Goal: Task Accomplishment & Management: Manage account settings

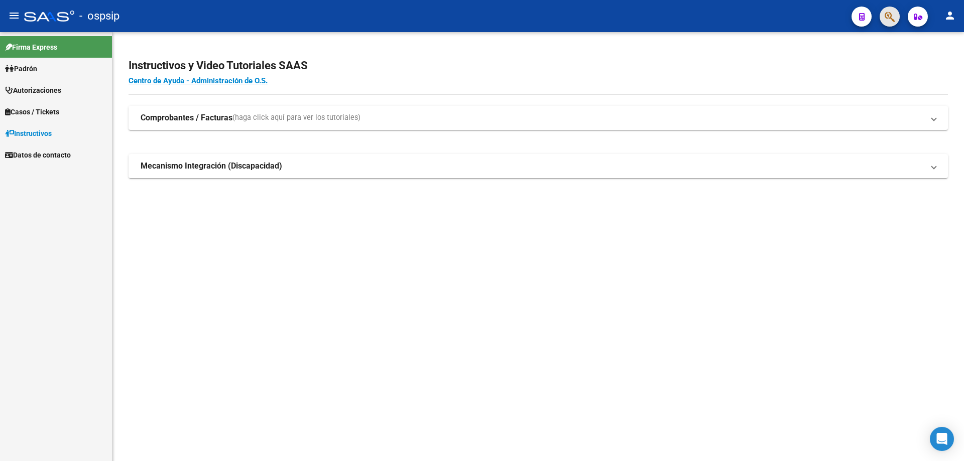
click at [895, 15] on button "button" at bounding box center [890, 17] width 20 height 20
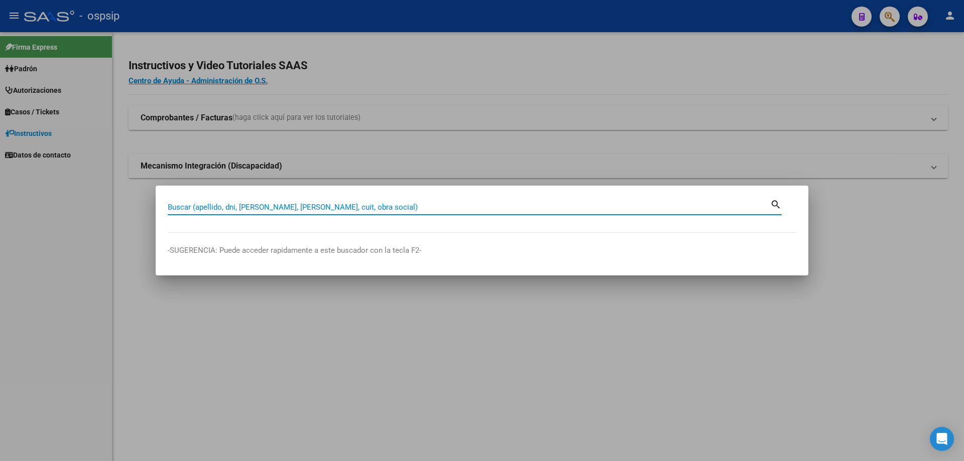
paste input "70640971"
type input "70640971"
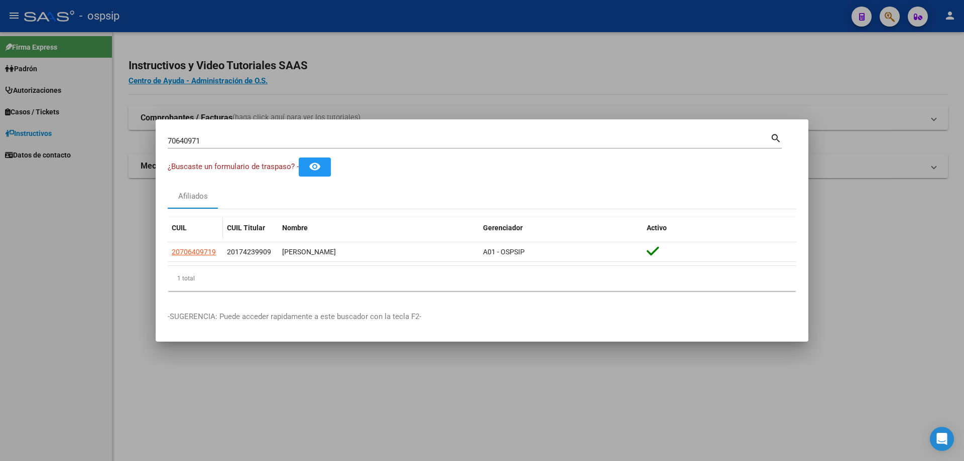
click at [197, 257] on app-link-go-to "20706409719" at bounding box center [194, 252] width 44 height 12
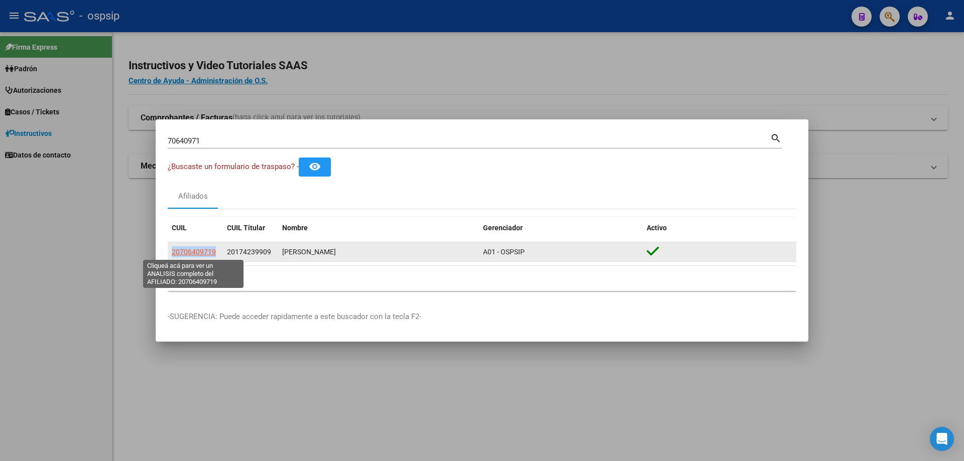
click at [197, 248] on span "20706409719" at bounding box center [194, 252] width 44 height 8
copy span "20706409719"
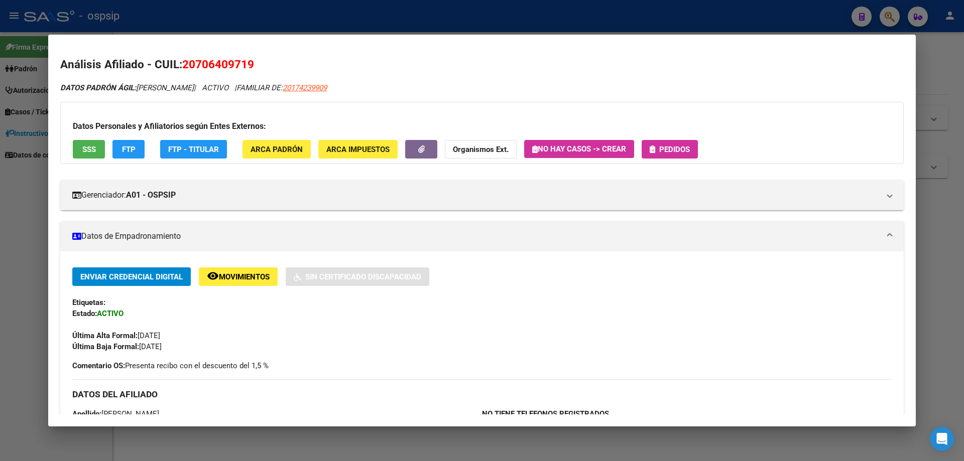
click at [668, 152] on span "Pedidos" at bounding box center [674, 149] width 31 height 9
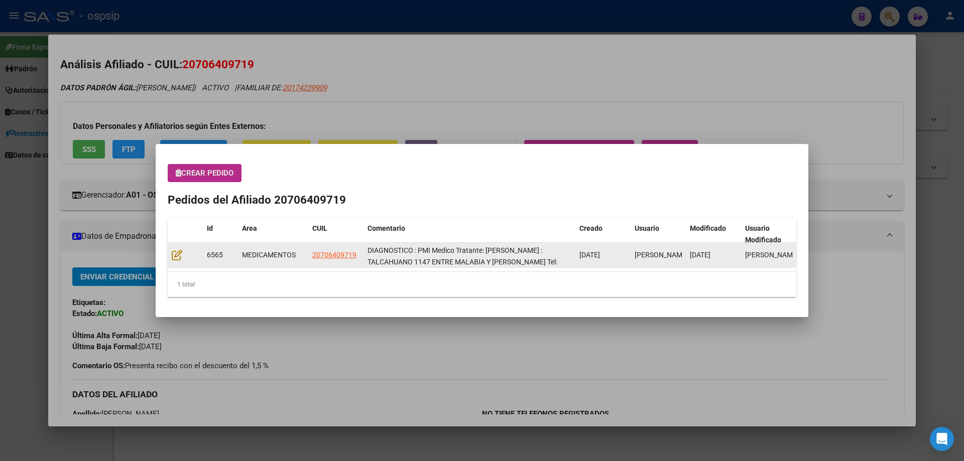
click at [179, 262] on datatable-body-cell at bounding box center [185, 255] width 35 height 25
click at [176, 260] on icon at bounding box center [177, 255] width 11 height 11
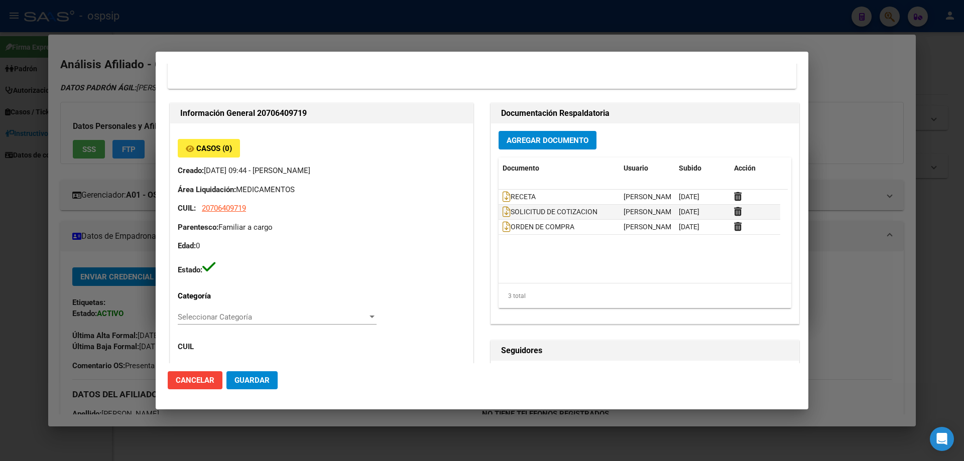
scroll to position [301, 0]
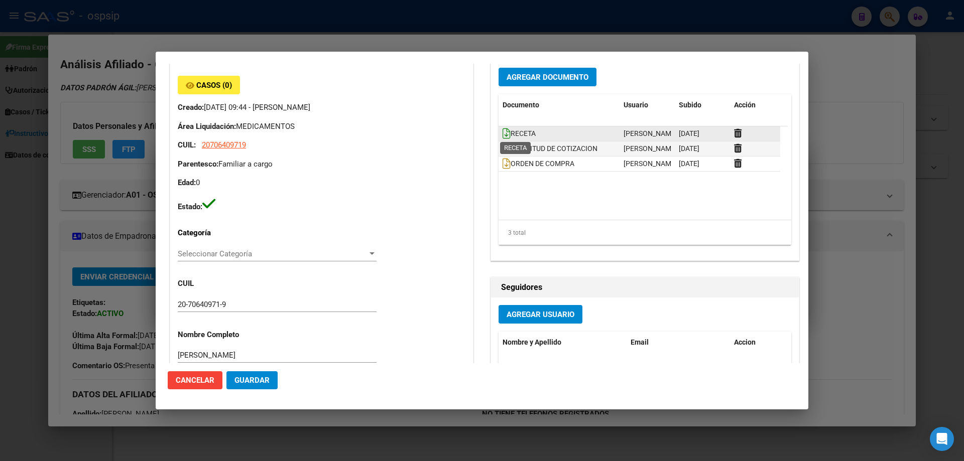
click at [503, 136] on icon at bounding box center [507, 133] width 8 height 11
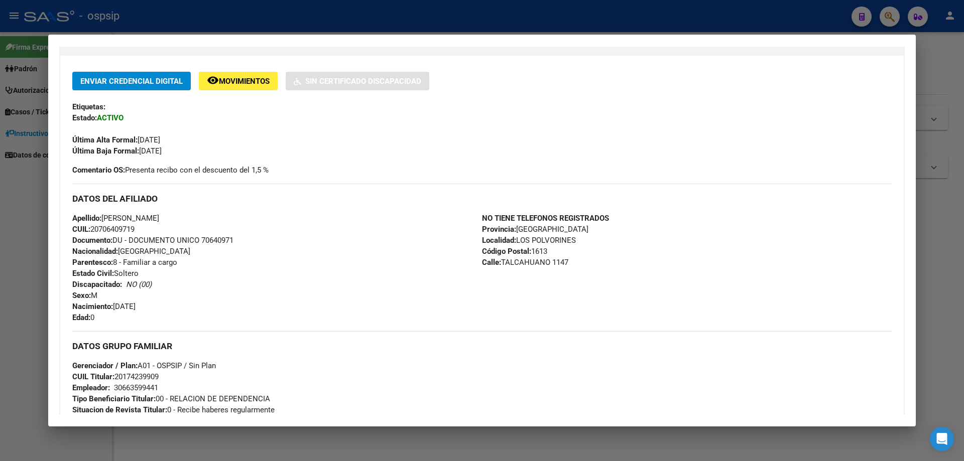
scroll to position [201, 0]
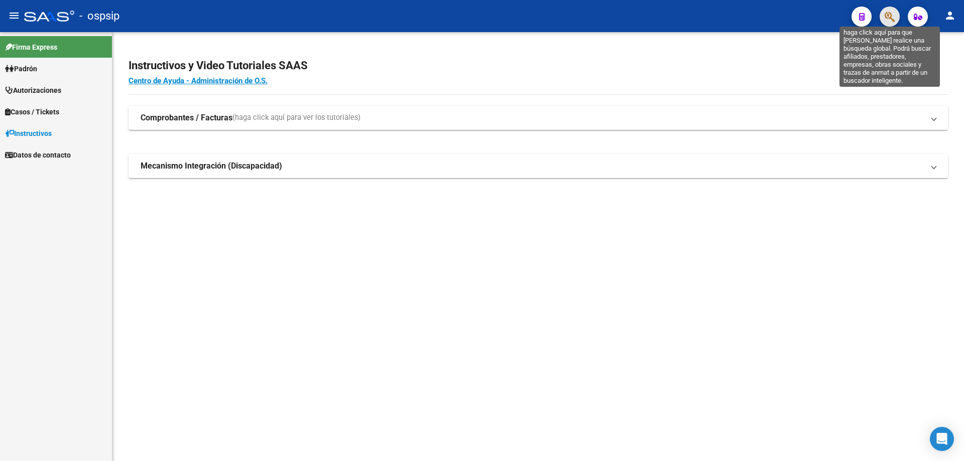
click at [890, 19] on icon "button" at bounding box center [890, 17] width 10 height 12
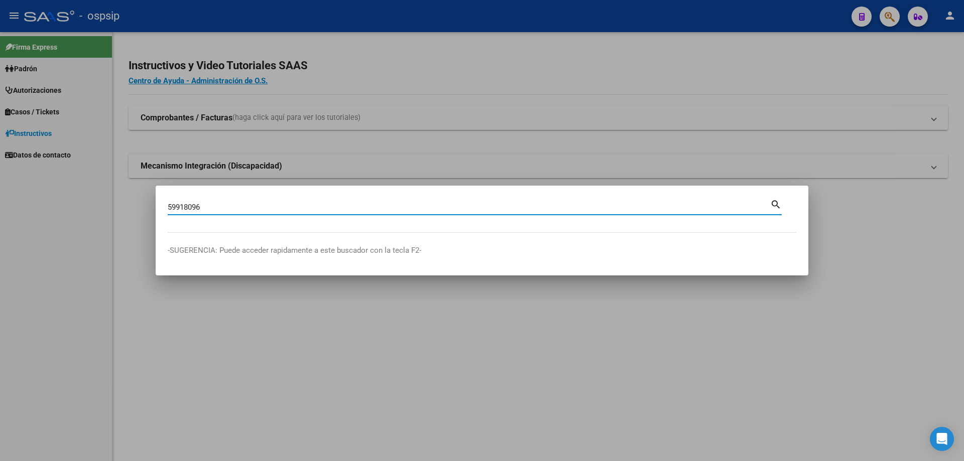
type input "59918096"
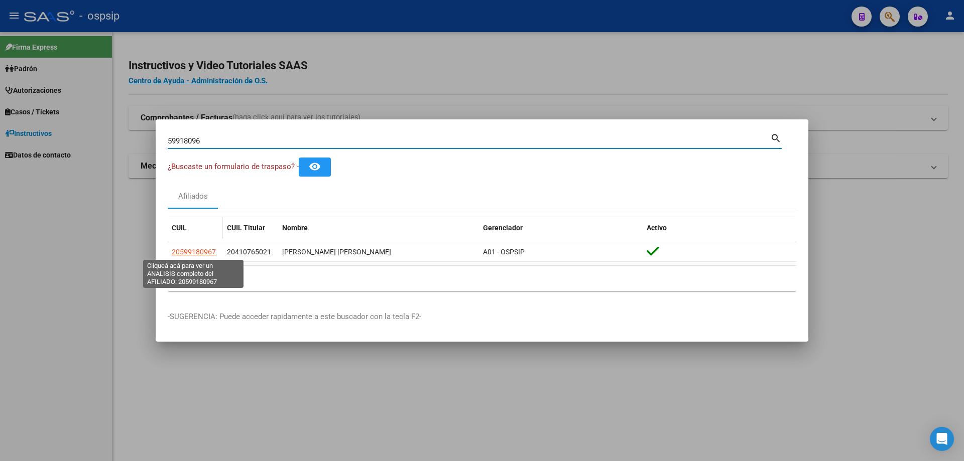
click at [186, 252] on span "20599180967" at bounding box center [194, 252] width 44 height 8
type textarea "20599180967"
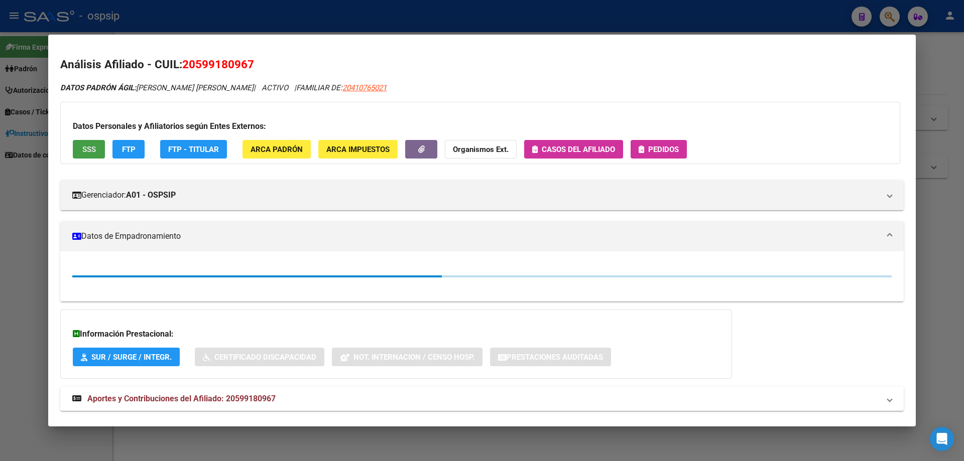
click at [86, 153] on span "SSS" at bounding box center [89, 149] width 14 height 9
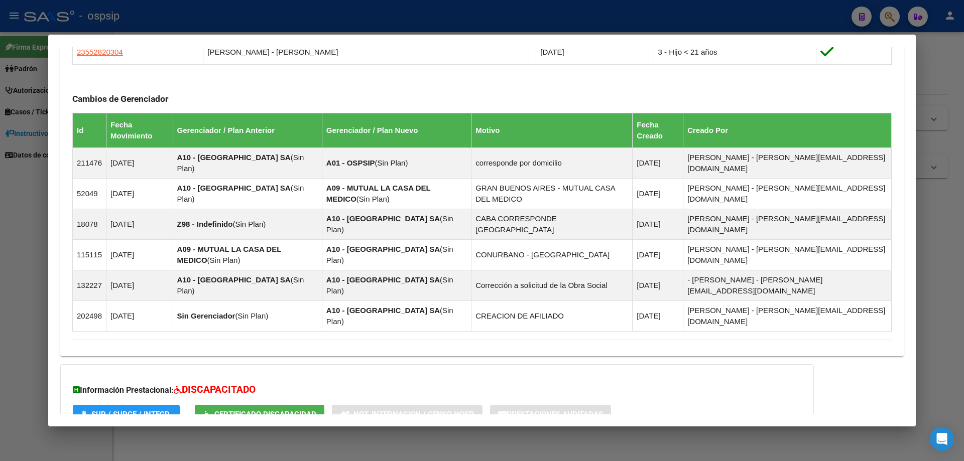
scroll to position [733, 0]
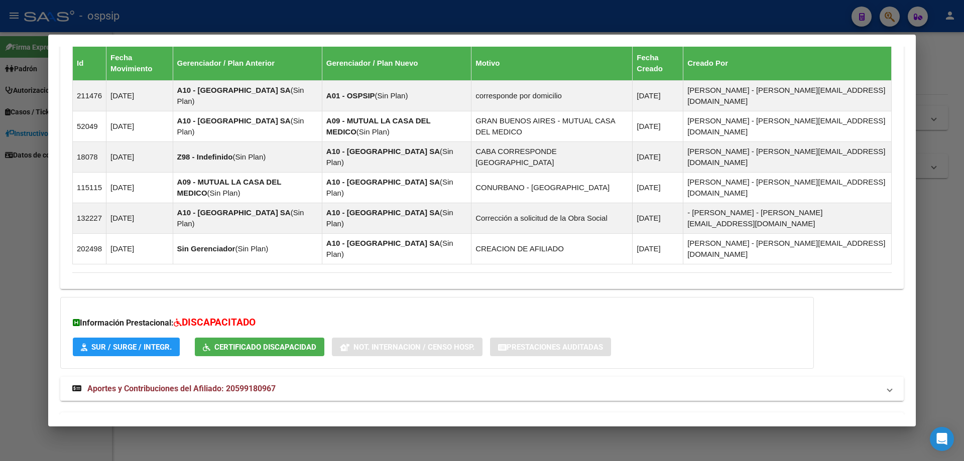
click at [204, 377] on mat-expansion-panel-header "Aportes y Contribuciones del Afiliado: 20599180967" at bounding box center [481, 389] width 843 height 24
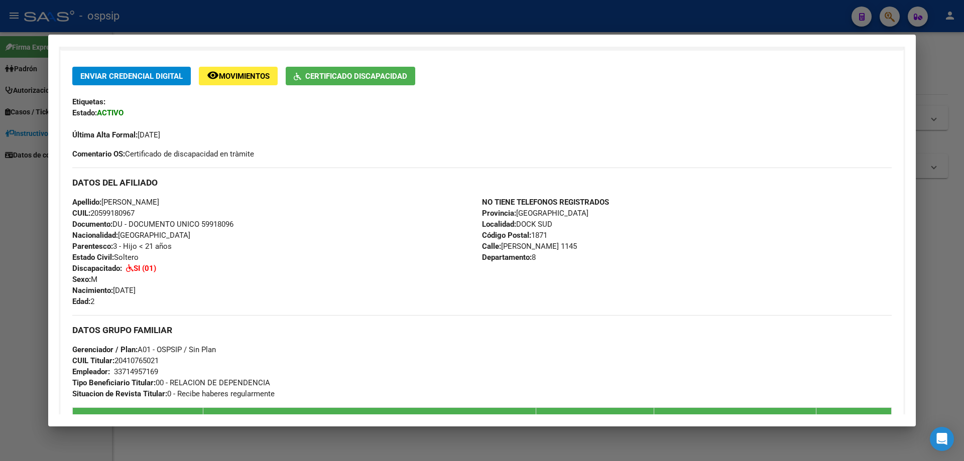
scroll to position [50, 0]
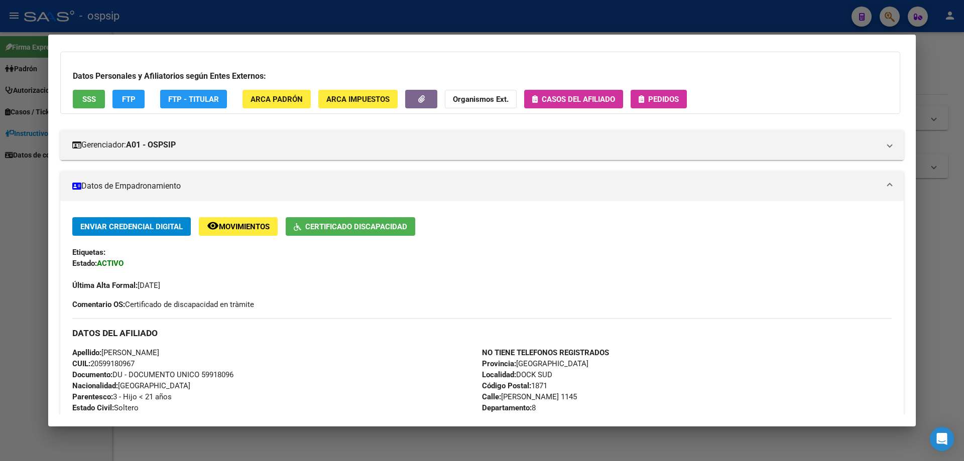
click at [251, 229] on span "Movimientos" at bounding box center [244, 226] width 51 height 9
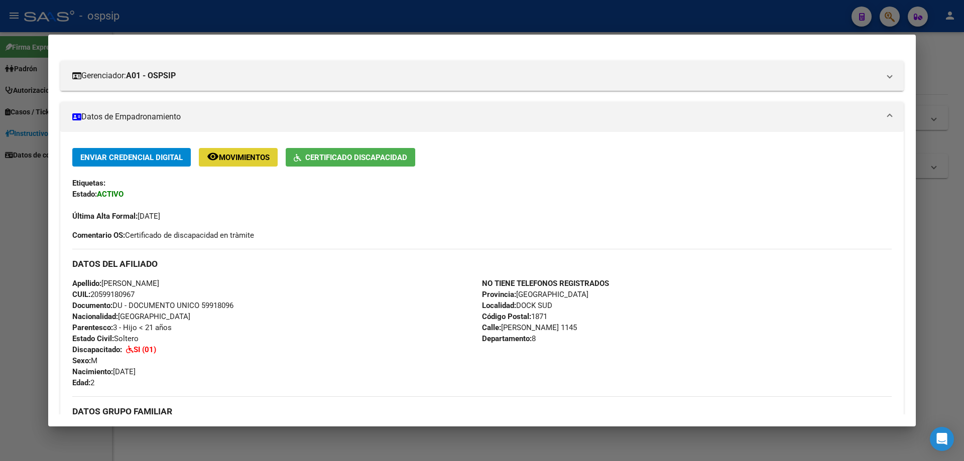
scroll to position [0, 0]
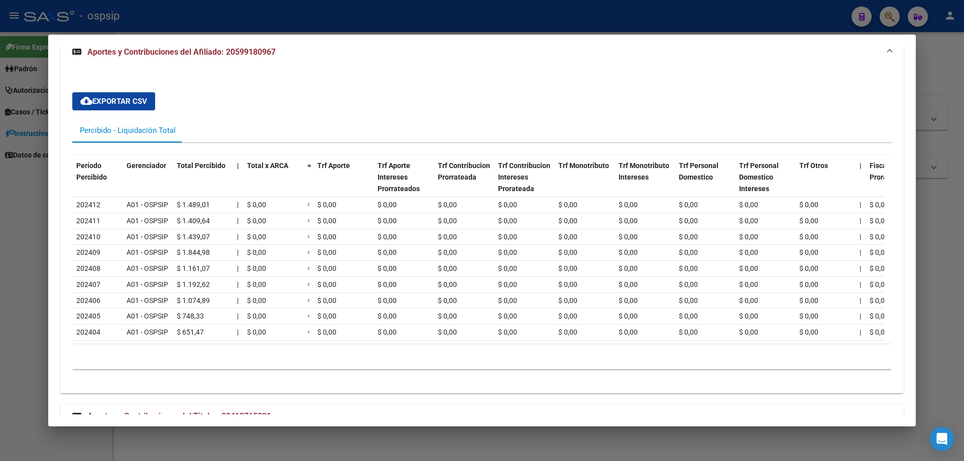
click at [156, 405] on mat-expansion-panel-header "Aportes y Contribuciones del Titular: 20410765021" at bounding box center [481, 417] width 843 height 24
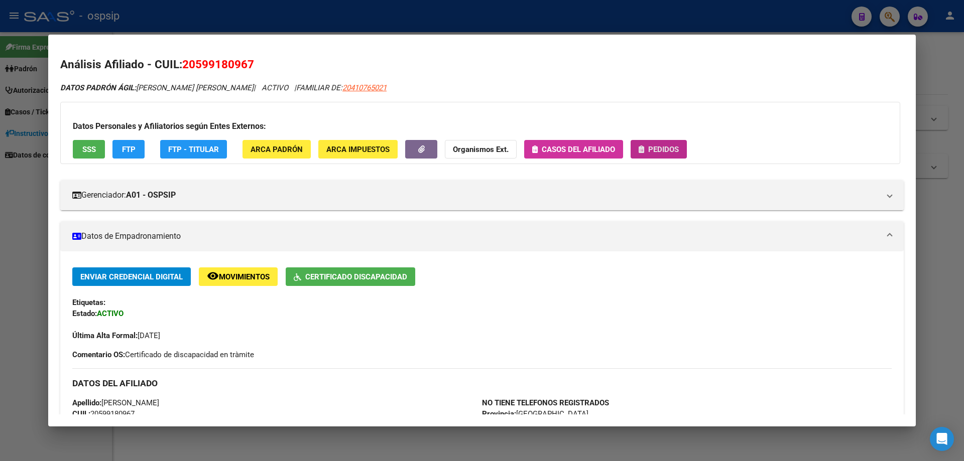
click at [663, 154] on button "Pedidos" at bounding box center [659, 149] width 56 height 19
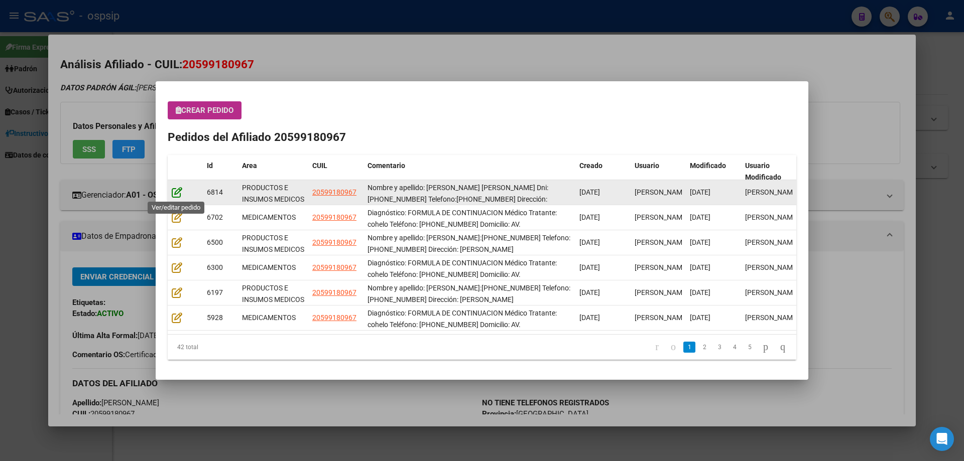
click at [173, 189] on icon at bounding box center [177, 192] width 11 height 11
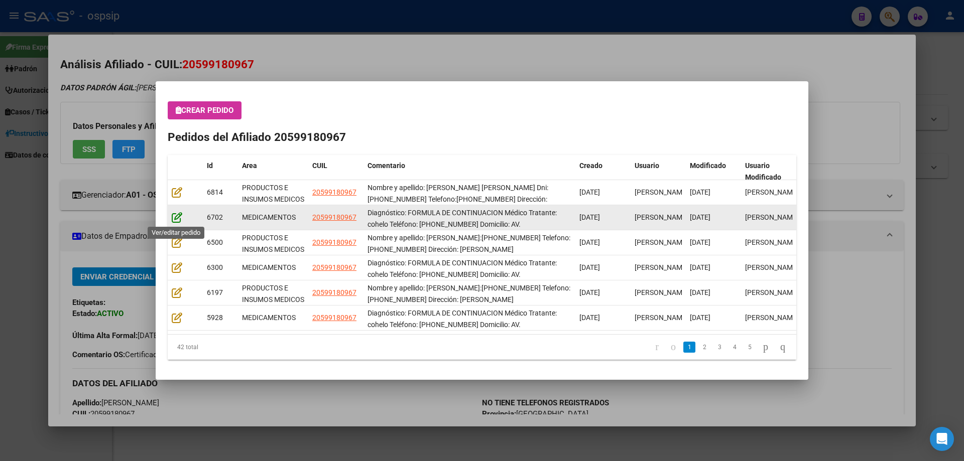
click at [175, 212] on icon at bounding box center [177, 217] width 11 height 11
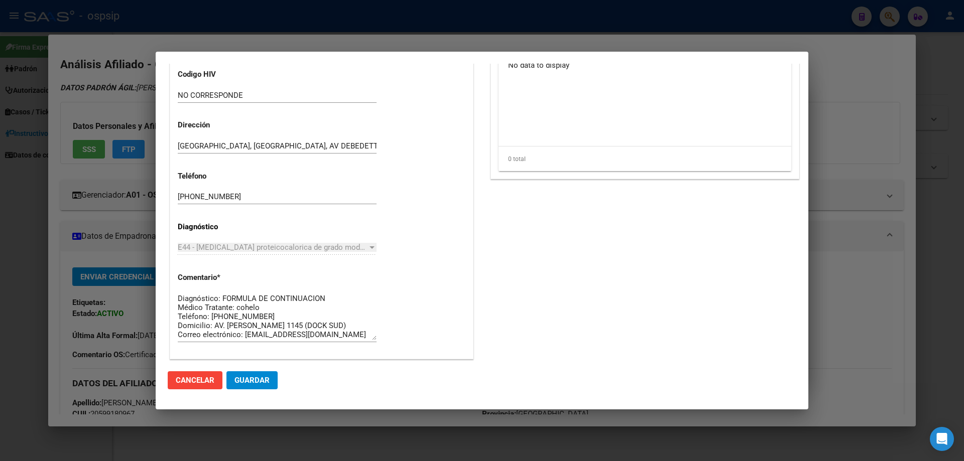
scroll to position [301, 0]
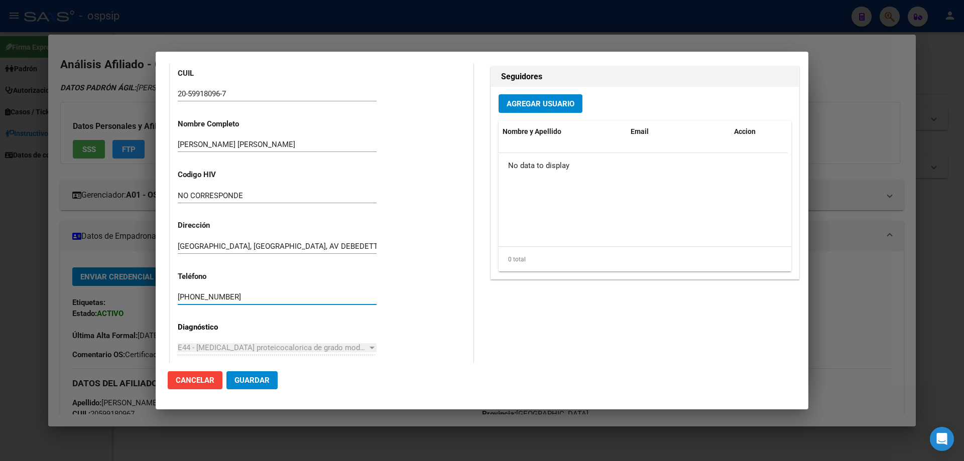
drag, startPoint x: 238, startPoint y: 294, endPoint x: 157, endPoint y: 297, distance: 81.4
click at [157, 297] on mat-dialog-content "Editar Pedido 6702 COMENTARIOS DEL PEDIDO Escriba su comentario aquí. Enviar co…" at bounding box center [482, 214] width 653 height 300
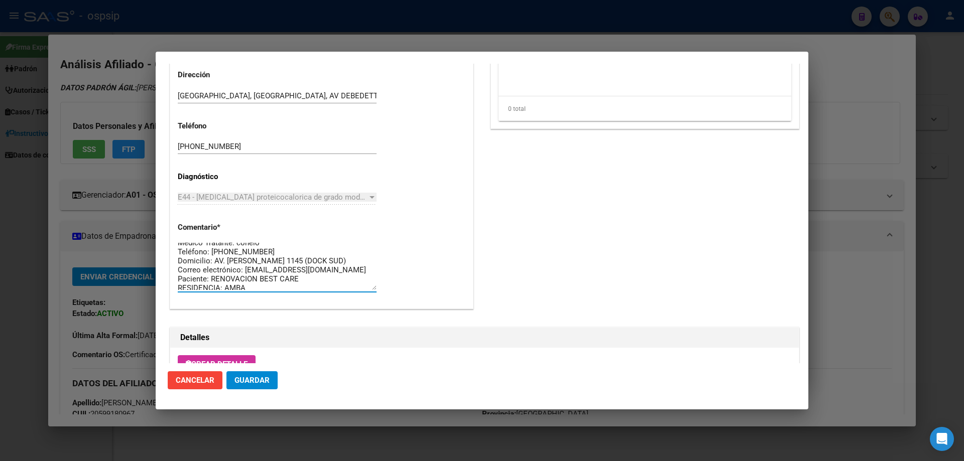
scroll to position [18, 0]
drag, startPoint x: 261, startPoint y: 290, endPoint x: 242, endPoint y: 284, distance: 19.7
click at [239, 286] on div "Diagnóstico: FORMULA DE CONTINUACION Médico Tratante: cohelo Teléfono: [PHONE_N…" at bounding box center [277, 266] width 199 height 51
drag, startPoint x: 240, startPoint y: 282, endPoint x: 156, endPoint y: 216, distance: 106.9
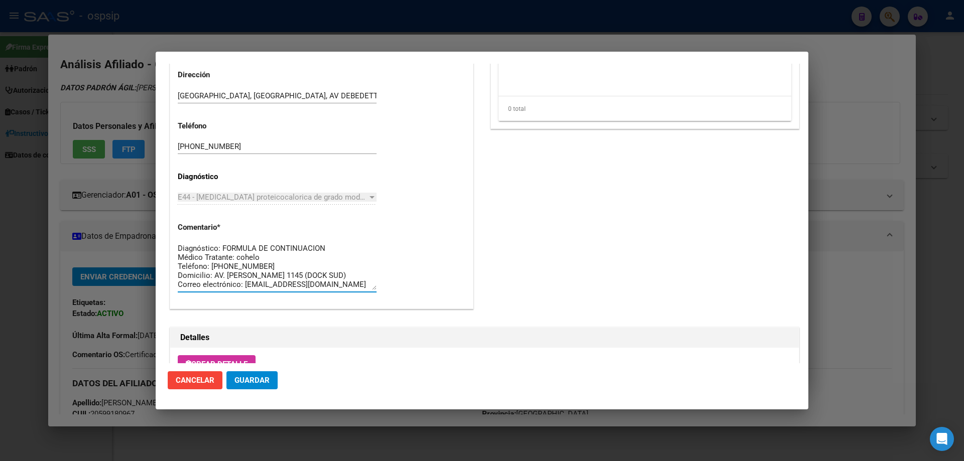
click at [156, 216] on mat-dialog-content "Editar Pedido 6702 COMENTARIOS DEL PEDIDO Escriba su comentario aquí. Enviar co…" at bounding box center [482, 214] width 653 height 300
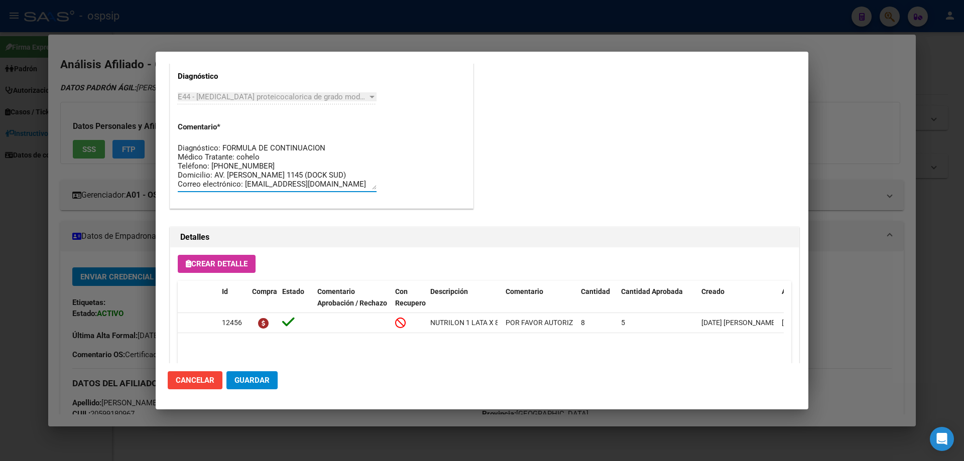
drag, startPoint x: 259, startPoint y: 185, endPoint x: 165, endPoint y: 130, distance: 108.7
click at [165, 130] on mat-dialog-content "Editar Pedido 6702 COMENTARIOS DEL PEDIDO Escriba su comentario aquí. Enviar co…" at bounding box center [482, 214] width 653 height 300
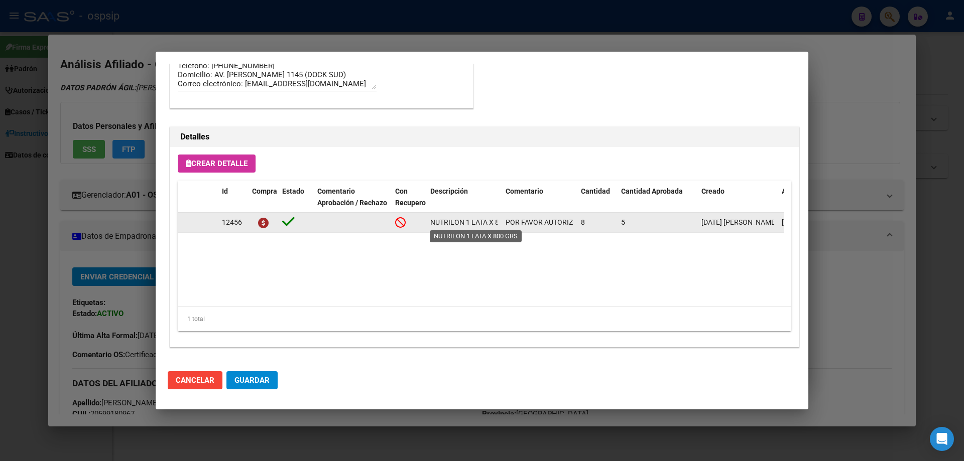
scroll to position [0, 25]
drag, startPoint x: 428, startPoint y: 224, endPoint x: 491, endPoint y: 226, distance: 62.8
click at [501, 225] on datatable-body-cell "NUTRILON 1 LATA X 800 GRS" at bounding box center [463, 223] width 75 height 20
copy span "NUTRILON 1 LATA X 800 GRS"
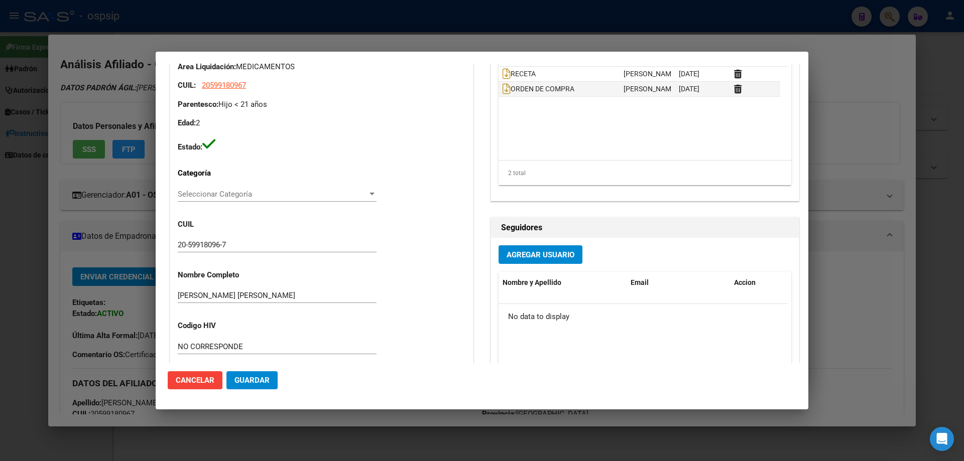
scroll to position [0, 0]
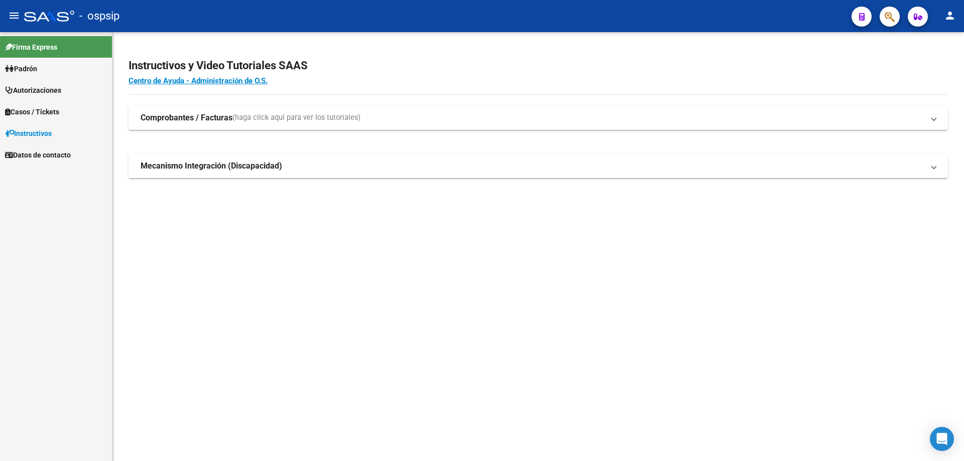
click at [889, 20] on icon "button" at bounding box center [890, 17] width 10 height 12
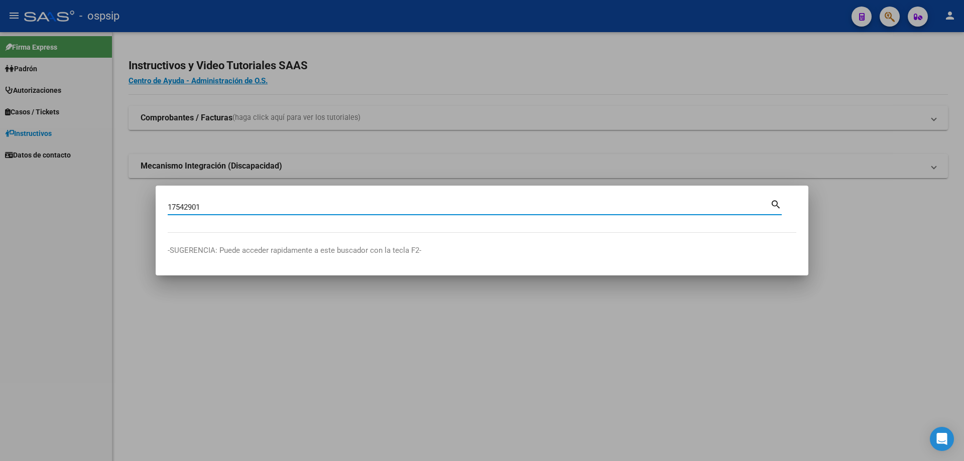
type input "17542901"
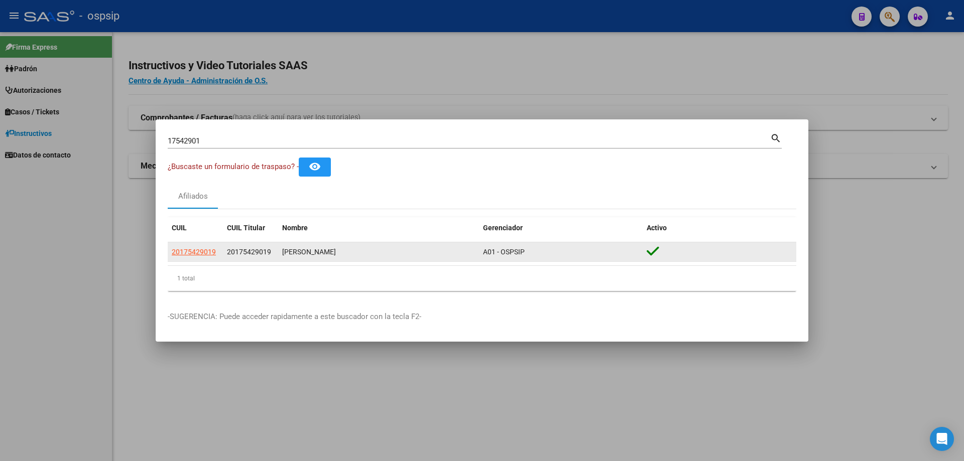
click at [199, 260] on datatable-body-cell "20175429019" at bounding box center [195, 252] width 55 height 20
click at [200, 253] on span "20175429019" at bounding box center [194, 252] width 44 height 8
type textarea "20175429019"
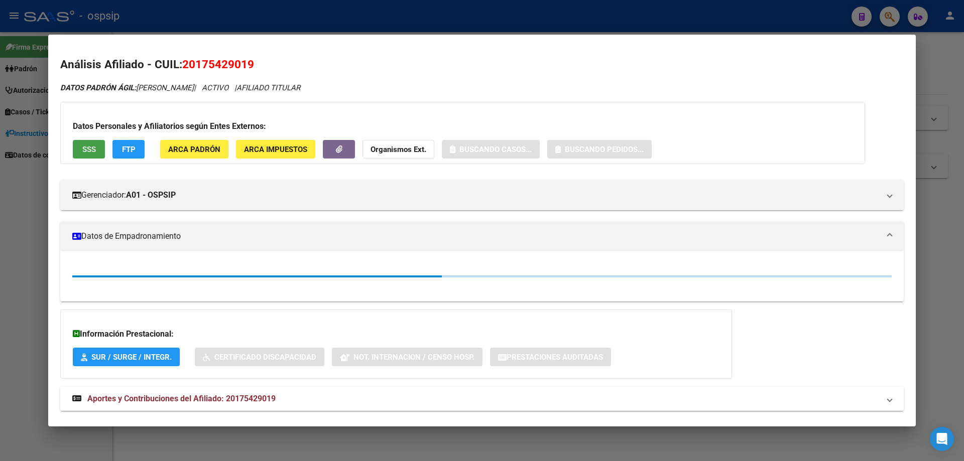
click at [89, 148] on span "SSS" at bounding box center [89, 149] width 14 height 9
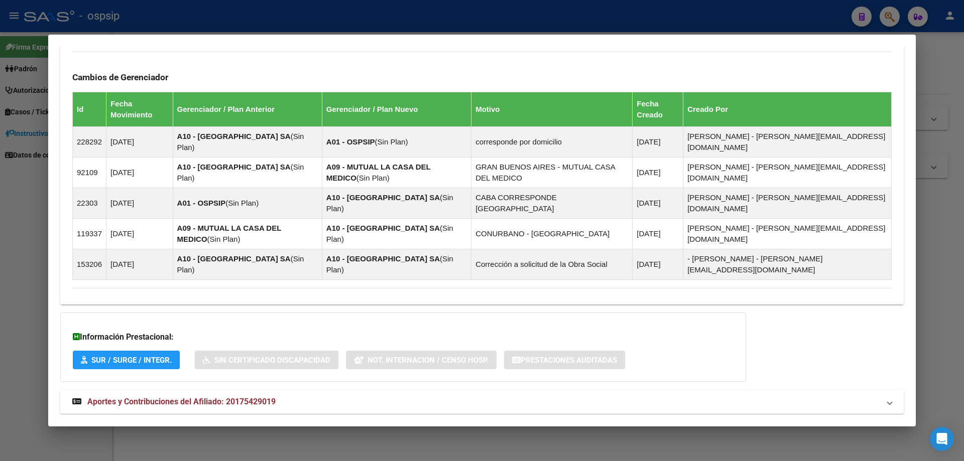
drag, startPoint x: 209, startPoint y: 389, endPoint x: 198, endPoint y: 336, distance: 53.9
click at [206, 390] on mat-expansion-panel-header "Aportes y Contribuciones del Afiliado: 20175429019" at bounding box center [481, 402] width 843 height 24
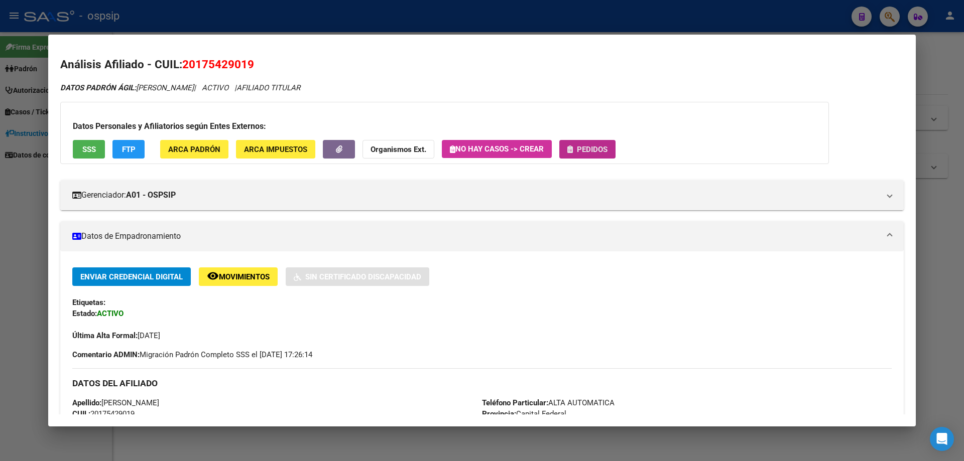
click at [594, 146] on span "Pedidos" at bounding box center [592, 149] width 31 height 9
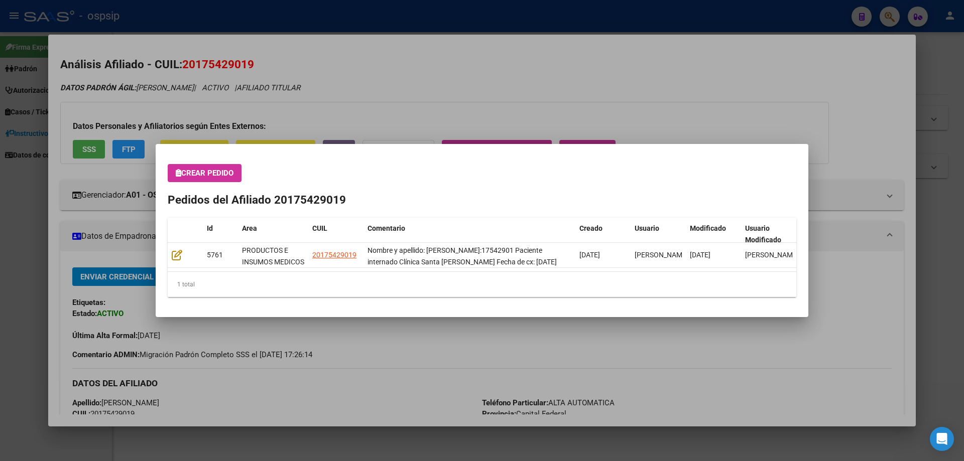
click at [393, 87] on div at bounding box center [482, 230] width 964 height 461
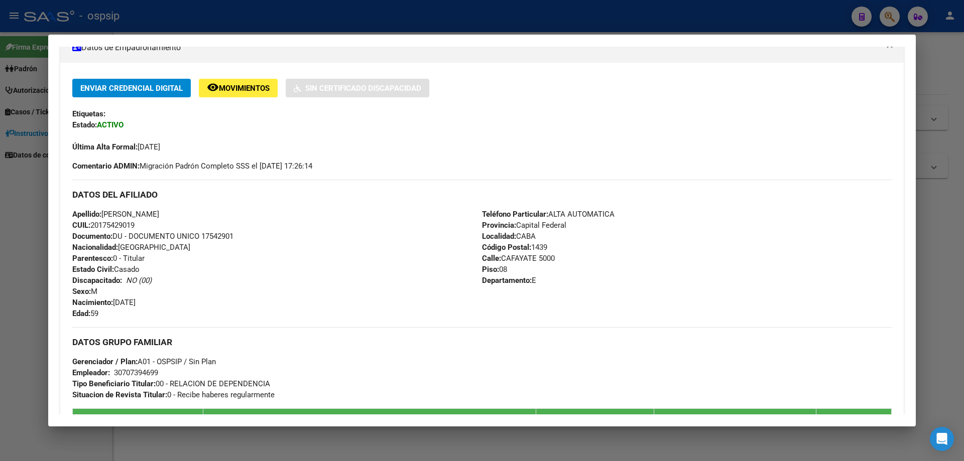
scroll to position [201, 0]
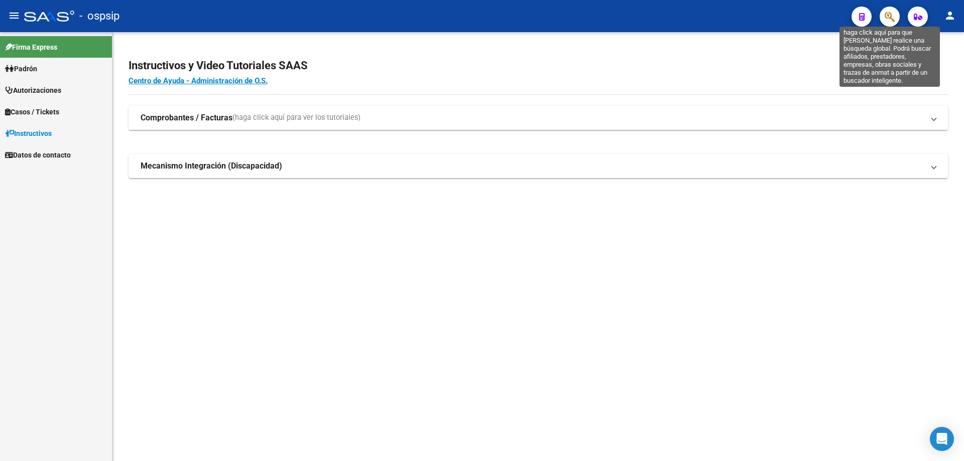
click at [893, 19] on icon "button" at bounding box center [890, 17] width 10 height 12
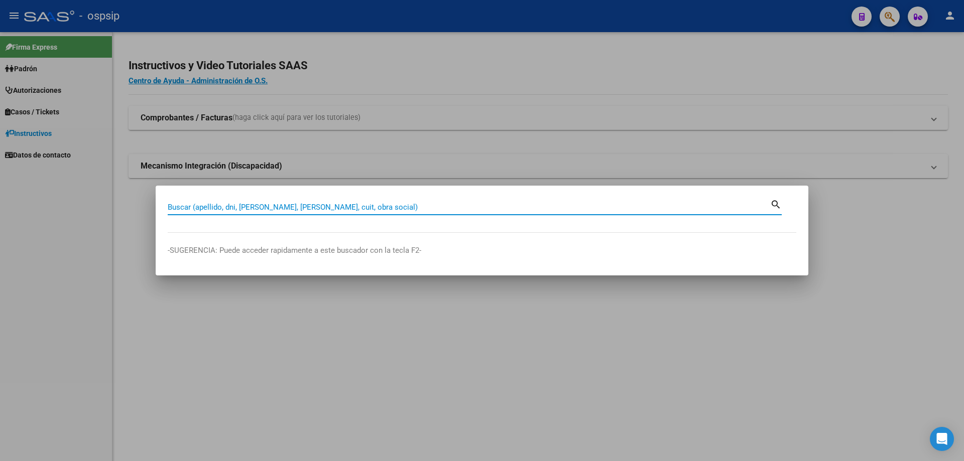
paste input "20706409719"
type input "20706409719"
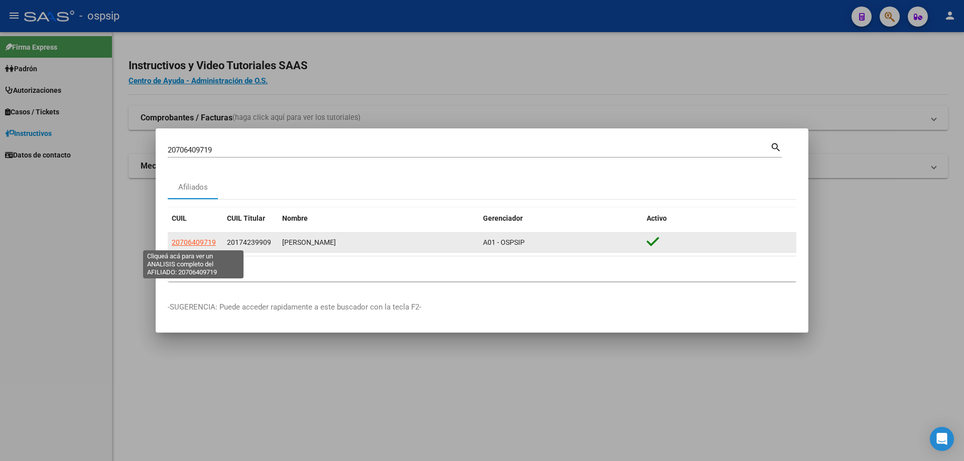
click at [186, 244] on span "20706409719" at bounding box center [194, 242] width 44 height 8
type textarea "20706409719"
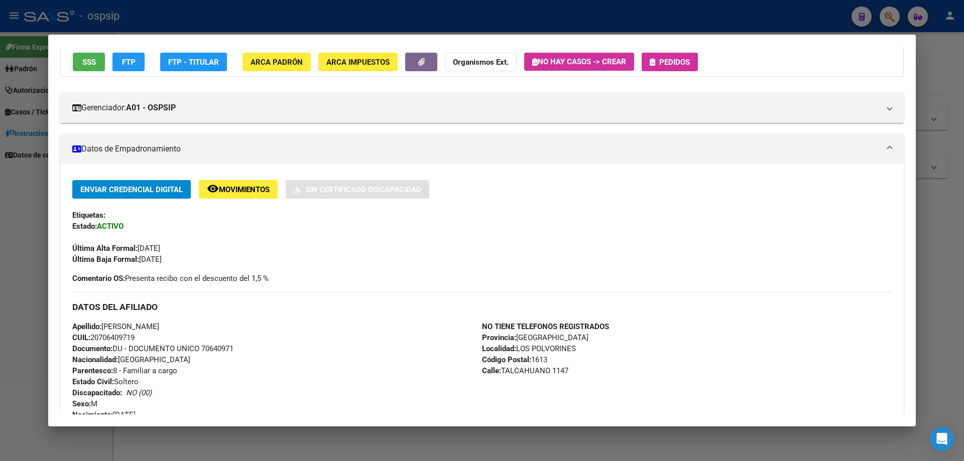
scroll to position [151, 0]
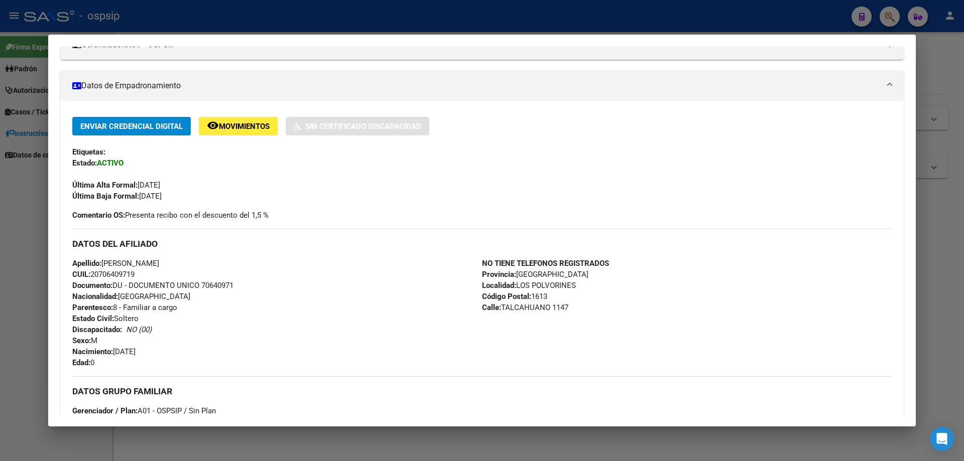
drag, startPoint x: 203, startPoint y: 286, endPoint x: 248, endPoint y: 284, distance: 45.2
click at [248, 284] on div "Apellido: MADISON ALANA CORREA CUIL: 20706409719 Documento: DU - DOCUMENTO UNIC…" at bounding box center [277, 313] width 410 height 110
copy span "70640971"
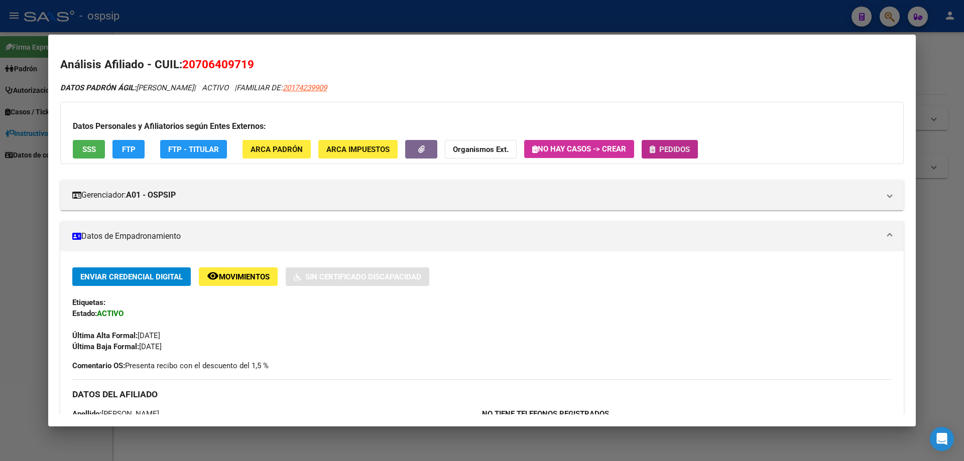
click at [685, 142] on button "Pedidos" at bounding box center [670, 149] width 56 height 19
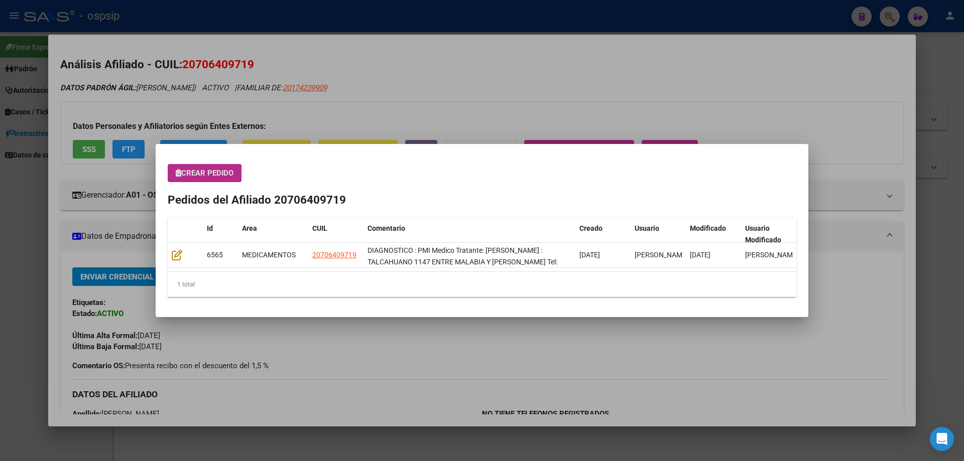
click at [201, 177] on span "Crear Pedido" at bounding box center [205, 173] width 58 height 9
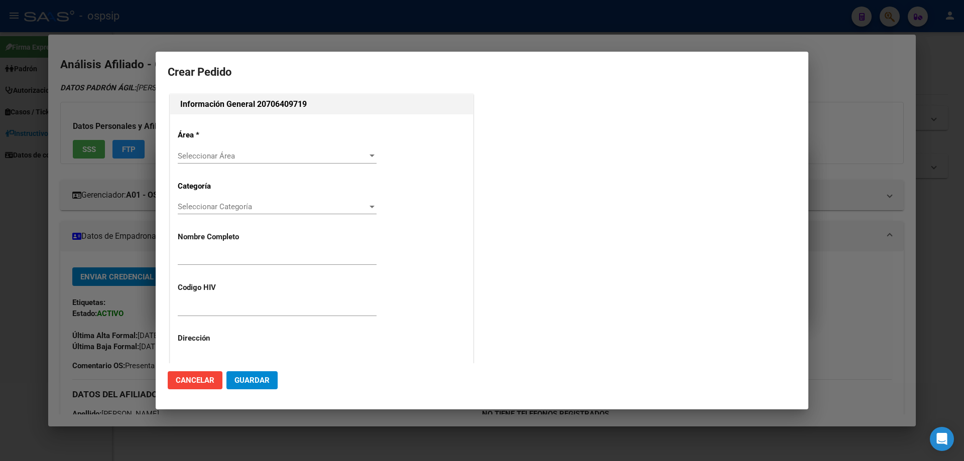
type input "[PERSON_NAME]"
type input "NO CORRESPONDE"
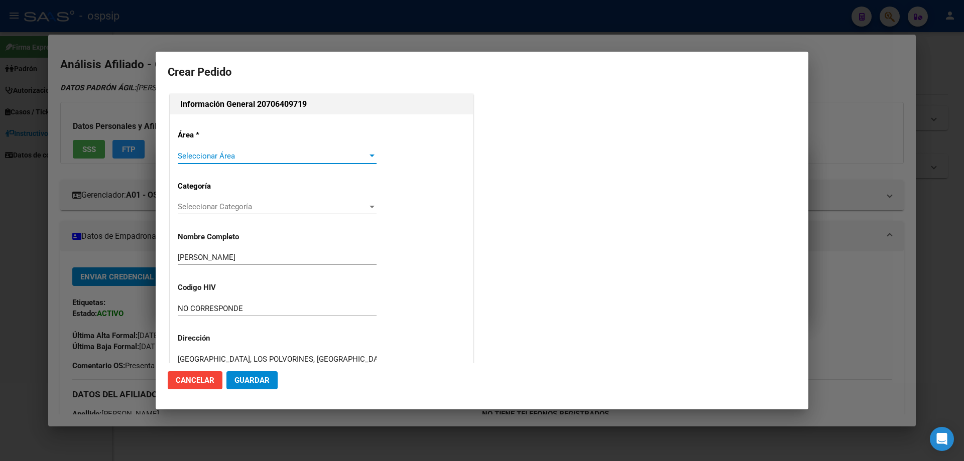
type input "[GEOGRAPHIC_DATA], LOS POLVORINES, [GEOGRAPHIC_DATA] 1147"
click at [207, 155] on span "Seleccionar Área" at bounding box center [273, 156] width 190 height 9
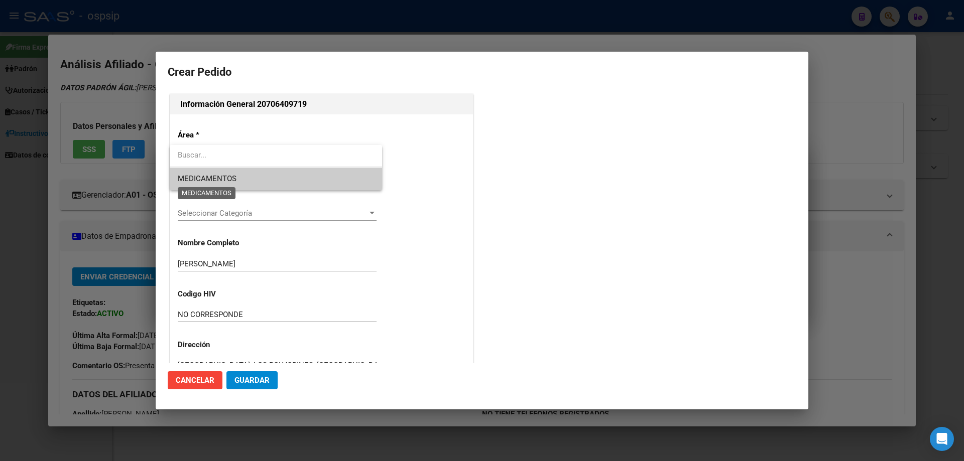
click at [212, 180] on span "MEDICAMENTOS" at bounding box center [207, 178] width 59 height 9
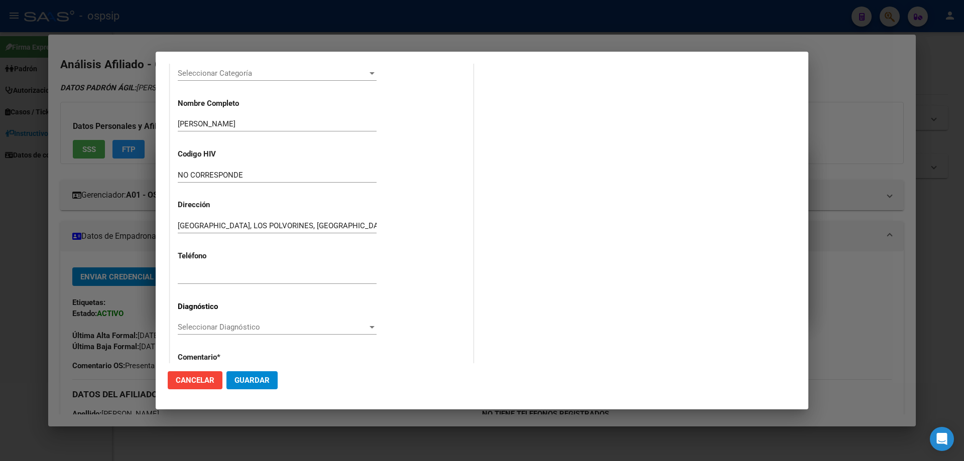
scroll to position [151, 0]
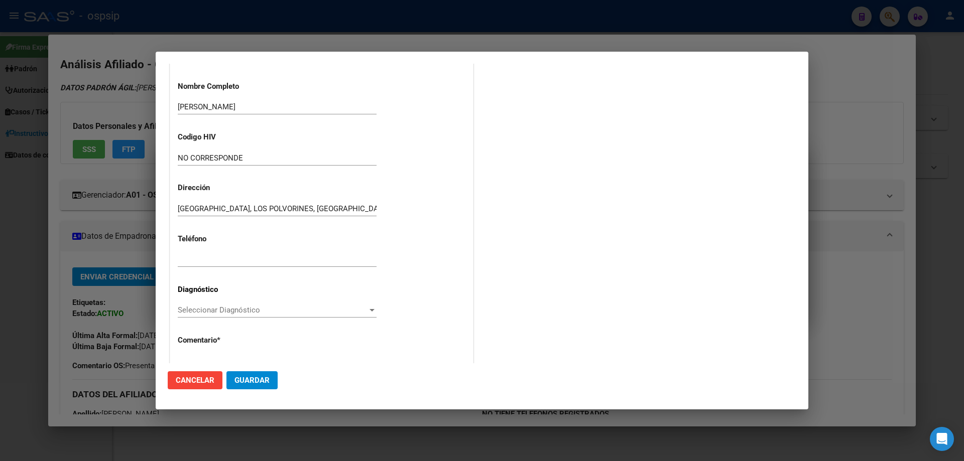
drag, startPoint x: 202, startPoint y: 266, endPoint x: 202, endPoint y: 260, distance: 5.5
paste input "1167158790"
type input "1167158790"
click at [190, 303] on div "Seleccionar Diagnóstico Seleccionar Diagnóstico" at bounding box center [277, 310] width 199 height 15
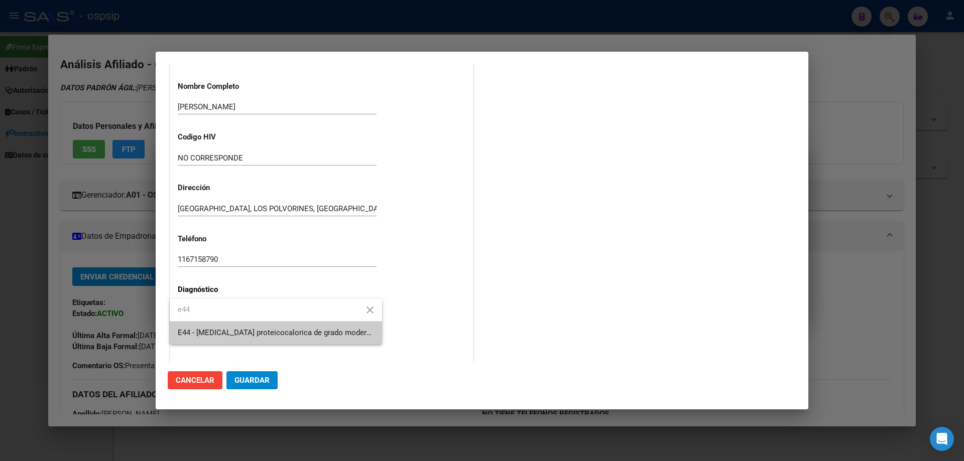
type input "e44"
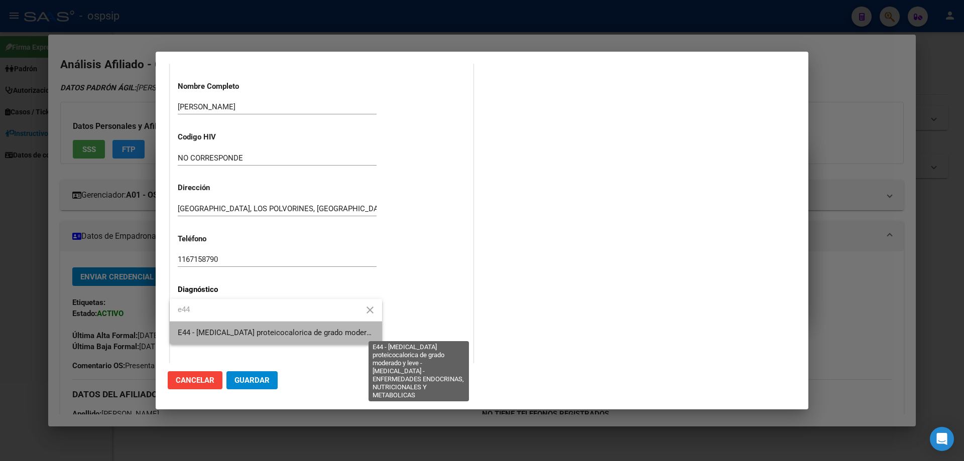
click at [214, 337] on span "E44 - [MEDICAL_DATA] proteicocalorica de grado moderado y leve - [MEDICAL_DATA]…" at bounding box center [437, 332] width 519 height 9
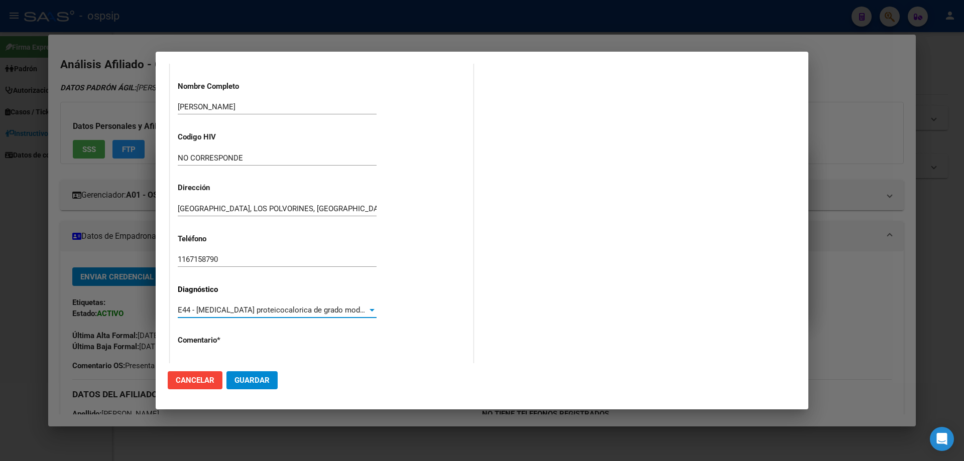
scroll to position [225, 0]
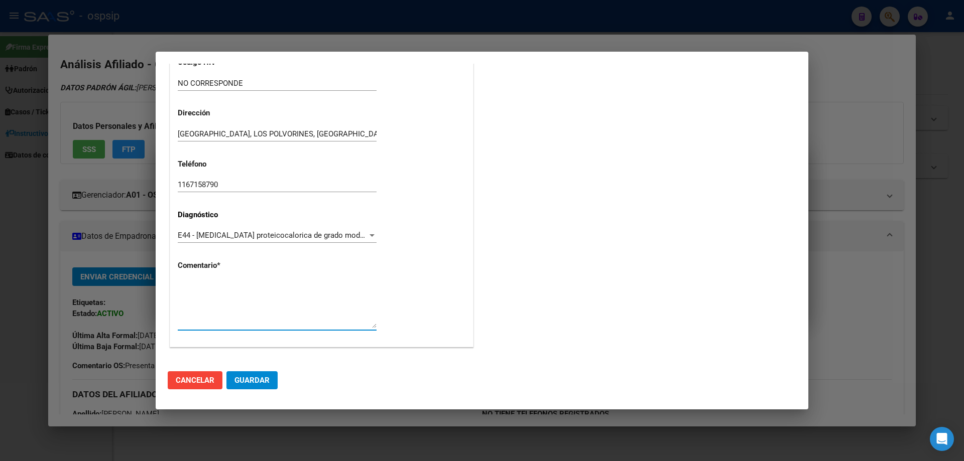
paste textarea "DIAGNOSTICO : PMI Medico Tratante: [PERSON_NAME] : TALCAHUANO 1147 ENTRE MALABI…"
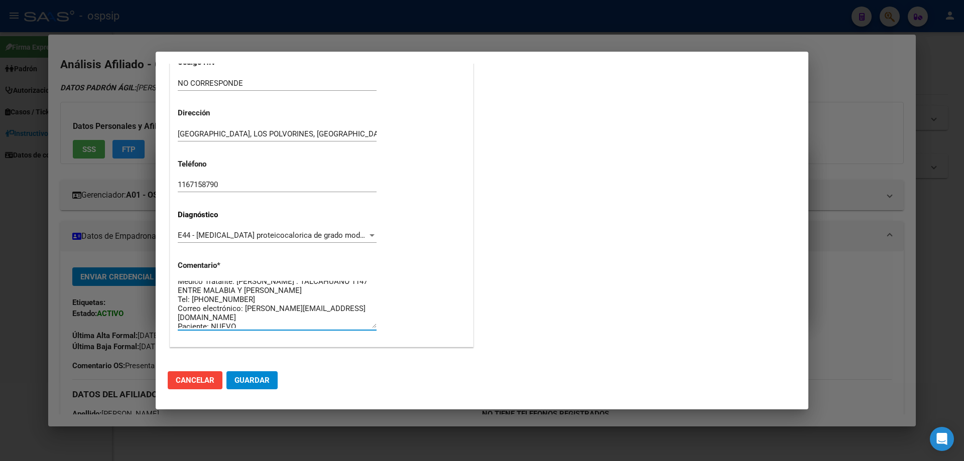
scroll to position [27, 0]
click at [243, 307] on textarea "DIAGNOSTICO : PMI Medico Tratante: [PERSON_NAME] : TALCAHUANO 1147 ENTRE MALABI…" at bounding box center [277, 304] width 199 height 47
click at [241, 315] on textarea "DIAGNOSTICO : PMI Medico Tratante: [PERSON_NAME] : TALCAHUANO 1147 ENTRE MALABI…" at bounding box center [277, 304] width 199 height 47
type textarea "DIAGNOSTICO : PMI Medico Tratante: CAPELUTO NATALIA Domicilio : TALCAHUANO 1147…"
click at [255, 382] on span "Guardar" at bounding box center [251, 380] width 35 height 9
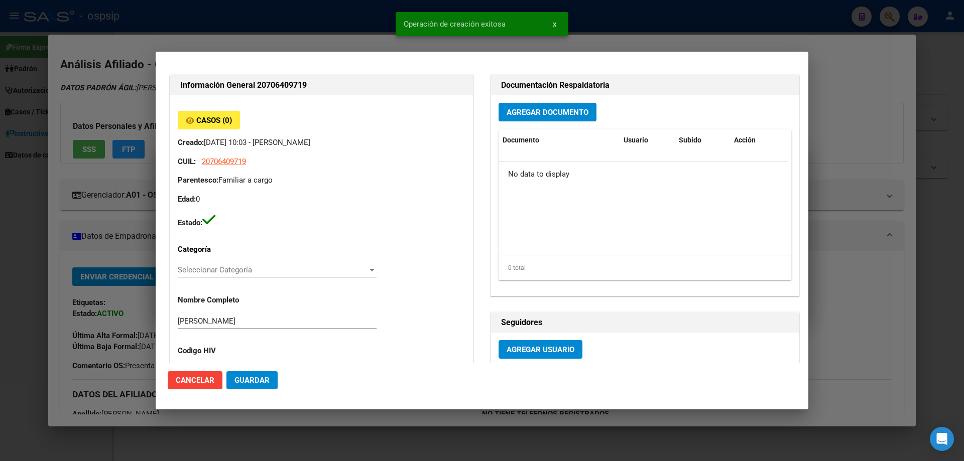
scroll to position [0, 0]
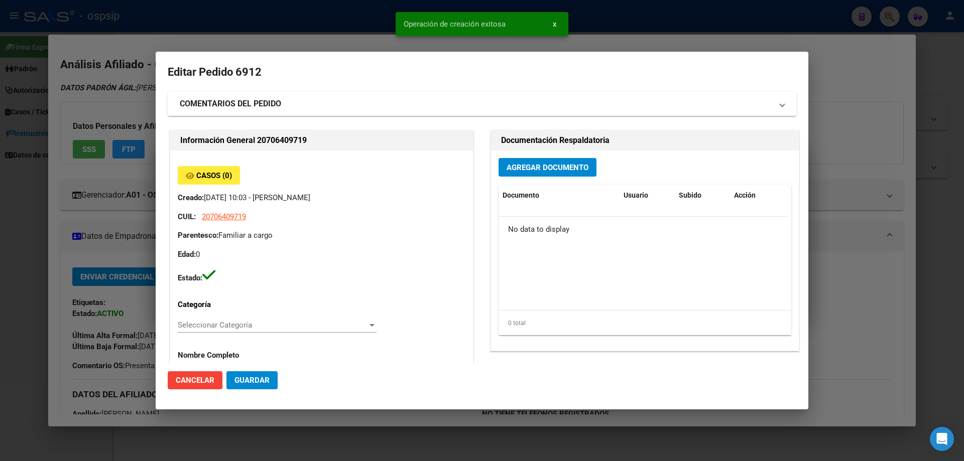
click at [519, 168] on span "Agregar Documento" at bounding box center [548, 167] width 82 height 9
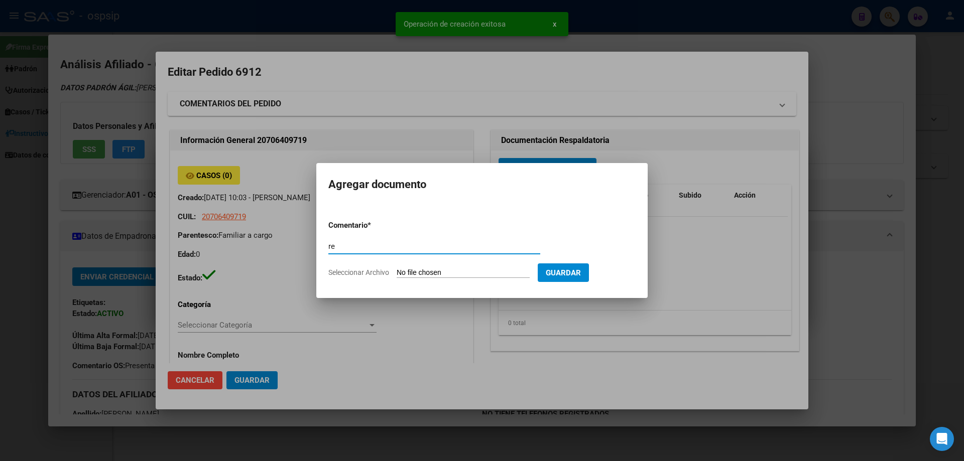
type input "r"
type input "RECETA"
click at [447, 272] on input "Seleccionar Archivo" at bounding box center [463, 274] width 133 height 10
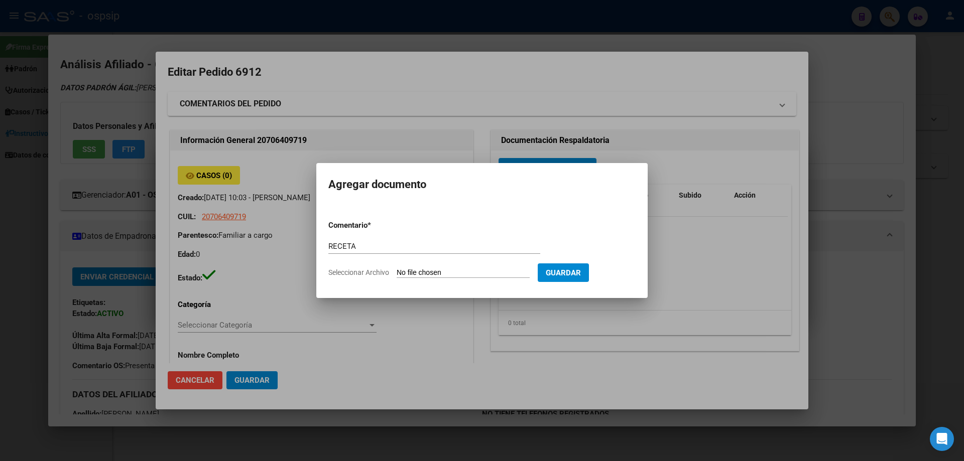
type input "C:\fakepath\Prescription_9232345718987.pdf"
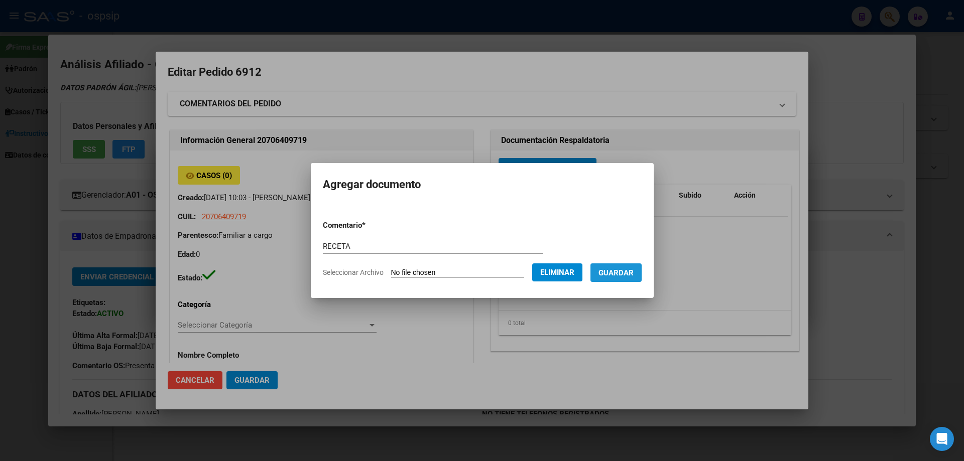
click at [625, 273] on span "Guardar" at bounding box center [615, 273] width 35 height 9
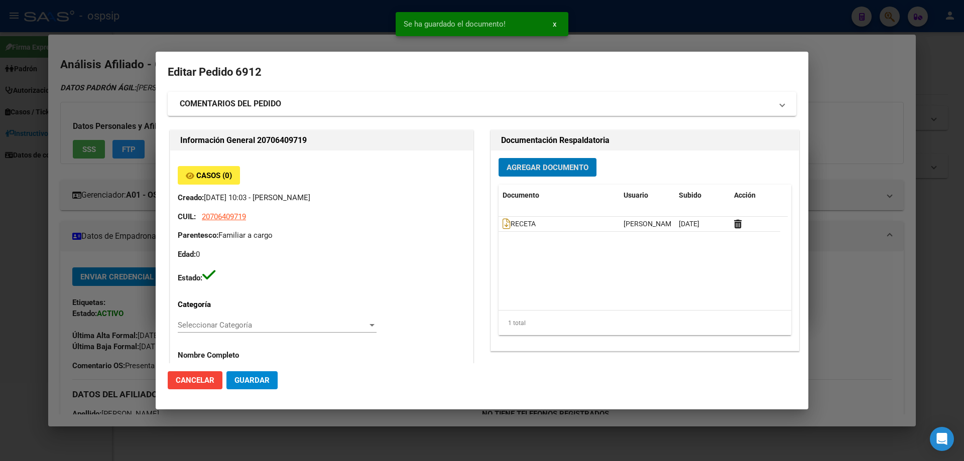
click at [528, 171] on span "Agregar Documento" at bounding box center [548, 167] width 82 height 9
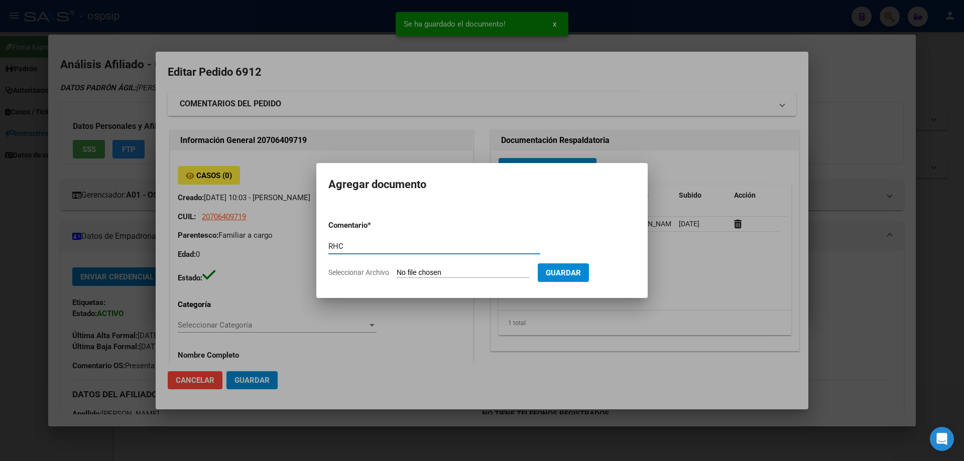
type input "RHC"
click at [433, 278] on input "Seleccionar Archivo" at bounding box center [463, 274] width 133 height 10
type input "C:\fakepath\IMG_0170.jpeg"
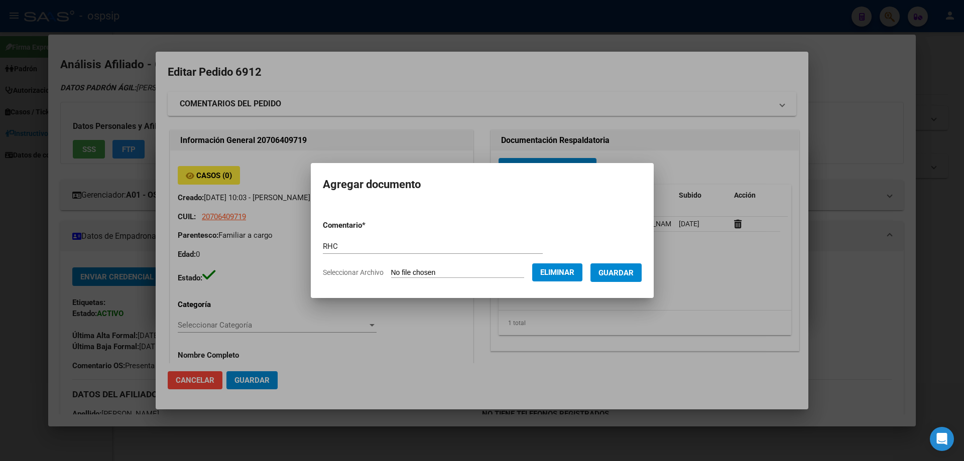
click at [627, 271] on span "Guardar" at bounding box center [615, 273] width 35 height 9
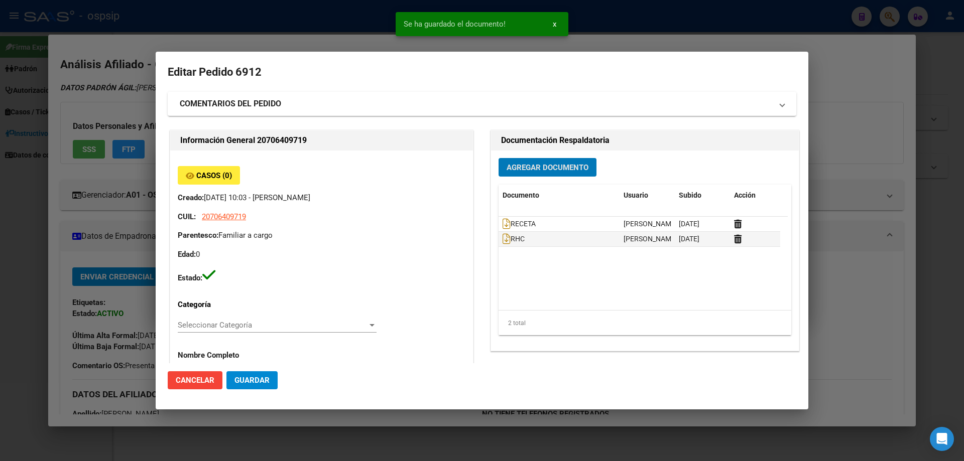
click at [531, 165] on span "Agregar Documento" at bounding box center [548, 167] width 82 height 9
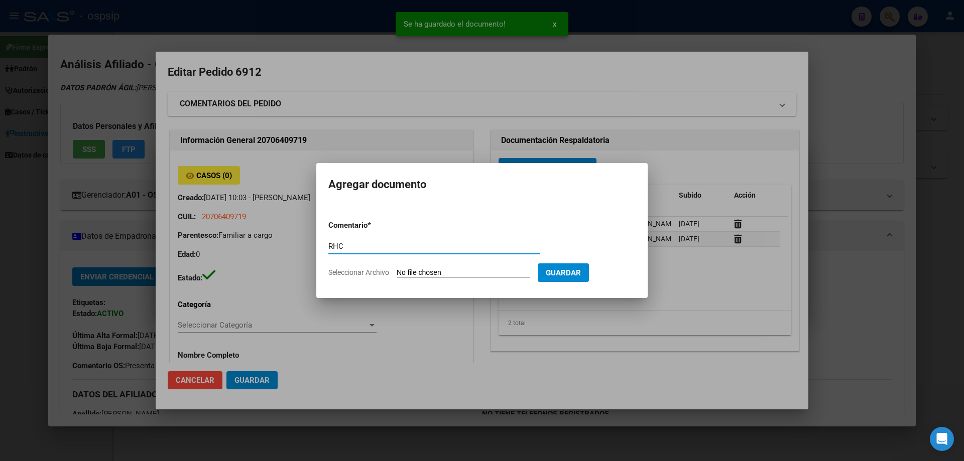
type input "RHC"
click at [454, 272] on input "Seleccionar Archivo" at bounding box center [463, 274] width 133 height 10
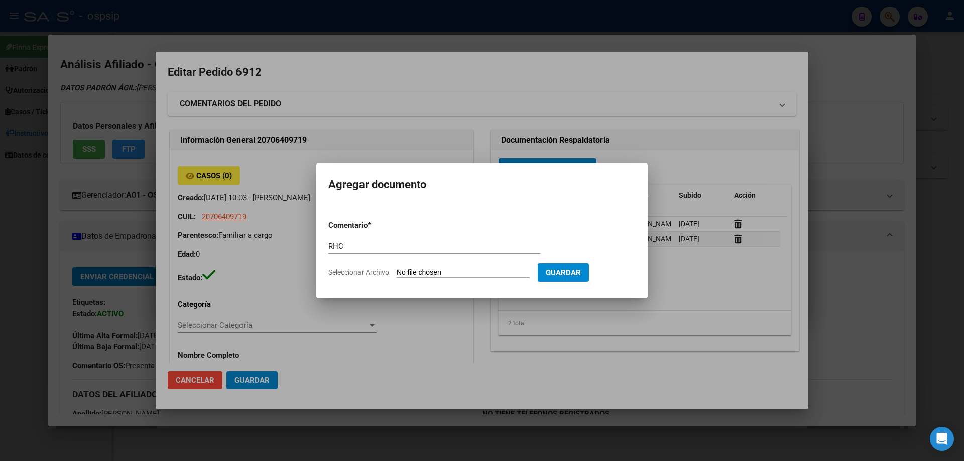
type input "C:\fakepath\IMG_0169.jpeg"
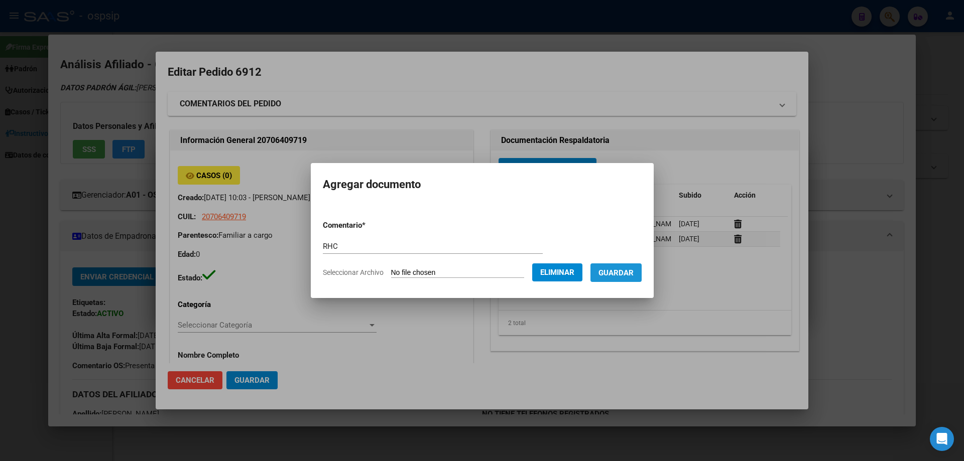
click at [633, 271] on span "Guardar" at bounding box center [615, 273] width 35 height 9
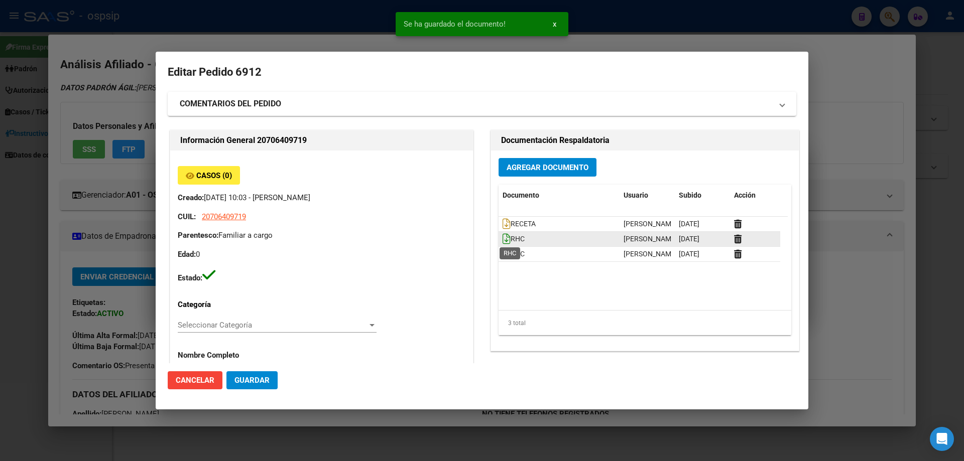
click at [503, 242] on icon at bounding box center [507, 238] width 8 height 11
click at [503, 254] on icon at bounding box center [507, 253] width 8 height 11
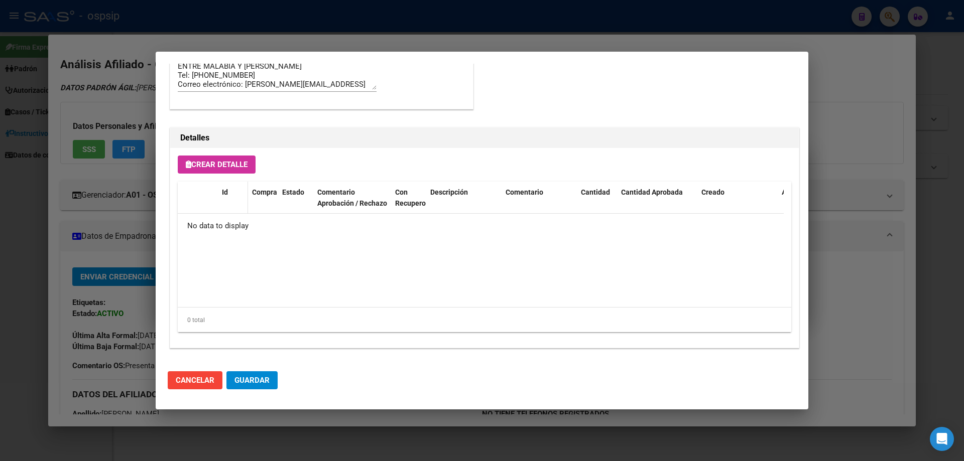
scroll to position [583, 0]
click at [212, 166] on span "Crear Detalle" at bounding box center [217, 163] width 62 height 9
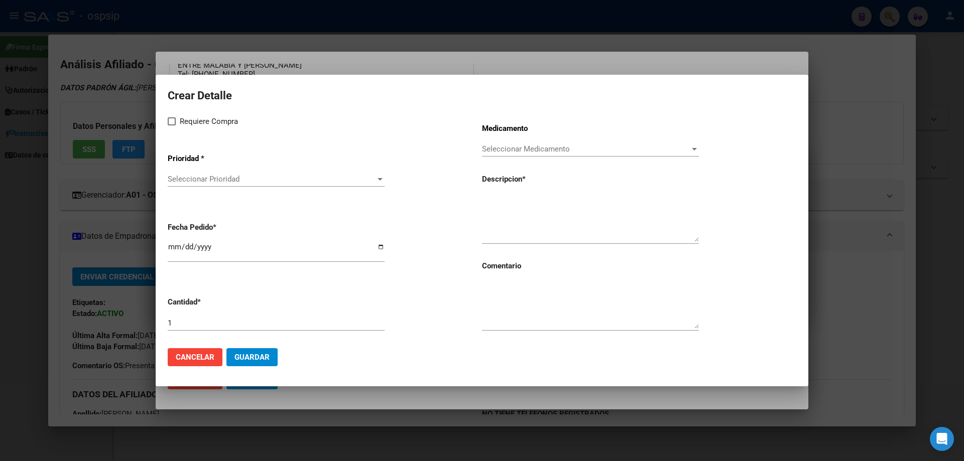
click at [167, 120] on mat-dialog-content "Crear Detalle Requiere Compra Prioridad * Seleccionar Prioridad Seleccionar Pri…" at bounding box center [482, 213] width 653 height 253
click at [170, 123] on span at bounding box center [172, 121] width 8 height 8
click at [171, 126] on input "Requiere Compra" at bounding box center [171, 126] width 1 height 1
checkbox input "true"
click at [195, 182] on span "Seleccionar Prioridad" at bounding box center [272, 179] width 208 height 9
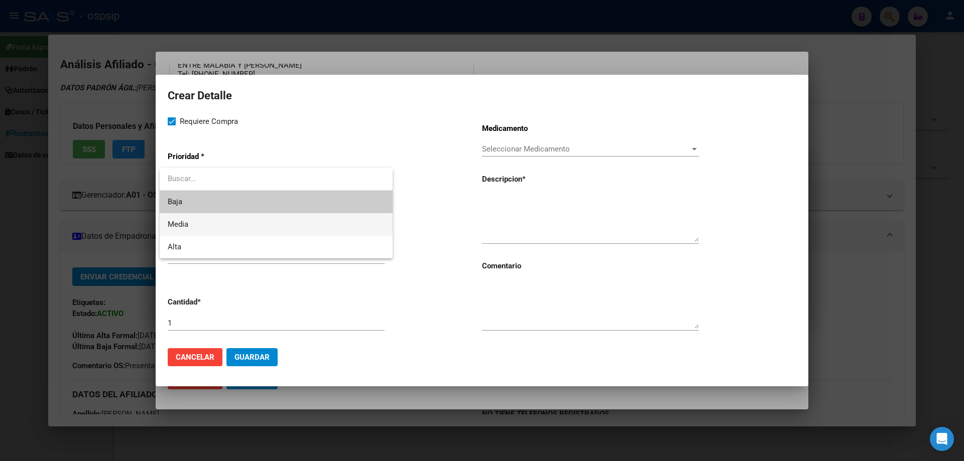
click at [196, 221] on span "Media" at bounding box center [276, 224] width 217 height 23
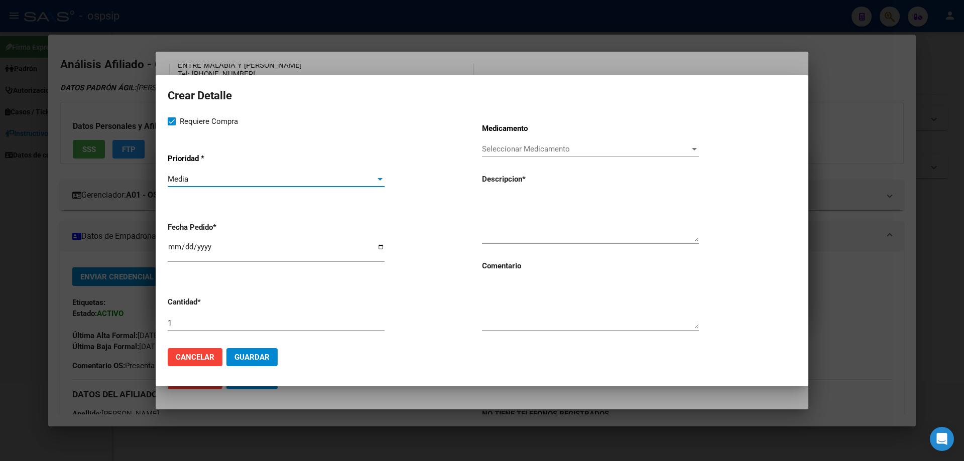
click at [171, 252] on input "[DATE]" at bounding box center [276, 251] width 217 height 16
type input "2025-08-18"
click at [200, 333] on div "1" at bounding box center [276, 328] width 217 height 25
click at [197, 329] on div "1" at bounding box center [276, 323] width 217 height 15
type input "150"
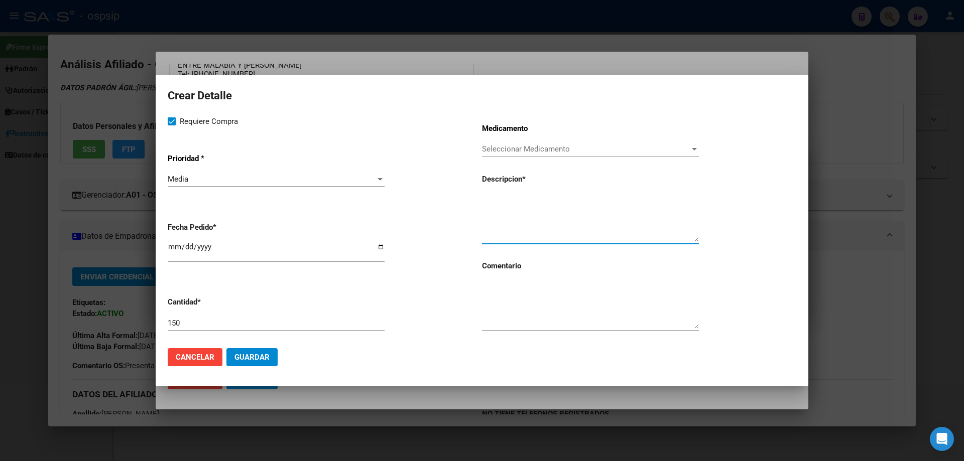
paste textarea "Nutrilon 1 Profutura Brick 200 ml"
type textarea "Nutrilon 1 Profutura Brick 200 ml"
click at [507, 305] on textarea at bounding box center [590, 305] width 217 height 47
type textarea "A"
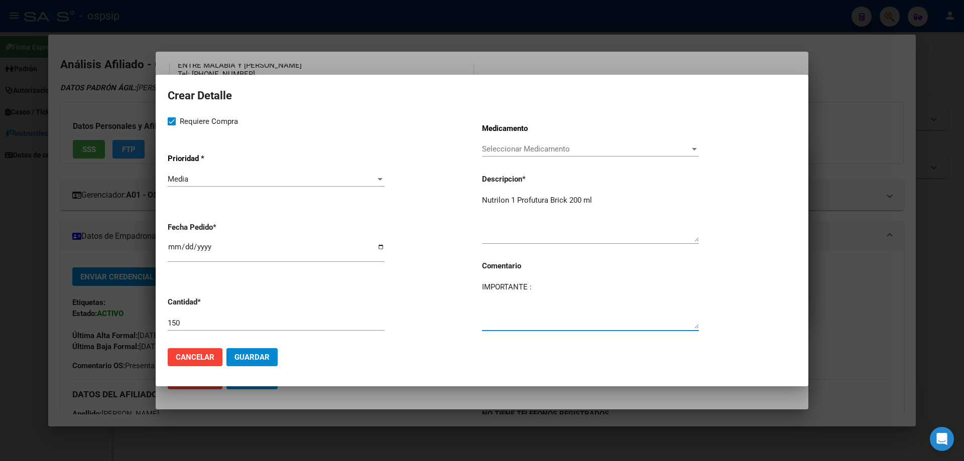
type textarea "IMPORTANTE :"
click at [201, 324] on input "150" at bounding box center [276, 323] width 217 height 9
type input "1"
type input "216"
click at [558, 286] on textarea "IMPORTANTE :" at bounding box center [590, 305] width 217 height 47
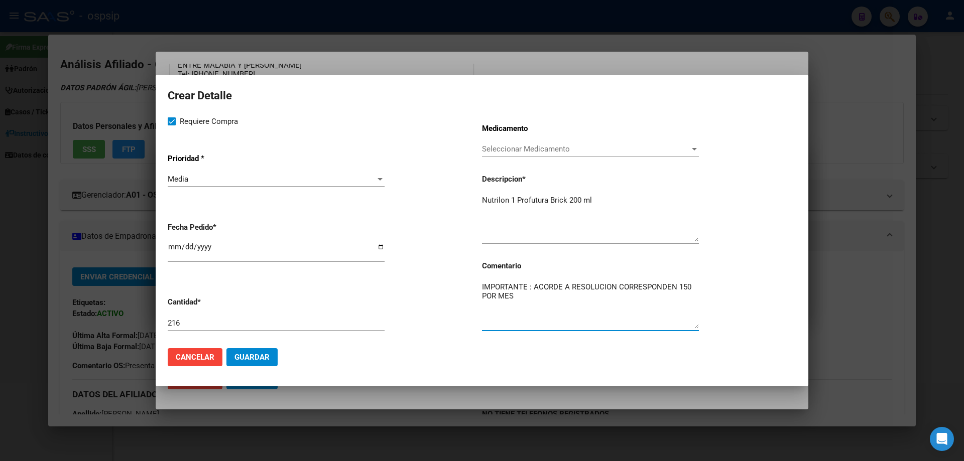
type textarea "IMPORTANTE : ACORDE A RESOLUCION CORRESPONDEN 150 POR MES"
click at [262, 358] on span "Guardar" at bounding box center [251, 357] width 35 height 9
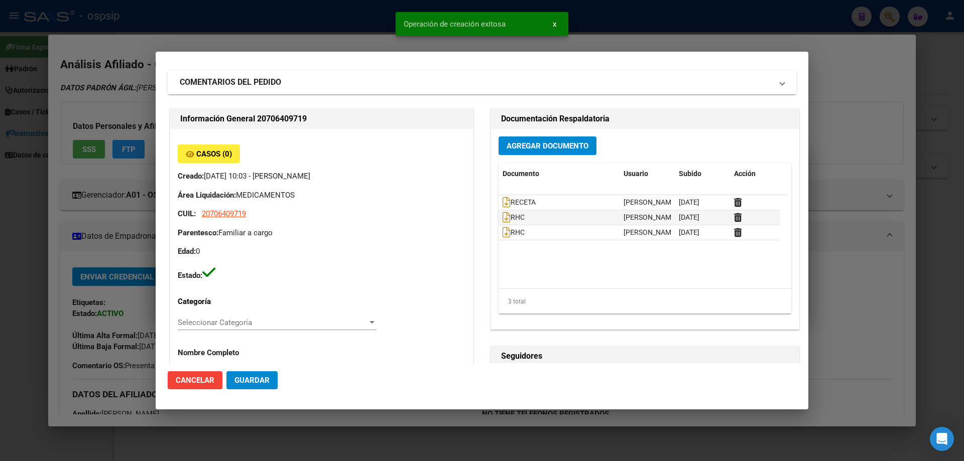
scroll to position [0, 0]
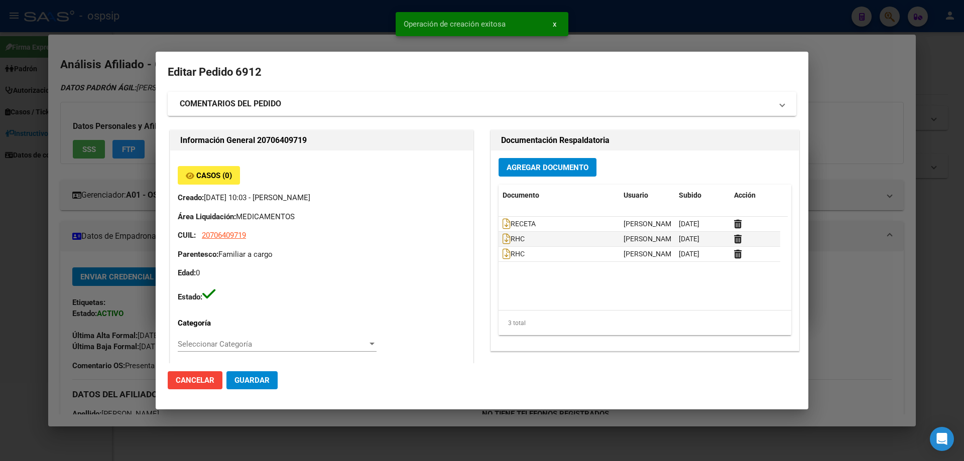
click at [212, 114] on mat-expansion-panel-header "COMENTARIOS DEL PEDIDO" at bounding box center [482, 104] width 629 height 24
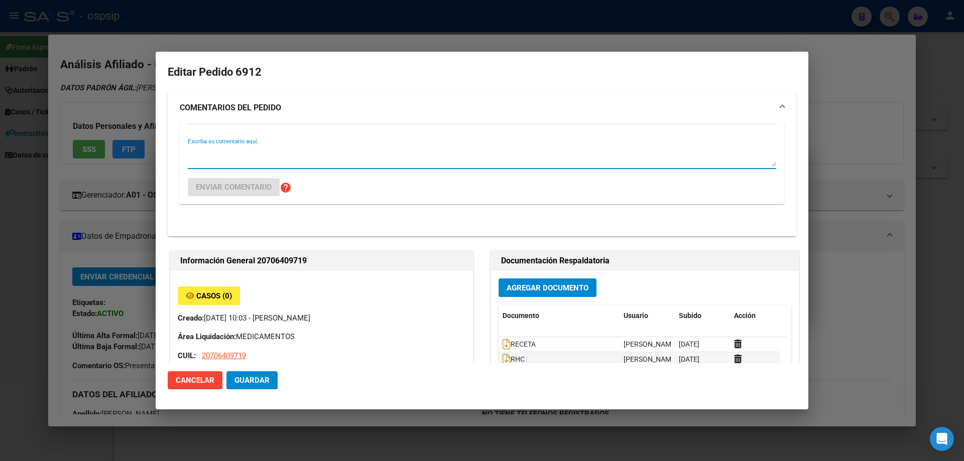
click at [219, 155] on textarea "Escriba su comentario aquí." at bounding box center [482, 157] width 588 height 20
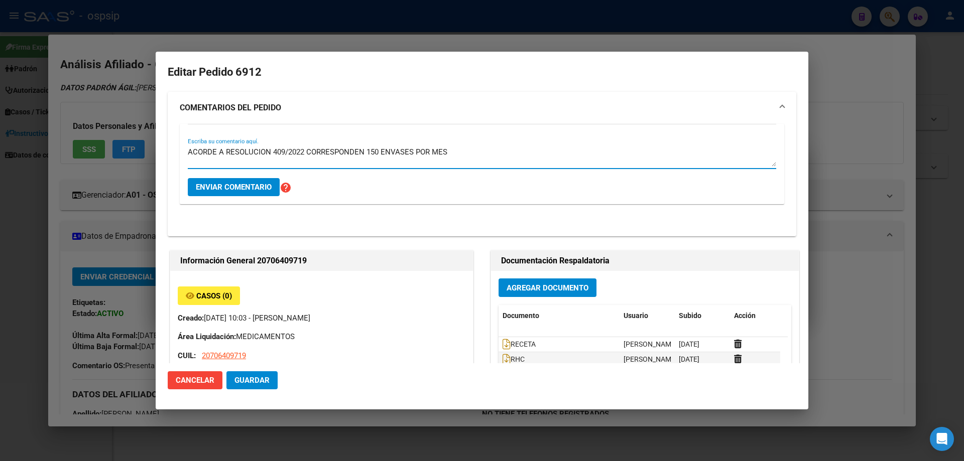
type textarea "ACORDE A RESOLUCION 409/2022 CORRESPONDEN 150 ENVASES POR MES"
click at [251, 185] on span "Enviar comentario" at bounding box center [234, 187] width 76 height 9
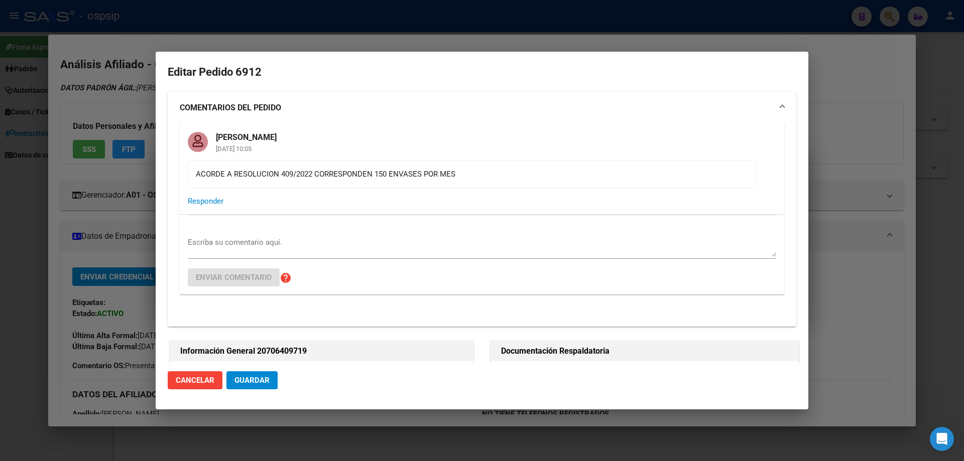
click at [259, 379] on span "Guardar" at bounding box center [251, 380] width 35 height 9
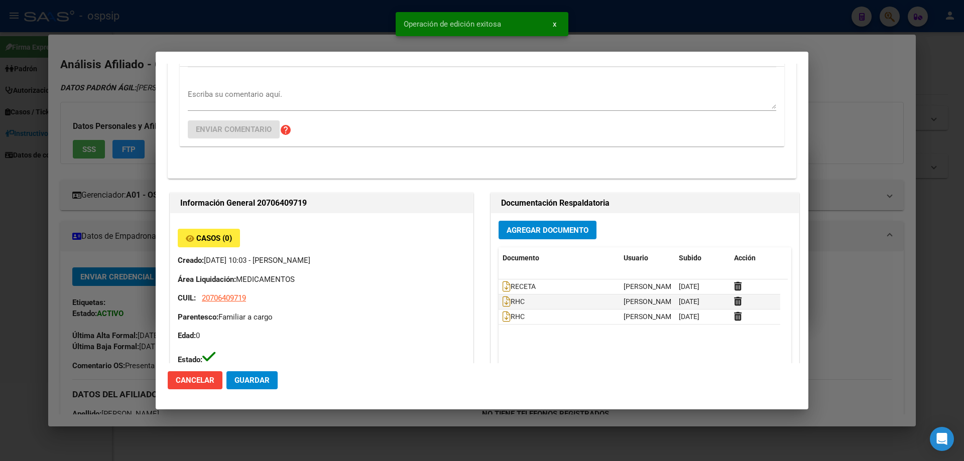
scroll to position [151, 0]
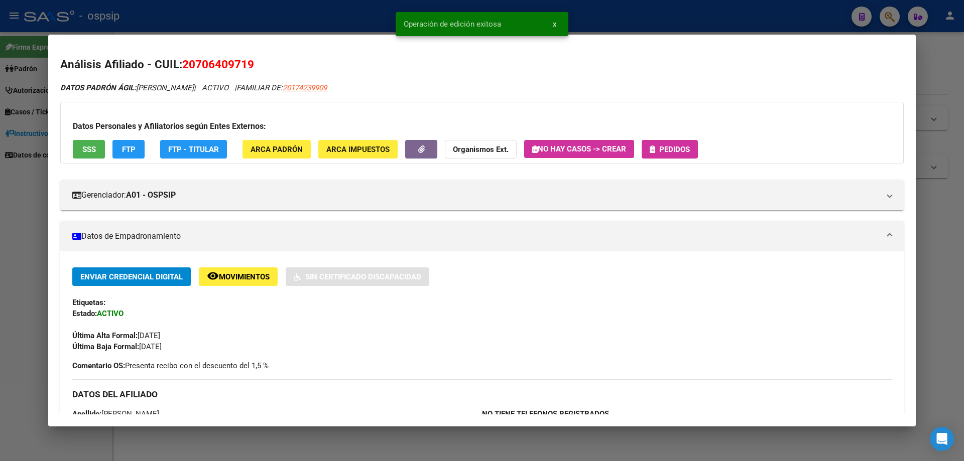
click at [665, 144] on button "Pedidos" at bounding box center [670, 149] width 56 height 19
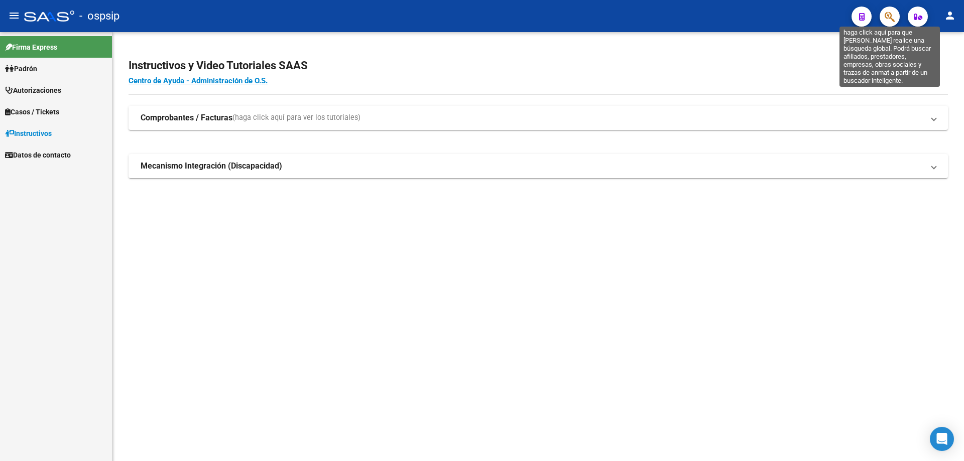
click at [887, 14] on icon "button" at bounding box center [890, 17] width 10 height 12
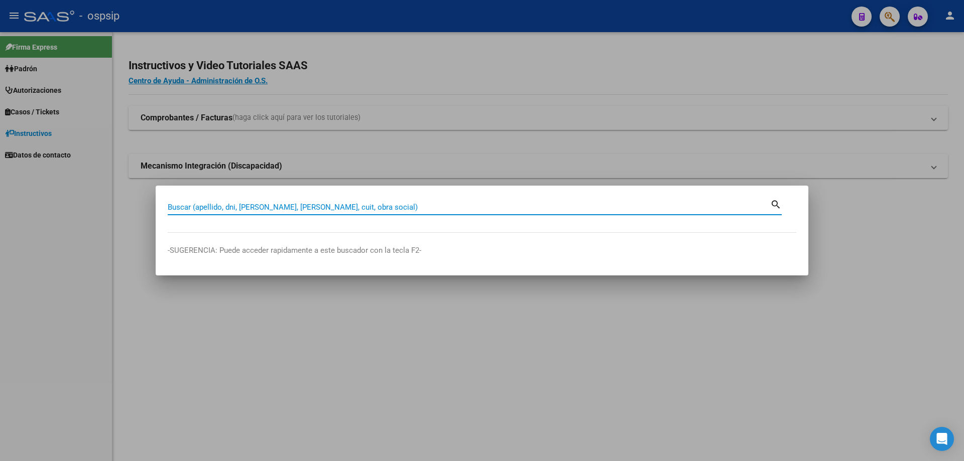
paste input "70416787"
type input "70416787"
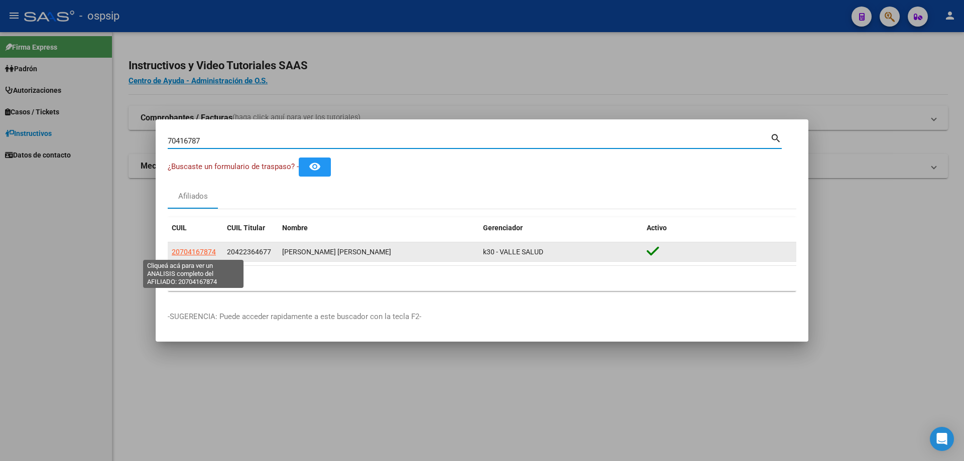
click at [202, 255] on span "20704167874" at bounding box center [194, 252] width 44 height 8
type textarea "20704167874"
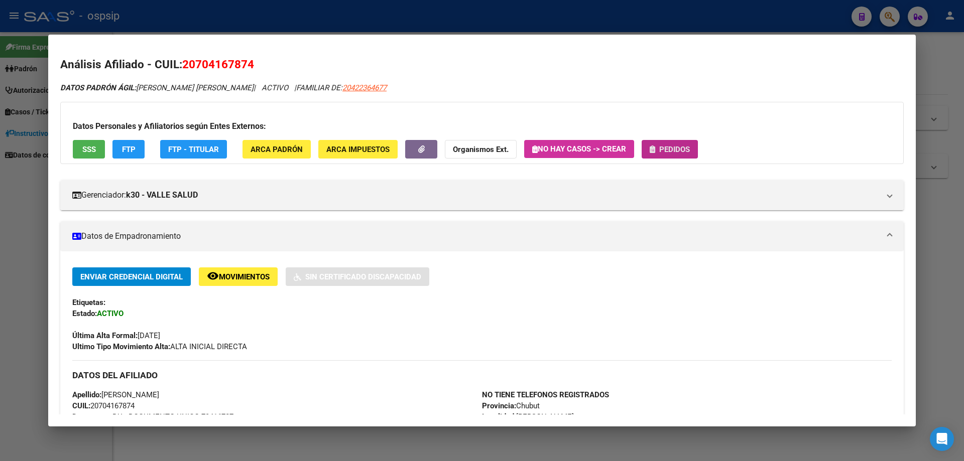
click at [673, 149] on span "Pedidos" at bounding box center [674, 149] width 31 height 9
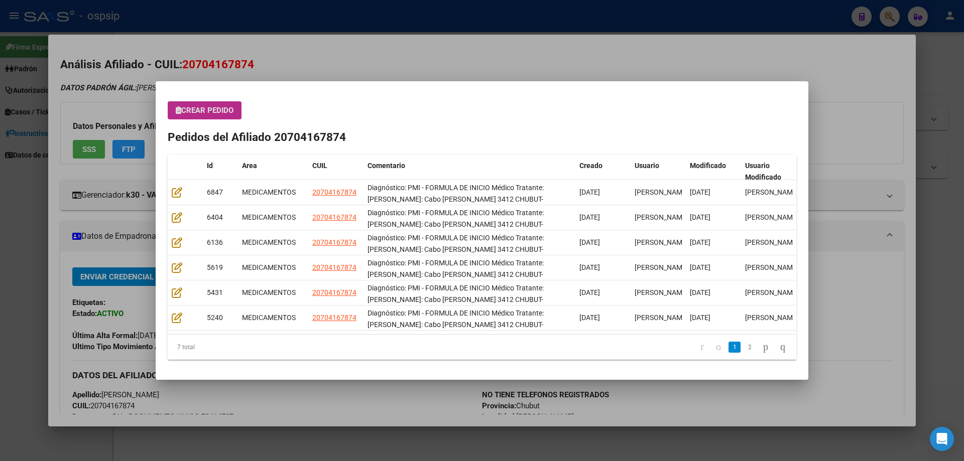
click at [240, 108] on button "Crear Pedido" at bounding box center [205, 110] width 74 height 18
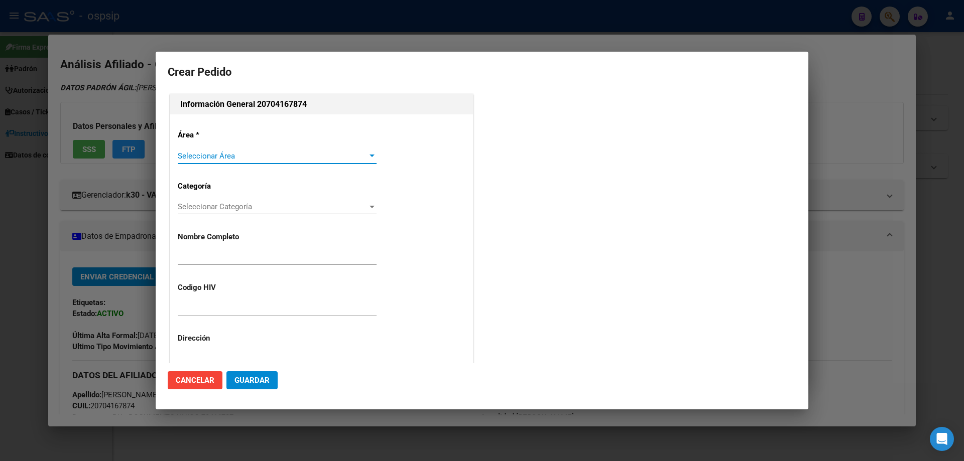
type input "[PERSON_NAME] [PERSON_NAME]"
type input "NO CORRESPONDE"
type input "CHUBUT, COMODORO RIVADA, CBO SEGUNDO BENITEZ 3412"
click at [625, 35] on div at bounding box center [482, 230] width 964 height 461
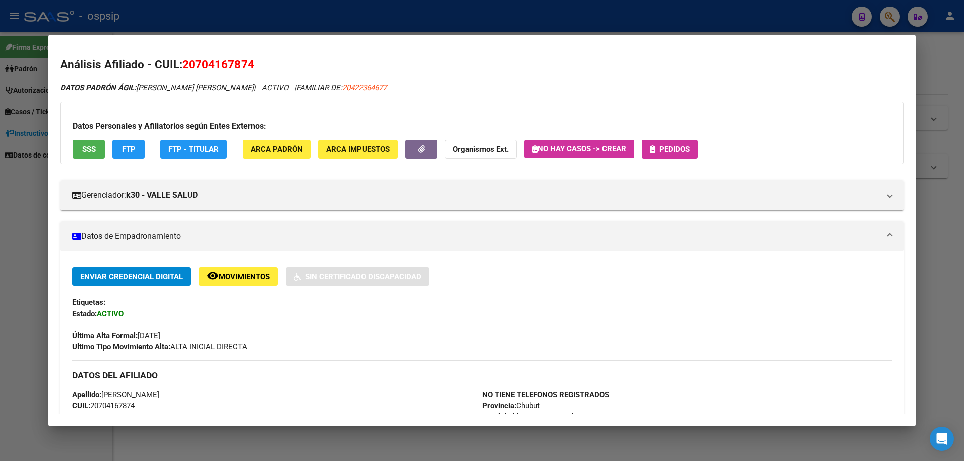
click at [681, 141] on button "Pedidos" at bounding box center [670, 149] width 56 height 19
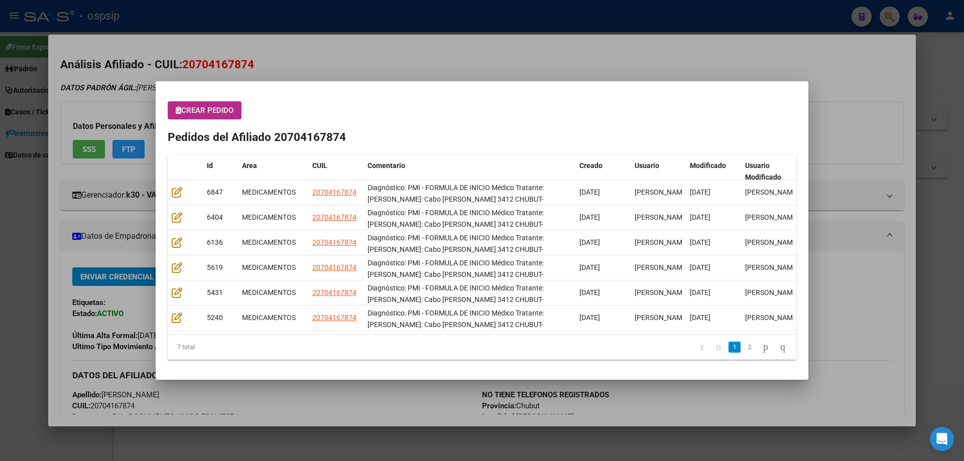
click at [199, 110] on span "Crear Pedido" at bounding box center [205, 110] width 58 height 9
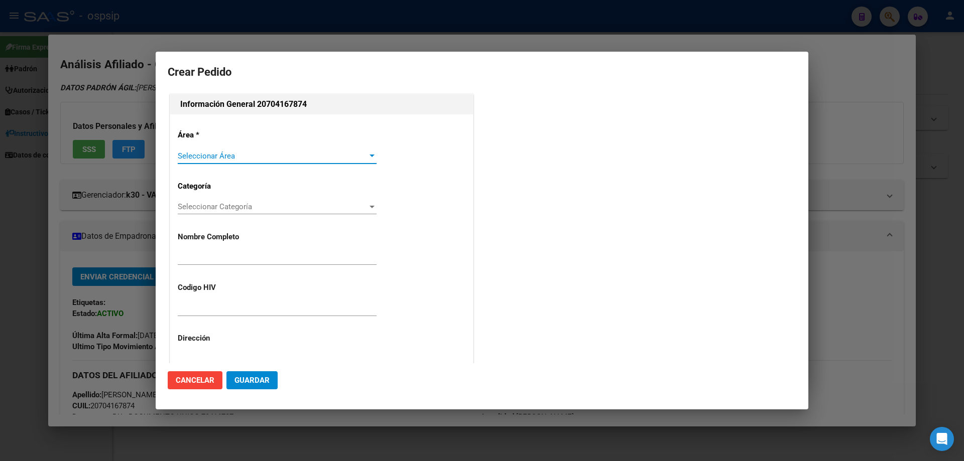
type input "BENICIO ABIEL RODRIGUEZ AWSTIN"
type input "NO CORRESPONDE"
type input "Chubut, COMODORO RIVADAVIA, CBO SEGUNDO BENITEZ 3412"
type input "[PERSON_NAME] [PERSON_NAME]"
type input "CHUBUT, COMODORO RIVADA, CBO SEGUNDO BENITEZ 3412"
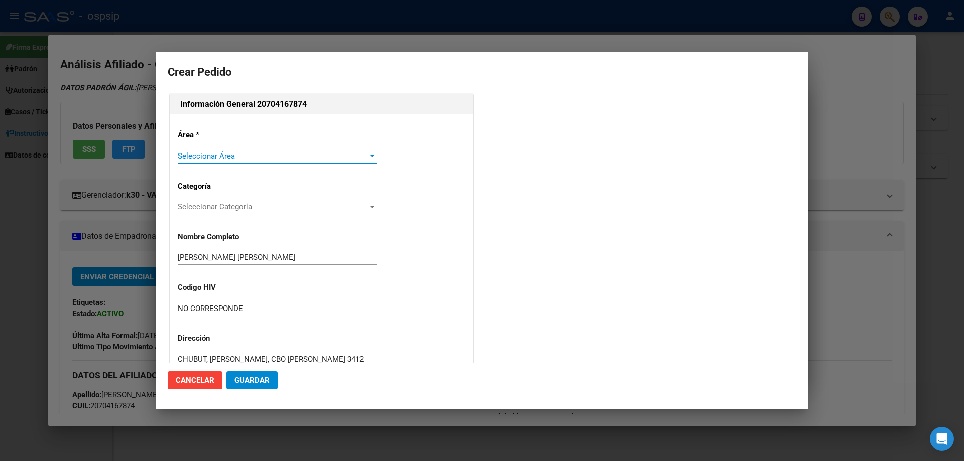
click at [201, 159] on span "Seleccionar Área" at bounding box center [273, 156] width 190 height 9
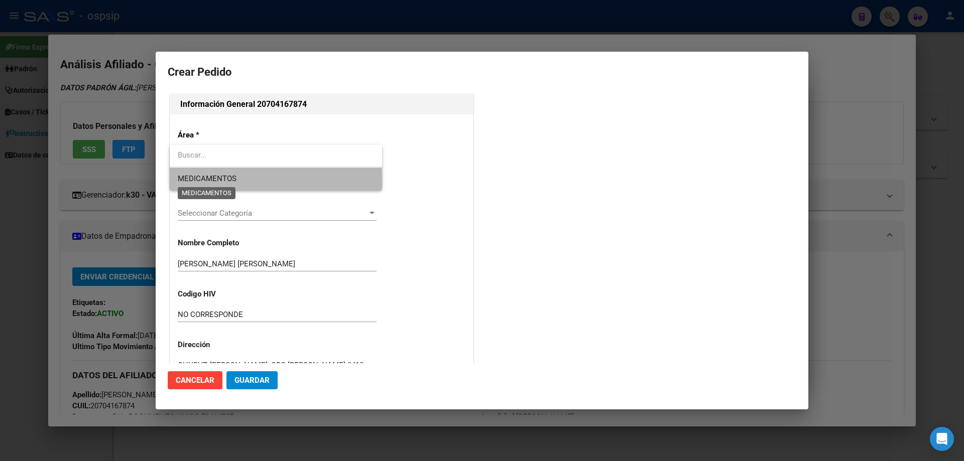
click at [190, 180] on span "MEDICAMENTOS" at bounding box center [207, 178] width 59 height 9
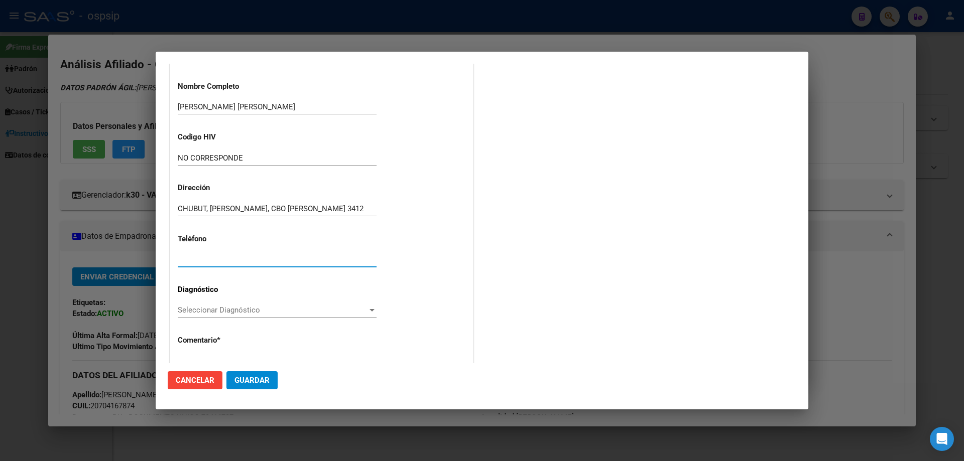
paste input "2975935303"
type input "2975935303"
click at [182, 310] on span "Seleccionar Diagnóstico" at bounding box center [273, 310] width 190 height 9
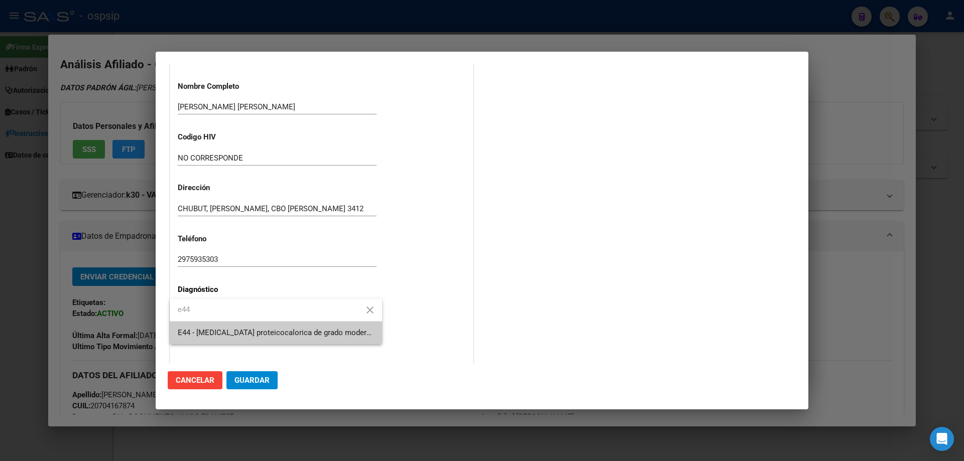
type input "e44"
click at [188, 328] on span "E44 - [MEDICAL_DATA] proteicocalorica de grado moderado y leve - [MEDICAL_DATA]…" at bounding box center [276, 333] width 196 height 23
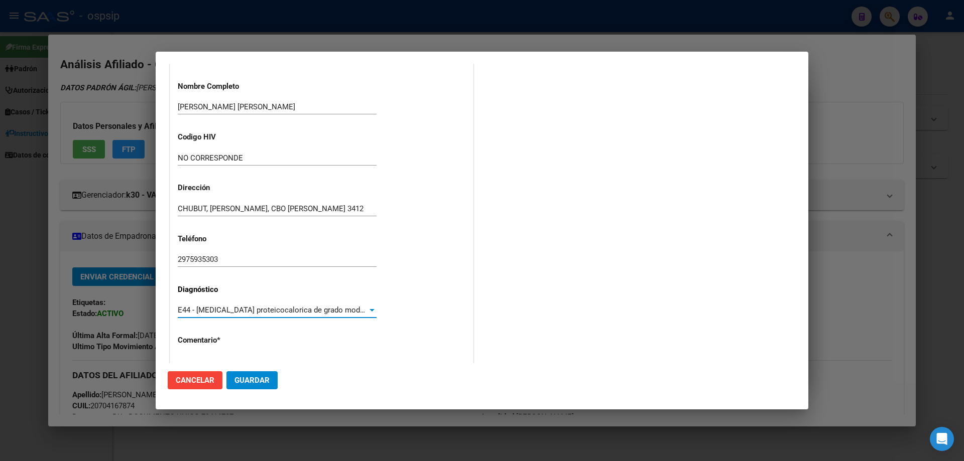
scroll to position [225, 0]
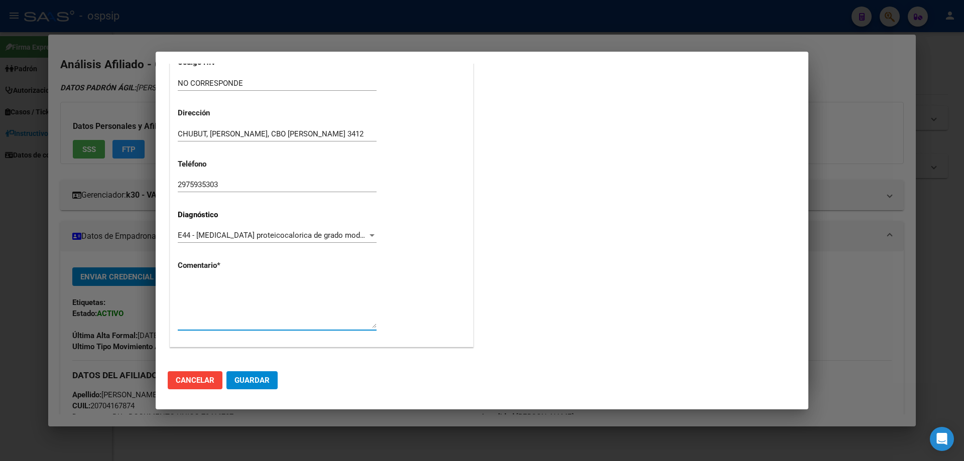
paste textarea "Domicilio: Cabo benitez 3412 CHUBUT- Teléfono: 2975935303 Correo electrónico:aw…"
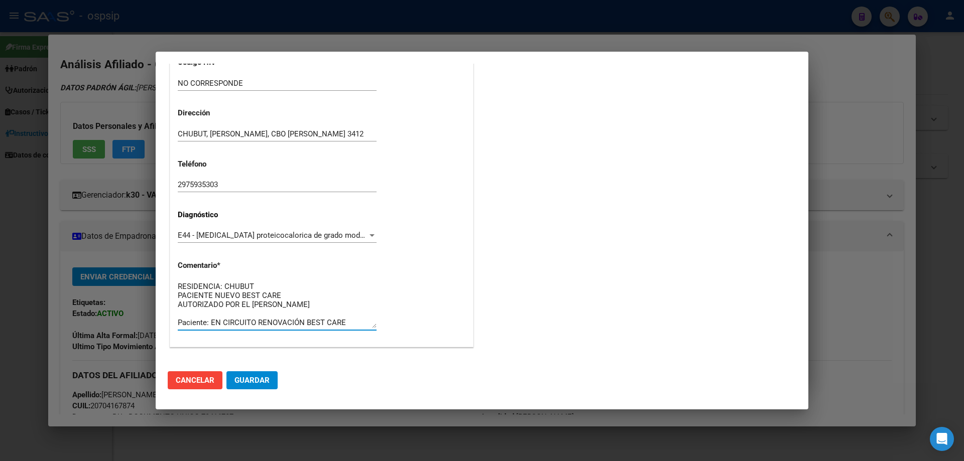
type textarea "Domicilio: Cabo benitez 3412 CHUBUT- Teléfono: 2975935303 Correo electrónico:aw…"
drag, startPoint x: 258, startPoint y: 380, endPoint x: 327, endPoint y: 349, distance: 75.3
click at [259, 380] on span "Guardar" at bounding box center [251, 380] width 35 height 9
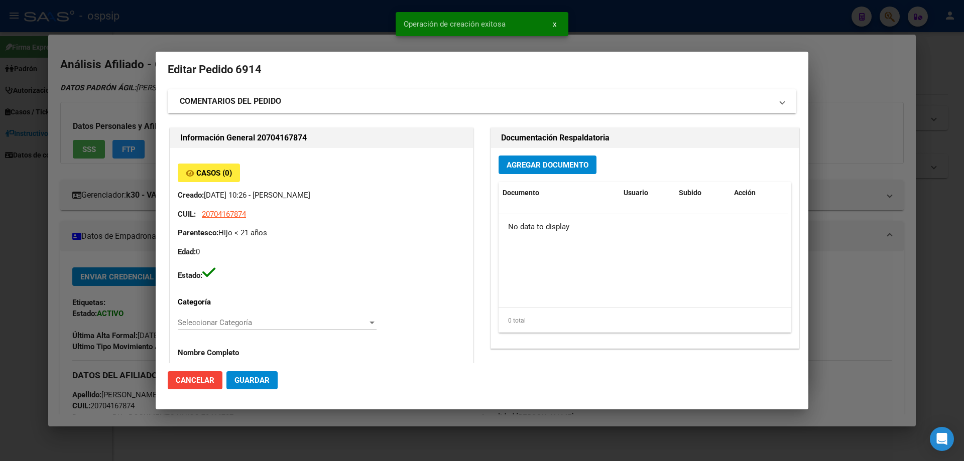
scroll to position [0, 0]
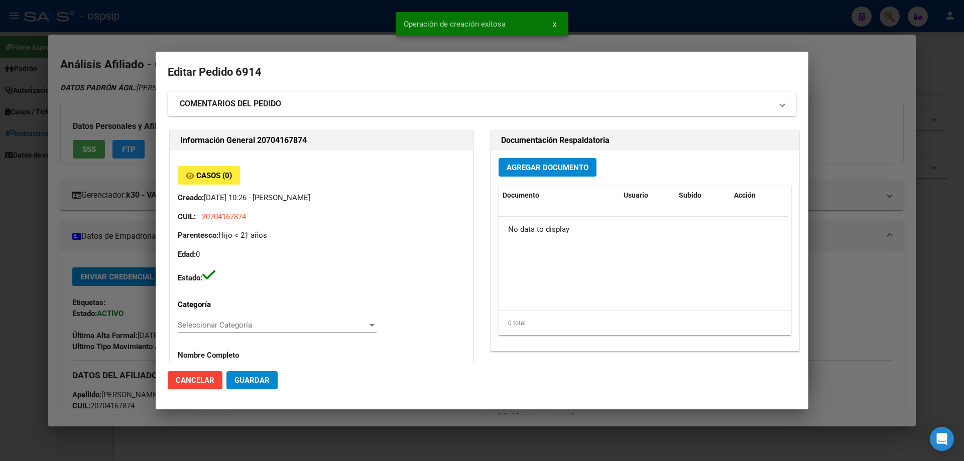
click at [540, 169] on span "Agregar Documento" at bounding box center [548, 167] width 82 height 9
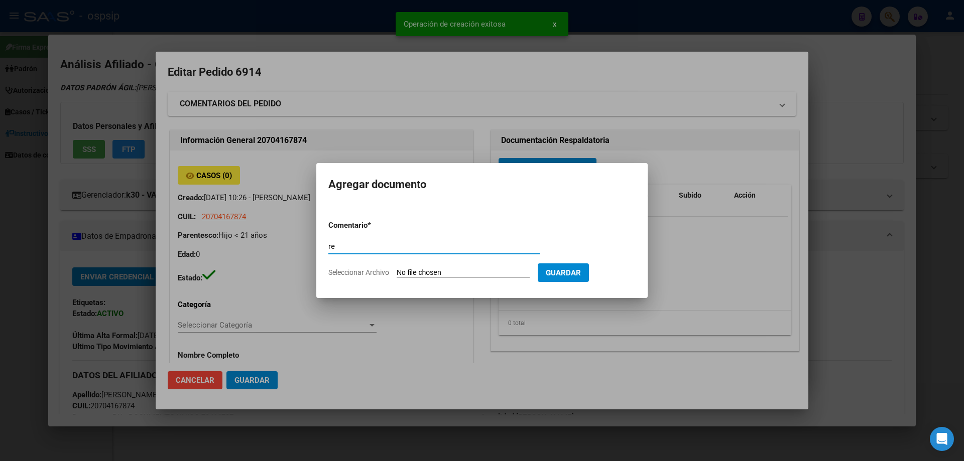
type input "r"
type input "RECETA"
click at [439, 275] on input "Seleccionar Archivo" at bounding box center [463, 274] width 133 height 10
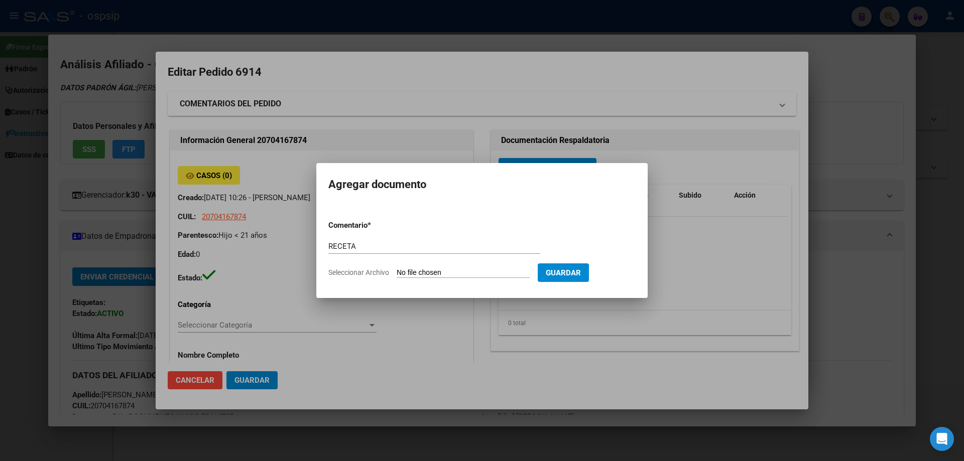
type input "C:\fakepath\135941_6662398W18743MKIAAJ9UGGUXIB9KPJ617XW5.pdf"
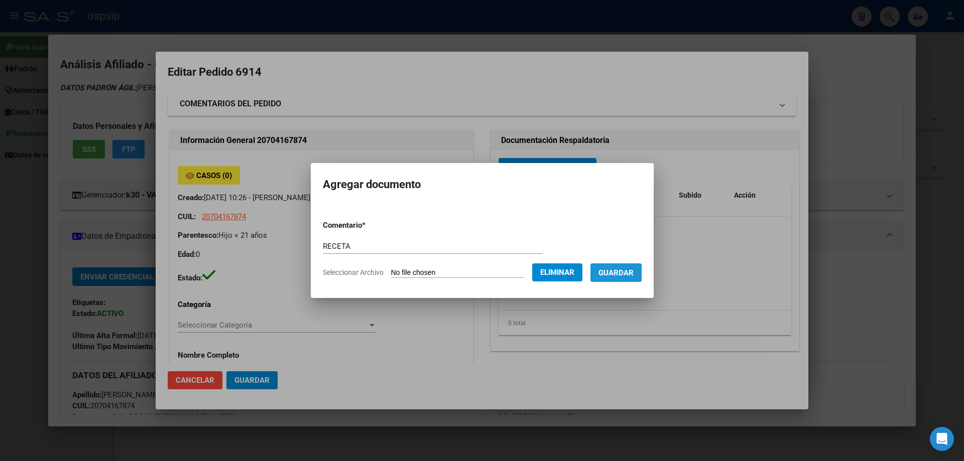
click at [629, 269] on span "Guardar" at bounding box center [615, 273] width 35 height 9
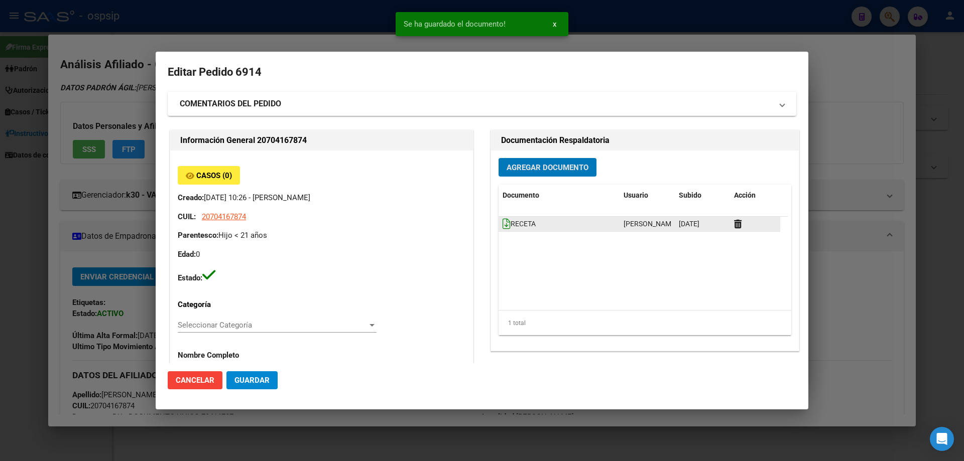
click at [504, 223] on icon at bounding box center [507, 223] width 8 height 11
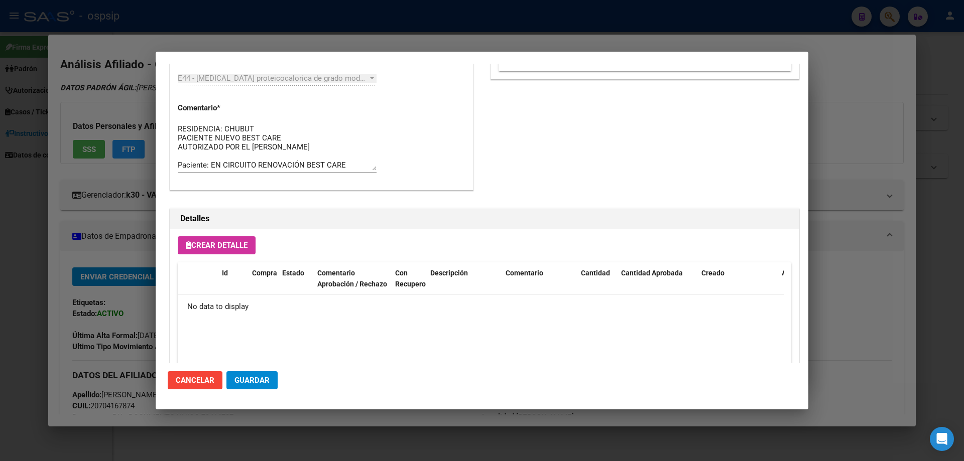
scroll to position [583, 0]
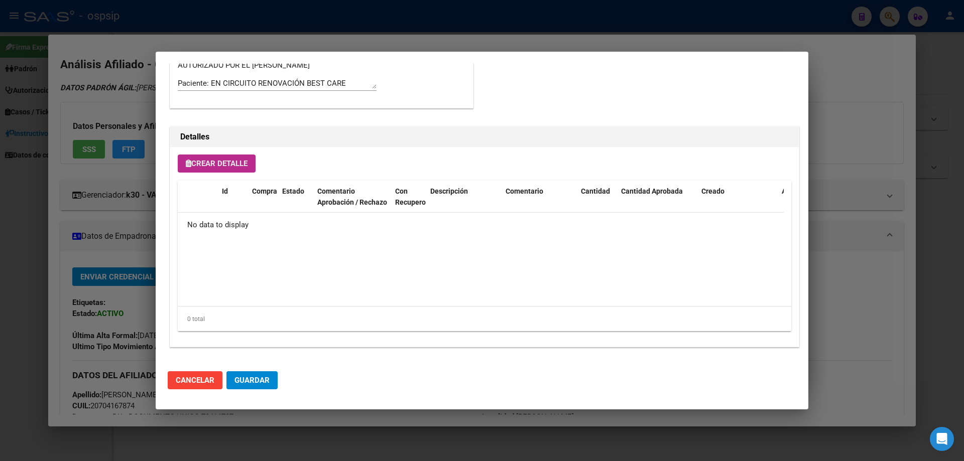
click at [216, 162] on span "Crear Detalle" at bounding box center [217, 163] width 62 height 9
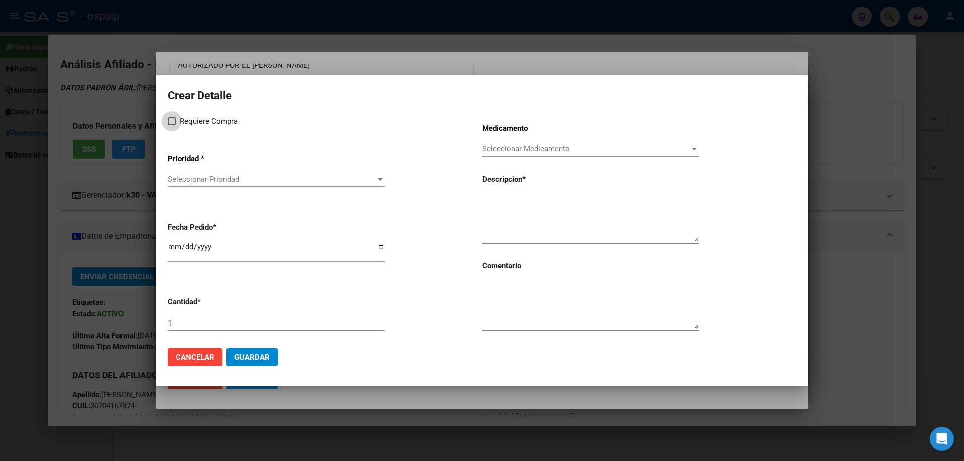
click at [172, 125] on span at bounding box center [172, 121] width 8 height 8
click at [172, 126] on input "Requiere Compra" at bounding box center [171, 126] width 1 height 1
checkbox input "true"
click at [200, 177] on span "Seleccionar Prioridad" at bounding box center [272, 179] width 208 height 9
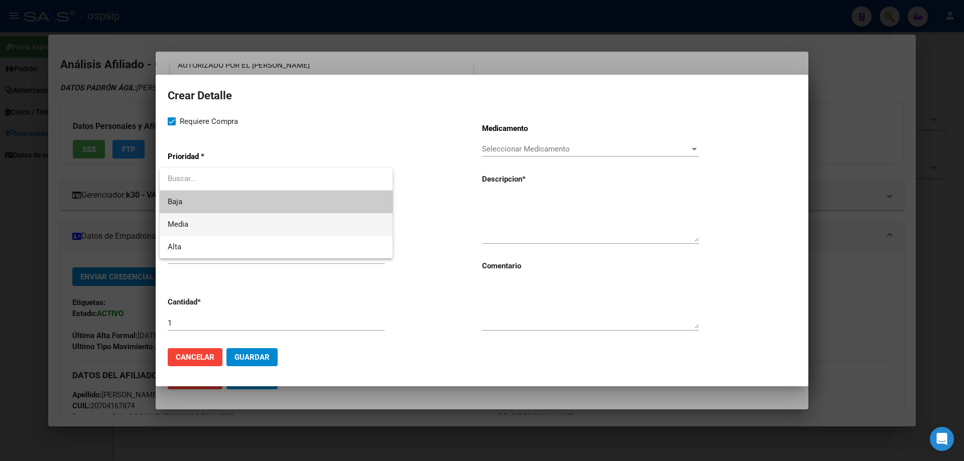
click at [192, 226] on span "Media" at bounding box center [276, 224] width 217 height 23
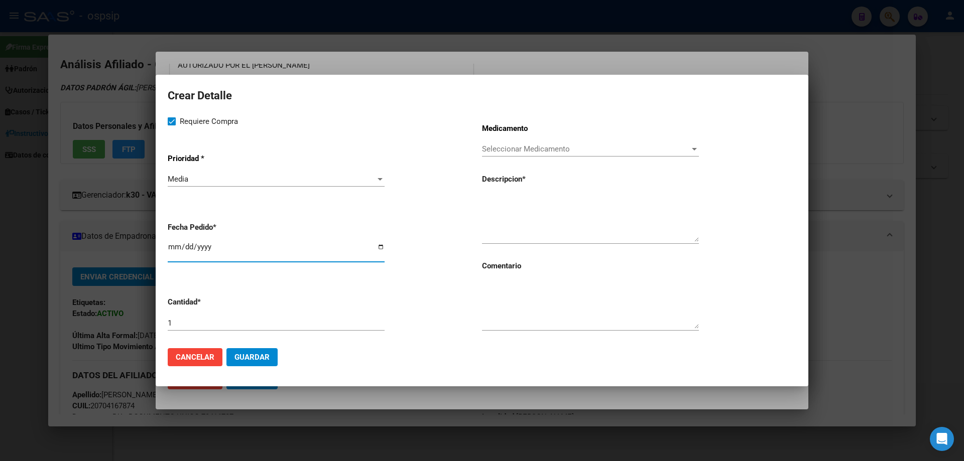
click at [175, 249] on input "[DATE]" at bounding box center [276, 251] width 217 height 16
type input "2025-08-13"
click at [207, 323] on input "1" at bounding box center [276, 323] width 217 height 9
type input "10"
paste textarea "LECHE FORMULA DE INICIO NUTRILON l X 800 grs."
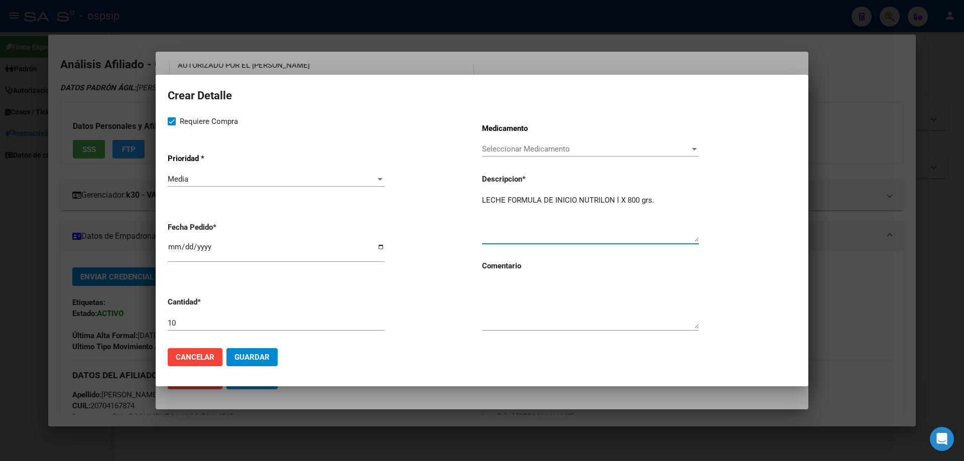
type textarea "LECHE FORMULA DE INICIO NUTRILON l X 800 grs."
click at [510, 310] on textarea at bounding box center [590, 305] width 217 height 47
type textarea "IMPORTANTE: SE VENIAN AUTORIZANDO 8 ENVASES"
click at [260, 354] on span "Guardar" at bounding box center [251, 357] width 35 height 9
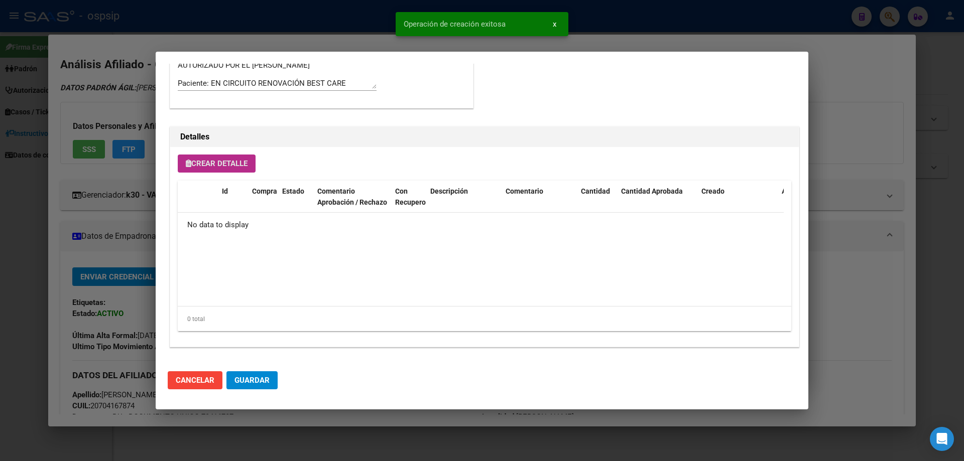
scroll to position [602, 0]
click at [262, 377] on span "Guardar" at bounding box center [251, 380] width 35 height 9
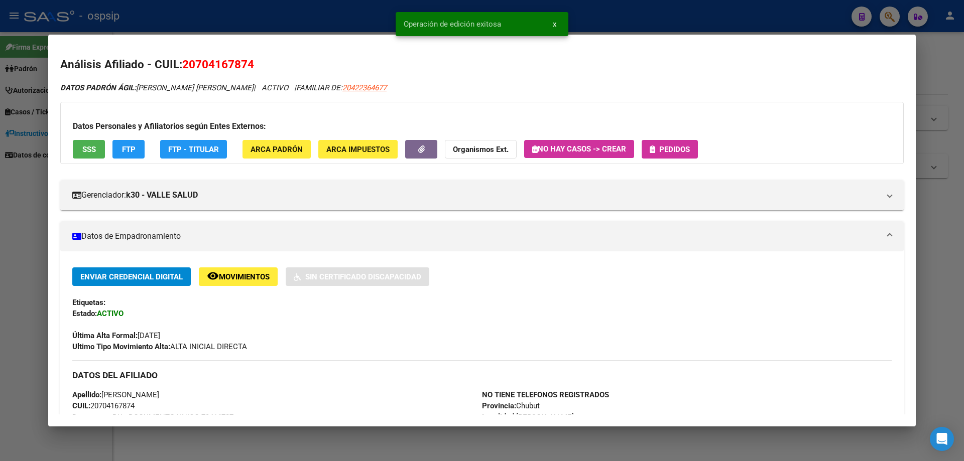
click at [655, 152] on icon "button" at bounding box center [653, 150] width 6 height 8
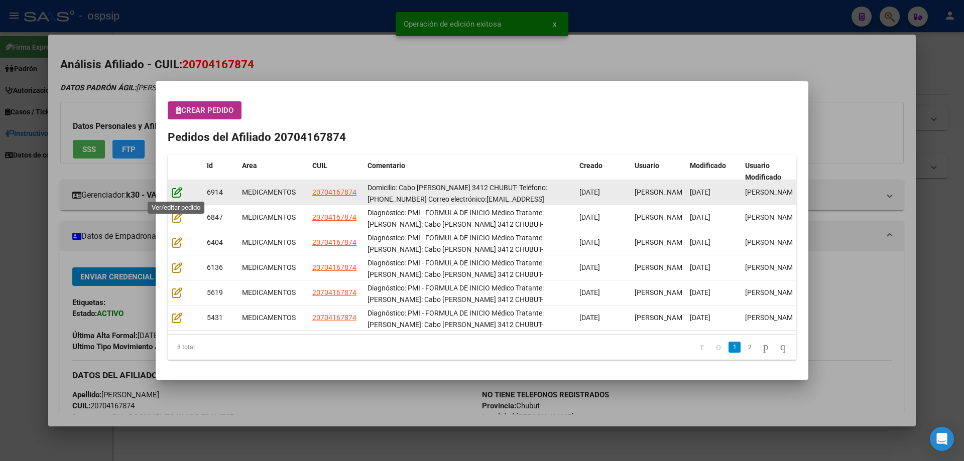
click at [174, 191] on icon at bounding box center [177, 192] width 11 height 11
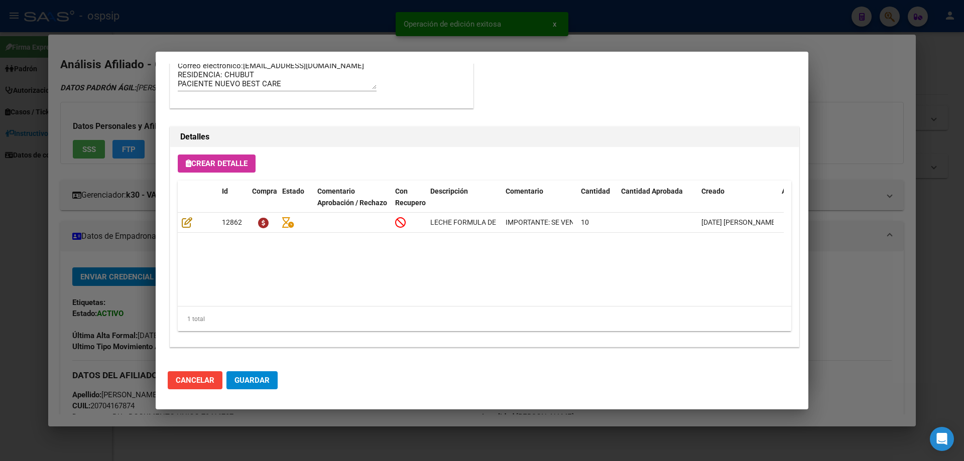
click at [255, 381] on span "Guardar" at bounding box center [251, 380] width 35 height 9
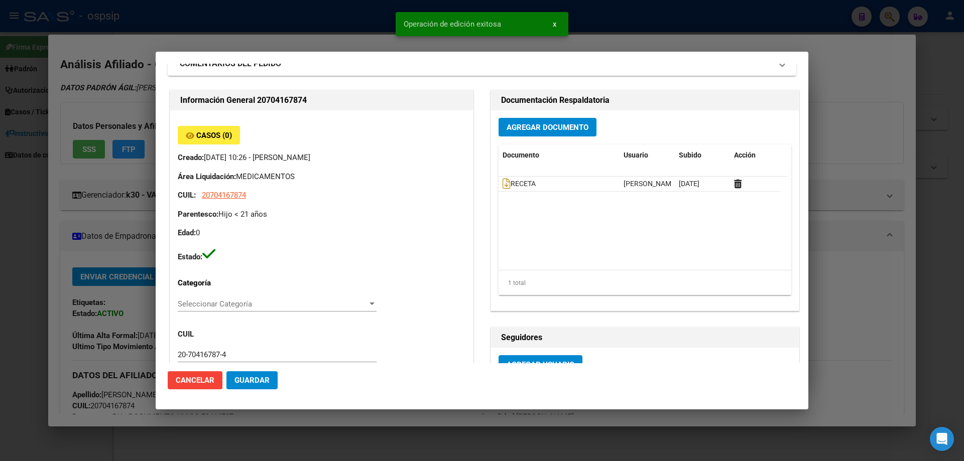
scroll to position [0, 0]
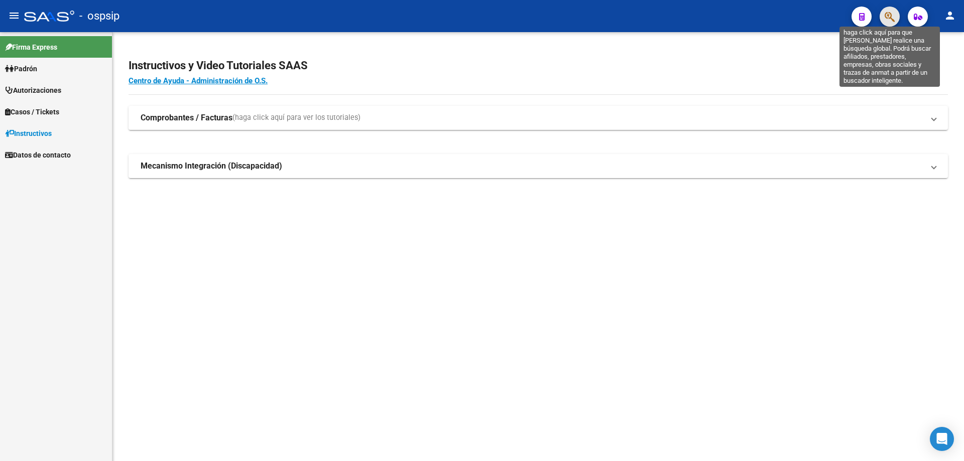
click at [885, 15] on icon "button" at bounding box center [890, 17] width 10 height 12
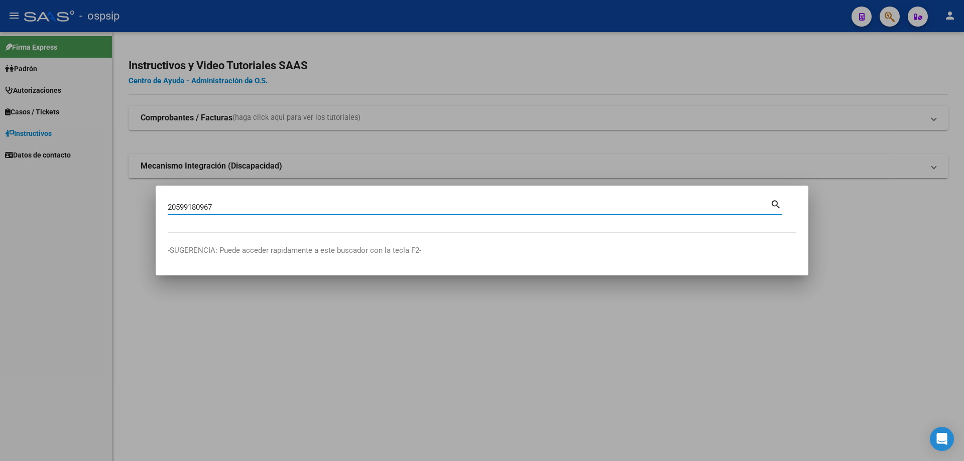
type input "20599180967"
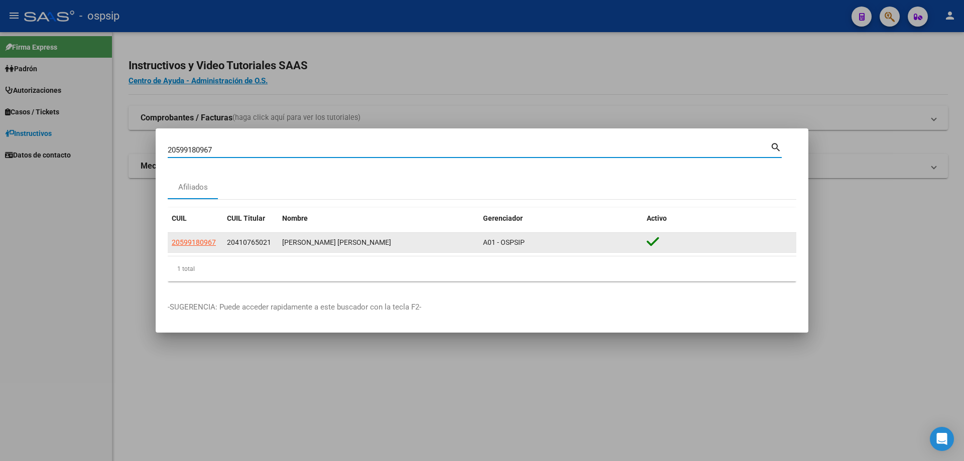
click at [194, 251] on datatable-body-cell "20599180967" at bounding box center [195, 243] width 55 height 20
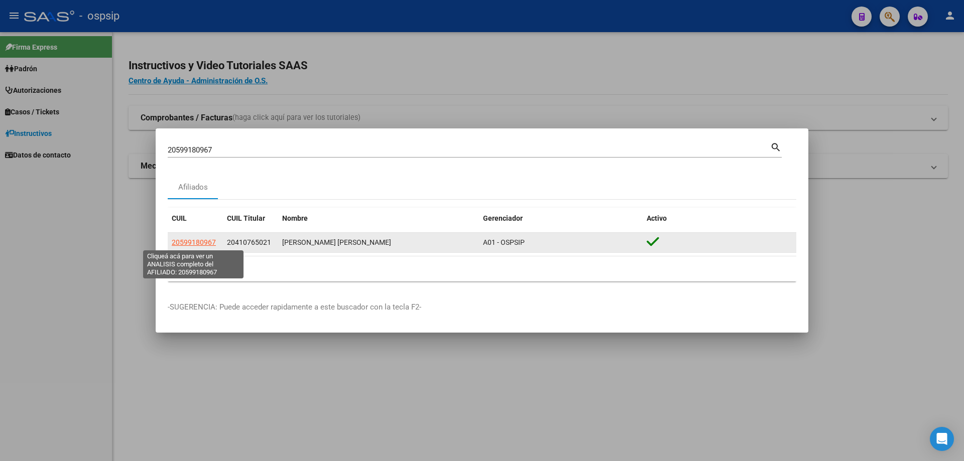
click at [193, 245] on span "20599180967" at bounding box center [194, 242] width 44 height 8
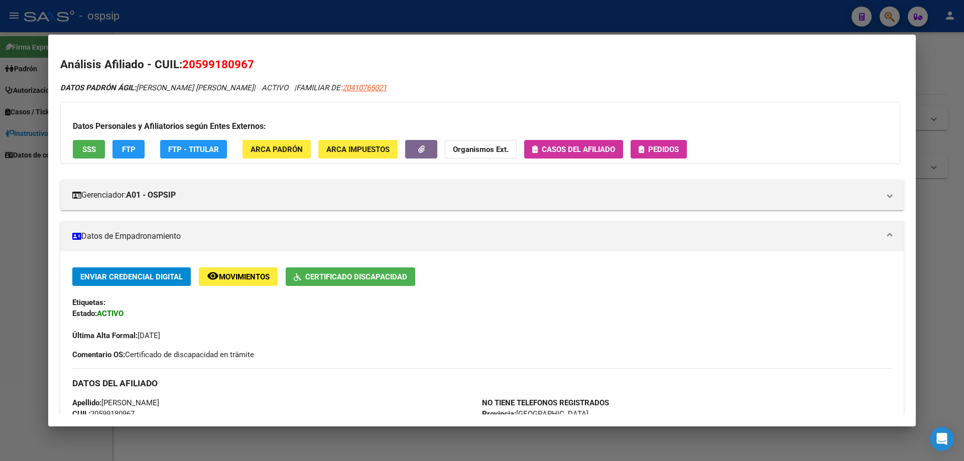
drag, startPoint x: 660, startPoint y: 146, endPoint x: 652, endPoint y: 147, distance: 8.1
click at [652, 147] on span "Pedidos" at bounding box center [663, 149] width 31 height 9
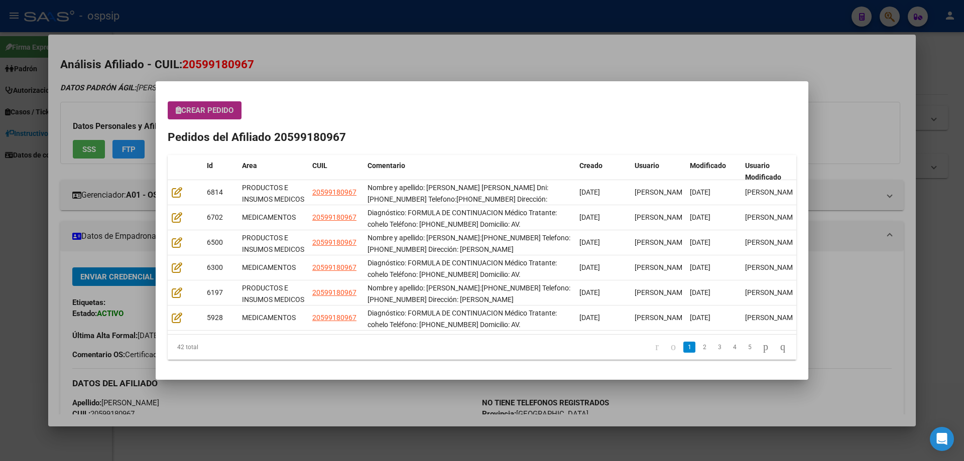
click at [200, 108] on span "Crear Pedido" at bounding box center [205, 110] width 58 height 9
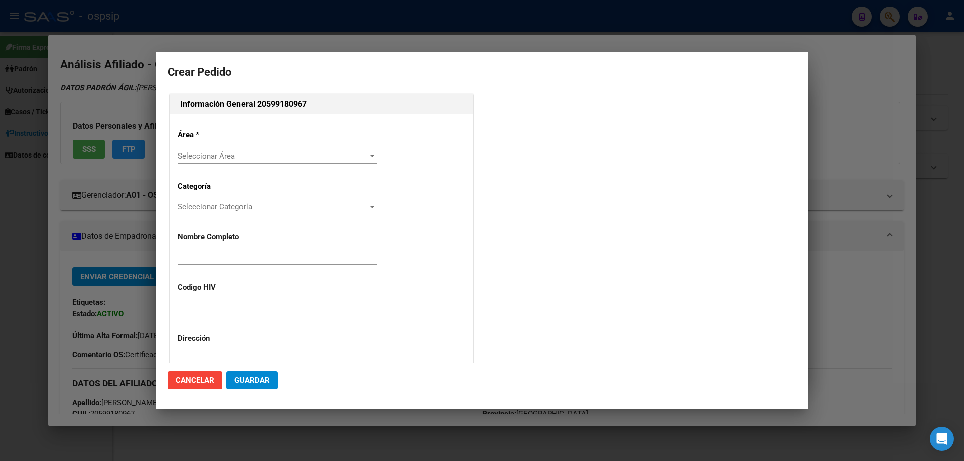
type input "[PERSON_NAME]"
type input "NO CORRESPONDE"
type input "[GEOGRAPHIC_DATA], [GEOGRAPHIC_DATA], [PERSON_NAME] 1145, Departamento: 8"
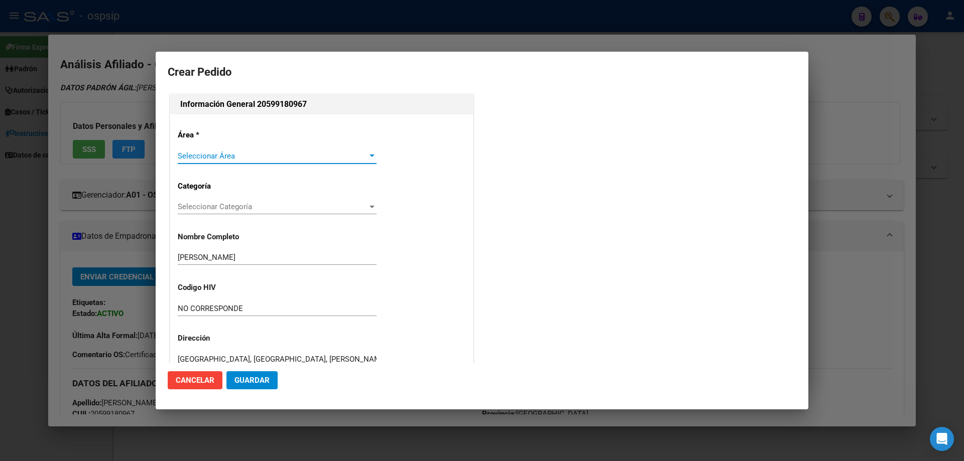
type input "[PERSON_NAME] [PERSON_NAME]"
type input "[GEOGRAPHIC_DATA], [GEOGRAPHIC_DATA], AV DEBEDETTI 1382"
click at [203, 156] on span "Seleccionar Área" at bounding box center [273, 156] width 190 height 9
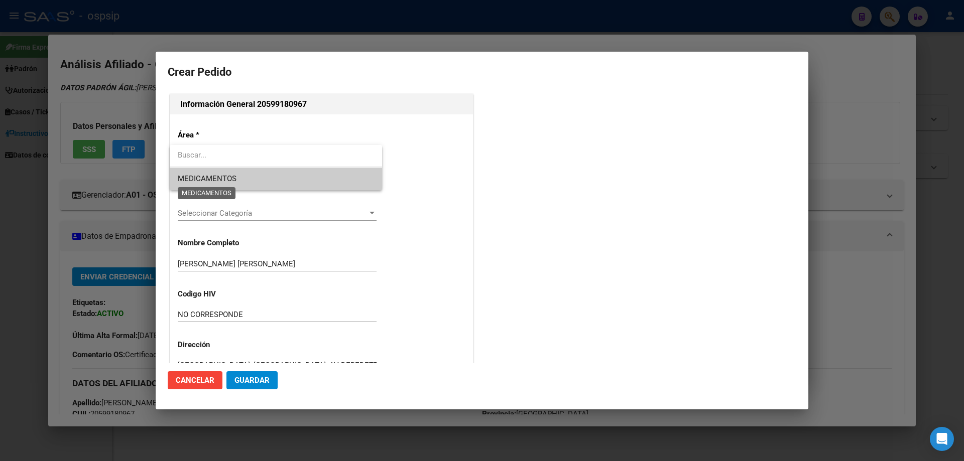
click at [205, 180] on span "MEDICAMENTOS" at bounding box center [207, 178] width 59 height 9
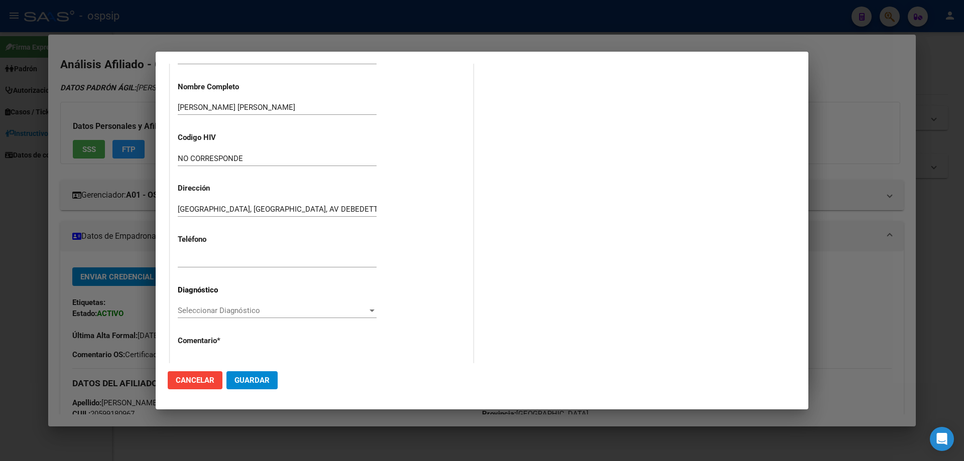
scroll to position [151, 0]
paste input "[PHONE_NUMBER]"
type input "[PHONE_NUMBER]"
click at [190, 304] on div "Seleccionar Diagnóstico Seleccionar Diagnóstico" at bounding box center [277, 310] width 199 height 15
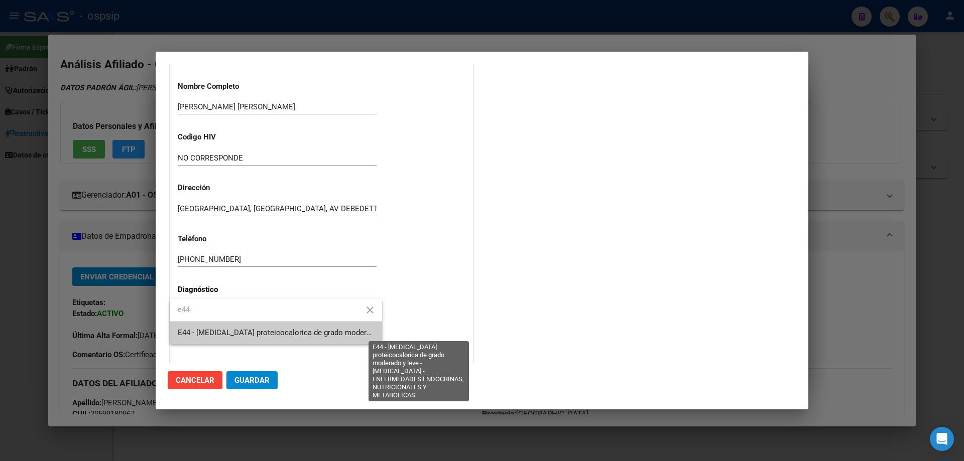
type input "e44"
click at [217, 334] on span "E44 - [MEDICAL_DATA] proteicocalorica de grado moderado y leve - [MEDICAL_DATA]…" at bounding box center [437, 332] width 519 height 9
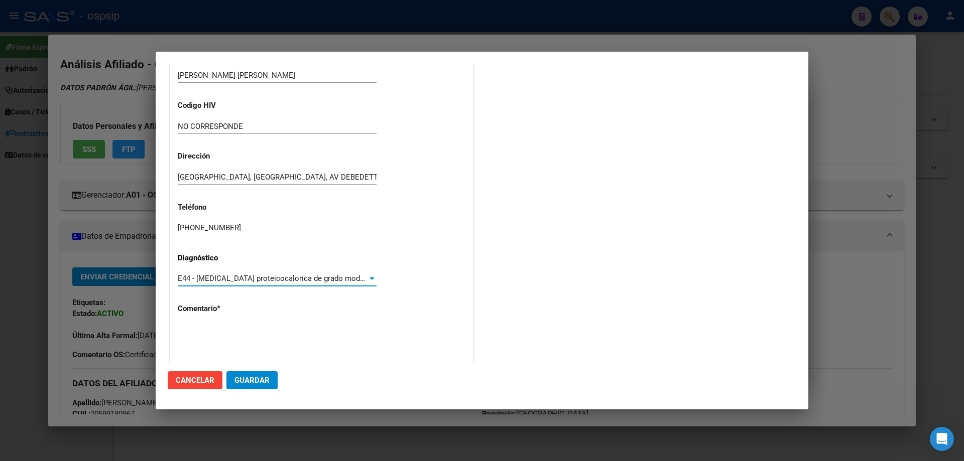
scroll to position [225, 0]
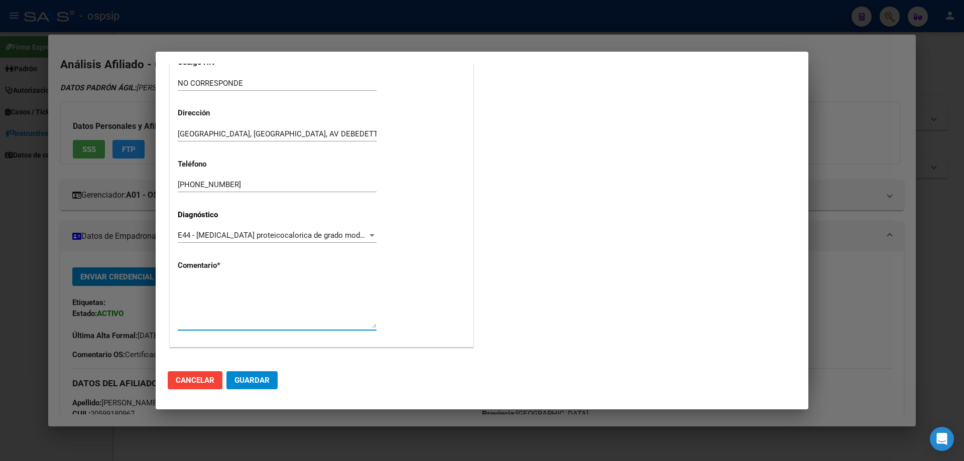
paste textarea "Diagnóstico: FORMULA DE CONTINUACION Médico Tratante: cohelo Teléfono: [PHONE_N…"
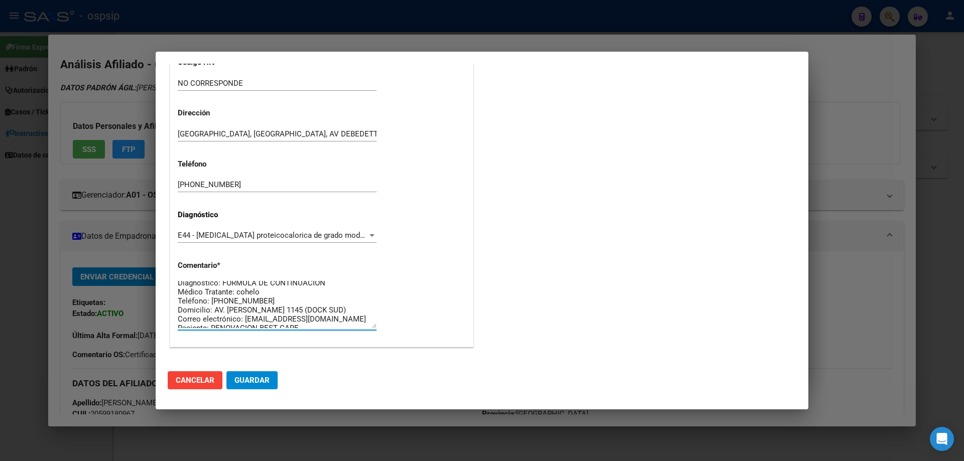
scroll to position [0, 0]
type textarea "Diagnóstico: FORMULA DE CONTINUACION Médico Tratante: cohelo Teléfono: [PHONE_N…"
click at [265, 382] on span "Guardar" at bounding box center [251, 380] width 35 height 9
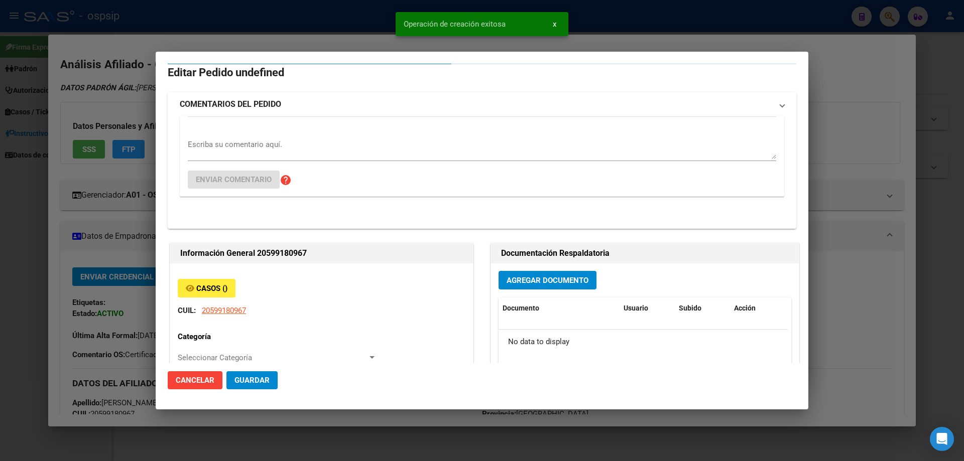
scroll to position [0, 0]
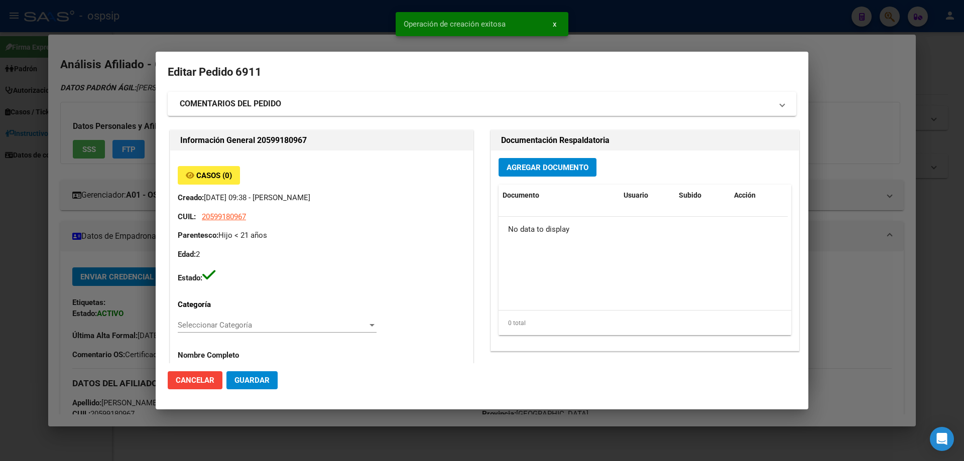
click at [569, 178] on div "Agregar Documento Documento Usuario Subido Acción No data to display 0 total 1" at bounding box center [645, 251] width 308 height 200
click at [561, 160] on button "Agregar Documento" at bounding box center [548, 167] width 98 height 19
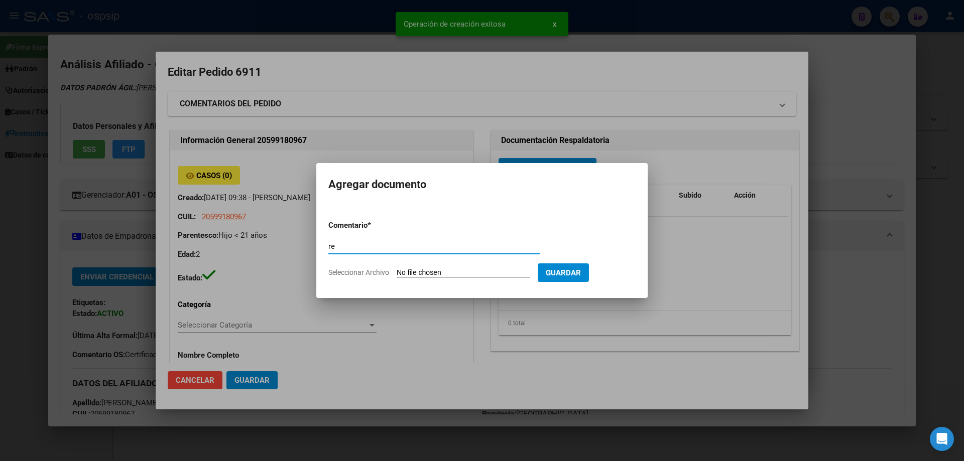
type input "r"
type input "RECETA"
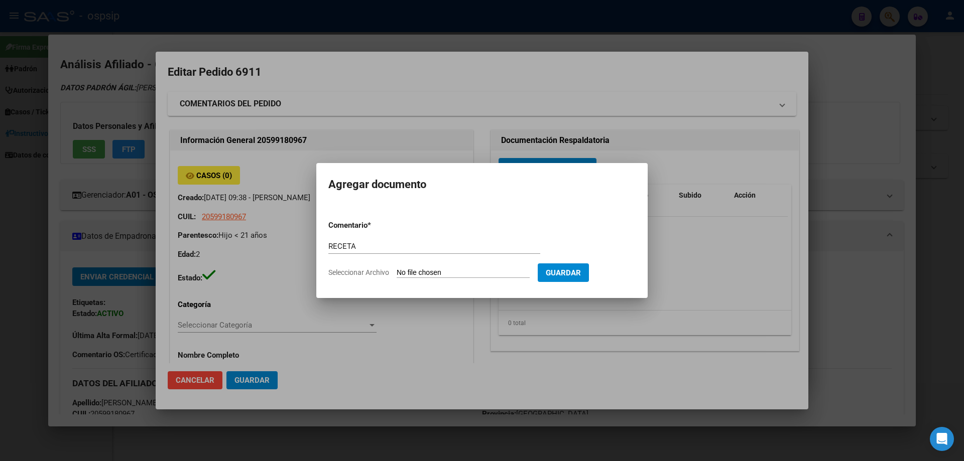
click at [442, 269] on input "Seleccionar Archivo" at bounding box center [463, 274] width 133 height 10
type input "C:\fakepath\30989405_6d4b219448b49f39c43f1ffd7f7701be2591230c.pdf"
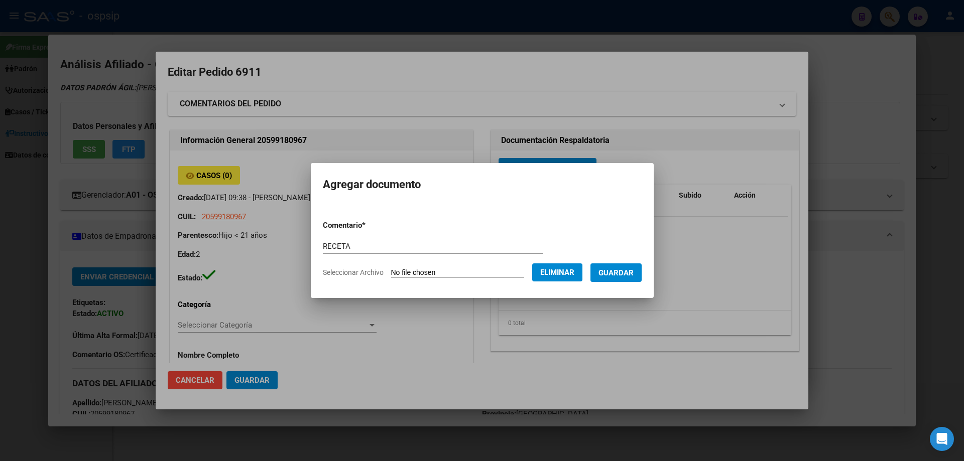
click at [629, 265] on button "Guardar" at bounding box center [615, 273] width 51 height 19
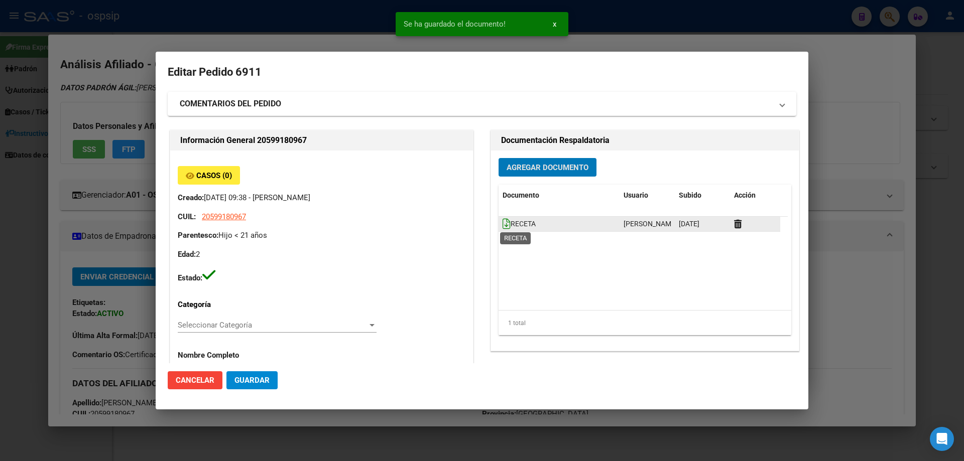
click at [503, 223] on icon at bounding box center [507, 223] width 8 height 11
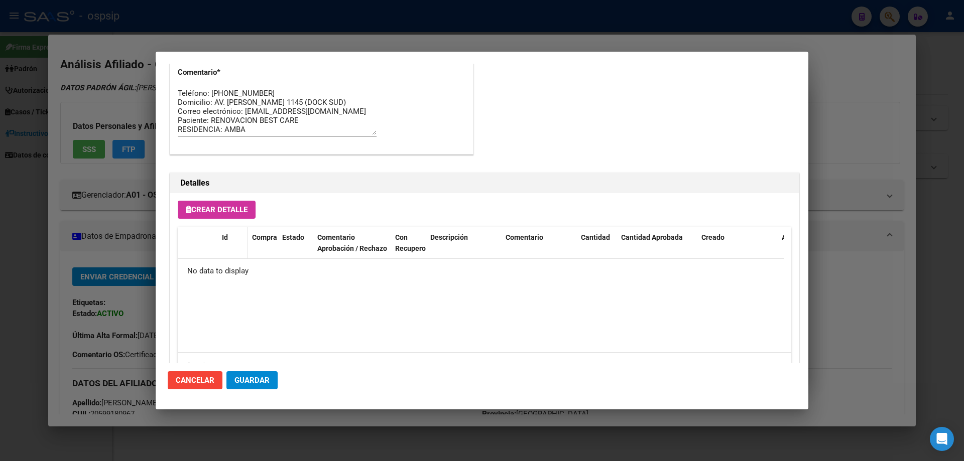
scroll to position [552, 0]
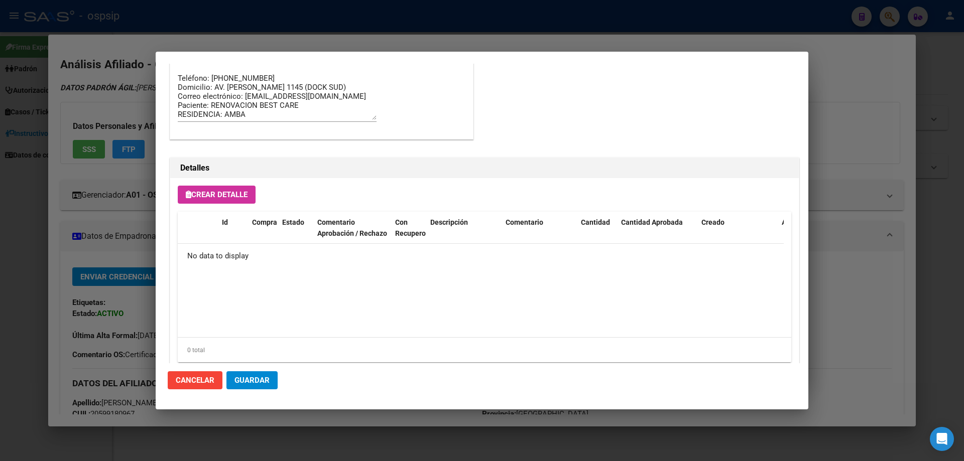
click at [226, 202] on button "Crear Detalle" at bounding box center [217, 195] width 78 height 18
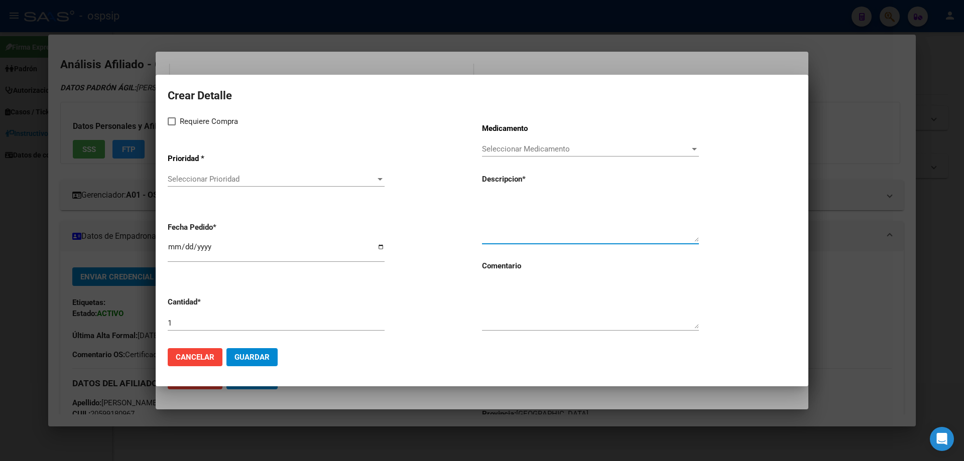
paste textarea "NUTRILON 1 LATA X 800 GRS"
type textarea "NUTRILON 1 LATA X 800 GRS"
drag, startPoint x: 188, startPoint y: 325, endPoint x: 182, endPoint y: 319, distance: 8.2
click at [186, 325] on input "1" at bounding box center [276, 323] width 217 height 9
type input "8"
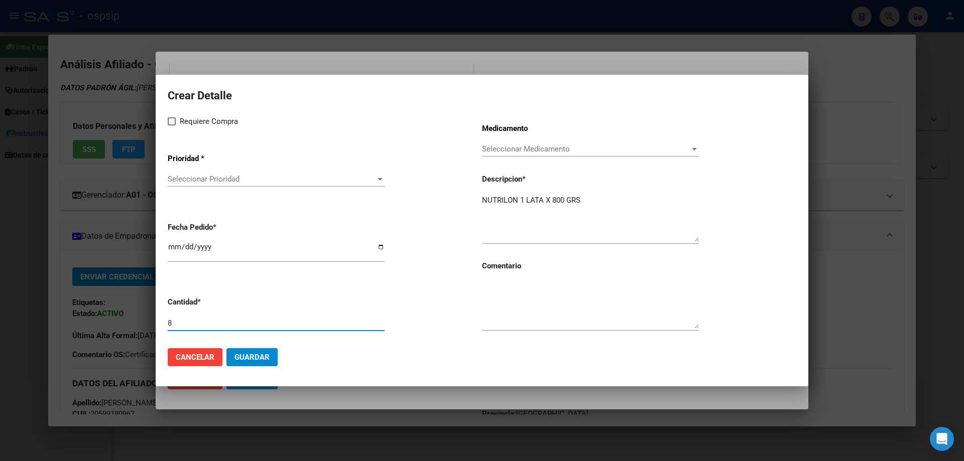
click at [505, 298] on textarea at bounding box center [590, 305] width 217 height 47
type textarea "S"
type textarea "A"
type textarea "IMPORTANTE : SE VIENEN AUTORIZANDO 4"
click at [171, 130] on div "Requiere Compra Prioridad * Seleccionar Prioridad Seleccionar Prioridad Fecha P…" at bounding box center [325, 227] width 314 height 225
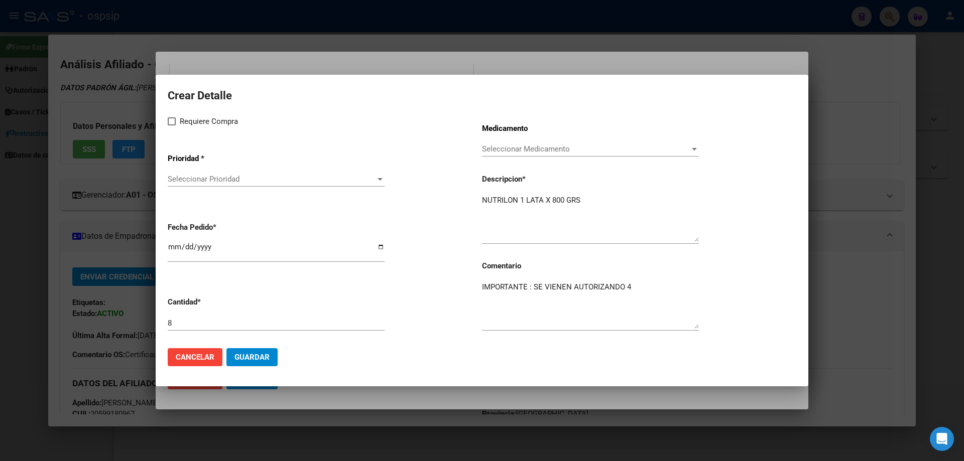
click at [194, 176] on span "Seleccionar Prioridad" at bounding box center [272, 179] width 208 height 9
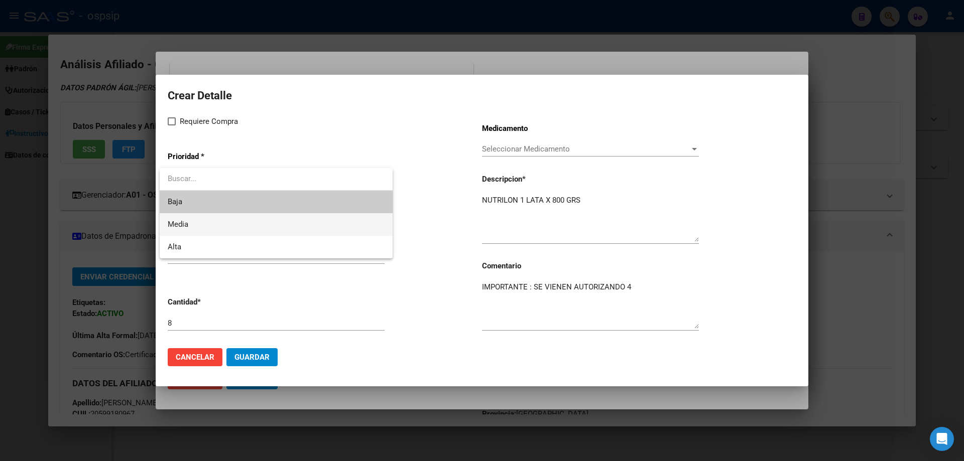
click at [197, 218] on span "Media" at bounding box center [276, 224] width 217 height 23
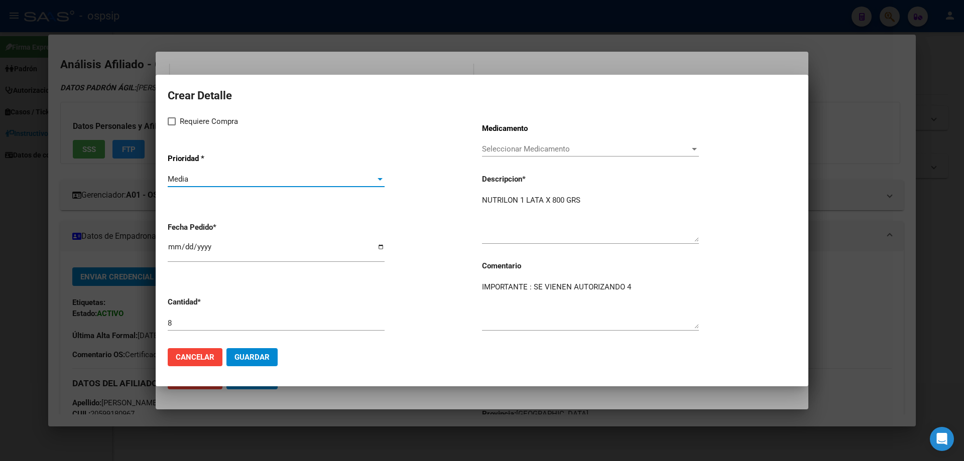
click at [176, 247] on input "[DATE]" at bounding box center [276, 251] width 217 height 16
type input "[DATE]"
click at [255, 357] on span "Guardar" at bounding box center [251, 357] width 35 height 9
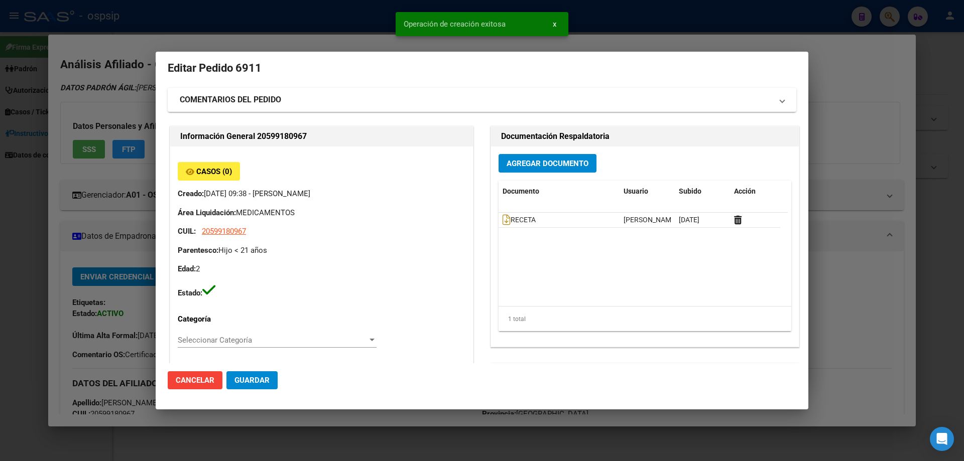
scroll to position [0, 0]
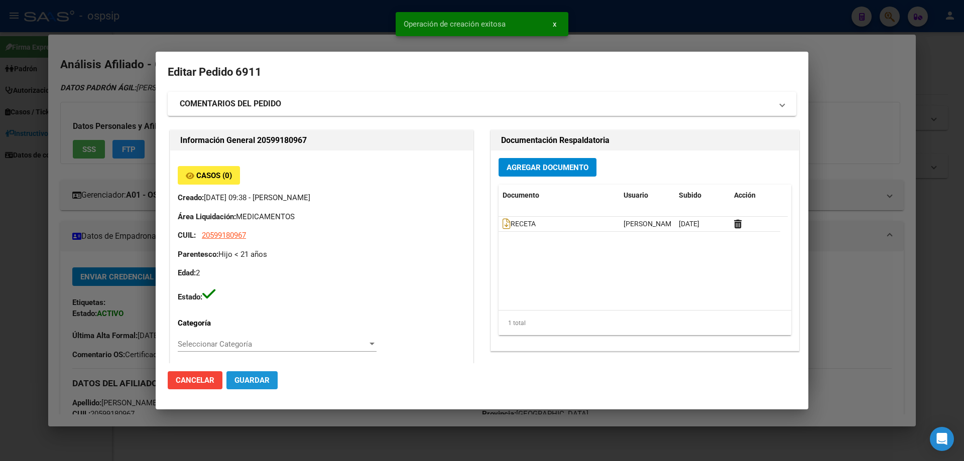
click at [260, 384] on span "Guardar" at bounding box center [251, 380] width 35 height 9
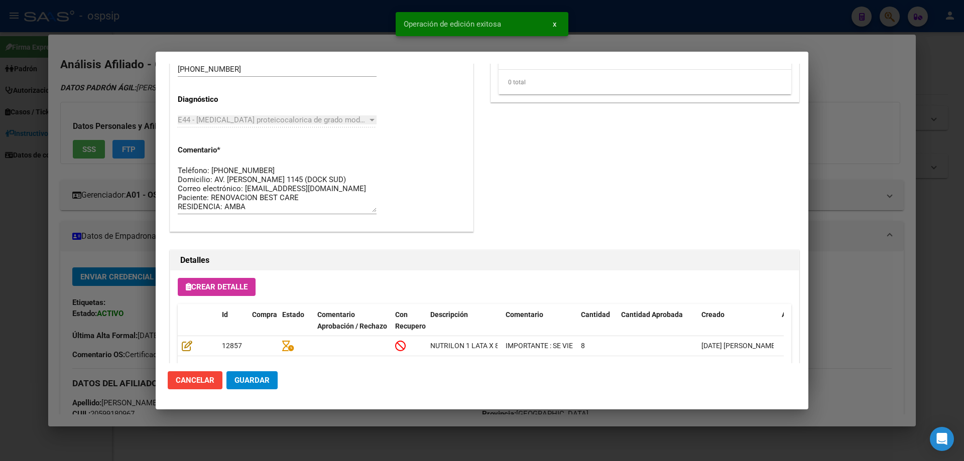
scroll to position [602, 0]
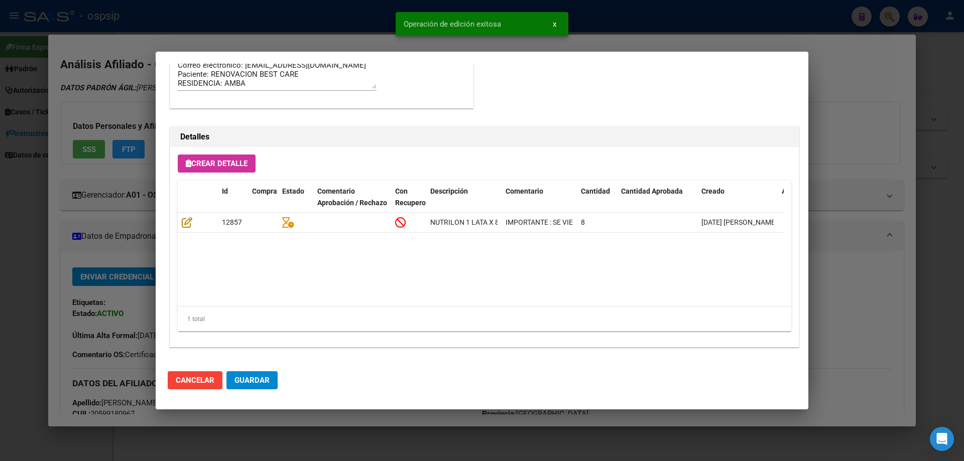
click at [265, 375] on button "Guardar" at bounding box center [251, 380] width 51 height 18
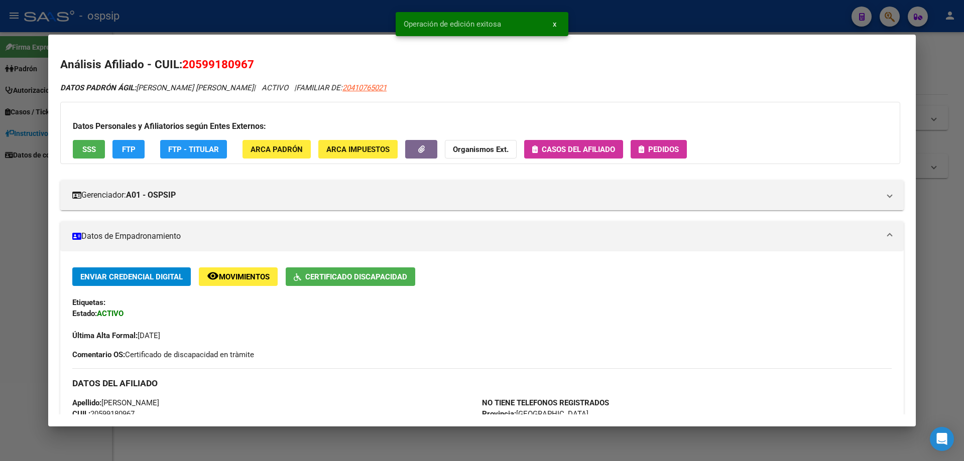
click at [654, 146] on span "Pedidos" at bounding box center [663, 149] width 31 height 9
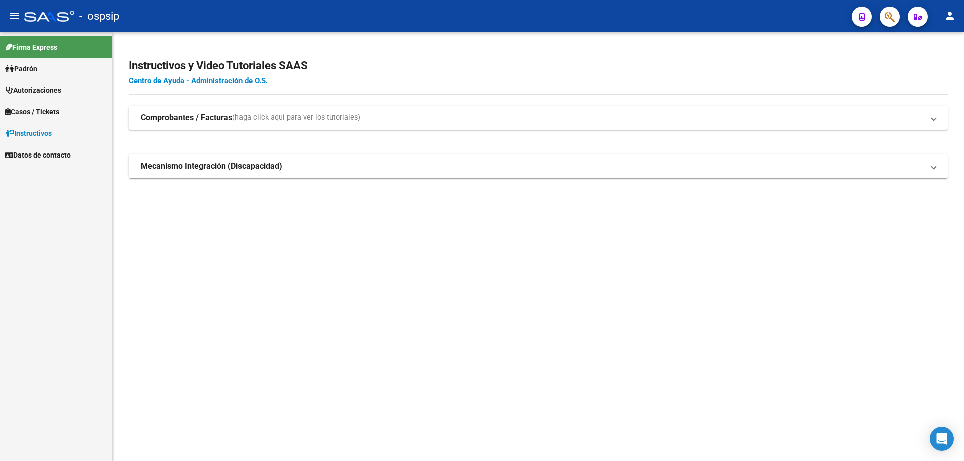
click at [887, 12] on icon "button" at bounding box center [890, 17] width 10 height 12
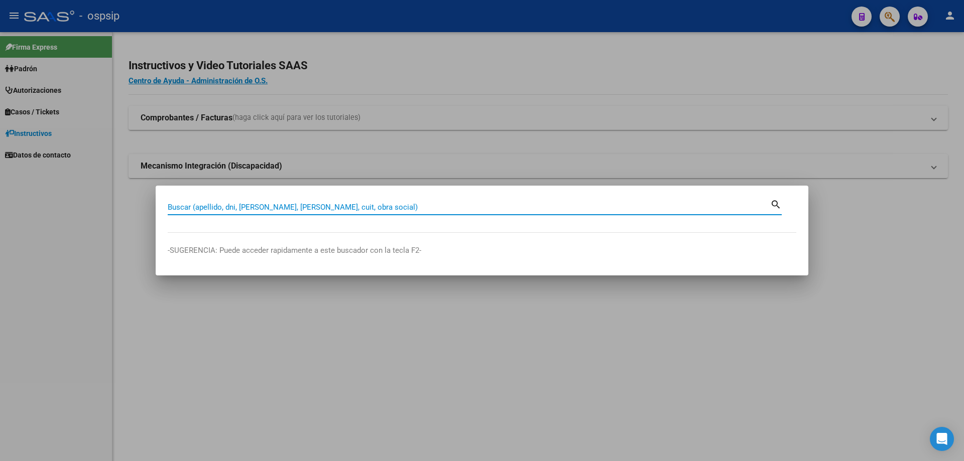
paste input "27573426"
type input "27573426"
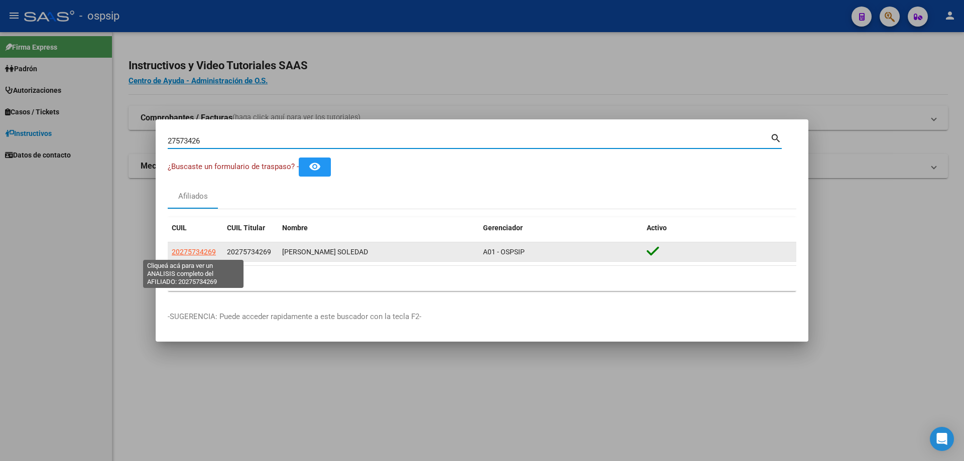
click at [184, 253] on span "20275734269" at bounding box center [194, 252] width 44 height 8
type textarea "20275734269"
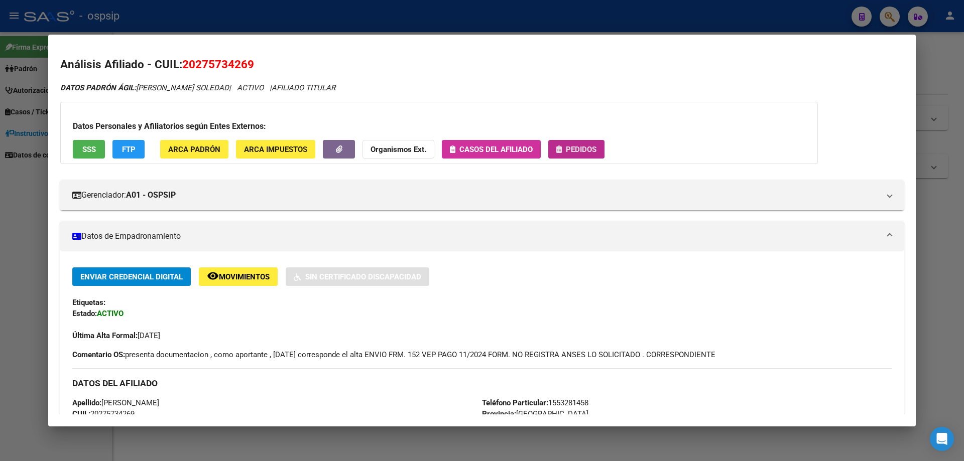
click at [594, 157] on button "Pedidos" at bounding box center [576, 149] width 56 height 19
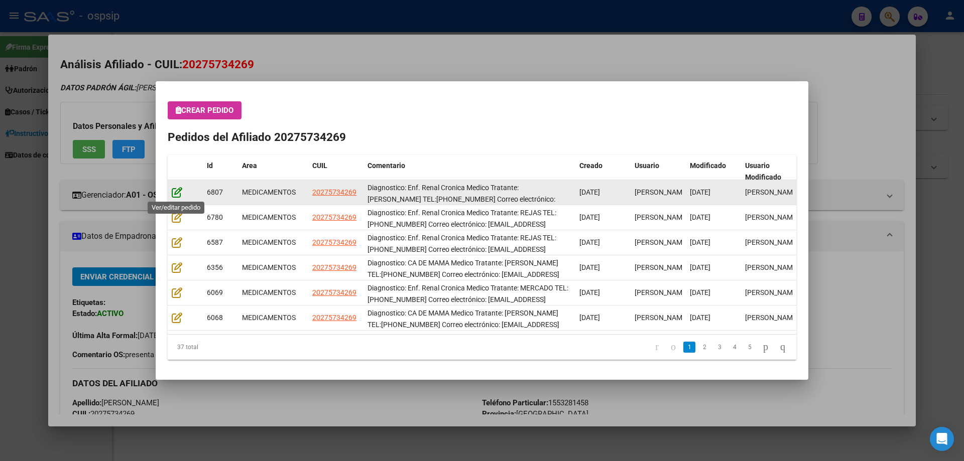
click at [174, 192] on icon at bounding box center [177, 192] width 11 height 11
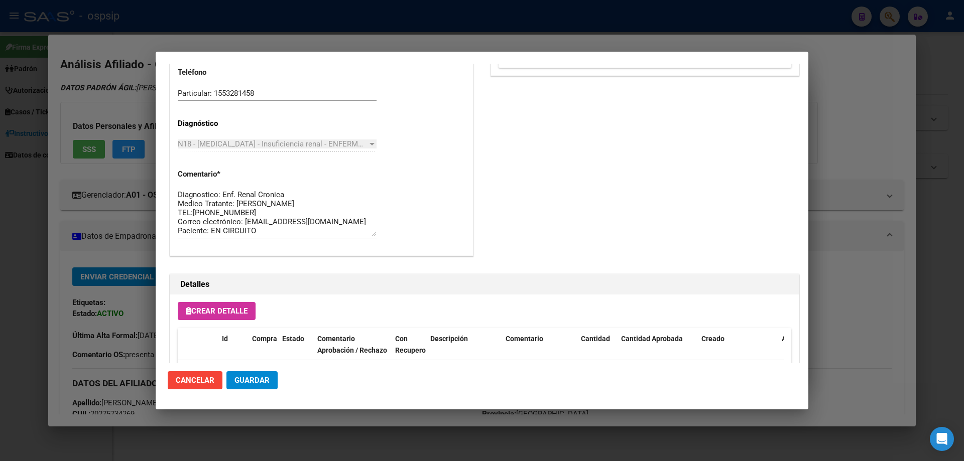
scroll to position [803, 0]
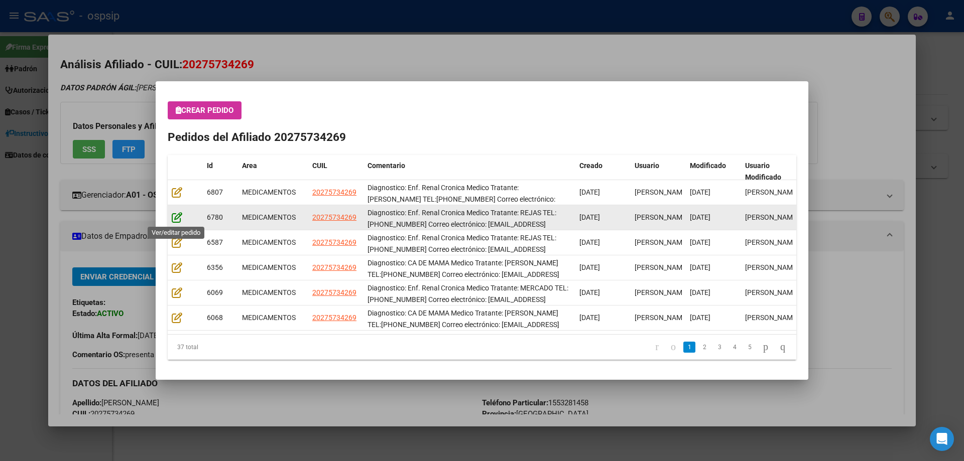
click at [173, 220] on icon at bounding box center [177, 217] width 11 height 11
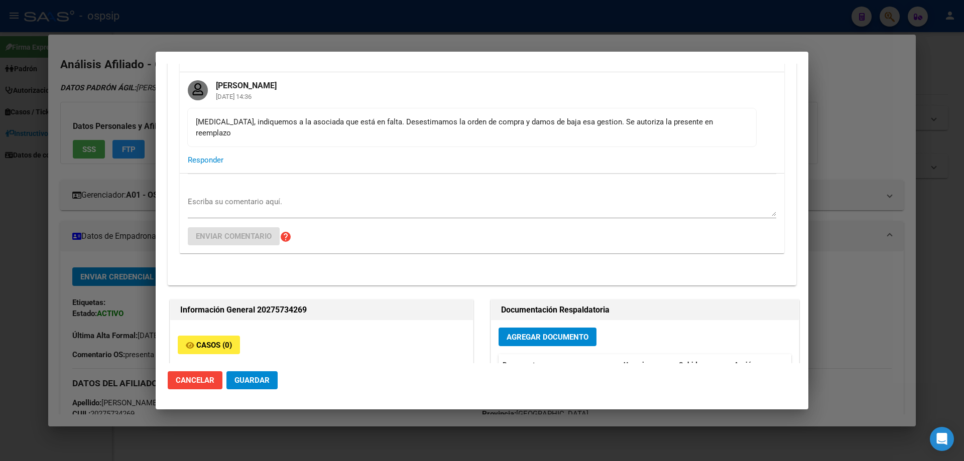
scroll to position [251, 0]
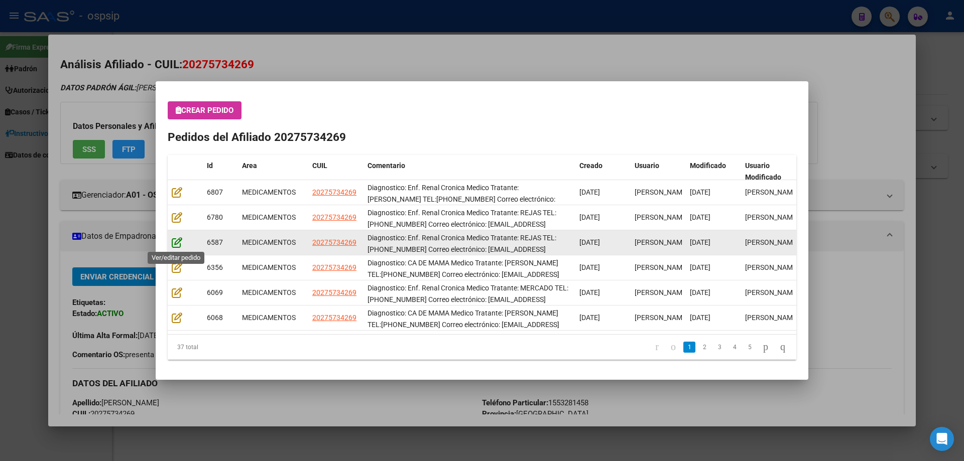
click at [179, 246] on icon at bounding box center [177, 242] width 11 height 11
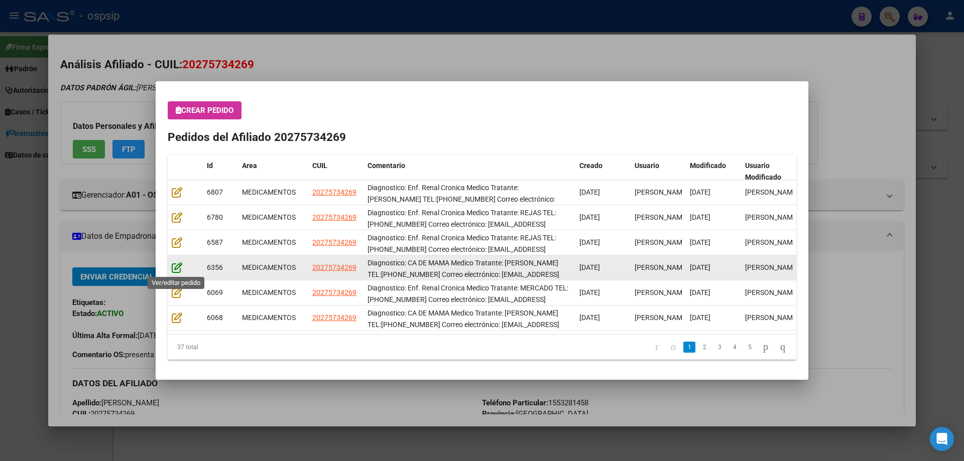
click at [180, 262] on icon at bounding box center [177, 267] width 11 height 11
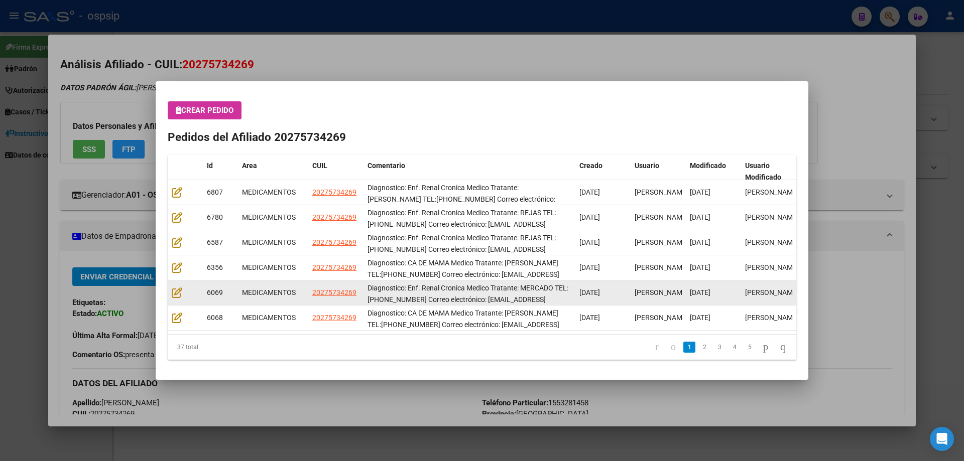
click at [170, 292] on datatable-body-cell at bounding box center [185, 293] width 35 height 25
click at [174, 295] on icon at bounding box center [177, 292] width 11 height 11
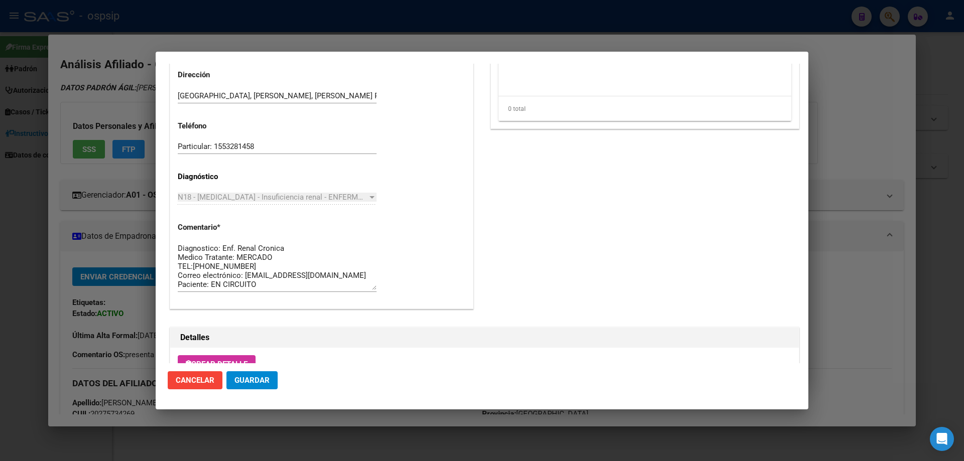
scroll to position [602, 0]
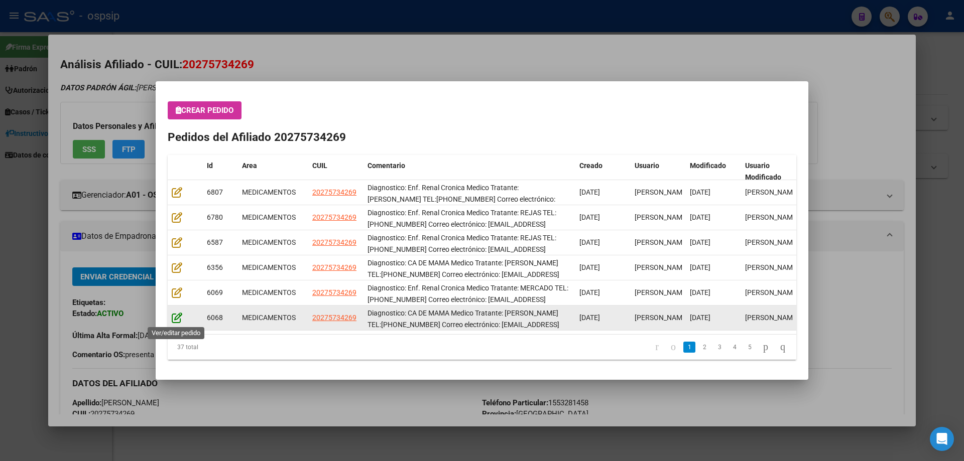
click at [180, 318] on icon at bounding box center [177, 317] width 11 height 11
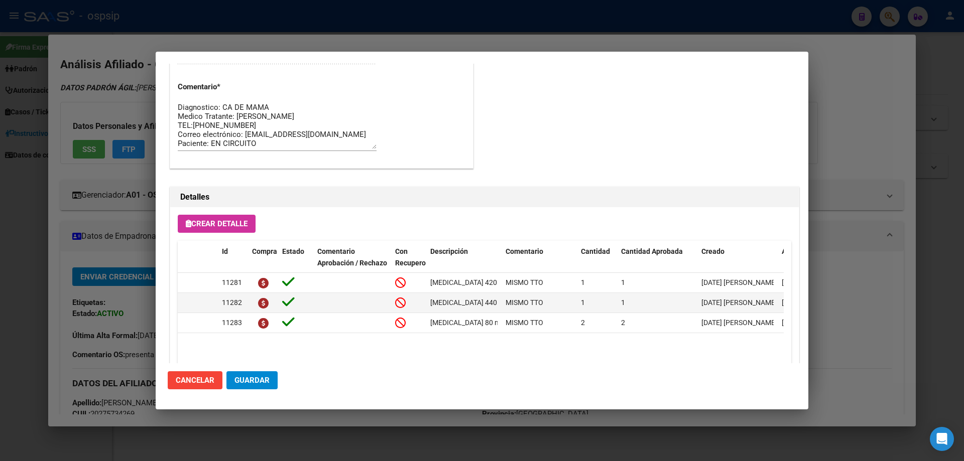
scroll to position [863, 0]
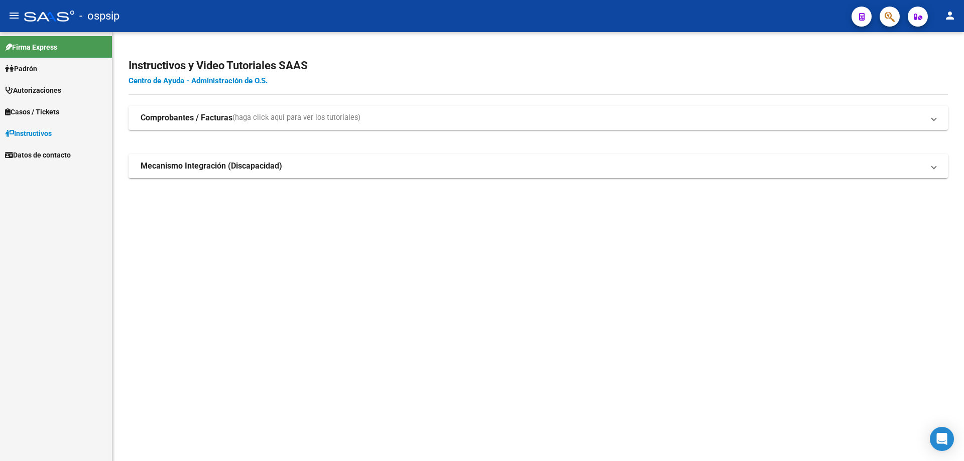
click at [885, 20] on icon "button" at bounding box center [890, 17] width 10 height 12
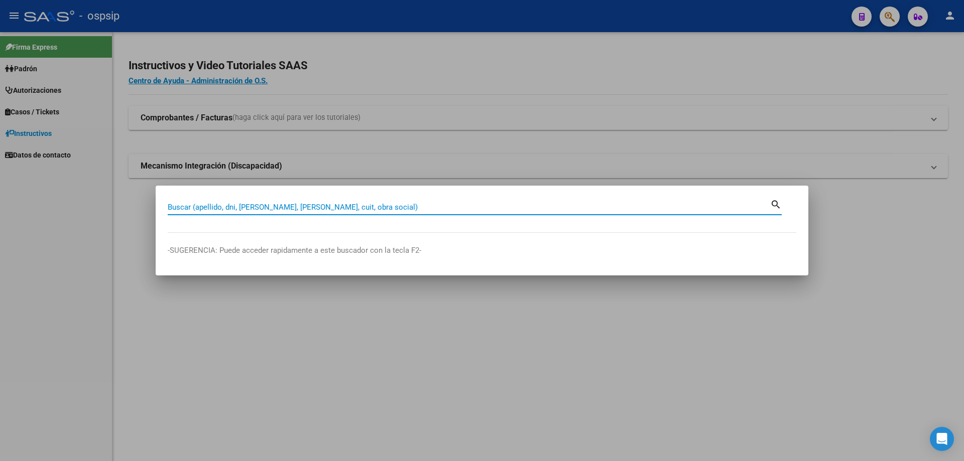
paste input "70640971"
type input "70640971"
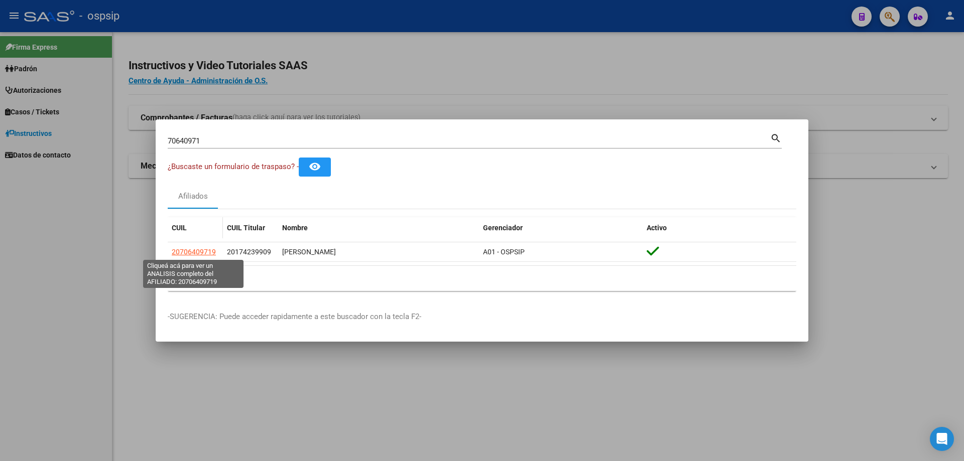
click at [185, 256] on span "20706409719" at bounding box center [194, 252] width 44 height 8
type textarea "20706409719"
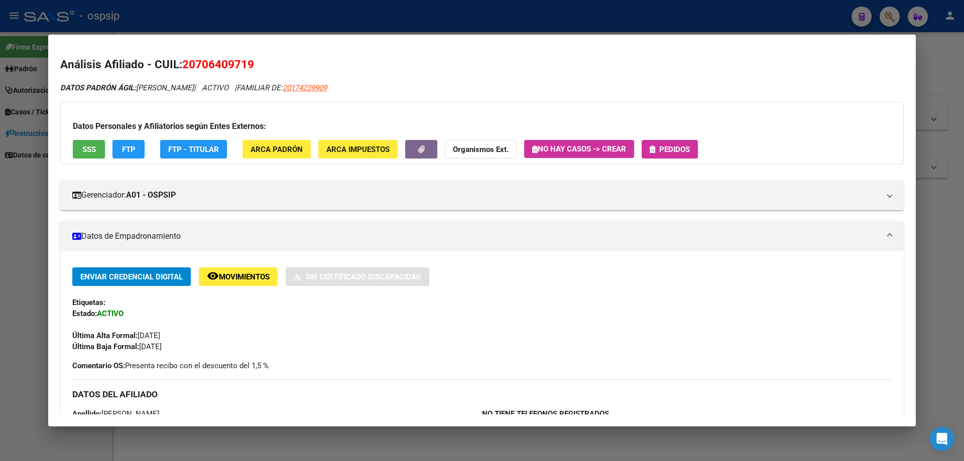
click at [88, 152] on span "SSS" at bounding box center [89, 149] width 14 height 9
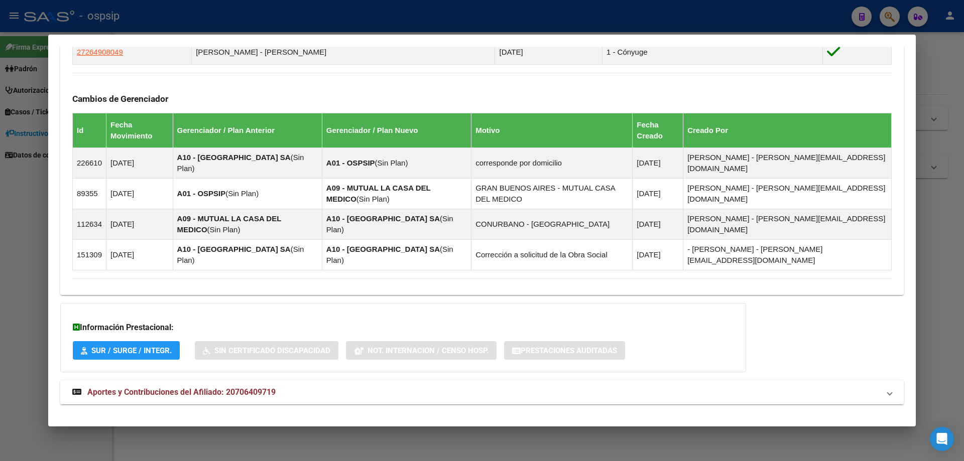
scroll to position [667, 0]
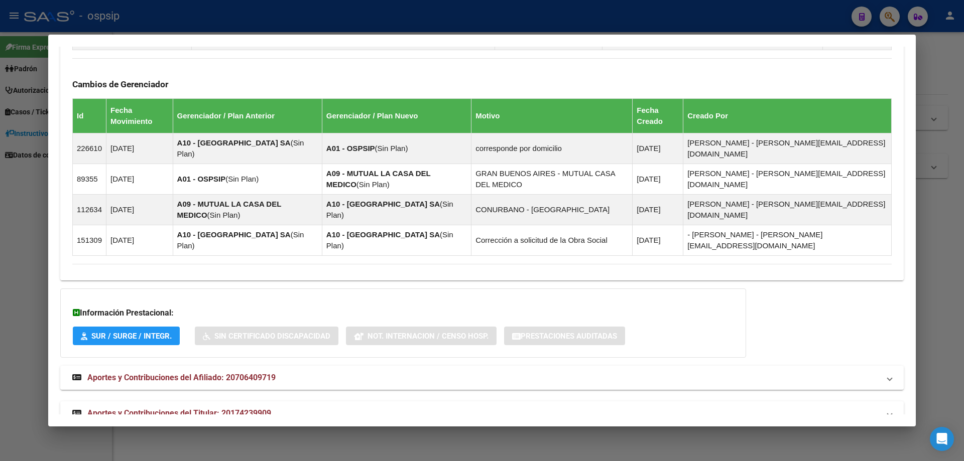
click at [174, 409] on span "Aportes y Contribuciones del Titular: 20174239909" at bounding box center [179, 414] width 184 height 10
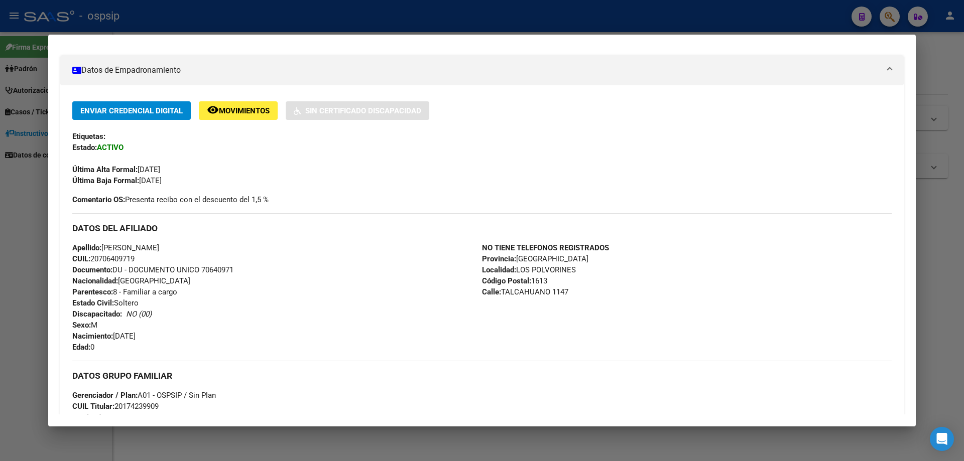
scroll to position [0, 0]
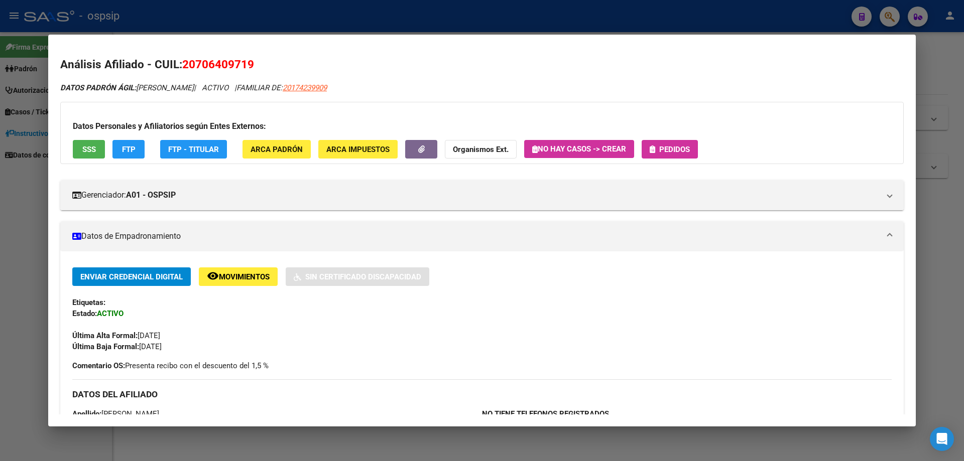
click at [674, 138] on div "Datos Personales y Afiliatorios según Entes Externos: SSS FTP FTP - Titular ARC…" at bounding box center [481, 133] width 843 height 62
click at [675, 140] on button "Pedidos" at bounding box center [670, 149] width 56 height 19
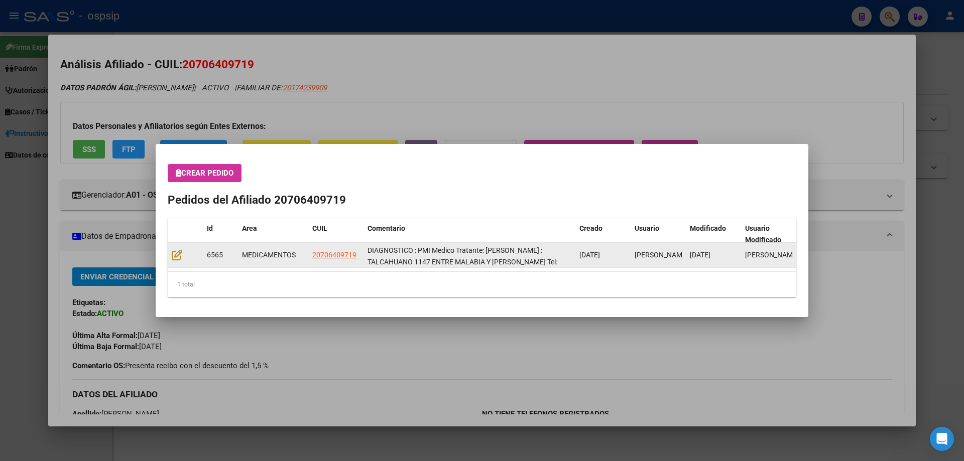
click at [179, 264] on datatable-body-cell at bounding box center [185, 255] width 35 height 25
click at [180, 260] on icon at bounding box center [177, 255] width 11 height 11
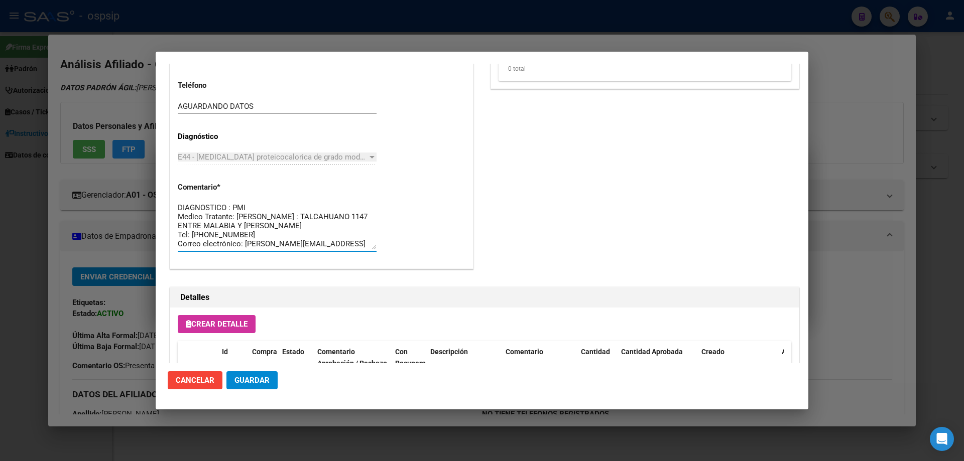
drag, startPoint x: 222, startPoint y: 235, endPoint x: 168, endPoint y: 195, distance: 67.9
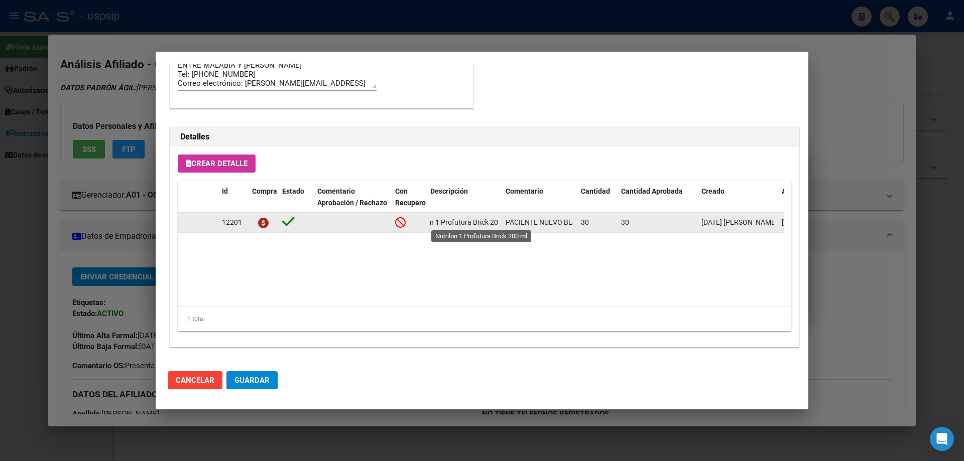
scroll to position [0, 35]
drag, startPoint x: 426, startPoint y: 223, endPoint x: 500, endPoint y: 221, distance: 73.8
click at [500, 221] on datatable-body-cell "Nutrilon 1 Profutura Brick 200 ml" at bounding box center [463, 223] width 75 height 20
copy span "Nutrilon 1 Profutura Brick 200 ml"
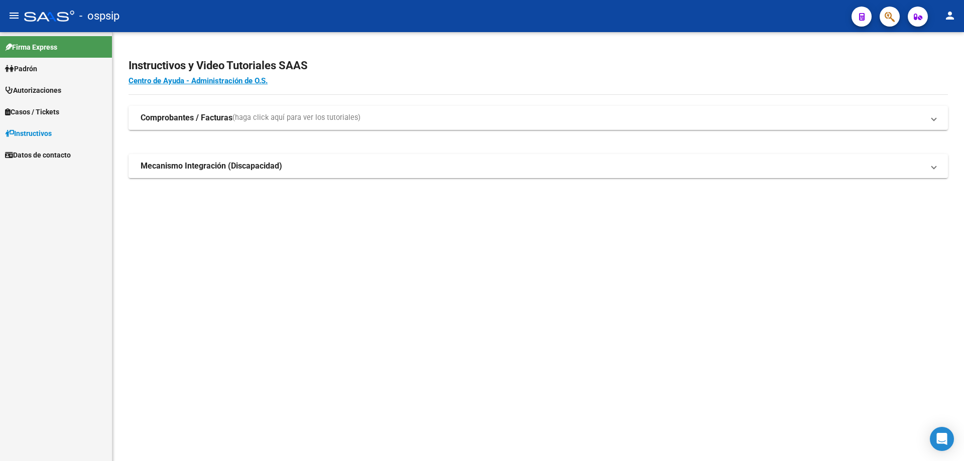
click at [891, 20] on icon "button" at bounding box center [890, 17] width 10 height 12
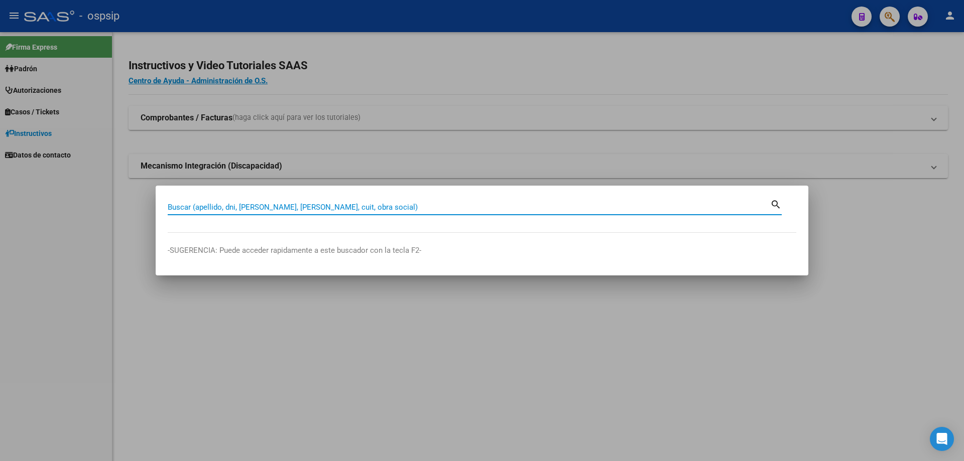
paste input "70466190"
type input "70466190"
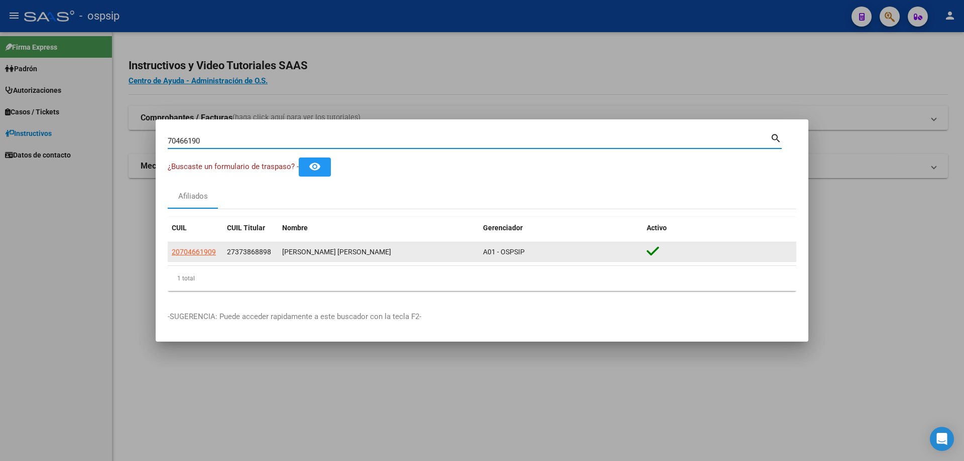
click at [199, 262] on datatable-body-cell "20704661909" at bounding box center [195, 252] width 55 height 20
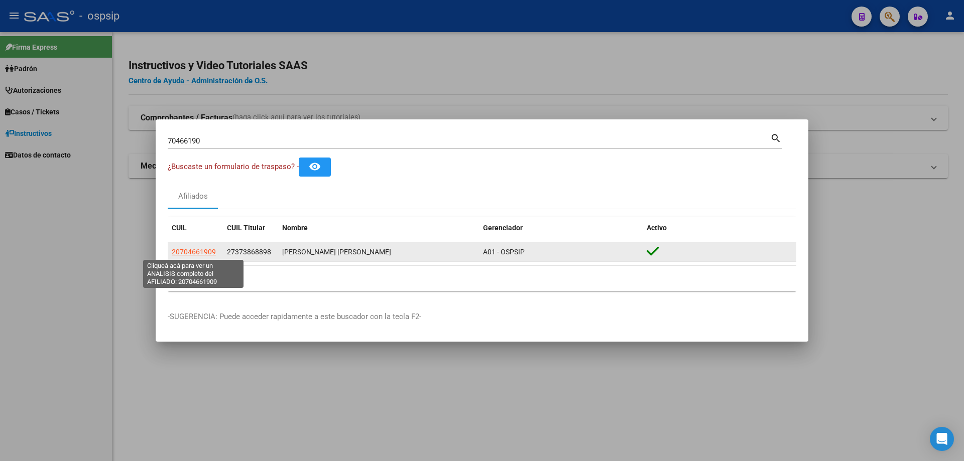
click at [198, 251] on span "20704661909" at bounding box center [194, 252] width 44 height 8
type textarea "20704661909"
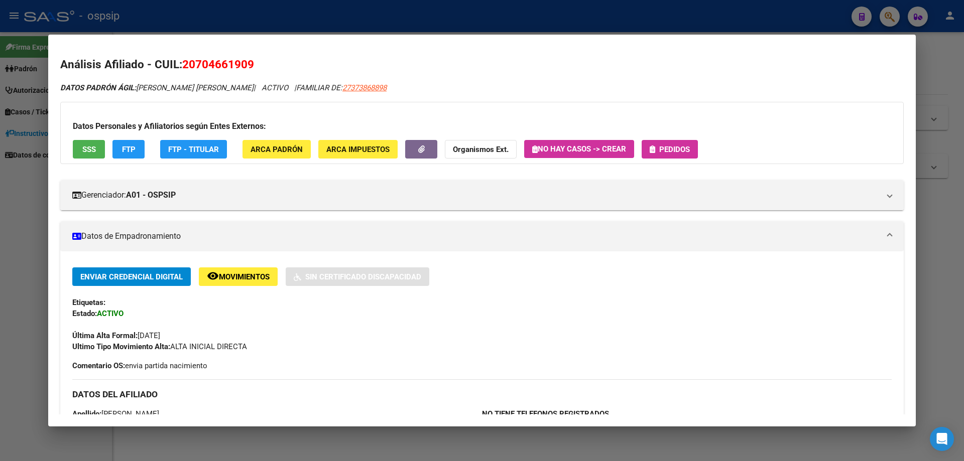
click at [668, 150] on span "Pedidos" at bounding box center [674, 149] width 31 height 9
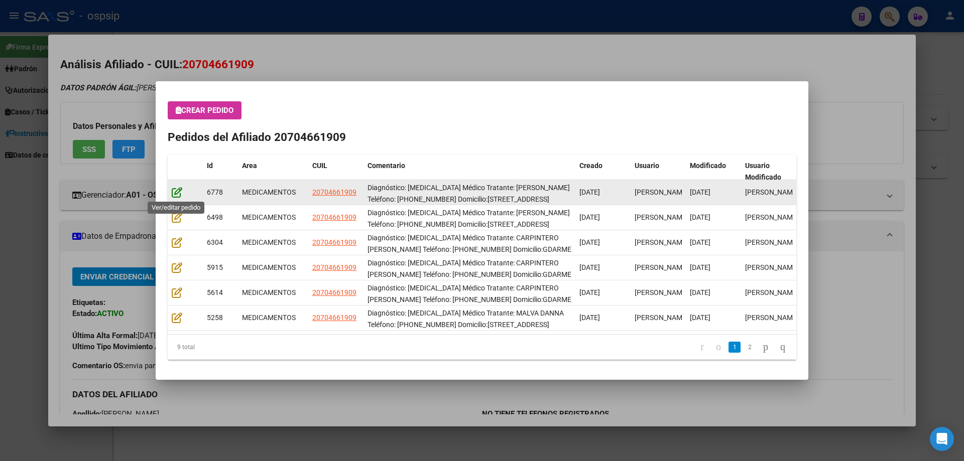
click at [180, 193] on icon at bounding box center [177, 192] width 11 height 11
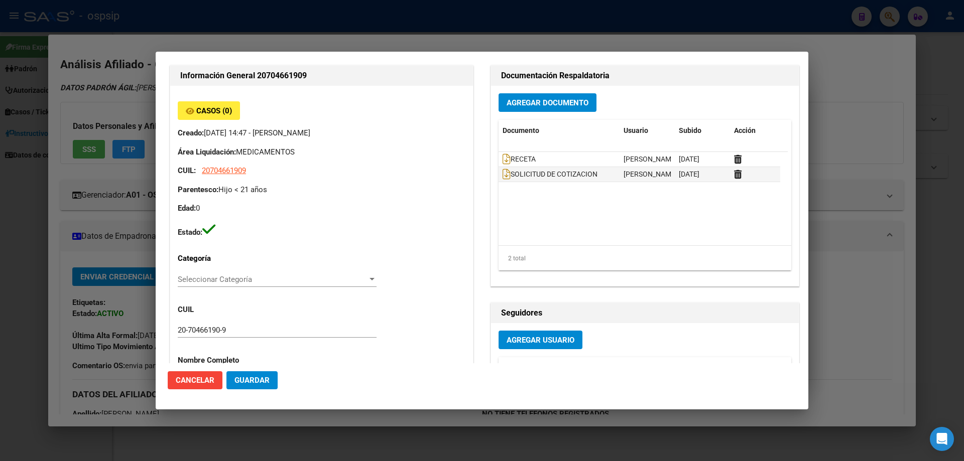
scroll to position [0, 0]
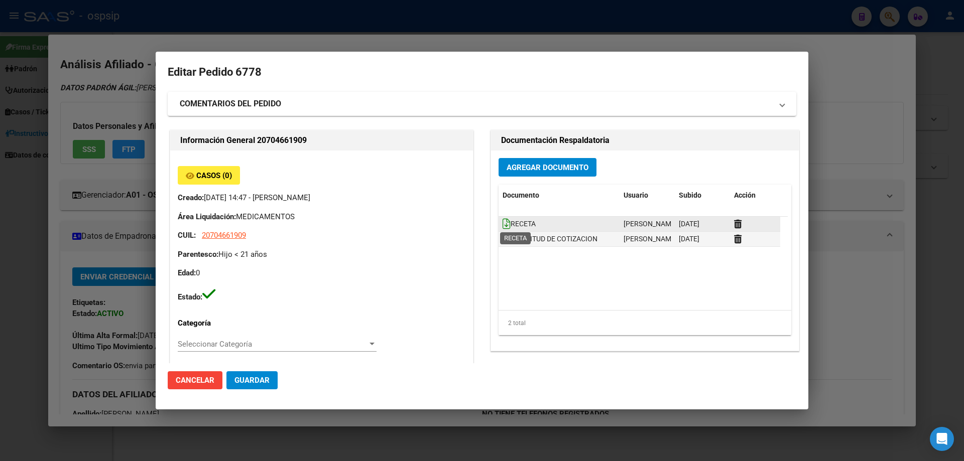
click at [503, 225] on icon at bounding box center [507, 223] width 8 height 11
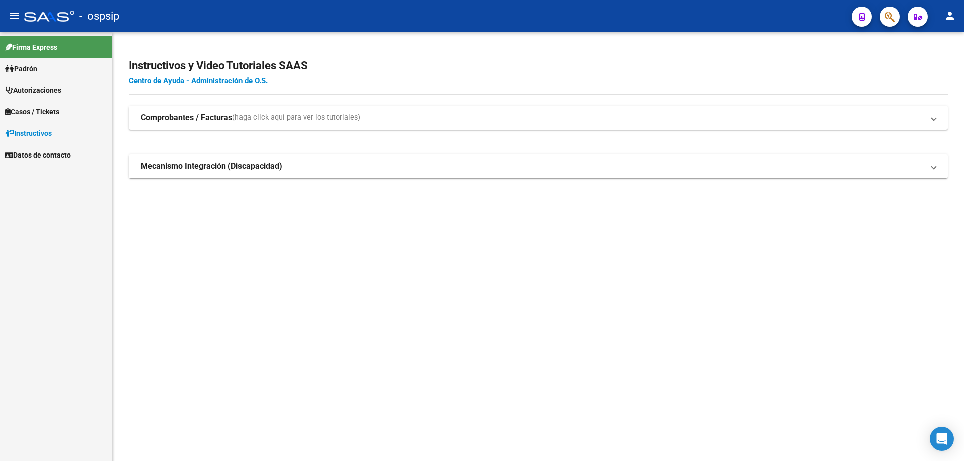
click at [884, 16] on button "button" at bounding box center [890, 17] width 20 height 20
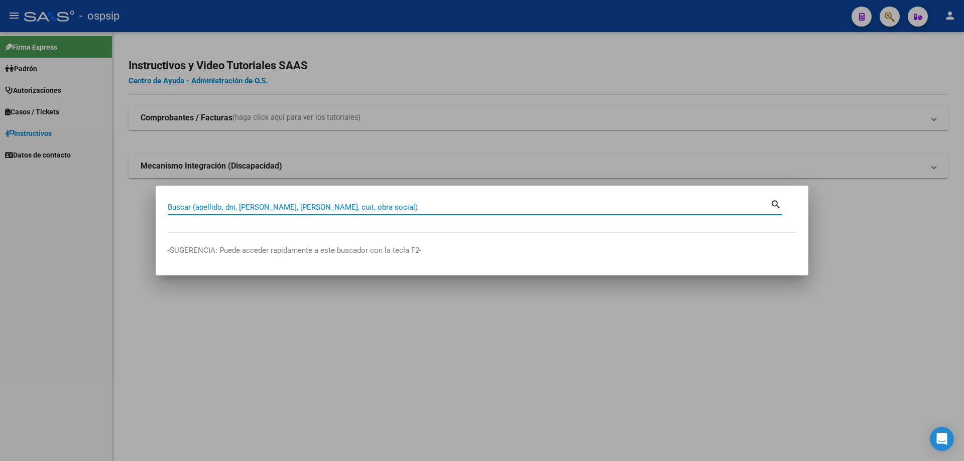
paste input "59918096"
type input "59918096"
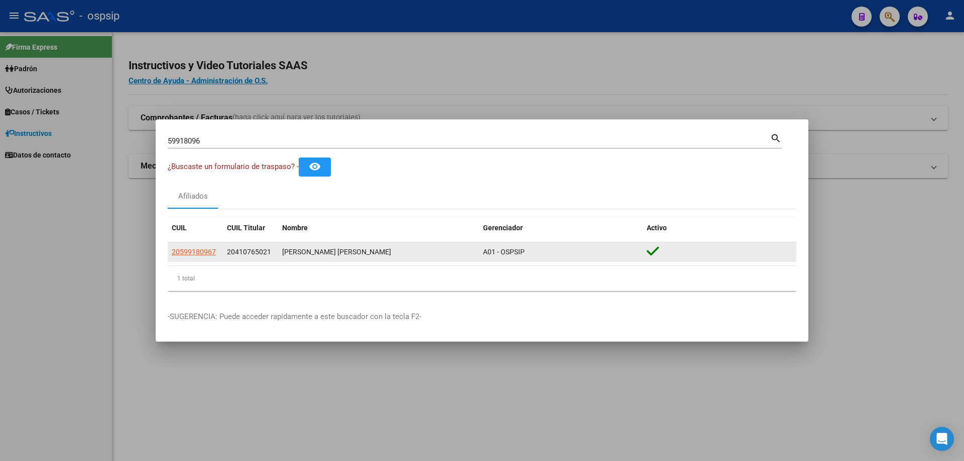
click at [197, 246] on app-link-go-to "20599180967" at bounding box center [194, 252] width 44 height 12
click at [197, 248] on span "20599180967" at bounding box center [194, 252] width 44 height 8
type textarea "20599180967"
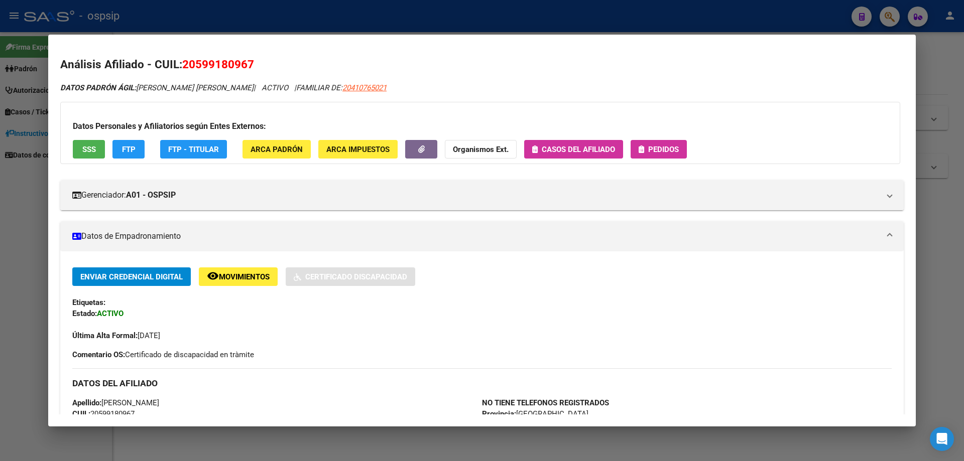
click at [672, 154] on span "Pedidos" at bounding box center [663, 149] width 31 height 9
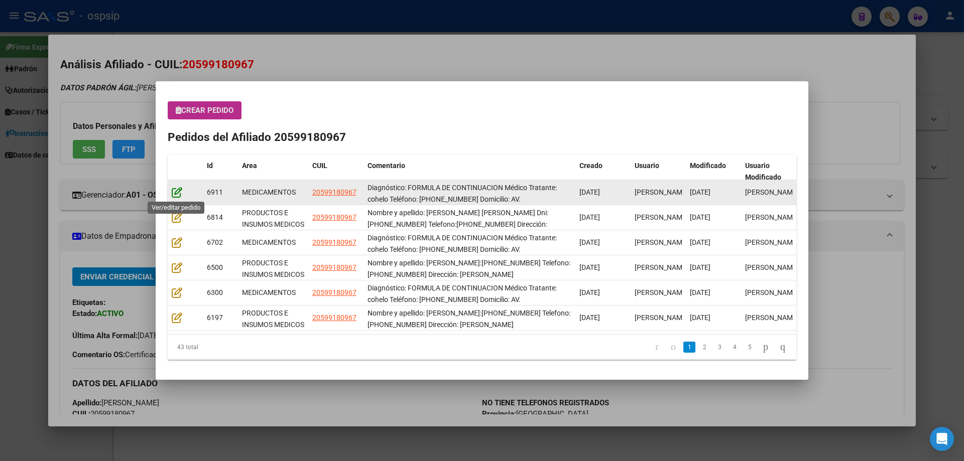
click at [174, 195] on icon at bounding box center [177, 192] width 11 height 11
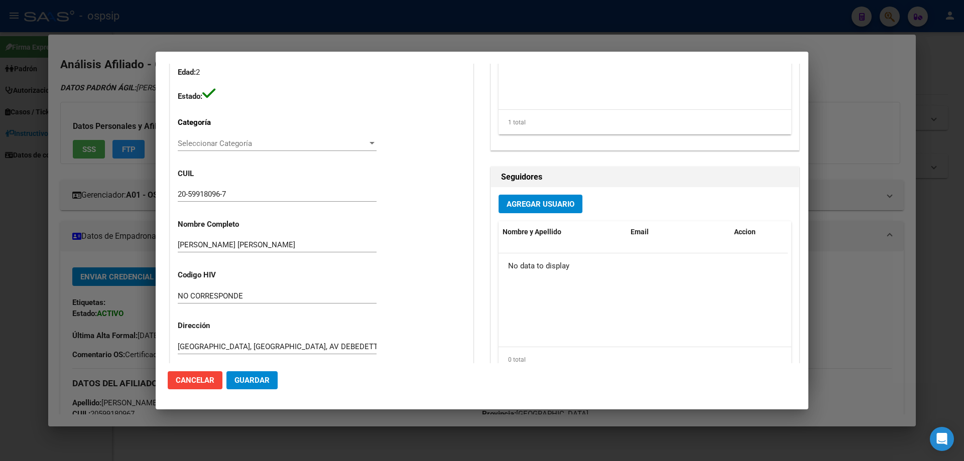
scroll to position [50, 0]
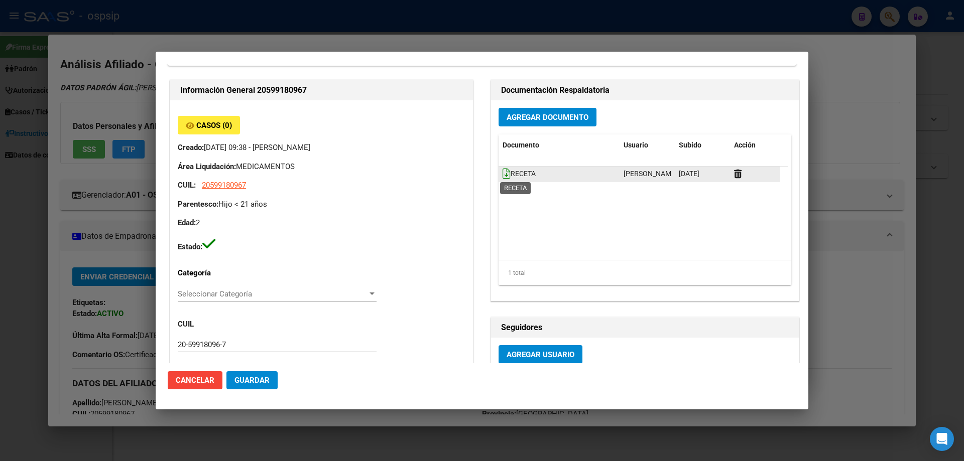
click at [503, 177] on icon at bounding box center [507, 173] width 8 height 11
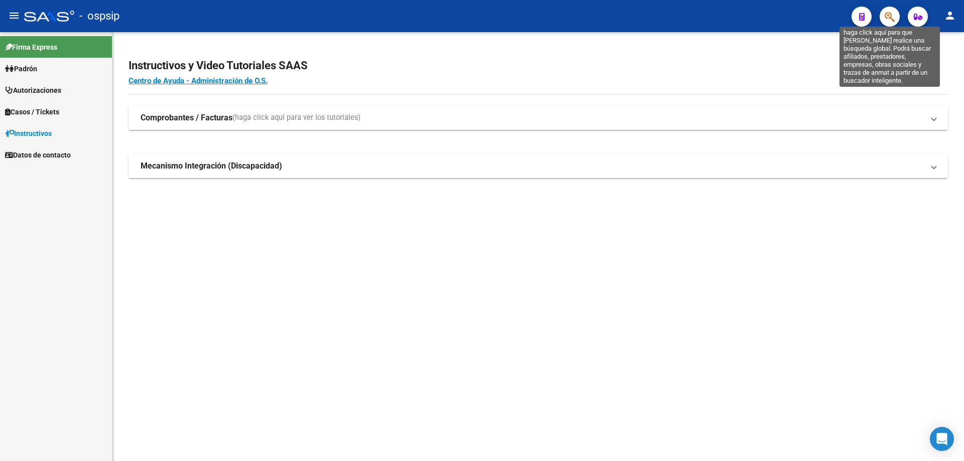
click at [888, 17] on icon "button" at bounding box center [890, 17] width 10 height 12
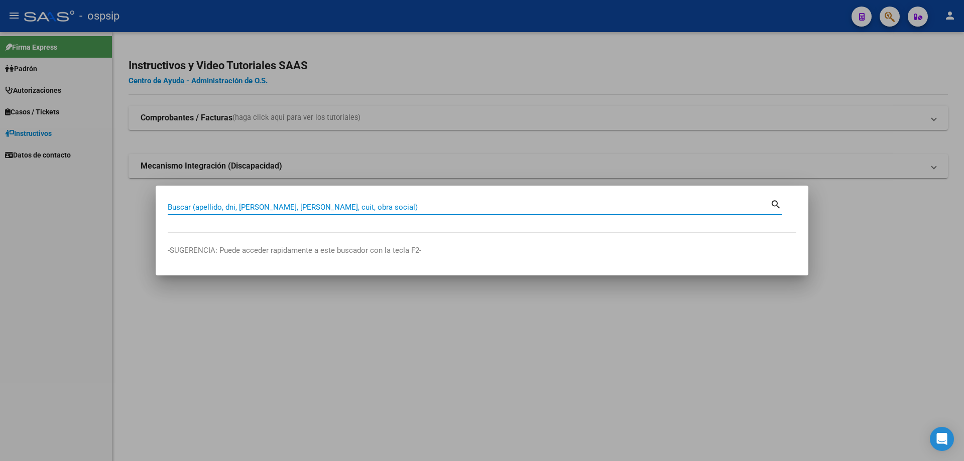
paste input "70416787"
type input "70416787"
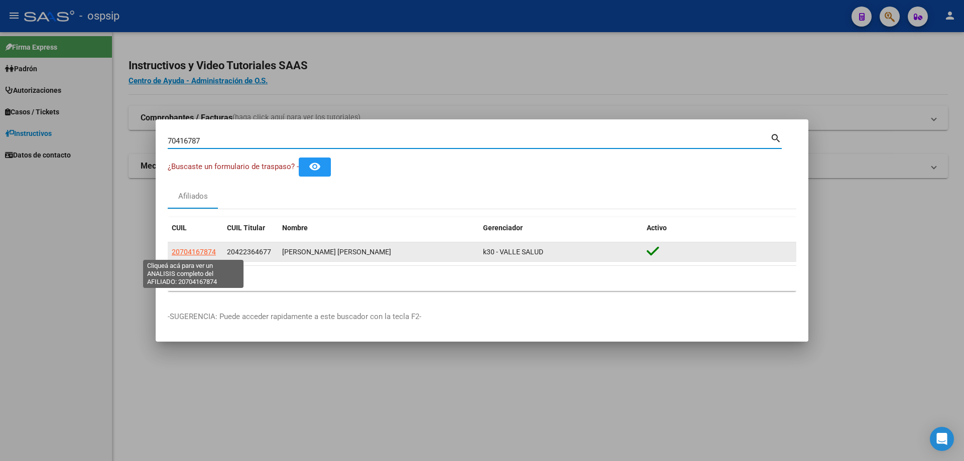
click at [199, 252] on span "20704167874" at bounding box center [194, 252] width 44 height 8
type textarea "20704167874"
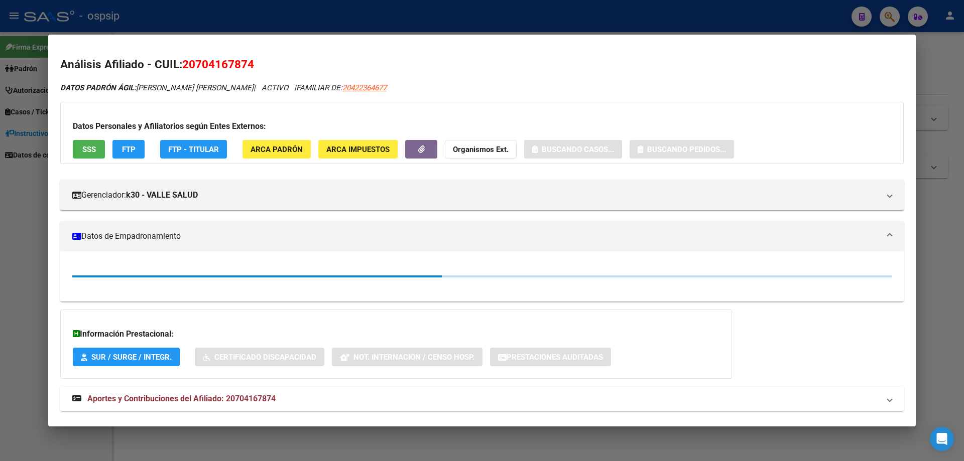
click at [85, 149] on span "SSS" at bounding box center [89, 149] width 14 height 9
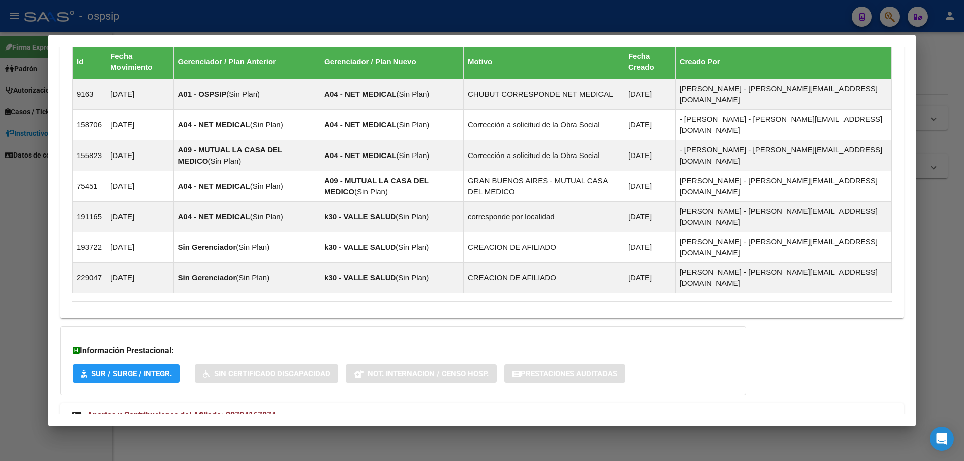
scroll to position [718, 0]
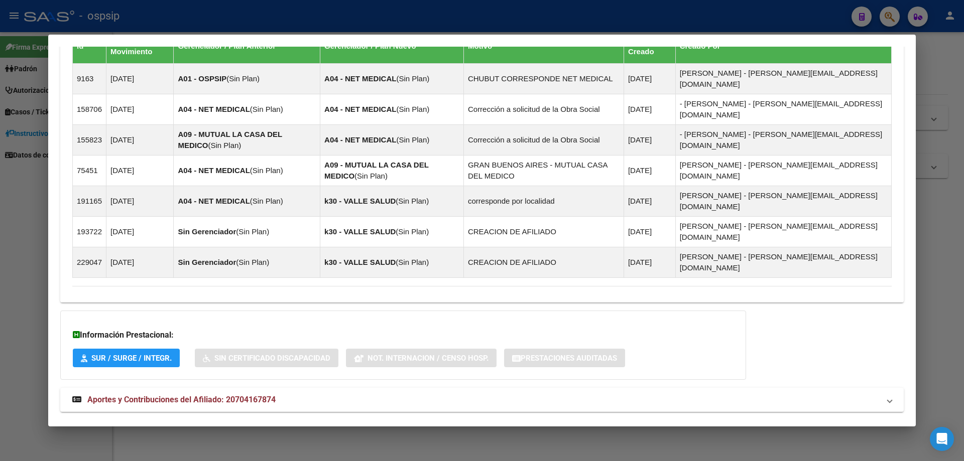
click at [200, 431] on span "Aportes y Contribuciones del Titular: 20422364677" at bounding box center [179, 436] width 184 height 10
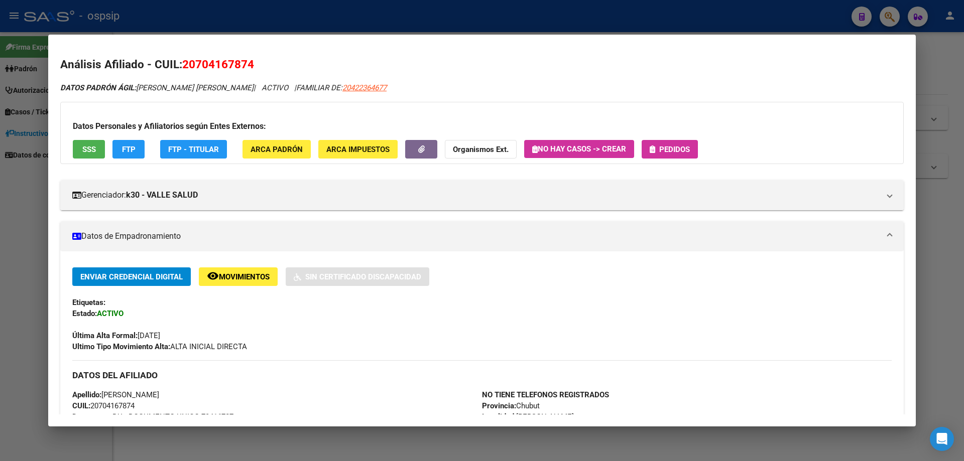
scroll to position [151, 0]
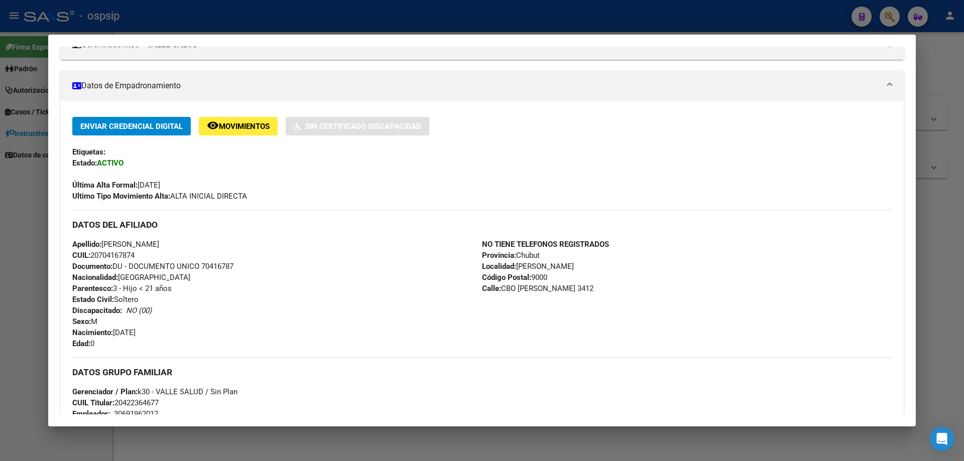
drag, startPoint x: 203, startPoint y: 269, endPoint x: 228, endPoint y: 271, distance: 25.7
click at [236, 268] on div "Apellido: [PERSON_NAME] CUIL: 20704167874 Documento: DU - DOCUMENTO UNICO 70416…" at bounding box center [277, 294] width 410 height 110
copy span "70416787"
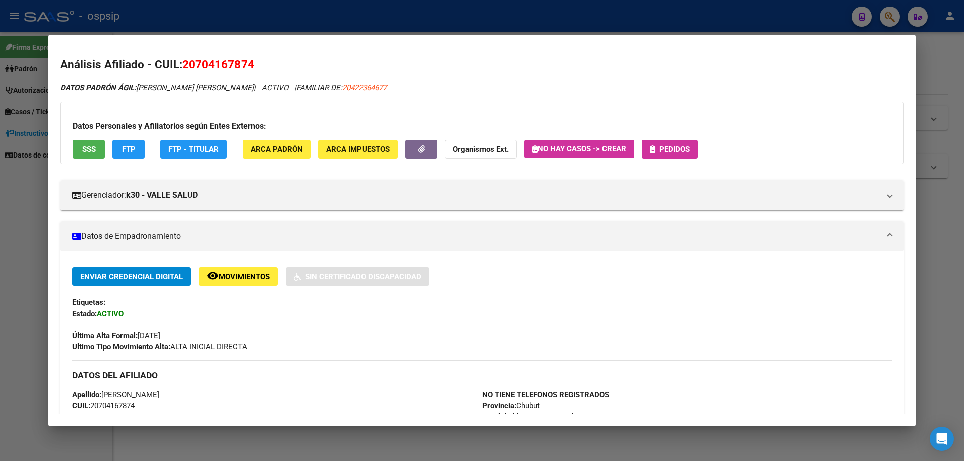
click at [678, 155] on button "Pedidos" at bounding box center [670, 149] width 56 height 19
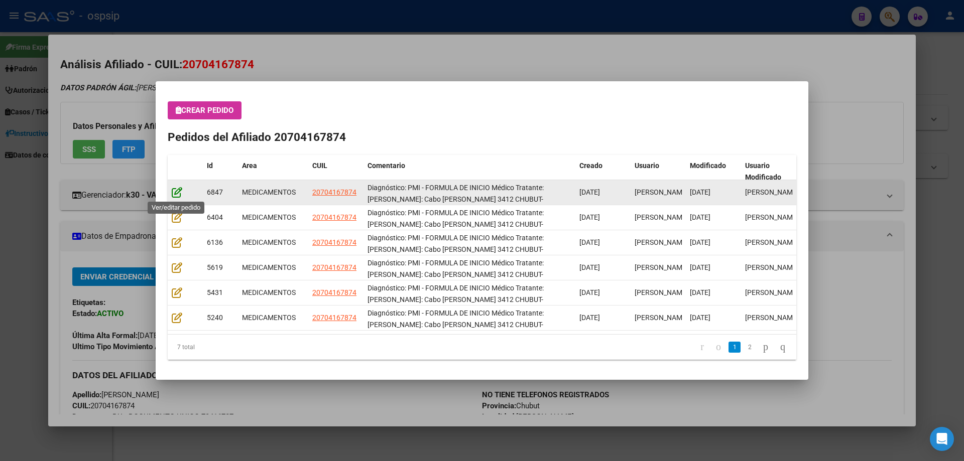
click at [177, 188] on icon at bounding box center [177, 192] width 11 height 11
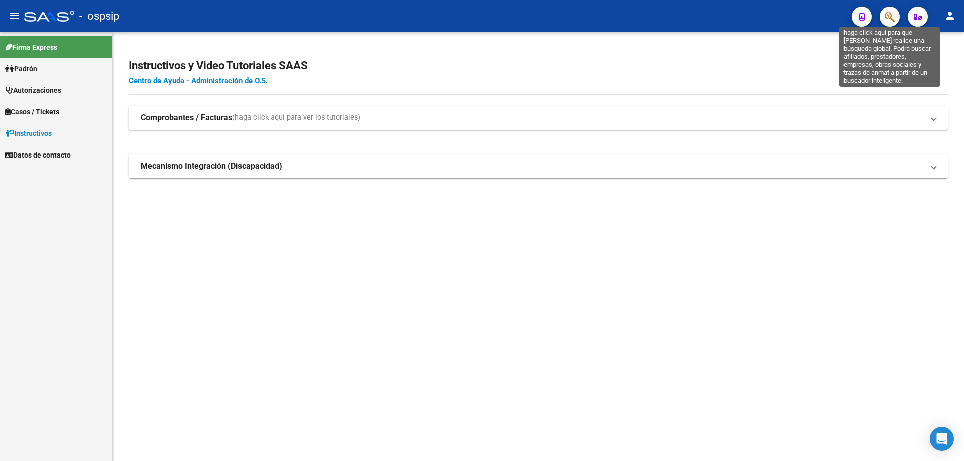
click at [885, 22] on icon "button" at bounding box center [890, 17] width 10 height 12
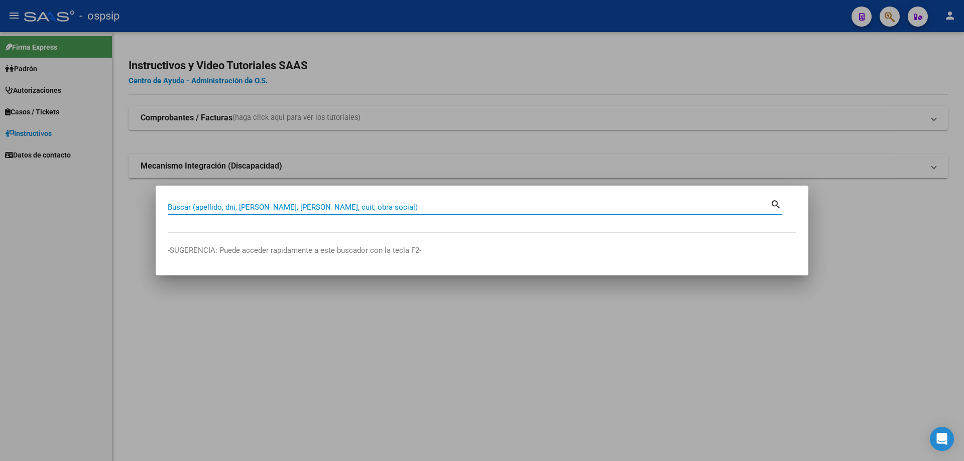
paste input "70416787"
type input "70416787"
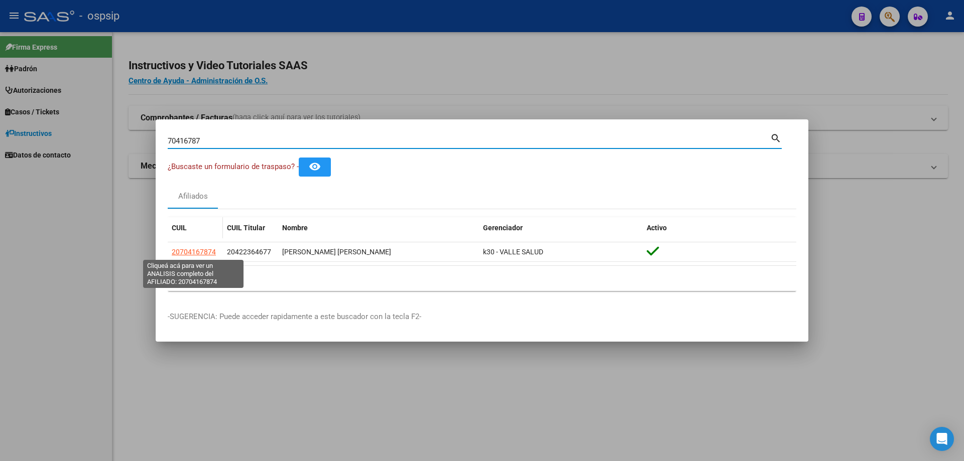
click at [204, 248] on span "20704167874" at bounding box center [194, 252] width 44 height 8
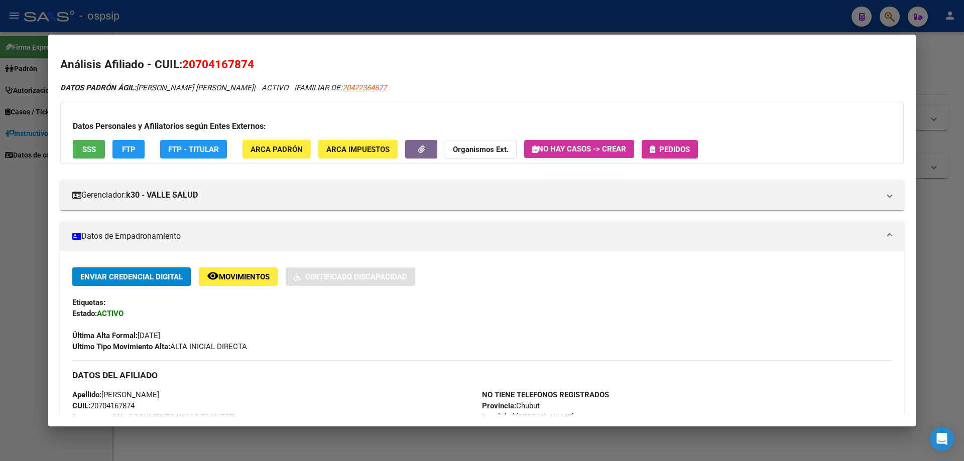
click at [665, 147] on span "Pedidos" at bounding box center [674, 149] width 31 height 9
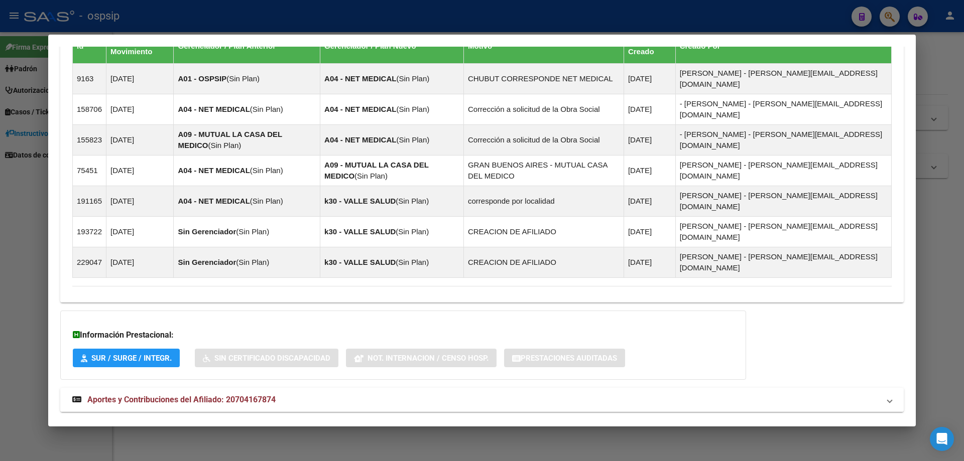
click at [138, 395] on span "Aportes y Contribuciones del Afiliado: 20704167874" at bounding box center [181, 400] width 188 height 10
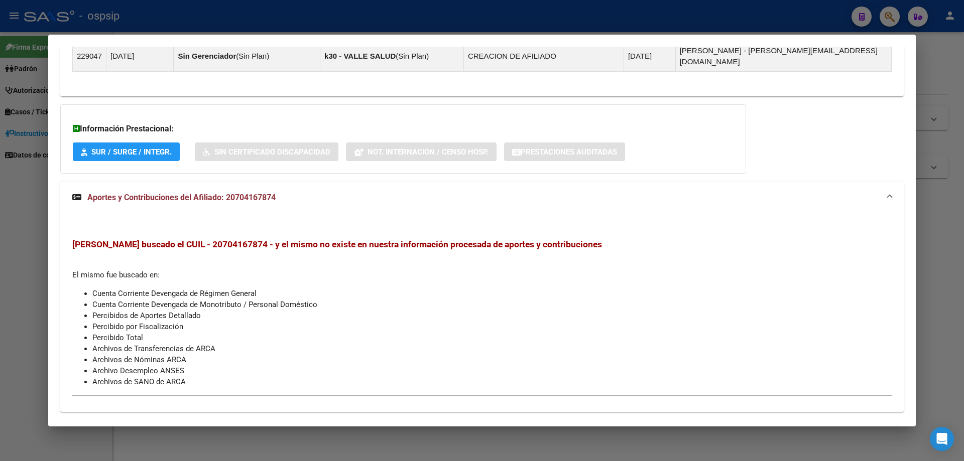
click at [145, 431] on span "Aportes y Contribuciones del Titular: 20422364677" at bounding box center [179, 436] width 184 height 10
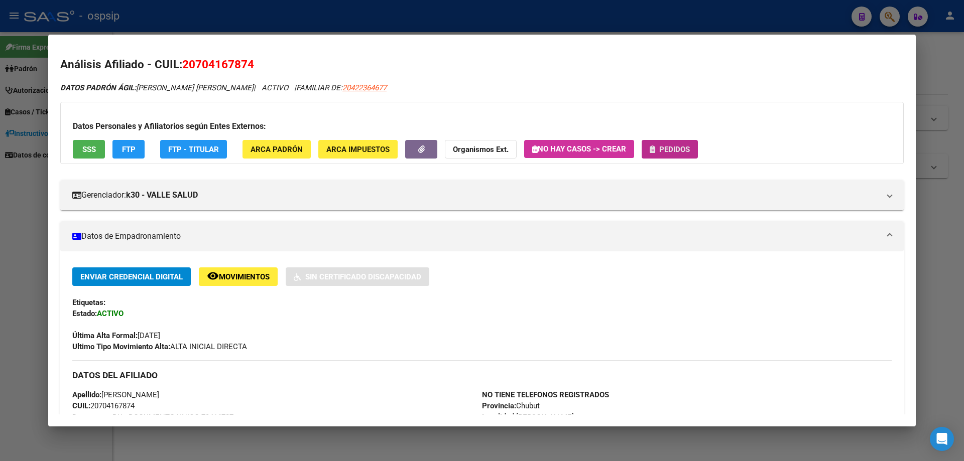
click at [673, 151] on span "Pedidos" at bounding box center [674, 149] width 31 height 9
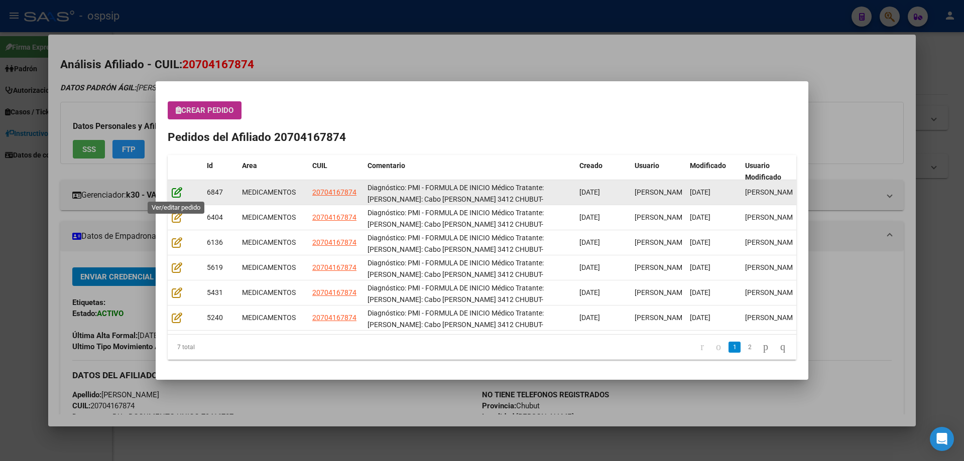
click at [177, 191] on icon at bounding box center [177, 192] width 11 height 11
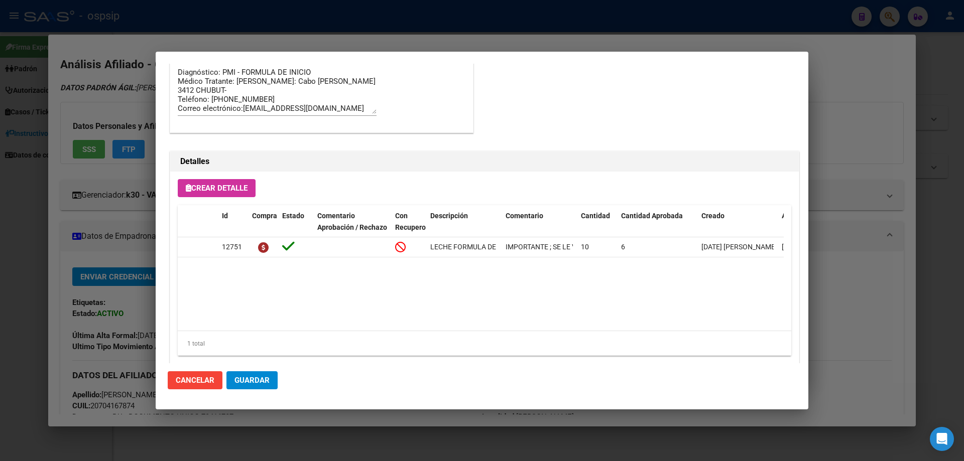
scroll to position [653, 0]
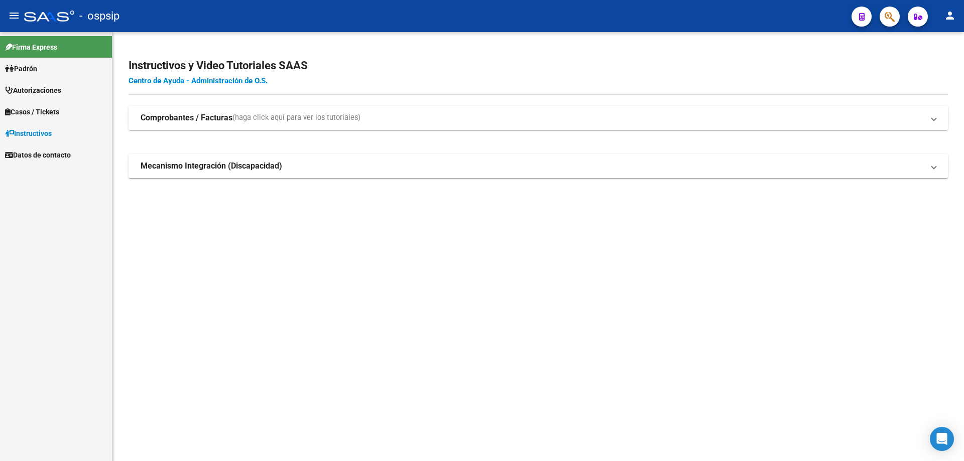
click at [884, 25] on button "button" at bounding box center [890, 17] width 20 height 20
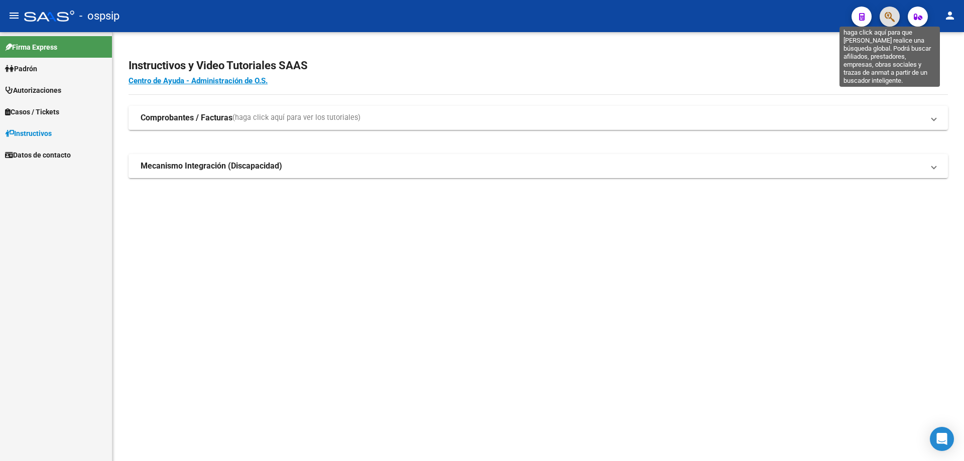
click at [889, 21] on icon "button" at bounding box center [890, 17] width 10 height 12
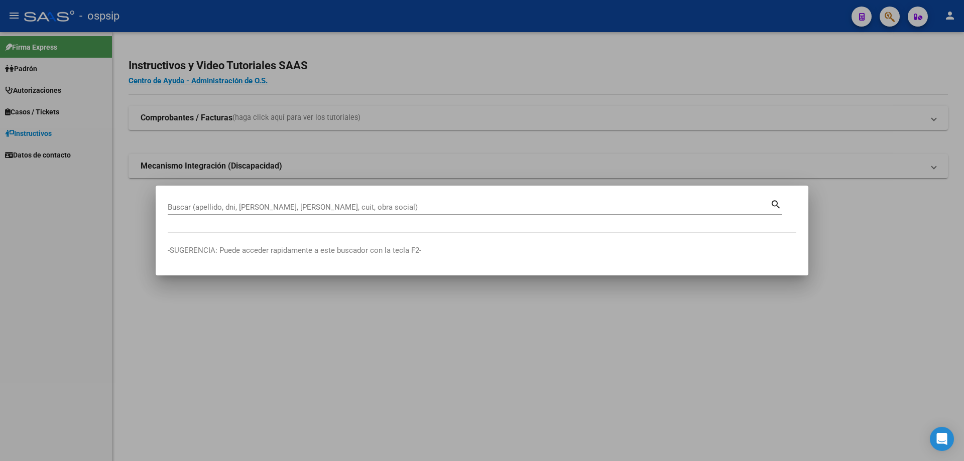
drag, startPoint x: 177, startPoint y: 213, endPoint x: 174, endPoint y: 208, distance: 6.1
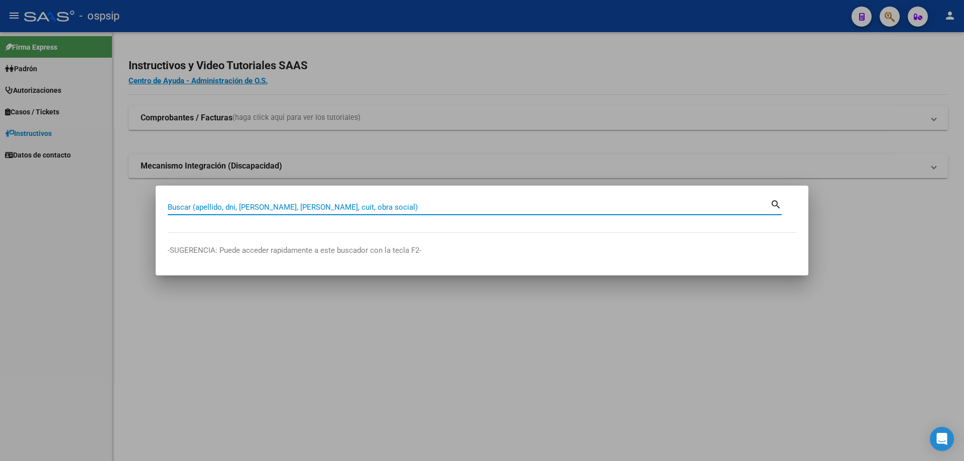
paste input "70416787"
type input "70416787"
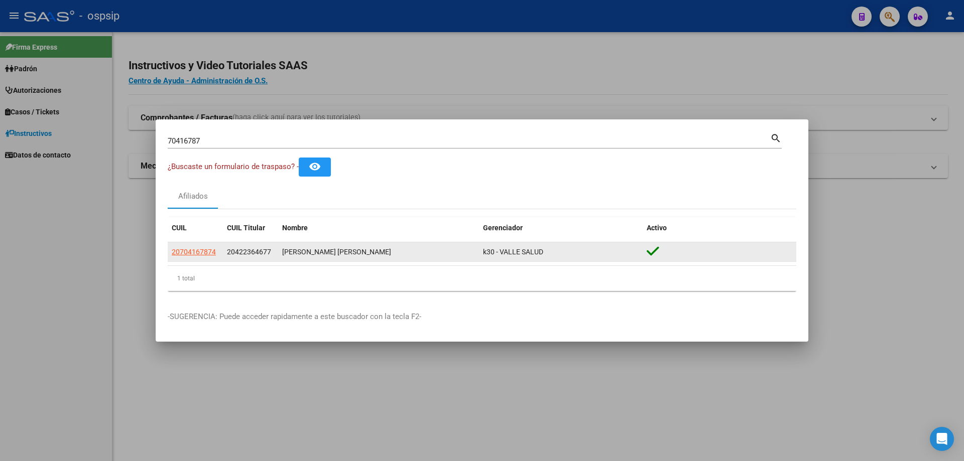
click at [204, 257] on app-link-go-to "20704167874" at bounding box center [194, 252] width 44 height 12
click at [201, 253] on span "20704167874" at bounding box center [194, 252] width 44 height 8
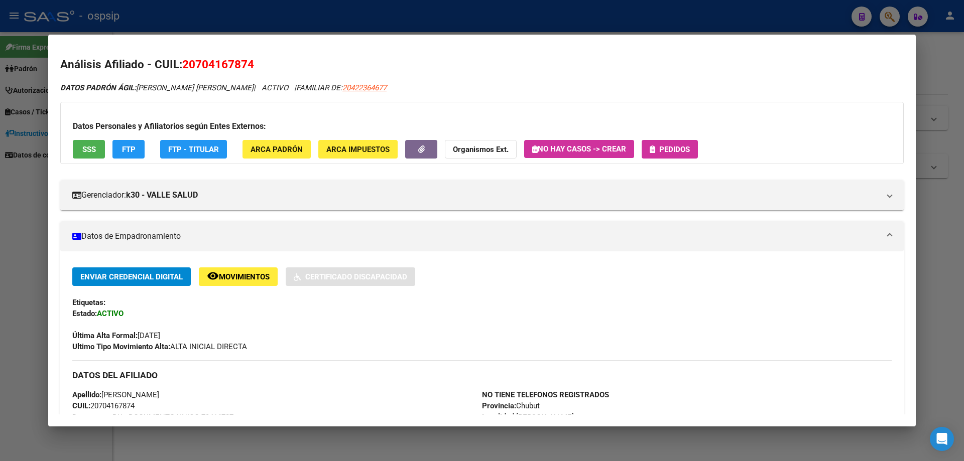
click at [659, 154] on button "Pedidos" at bounding box center [670, 149] width 56 height 19
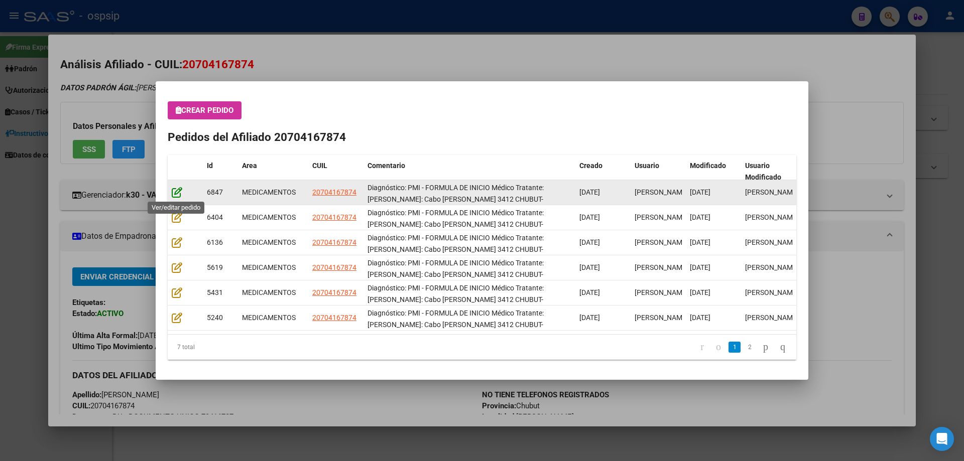
click at [175, 189] on icon at bounding box center [177, 192] width 11 height 11
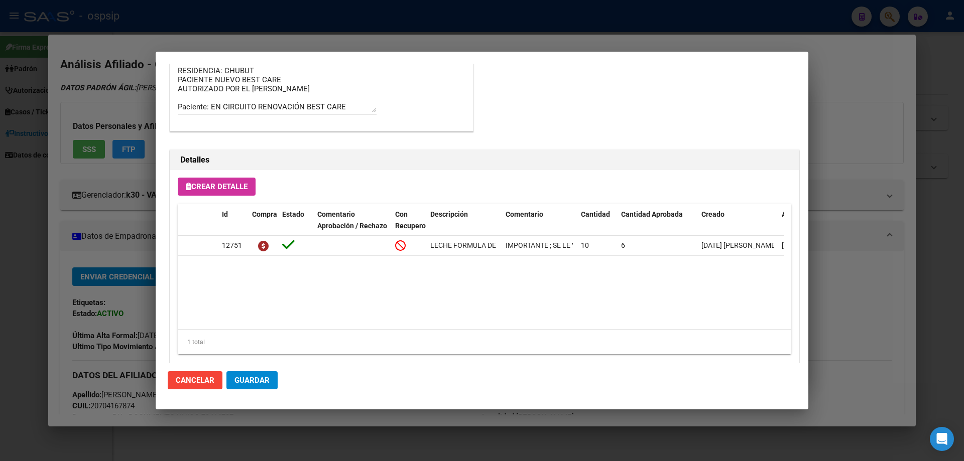
scroll to position [653, 0]
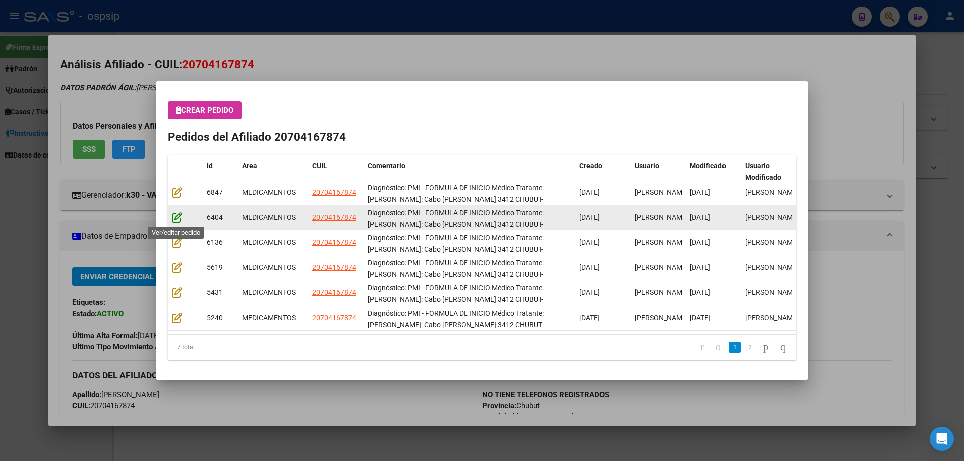
click at [178, 214] on icon at bounding box center [177, 217] width 11 height 11
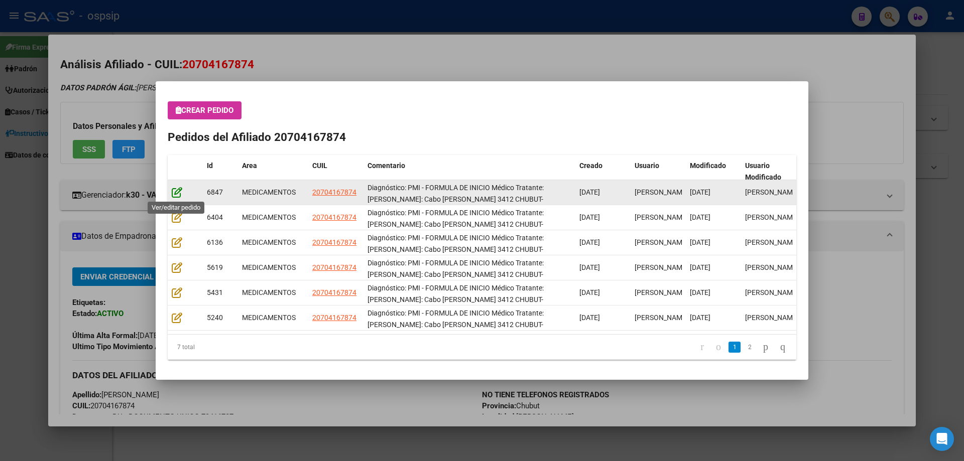
click at [173, 194] on icon at bounding box center [177, 192] width 11 height 11
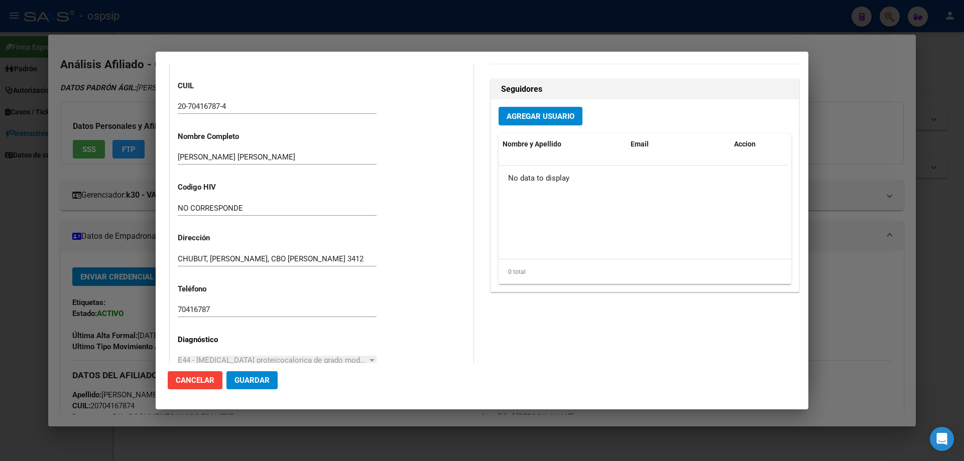
scroll to position [351, 0]
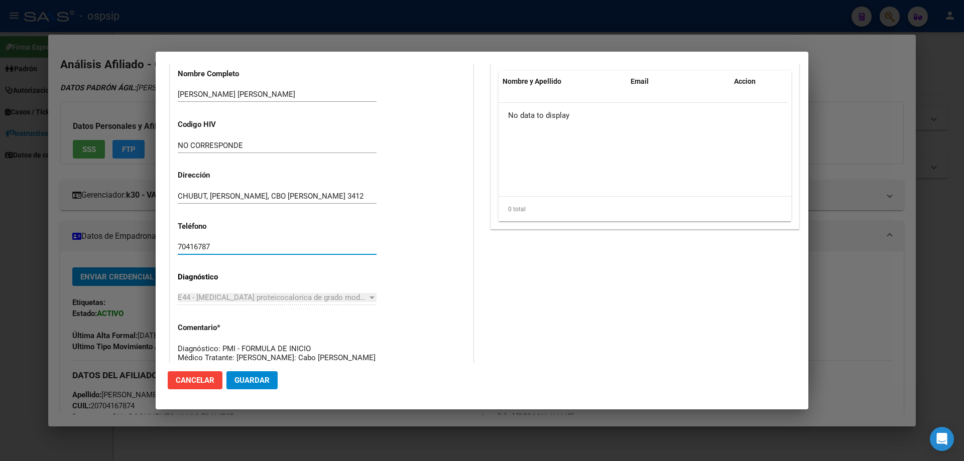
drag, startPoint x: 235, startPoint y: 251, endPoint x: 141, endPoint y: 251, distance: 93.9
click at [141, 251] on div "70416787 Buscar (apellido, dni, cuil, nro traspaso, cuit, obra social) search ¿…" at bounding box center [482, 230] width 964 height 461
click at [234, 246] on input "70416787" at bounding box center [277, 246] width 199 height 9
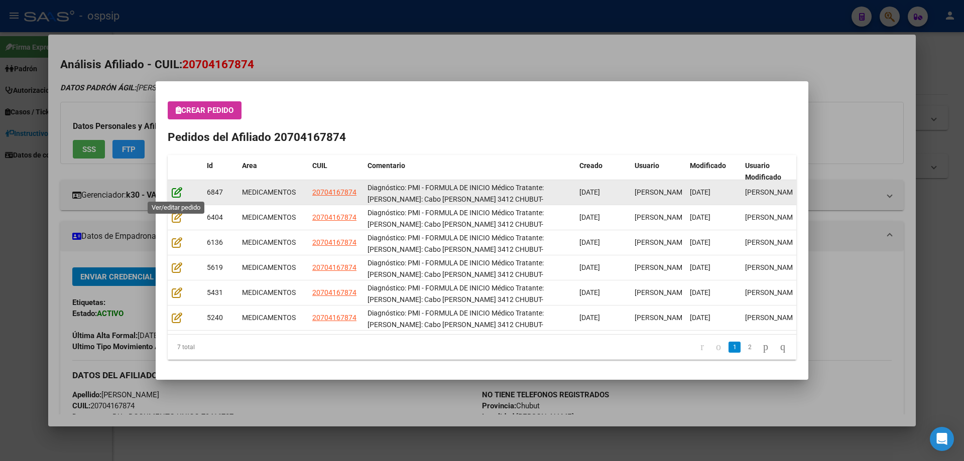
click at [176, 193] on icon at bounding box center [177, 192] width 11 height 11
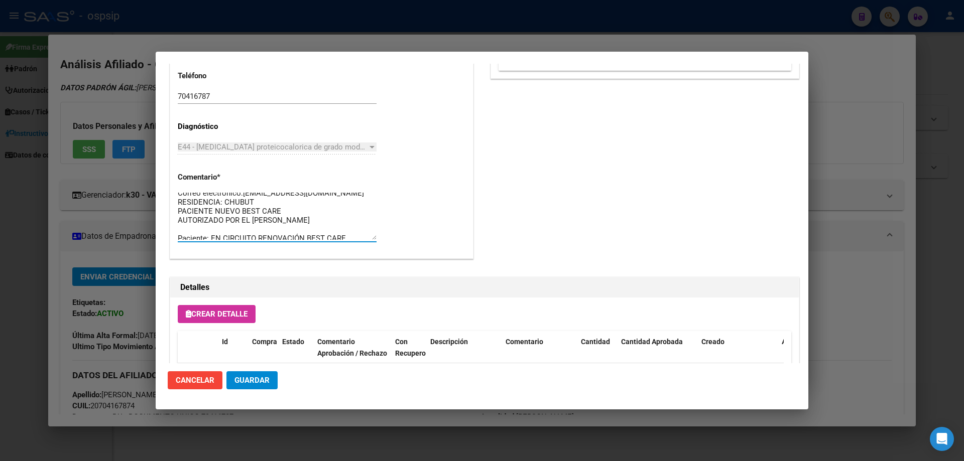
scroll to position [45, 0]
drag, startPoint x: 344, startPoint y: 237, endPoint x: 153, endPoint y: 170, distance: 202.8
click at [153, 170] on div "70416787 Buscar (apellido, dni, cuil, nro traspaso, cuit, obra social) search ¿…" at bounding box center [482, 230] width 964 height 461
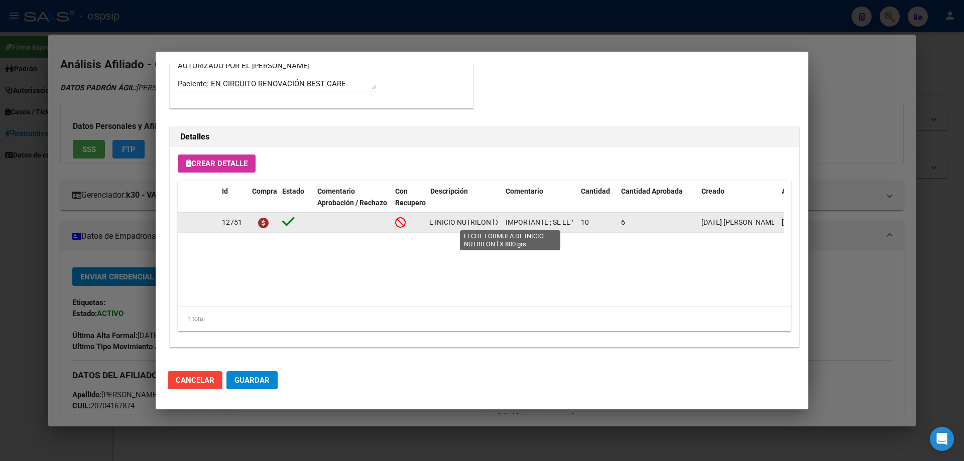
scroll to position [0, 92]
drag, startPoint x: 428, startPoint y: 219, endPoint x: 503, endPoint y: 224, distance: 75.0
click at [503, 224] on div "12751 LECHE FORMULA DE INICIO NUTRILON l X 800 grs. IMPORTANTE ; SE LE VIENEN A…" at bounding box center [553, 223] width 751 height 20
copy span "LECHE FORMULA DE INICIO NUTRILON l X 800 grs."
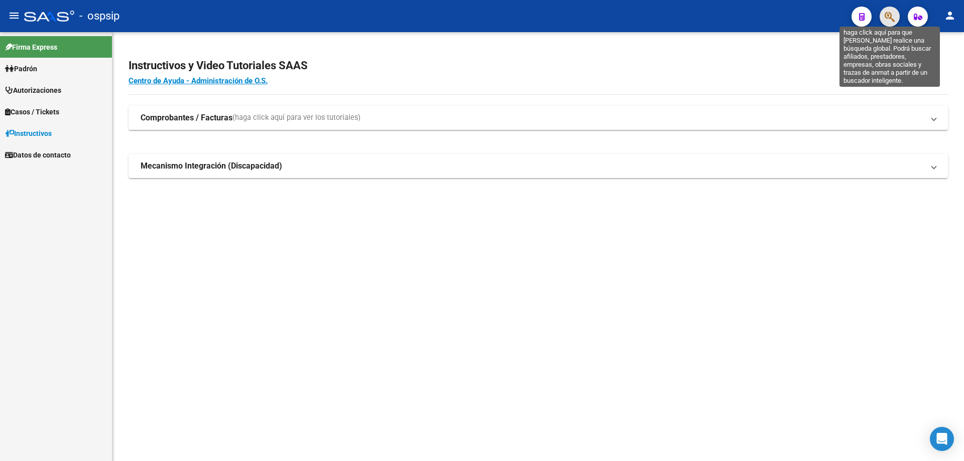
click at [891, 16] on icon "button" at bounding box center [890, 17] width 10 height 12
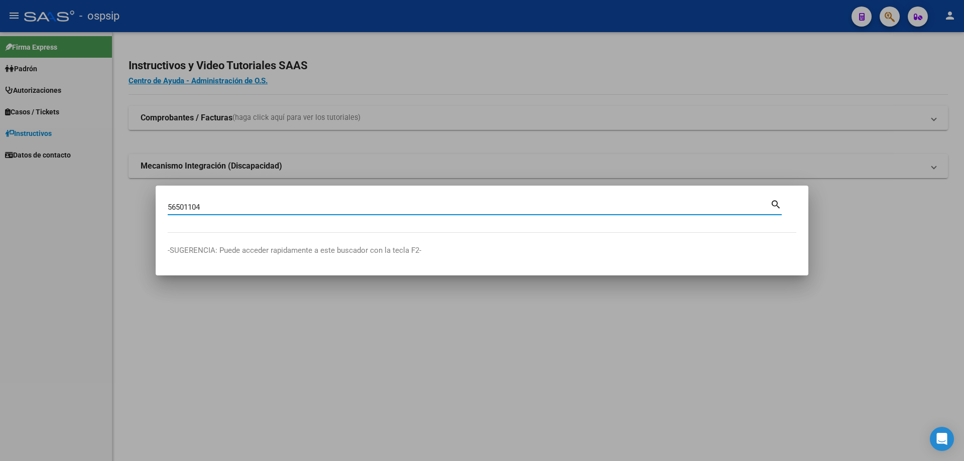
type input "56501104"
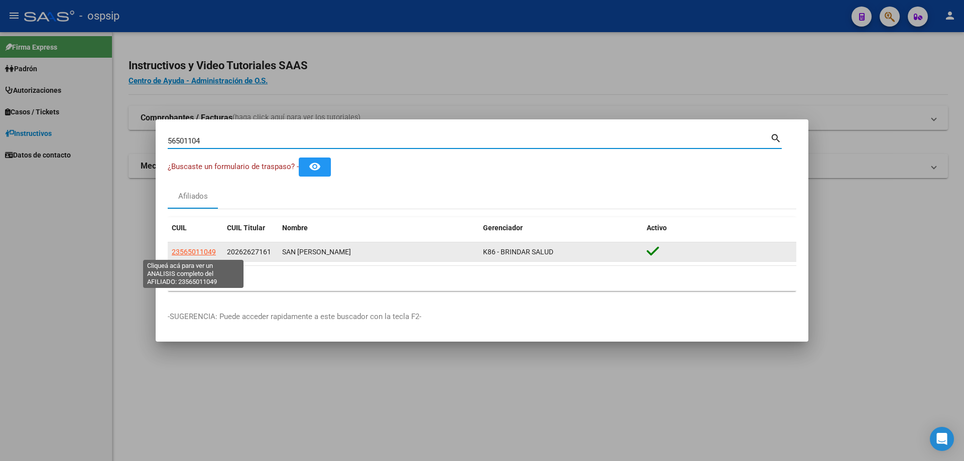
click at [193, 259] on datatable-body-cell "23565011049" at bounding box center [195, 252] width 55 height 20
click at [191, 250] on span "23565011049" at bounding box center [194, 252] width 44 height 8
type textarea "23565011049"
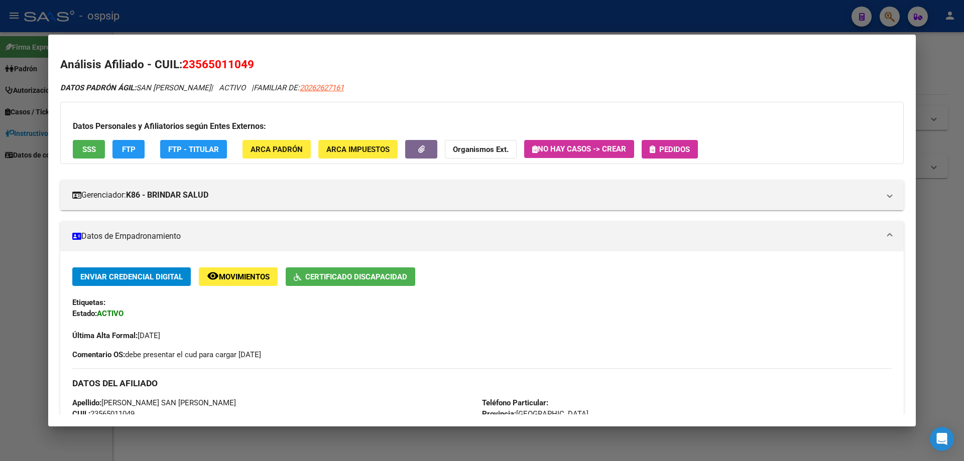
click at [106, 148] on div "Datos Personales y Afiliatorios según Entes Externos: SSS FTP FTP - Titular ARC…" at bounding box center [481, 133] width 843 height 62
click at [98, 149] on button "SSS" at bounding box center [89, 149] width 32 height 19
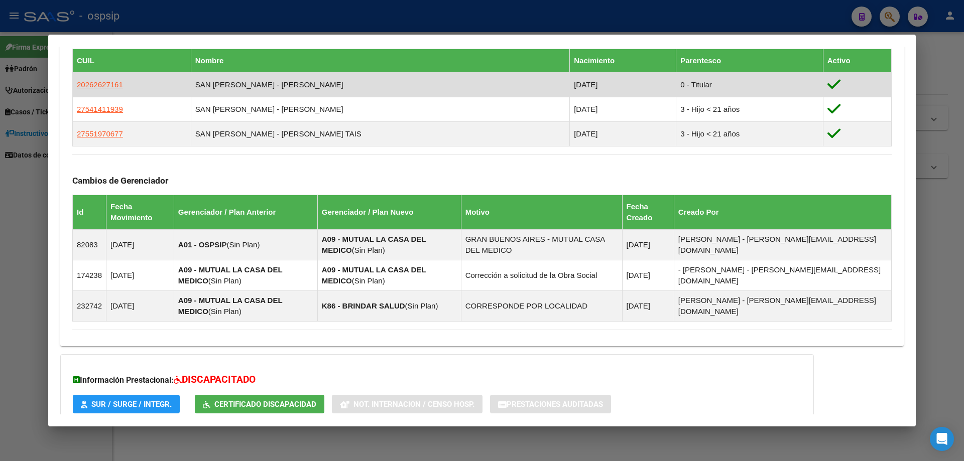
scroll to position [650, 0]
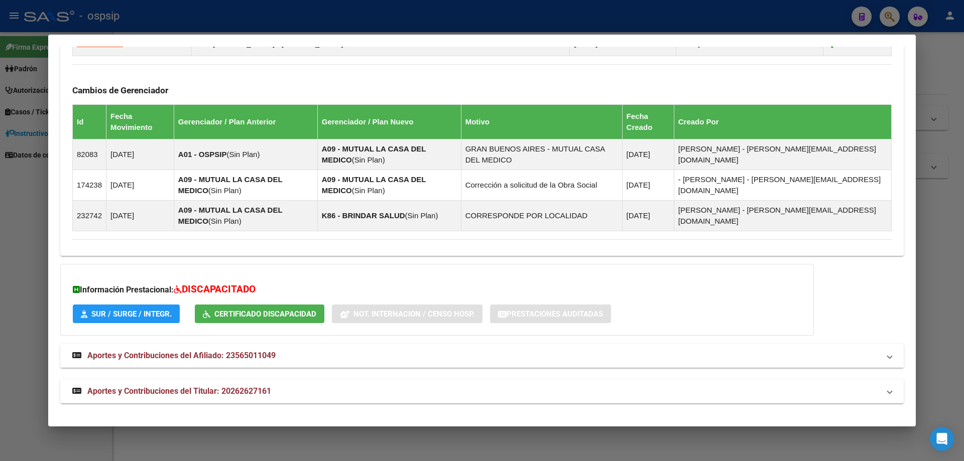
click at [190, 345] on mat-expansion-panel-header "Aportes y Contribuciones del Afiliado: 23565011049" at bounding box center [481, 356] width 843 height 24
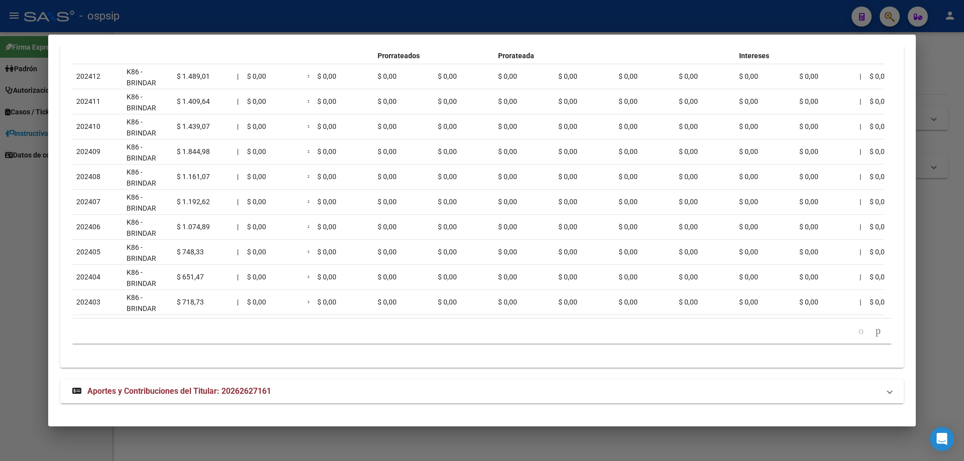
click at [186, 386] on strong "Aportes y Contribuciones del Titular: 20262627161" at bounding box center [171, 392] width 199 height 12
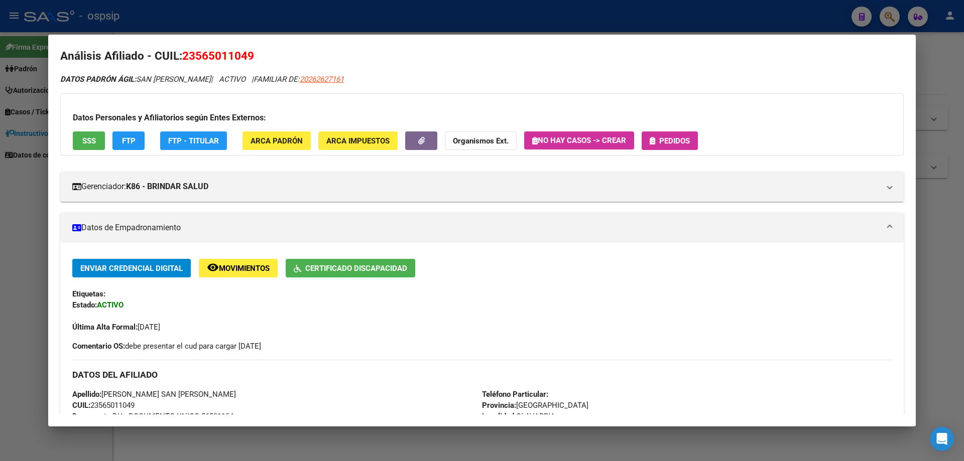
scroll to position [0, 0]
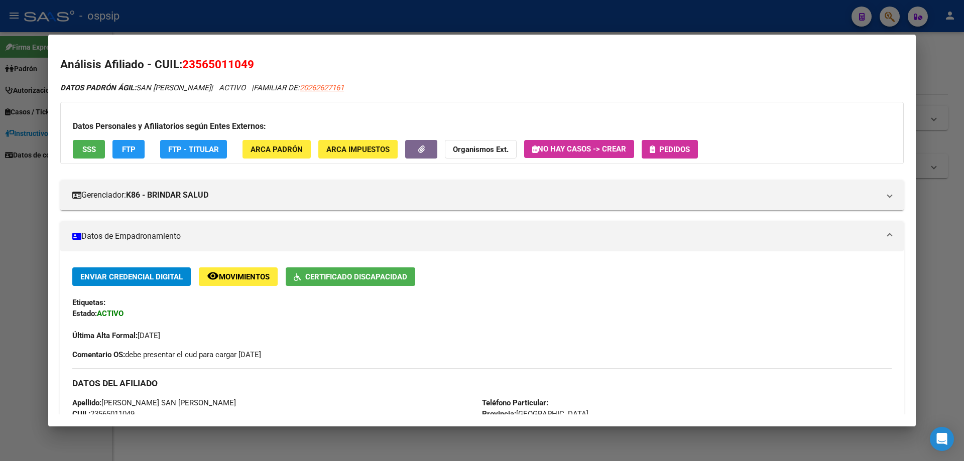
click at [658, 146] on span "Pedidos" at bounding box center [670, 149] width 40 height 9
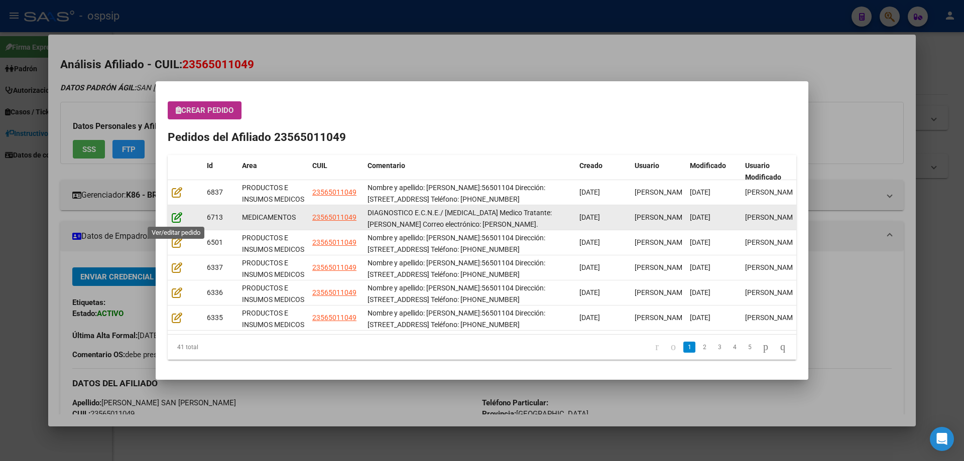
click at [176, 217] on icon at bounding box center [177, 217] width 11 height 11
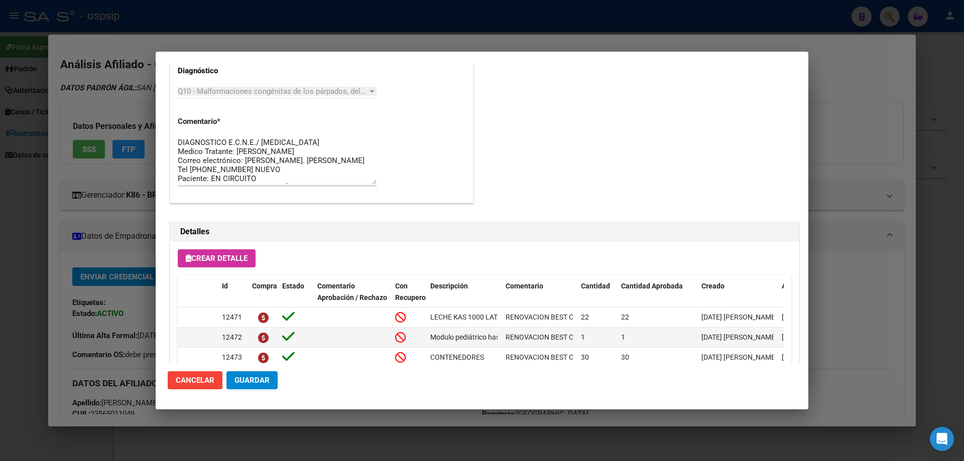
scroll to position [653, 0]
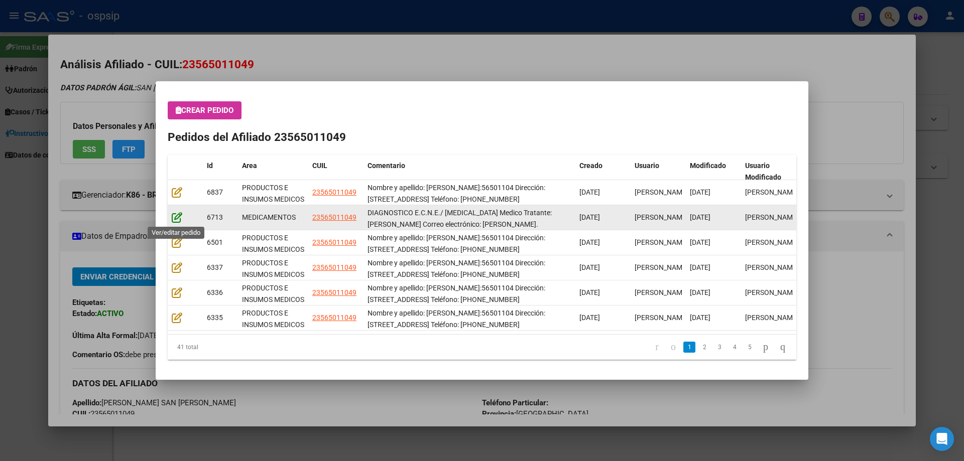
click at [175, 218] on icon at bounding box center [177, 217] width 11 height 11
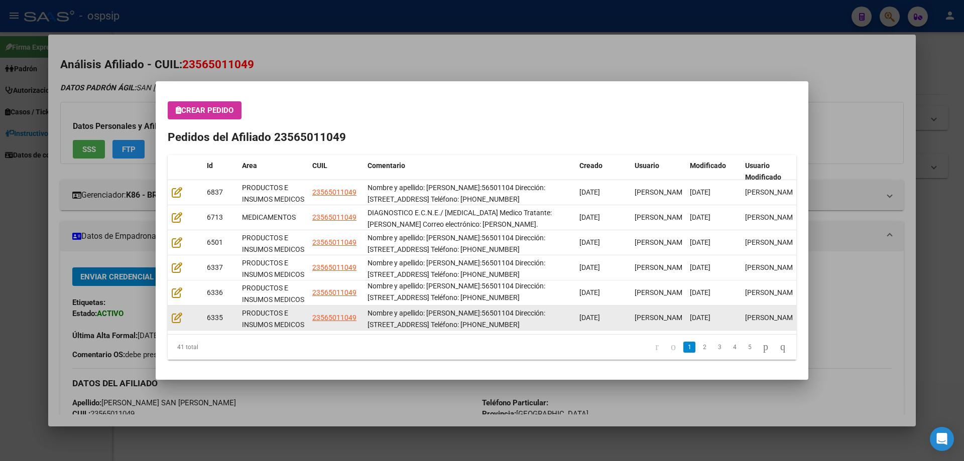
scroll to position [13, 0]
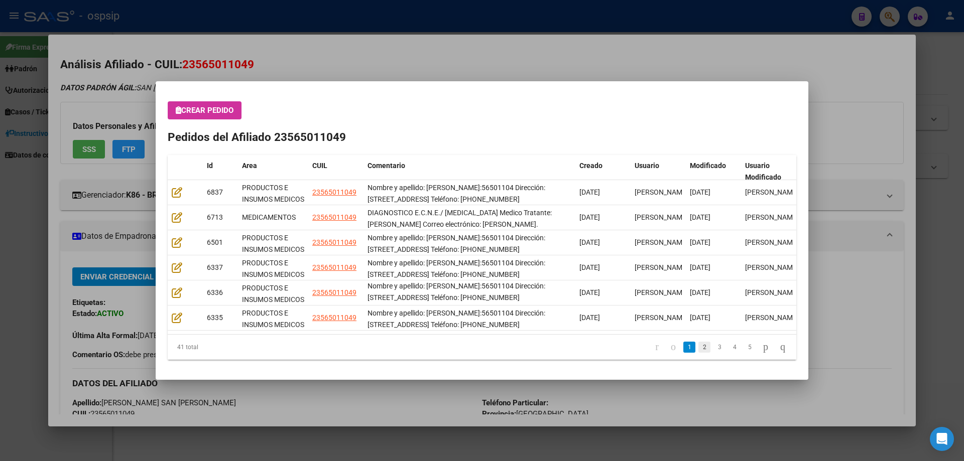
click at [698, 349] on link "2" at bounding box center [704, 347] width 12 height 11
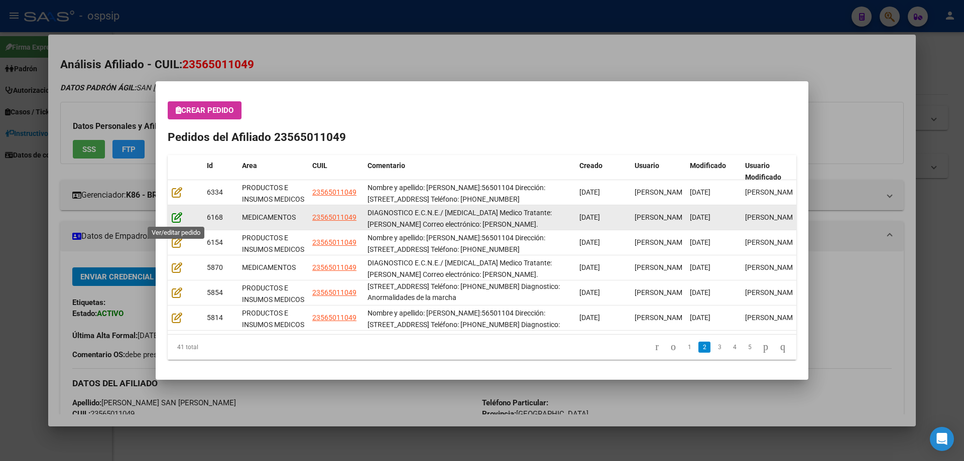
click at [178, 221] on icon at bounding box center [177, 217] width 11 height 11
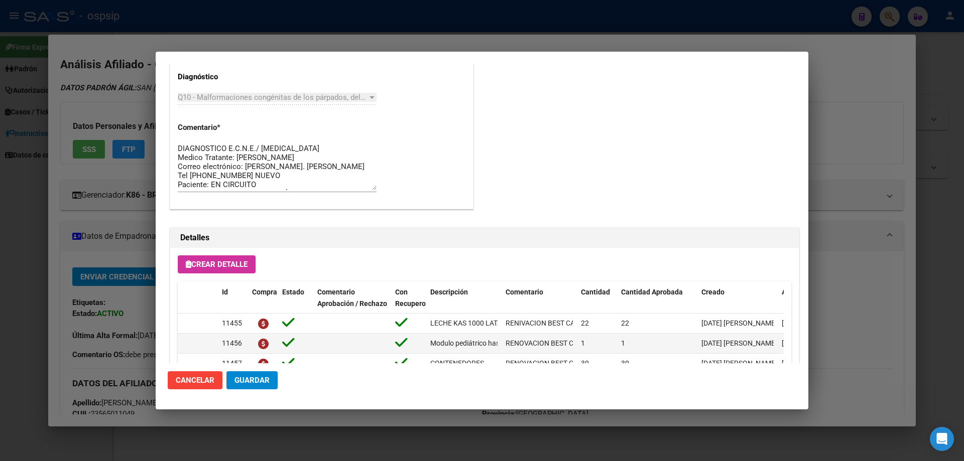
scroll to position [653, 0]
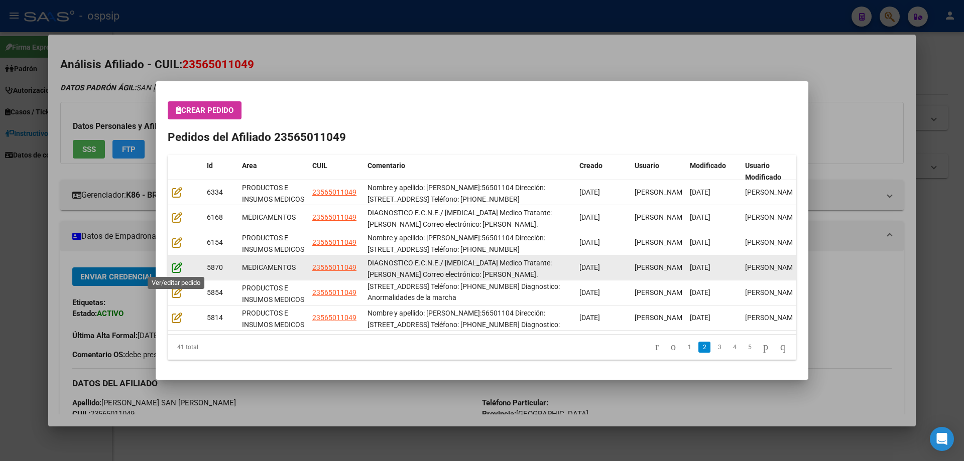
click at [175, 269] on icon at bounding box center [177, 267] width 11 height 11
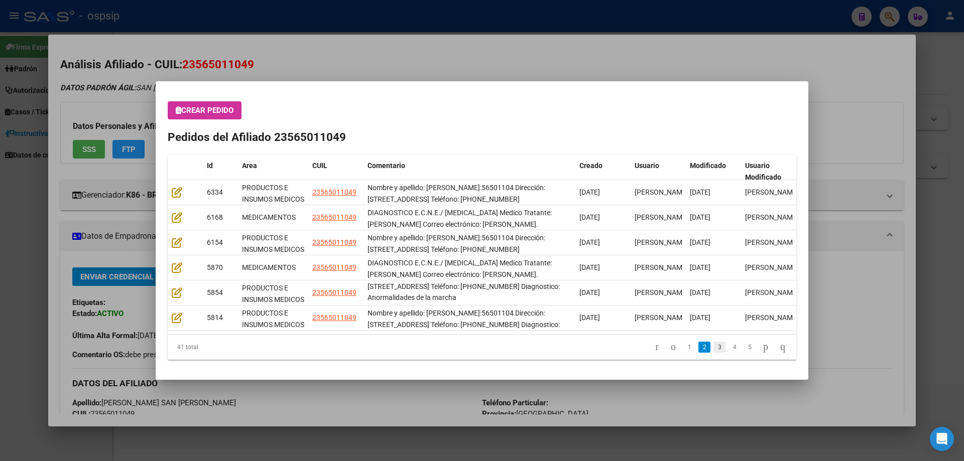
click at [713, 352] on link "3" at bounding box center [719, 347] width 12 height 11
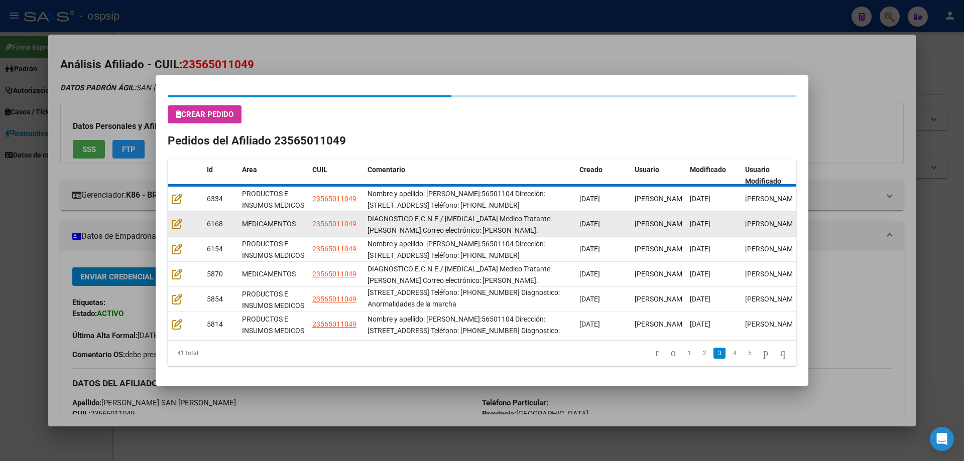
scroll to position [2, 0]
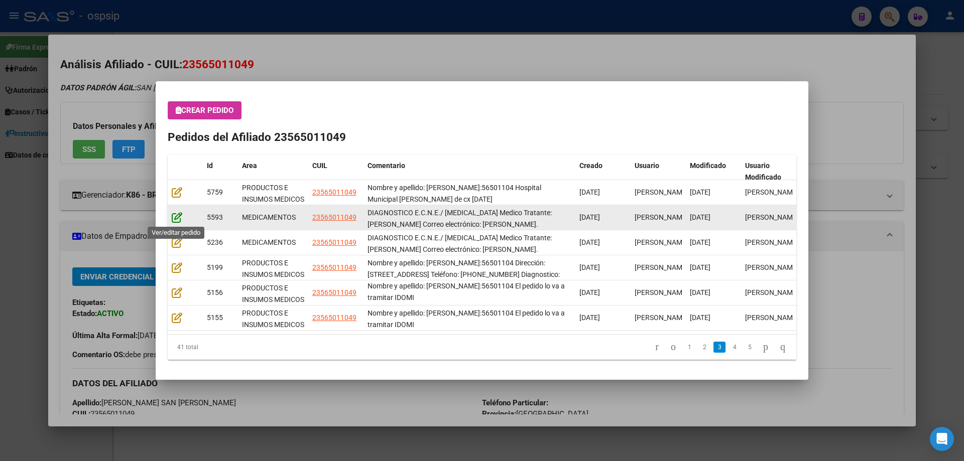
click at [178, 216] on icon at bounding box center [177, 217] width 11 height 11
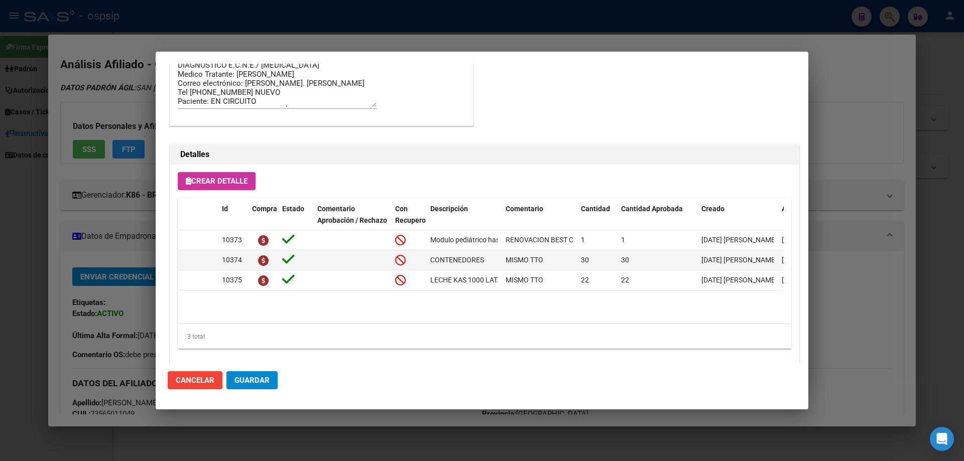
scroll to position [653, 0]
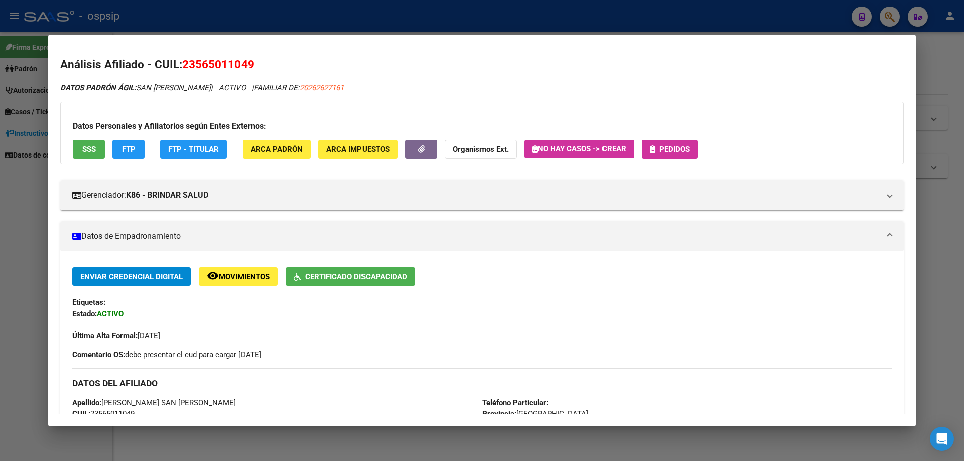
click at [659, 150] on span "Pedidos" at bounding box center [670, 149] width 40 height 9
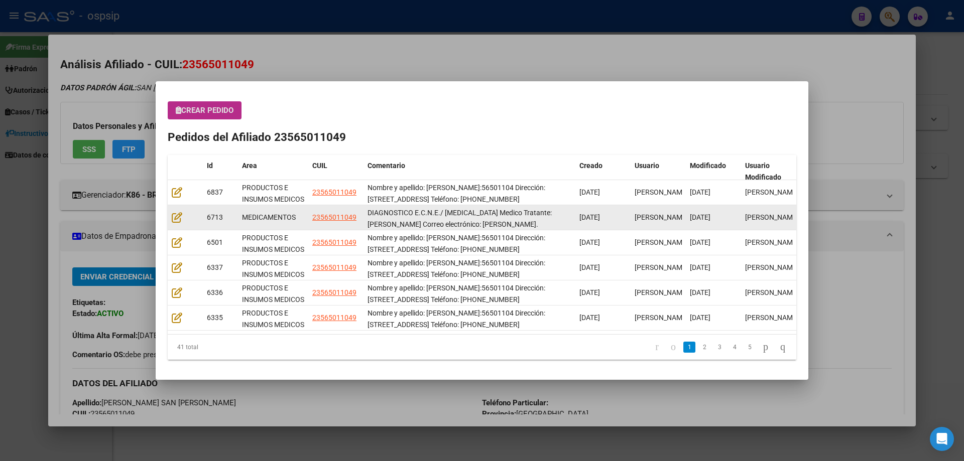
click at [176, 208] on datatable-body-cell at bounding box center [185, 217] width 35 height 25
click at [178, 218] on icon at bounding box center [177, 217] width 11 height 11
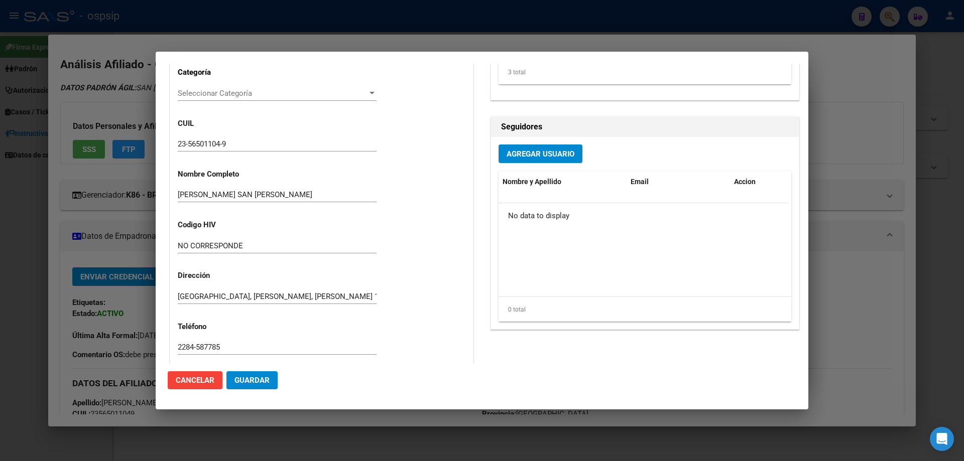
scroll to position [351, 0]
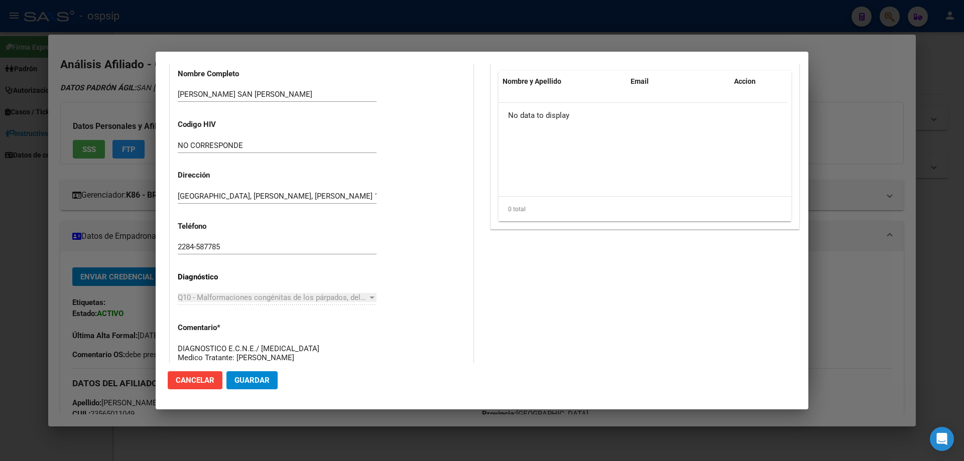
drag, startPoint x: 236, startPoint y: 254, endPoint x: 171, endPoint y: 248, distance: 65.5
click at [171, 248] on div "Casos (0) Creado: 31/07/2025 15:03 - Ortiz Jesica Área Liquidación: MEDICAMENTO…" at bounding box center [321, 104] width 303 height 610
copy div
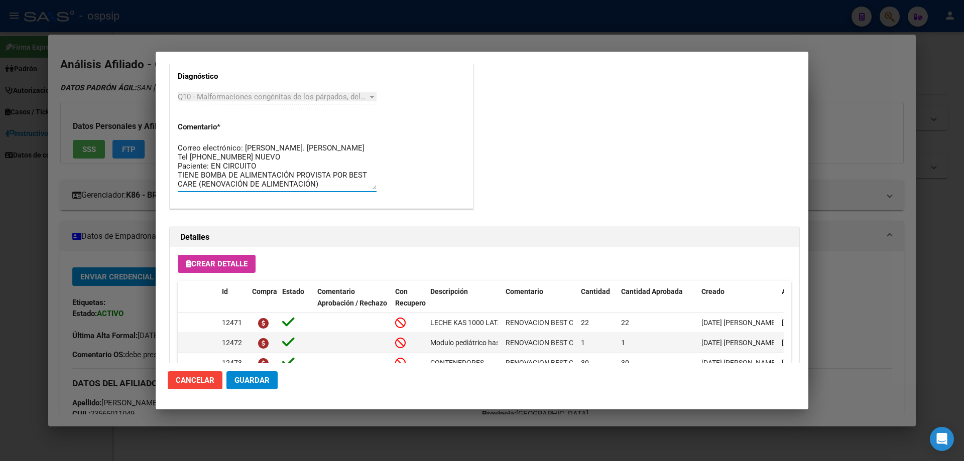
scroll to position [0, 0]
drag, startPoint x: 335, startPoint y: 187, endPoint x: 177, endPoint y: 121, distance: 171.7
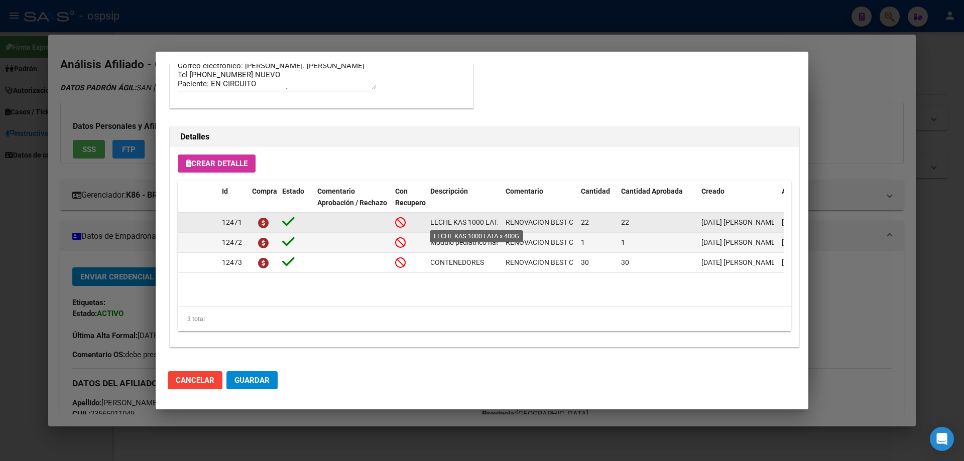
scroll to position [0, 29]
drag, startPoint x: 430, startPoint y: 221, endPoint x: 500, endPoint y: 229, distance: 70.2
click at [500, 229] on datatable-body-cell "LECHE KAS 1000 LATA x 400G" at bounding box center [463, 223] width 75 height 20
copy span "LECHE KAS 1000 LATA x 400G"
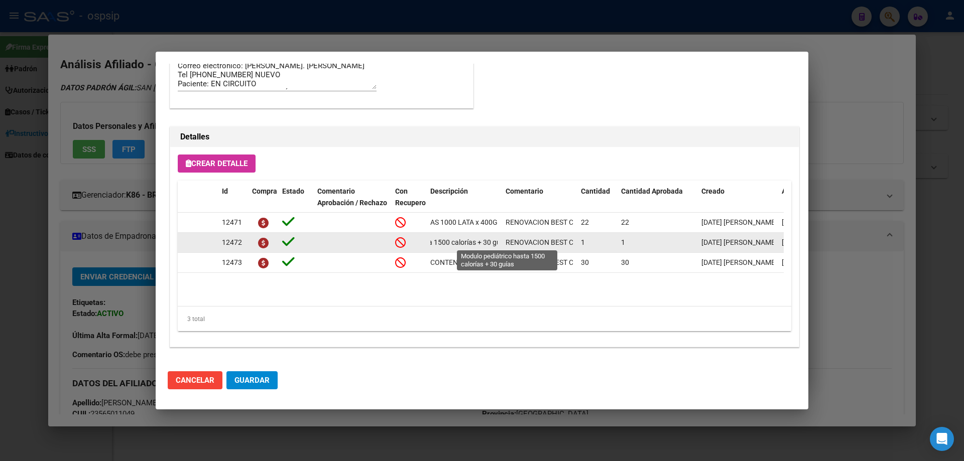
scroll to position [0, 87]
drag, startPoint x: 434, startPoint y: 241, endPoint x: 503, endPoint y: 245, distance: 68.4
click at [503, 245] on div "12472 Modulo pediátrico hasta 1500 calorías + 30 guías RENOVACION BEST CARE 1 1…" at bounding box center [553, 243] width 751 height 20
copy span "Modulo pediátrico hasta 1500 calorías + 30 guías"
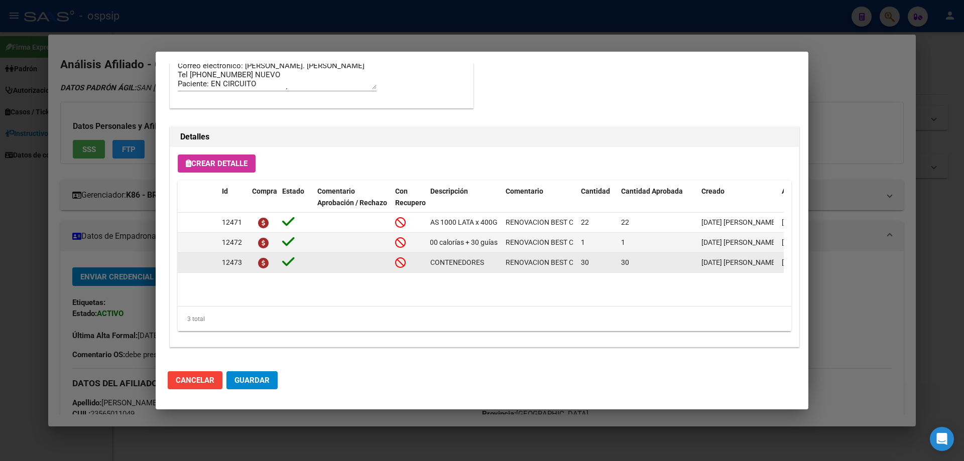
drag, startPoint x: 435, startPoint y: 264, endPoint x: 494, endPoint y: 266, distance: 59.3
click at [494, 266] on datatable-body-cell "CONTENEDORES" at bounding box center [463, 263] width 75 height 20
copy span "CONTENEDORES"
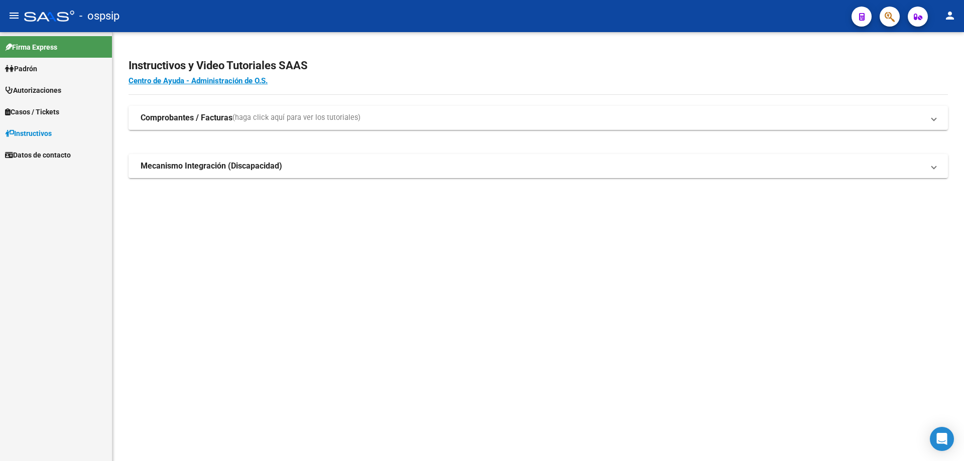
click at [884, 21] on button "button" at bounding box center [890, 17] width 20 height 20
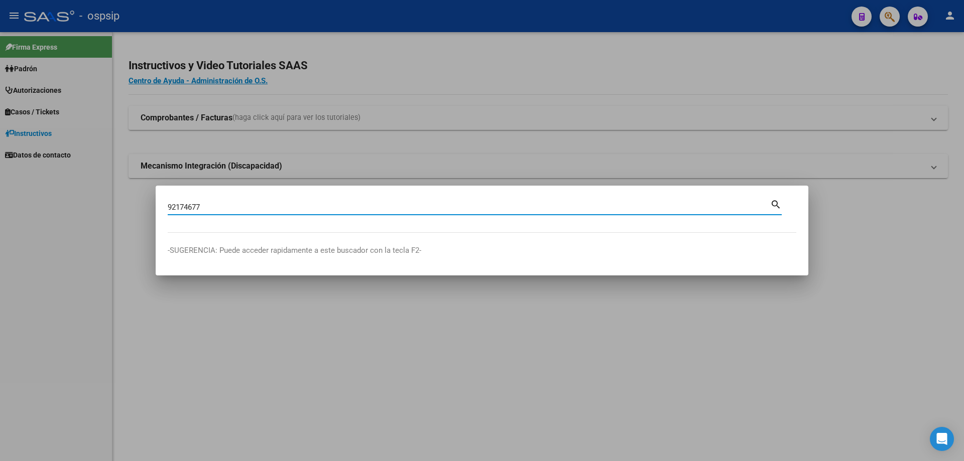
type input "92174677"
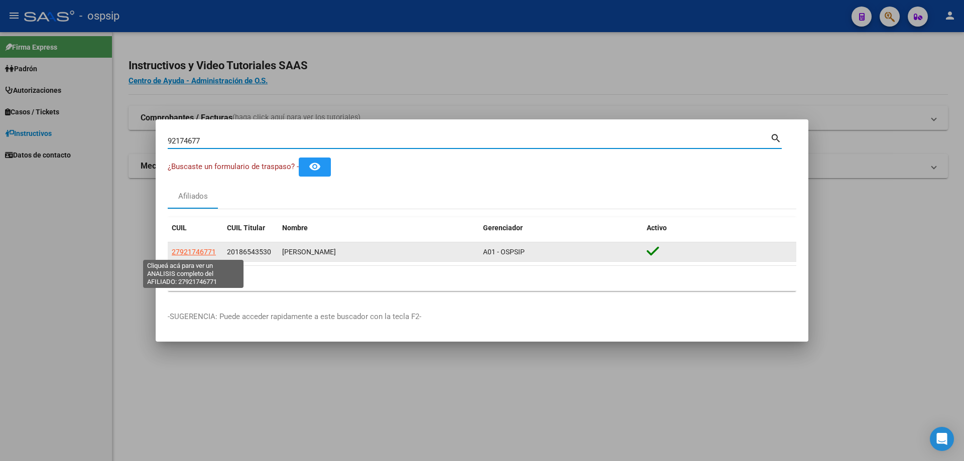
click at [198, 248] on span "27921746771" at bounding box center [194, 252] width 44 height 8
type textarea "27921746771"
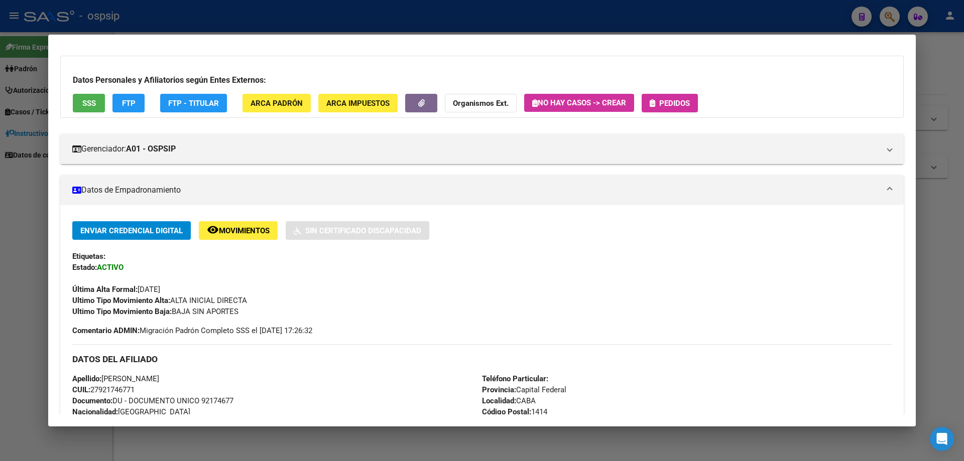
scroll to position [0, 0]
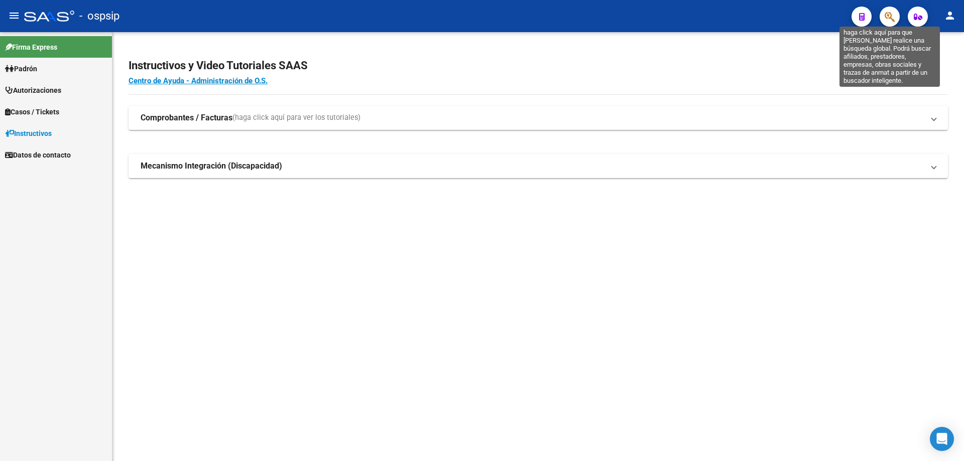
drag, startPoint x: 893, startPoint y: 20, endPoint x: 885, endPoint y: 20, distance: 8.0
click at [885, 20] on icon "button" at bounding box center [890, 17] width 10 height 12
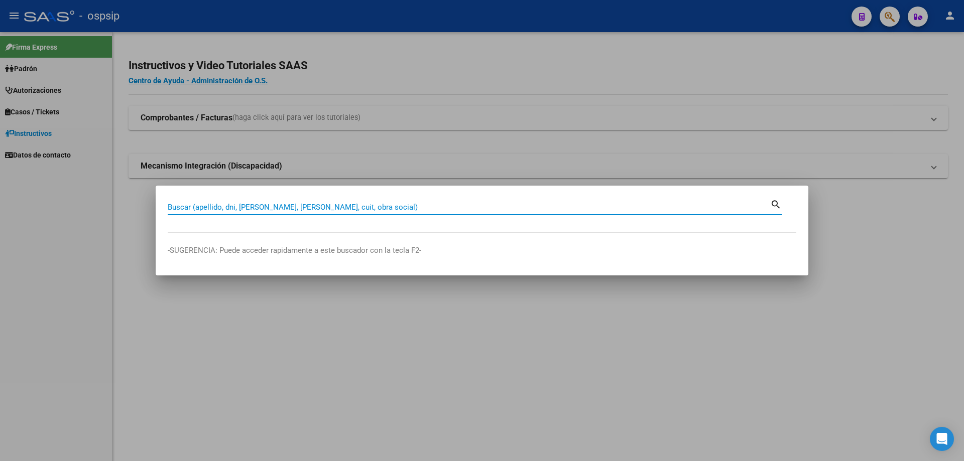
paste input "92174677"
type input "92174677"
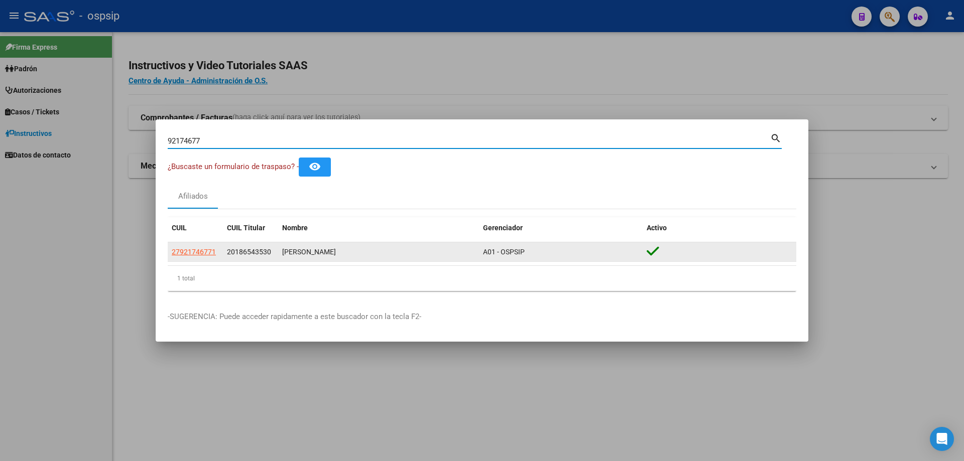
click at [194, 257] on app-link-go-to "27921746771" at bounding box center [194, 252] width 44 height 12
click at [194, 255] on span "27921746771" at bounding box center [194, 252] width 44 height 8
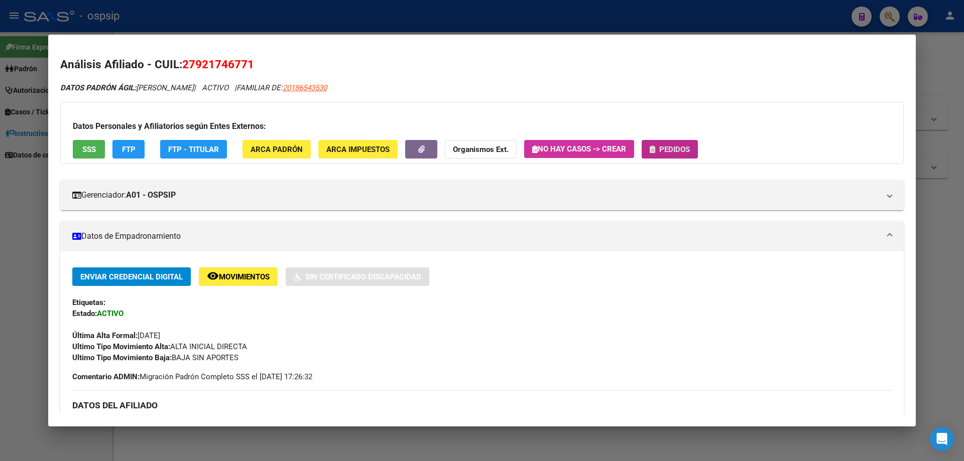
click at [691, 142] on button "Pedidos" at bounding box center [670, 149] width 56 height 19
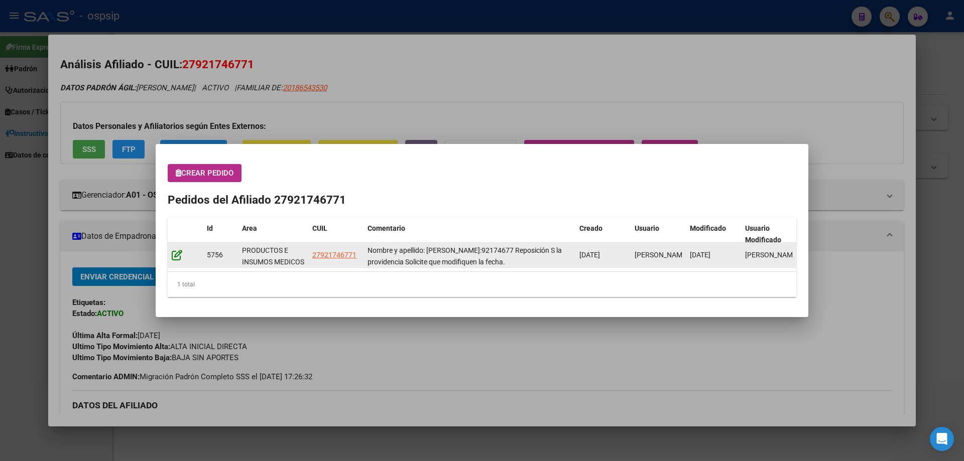
click at [180, 259] on icon at bounding box center [177, 255] width 11 height 11
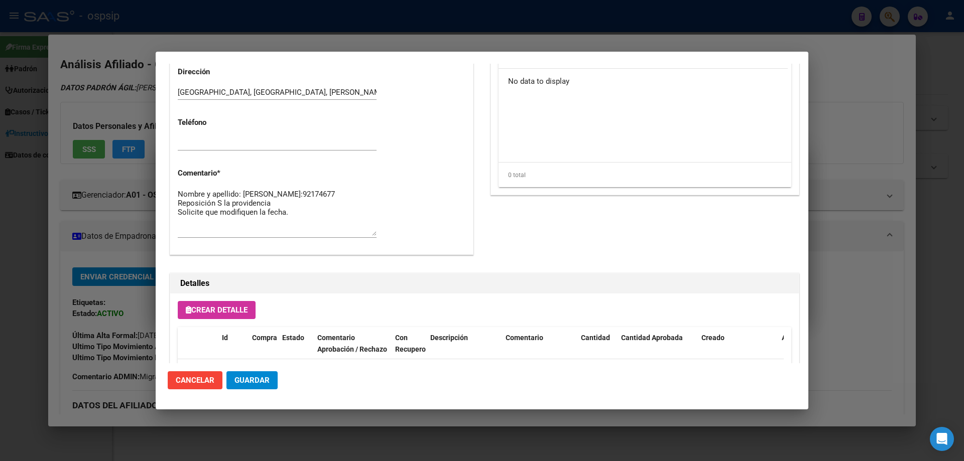
scroll to position [694, 0]
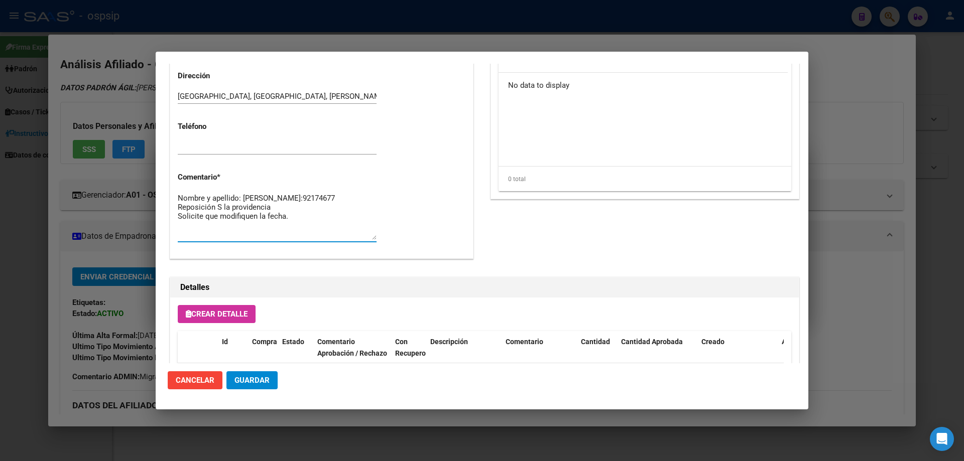
drag, startPoint x: 288, startPoint y: 224, endPoint x: 155, endPoint y: 185, distance: 139.2
click at [155, 185] on div "92174677 Buscar (apellido, dni, cuil, nro traspaso, cuit, obra social) search ¿…" at bounding box center [482, 230] width 964 height 461
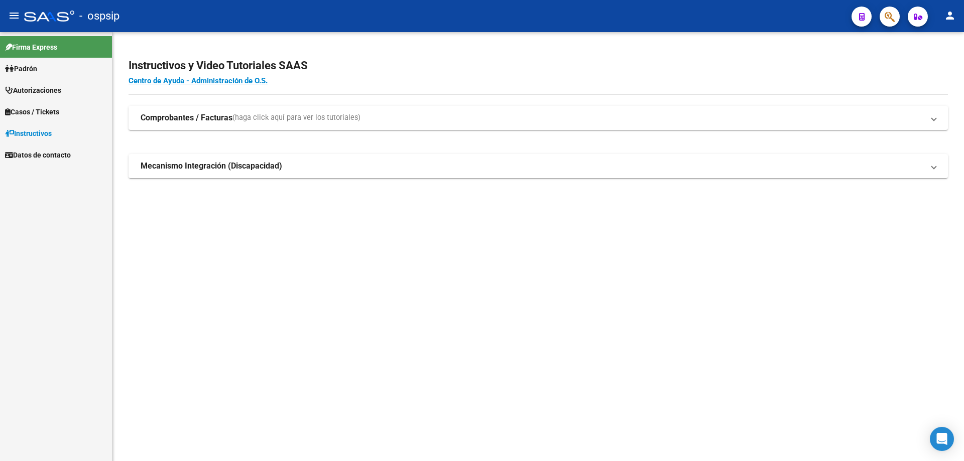
click at [885, 29] on mat-toolbar "menu - ospsip person" at bounding box center [482, 16] width 964 height 32
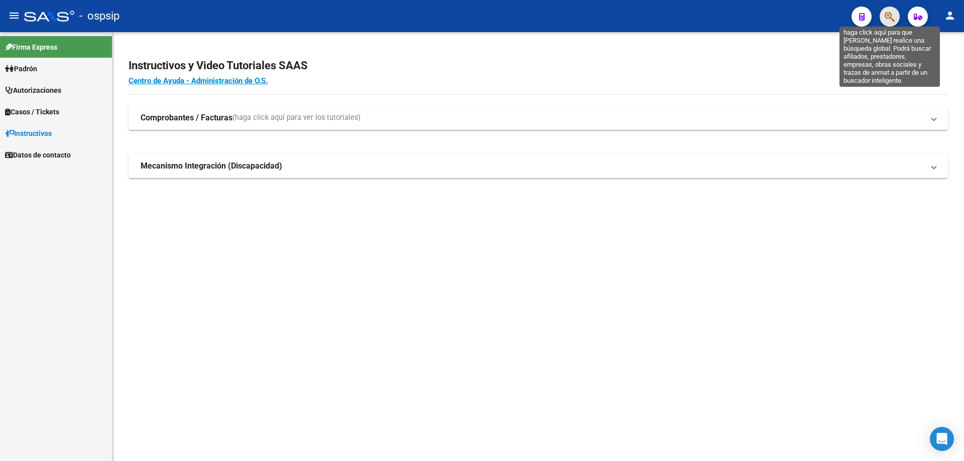
click at [889, 23] on icon "button" at bounding box center [890, 17] width 10 height 12
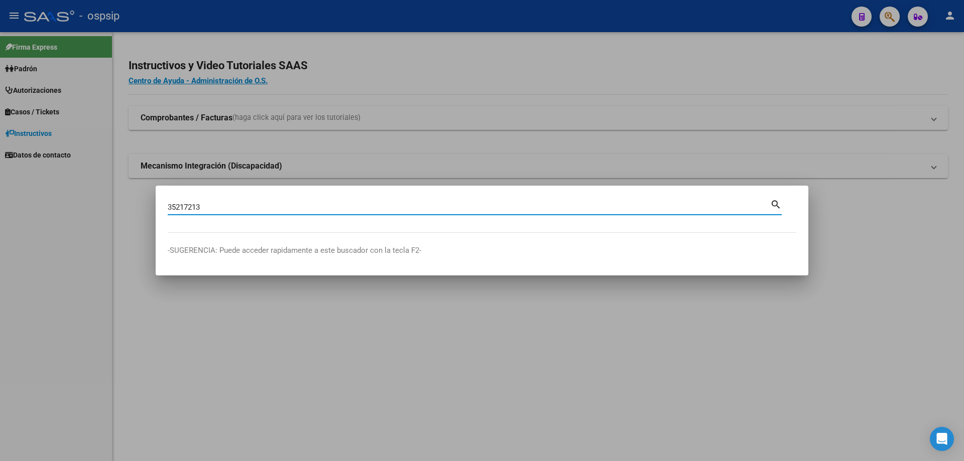
type input "35217213"
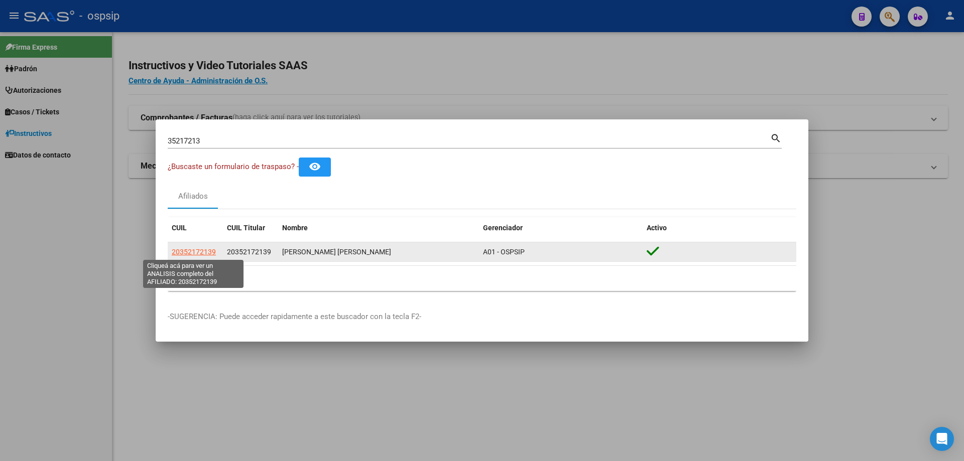
click at [196, 254] on span "20352172139" at bounding box center [194, 252] width 44 height 8
type textarea "20352172139"
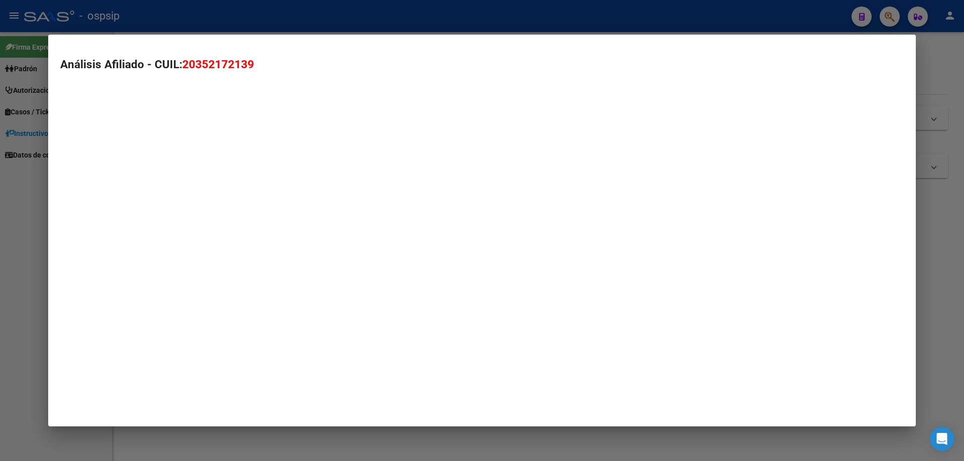
click at [196, 247] on mat-dialog-container "Análisis Afiliado - CUIL: 20352172139" at bounding box center [481, 231] width 867 height 392
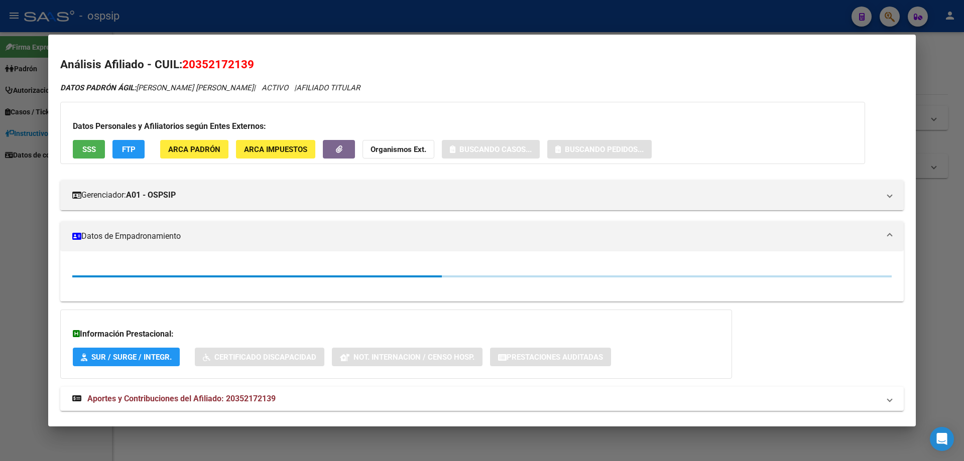
click at [95, 148] on span "SSS" at bounding box center [89, 149] width 14 height 9
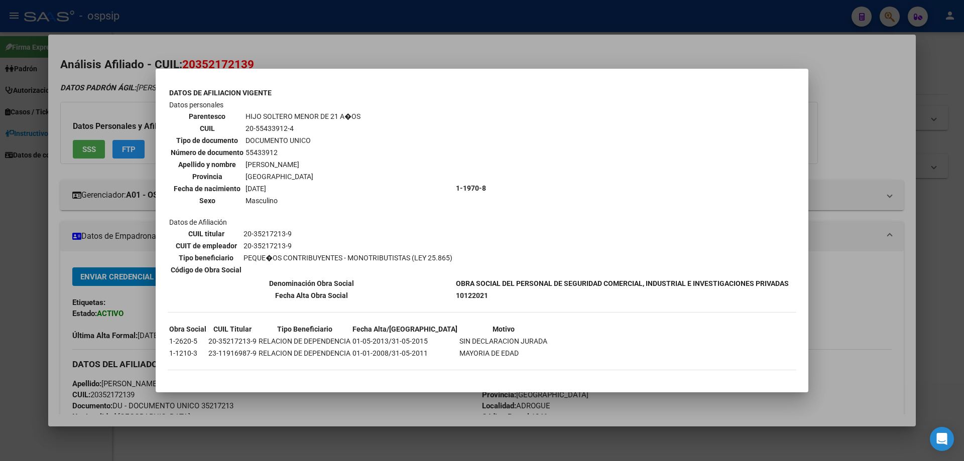
scroll to position [596, 0]
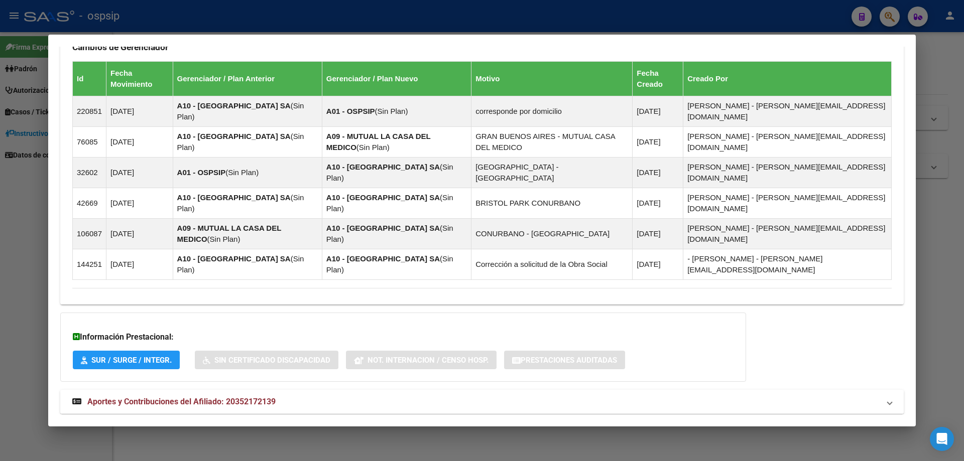
click at [177, 397] on span "Aportes y Contribuciones del Afiliado: 20352172139" at bounding box center [181, 402] width 188 height 10
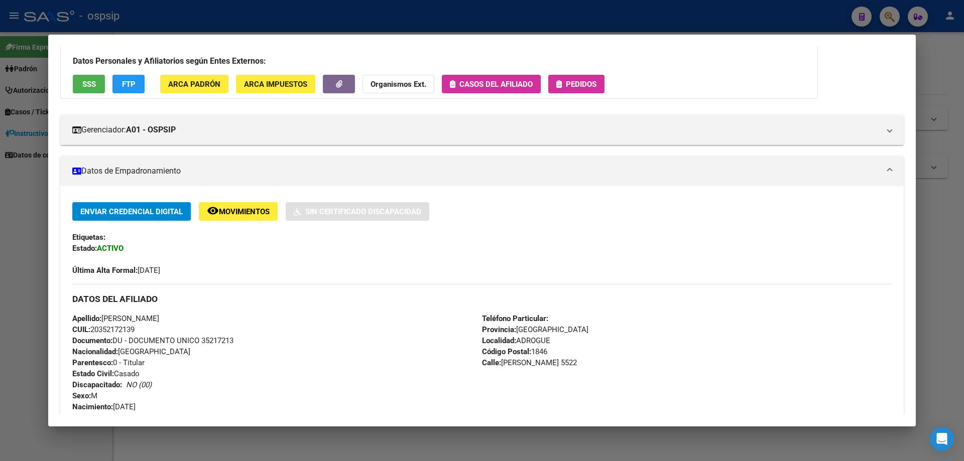
scroll to position [0, 0]
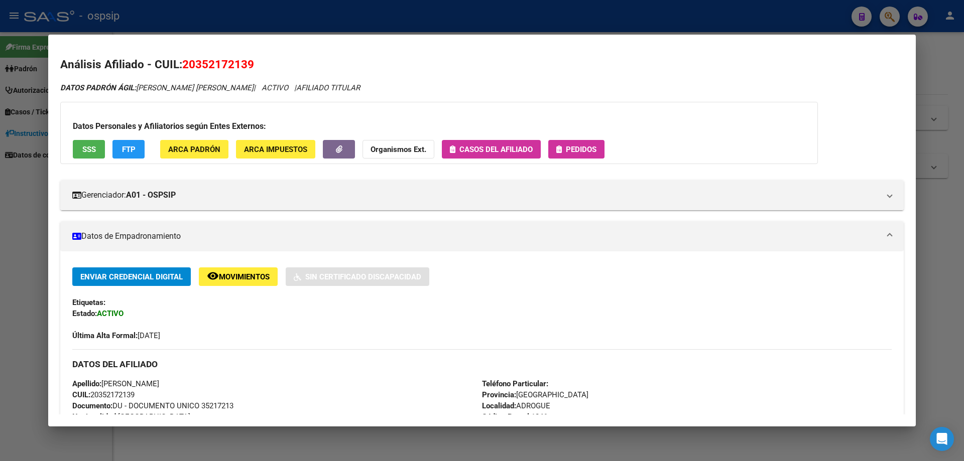
click at [578, 151] on span "Pedidos" at bounding box center [581, 149] width 31 height 9
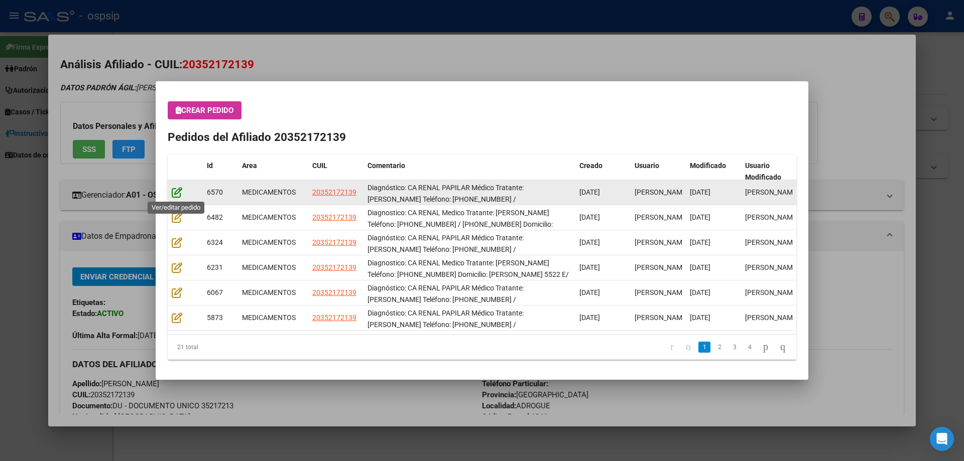
click at [172, 195] on icon at bounding box center [177, 192] width 11 height 11
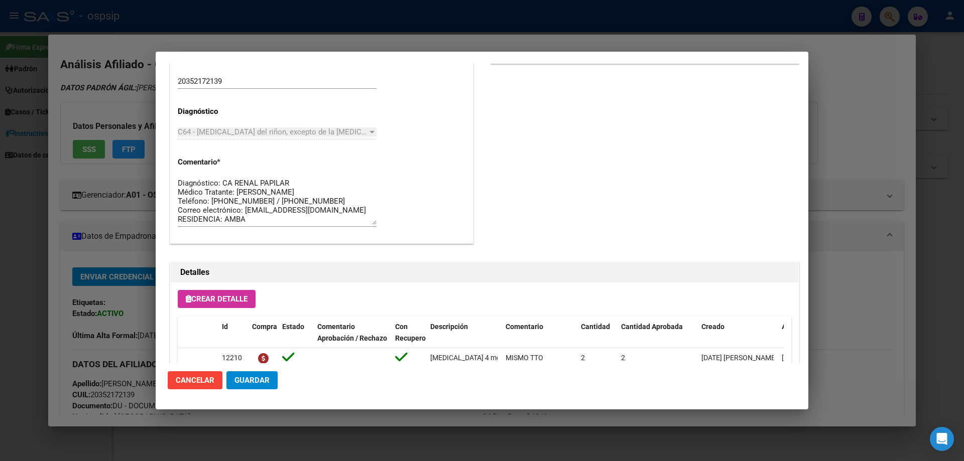
scroll to position [452, 0]
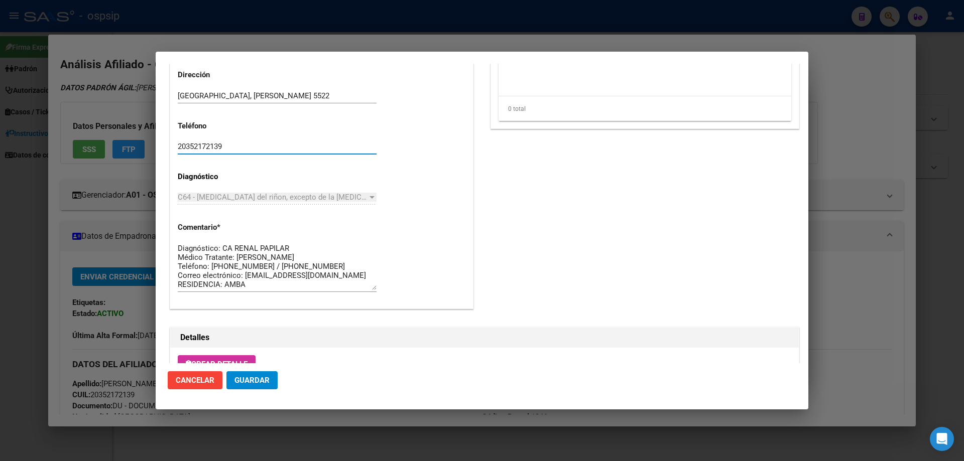
drag, startPoint x: 233, startPoint y: 147, endPoint x: 147, endPoint y: 156, distance: 86.3
click at [147, 156] on div "35217213 Buscar (apellido, dni, cuil, nro traspaso, cuit, obra social) search ¿…" at bounding box center [482, 230] width 964 height 461
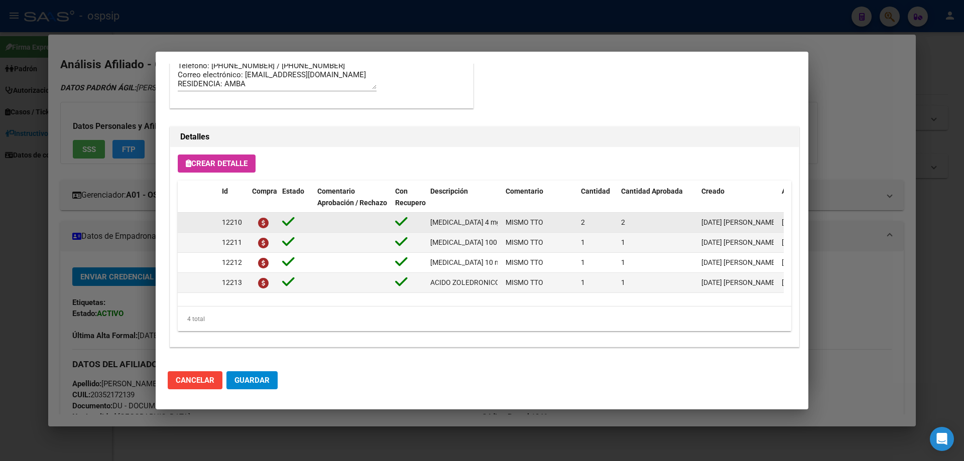
scroll to position [502, 0]
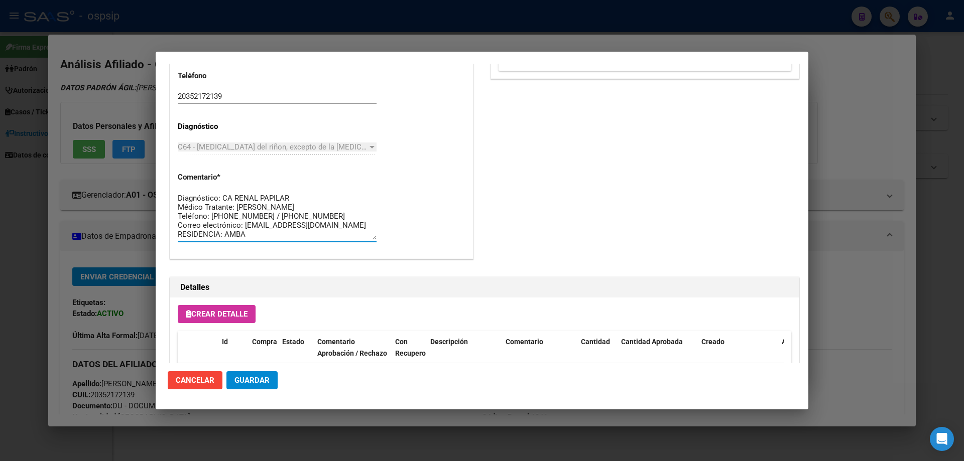
drag, startPoint x: 247, startPoint y: 235, endPoint x: 160, endPoint y: 158, distance: 117.0
click at [160, 158] on mat-dialog-content "Editar Pedido 6570 COMENTARIOS DEL PEDIDO Escriba su comentario aquí. Enviar co…" at bounding box center [482, 214] width 653 height 300
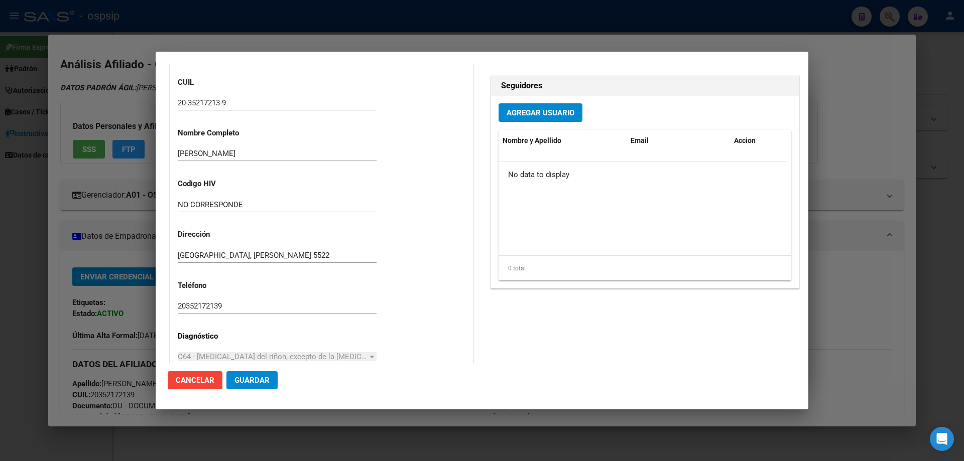
scroll to position [351, 0]
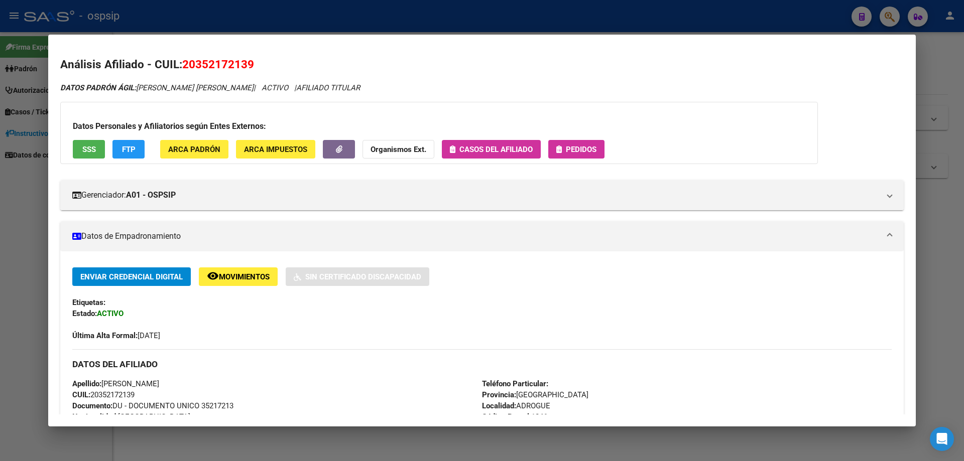
click at [580, 147] on span "Pedidos" at bounding box center [581, 149] width 31 height 9
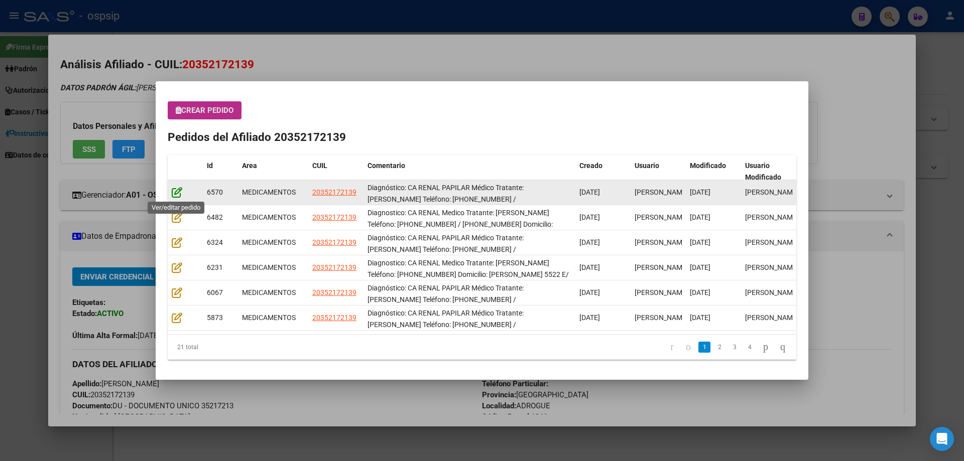
click at [175, 191] on icon at bounding box center [177, 192] width 11 height 11
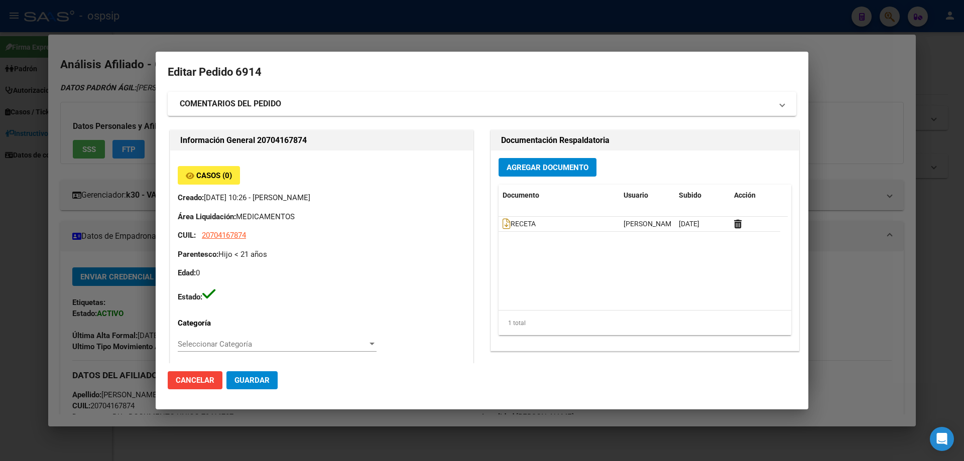
click at [259, 384] on span "Guardar" at bounding box center [251, 380] width 35 height 9
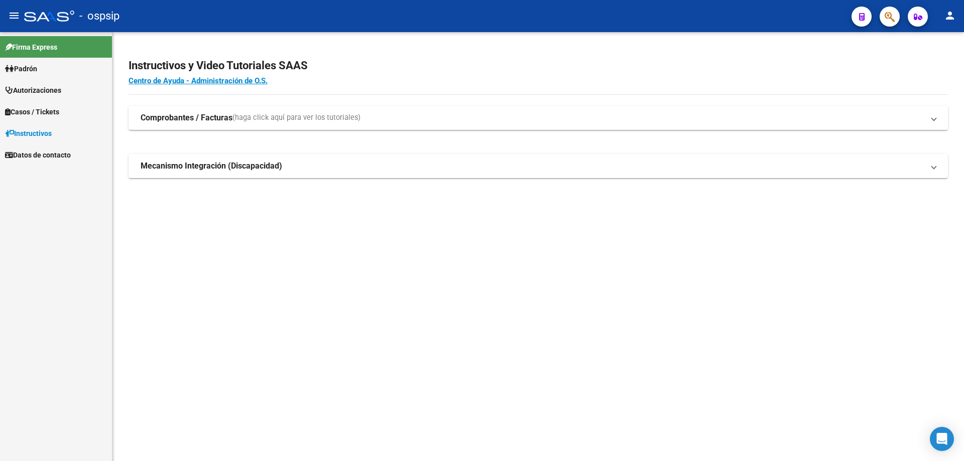
click at [886, 23] on span "button" at bounding box center [890, 17] width 10 height 21
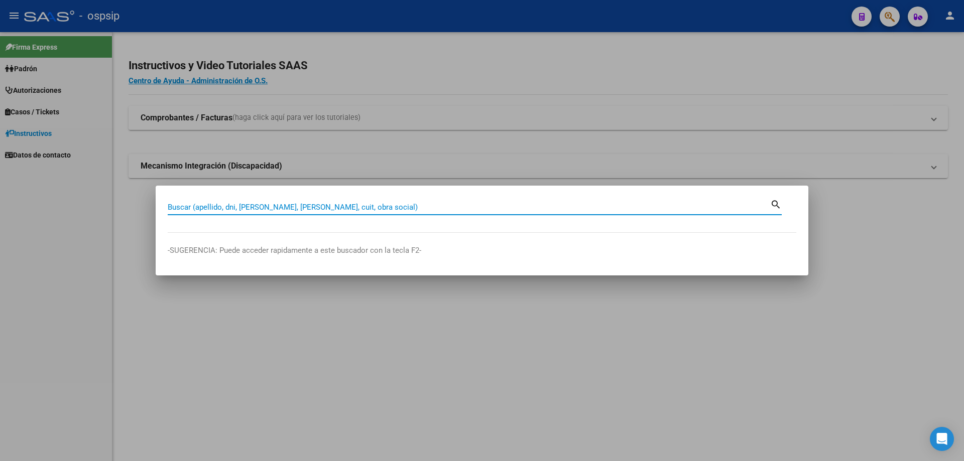
paste input "23565011049"
type input "23565011049"
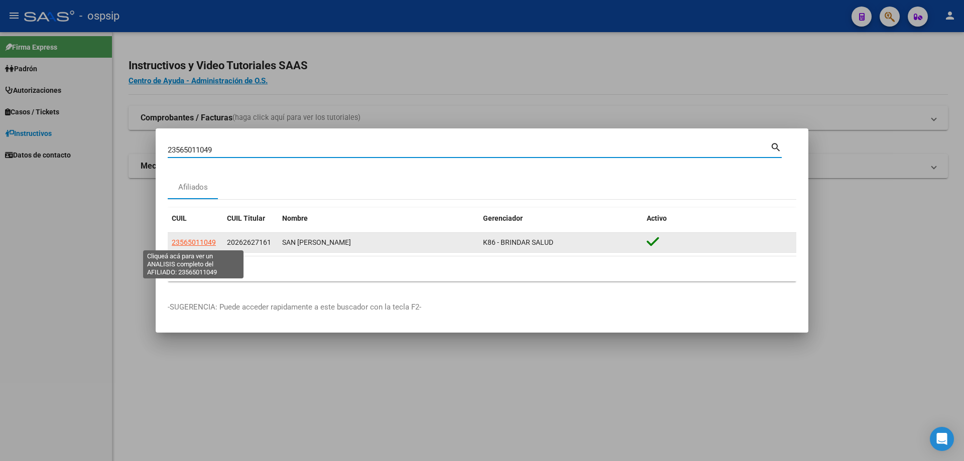
click at [195, 246] on span "23565011049" at bounding box center [194, 242] width 44 height 8
type textarea "23565011049"
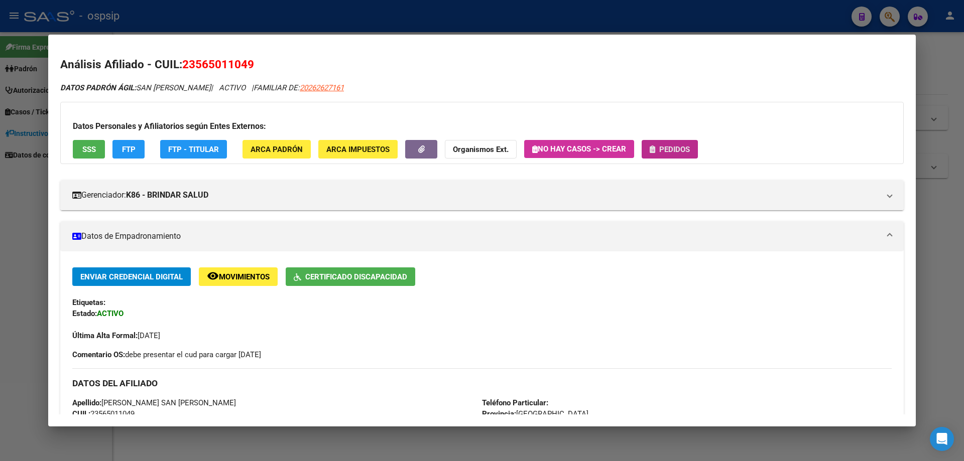
click at [669, 149] on span "Pedidos" at bounding box center [674, 149] width 31 height 9
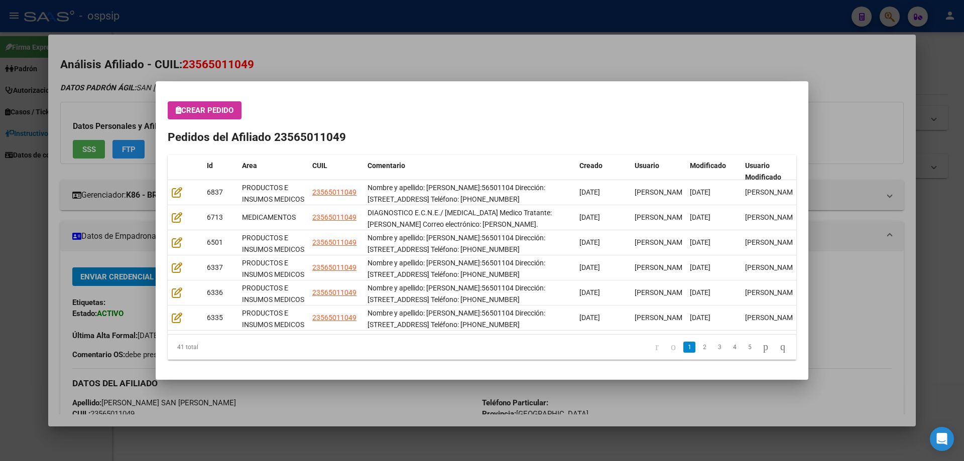
click at [217, 99] on mat-dialog-content "Crear Pedido Pedidos del Afiliado 23565011049 Id Area CUIL Comentario Creado Us…" at bounding box center [482, 230] width 653 height 275
click at [214, 116] on button "Crear Pedido" at bounding box center [205, 110] width 74 height 18
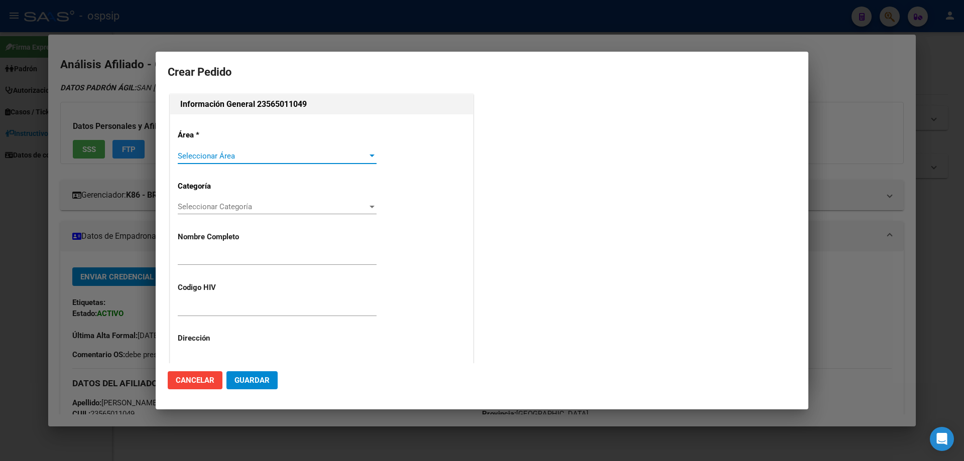
type input "BAUTISTA ARIEL SAN JULIAN"
type input "BUENOS AIRES, OLAVARRIA, MERLO 1414"
type input "NO CORRESPONDE"
type input "Buenos Aires, OLAVARRIA, REP. DEL LIBANO 1695"
click at [209, 156] on span "Seleccionar Área" at bounding box center [273, 156] width 190 height 9
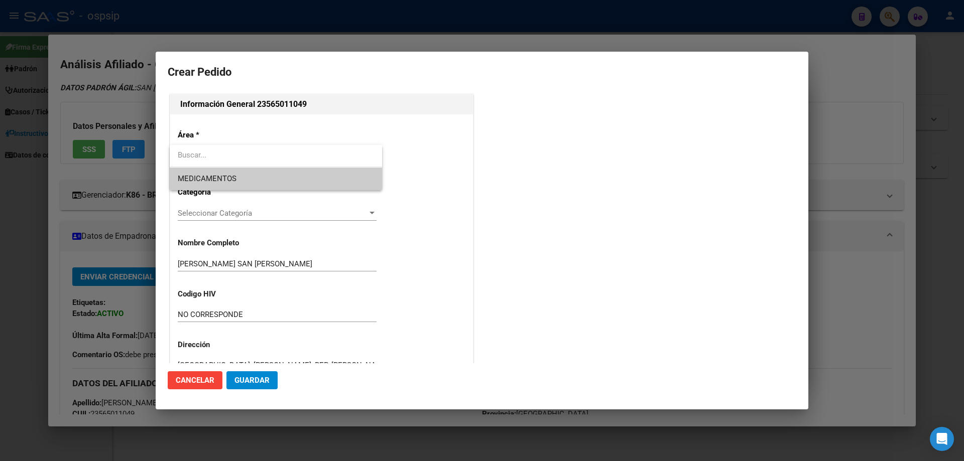
click at [213, 179] on span "MEDICAMENTOS" at bounding box center [207, 178] width 59 height 9
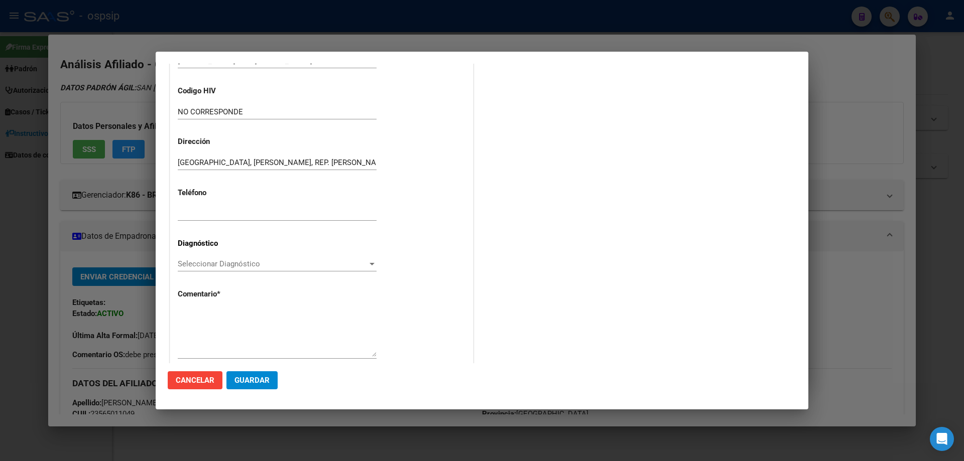
scroll to position [201, 0]
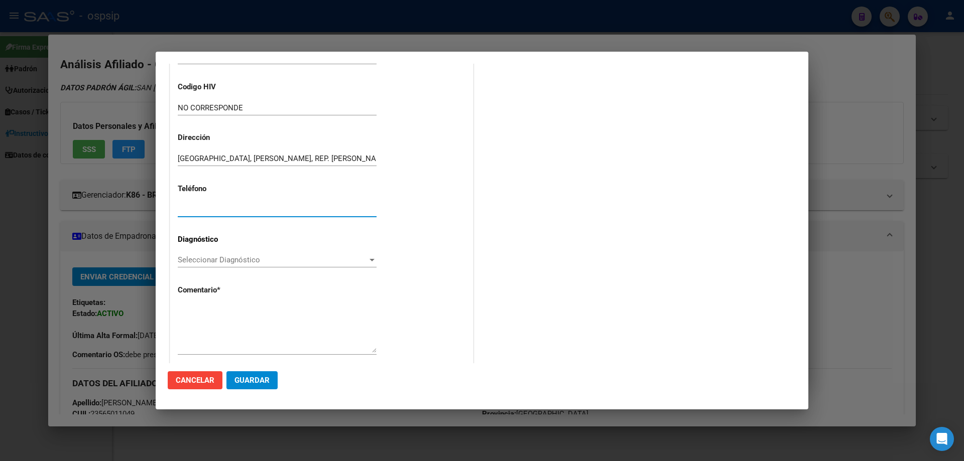
paste input "2284-587785"
type input "2284-587785"
click at [197, 264] on span "Seleccionar Diagnóstico" at bounding box center [273, 260] width 190 height 9
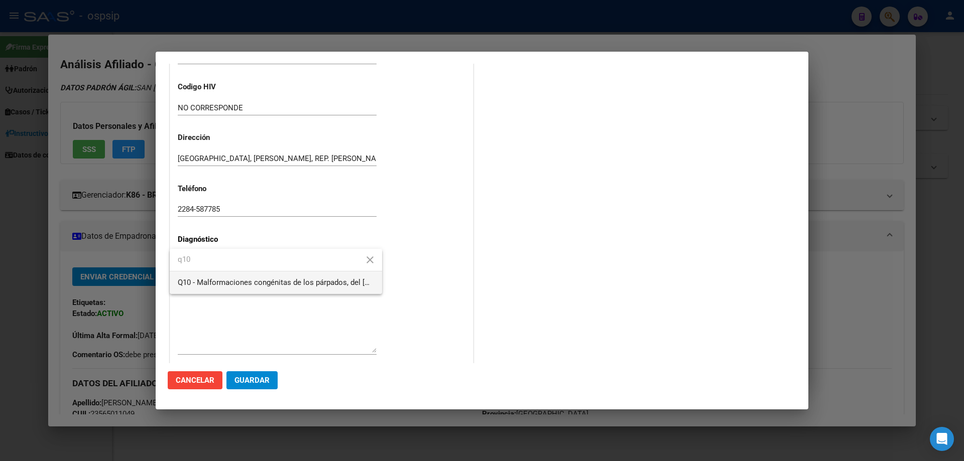
type input "q10"
click at [213, 277] on span "Q10 - Malformaciones congénitas de los párpados, del [MEDICAL_DATA] y de la órb…" at bounding box center [276, 283] width 196 height 23
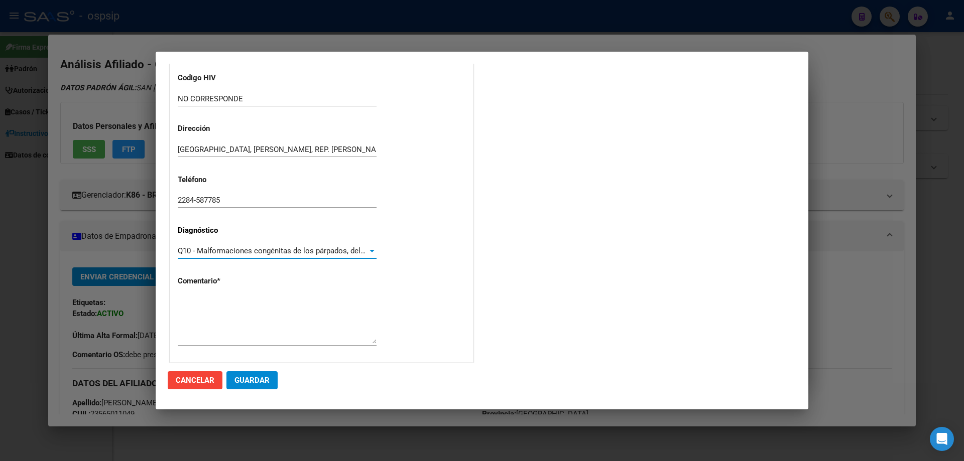
scroll to position [225, 0]
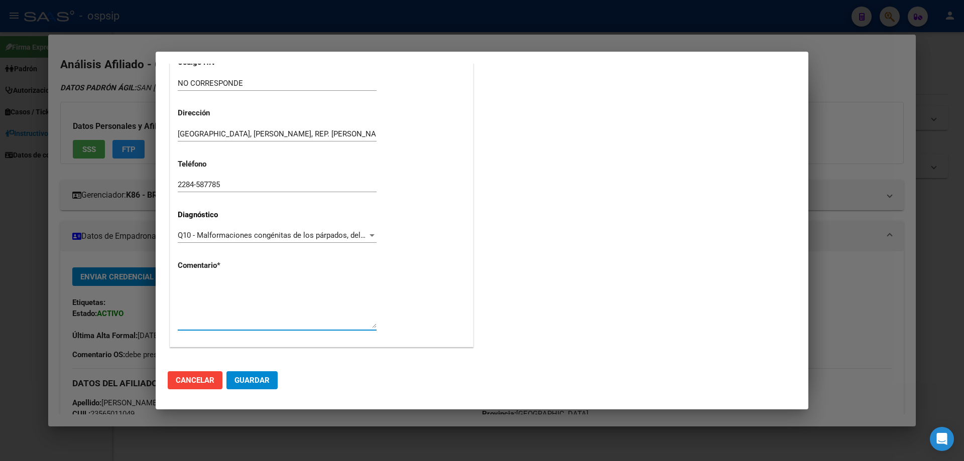
paste textarea "DIAGNOSTICO E.C.N.E./ DESNUTRICIÓN Medico Tratante: PRIETO Correo electrónico: …"
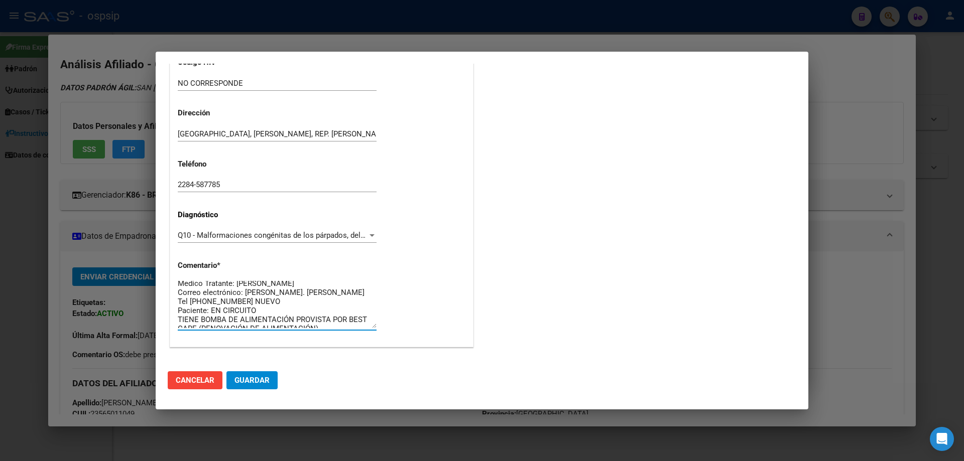
scroll to position [18, 0]
type textarea "DIAGNOSTICO E.C.N.E./ DESNUTRICIÓN Medico Tratante: PRIETO Correo electrónico: …"
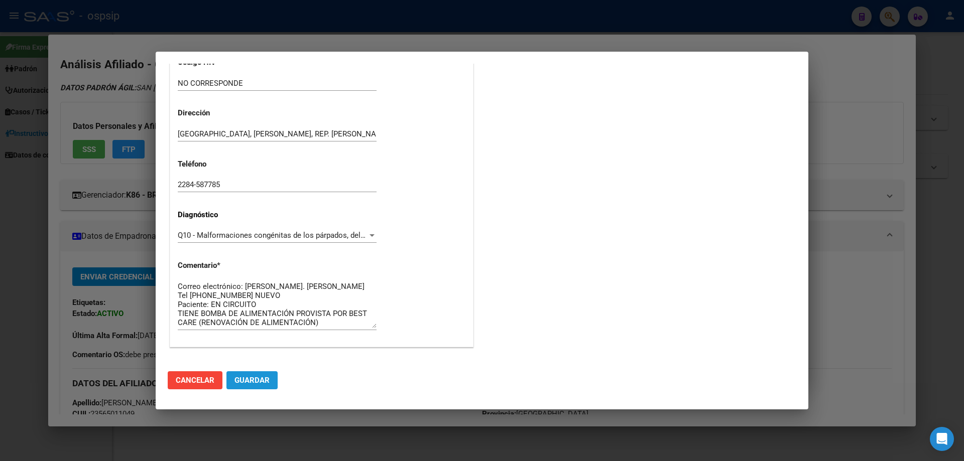
click at [261, 384] on span "Guardar" at bounding box center [251, 380] width 35 height 9
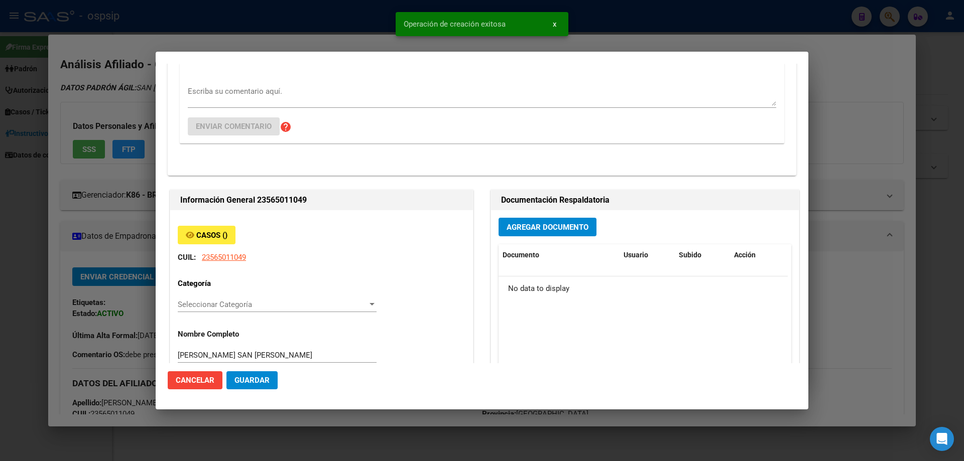
scroll to position [0, 0]
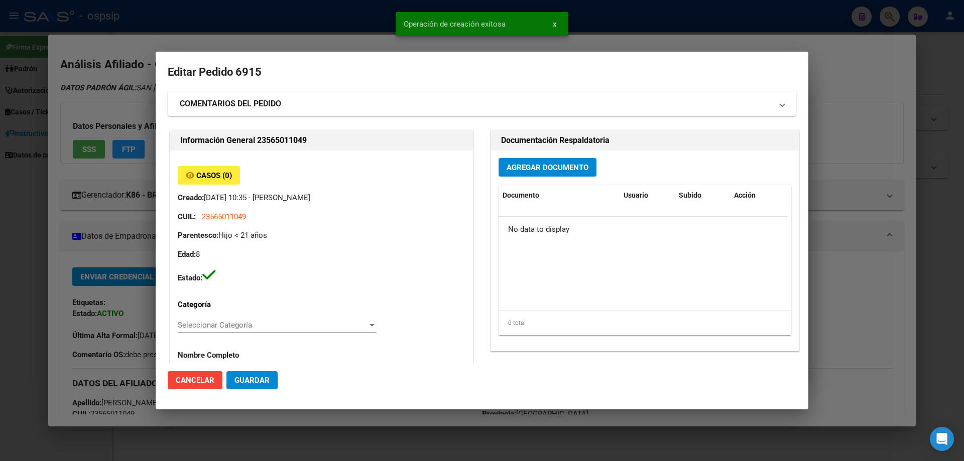
click at [527, 171] on span "Agregar Documento" at bounding box center [548, 167] width 82 height 9
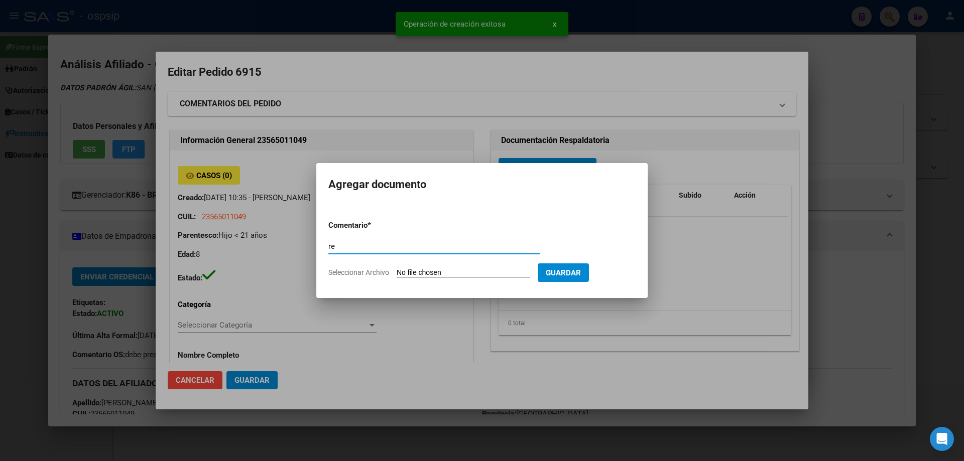
type input "r"
type input "RECETA"
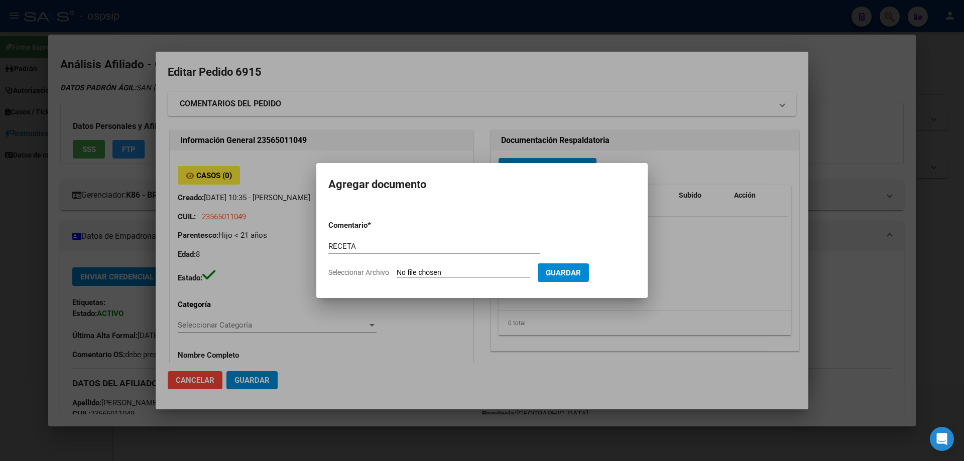
click at [416, 261] on div "RECETA Comentario" at bounding box center [434, 251] width 212 height 25
click at [417, 267] on form "Comentario * RECETA Comentario Seleccionar Archivo Guardar" at bounding box center [481, 248] width 307 height 73
click at [418, 271] on input "Seleccionar Archivo" at bounding box center [463, 274] width 133 height 10
type input "C:\fakepath\Captura de pantalla 2025-08-21 103117.jpg"
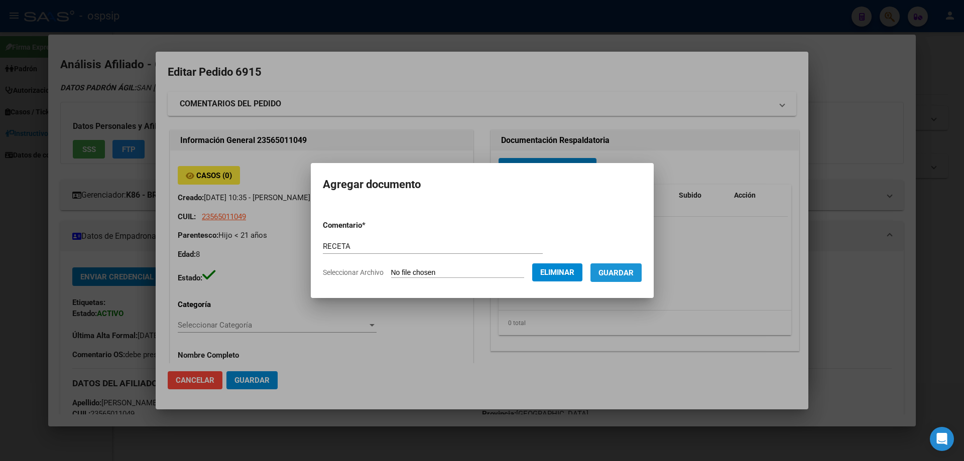
click at [631, 276] on span "Guardar" at bounding box center [615, 273] width 35 height 9
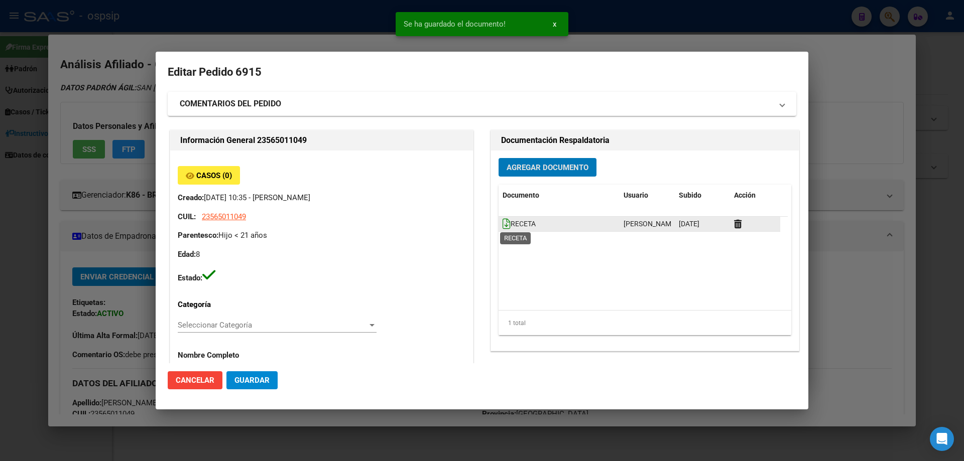
click at [503, 227] on icon at bounding box center [507, 223] width 8 height 11
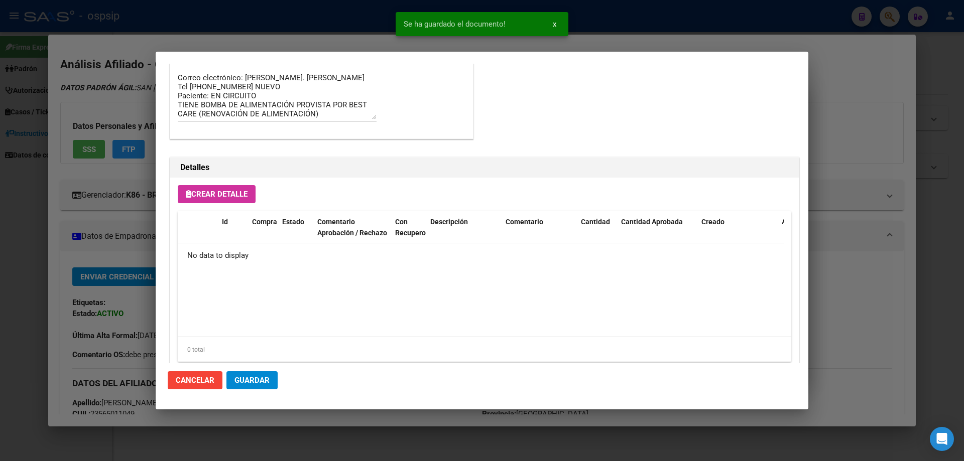
scroll to position [583, 0]
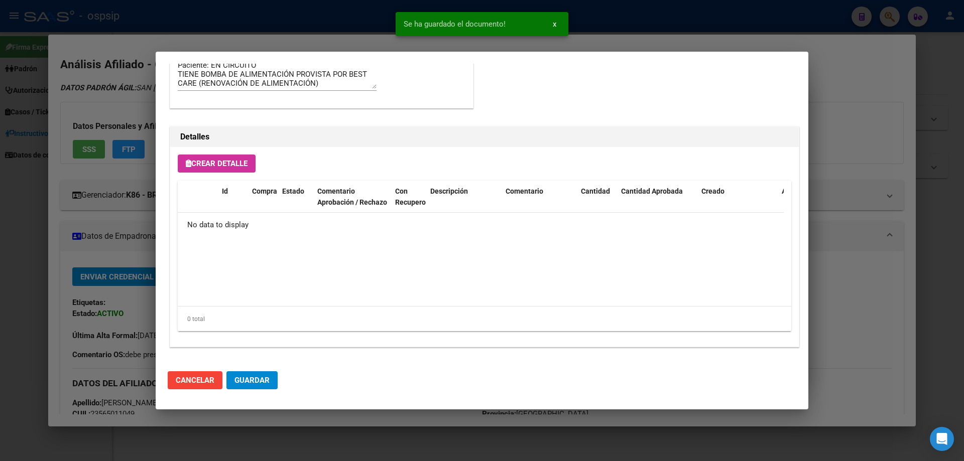
click at [216, 163] on span "Crear Detalle" at bounding box center [217, 163] width 62 height 9
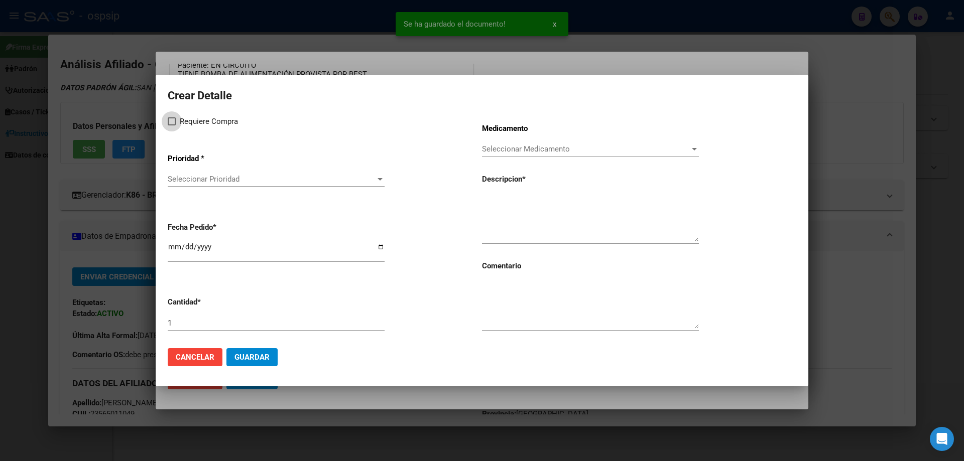
click at [172, 119] on span at bounding box center [172, 121] width 8 height 8
click at [172, 126] on input "Requiere Compra" at bounding box center [171, 126] width 1 height 1
checkbox input "true"
click at [193, 180] on span "Seleccionar Prioridad" at bounding box center [272, 179] width 208 height 9
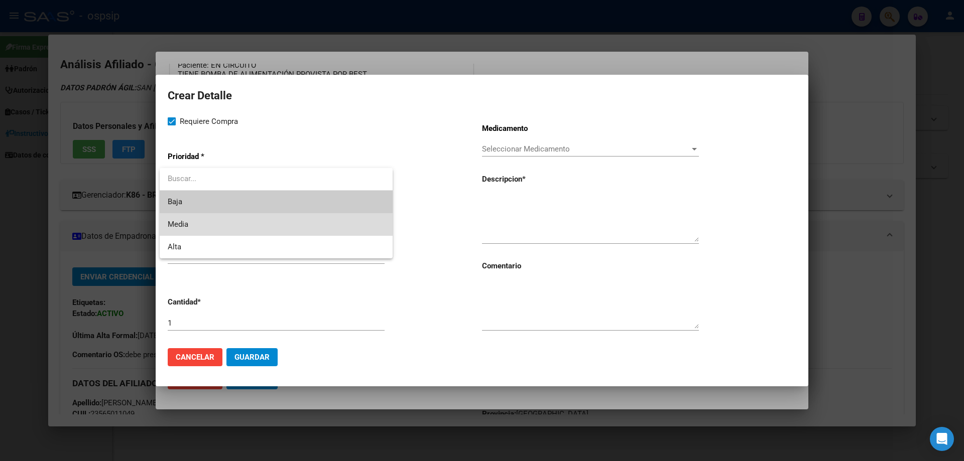
click at [203, 227] on span "Media" at bounding box center [276, 224] width 217 height 23
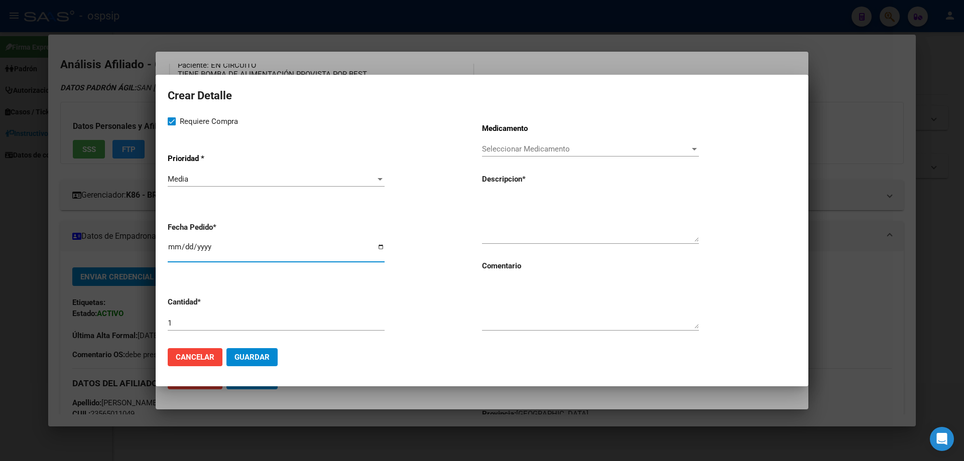
click at [175, 246] on input "[DATE]" at bounding box center [276, 251] width 217 height 16
type input "[DATE]"
click at [209, 321] on input "1" at bounding box center [276, 323] width 217 height 9
type input "22"
paste textarea "LECHE KAS 1000 LATA x 400G"
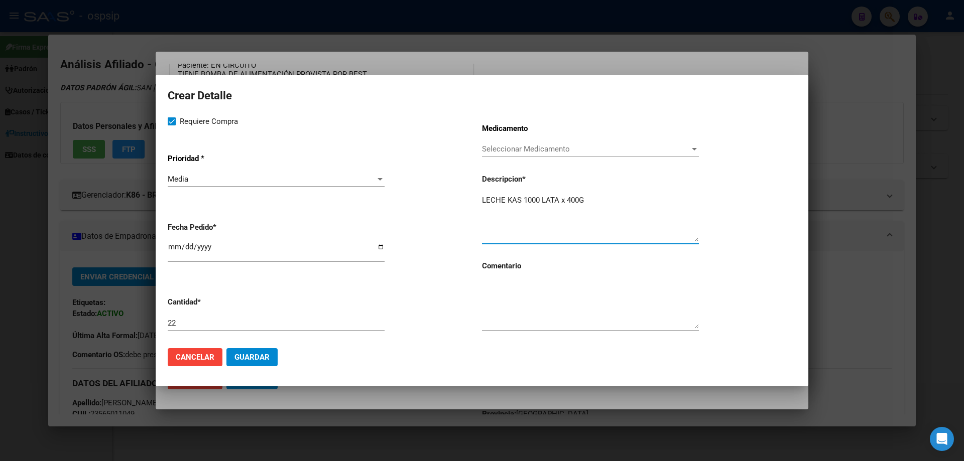
type textarea "LECHE KAS 1000 LATA x 400G"
click at [515, 307] on textarea at bounding box center [590, 305] width 217 height 47
type textarea "RENOVACION BEST CARE"
drag, startPoint x: 493, startPoint y: 457, endPoint x: 493, endPoint y: 462, distance: 5.5
click at [493, 461] on html "menu - ospsip person Firma Express Padrón Afiliados Empadronados Movimientos de…" at bounding box center [482, 230] width 964 height 461
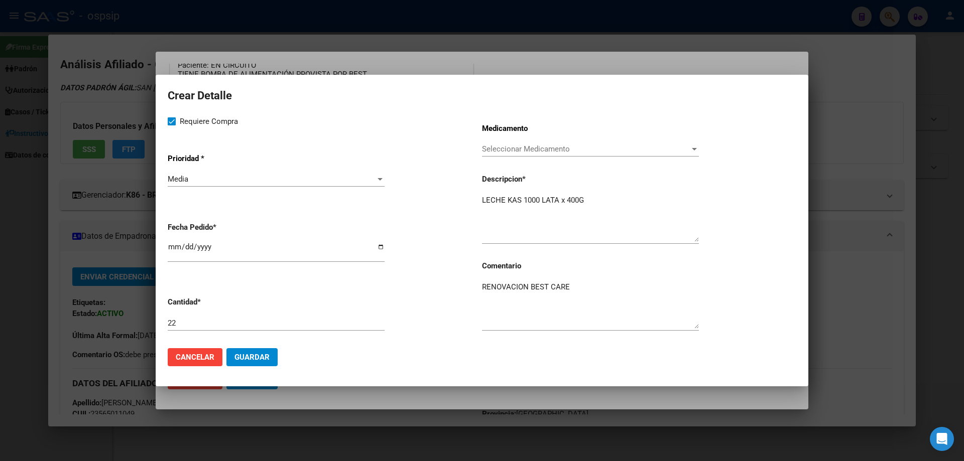
click at [265, 356] on span "Guardar" at bounding box center [251, 357] width 35 height 9
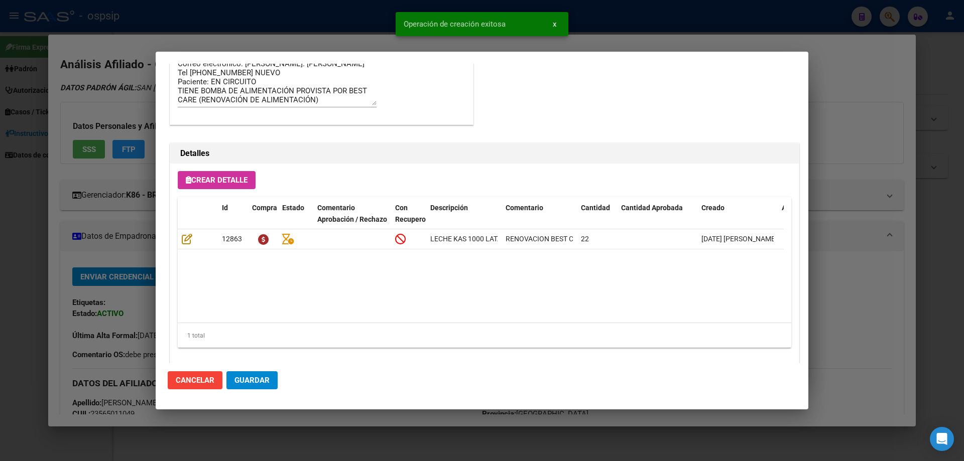
scroll to position [602, 0]
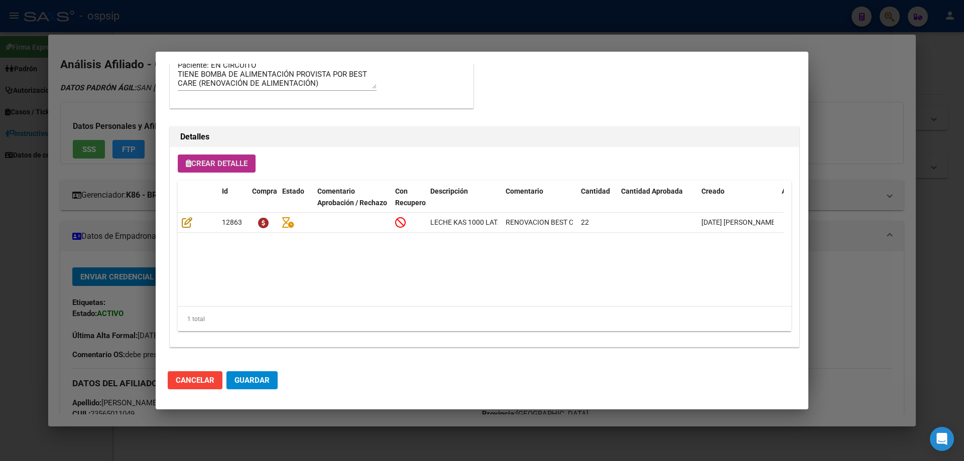
click at [348, 307] on div "1 total" at bounding box center [484, 319] width 613 height 25
click at [219, 165] on span "Crear Detalle" at bounding box center [217, 163] width 62 height 9
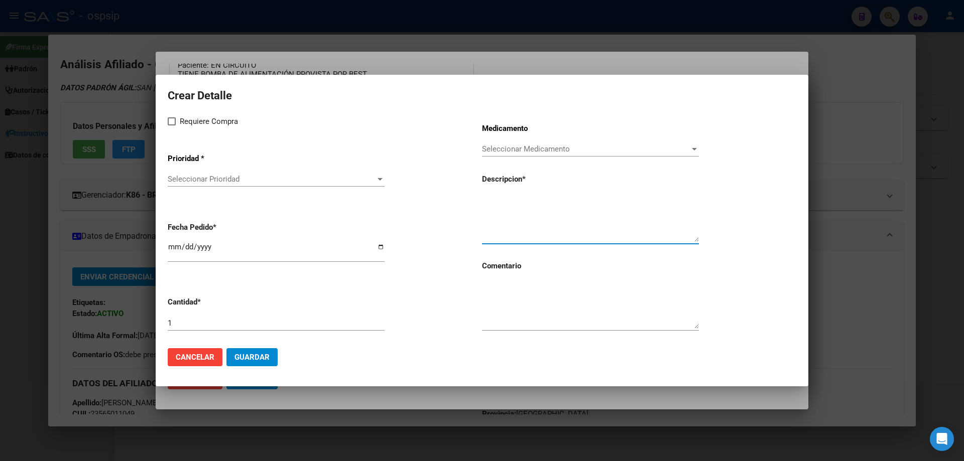
paste textarea "Modulo pediátrico hasta 1500 calorías + 30 guías"
type textarea "Modulo pediátrico hasta 1500 calorías + 30 guías"
click at [505, 302] on textarea at bounding box center [590, 305] width 217 height 47
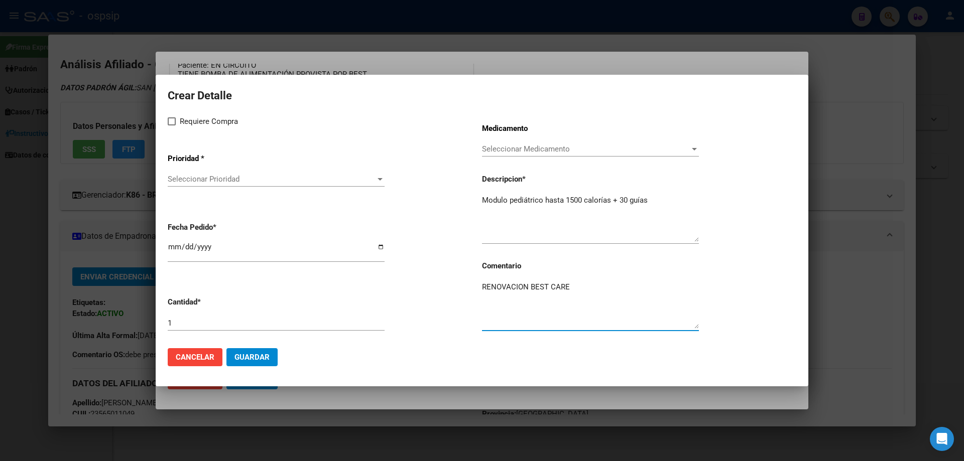
type textarea "RENOVACION BEST CARE"
click at [183, 123] on span "Requiere Compra" at bounding box center [209, 121] width 58 height 12
click at [172, 126] on input "Requiere Compra" at bounding box center [171, 126] width 1 height 1
checkbox input "true"
click at [190, 186] on div "Seleccionar Prioridad Seleccionar Prioridad" at bounding box center [276, 179] width 217 height 15
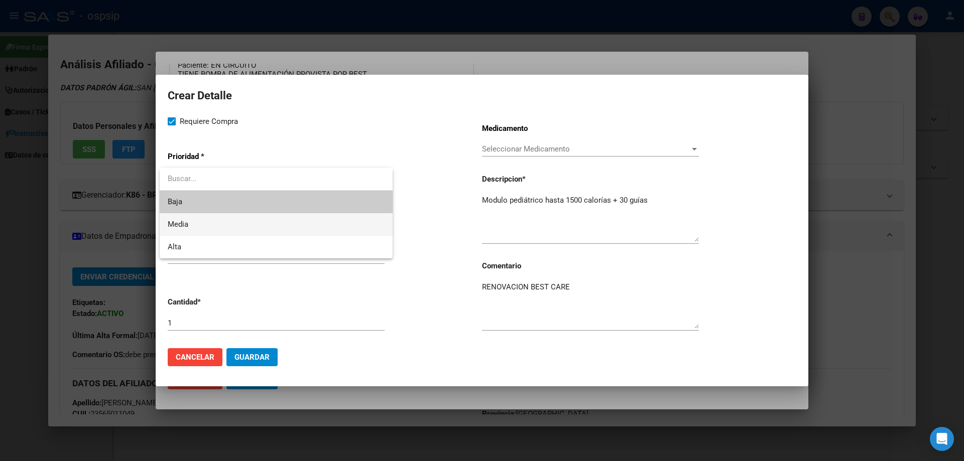
click at [187, 224] on span "Media" at bounding box center [178, 224] width 21 height 9
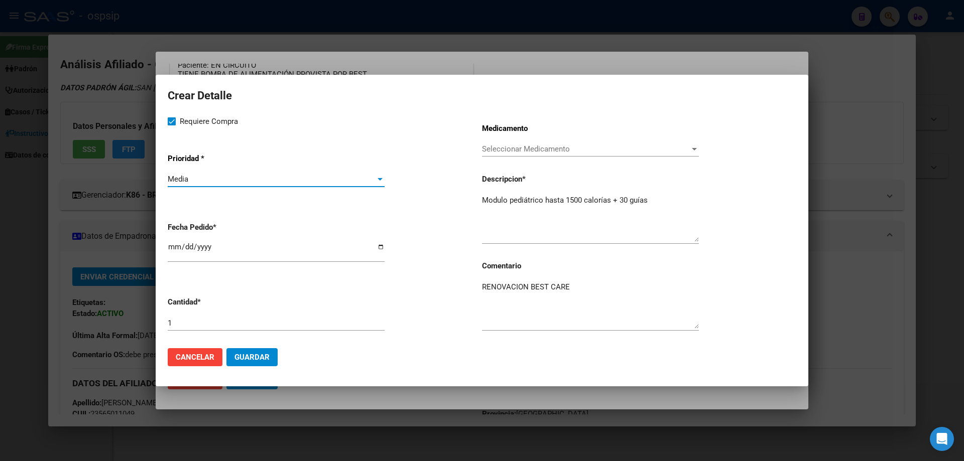
click at [172, 246] on input "[DATE]" at bounding box center [276, 251] width 217 height 16
type input "[DATE]"
click at [253, 365] on button "Guardar" at bounding box center [251, 357] width 51 height 18
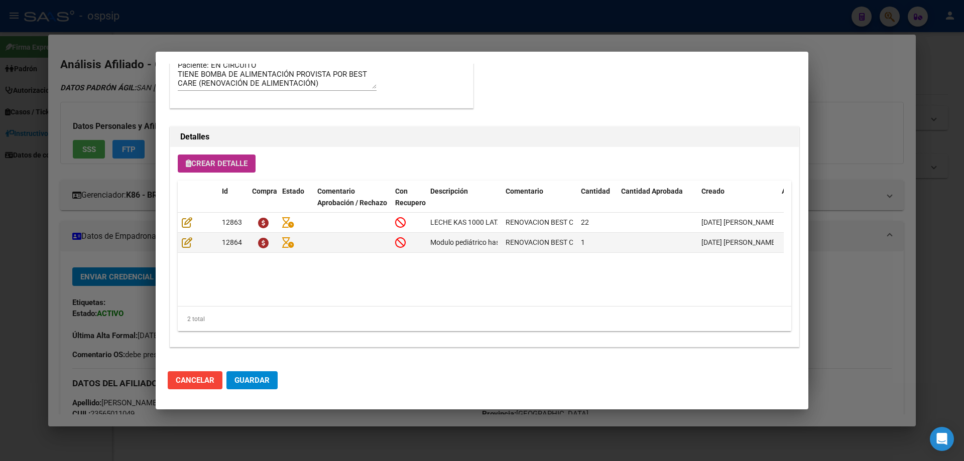
click at [218, 162] on span "Crear Detalle" at bounding box center [217, 163] width 62 height 9
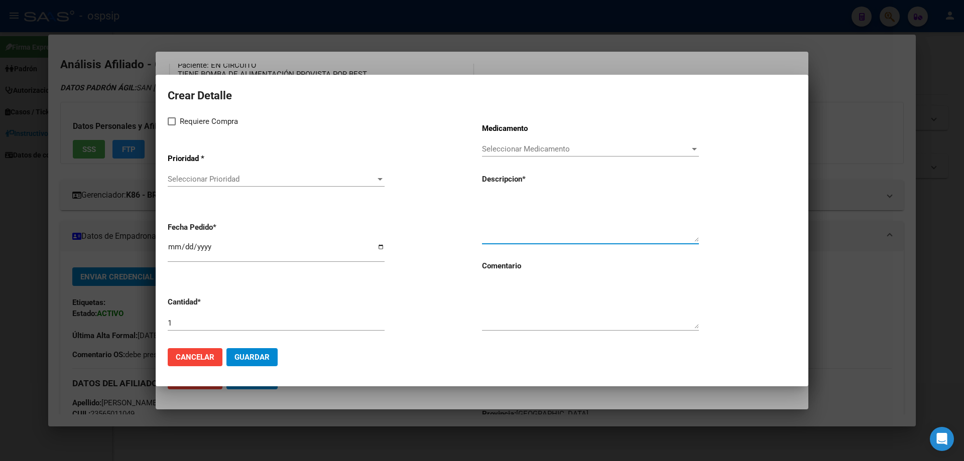
paste textarea "CONTENEDORES"
type textarea "CONTENEDORES"
click at [193, 330] on div "1" at bounding box center [276, 323] width 217 height 15
type input "30"
click at [486, 292] on textarea at bounding box center [590, 305] width 217 height 47
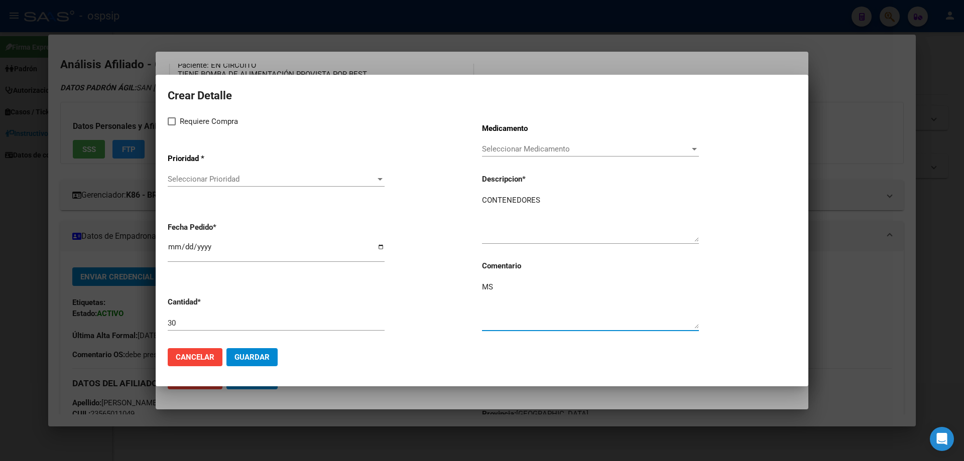
type textarea "M"
type textarea "RENOVACION BEST CARE"
click at [173, 126] on label "Requiere Compra" at bounding box center [203, 121] width 70 height 12
click at [172, 126] on input "Requiere Compra" at bounding box center [171, 126] width 1 height 1
checkbox input "true"
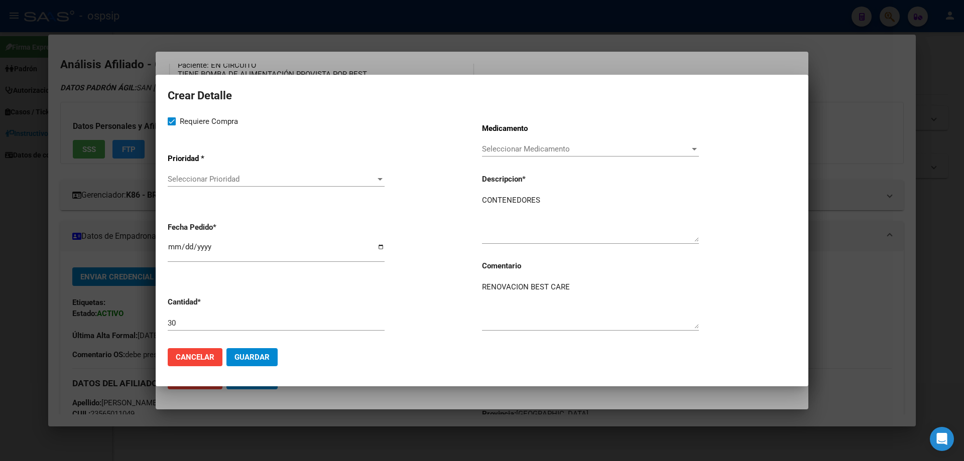
click at [191, 184] on span "Seleccionar Prioridad" at bounding box center [272, 179] width 208 height 9
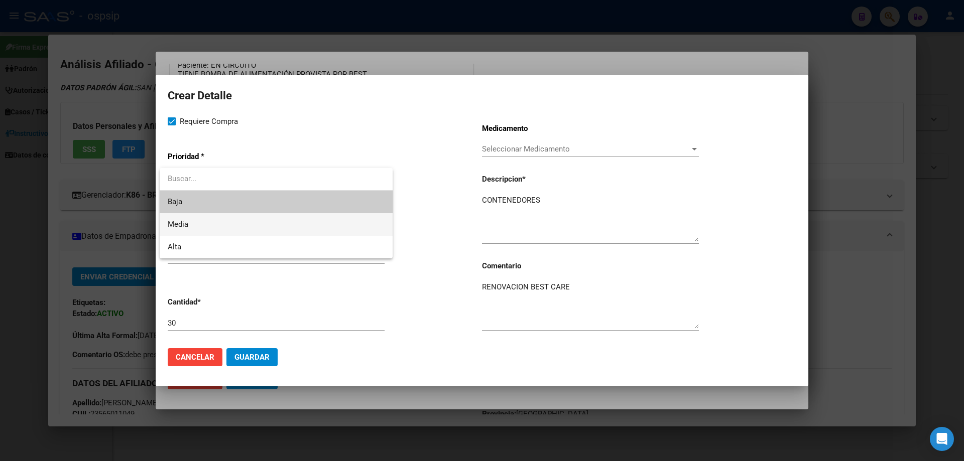
click at [193, 230] on span "Media" at bounding box center [276, 224] width 217 height 23
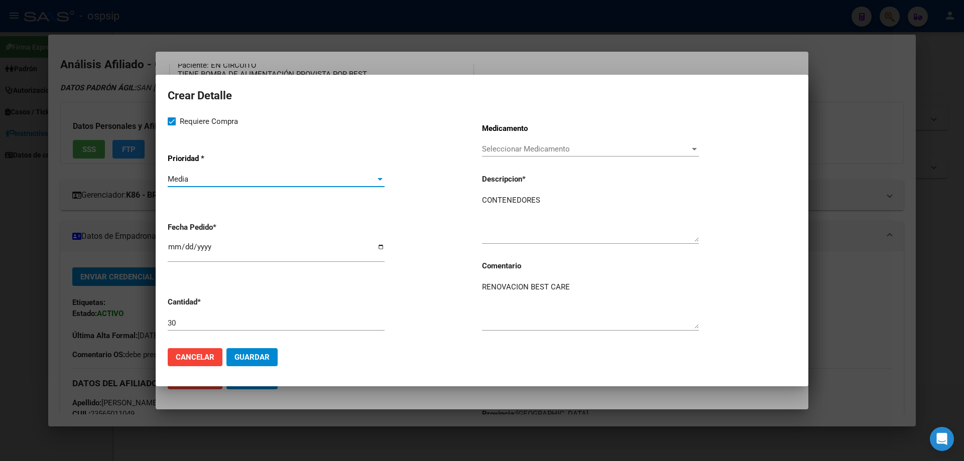
click at [175, 249] on input "[DATE]" at bounding box center [276, 251] width 217 height 16
type input "[DATE]"
click at [262, 358] on span "Guardar" at bounding box center [251, 357] width 35 height 9
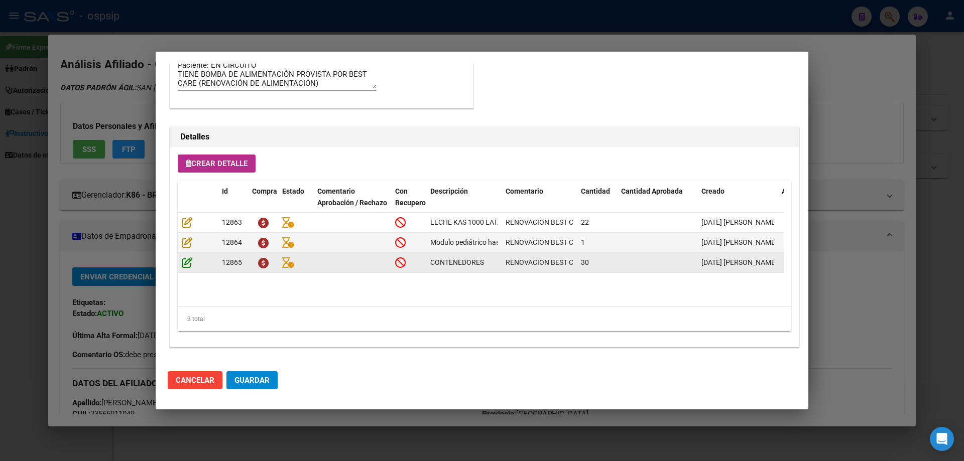
click at [191, 261] on icon at bounding box center [187, 262] width 11 height 11
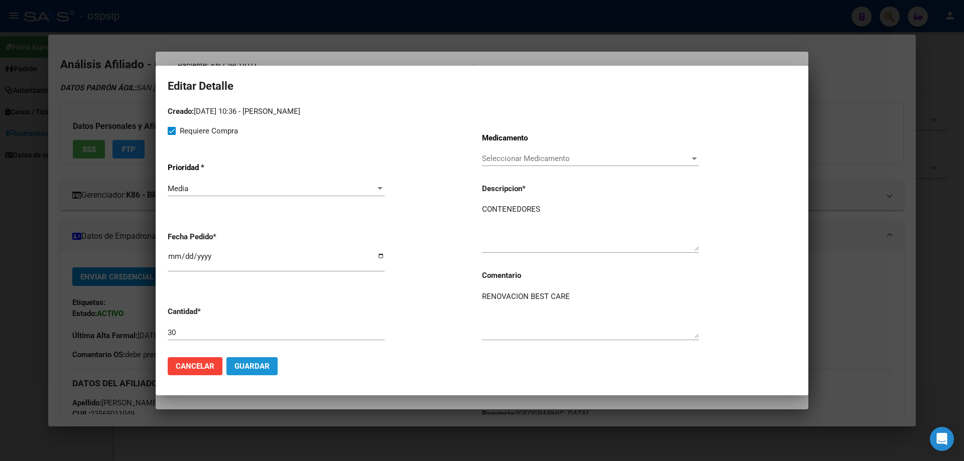
click at [260, 369] on span "Guardar" at bounding box center [251, 366] width 35 height 9
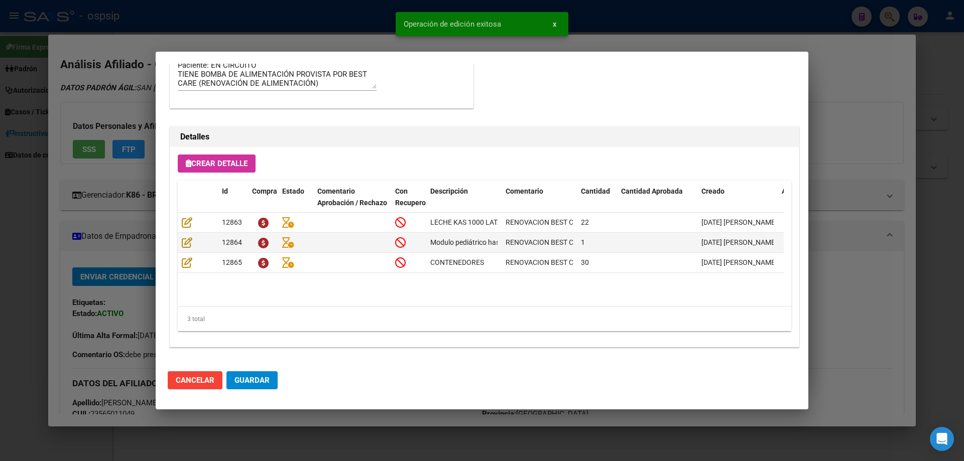
click at [256, 374] on button "Guardar" at bounding box center [251, 380] width 51 height 18
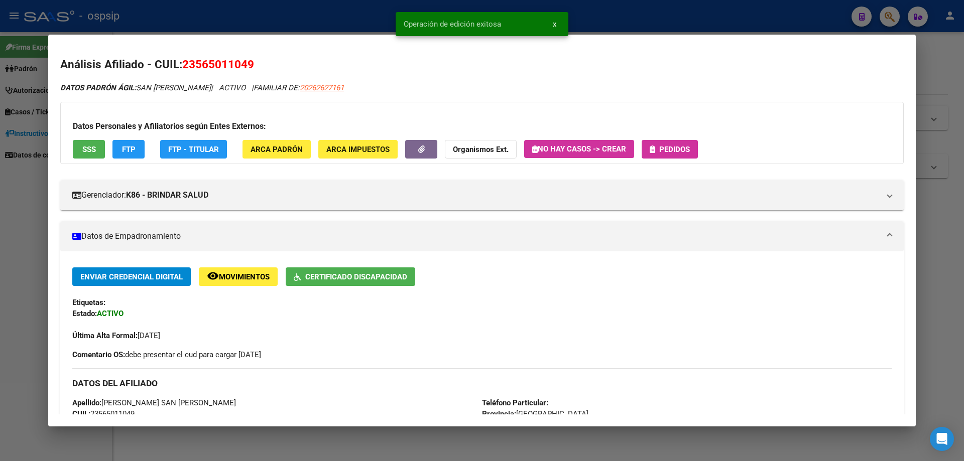
click at [661, 152] on span "Pedidos" at bounding box center [670, 149] width 40 height 9
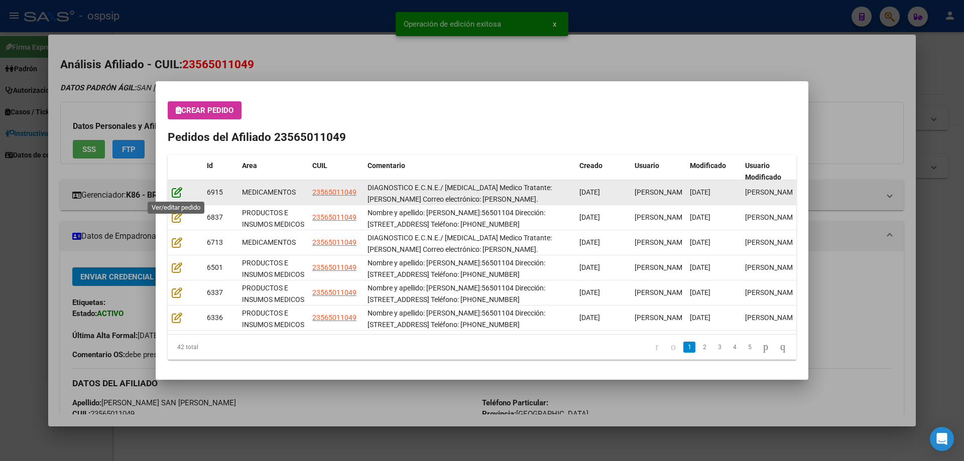
click at [178, 194] on icon at bounding box center [177, 192] width 11 height 11
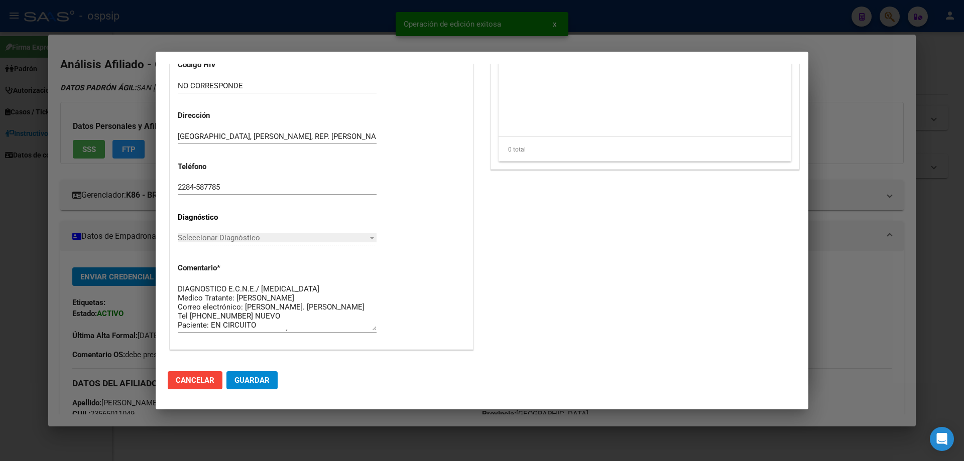
scroll to position [653, 0]
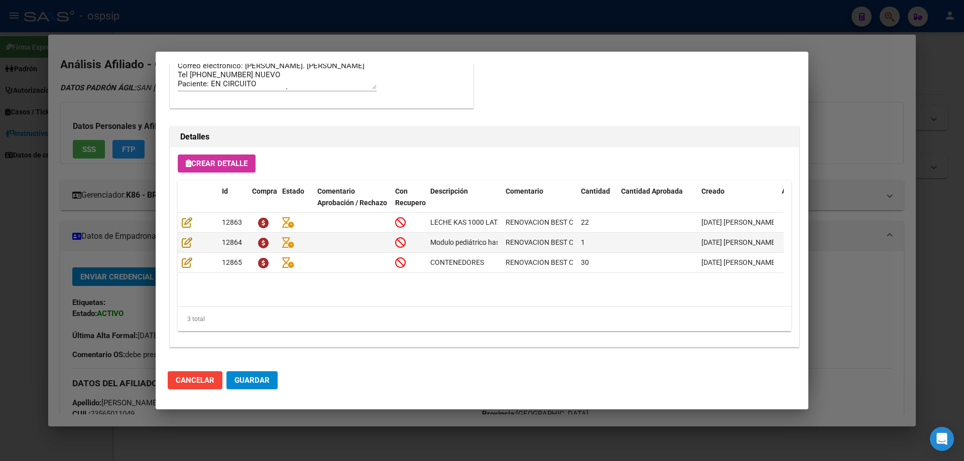
click at [240, 382] on span "Guardar" at bounding box center [251, 380] width 35 height 9
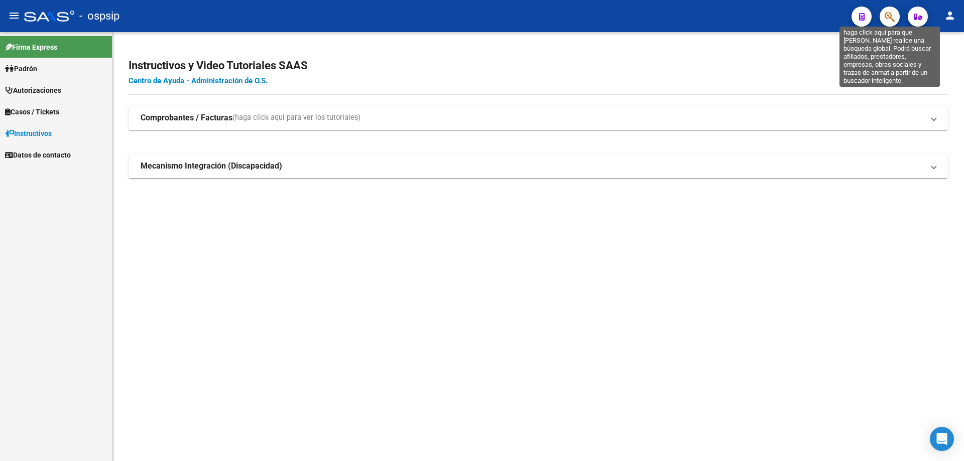
click at [886, 22] on icon "button" at bounding box center [890, 17] width 10 height 12
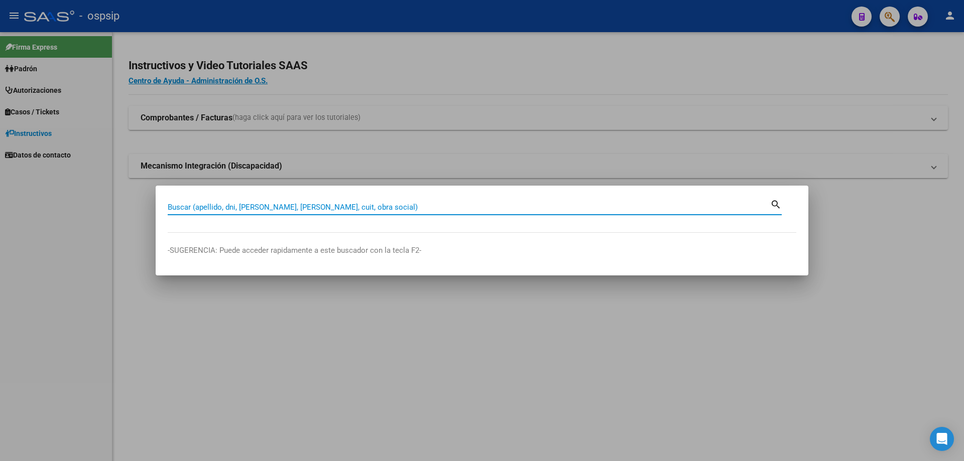
paste input "27921746771"
type input "27921746771"
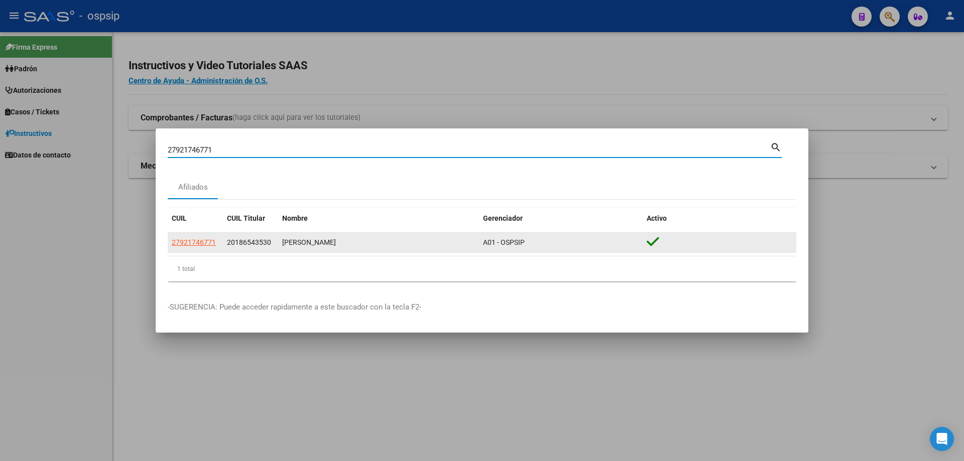
click at [189, 242] on span "27921746771" at bounding box center [194, 242] width 44 height 8
type textarea "27921746771"
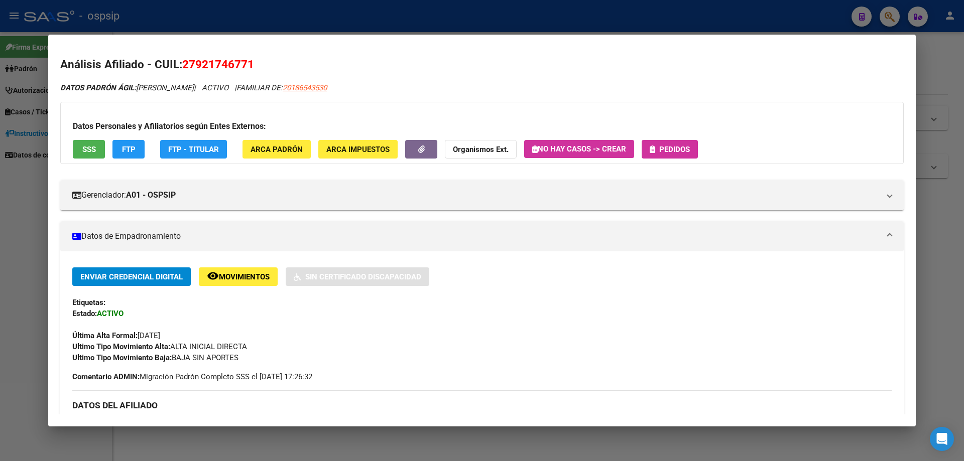
click at [674, 148] on span "Pedidos" at bounding box center [674, 149] width 31 height 9
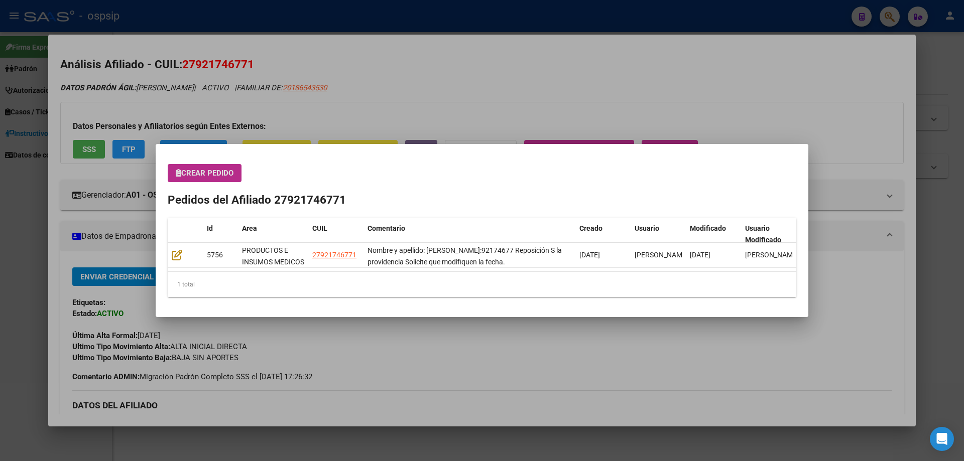
click at [227, 182] on div "Crear Pedido Pedidos del Afiliado 27921746771 Id Area CUIL Comentario Creado Us…" at bounding box center [482, 230] width 629 height 133
click at [222, 172] on span "Crear Pedido" at bounding box center [205, 173] width 58 height 9
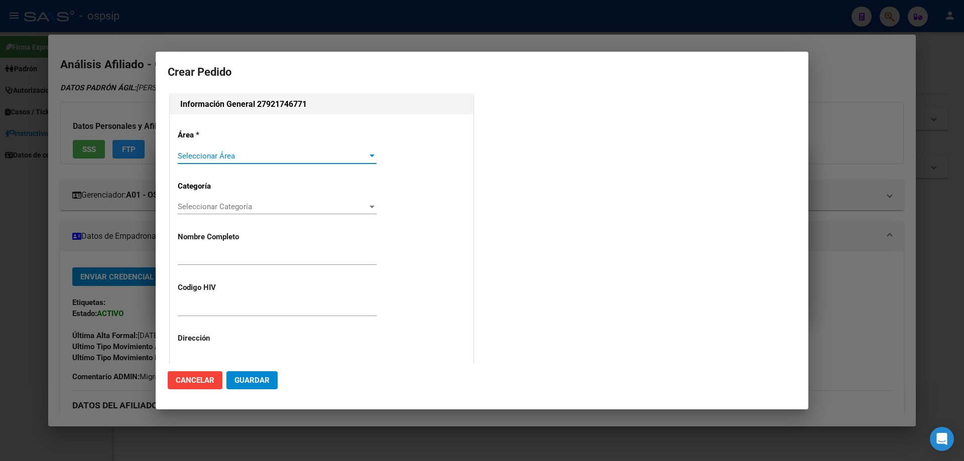
type input "NORMA BEATRIZ GOMEZ"
type input "CIUDAD AUTONOMA BUENOS AIRES, CABA, DR LUIS MARIA DRAGO 168, Piso: 01"
click at [208, 161] on div "Seleccionar Área Seleccionar Área" at bounding box center [277, 156] width 199 height 15
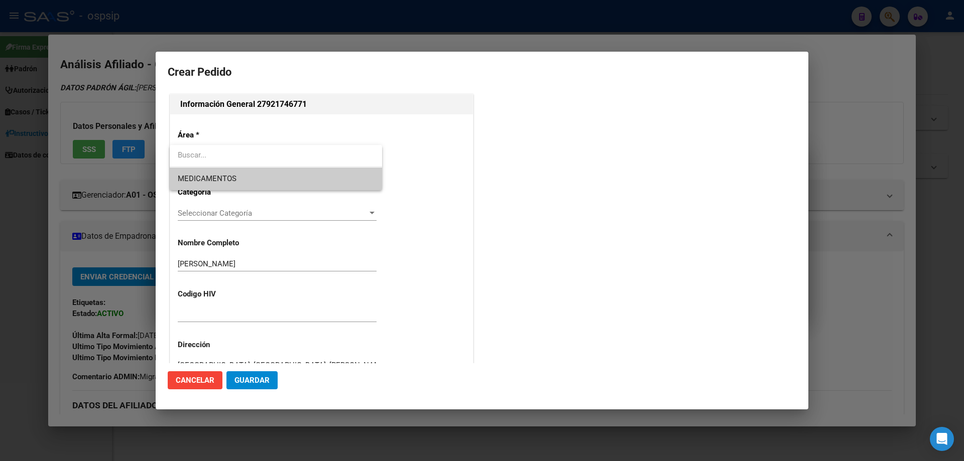
click at [207, 170] on span "MEDICAMENTOS" at bounding box center [276, 179] width 196 height 23
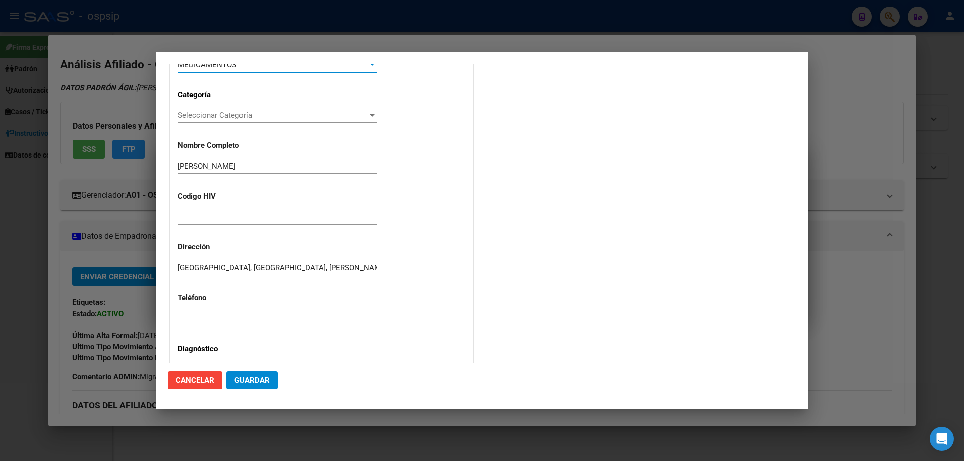
scroll to position [100, 0]
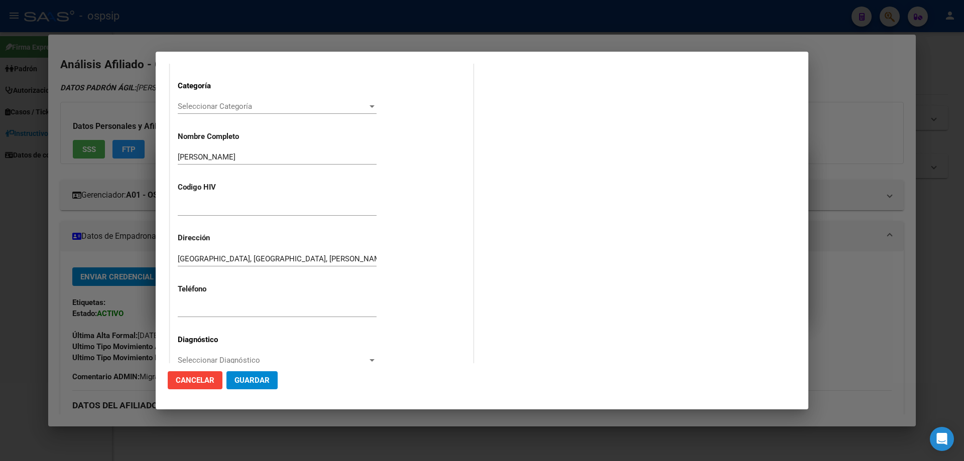
click at [216, 201] on div at bounding box center [277, 208] width 199 height 15
type input "NO CORRESPONDE"
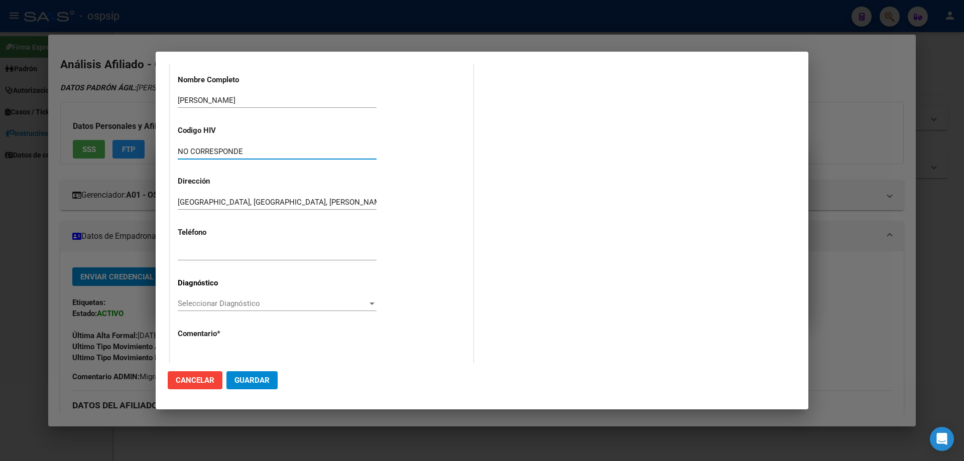
scroll to position [201, 0]
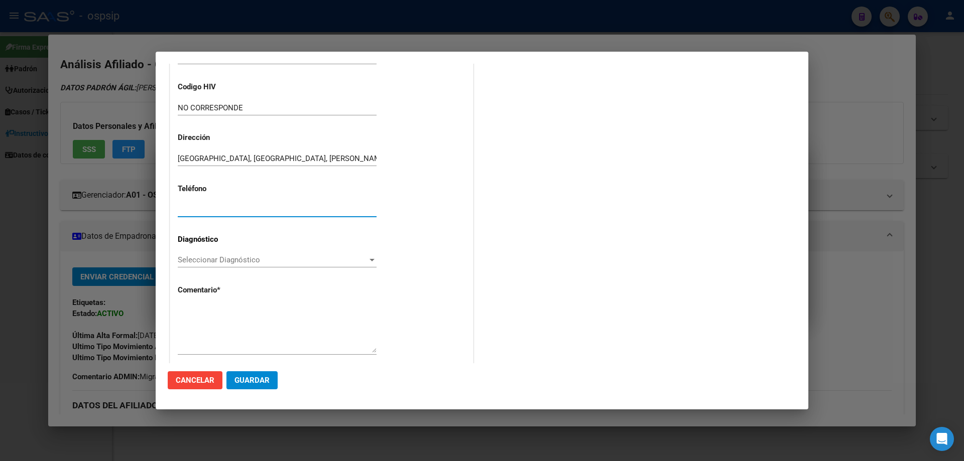
paste input "15-41966527"
type input "15-41966527 (CLINICA )"
click at [201, 255] on div "Seleccionar Diagnóstico Seleccionar Diagnóstico" at bounding box center [277, 260] width 199 height 15
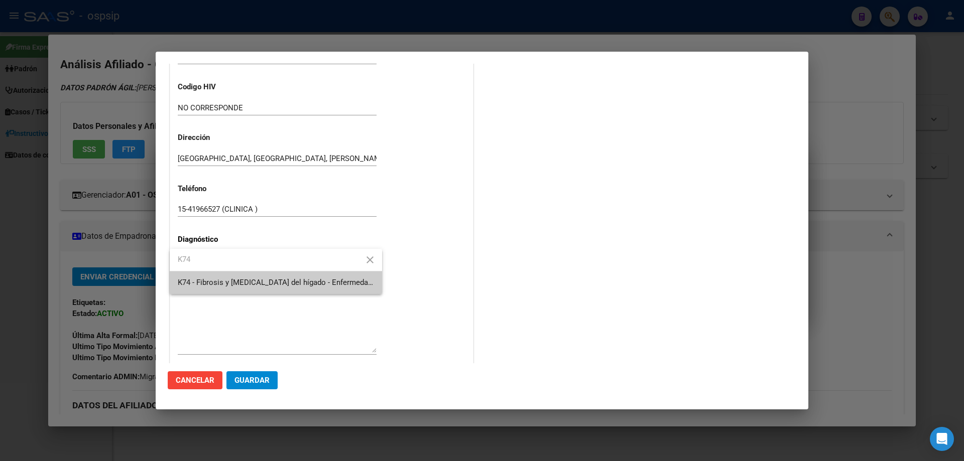
type input "K74"
click at [216, 277] on span "K74 - Fibrosis y [MEDICAL_DATA] del hígado - Enfermedades del hígado - ENFERMED…" at bounding box center [276, 283] width 196 height 23
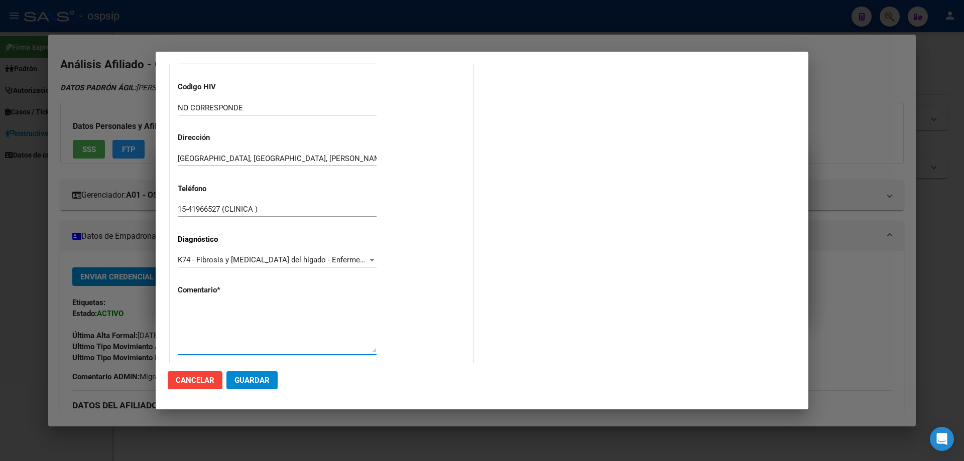
paste textarea "Nombre y apellido: Gomez Norma Dni:92174677 Reposición S la providencia Solicit…"
click at [301, 340] on textarea "Nombre y apellido: Gomez Norma Dni:92174677 Reposición S la providencia Solicit…" at bounding box center [277, 329] width 199 height 47
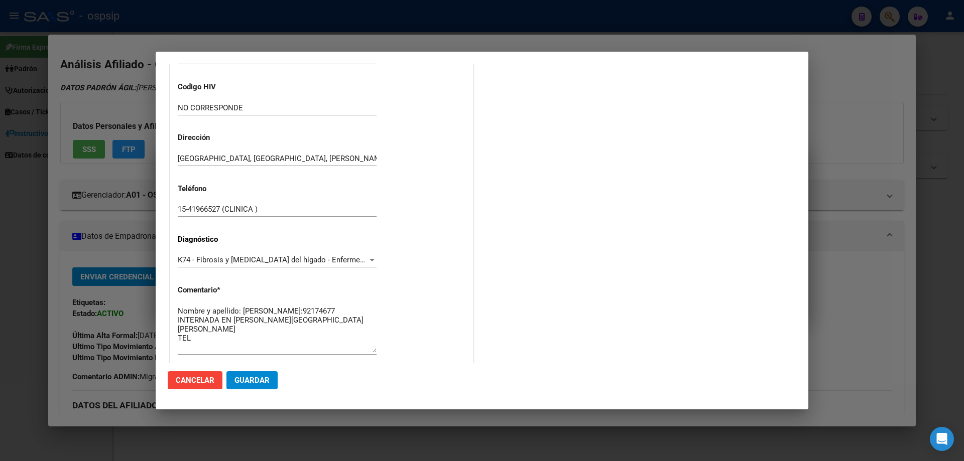
drag, startPoint x: 270, startPoint y: 203, endPoint x: 191, endPoint y: 203, distance: 78.3
click at [191, 203] on div "15-41966527 (CLINICA )" at bounding box center [277, 209] width 199 height 15
drag, startPoint x: 268, startPoint y: 207, endPoint x: 167, endPoint y: 214, distance: 101.2
click at [167, 214] on mat-dialog-content "Crear Pedido Información General 27921746771 Área * MEDICAMENTOS Seleccionar Ár…" at bounding box center [482, 214] width 653 height 300
drag, startPoint x: 186, startPoint y: 203, endPoint x: 256, endPoint y: 203, distance: 69.3
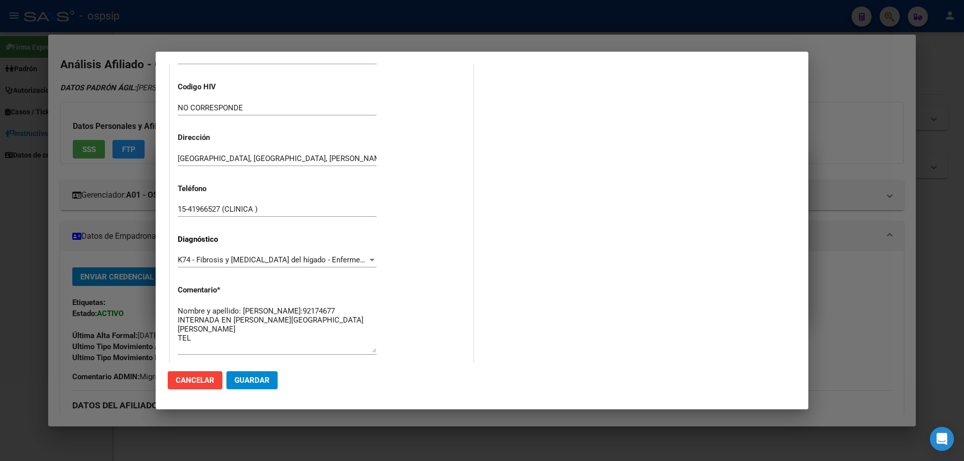
click at [253, 178] on div "Área * MEDICAMENTOS Seleccionar Área Categoría Seleccionar Categoría Selecciona…" at bounding box center [321, 143] width 303 height 458
drag, startPoint x: 237, startPoint y: 214, endPoint x: 155, endPoint y: 205, distance: 82.3
click at [155, 205] on div "27921746771 Buscar (apellido, dni, cuil, nro traspaso, cuit, obra social) searc…" at bounding box center [482, 230] width 964 height 461
paste textarea "15-41966527 (CLINICA )"
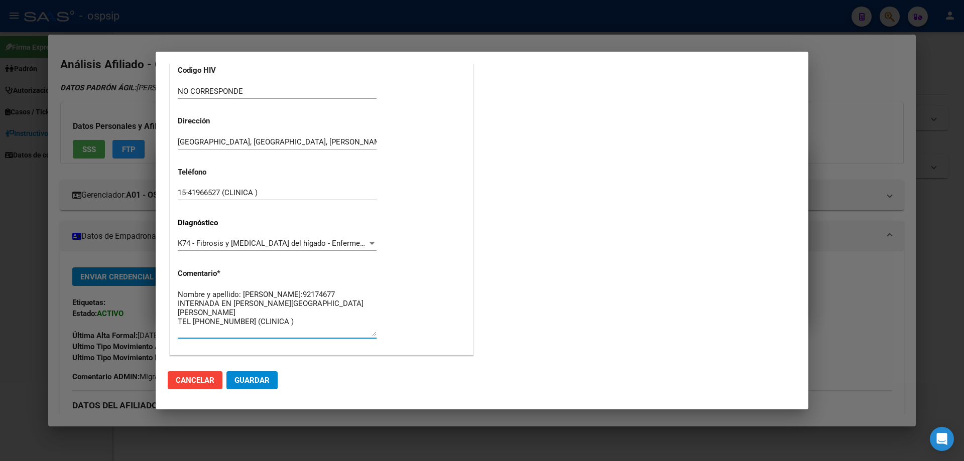
scroll to position [225, 0]
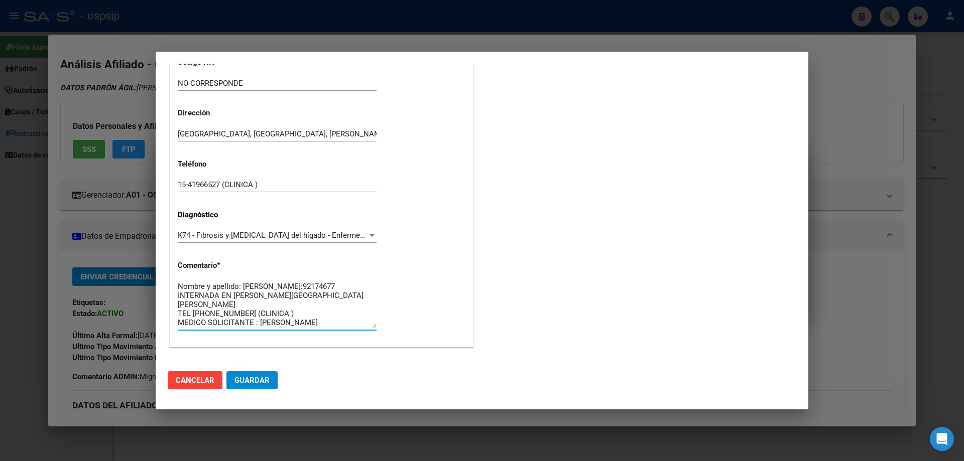
type textarea "Nombre y apellido: Gomez Norma Dni:92174677 INTERNADA EN SANTORIO SAN JOSE TEL …"
click at [256, 380] on span "Guardar" at bounding box center [251, 380] width 35 height 9
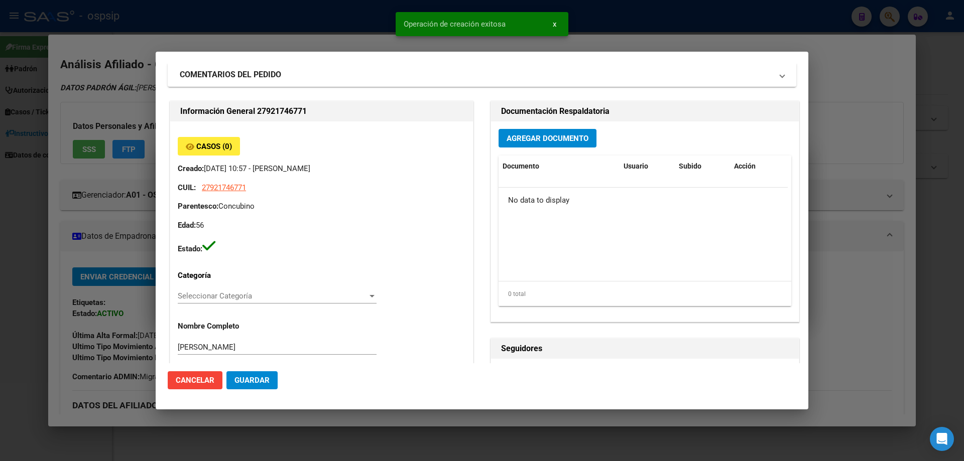
scroll to position [0, 0]
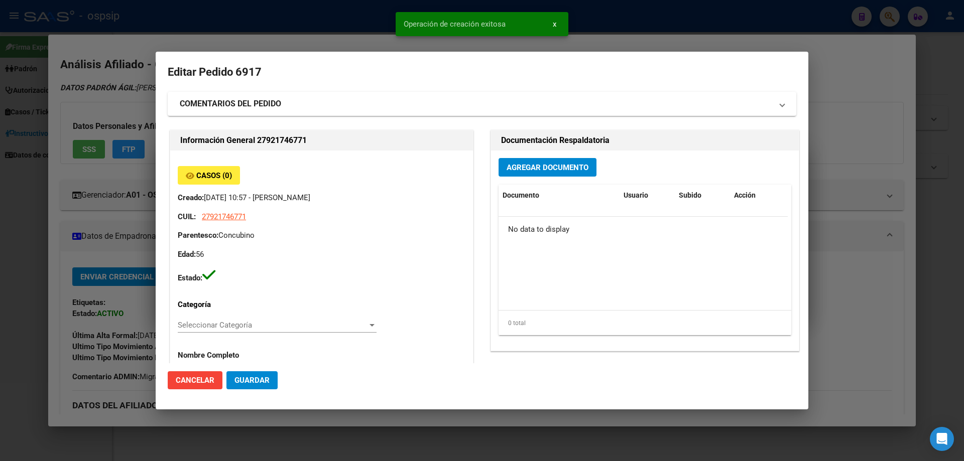
click at [538, 165] on span "Agregar Documento" at bounding box center [548, 167] width 82 height 9
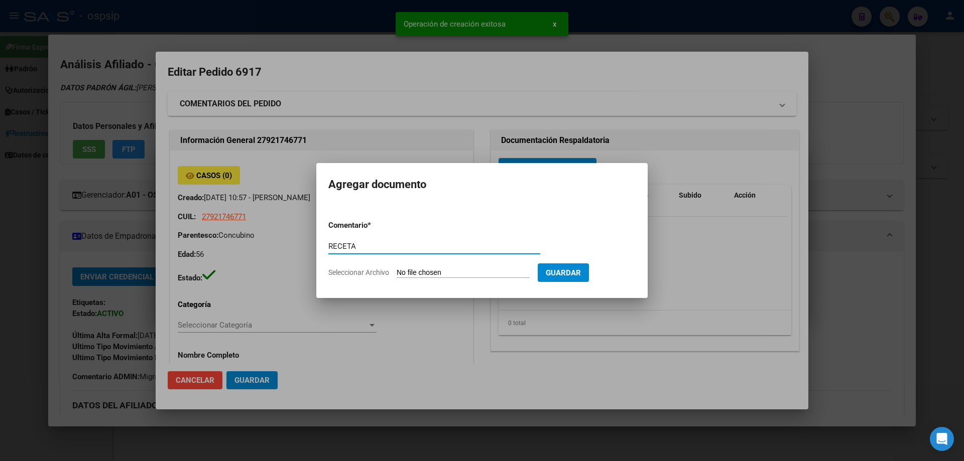
type input "RECETA"
click at [414, 275] on input "Seleccionar Archivo" at bounding box center [463, 274] width 133 height 10
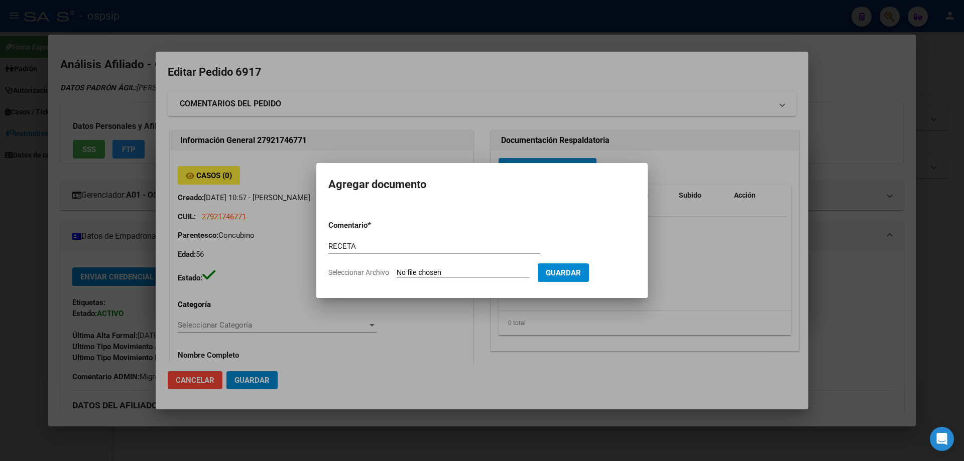
type input "C:\fakepath\Captura de pantalla 2025-08-21 105250.jpg"
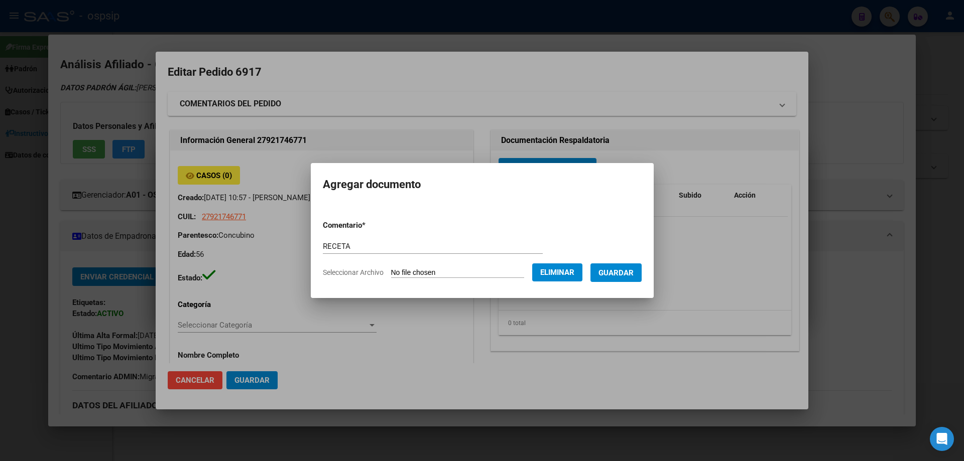
click at [632, 270] on span "Guardar" at bounding box center [615, 273] width 35 height 9
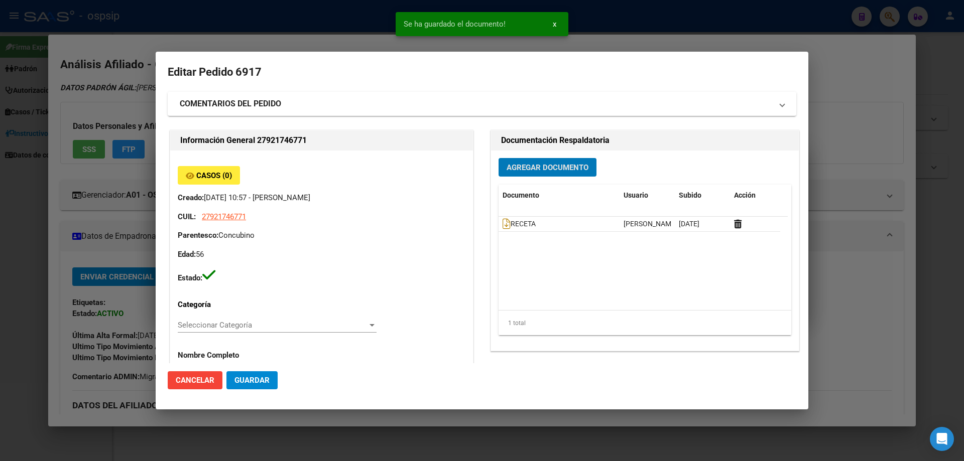
click at [513, 168] on span "Agregar Documento" at bounding box center [548, 167] width 82 height 9
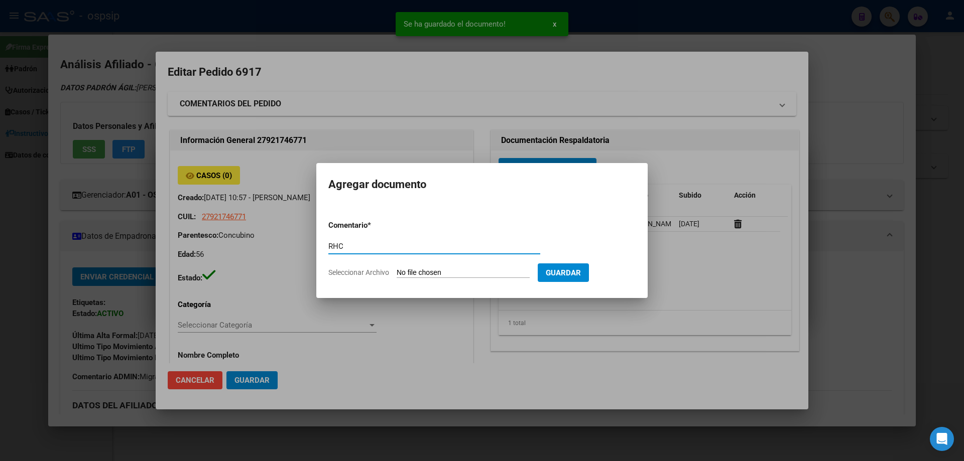
type input "RHC"
click at [420, 280] on form "Comentario * RHC Comentario Seleccionar Archivo Guardar" at bounding box center [481, 248] width 307 height 73
click at [424, 266] on form "Comentario * RHC Comentario Seleccionar Archivo Guardar" at bounding box center [481, 248] width 307 height 73
click at [424, 272] on input "Seleccionar Archivo" at bounding box center [463, 274] width 133 height 10
type input "C:\fakepath\RHC .jpg"
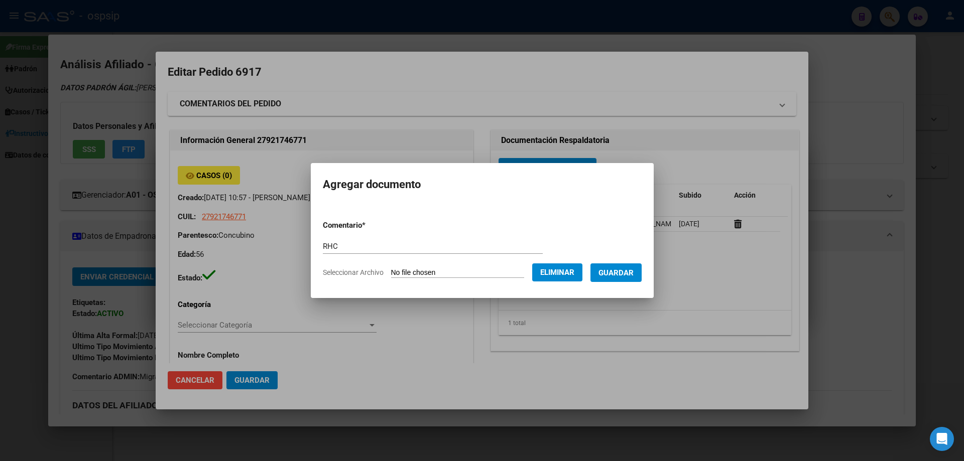
click at [624, 267] on button "Guardar" at bounding box center [615, 273] width 51 height 19
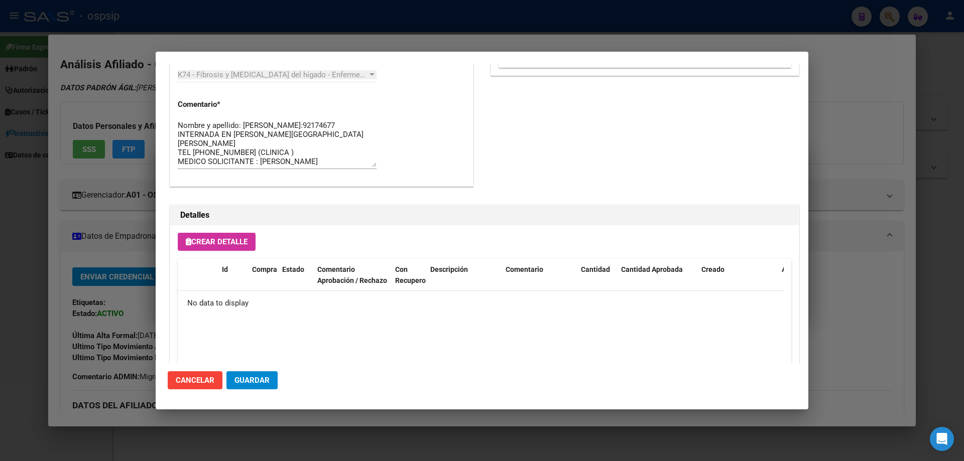
scroll to position [583, 0]
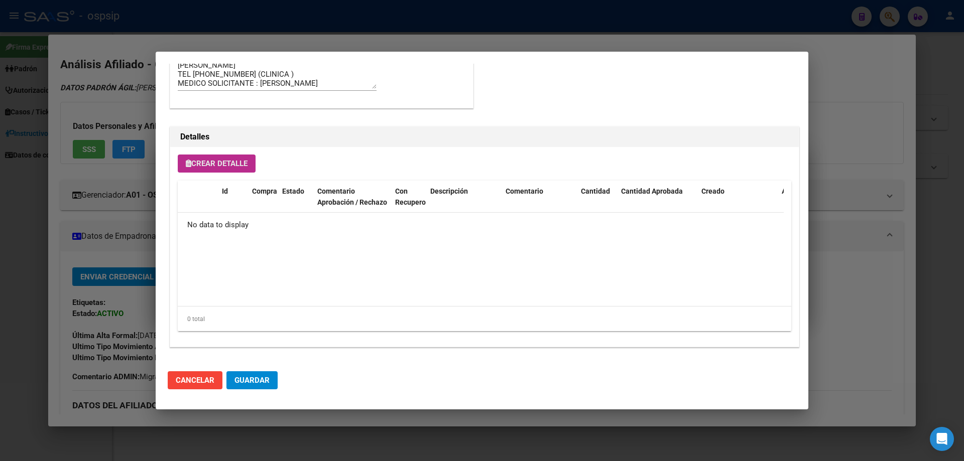
click at [222, 169] on button "Crear Detalle" at bounding box center [217, 164] width 78 height 18
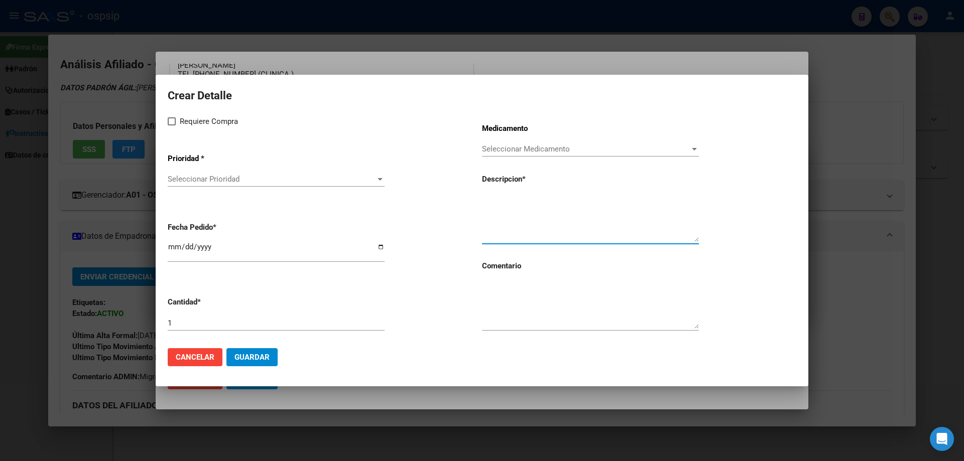
paste textarea "Albúmina humana 20% vial x 50 ml"
type textarea "Albúmina humana 20% vial x 50 ml"
click at [181, 323] on input "1" at bounding box center [276, 323] width 217 height 9
type input "6"
click at [523, 298] on textarea at bounding box center [590, 305] width 217 height 47
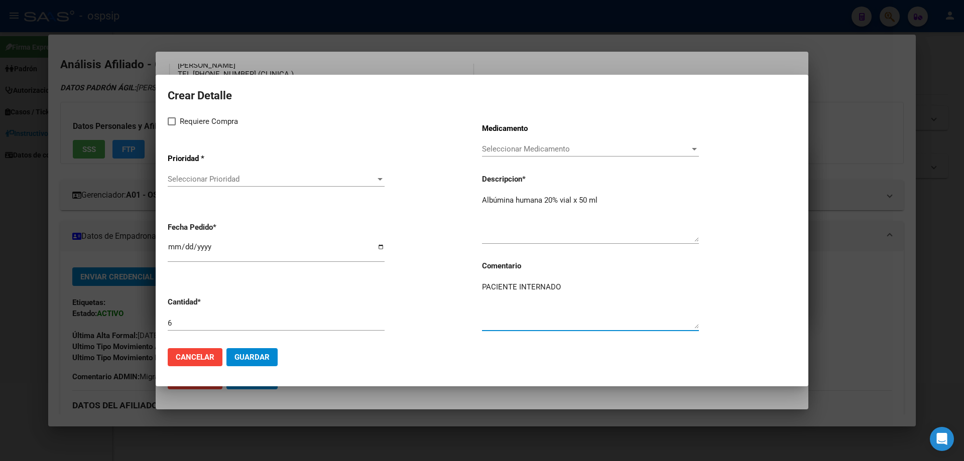
type textarea "PACIENTE INTERNADO"
click at [170, 117] on span at bounding box center [172, 121] width 8 height 8
click at [171, 126] on input "Requiere Compra" at bounding box center [171, 126] width 1 height 1
checkbox input "true"
drag, startPoint x: 195, startPoint y: 165, endPoint x: 195, endPoint y: 173, distance: 8.5
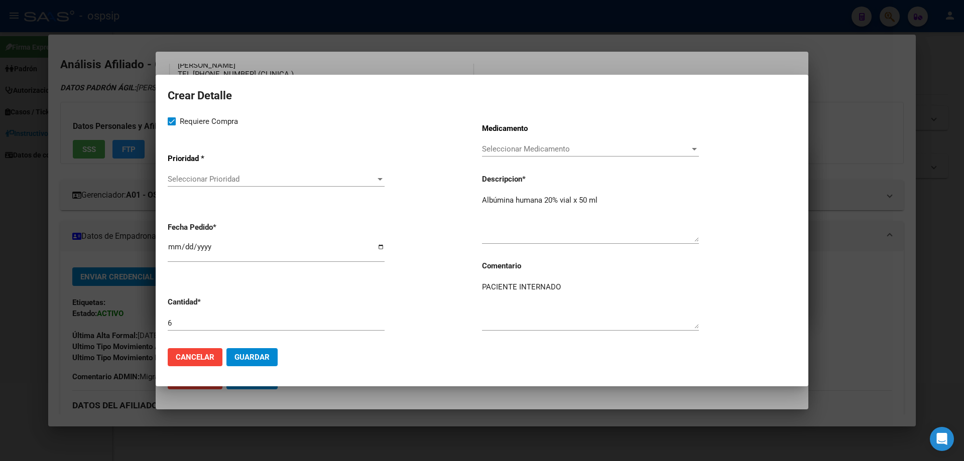
click at [195, 173] on app-drop-down-list "Prioridad * Seleccionar Prioridad Seleccionar Prioridad" at bounding box center [325, 171] width 314 height 51
click at [195, 184] on div "Seleccionar Prioridad Seleccionar Prioridad" at bounding box center [276, 179] width 217 height 15
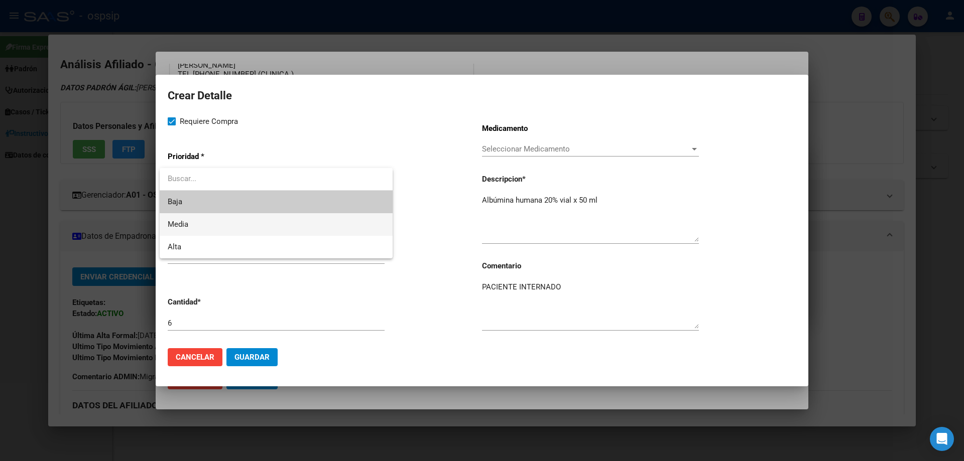
click at [206, 223] on span "Media" at bounding box center [276, 224] width 217 height 23
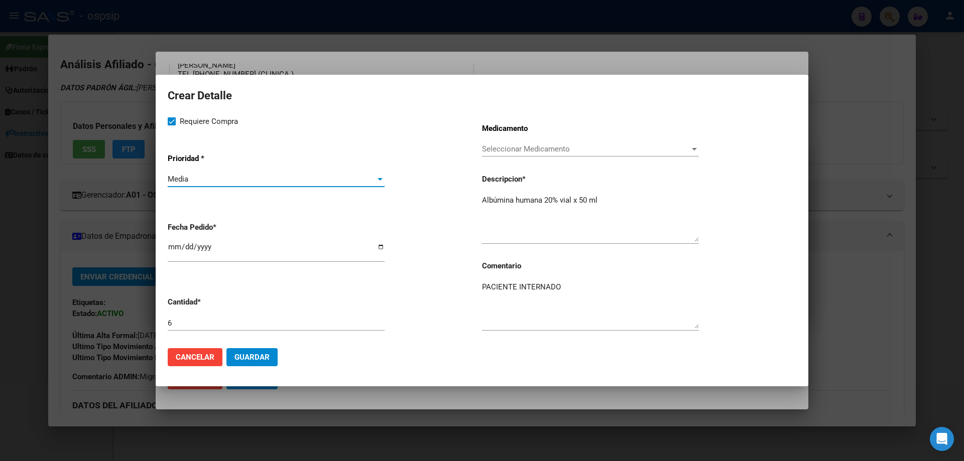
click at [178, 249] on input "2025-08-21" at bounding box center [276, 251] width 217 height 16
type input "2025-08-19"
click at [256, 348] on button "Guardar" at bounding box center [251, 357] width 51 height 18
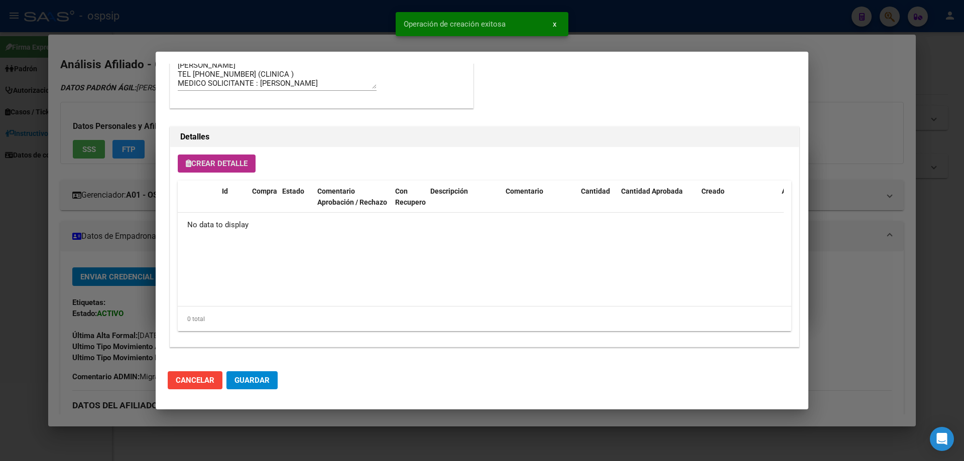
scroll to position [602, 0]
click at [270, 374] on button "Guardar" at bounding box center [251, 380] width 51 height 18
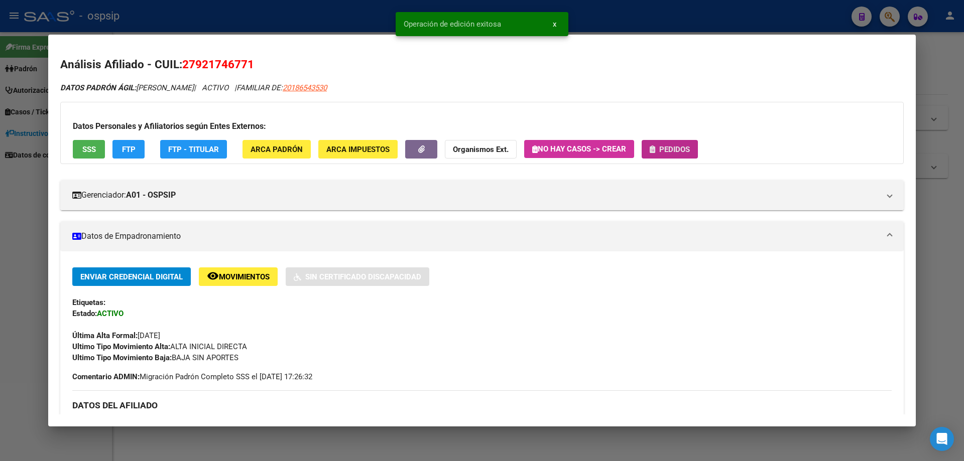
click at [652, 150] on button "Pedidos" at bounding box center [670, 149] width 56 height 19
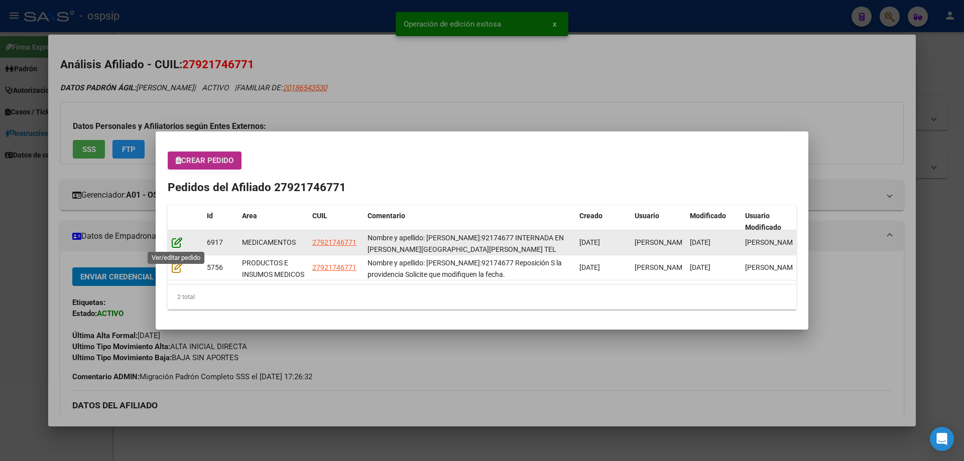
click at [176, 243] on icon at bounding box center [177, 242] width 11 height 11
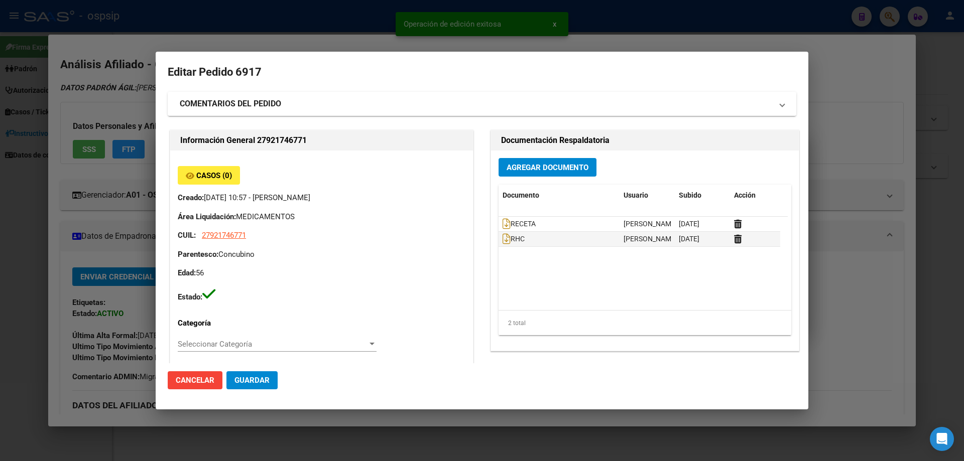
click at [219, 104] on strong "COMENTARIOS DEL PEDIDO" at bounding box center [230, 104] width 101 height 12
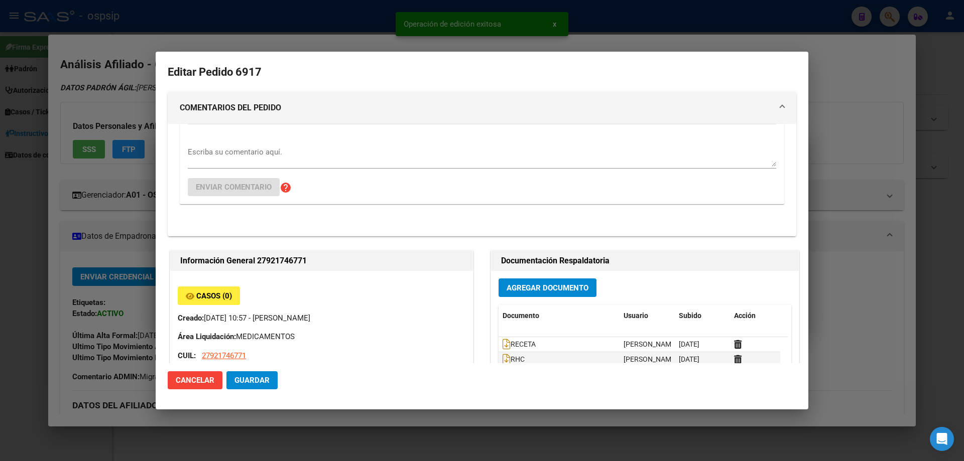
drag, startPoint x: 197, startPoint y: 135, endPoint x: 193, endPoint y: 152, distance: 17.9
click at [193, 151] on div "Escriba su comentario aquí. Enviar comentario help" at bounding box center [482, 164] width 588 height 80
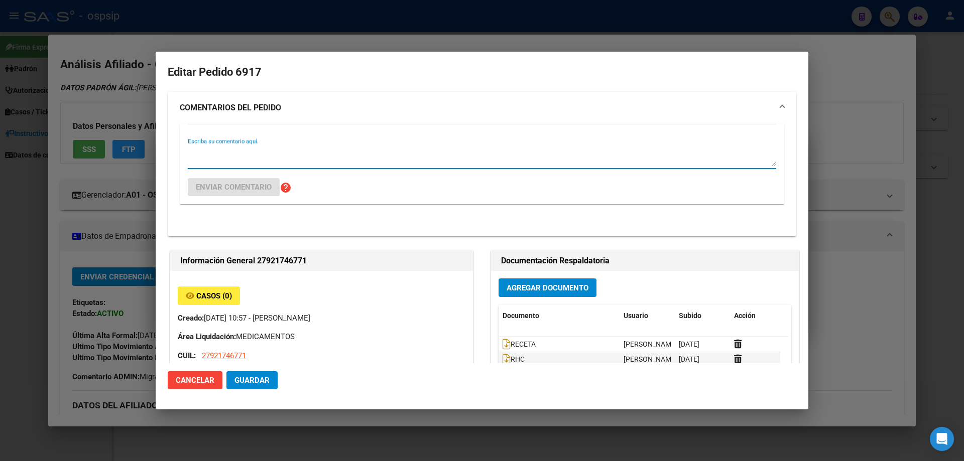
click at [199, 153] on textarea "Escriba su comentario aquí." at bounding box center [482, 157] width 588 height 20
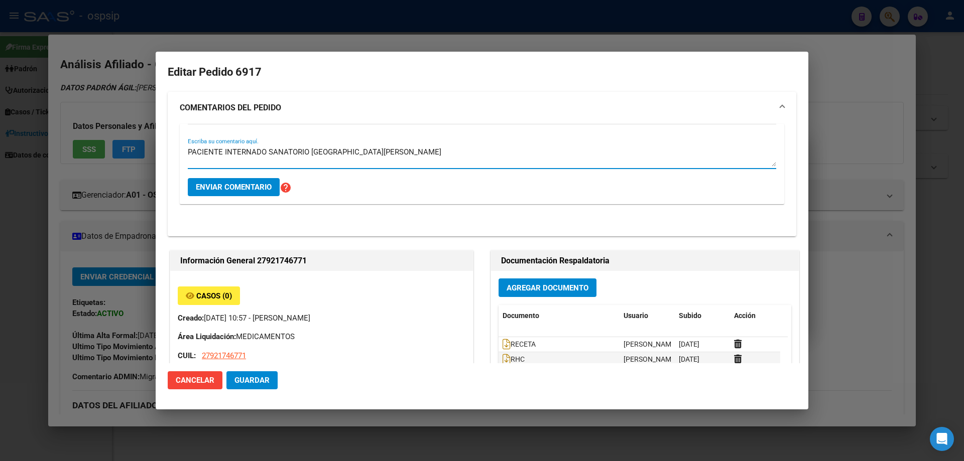
type textarea "PACIENTE INTERNADO SANATORIO [GEOGRAPHIC_DATA][PERSON_NAME]"
click at [229, 186] on span "Enviar comentario" at bounding box center [234, 187] width 76 height 9
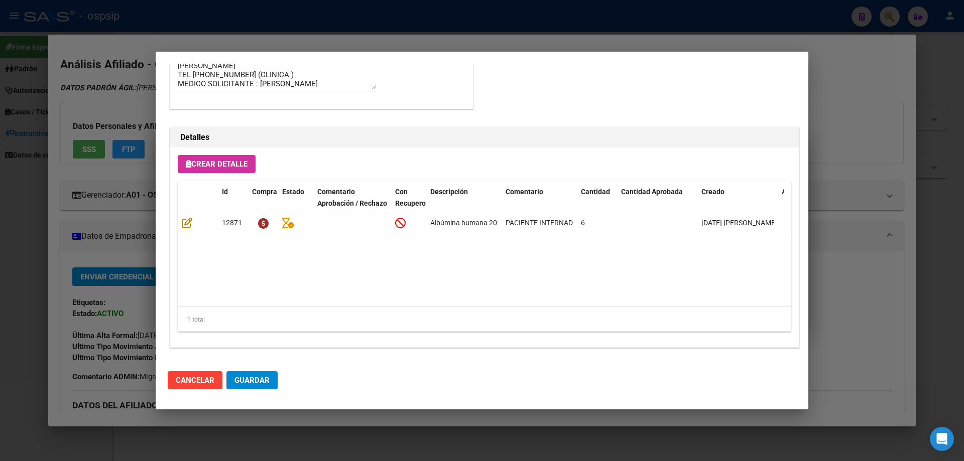
scroll to position [863, 0]
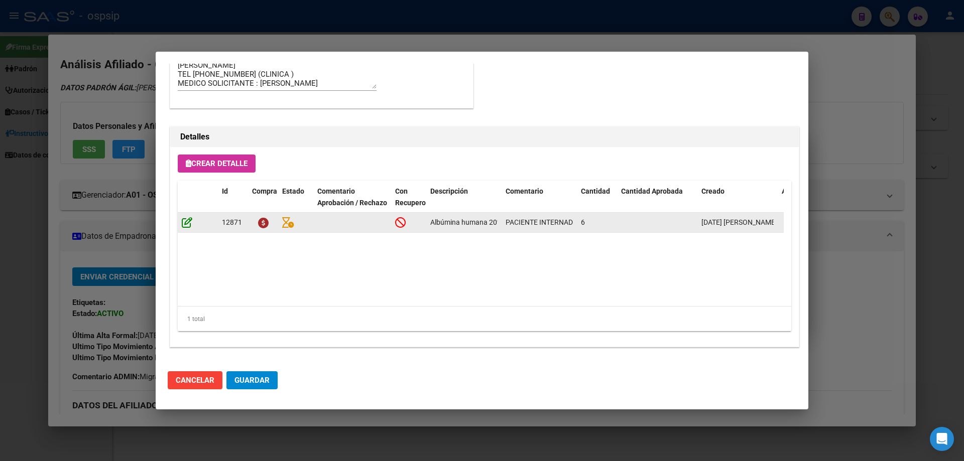
click at [182, 224] on icon at bounding box center [187, 222] width 11 height 11
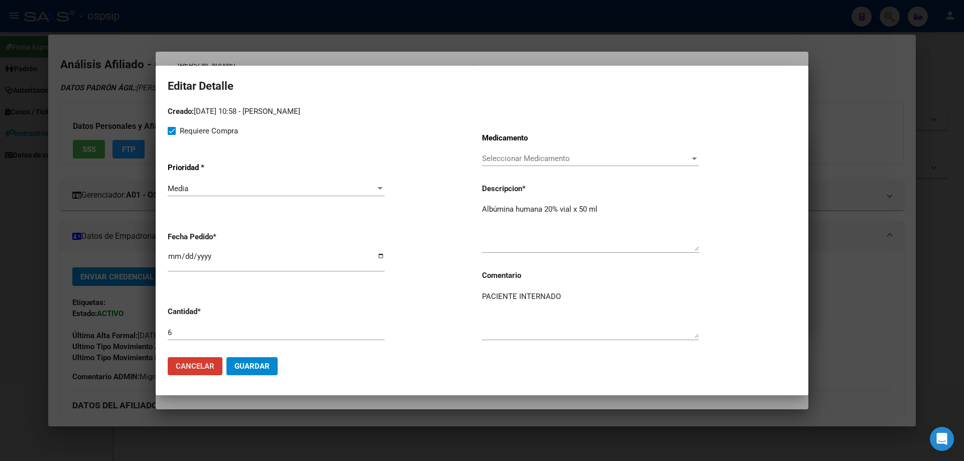
click at [584, 292] on textarea "PACIENTE INTERNADO" at bounding box center [590, 314] width 217 height 47
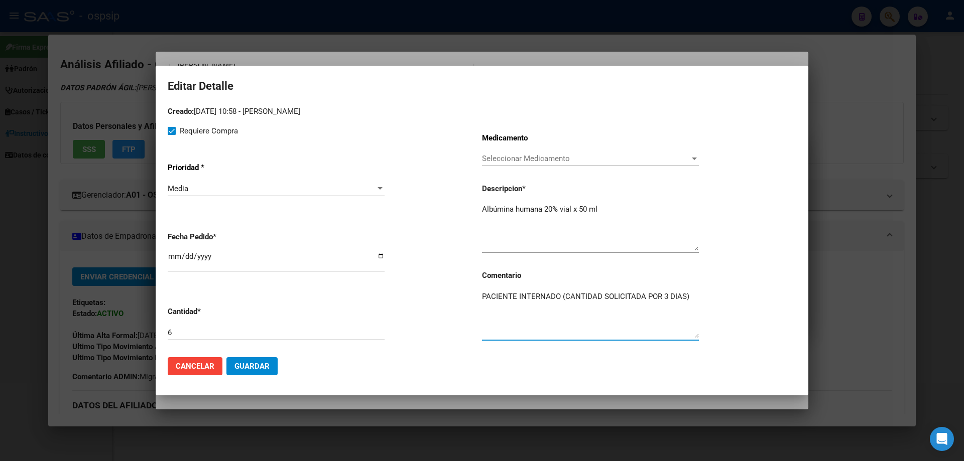
type textarea "PACIENTE INTERNADO (CANTIDAD SOLICITADA POR 3 DIAS)"
click at [242, 367] on span "Guardar" at bounding box center [251, 366] width 35 height 9
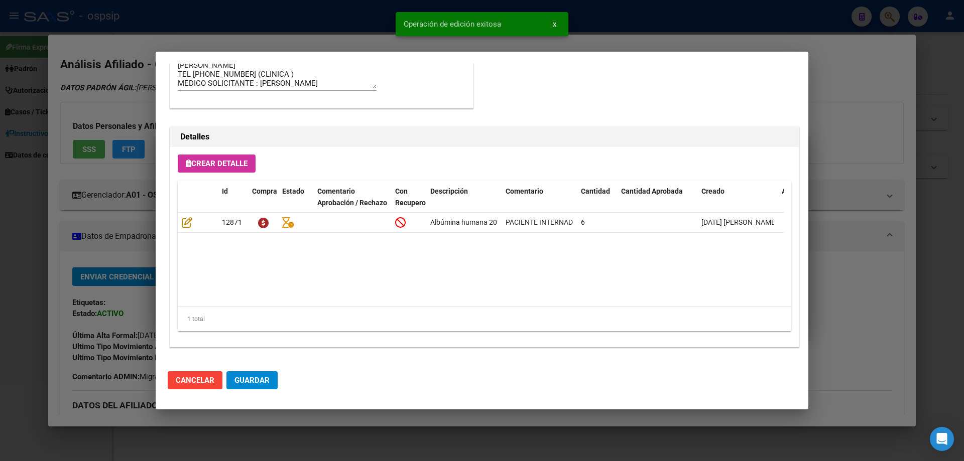
click at [262, 378] on span "Guardar" at bounding box center [251, 380] width 35 height 9
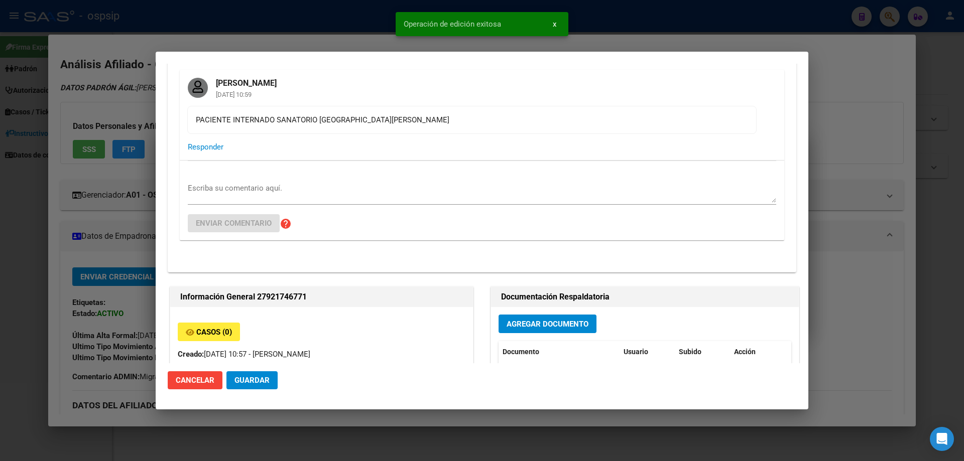
scroll to position [0, 0]
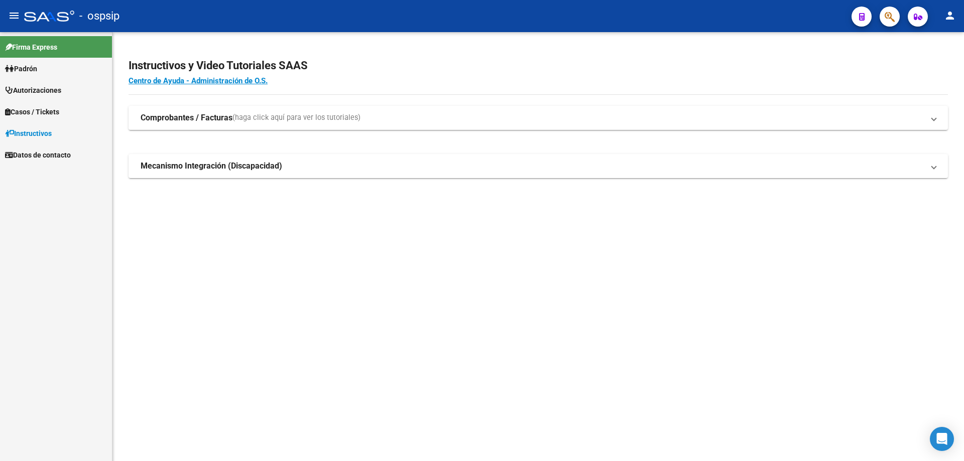
click at [889, 14] on icon "button" at bounding box center [890, 17] width 10 height 12
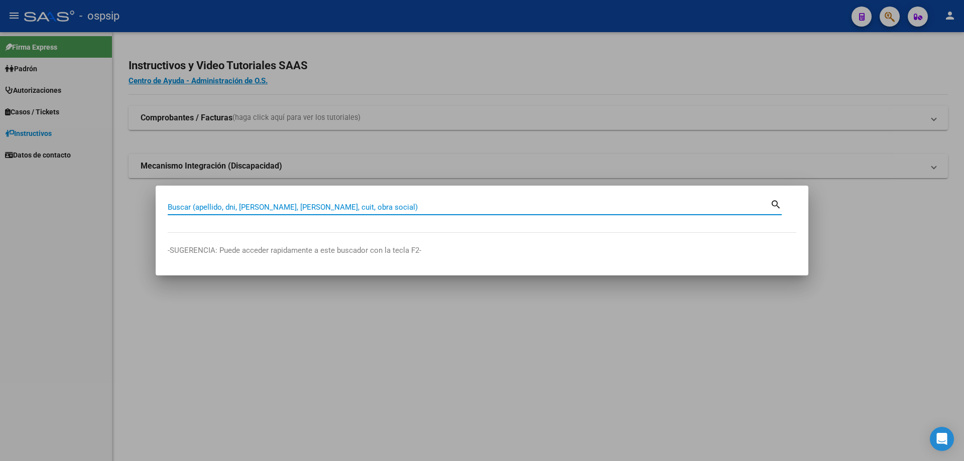
paste input "20352172139"
type input "20352172139"
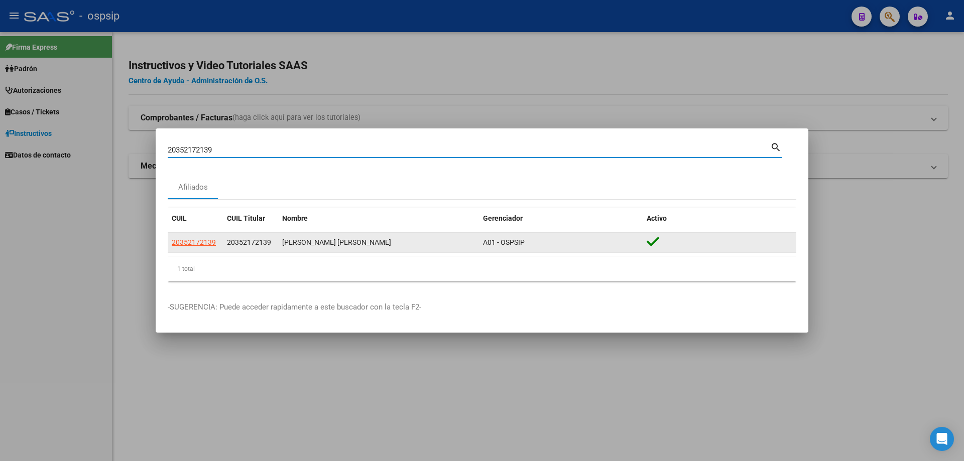
click at [198, 238] on datatable-body-cell "20352172139" at bounding box center [195, 243] width 55 height 20
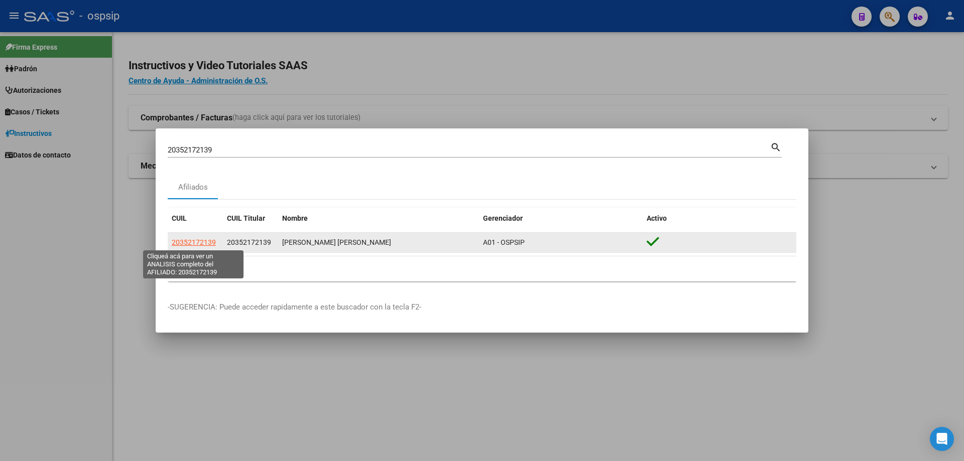
click at [198, 238] on span "20352172139" at bounding box center [194, 242] width 44 height 8
copy span "2035217"
type textarea "20352172139"
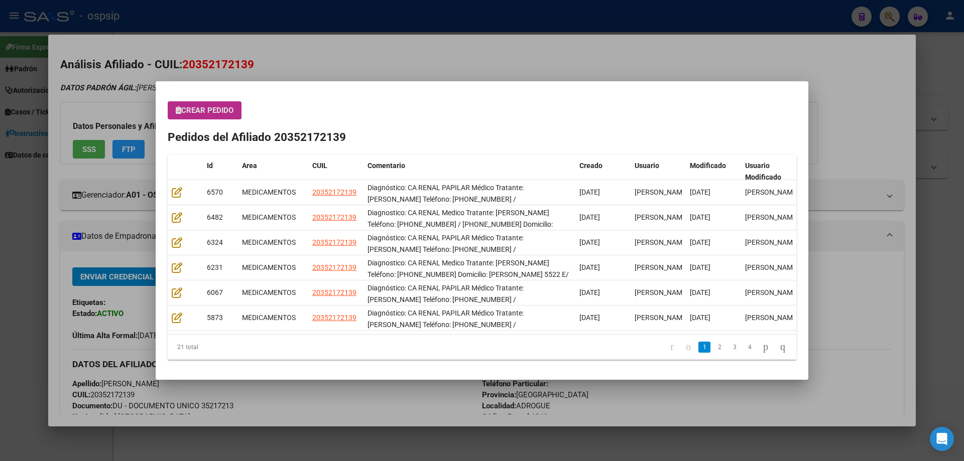
click at [213, 106] on span "Crear Pedido" at bounding box center [205, 110] width 58 height 9
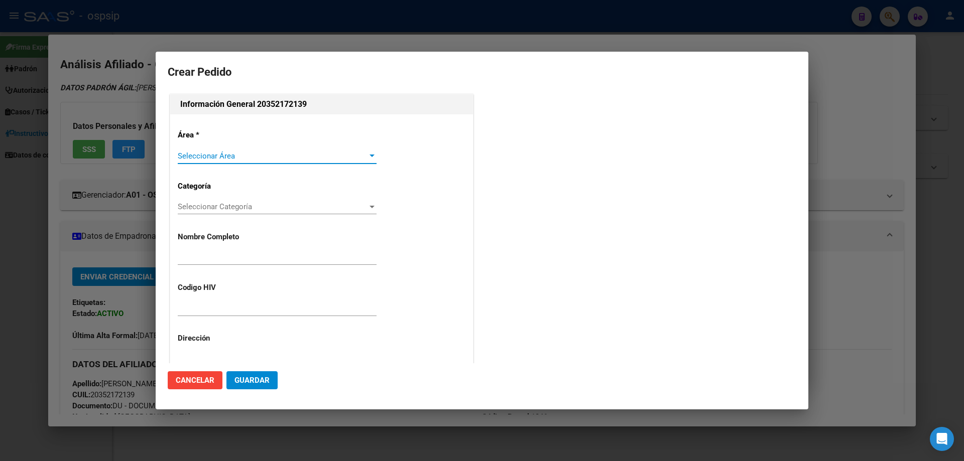
type input "JONATHAN ADRIAN VELARDEZ"
type input "NO CORRESPONDE"
type input "BUENOS AIRES, ADROGUE, GARAY 5522"
click at [203, 155] on span "Seleccionar Área" at bounding box center [273, 156] width 190 height 9
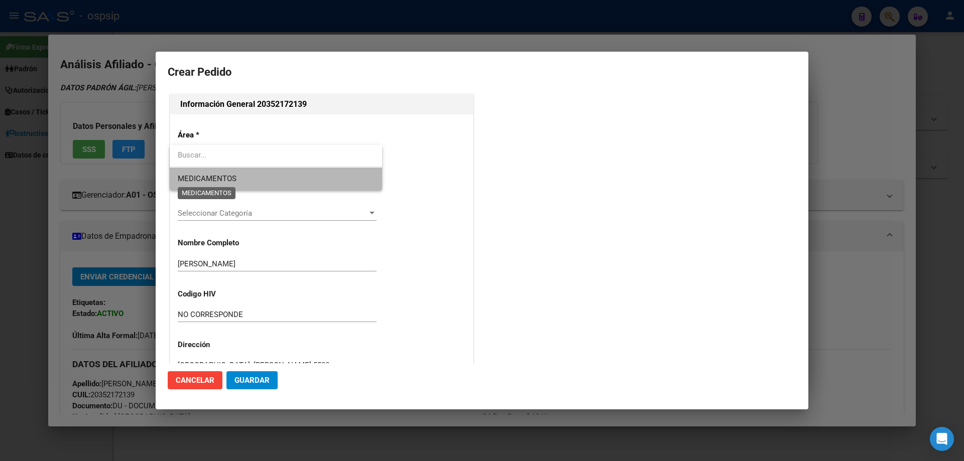
click at [206, 176] on span "MEDICAMENTOS" at bounding box center [207, 178] width 59 height 9
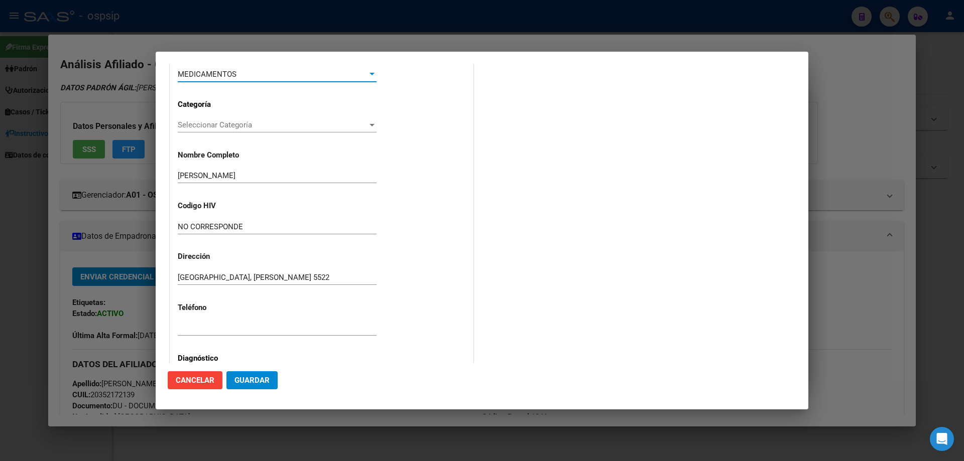
scroll to position [100, 0]
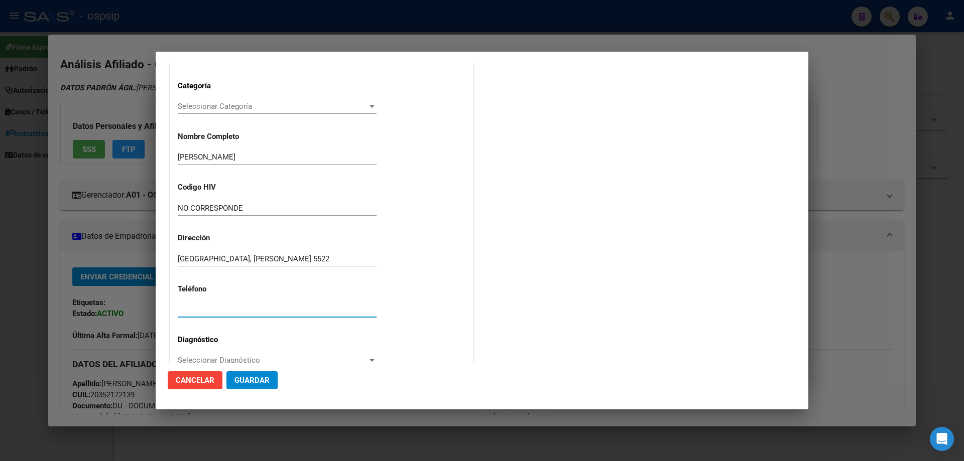
paste input "20352172139"
type input "20352172139"
click at [185, 358] on span "Seleccionar Diagnóstico" at bounding box center [273, 360] width 190 height 9
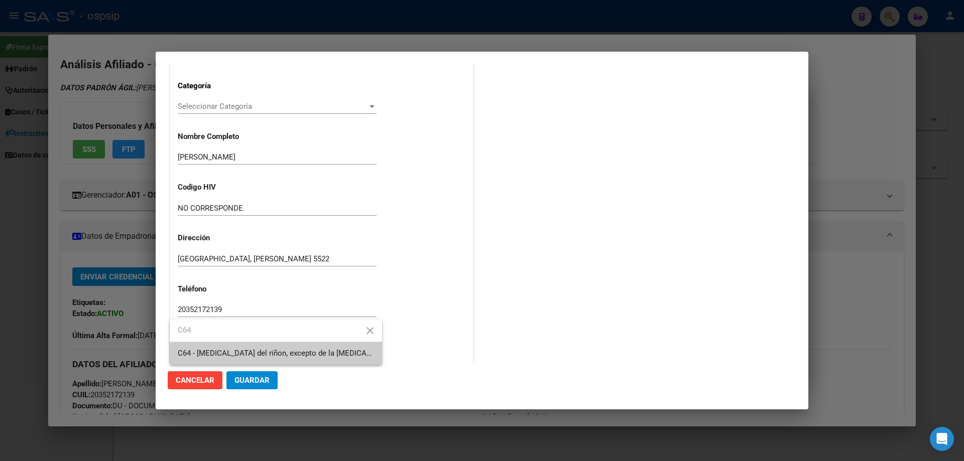
type input "C64"
click at [191, 357] on span "C64 - [MEDICAL_DATA] del riñon, excepto de la [MEDICAL_DATA] - Tumores malignos…" at bounding box center [433, 353] width 510 height 9
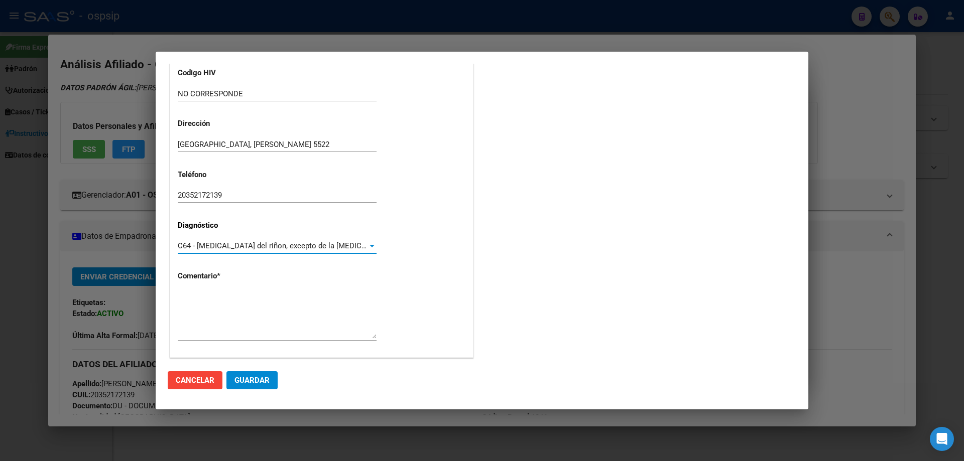
scroll to position [225, 0]
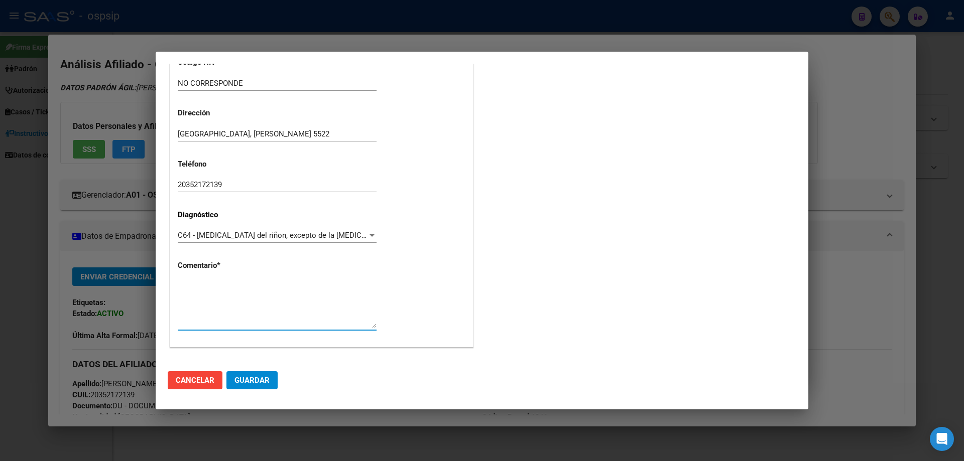
paste textarea "Diagnóstico: CA RENAL PAPILAR Médico Tratante: [PERSON_NAME] Teléfono: [PHONE_N…"
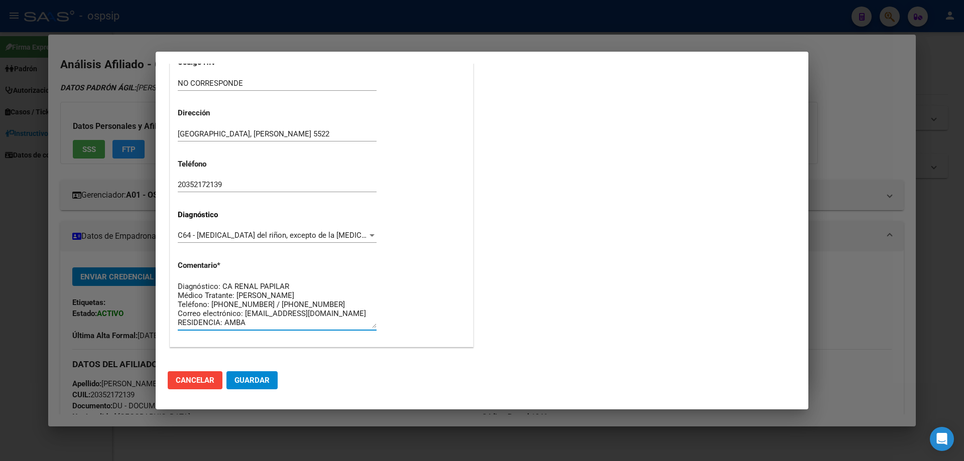
click at [271, 321] on textarea "Diagnóstico: CA RENAL PAPILAR Médico Tratante: [PERSON_NAME] Teléfono: [PHONE_N…" at bounding box center [277, 304] width 199 height 47
type textarea "Diagnóstico: CA RENAL PAPILAR Médico Tratante: [PERSON_NAME] Teléfono: [PHONE_N…"
click at [266, 380] on span "Guardar" at bounding box center [251, 380] width 35 height 9
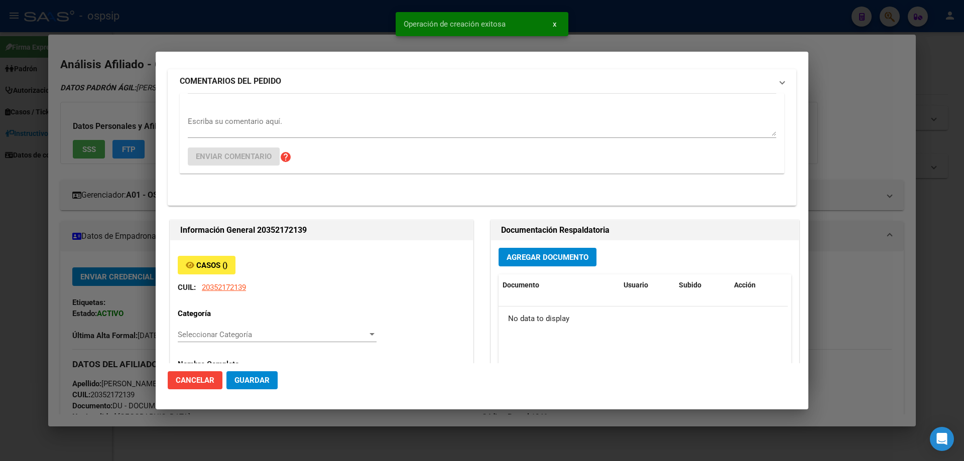
scroll to position [0, 0]
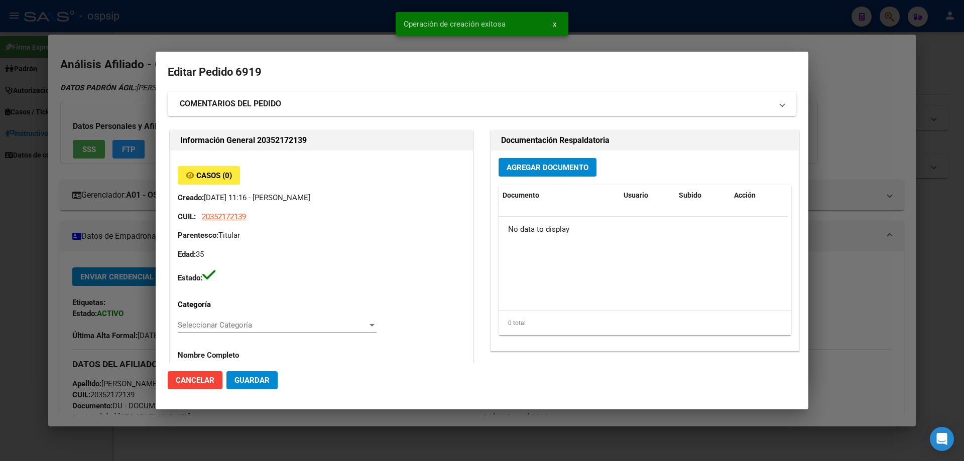
click at [546, 179] on div "Agregar Documento Documento Usuario Subido Acción No data to display 0 total 1" at bounding box center [645, 251] width 308 height 200
click at [541, 169] on span "Agregar Documento" at bounding box center [548, 167] width 82 height 9
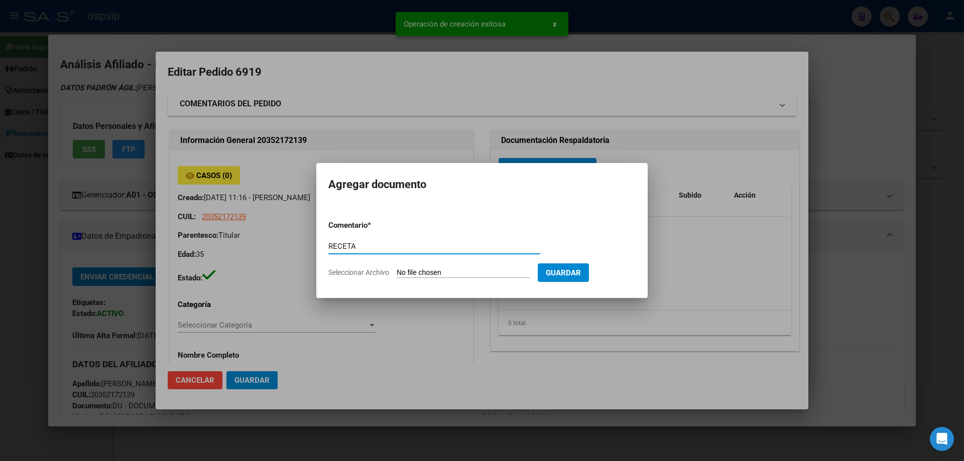
type input "RECETA"
click at [416, 277] on input "Seleccionar Archivo" at bounding box center [463, 274] width 133 height 10
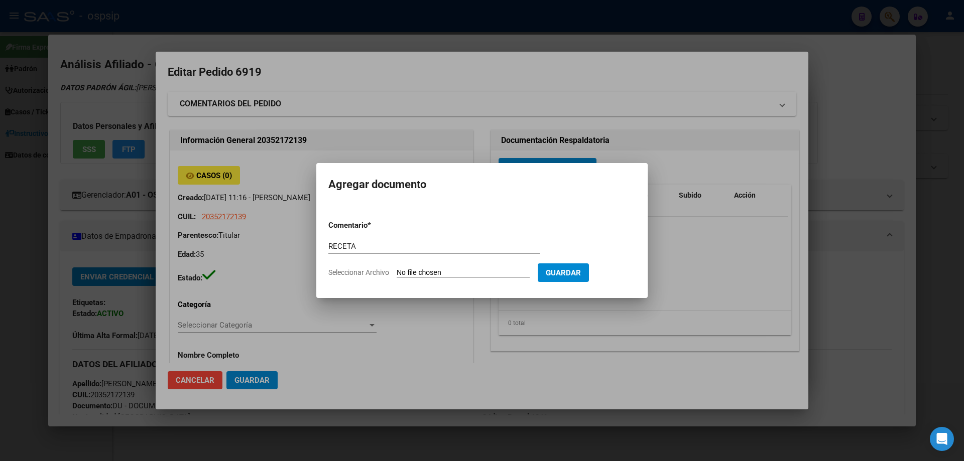
type input "C:\fakepath\103150_4415690J1YBPGN90P88GWC4WK1GW3ZCYZM315.pdf"
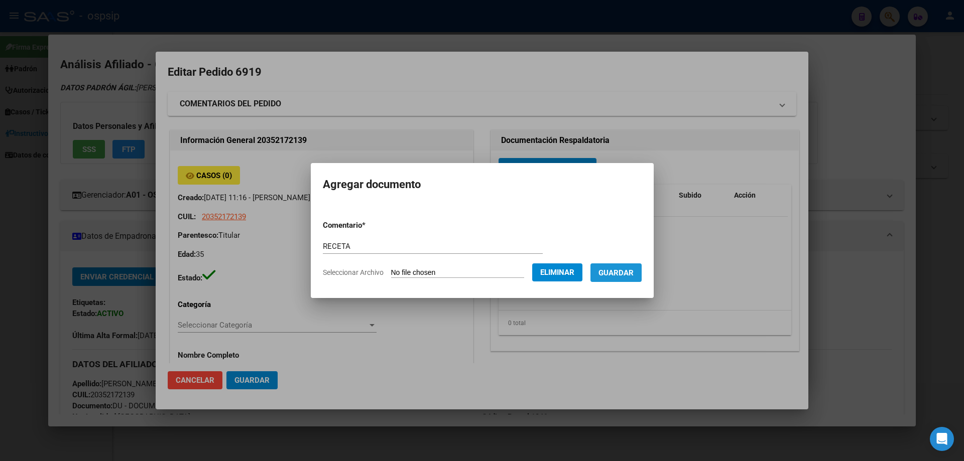
click at [631, 279] on button "Guardar" at bounding box center [615, 273] width 51 height 19
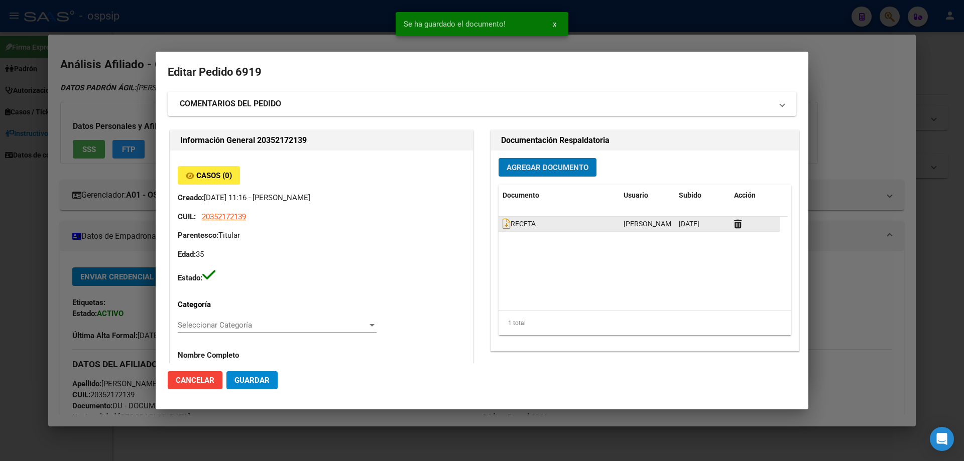
click at [499, 227] on datatable-body-cell "RECETA" at bounding box center [559, 224] width 121 height 15
click at [504, 225] on icon at bounding box center [507, 223] width 8 height 11
click at [549, 165] on span "Agregar Documento" at bounding box center [548, 167] width 82 height 9
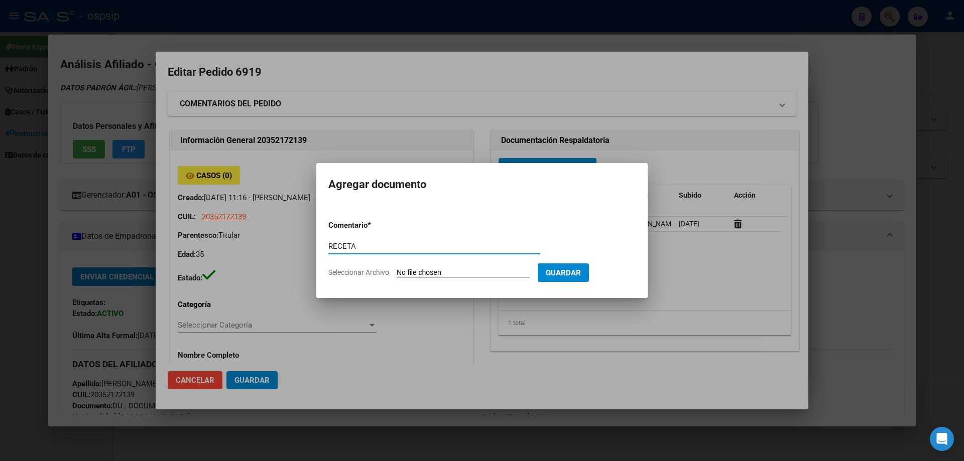
type input "RECETA"
click at [427, 275] on input "Seleccionar Archivo" at bounding box center [463, 274] width 133 height 10
type input "C:\fakepath\103150_44156900F4TJB9GNV3S8VXPGCN4H271G2RA43.pdf"
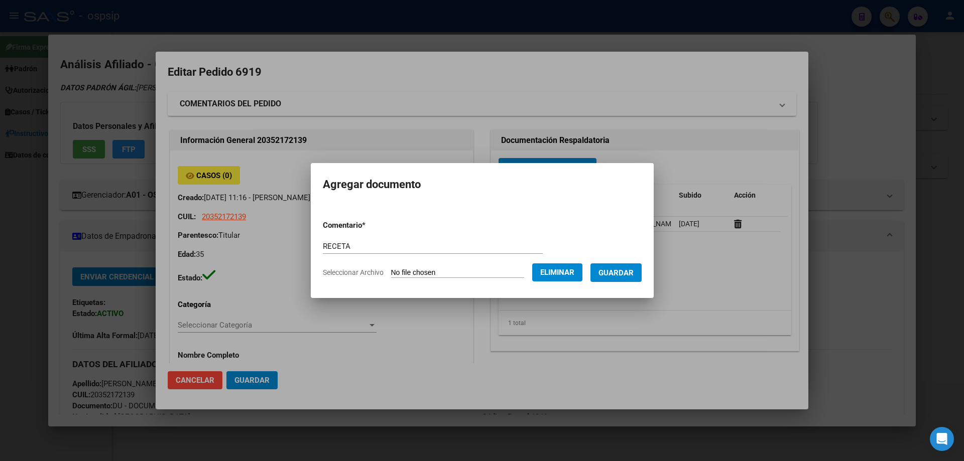
click at [634, 271] on span "Guardar" at bounding box center [615, 273] width 35 height 9
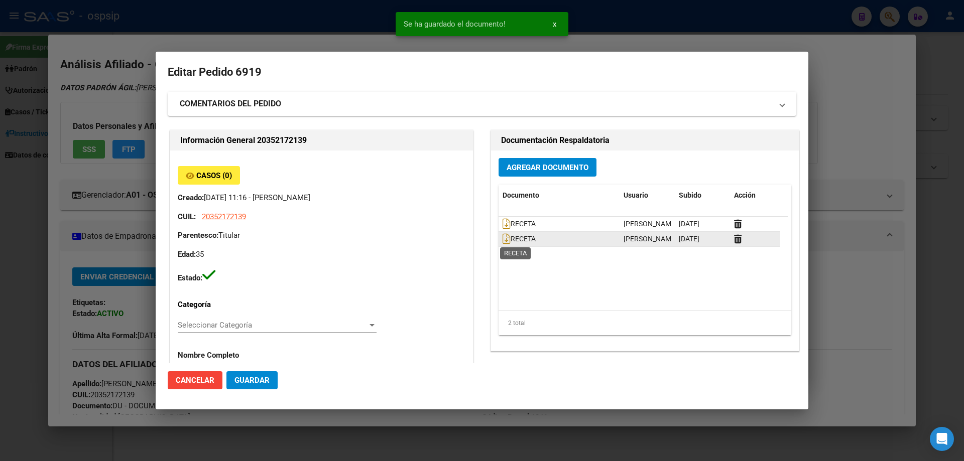
click at [507, 240] on span "RECETA" at bounding box center [519, 239] width 33 height 8
click at [503, 239] on icon at bounding box center [507, 238] width 8 height 11
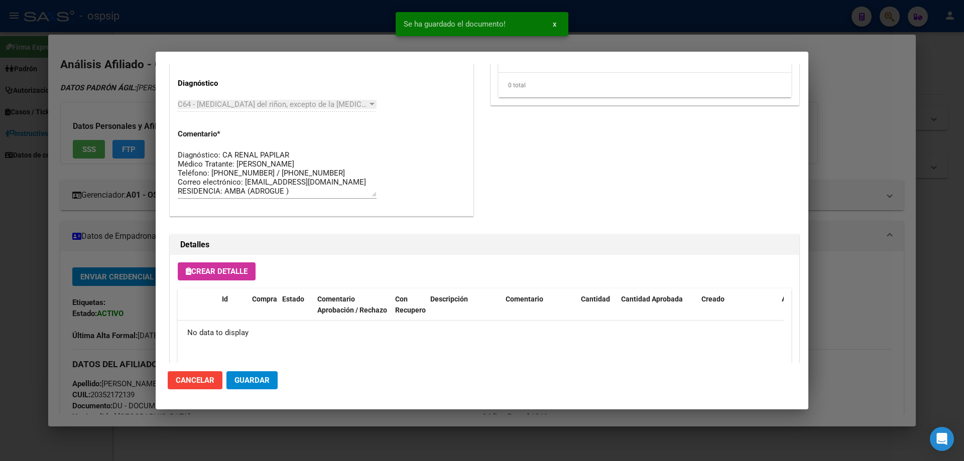
scroll to position [583, 0]
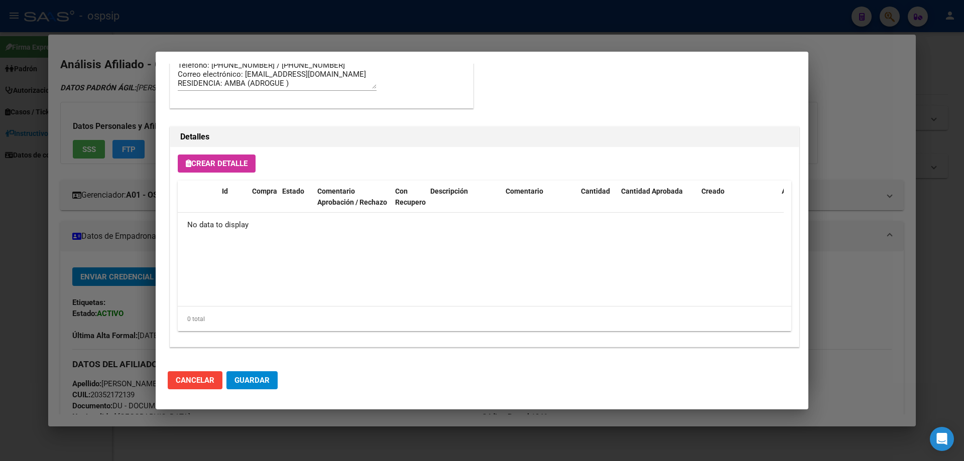
click at [232, 164] on span "Crear Detalle" at bounding box center [217, 163] width 62 height 9
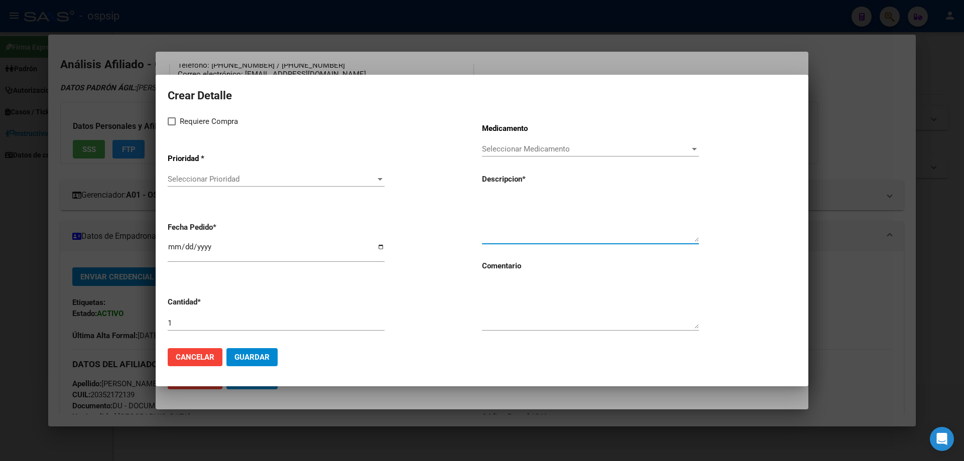
paste textarea "ACIDO ZOLEDRONICO 4 mg f.a. x 1"
type textarea "ACIDO ZOLEDRONICO 4 mg f.a. x 1"
click at [511, 312] on textarea at bounding box center [590, 305] width 217 height 47
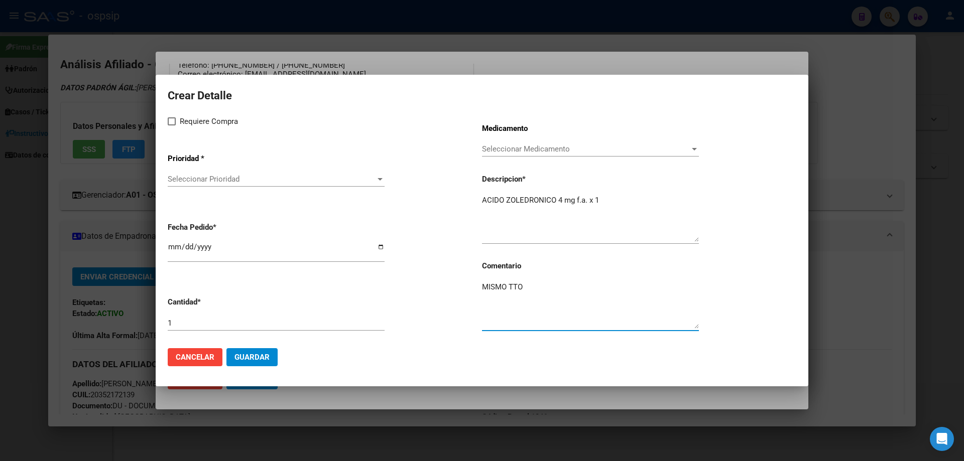
type textarea "MISMO TTO"
click at [176, 127] on label "Requiere Compra" at bounding box center [203, 121] width 70 height 12
click at [172, 126] on input "Requiere Compra" at bounding box center [171, 126] width 1 height 1
checkbox input "true"
click at [208, 181] on span "Seleccionar Prioridad" at bounding box center [272, 179] width 208 height 9
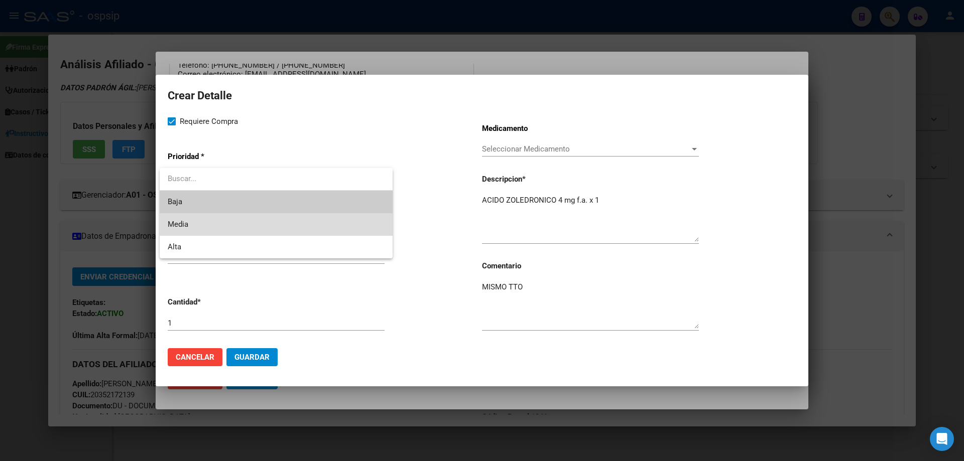
click at [203, 227] on span "Media" at bounding box center [276, 224] width 217 height 23
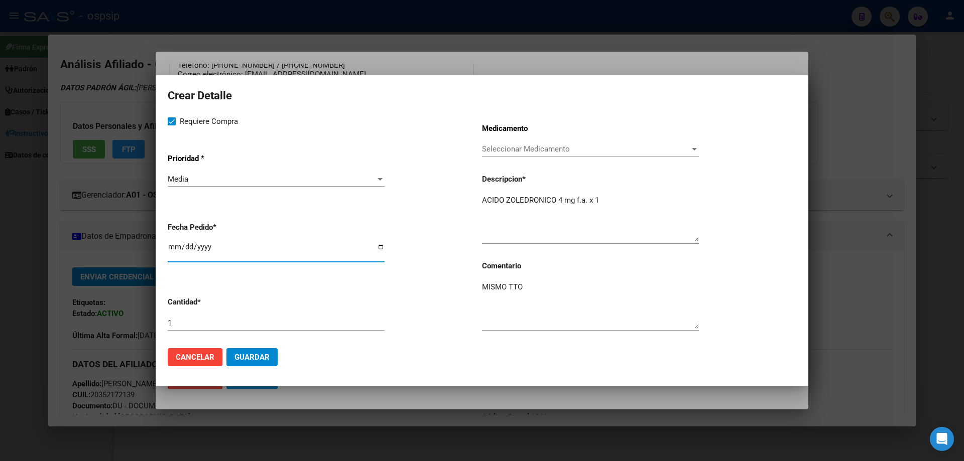
click at [172, 253] on input "[DATE]" at bounding box center [276, 251] width 217 height 16
type input "2025-08-14"
click at [251, 355] on span "Guardar" at bounding box center [251, 357] width 35 height 9
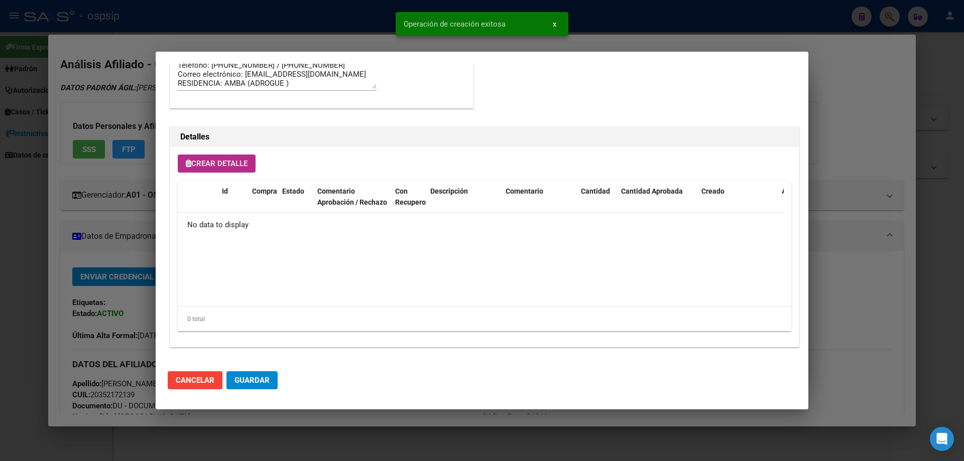
scroll to position [602, 0]
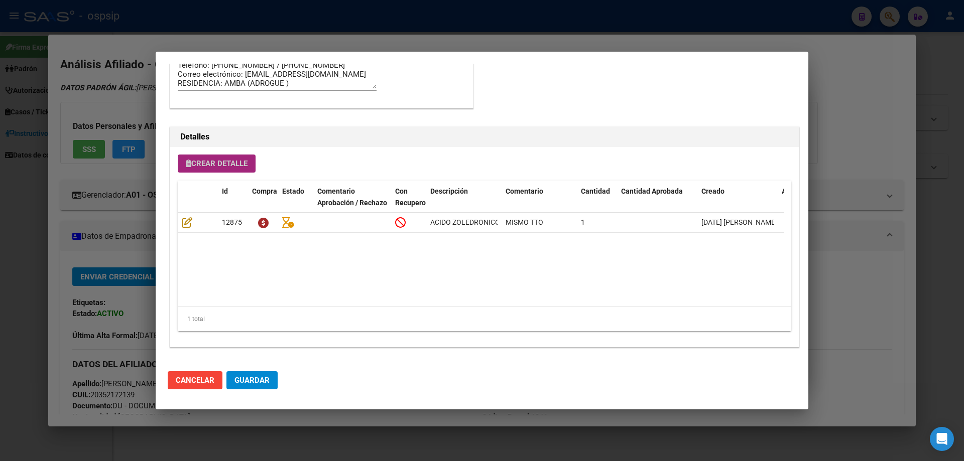
click at [236, 171] on button "Crear Detalle" at bounding box center [217, 164] width 78 height 18
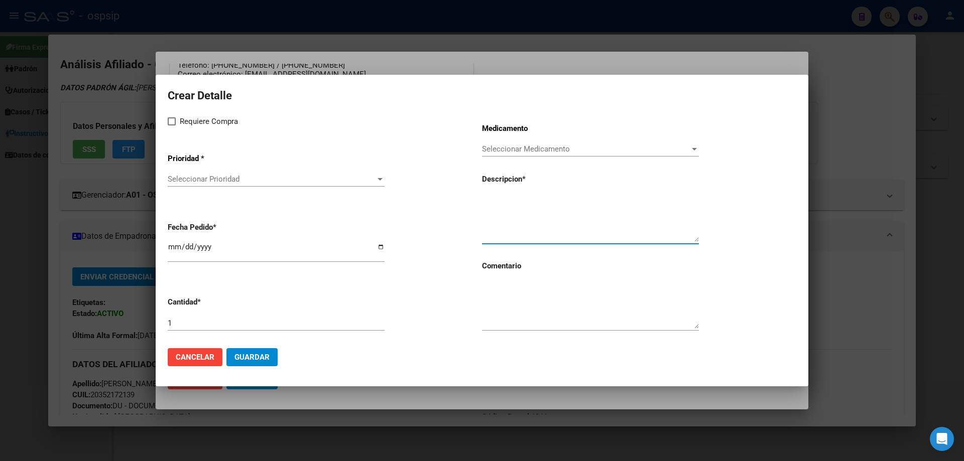
paste textarea "[MEDICAL_DATA] 100 mg vial x 2"
type textarea "[MEDICAL_DATA] 100 mg vial x 2"
click at [502, 300] on textarea at bounding box center [590, 305] width 217 height 47
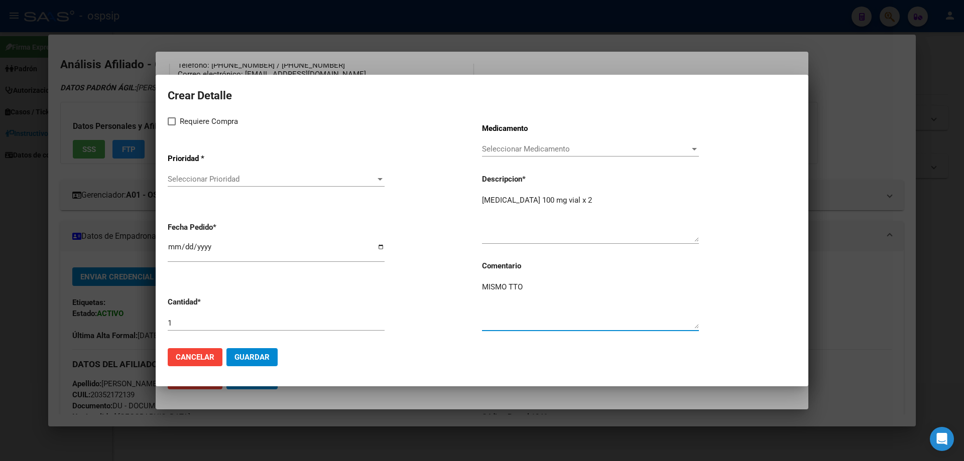
type textarea "MISMO TTO"
click at [166, 115] on mat-dialog-content "Crear Detalle Requiere Compra Prioridad * Seleccionar Prioridad Seleccionar Pri…" at bounding box center [482, 213] width 653 height 253
click at [169, 121] on span at bounding box center [172, 121] width 8 height 8
click at [171, 126] on input "Requiere Compra" at bounding box center [171, 126] width 1 height 1
checkbox input "true"
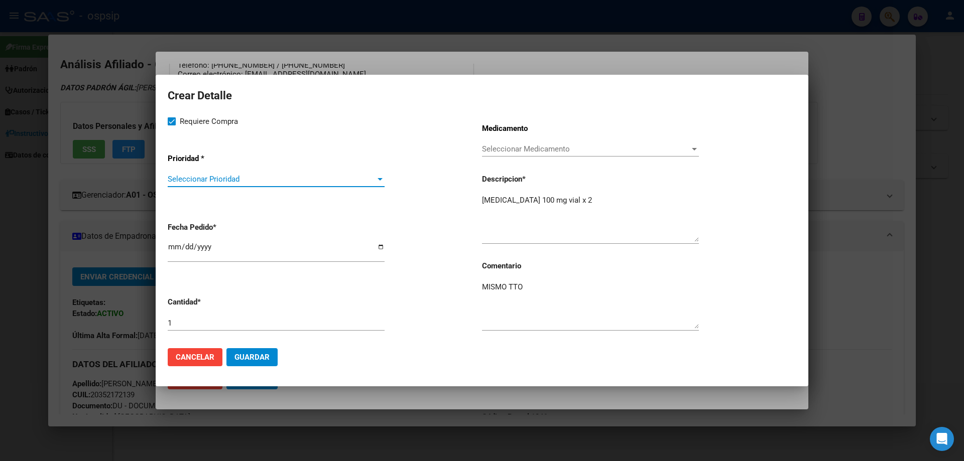
click at [184, 179] on span "Seleccionar Prioridad" at bounding box center [272, 179] width 208 height 9
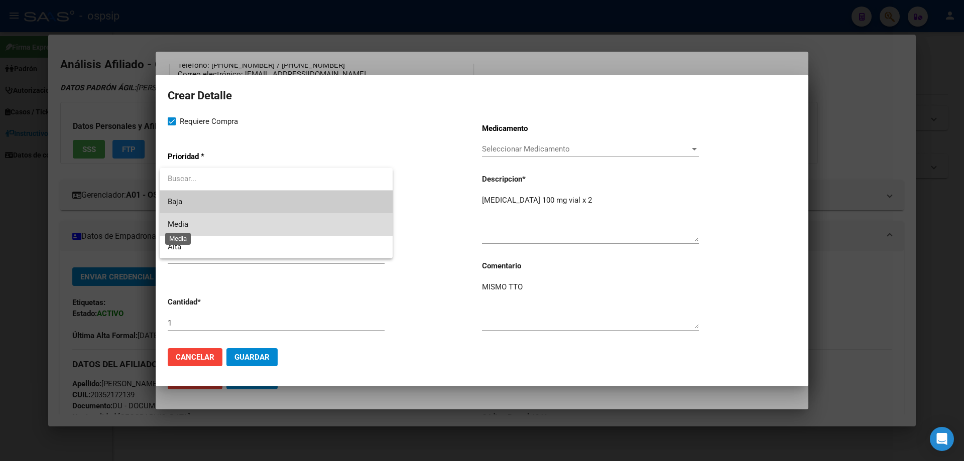
click at [187, 222] on span "Media" at bounding box center [178, 224] width 21 height 9
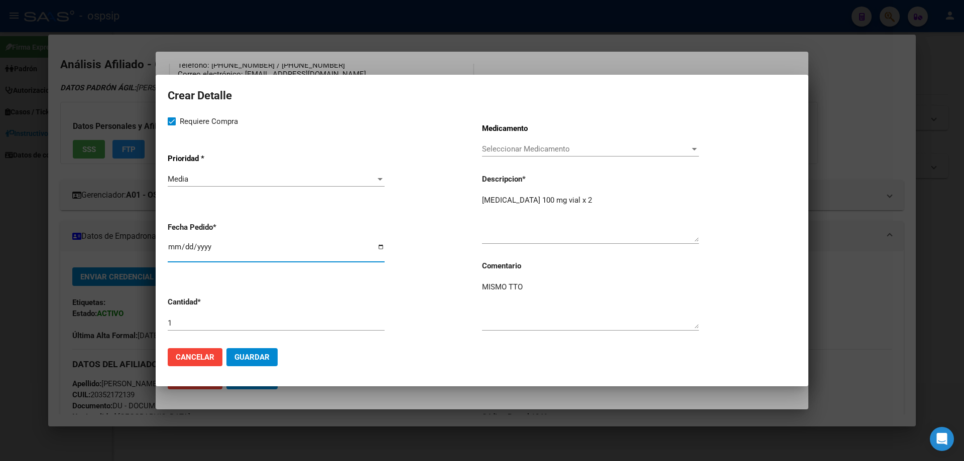
click at [174, 245] on input "[DATE]" at bounding box center [276, 251] width 217 height 16
type input "2025-08-14"
click at [256, 359] on span "Guardar" at bounding box center [251, 357] width 35 height 9
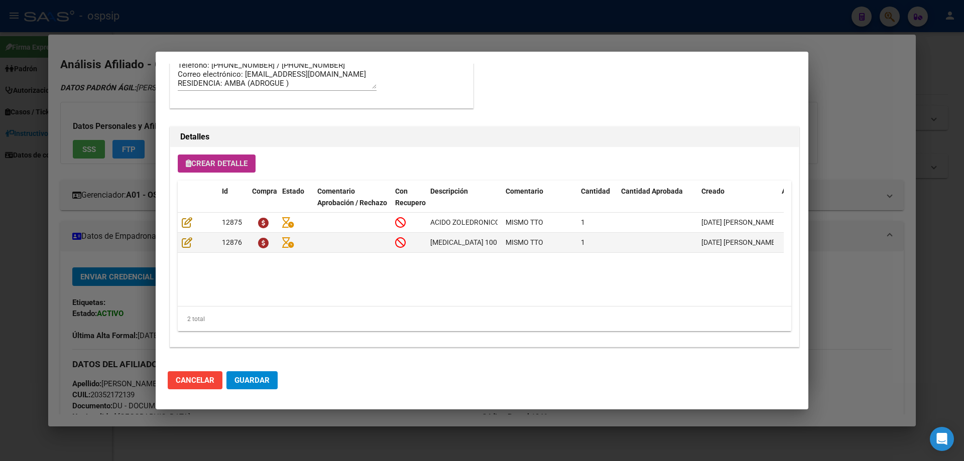
click at [229, 168] on span "Crear Detalle" at bounding box center [217, 163] width 62 height 9
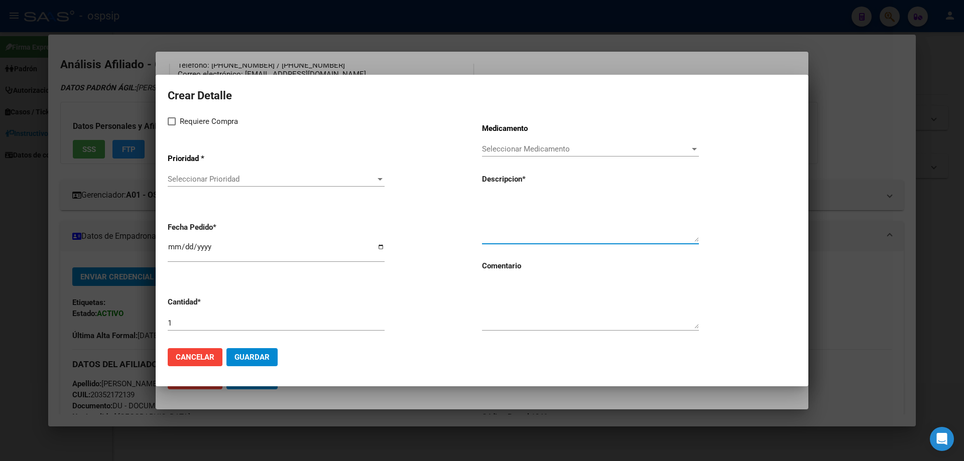
paste textarea "[MEDICAL_DATA] 10 mg cáps.x 30"
type textarea "[MEDICAL_DATA] 10 mg cáps.x 30"
click at [521, 311] on textarea at bounding box center [590, 305] width 217 height 47
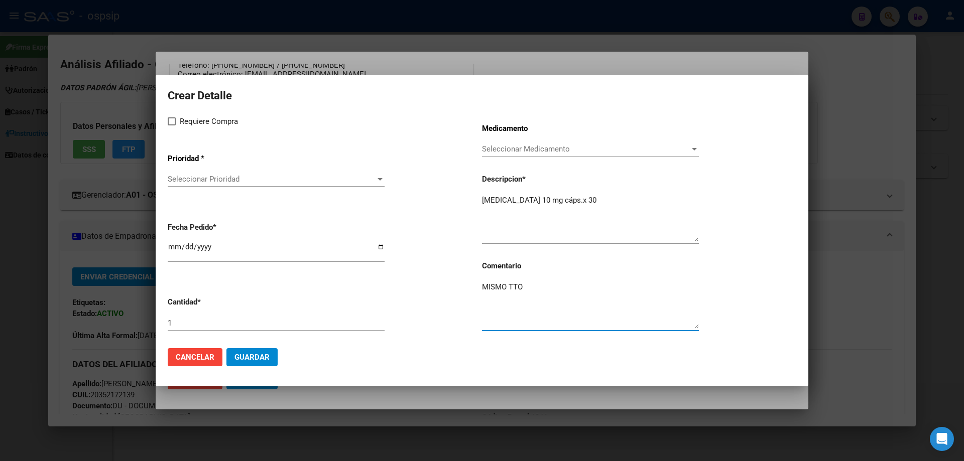
type textarea "MISMO TTO"
click at [177, 121] on label "Requiere Compra" at bounding box center [203, 121] width 70 height 12
click at [172, 126] on input "Requiere Compra" at bounding box center [171, 126] width 1 height 1
checkbox input "true"
click at [196, 179] on span "Seleccionar Prioridad" at bounding box center [272, 179] width 208 height 9
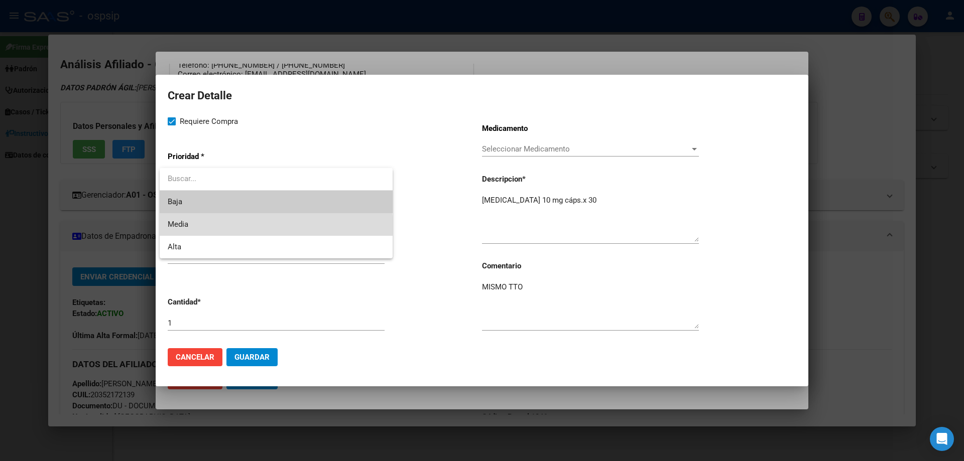
click at [201, 230] on span "Media" at bounding box center [276, 224] width 217 height 23
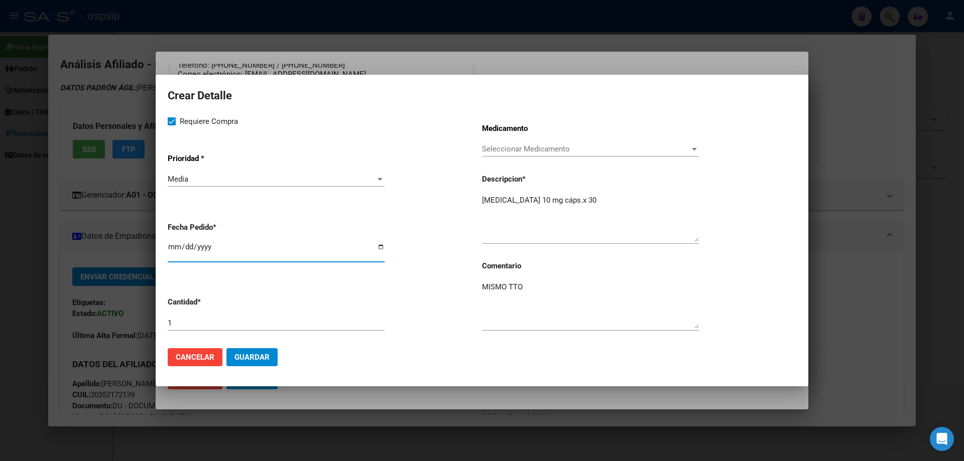
click at [177, 251] on input "[DATE]" at bounding box center [276, 251] width 217 height 16
type input "2025-08-14"
click at [247, 363] on button "Guardar" at bounding box center [251, 357] width 51 height 18
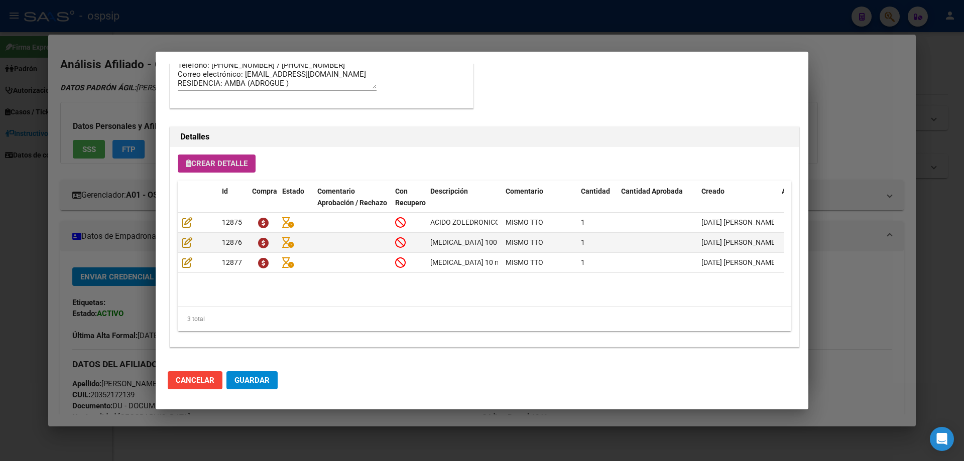
click at [236, 176] on div "Crear Detalle Id Compra Estado Comentario Aprobación / Rechazo Con Recupero Des…" at bounding box center [484, 247] width 629 height 200
click at [227, 155] on button "Crear Detalle" at bounding box center [217, 164] width 78 height 18
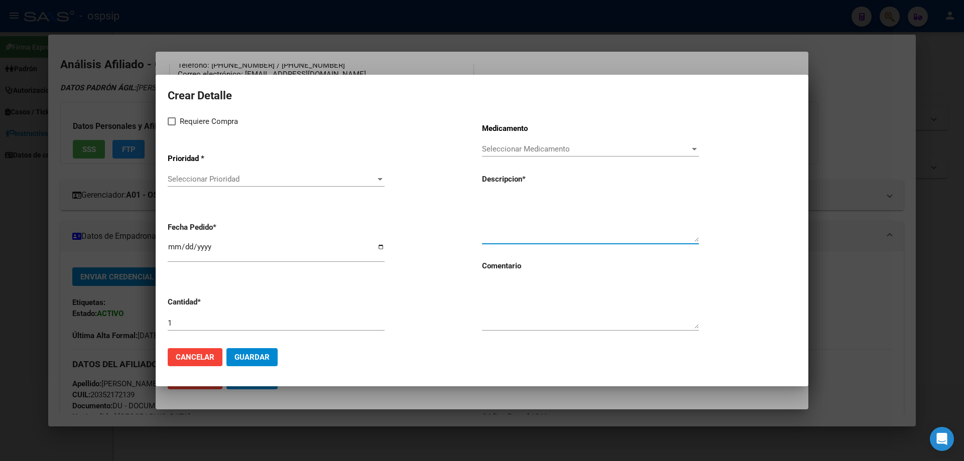
paste textarea "[MEDICAL_DATA] 4 mg cáps.x 30"
type textarea "[MEDICAL_DATA] 4 mg cáps.x 30"
click at [183, 324] on input "1" at bounding box center [276, 323] width 217 height 9
type input "2"
click at [480, 302] on app-form-text-field "Cantidad * 2" at bounding box center [325, 314] width 314 height 51
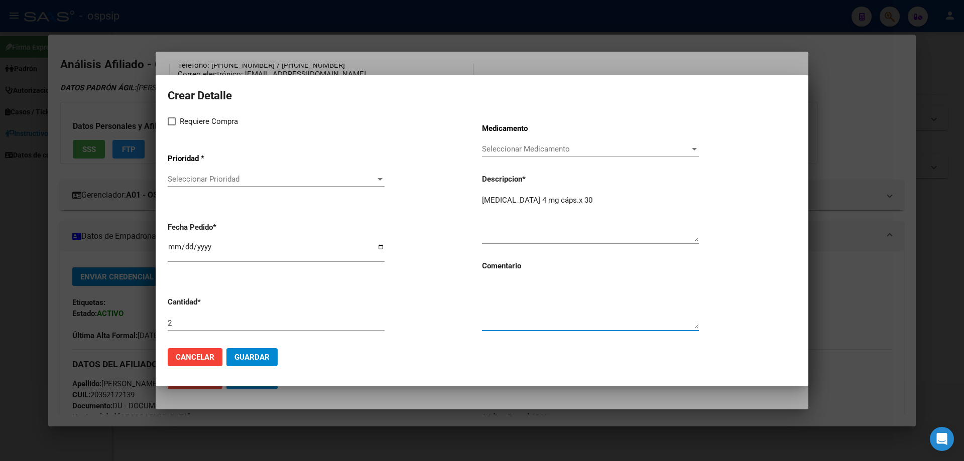
click at [494, 301] on textarea at bounding box center [590, 305] width 217 height 47
type textarea "MISMO TTO"
click at [175, 121] on span at bounding box center [172, 121] width 8 height 8
click at [172, 126] on input "Requiere Compra" at bounding box center [171, 126] width 1 height 1
checkbox input "true"
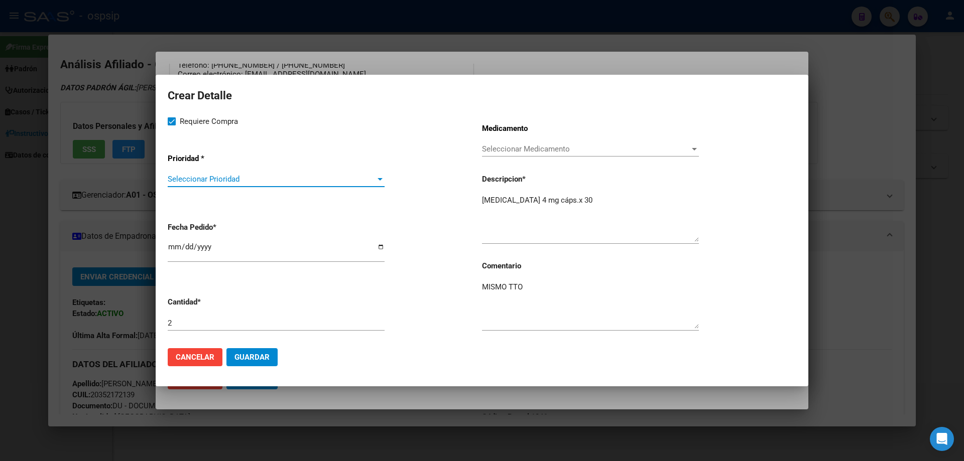
click at [205, 177] on span "Seleccionar Prioridad" at bounding box center [272, 179] width 208 height 9
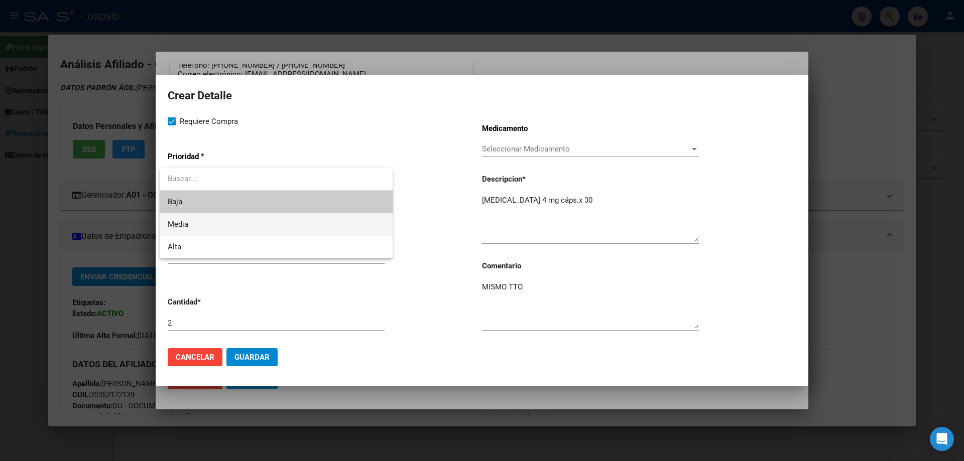
click at [201, 226] on span "Media" at bounding box center [276, 224] width 217 height 23
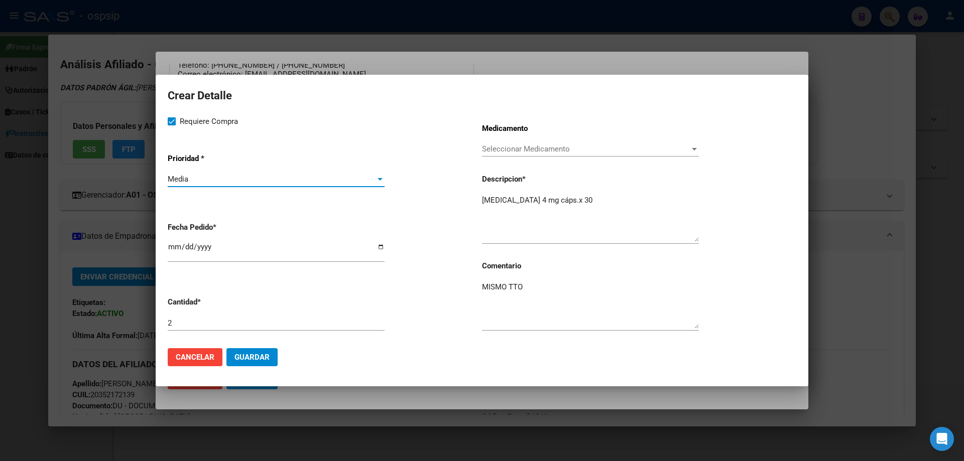
click at [171, 250] on input "[DATE]" at bounding box center [276, 251] width 217 height 16
type input "2025-08-14"
click at [246, 354] on span "Guardar" at bounding box center [251, 357] width 35 height 9
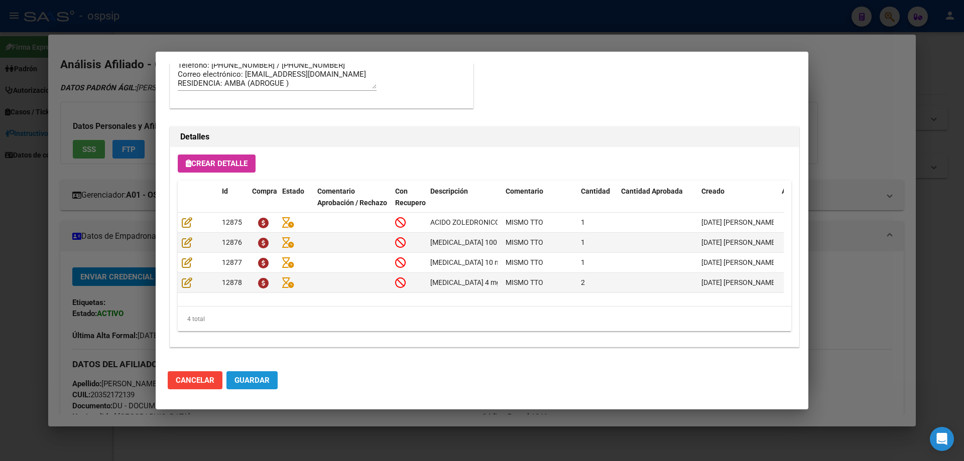
click at [254, 380] on span "Guardar" at bounding box center [251, 380] width 35 height 9
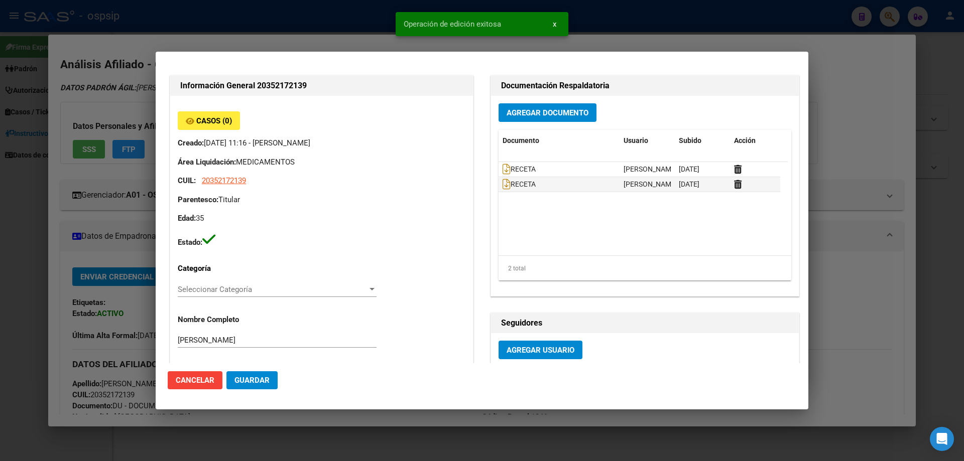
scroll to position [0, 0]
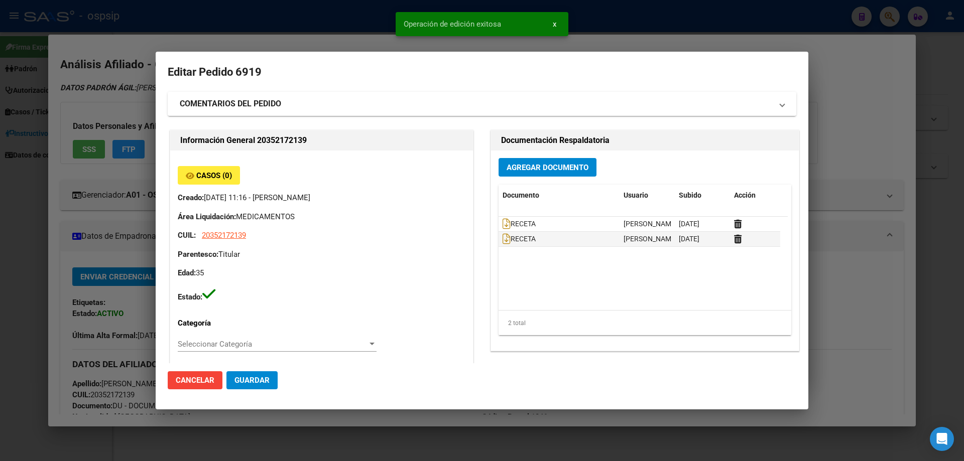
click at [217, 111] on mat-expansion-panel-header "COMENTARIOS DEL PEDIDO" at bounding box center [482, 104] width 629 height 24
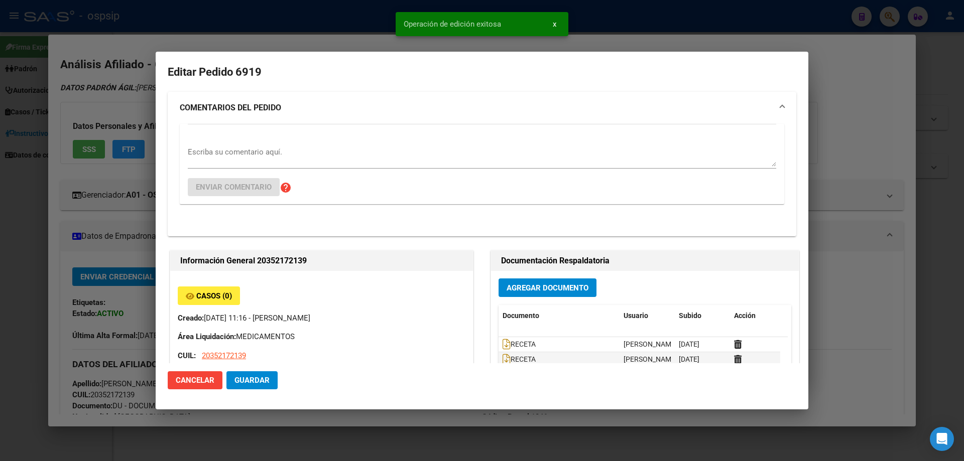
click at [204, 160] on textarea "Escriba su comentario aquí." at bounding box center [482, 157] width 588 height 20
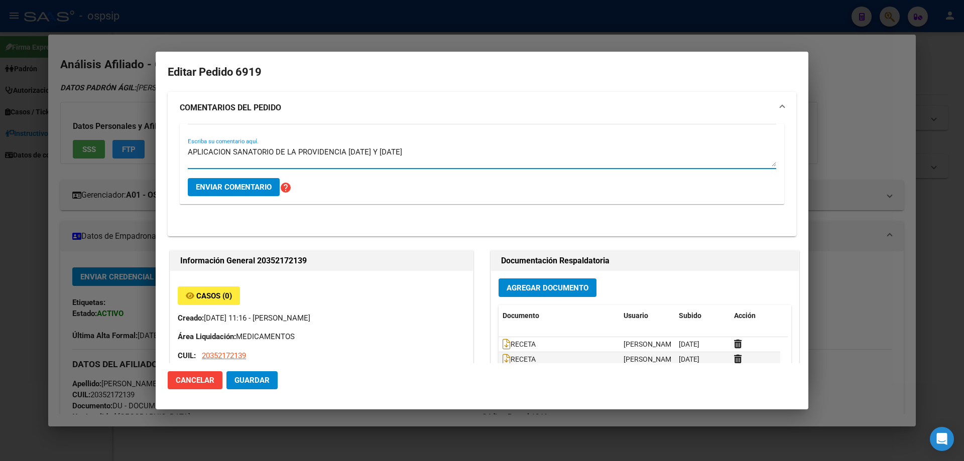
type textarea "APLICACION SANATORIO DE LA PROVIDENCIA [DATE] Y [DATE]"
click at [219, 184] on span "Enviar comentario" at bounding box center [234, 187] width 76 height 9
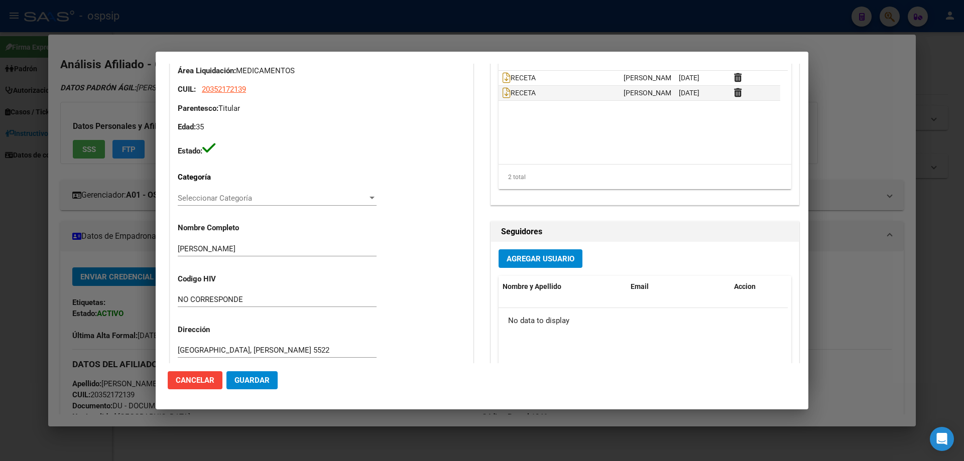
scroll to position [334, 0]
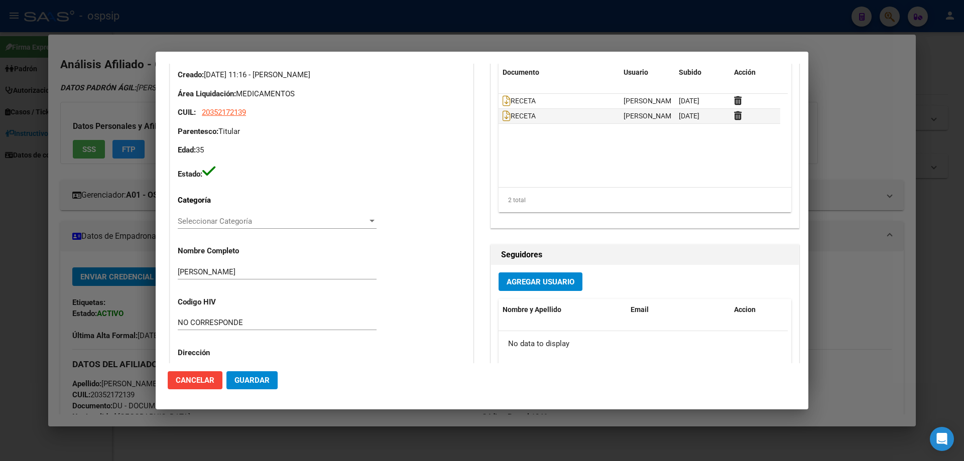
click at [268, 382] on span "Guardar" at bounding box center [251, 380] width 35 height 9
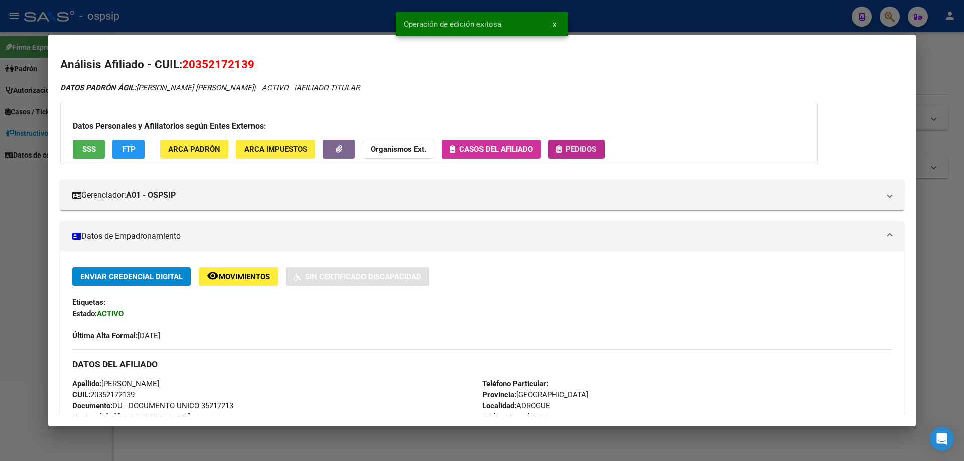
click at [592, 149] on span "Pedidos" at bounding box center [581, 149] width 31 height 9
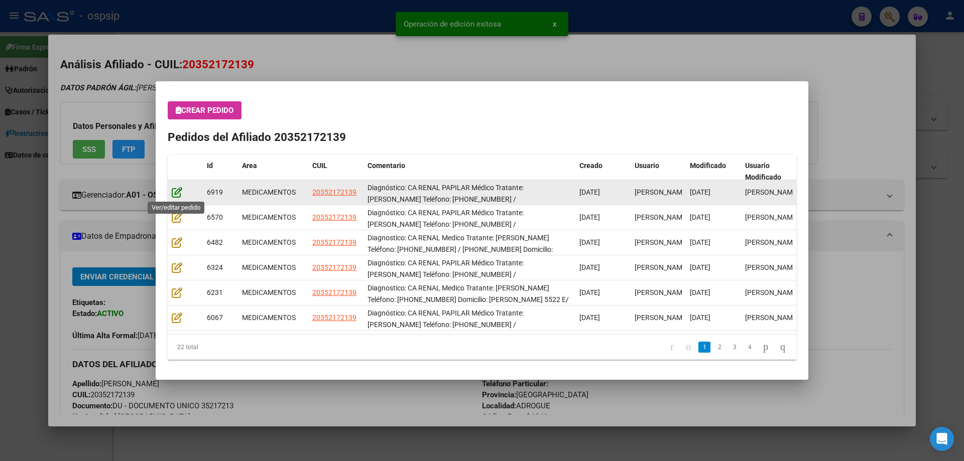
click at [175, 190] on icon at bounding box center [177, 192] width 11 height 11
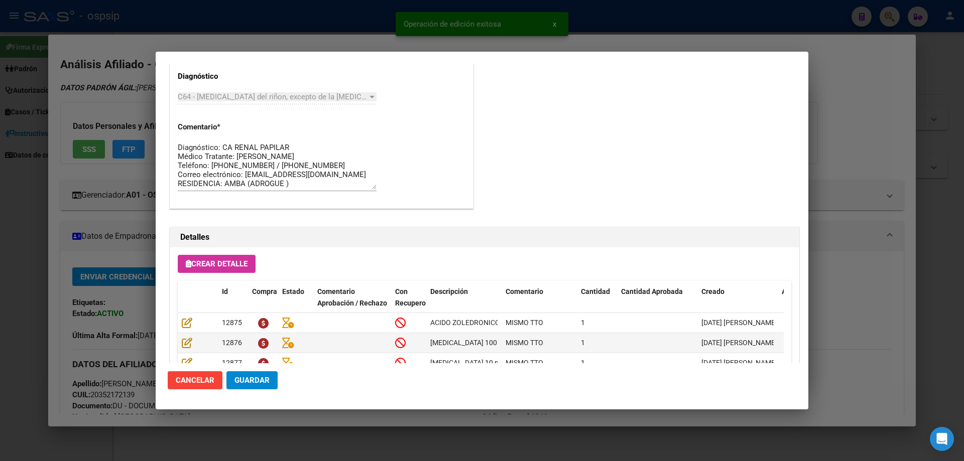
scroll to position [863, 0]
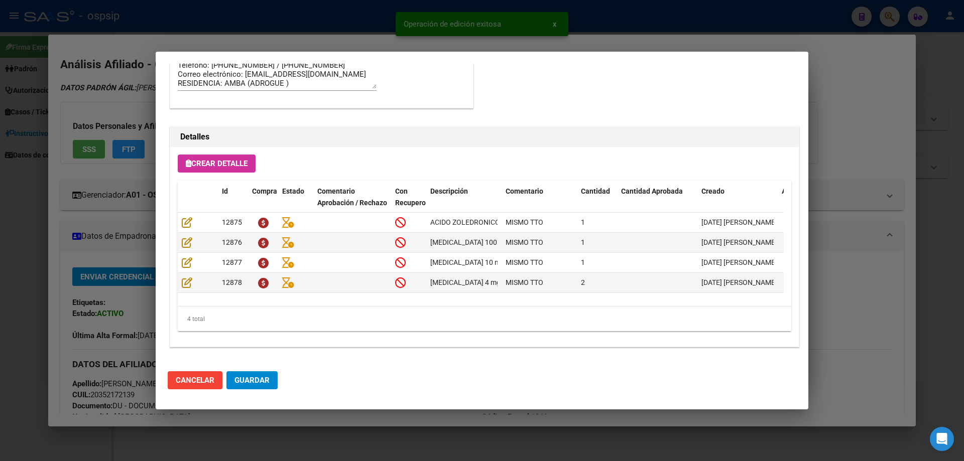
click at [253, 368] on mat-dialog-actions "Cancelar Guardar" at bounding box center [482, 380] width 629 height 34
click at [254, 381] on span "Guardar" at bounding box center [251, 380] width 35 height 9
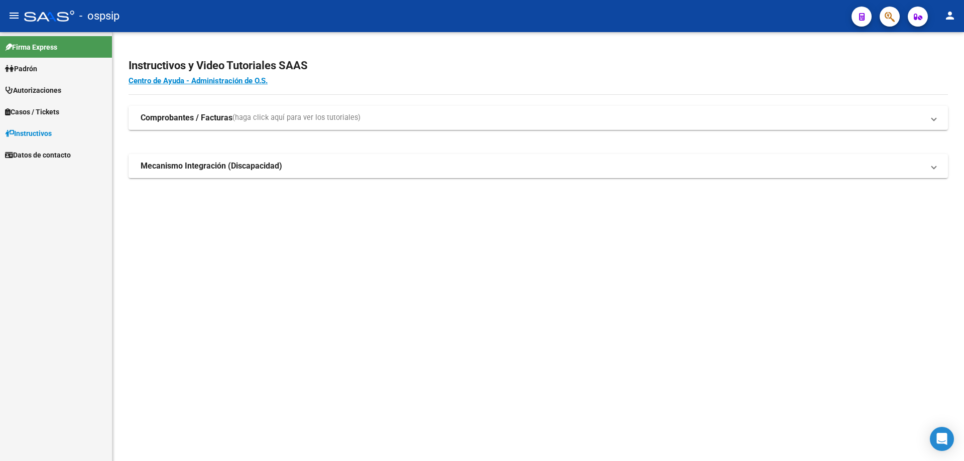
click at [45, 88] on span "Autorizaciones" at bounding box center [33, 90] width 56 height 11
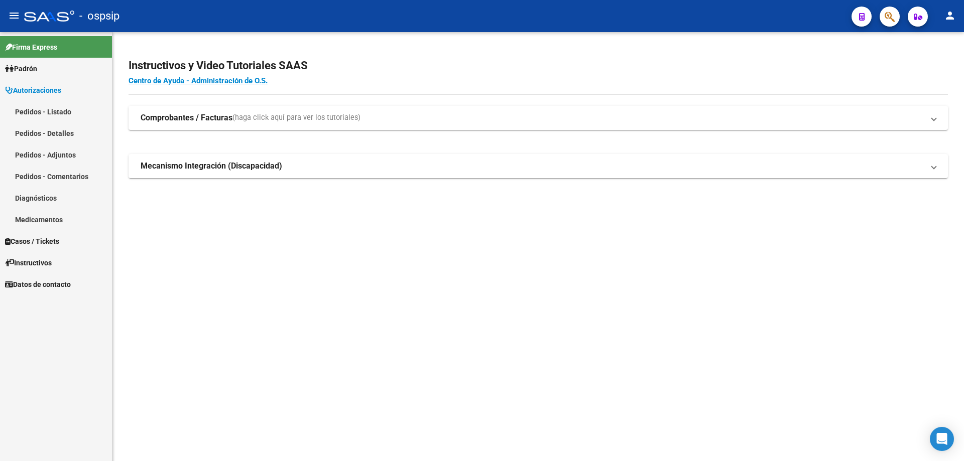
click at [48, 118] on link "Pedidos - Listado" at bounding box center [56, 112] width 112 height 22
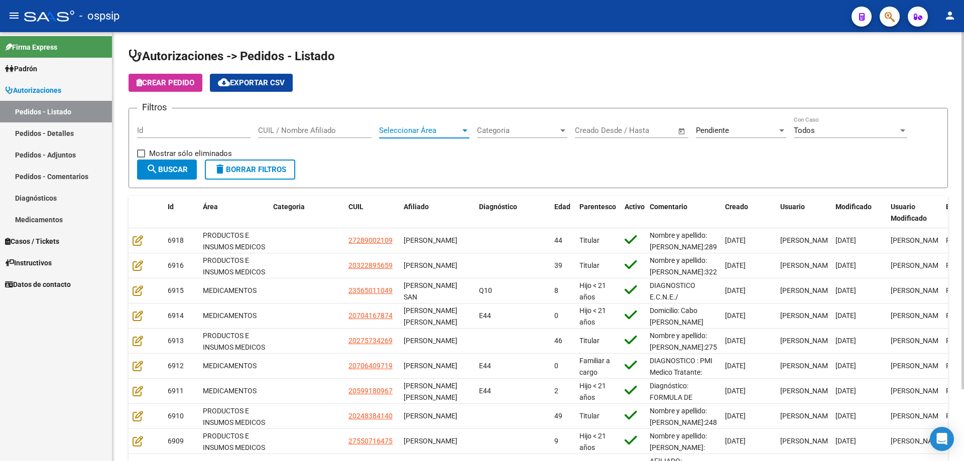
click at [417, 133] on span "Seleccionar Área" at bounding box center [419, 130] width 81 height 9
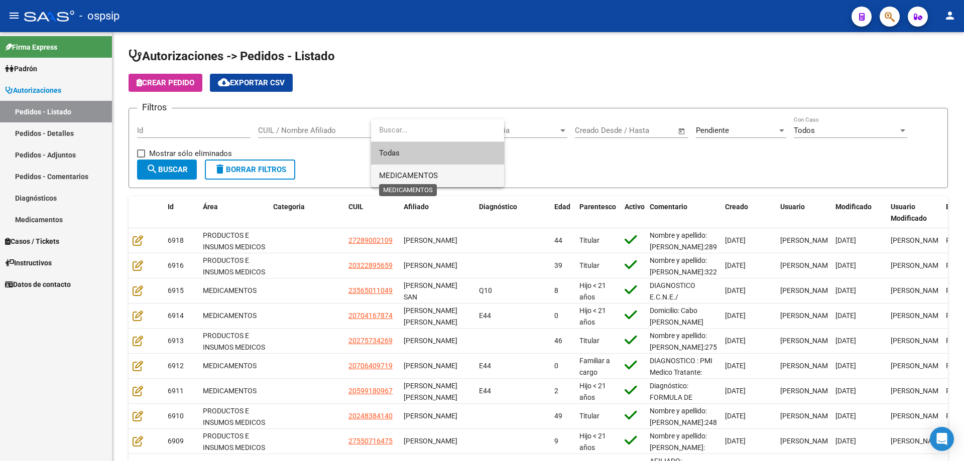
click at [408, 178] on span "MEDICAMENTOS" at bounding box center [408, 175] width 59 height 9
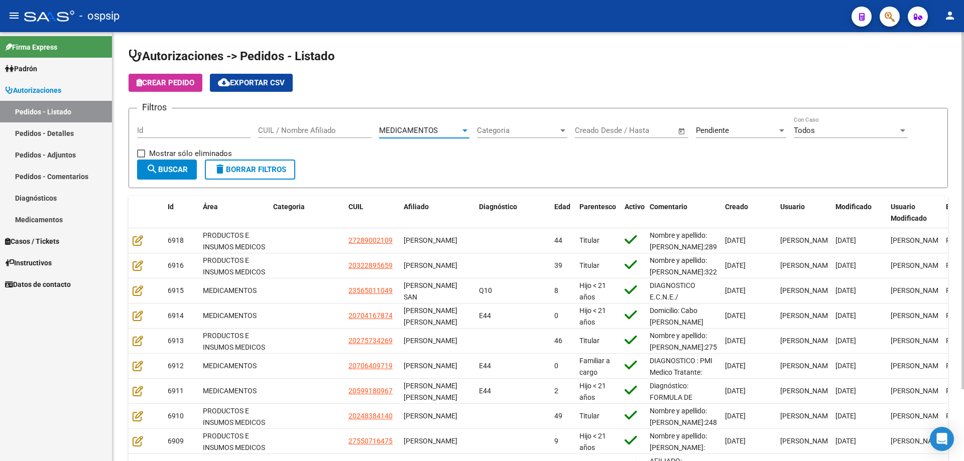
click at [161, 172] on span "search Buscar" at bounding box center [167, 169] width 42 height 9
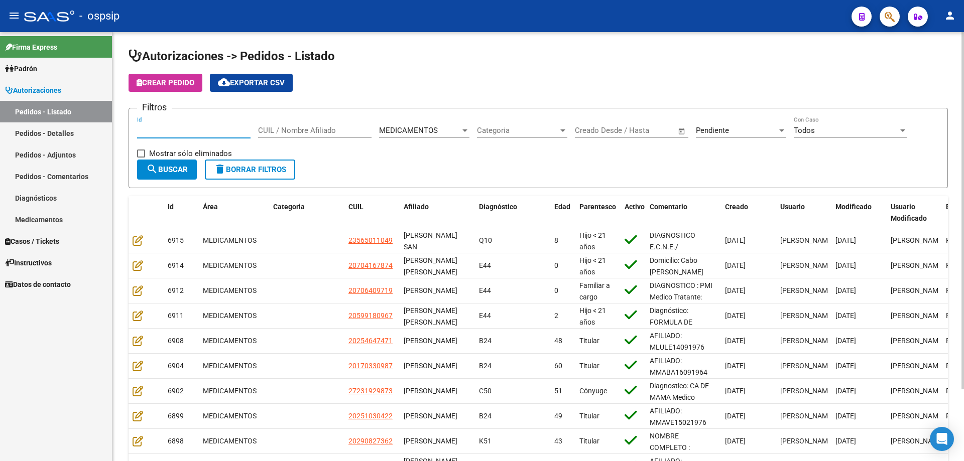
click at [162, 132] on input "Id" at bounding box center [193, 130] width 113 height 9
type input "6"
type input "6917"
click at [503, 135] on div "Categoria Categoria" at bounding box center [522, 127] width 90 height 22
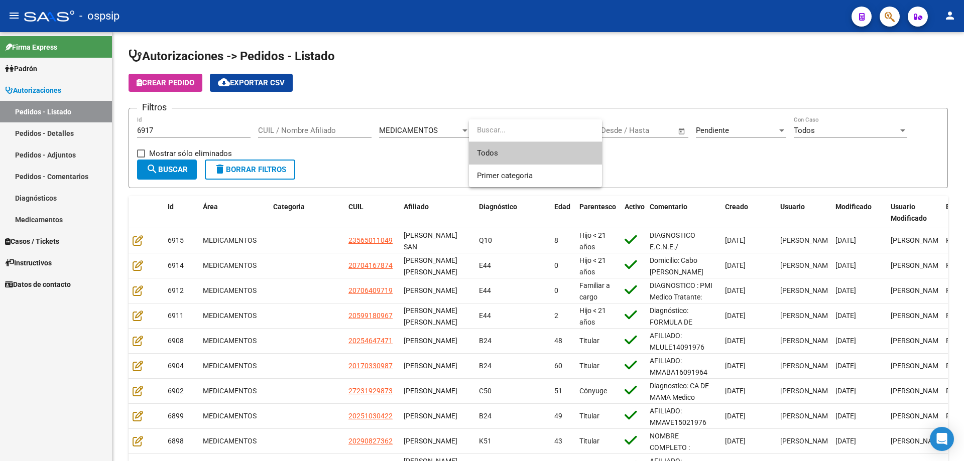
click at [498, 158] on span "Todos" at bounding box center [535, 153] width 117 height 23
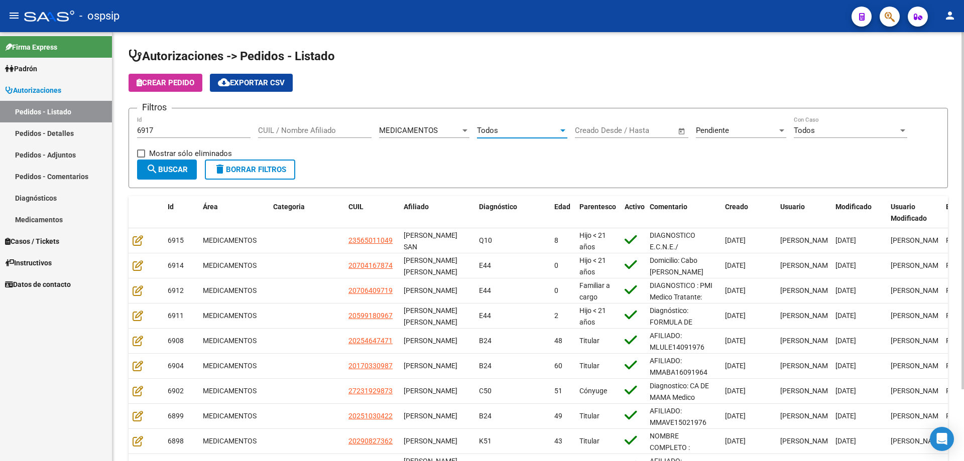
click at [742, 128] on div "Pendiente" at bounding box center [736, 130] width 81 height 9
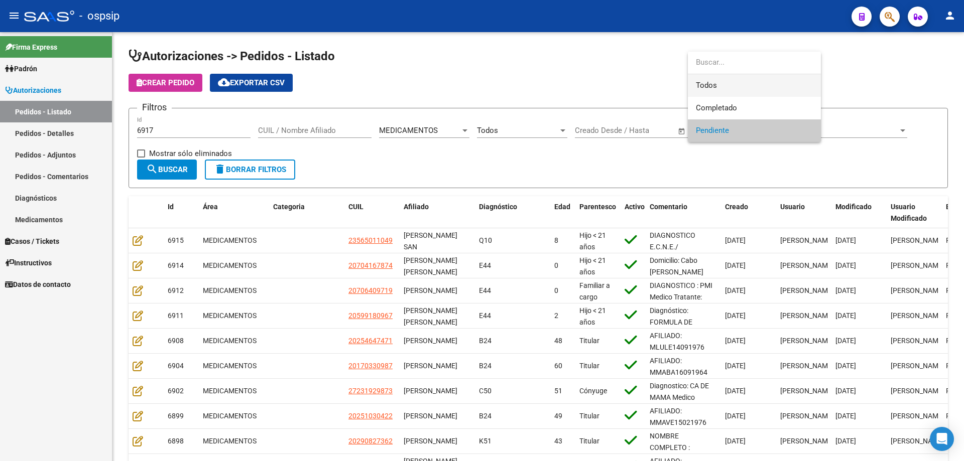
click at [729, 94] on span "Todos" at bounding box center [754, 85] width 117 height 23
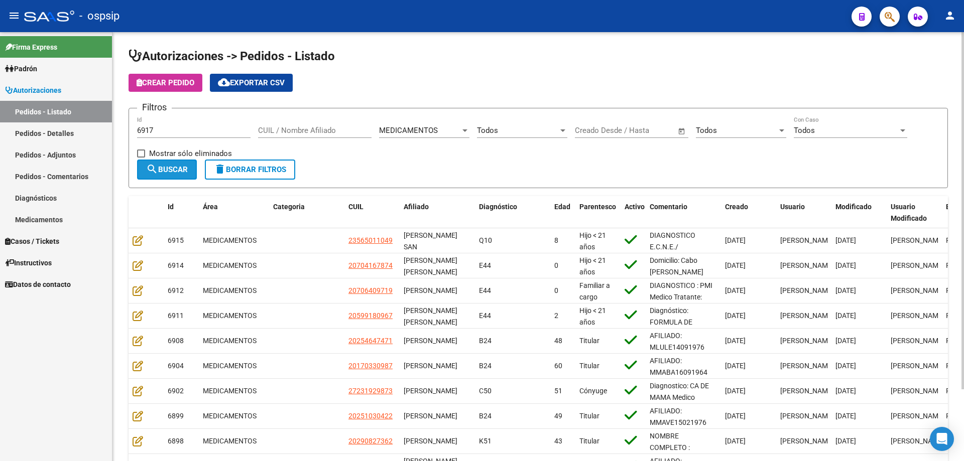
click at [173, 172] on span "search Buscar" at bounding box center [167, 169] width 42 height 9
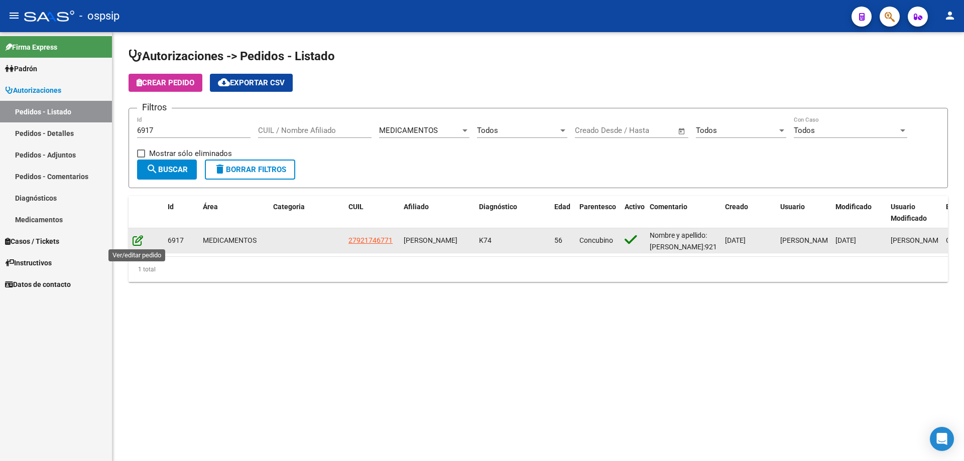
click at [137, 239] on icon at bounding box center [138, 240] width 11 height 11
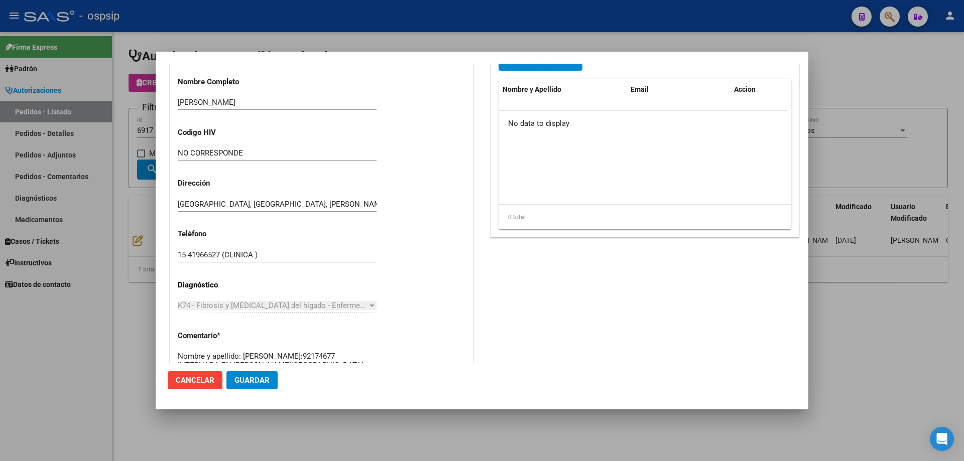
scroll to position [653, 0]
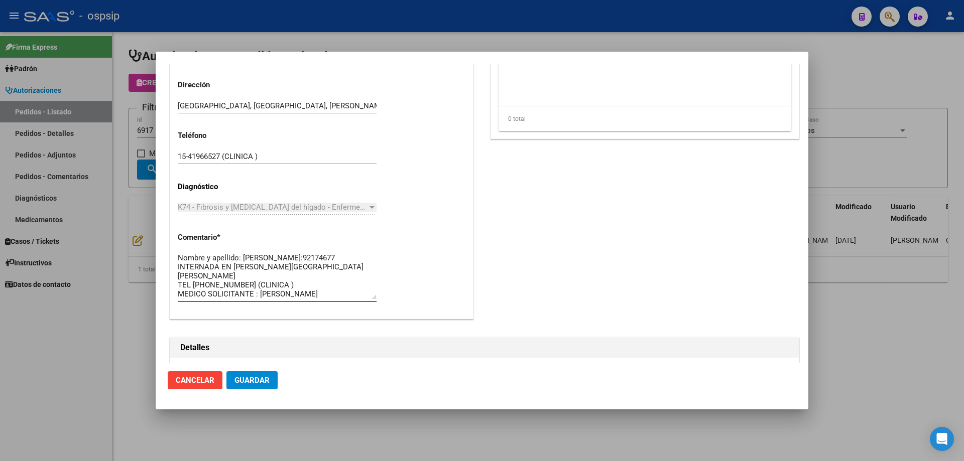
click at [302, 256] on textarea "Nombre y apellido: [PERSON_NAME]:92174677 INTERNADA EN [PERSON_NAME][GEOGRAPHIC…" at bounding box center [277, 276] width 199 height 47
type textarea "DIAGNOSTICO ; [MEDICAL_DATA] Nombre y apellido: [PERSON_NAME]:92174677 INTERNAD…"
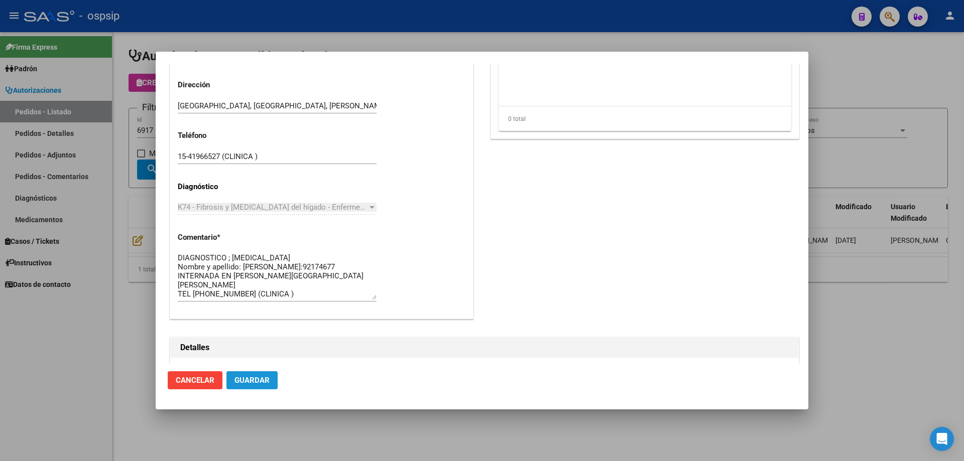
click at [263, 377] on span "Guardar" at bounding box center [251, 380] width 35 height 9
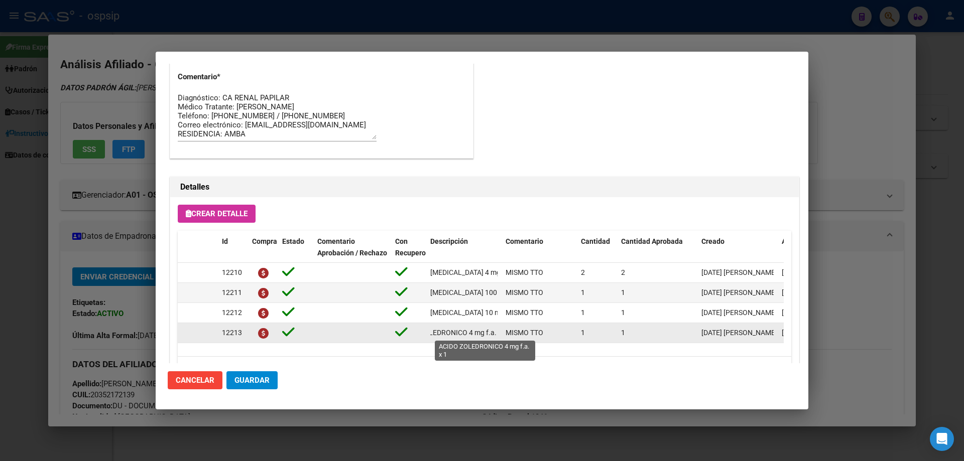
scroll to position [0, 42]
drag, startPoint x: 427, startPoint y: 335, endPoint x: 498, endPoint y: 334, distance: 70.8
click at [499, 334] on datatable-body-cell "ACIDO ZOLEDRONICO 4 mg f.a. x 1" at bounding box center [463, 333] width 75 height 20
copy span "ACIDO ZOLEDRONICO 4 mg f.a. x 1"
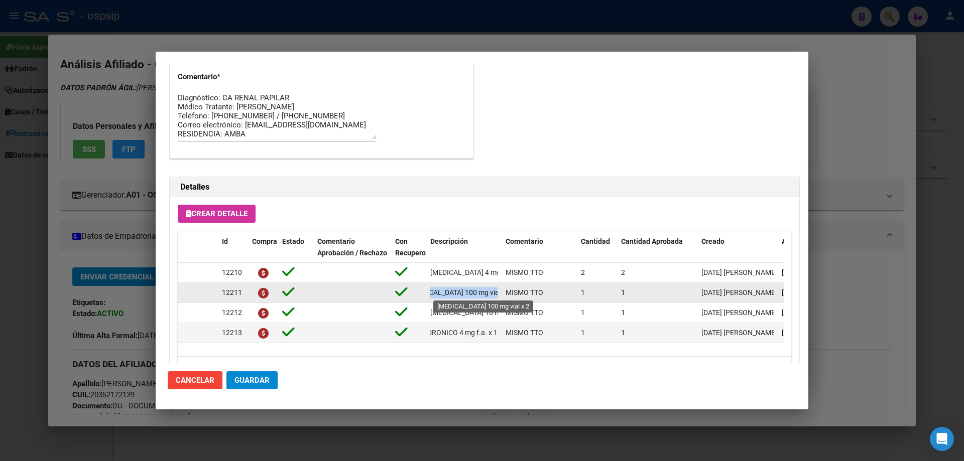
scroll to position [0, 39]
drag, startPoint x: 429, startPoint y: 294, endPoint x: 500, endPoint y: 296, distance: 70.8
click at [500, 296] on datatable-body-cell "[MEDICAL_DATA] 100 mg vial x 2" at bounding box center [463, 293] width 75 height 20
copy span "[MEDICAL_DATA] 100 mg vial x 2"
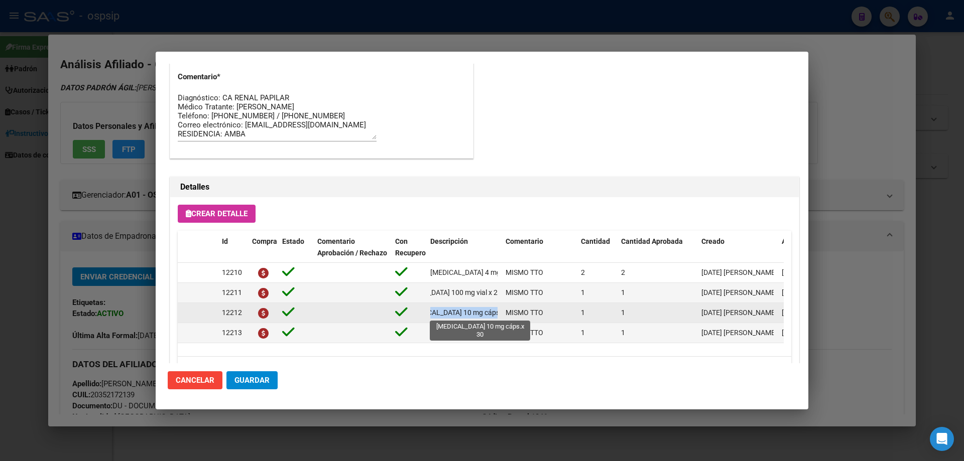
scroll to position [0, 25]
drag, startPoint x: 428, startPoint y: 313, endPoint x: 499, endPoint y: 316, distance: 70.8
click at [499, 316] on datatable-body-cell "[MEDICAL_DATA] 10 mg cáps.x 30" at bounding box center [463, 313] width 75 height 20
copy span "[MEDICAL_DATA] 10 mg cáps.x 30"
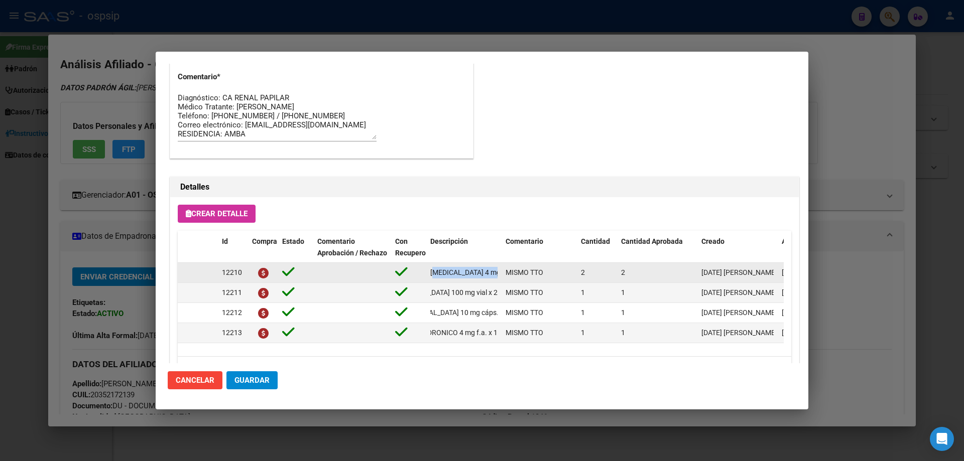
scroll to position [0, 21]
drag, startPoint x: 428, startPoint y: 271, endPoint x: 491, endPoint y: 273, distance: 63.3
click at [502, 273] on div "12210 LENVATINIB 4 mg cáps.x 30 MISMO TTO 2 2 17/07/2025 Jesica 22/07/2025 Pedr…" at bounding box center [553, 273] width 751 height 20
copy span "[MEDICAL_DATA] 4 mg cáps.x 30"
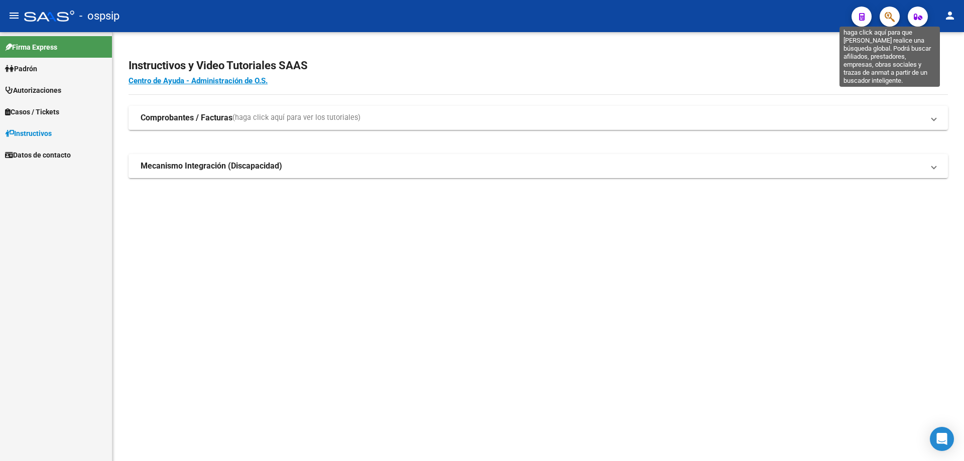
click at [889, 19] on icon "button" at bounding box center [890, 17] width 10 height 12
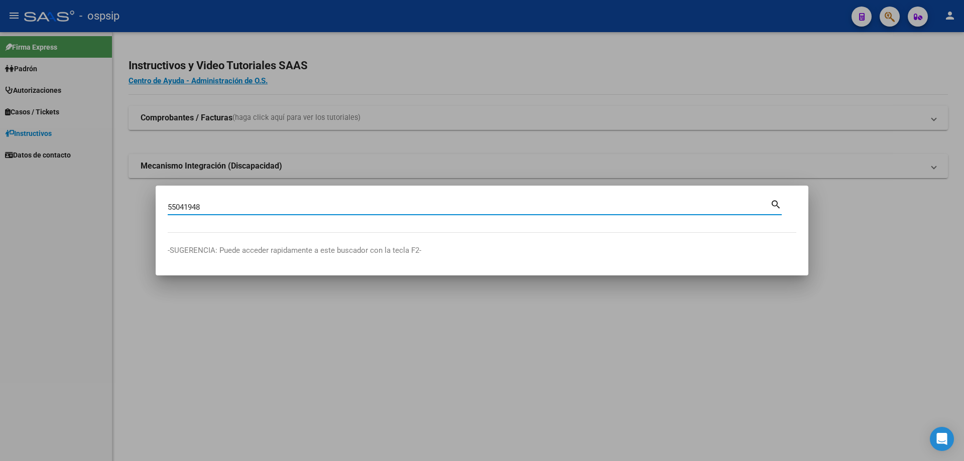
type input "55041948"
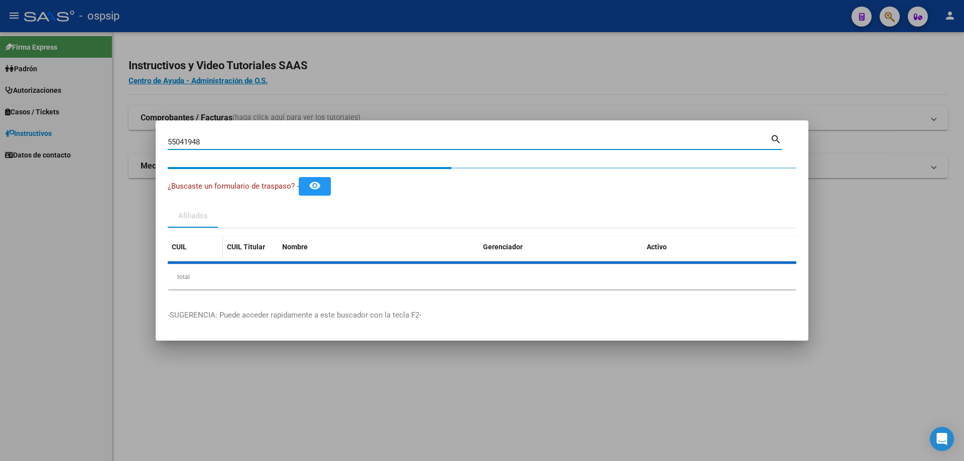
type textarea "20550419484"
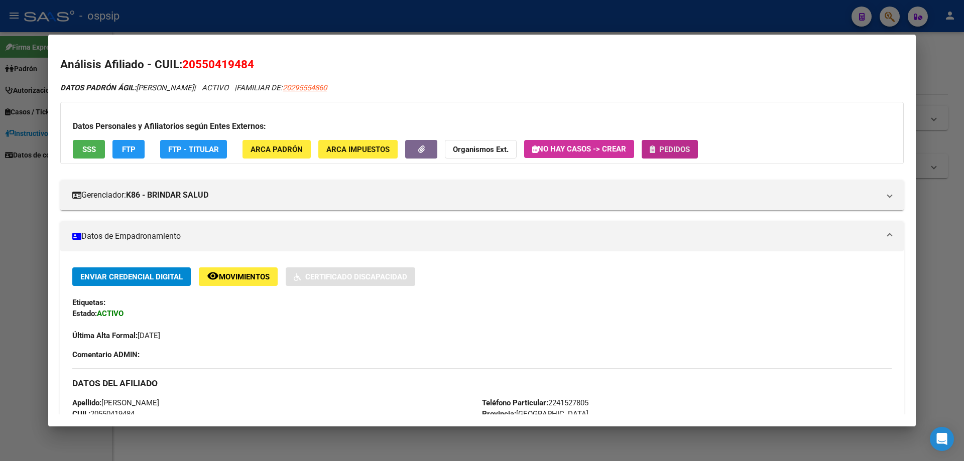
click at [677, 142] on button "Pedidos" at bounding box center [670, 149] width 56 height 19
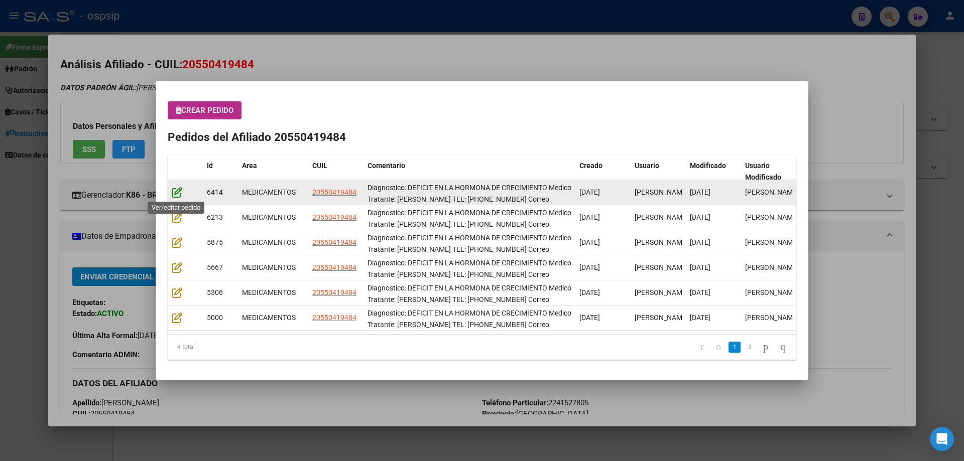
click at [178, 194] on icon at bounding box center [177, 192] width 11 height 11
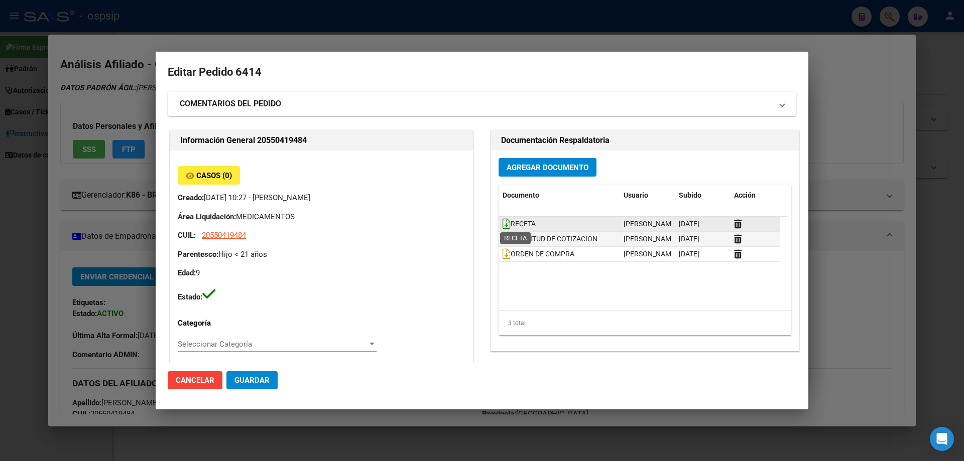
click at [503, 223] on icon at bounding box center [507, 223] width 8 height 11
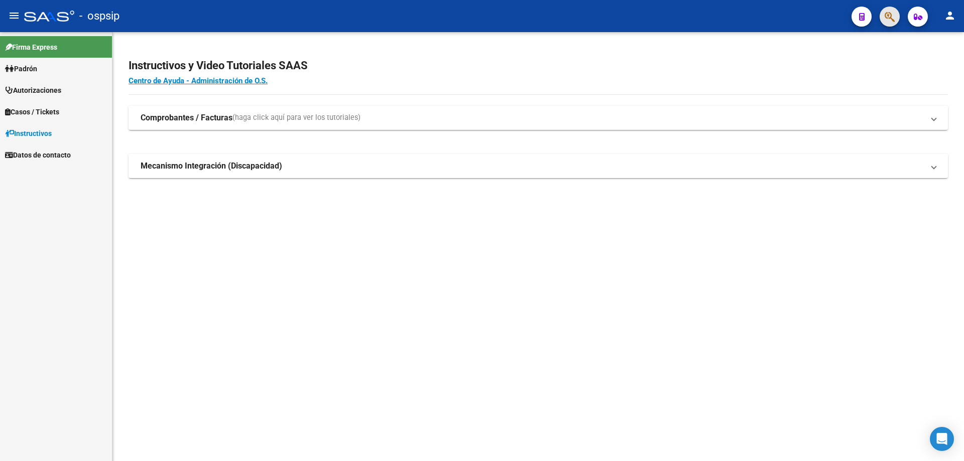
click at [884, 16] on button "button" at bounding box center [890, 17] width 20 height 20
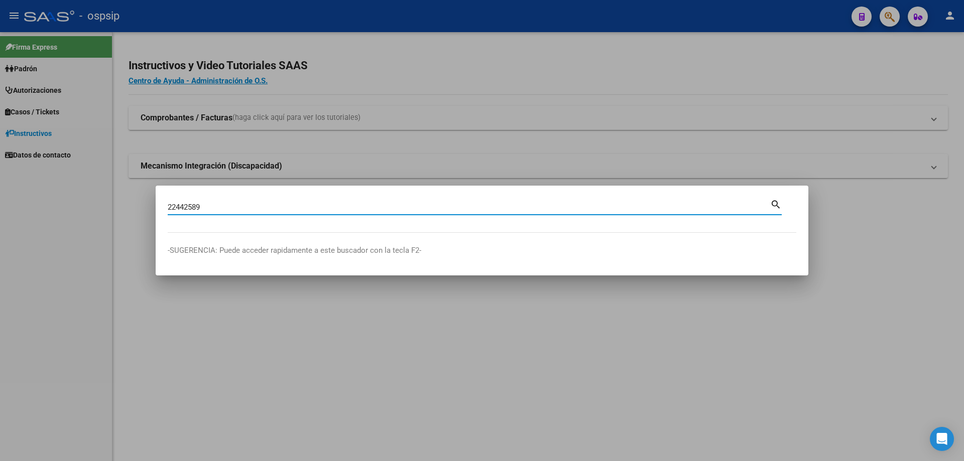
type input "22442589"
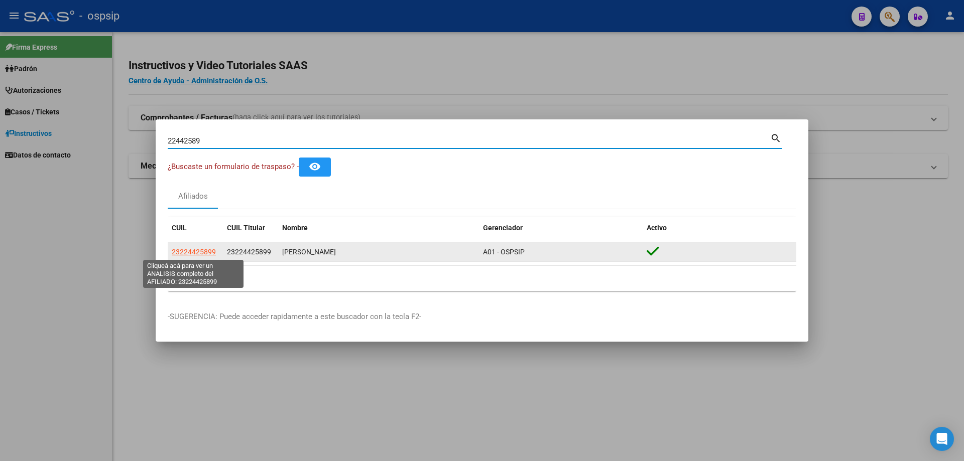
click at [195, 253] on span "23224425899" at bounding box center [194, 252] width 44 height 8
type textarea "23224425899"
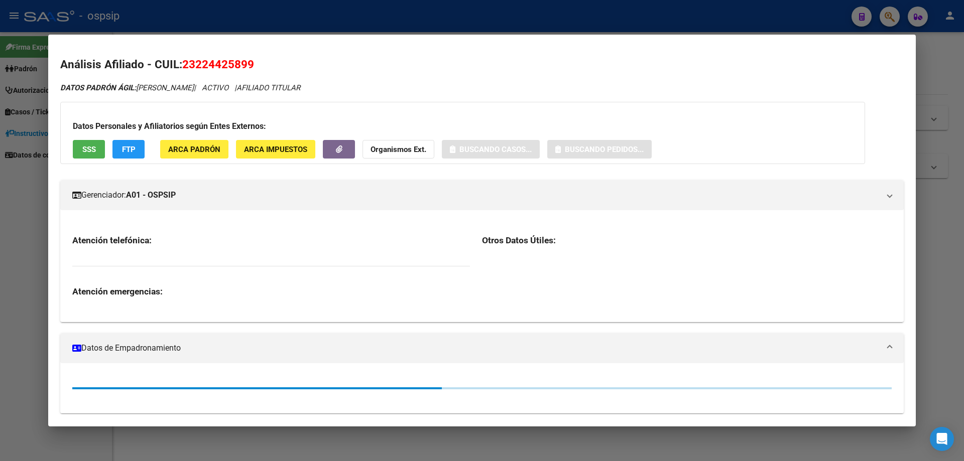
click at [85, 146] on span "SSS" at bounding box center [89, 149] width 14 height 9
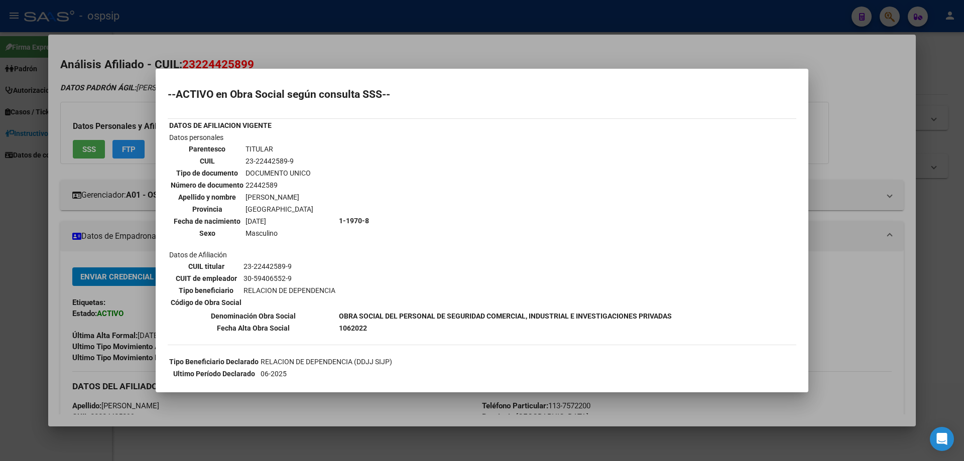
scroll to position [151, 0]
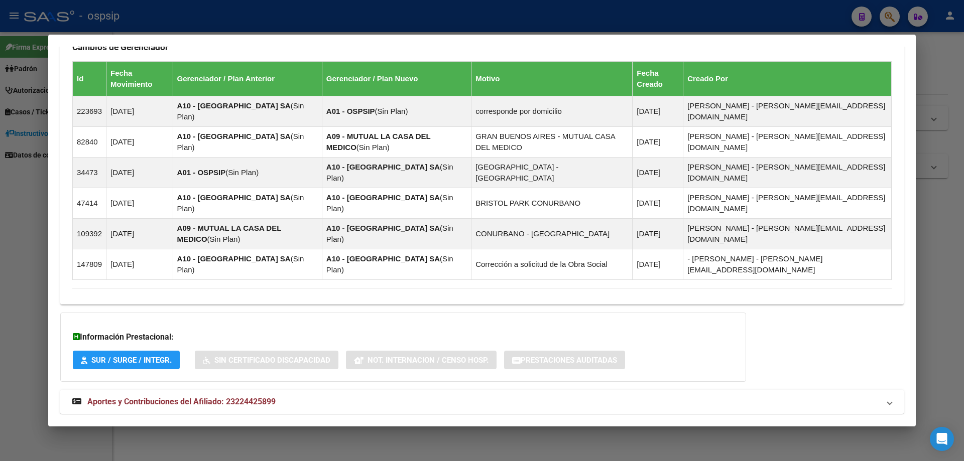
click at [190, 397] on span "Aportes y Contribuciones del Afiliado: 23224425899" at bounding box center [181, 402] width 188 height 10
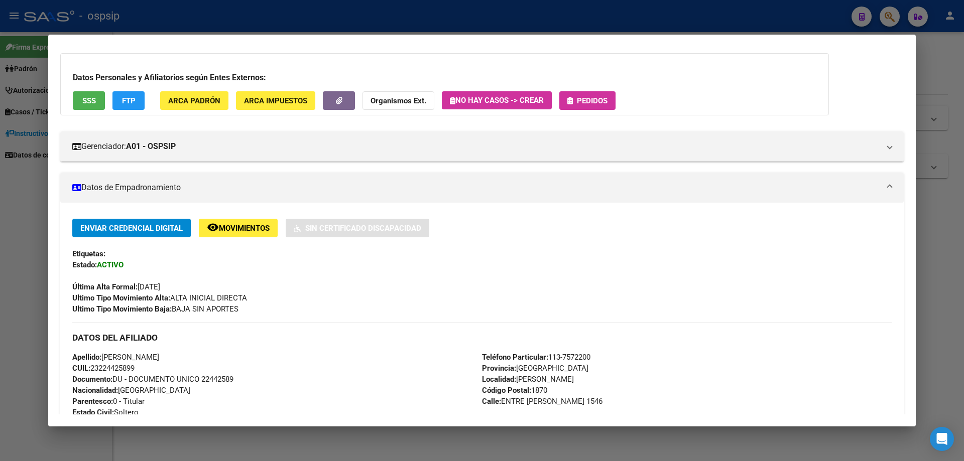
scroll to position [0, 0]
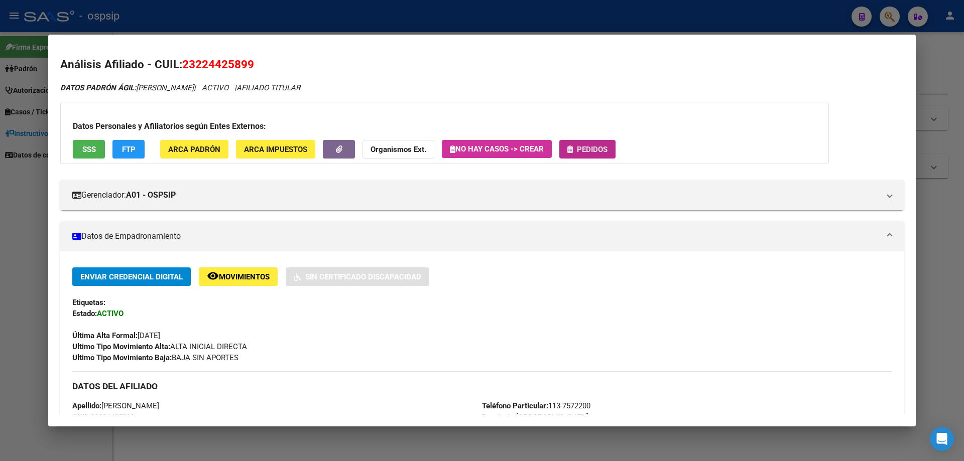
click at [604, 149] on span "Pedidos" at bounding box center [592, 149] width 31 height 9
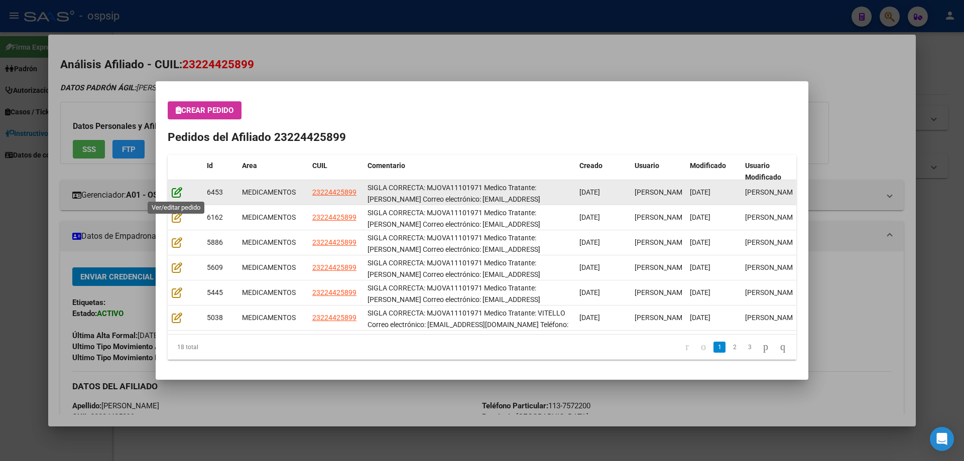
click at [178, 191] on icon at bounding box center [177, 192] width 11 height 11
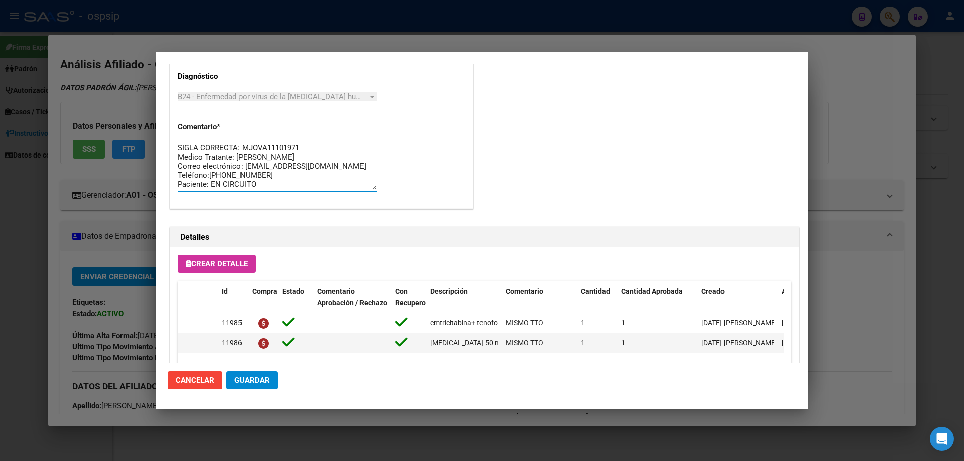
drag, startPoint x: 255, startPoint y: 183, endPoint x: 172, endPoint y: 137, distance: 94.4
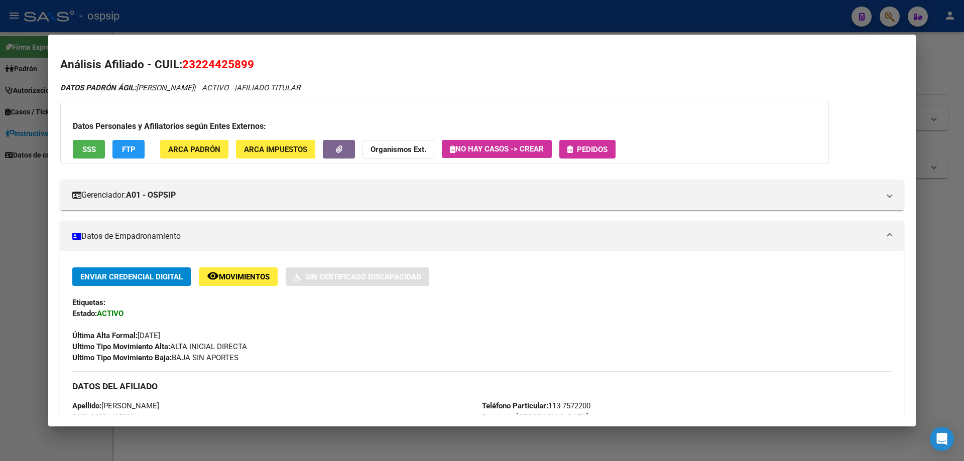
click at [596, 148] on span "Pedidos" at bounding box center [592, 149] width 31 height 9
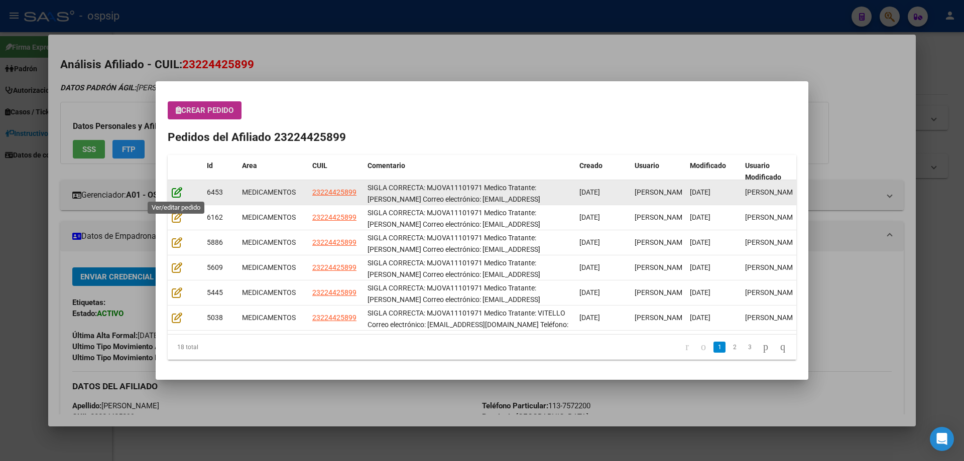
click at [176, 195] on icon at bounding box center [177, 192] width 11 height 11
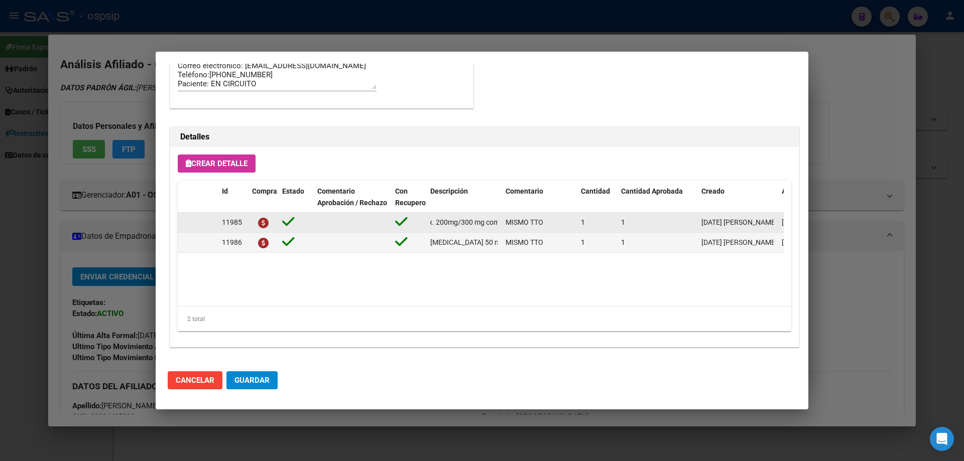
scroll to position [0, 168]
drag, startPoint x: 428, startPoint y: 222, endPoint x: 502, endPoint y: 220, distance: 73.3
click at [502, 220] on div "11985 emtricitabina+ tenofovirdisoprox. 200mg/300 mg comp.rec.x 30 (FTC/TDF) MI…" at bounding box center [553, 223] width 751 height 20
copy span "emtricitabina+ tenofovirdisoprox. 200mg/300 mg comp.rec.x 30 (FTC/TDF)"
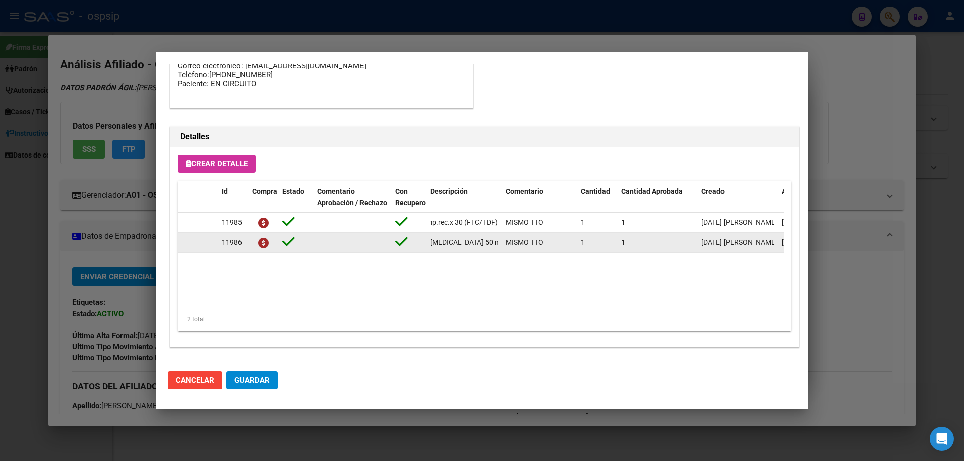
drag, startPoint x: 430, startPoint y: 244, endPoint x: 500, endPoint y: 248, distance: 70.4
click at [502, 248] on div "11986 dolutegravir 50 mg comp x 30 (DTG) MISMO TTO 1 1 07/07/2025 Jesica 07/07/…" at bounding box center [553, 243] width 751 height 20
click at [500, 248] on datatable-body-cell "dolutegravir 50 mg comp x 30 (DTG)" at bounding box center [463, 243] width 75 height 20
drag, startPoint x: 500, startPoint y: 242, endPoint x: 416, endPoint y: 244, distance: 83.9
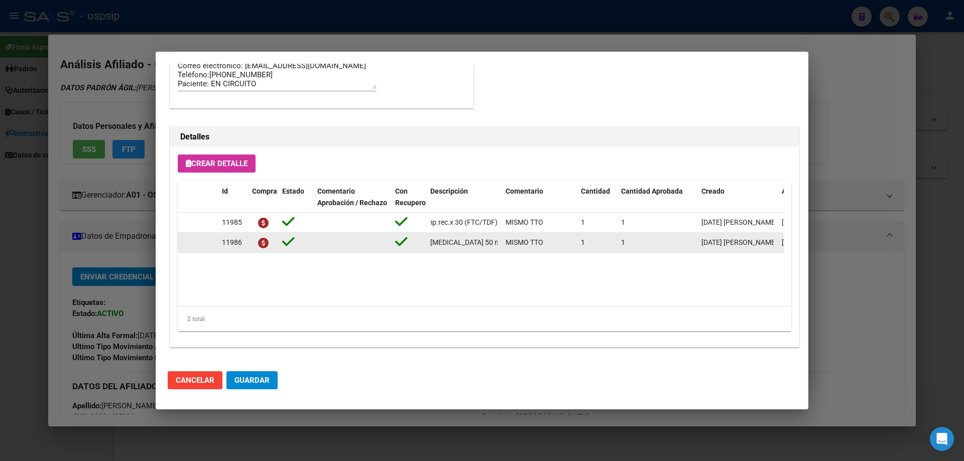
click at [416, 244] on div "11986 dolutegravir 50 mg comp x 30 (DTG) MISMO TTO 1 1 07/07/2025 Jesica 07/07/…" at bounding box center [553, 243] width 751 height 20
copy div "[MEDICAL_DATA] 50 mg co"
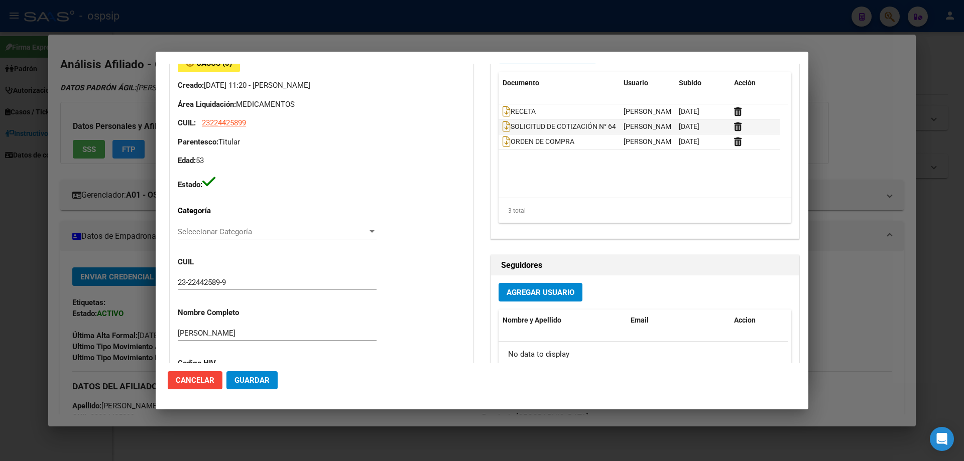
scroll to position [50, 0]
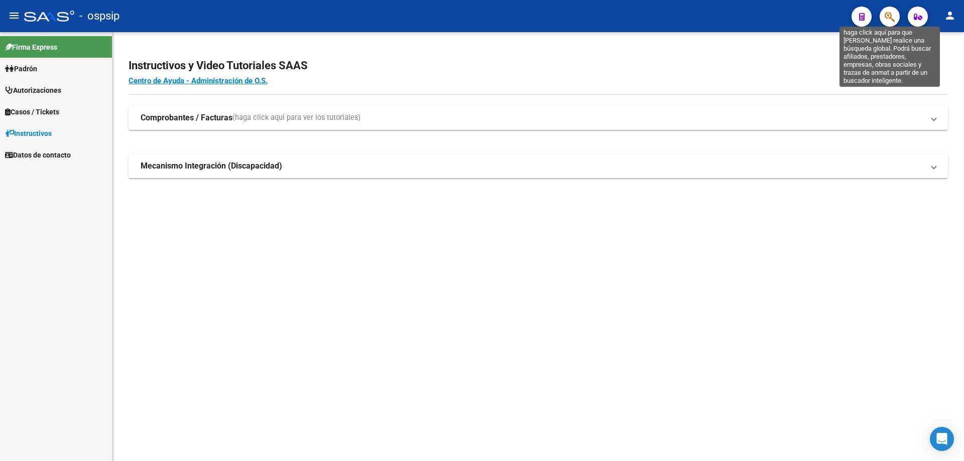
click at [893, 15] on icon "button" at bounding box center [890, 17] width 10 height 12
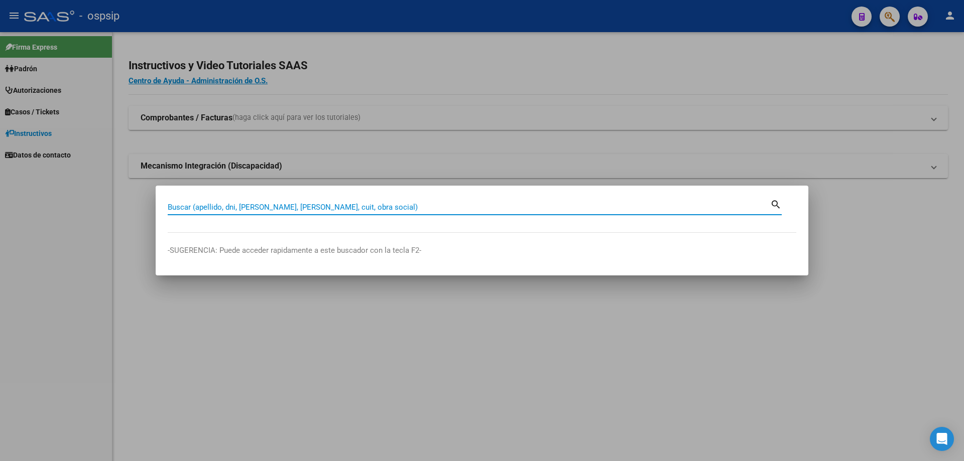
paste input "35228535"
type input "35228535"
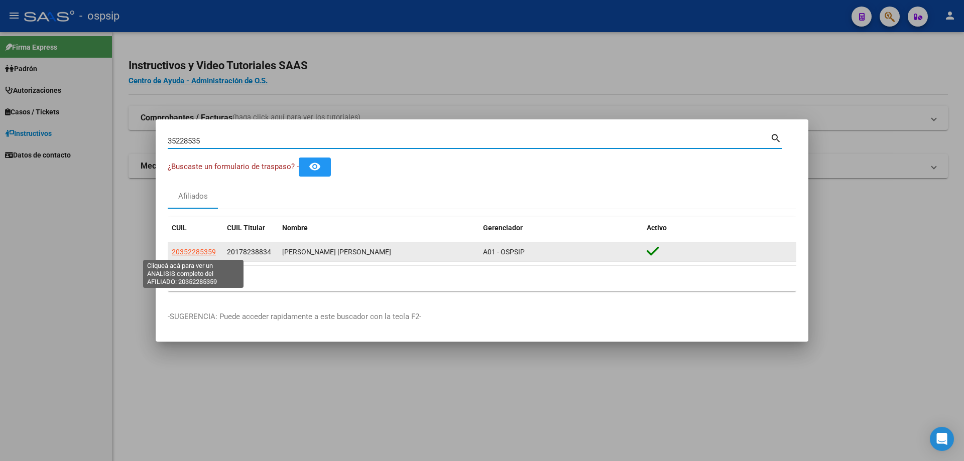
click at [193, 255] on span "20352285359" at bounding box center [194, 252] width 44 height 8
type textarea "20352285359"
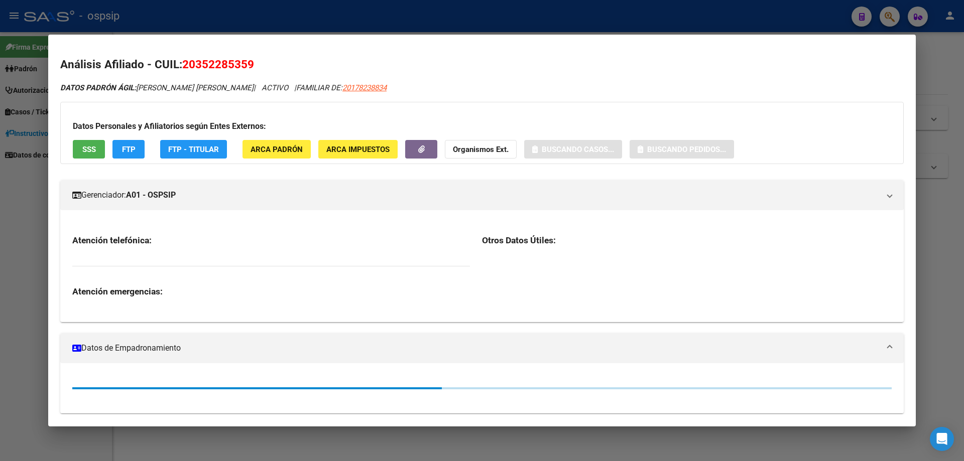
click at [93, 146] on span "SSS" at bounding box center [89, 149] width 14 height 9
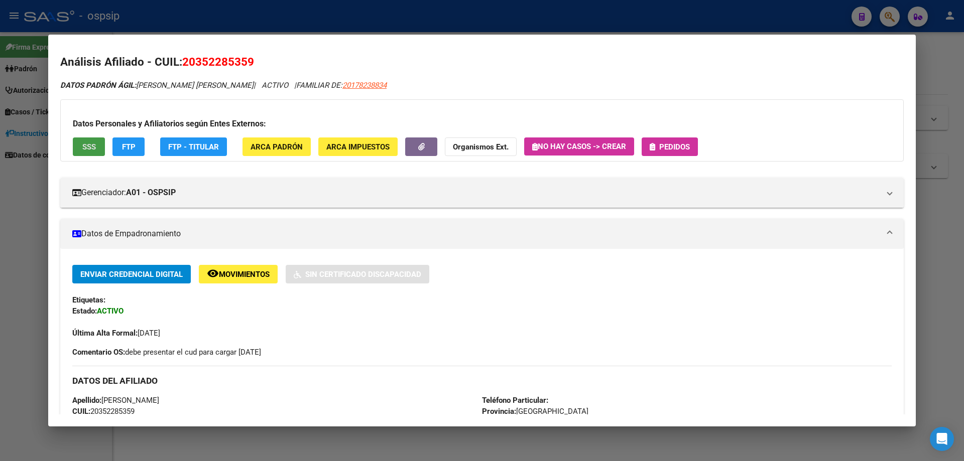
scroll to position [0, 0]
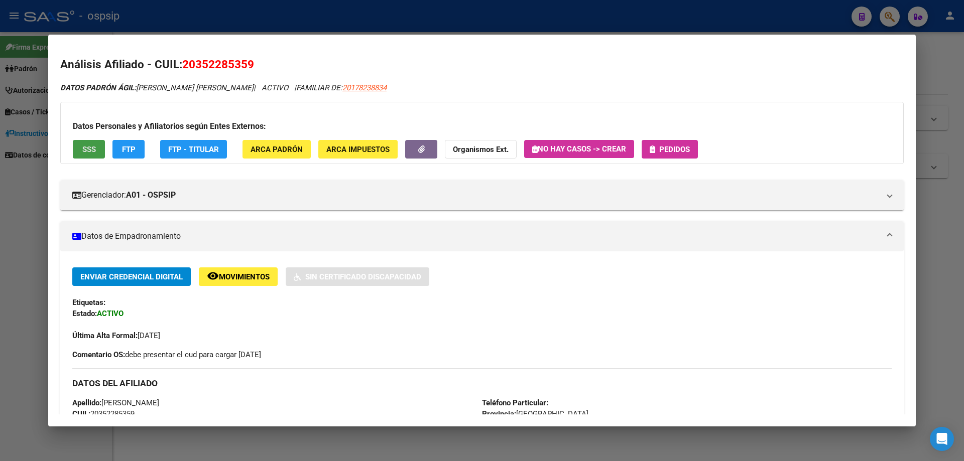
click at [681, 150] on span "Pedidos" at bounding box center [674, 149] width 31 height 9
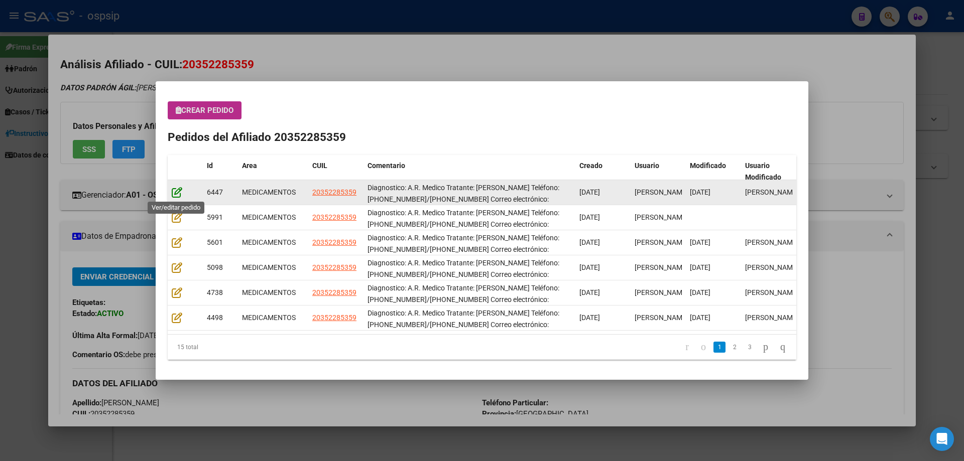
click at [174, 188] on icon at bounding box center [177, 192] width 11 height 11
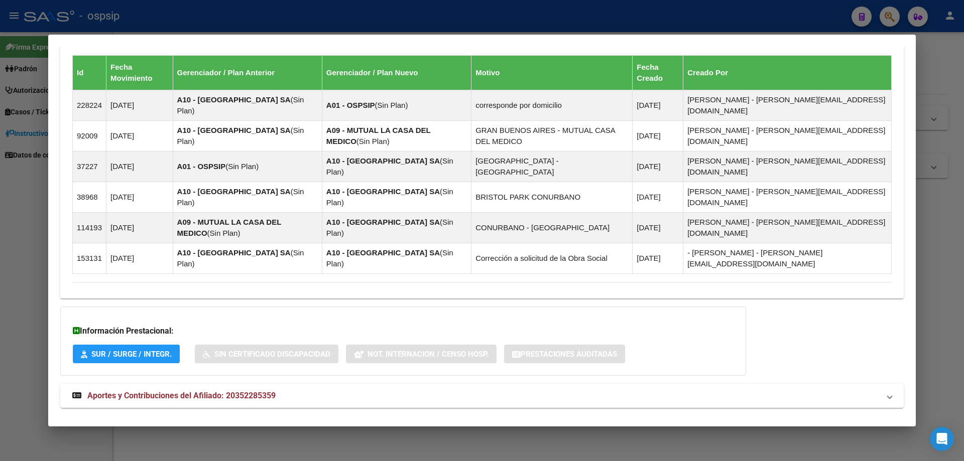
scroll to position [668, 0]
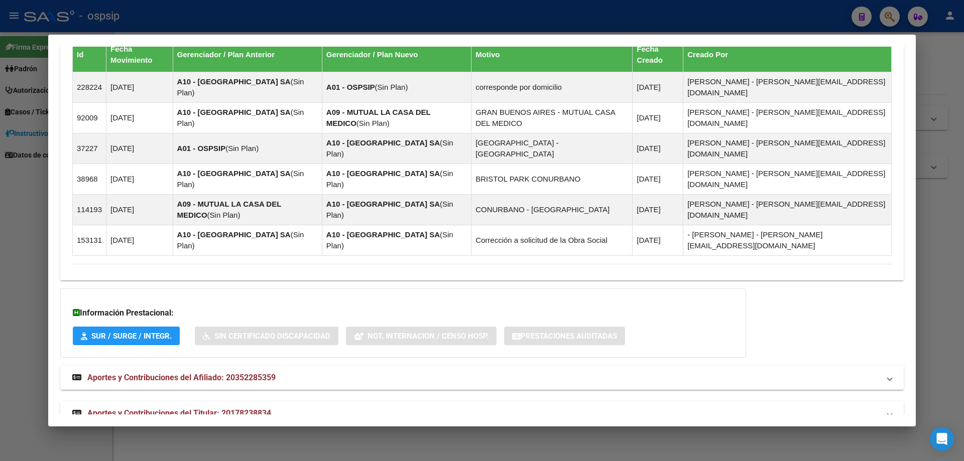
click at [227, 373] on span "Aportes y Contribuciones del Afiliado: 20352285359" at bounding box center [181, 378] width 188 height 10
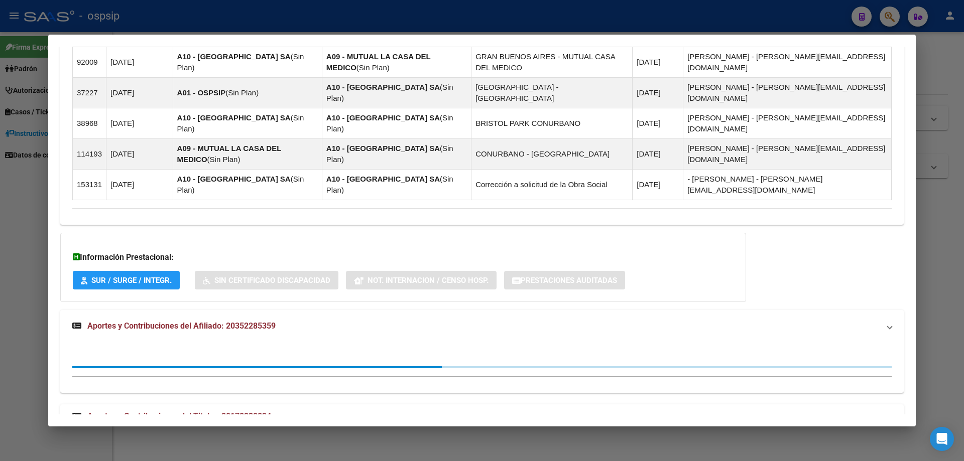
scroll to position [727, 0]
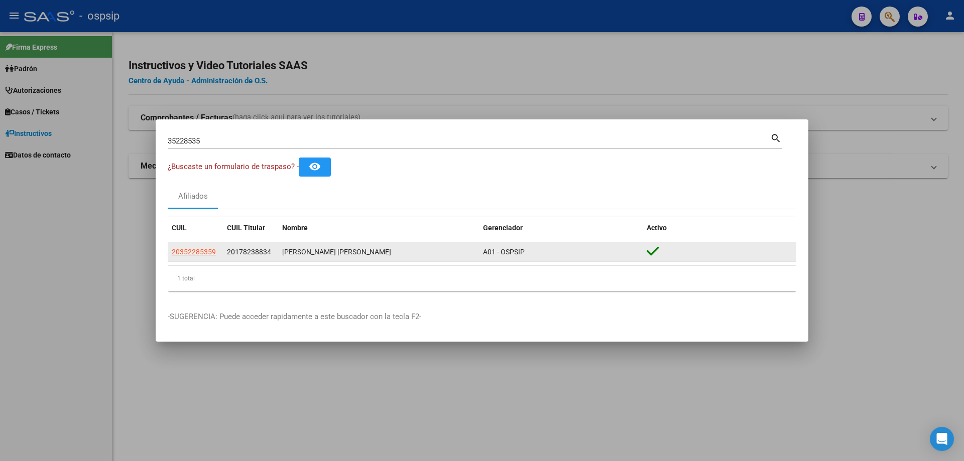
click at [202, 245] on datatable-body-cell "20352285359" at bounding box center [195, 252] width 55 height 20
click at [199, 253] on span "20352285359" at bounding box center [194, 252] width 44 height 8
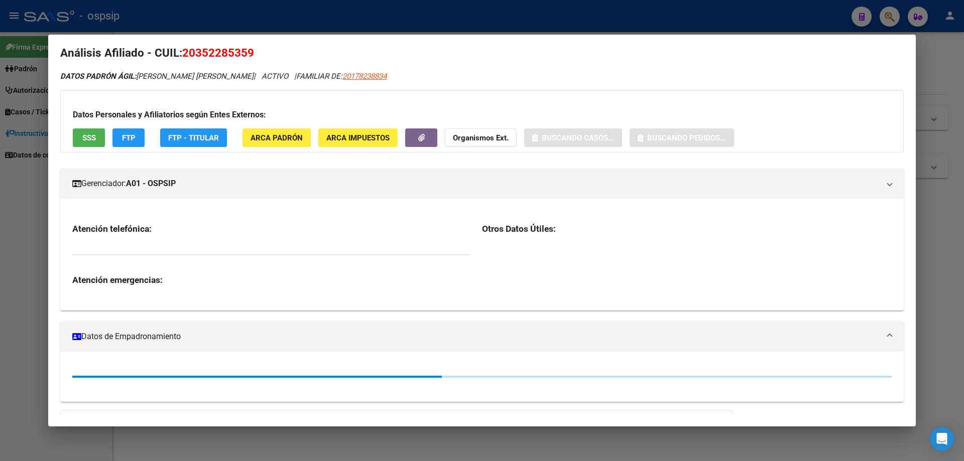
scroll to position [43, 0]
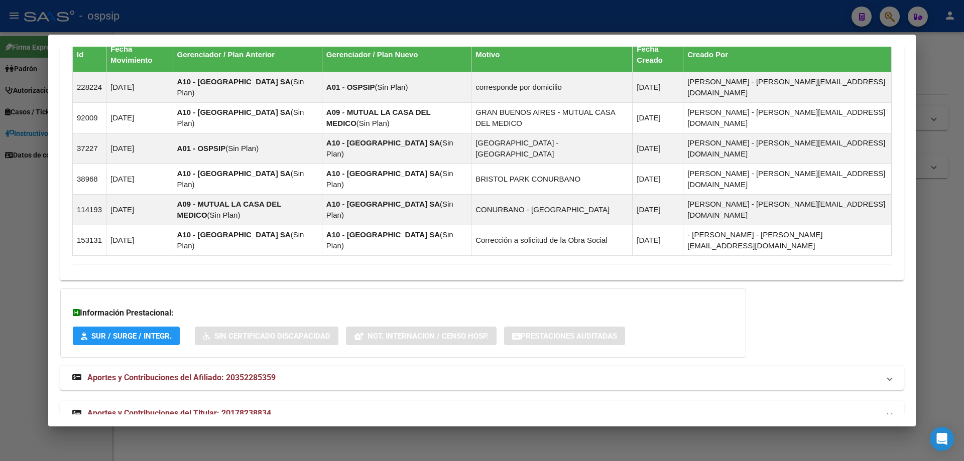
click at [195, 409] on span "Aportes y Contribuciones del Titular: 20178238834" at bounding box center [179, 414] width 184 height 10
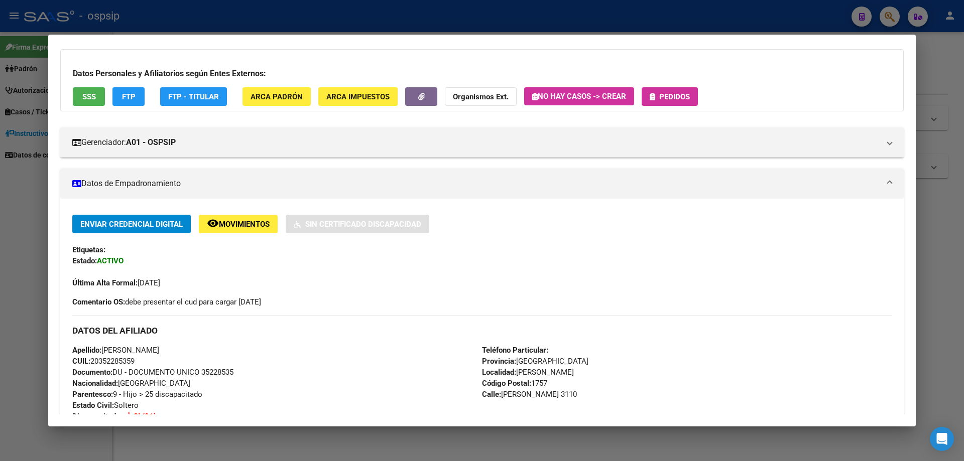
scroll to position [0, 0]
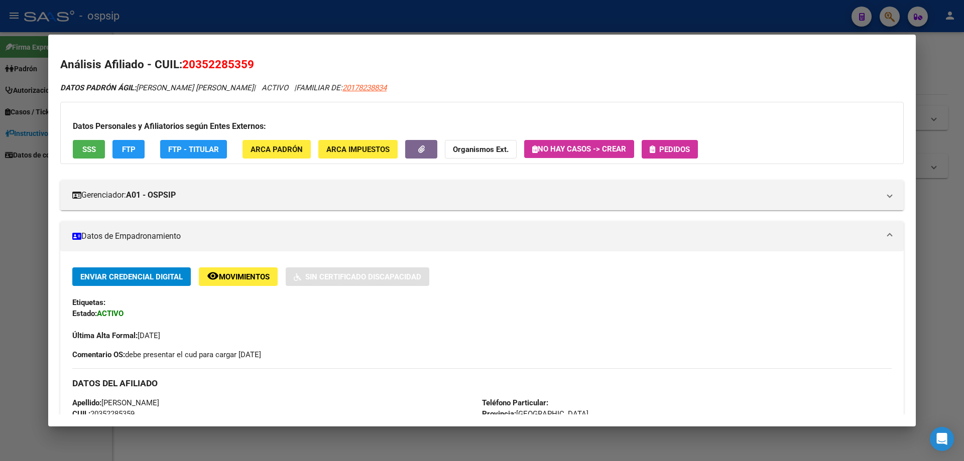
click at [665, 149] on span "Pedidos" at bounding box center [674, 149] width 31 height 9
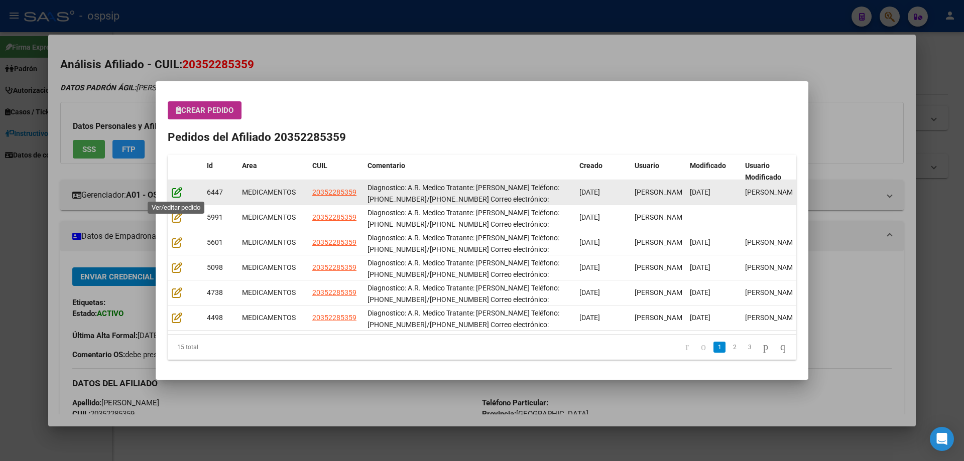
click at [176, 193] on icon at bounding box center [177, 192] width 11 height 11
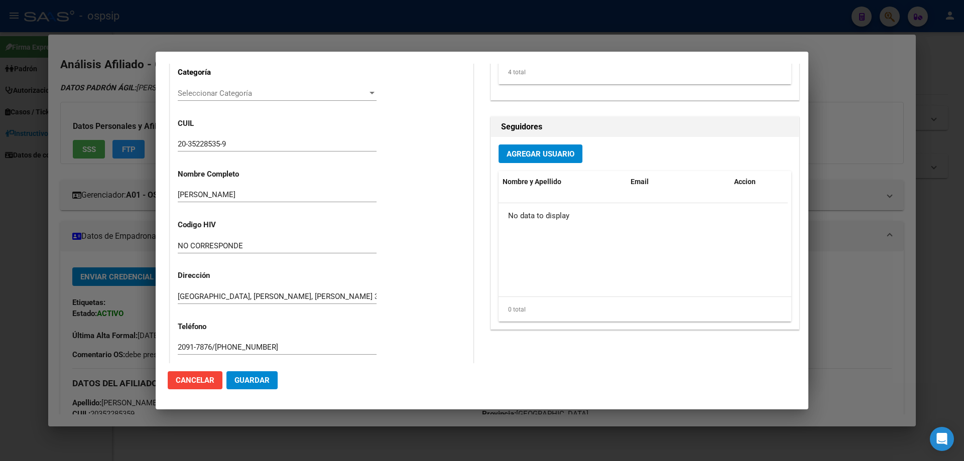
scroll to position [301, 0]
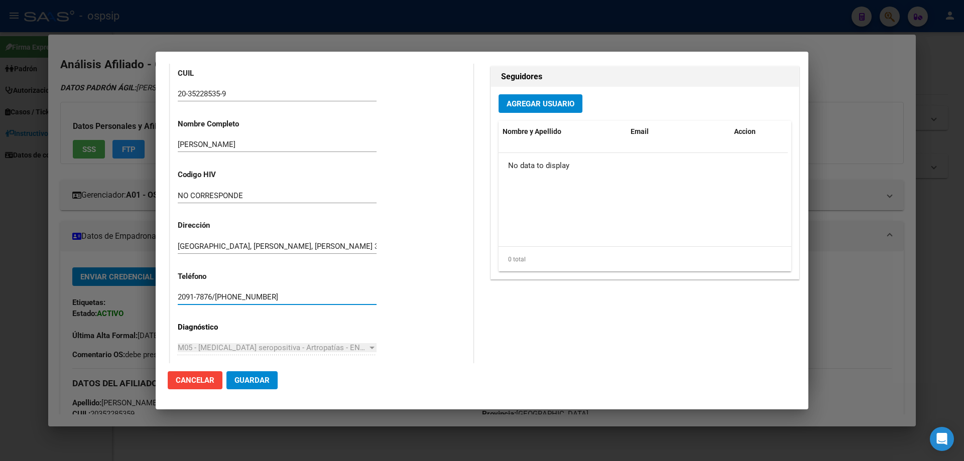
drag, startPoint x: 268, startPoint y: 295, endPoint x: 150, endPoint y: 300, distance: 118.1
click at [150, 300] on div "35228535 Buscar (apellido, dni, cuil, nro traspaso, cuit, obra social) search ¿…" at bounding box center [482, 230] width 964 height 461
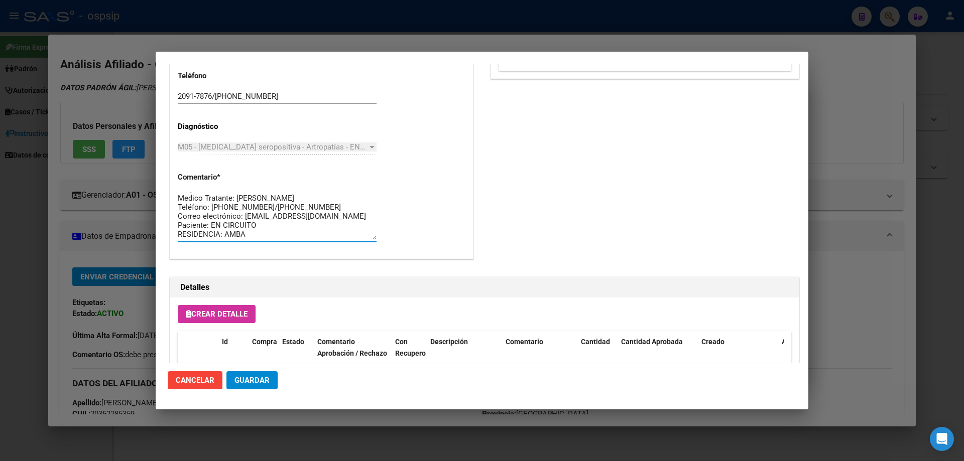
scroll to position [0, 0]
drag, startPoint x: 276, startPoint y: 234, endPoint x: 167, endPoint y: 185, distance: 119.7
click at [167, 185] on mat-dialog-content "Editar Pedido 6447 COMENTARIOS DEL PEDIDO Escriba su comentario aquí. Enviar co…" at bounding box center [482, 214] width 653 height 300
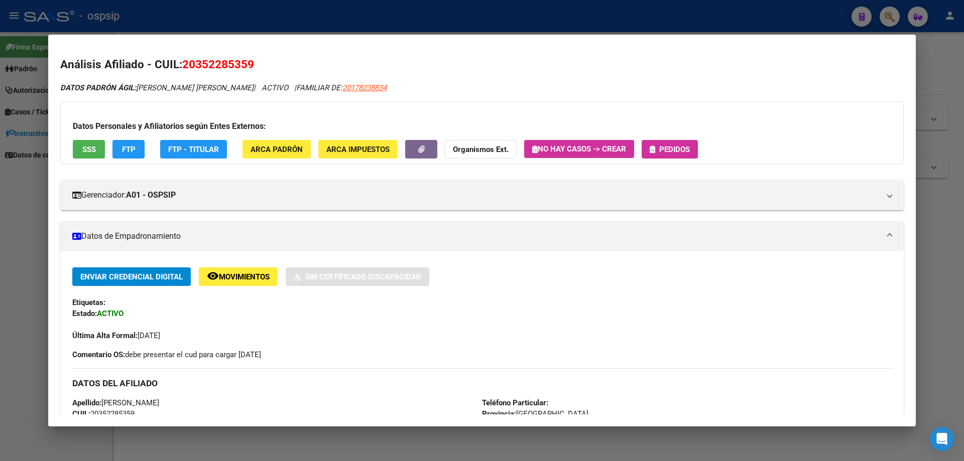
click at [661, 139] on div "Datos Personales y Afiliatorios según Entes Externos: SSS FTP FTP - Titular ARC…" at bounding box center [481, 133] width 843 height 62
click at [666, 150] on span "Pedidos" at bounding box center [674, 149] width 31 height 9
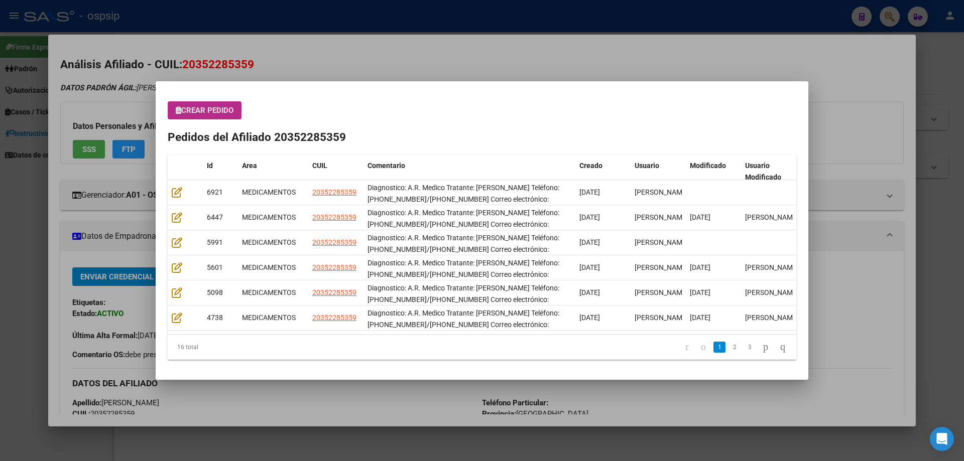
click at [224, 115] on span "Crear Pedido" at bounding box center [205, 110] width 58 height 9
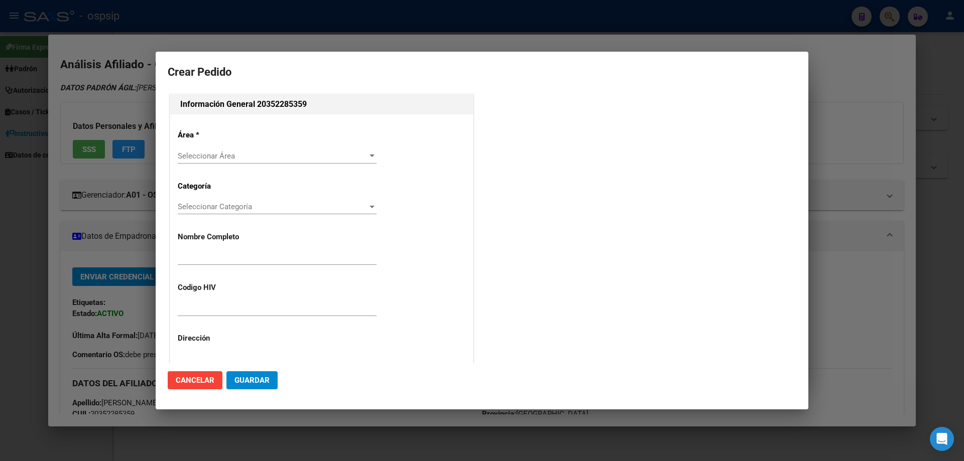
type input "[PERSON_NAME]"
type input "NO CORRESPONDE"
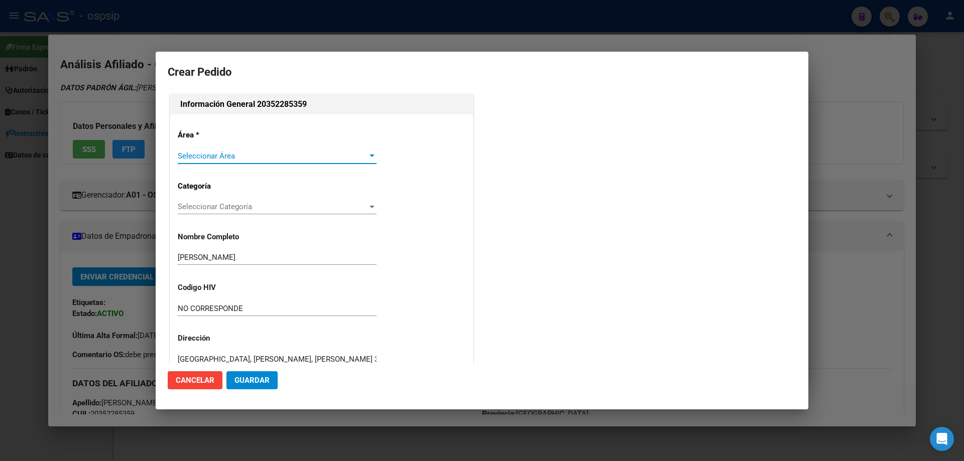
type input "[GEOGRAPHIC_DATA], [PERSON_NAME], [PERSON_NAME] 3110"
click at [246, 148] on div "Área * Seleccionar Área Seleccionar Área Categoría Seleccionar Categoría Selecc…" at bounding box center [321, 343] width 303 height 458
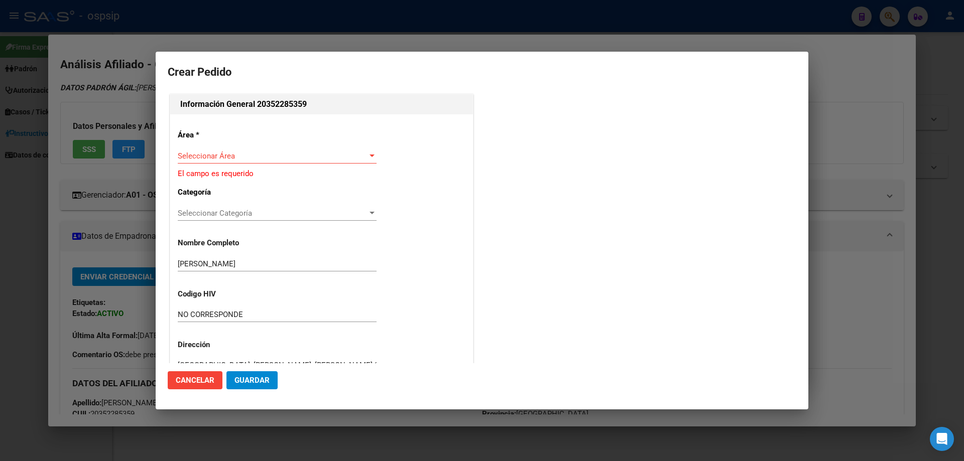
click at [230, 161] on div "Seleccionar Área Seleccionar Área" at bounding box center [277, 156] width 199 height 15
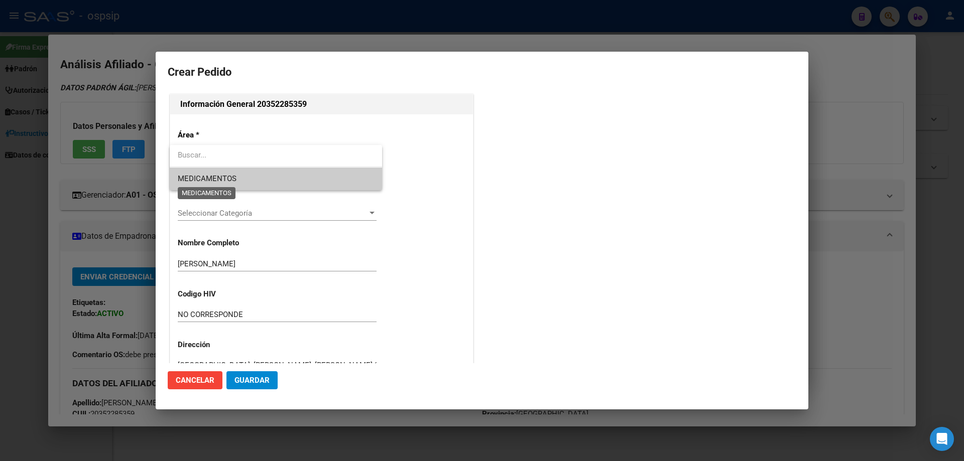
click at [222, 181] on span "MEDICAMENTOS" at bounding box center [207, 178] width 59 height 9
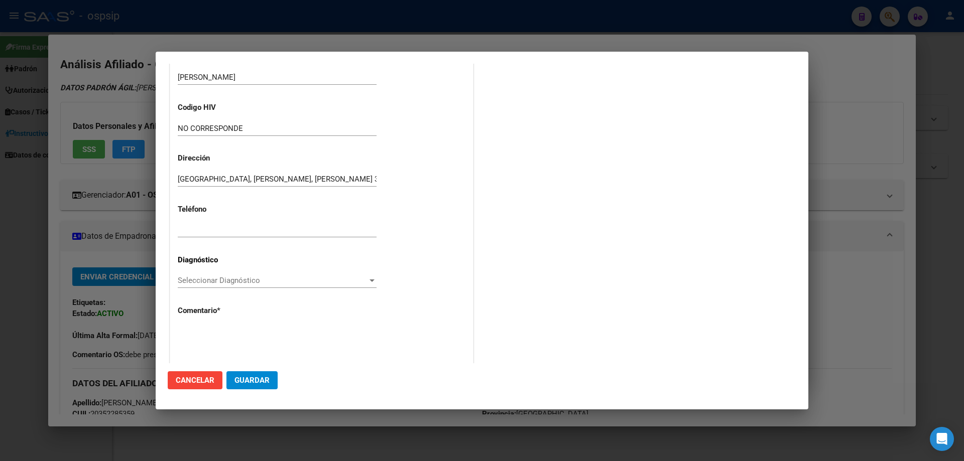
scroll to position [225, 0]
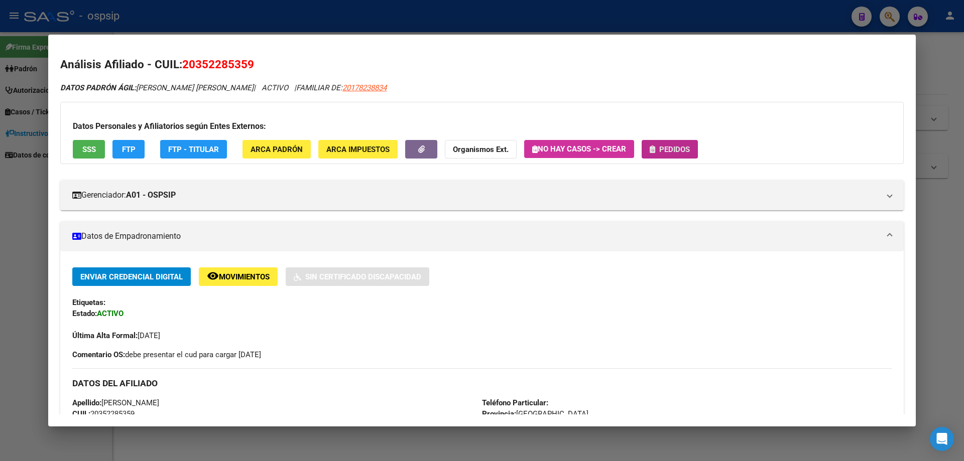
click at [672, 149] on span "Pedidos" at bounding box center [674, 149] width 31 height 9
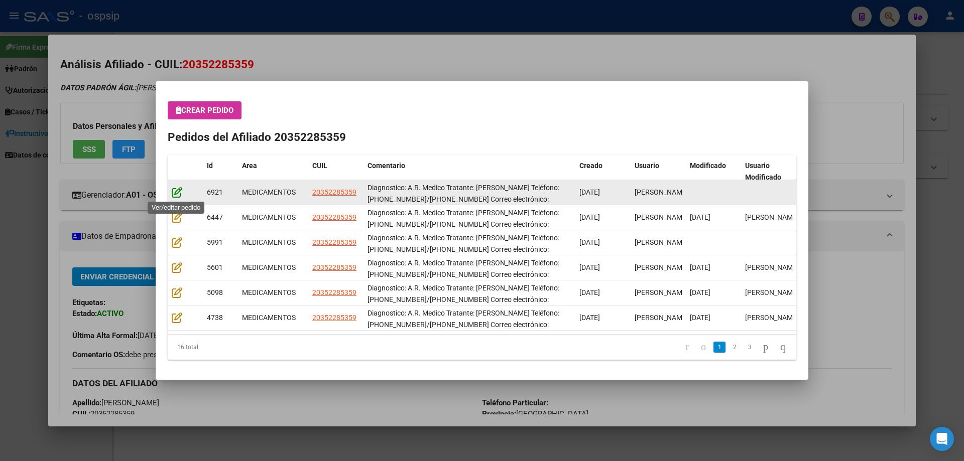
click at [181, 189] on icon at bounding box center [177, 192] width 11 height 11
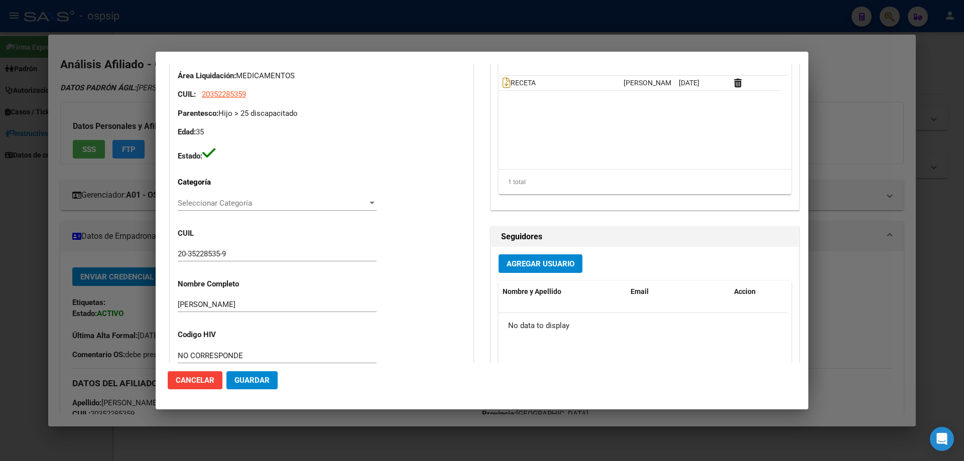
scroll to position [0, 0]
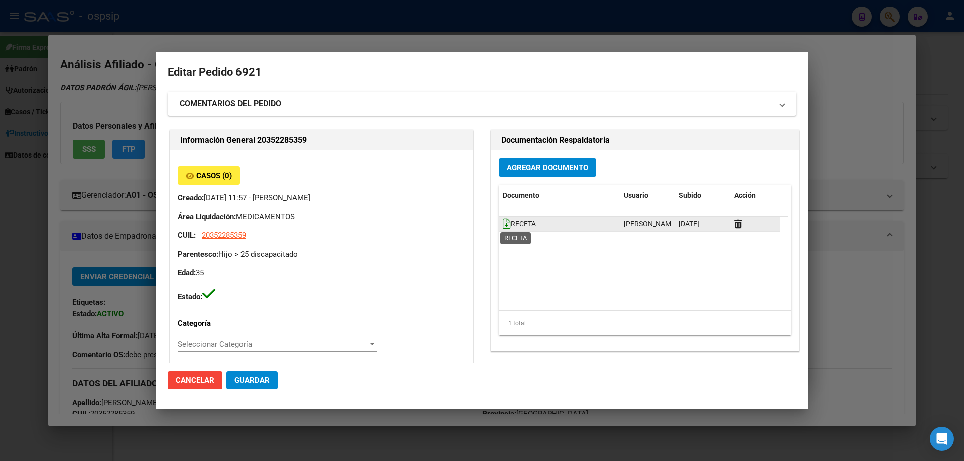
click at [503, 227] on icon at bounding box center [507, 223] width 8 height 11
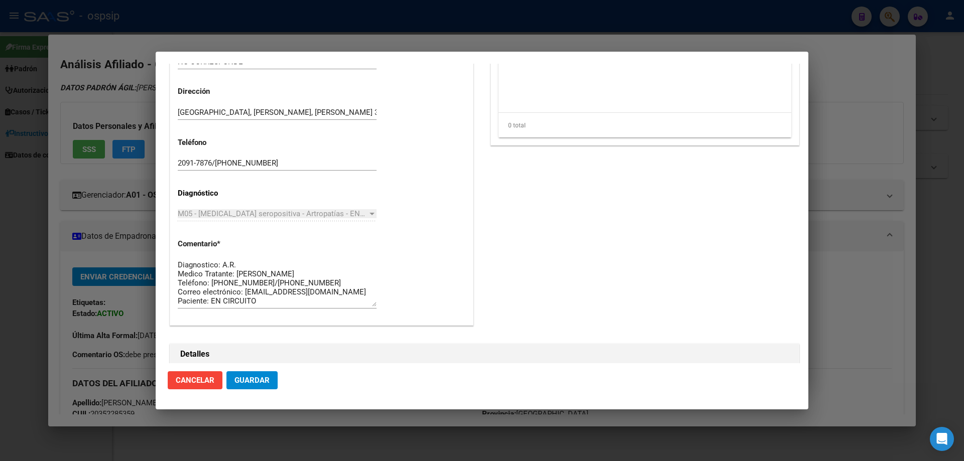
scroll to position [552, 0]
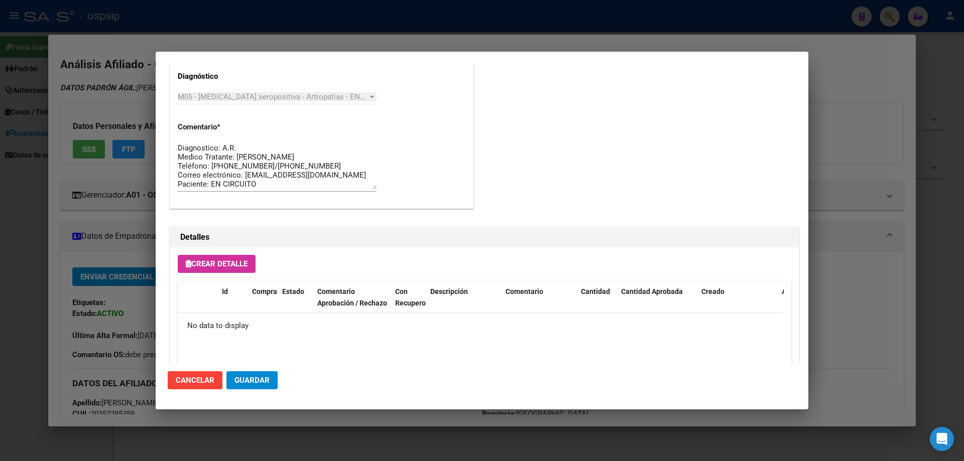
click at [247, 266] on span "Crear Detalle" at bounding box center [217, 264] width 62 height 9
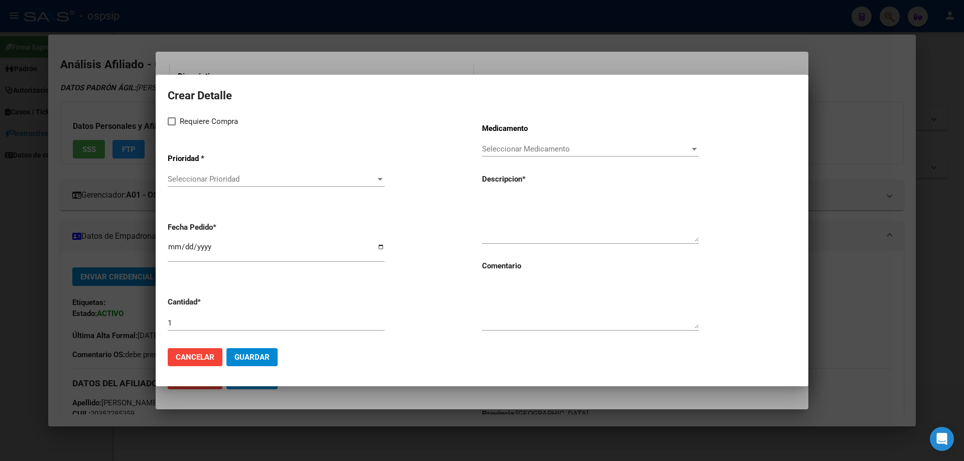
click at [177, 128] on div "Requiere Compra Prioridad * Seleccionar Prioridad Seleccionar Prioridad Fecha P…" at bounding box center [325, 227] width 314 height 225
click at [176, 119] on label "Requiere Compra" at bounding box center [203, 121] width 70 height 12
click at [172, 126] on input "Requiere Compra" at bounding box center [171, 126] width 1 height 1
checkbox input "true"
click at [197, 180] on span "Seleccionar Prioridad" at bounding box center [272, 179] width 208 height 9
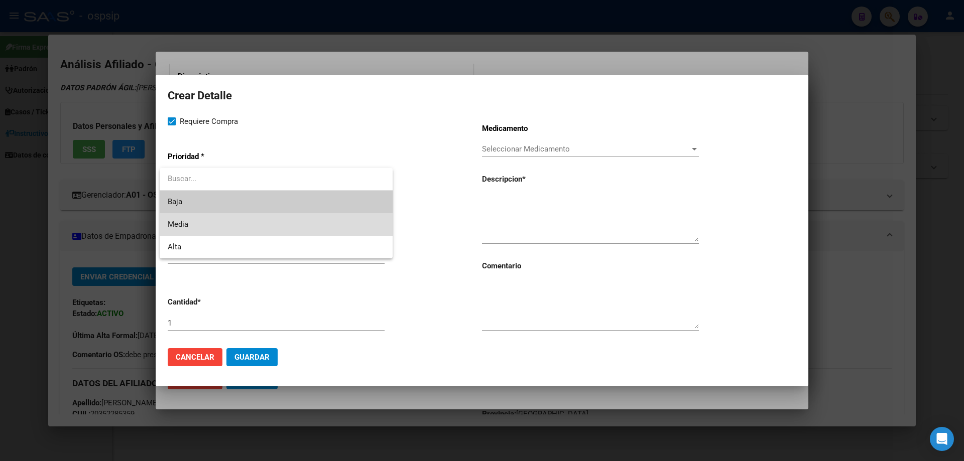
click at [231, 224] on span "Media" at bounding box center [276, 224] width 217 height 23
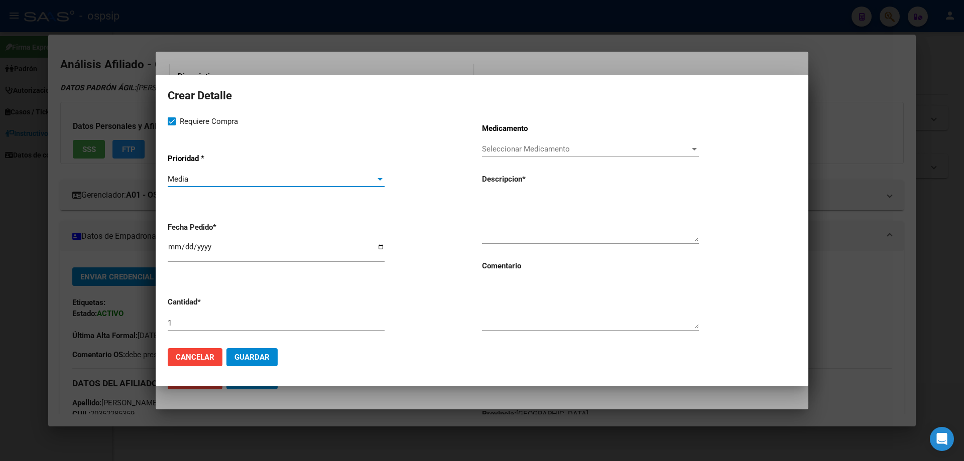
click at [173, 247] on input "[DATE]" at bounding box center [276, 251] width 217 height 16
type input "[DATE]"
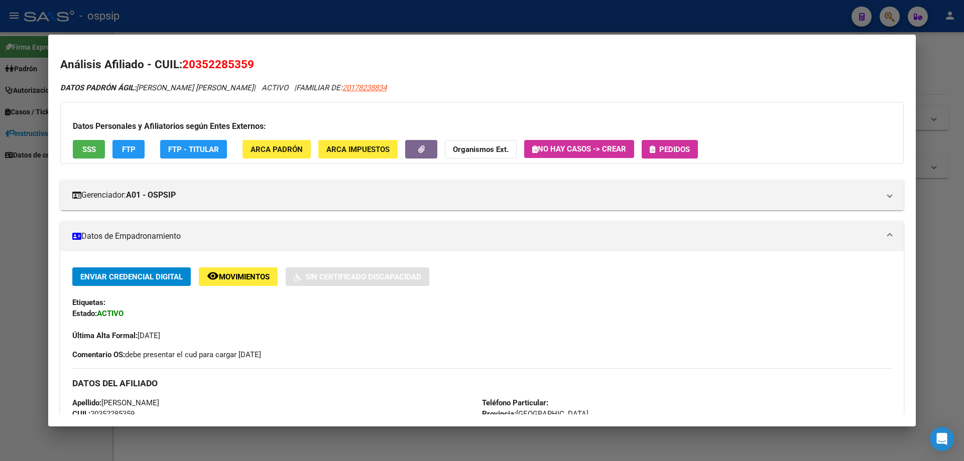
click at [661, 145] on span "Pedidos" at bounding box center [674, 149] width 31 height 9
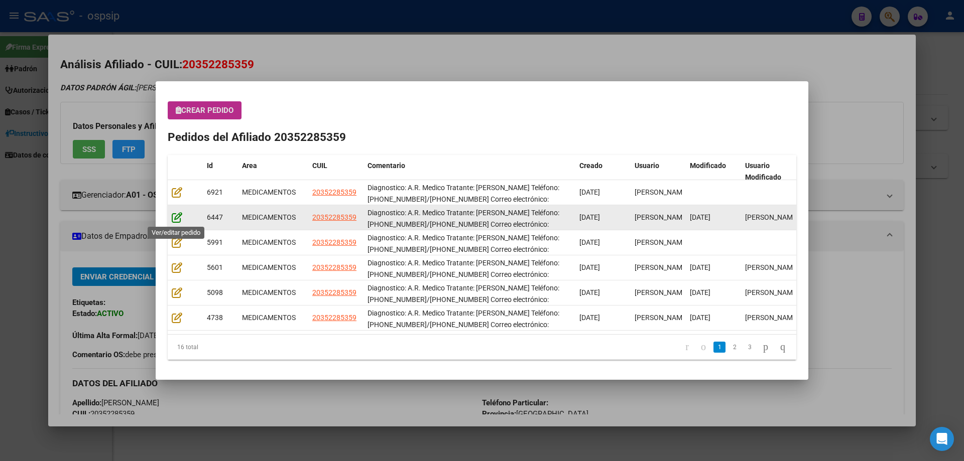
click at [176, 220] on icon at bounding box center [177, 217] width 11 height 11
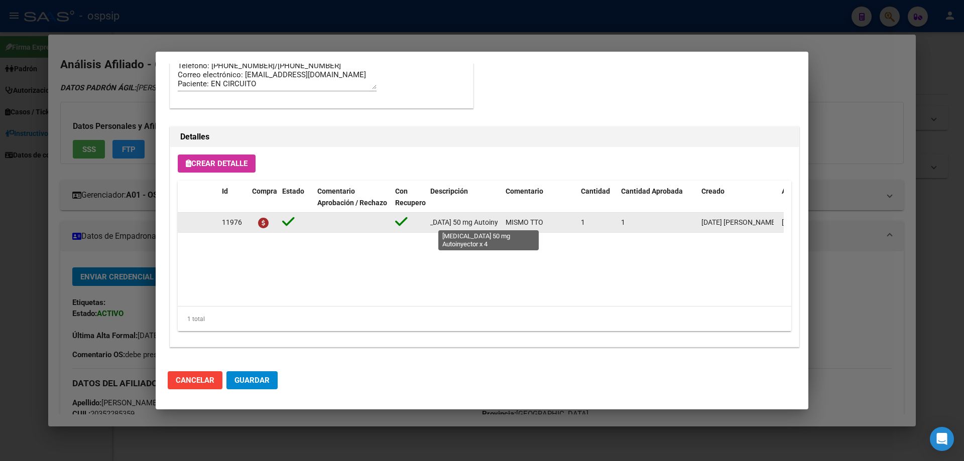
scroll to position [0, 49]
drag, startPoint x: 428, startPoint y: 225, endPoint x: 500, endPoint y: 225, distance: 72.3
click at [500, 225] on datatable-body-cell "[MEDICAL_DATA] 50 mg Autoinyector x 4" at bounding box center [463, 223] width 75 height 20
copy span "[MEDICAL_DATA] 50 mg Autoinyector x 4"
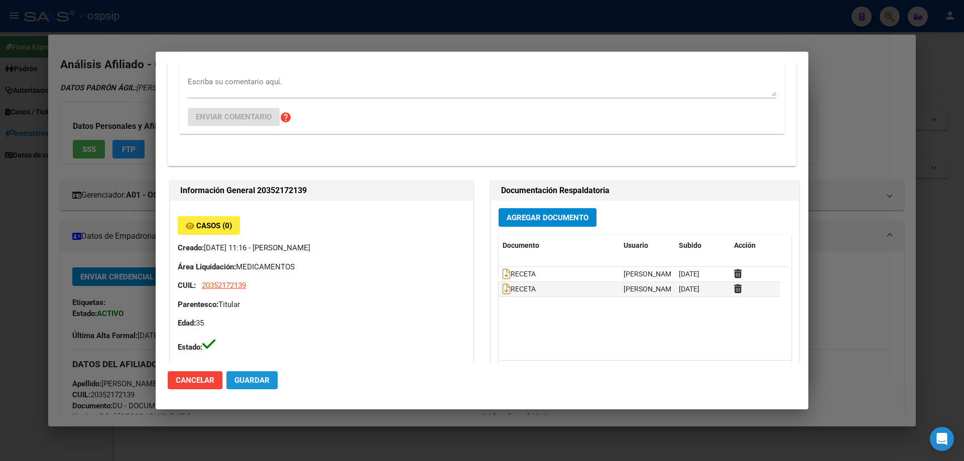
click at [262, 384] on span "Guardar" at bounding box center [251, 380] width 35 height 9
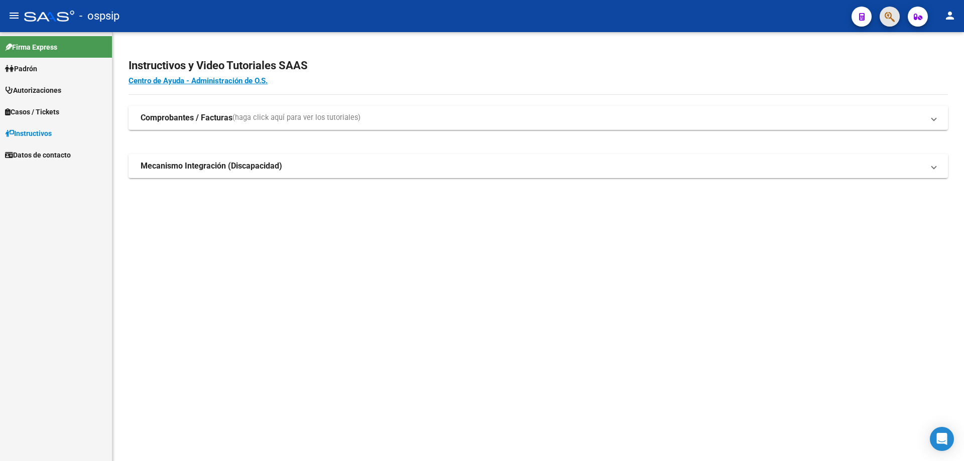
click at [890, 24] on span "button" at bounding box center [890, 17] width 10 height 21
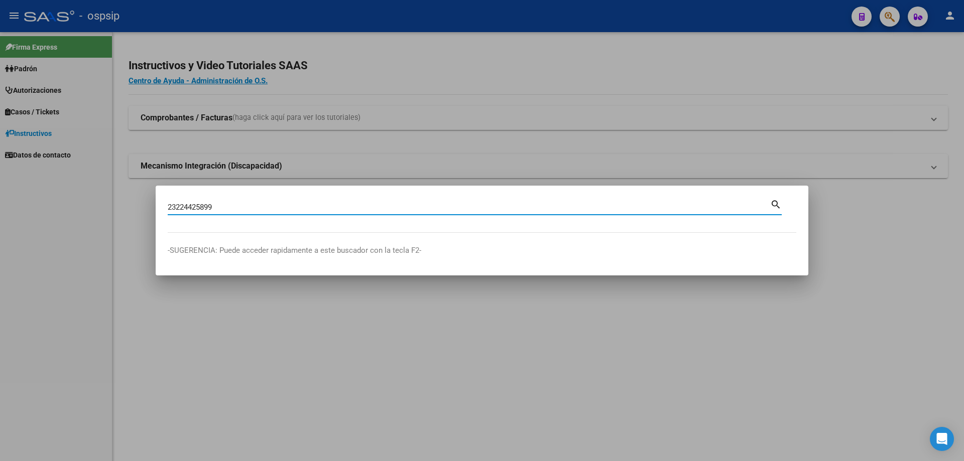
type input "23224425899"
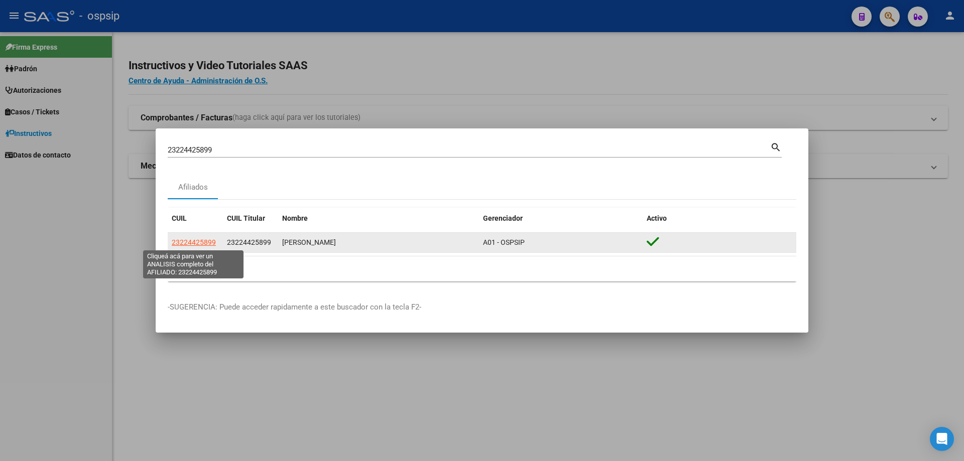
click at [201, 241] on span "23224425899" at bounding box center [194, 242] width 44 height 8
type textarea "23224425899"
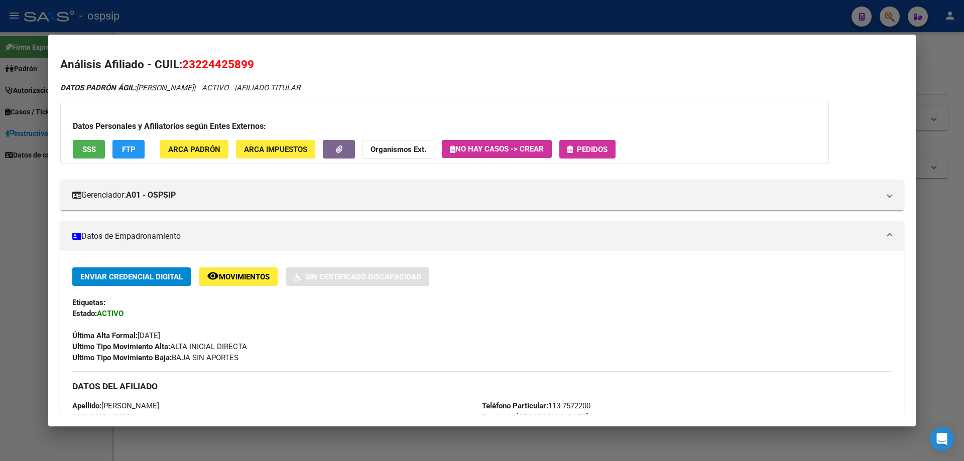
click at [590, 147] on span "Pedidos" at bounding box center [592, 149] width 31 height 9
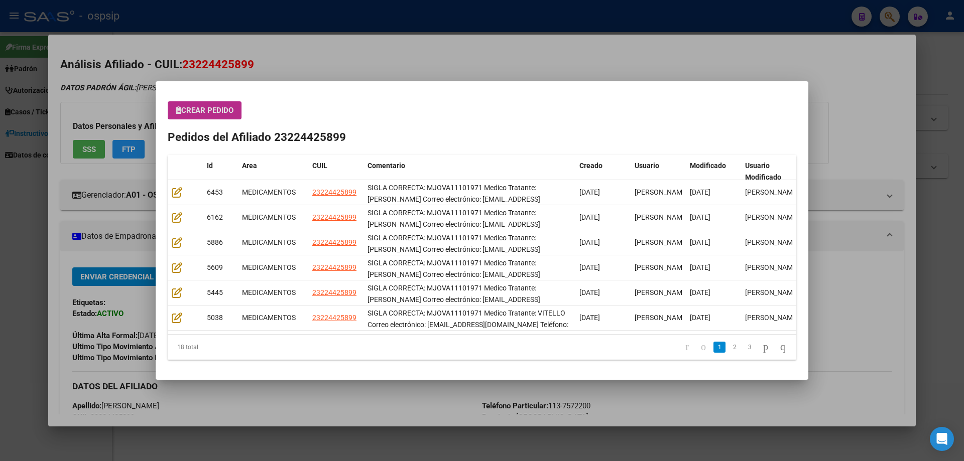
click at [203, 112] on span "Crear Pedido" at bounding box center [205, 110] width 58 height 9
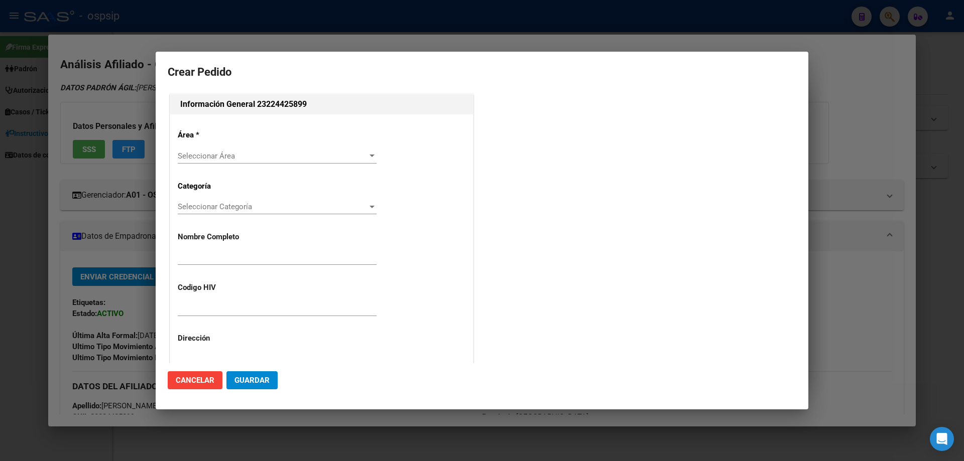
type input "[PERSON_NAME]"
type input "MJOVA11101971"
type input "[GEOGRAPHIC_DATA], [GEOGRAPHIC_DATA], ENTRE [PERSON_NAME] 1546"
type input "Particular: 113-7572200"
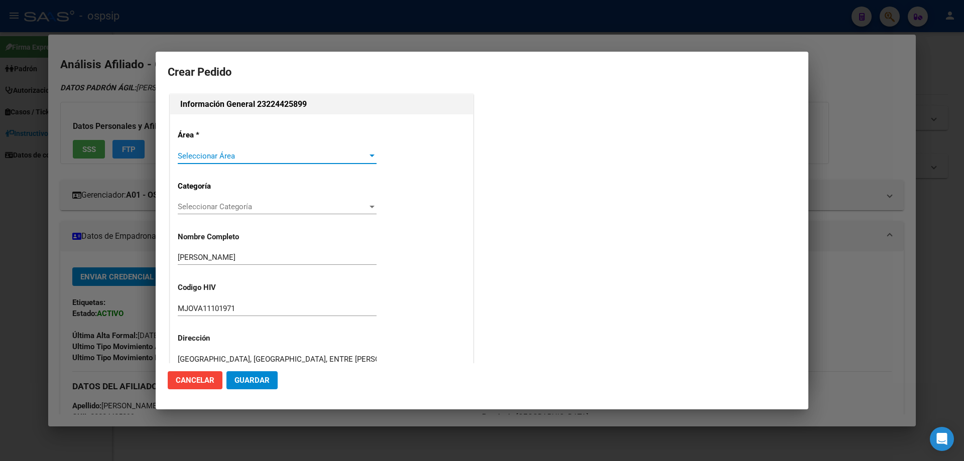
click at [191, 157] on span "Seleccionar Área" at bounding box center [273, 156] width 190 height 9
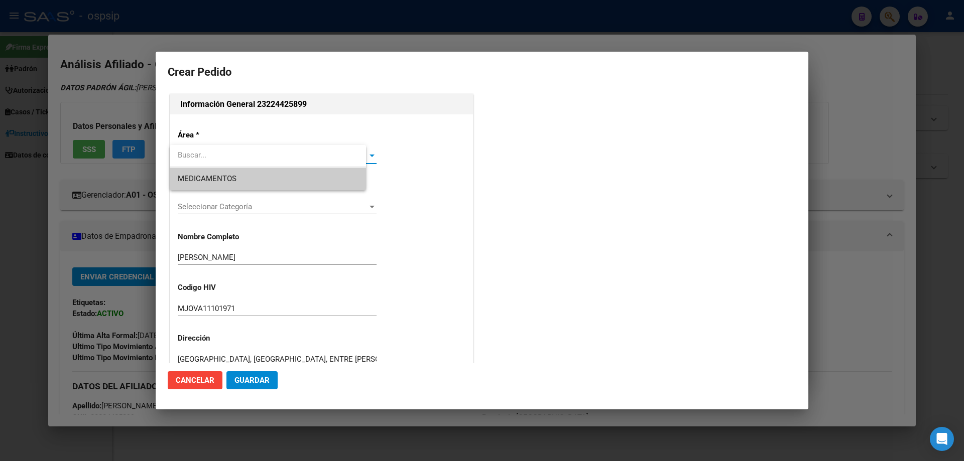
type input "[GEOGRAPHIC_DATA], [GEOGRAPHIC_DATA], ENTRE [PERSON_NAME] 1546"
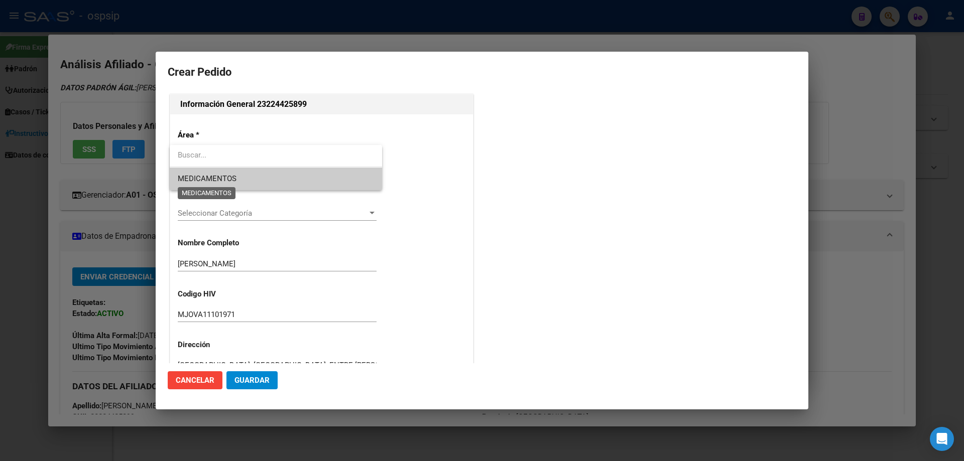
click at [195, 182] on span "MEDICAMENTOS" at bounding box center [207, 178] width 59 height 9
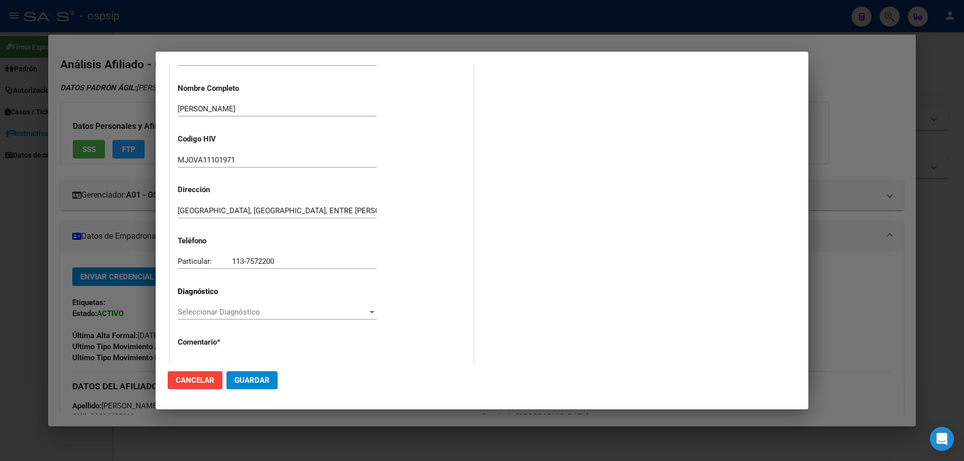
scroll to position [151, 0]
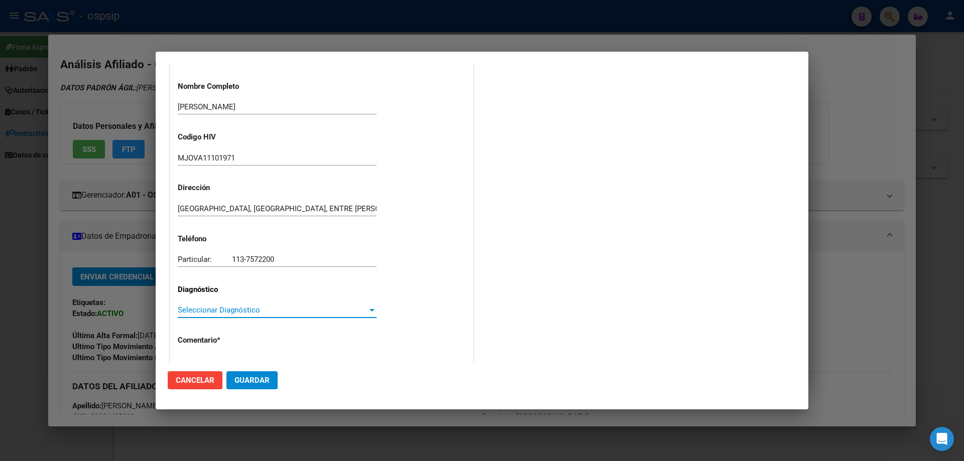
click at [200, 308] on span "Seleccionar Diagnóstico" at bounding box center [273, 310] width 190 height 9
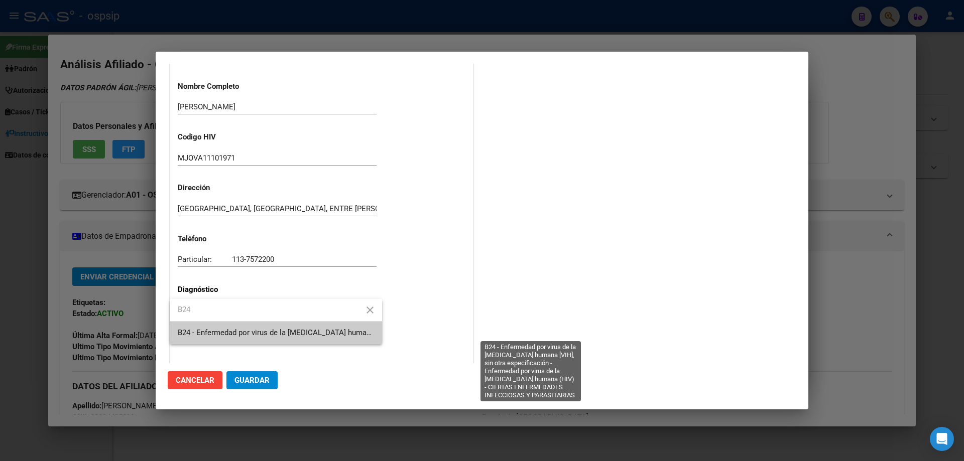
type input "B24"
click at [223, 330] on span "B24 - Enfermedad por virus de la [MEDICAL_DATA] humana [VIH], sin otra especifi…" at bounding box center [529, 332] width 702 height 9
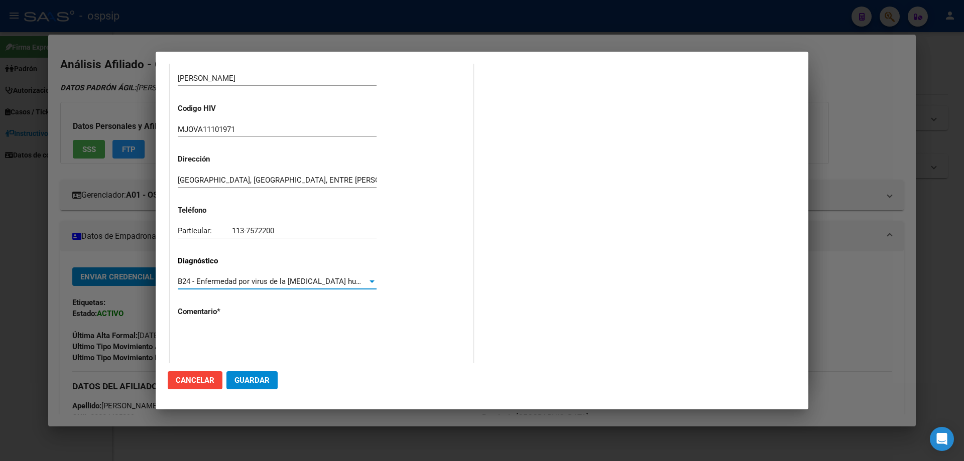
scroll to position [225, 0]
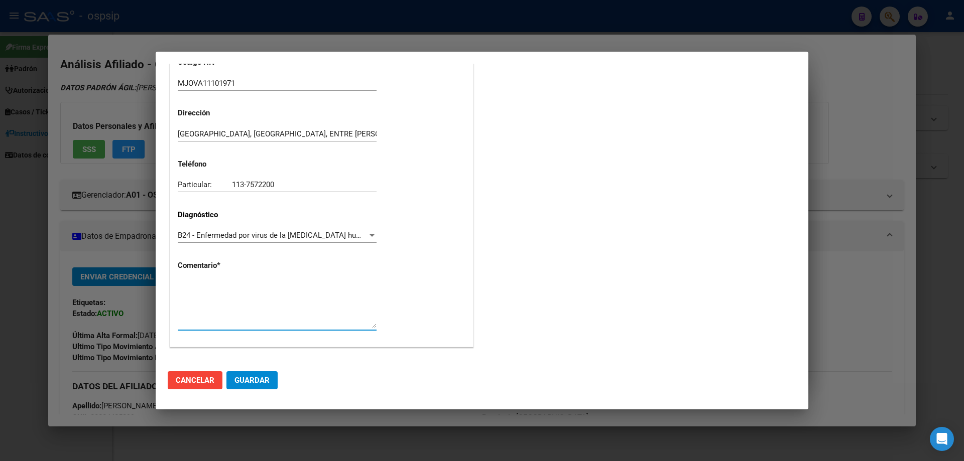
paste textarea "SIGLA CORRECTA: MJOVA11101971 Medico Tratante: [PERSON_NAME] Correo electrónico…"
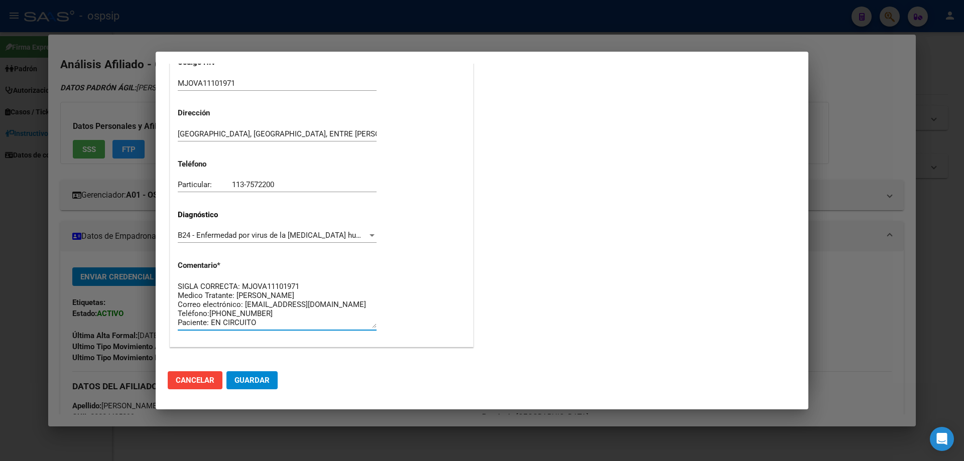
scroll to position [8, 0]
type textarea "SIGLA CORRECTA: MJOVA11101971 Medico Tratante: [PERSON_NAME] Correo electrónico…"
click at [261, 386] on button "Guardar" at bounding box center [251, 380] width 51 height 18
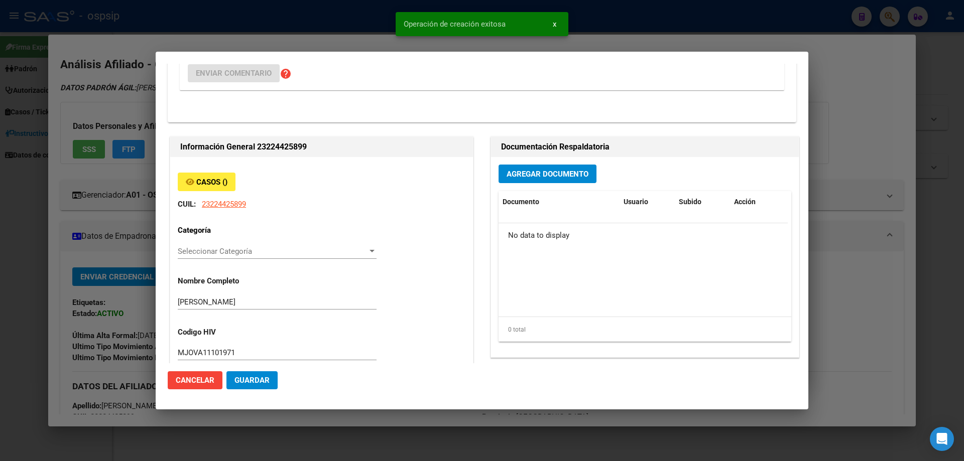
scroll to position [0, 0]
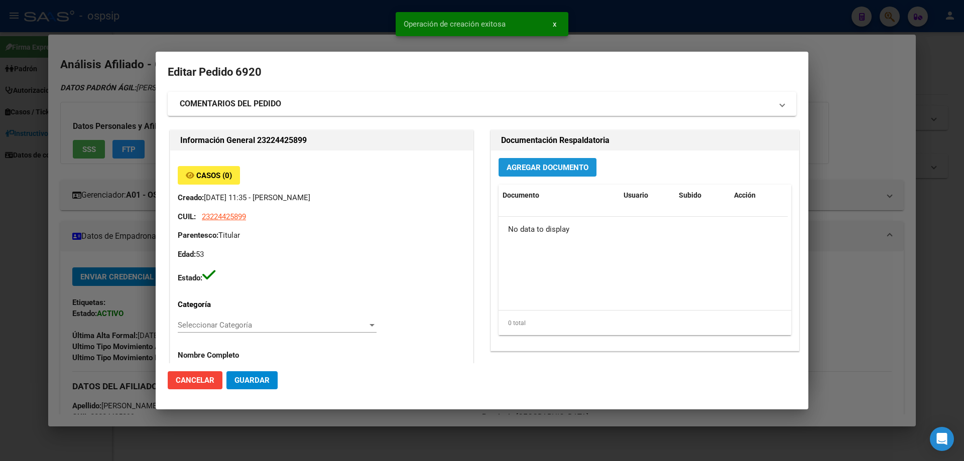
click at [566, 174] on button "Agregar Documento" at bounding box center [548, 167] width 98 height 19
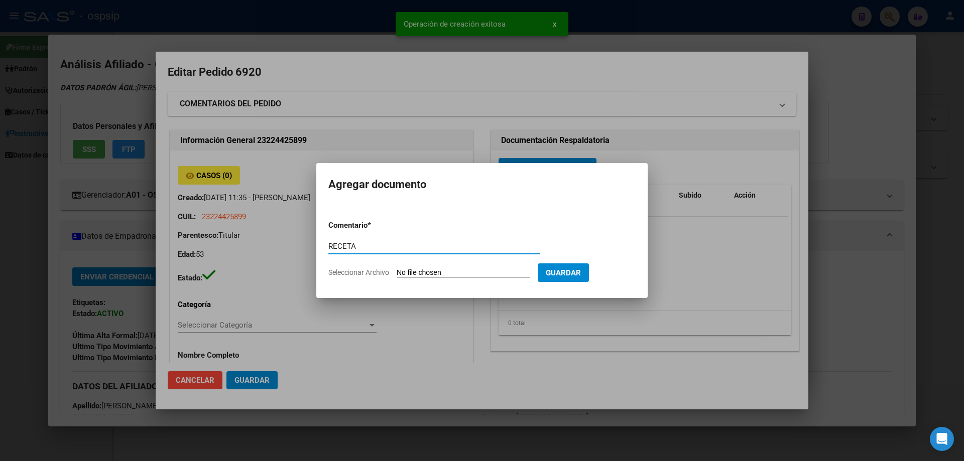
type input "RECETA"
click at [425, 273] on input "Seleccionar Archivo" at bounding box center [463, 274] width 133 height 10
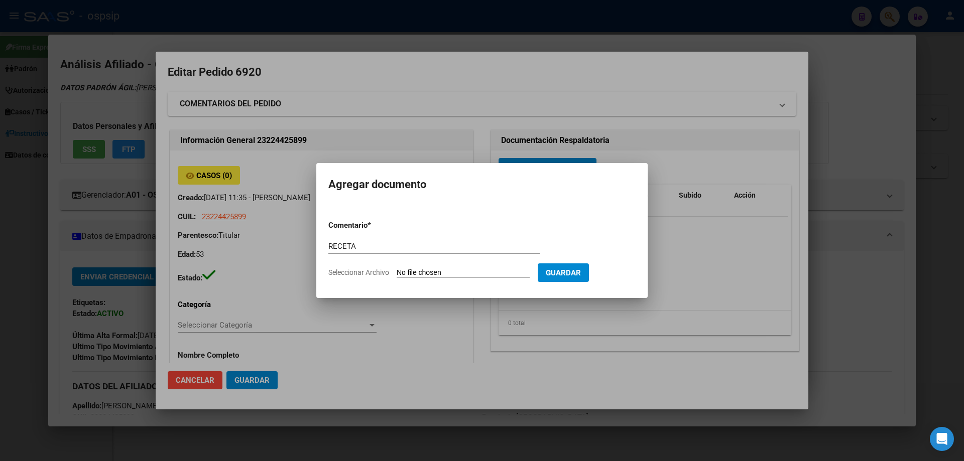
type input "C:\fakepath\Scan10082025125932_001 (1).jpg"
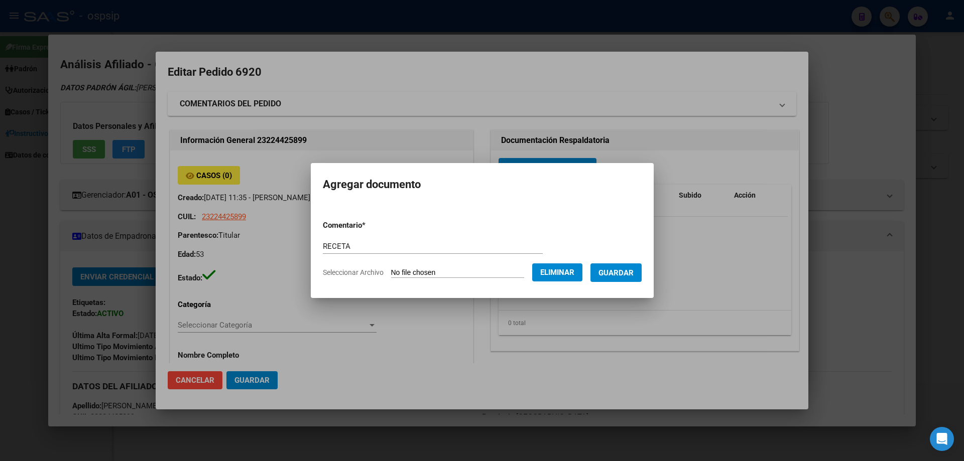
click at [628, 280] on button "Guardar" at bounding box center [615, 273] width 51 height 19
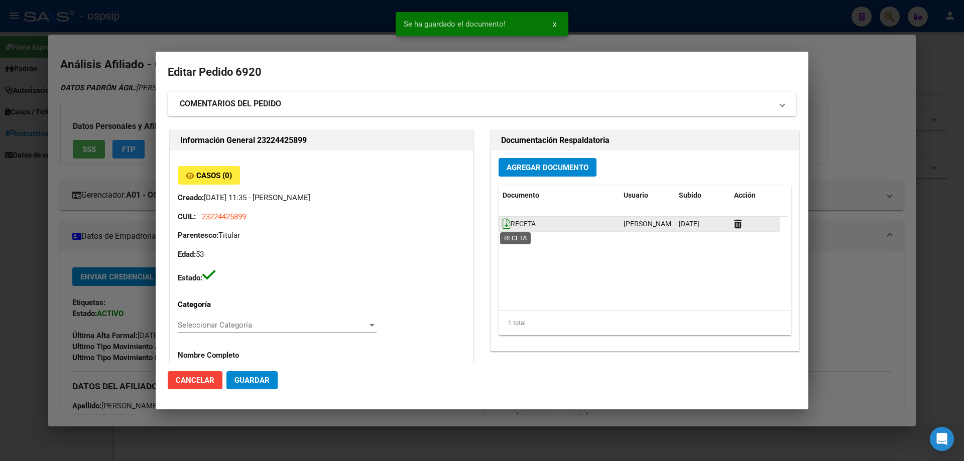
click at [503, 222] on icon at bounding box center [507, 223] width 8 height 11
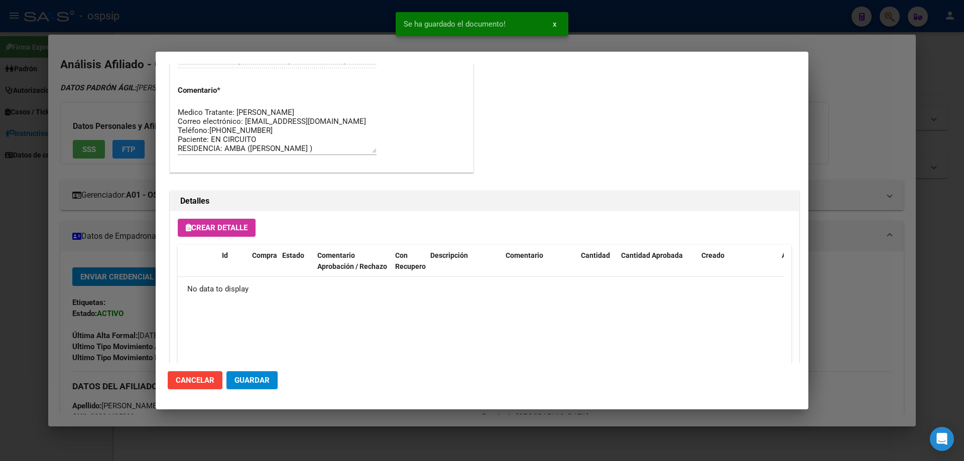
scroll to position [583, 0]
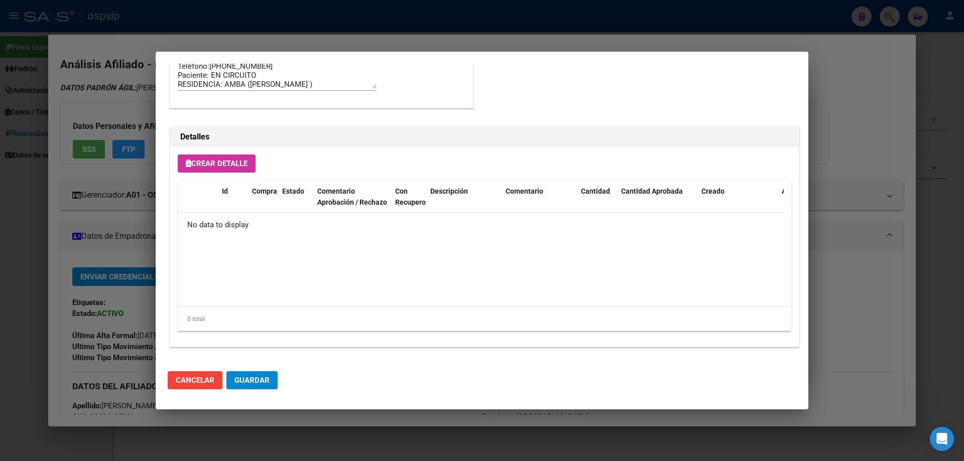
click at [241, 163] on span "Crear Detalle" at bounding box center [217, 163] width 62 height 9
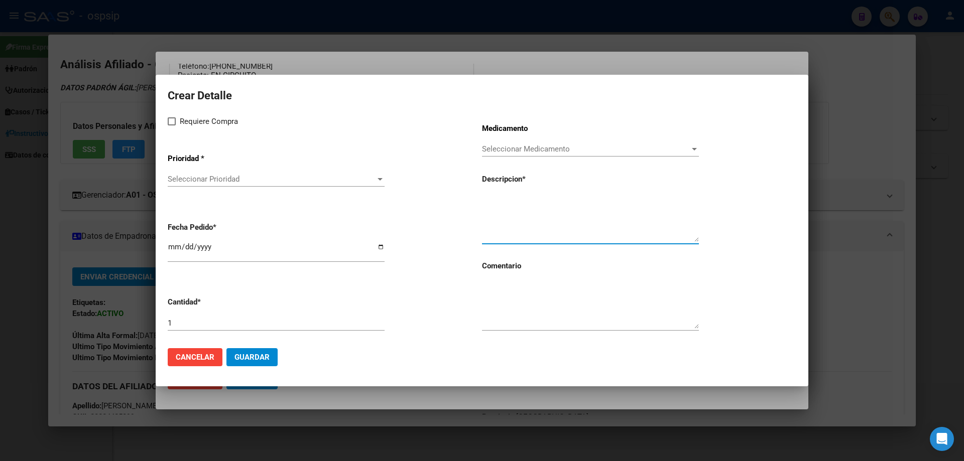
paste textarea "emtricitabina+ tenofovirdisoprox. 200mg/300 mg comp.rec.x 30 (FTC/TDF)"
type textarea "emtricitabina+ tenofovirdisoprox. 200mg/300 mg comp.rec.x 30 (FTC/TDF)"
click at [513, 313] on textarea at bounding box center [590, 305] width 217 height 47
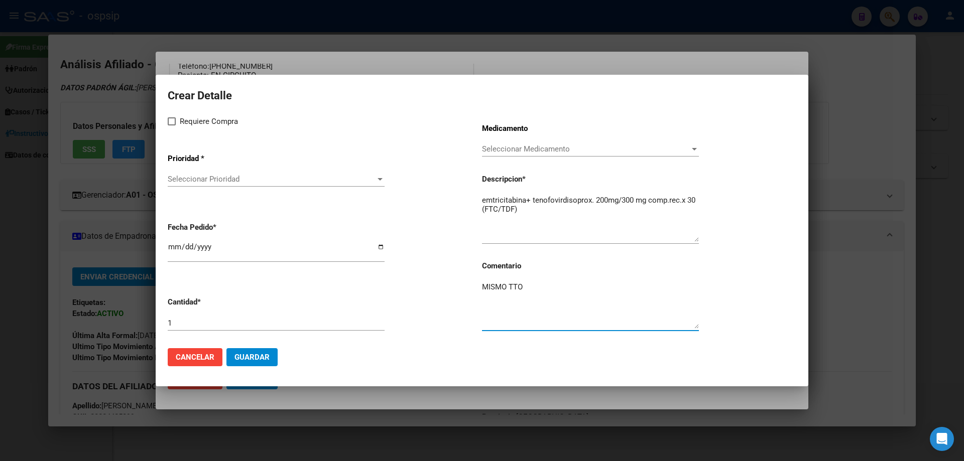
type textarea "MISMO TTO"
click at [176, 120] on label "Requiere Compra" at bounding box center [203, 121] width 70 height 12
click at [172, 126] on input "Requiere Compra" at bounding box center [171, 126] width 1 height 1
checkbox input "true"
click at [182, 171] on app-drop-down-list "Prioridad * Seleccionar Prioridad Seleccionar Prioridad" at bounding box center [325, 171] width 314 height 51
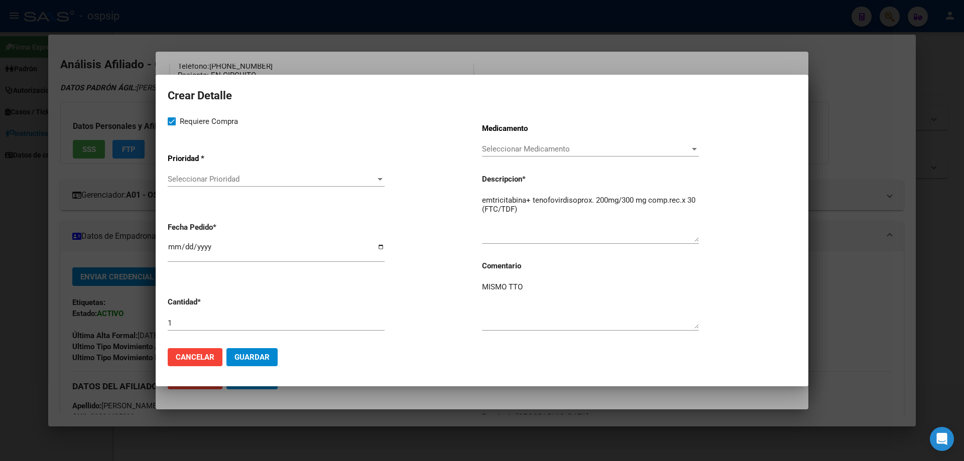
click at [184, 185] on div "Seleccionar Prioridad Seleccionar Prioridad" at bounding box center [276, 179] width 217 height 15
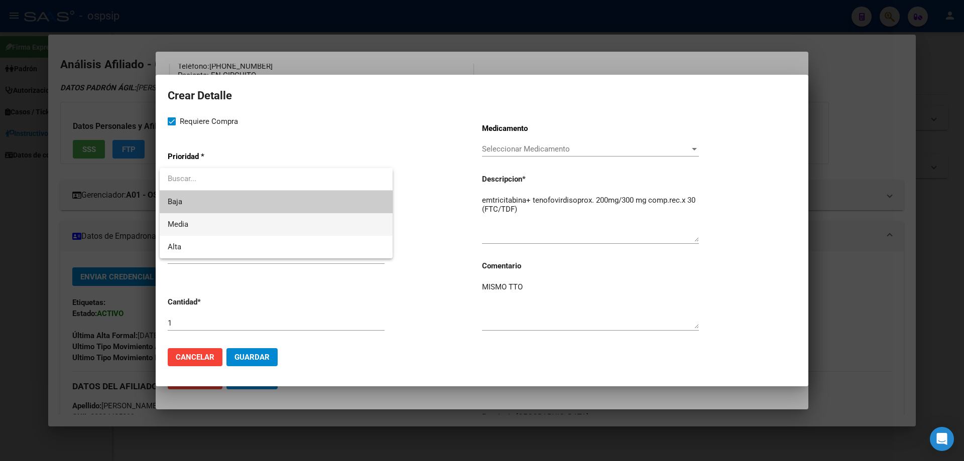
click at [198, 225] on span "Media" at bounding box center [276, 224] width 217 height 23
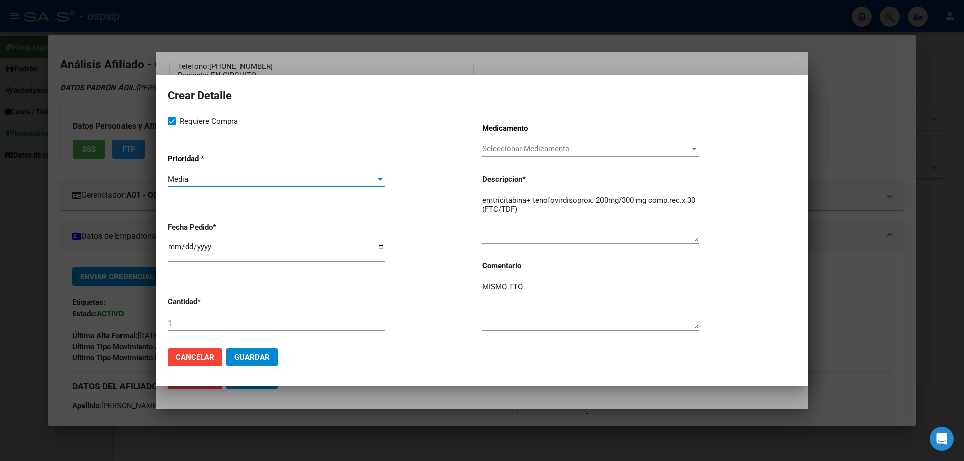
click at [175, 244] on input "[DATE]" at bounding box center [276, 251] width 217 height 16
type input "[DATE]"
click at [244, 355] on span "Guardar" at bounding box center [251, 357] width 35 height 9
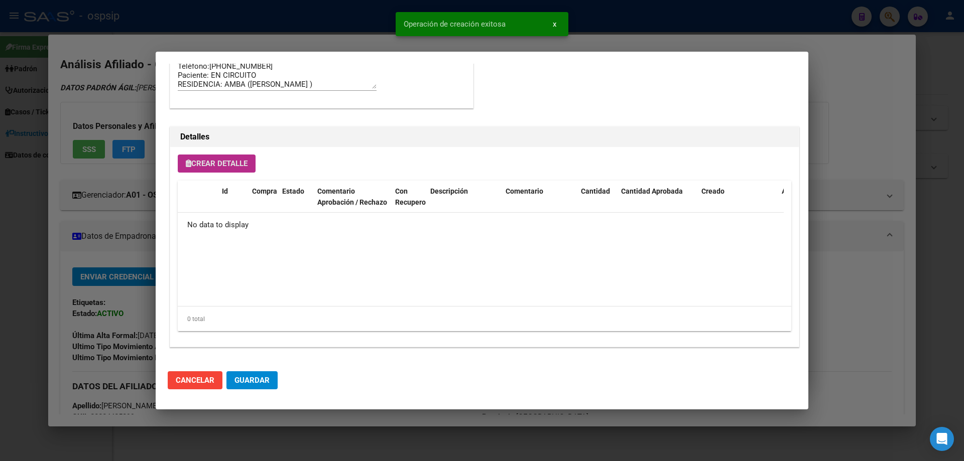
scroll to position [602, 0]
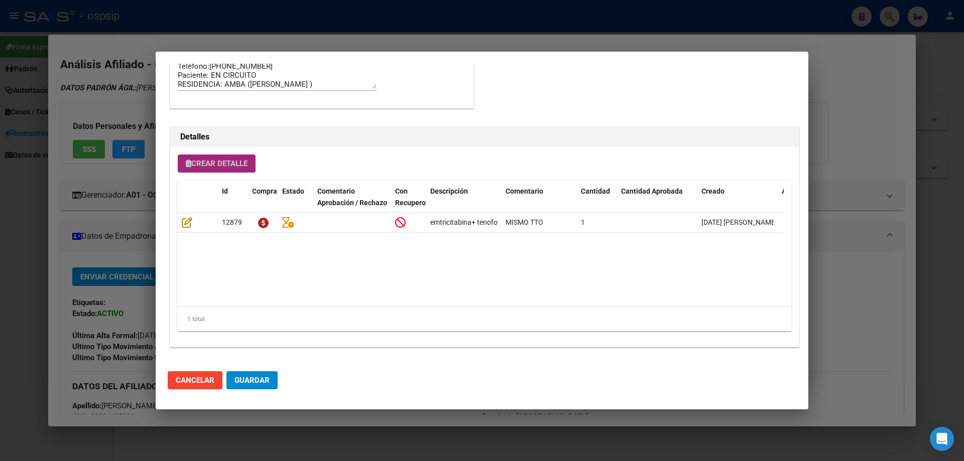
click at [235, 172] on button "Crear Detalle" at bounding box center [217, 164] width 78 height 18
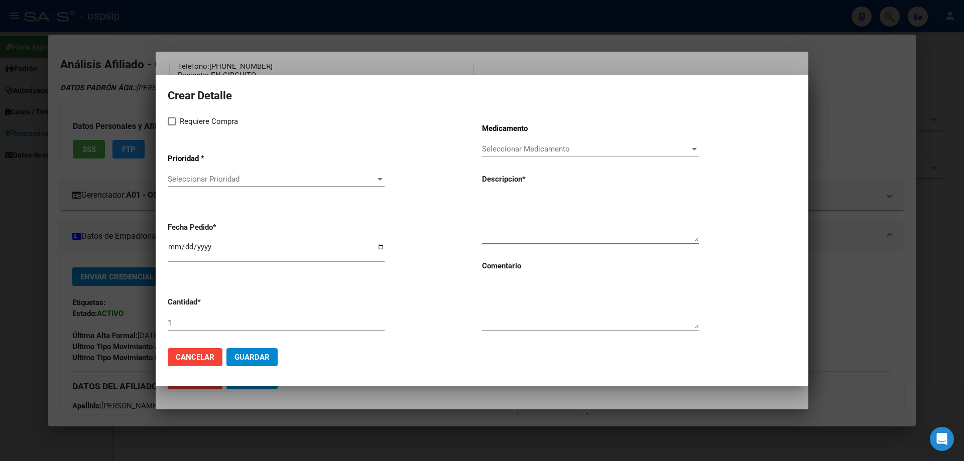
paste textarea "[MEDICAL_DATA] 50 mg co"
click at [521, 309] on textarea at bounding box center [590, 305] width 217 height 47
click at [559, 209] on textarea "[MEDICAL_DATA] 50 mg co" at bounding box center [590, 218] width 217 height 47
type textarea "[MEDICAL_DATA] 50 mg COMP"
click at [528, 315] on textarea at bounding box center [590, 305] width 217 height 47
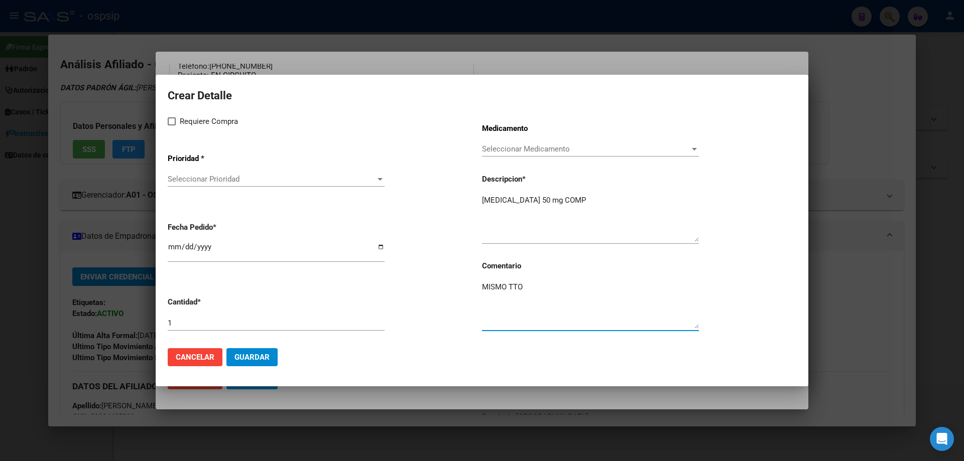
type textarea "MISMO TTO"
drag, startPoint x: 171, startPoint y: 124, endPoint x: 189, endPoint y: 154, distance: 34.9
click at [172, 124] on span at bounding box center [172, 121] width 8 height 8
click at [172, 126] on input "Requiere Compra" at bounding box center [171, 126] width 1 height 1
checkbox input "true"
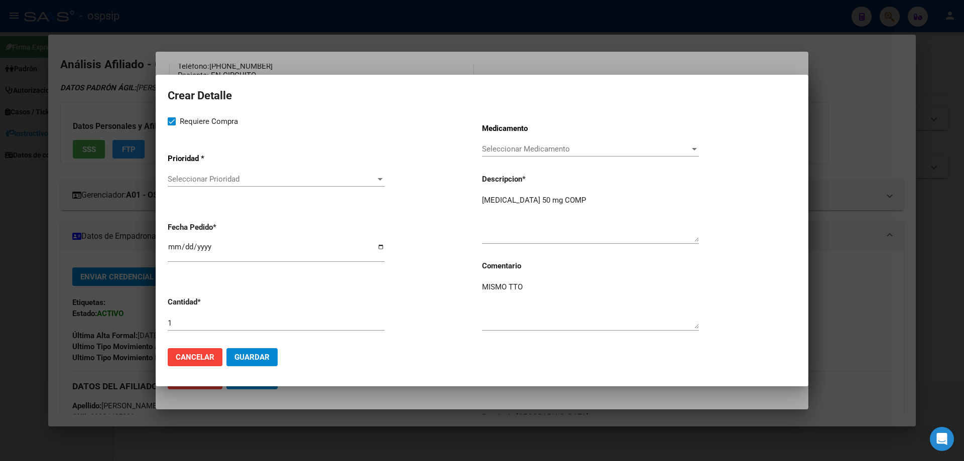
click at [184, 189] on div "Seleccionar Prioridad Seleccionar Prioridad" at bounding box center [276, 184] width 217 height 25
click at [193, 182] on span "Seleccionar Prioridad" at bounding box center [272, 179] width 208 height 9
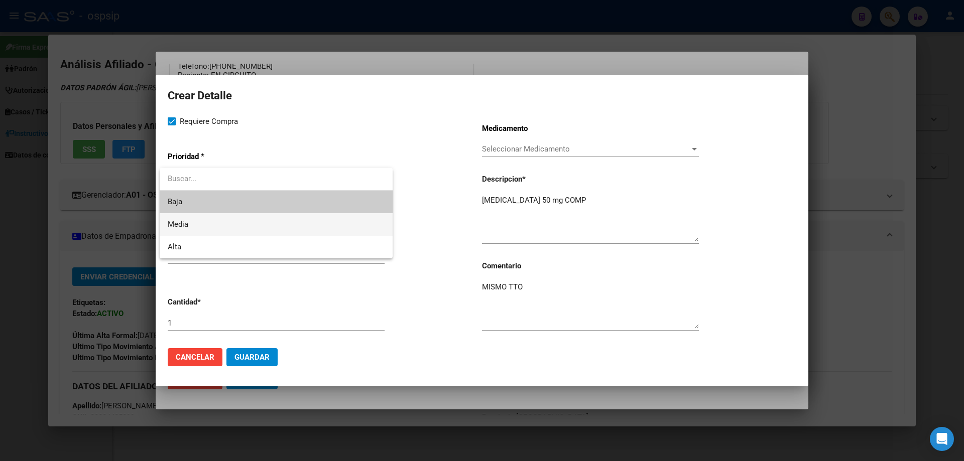
click at [197, 229] on span "Media" at bounding box center [276, 224] width 217 height 23
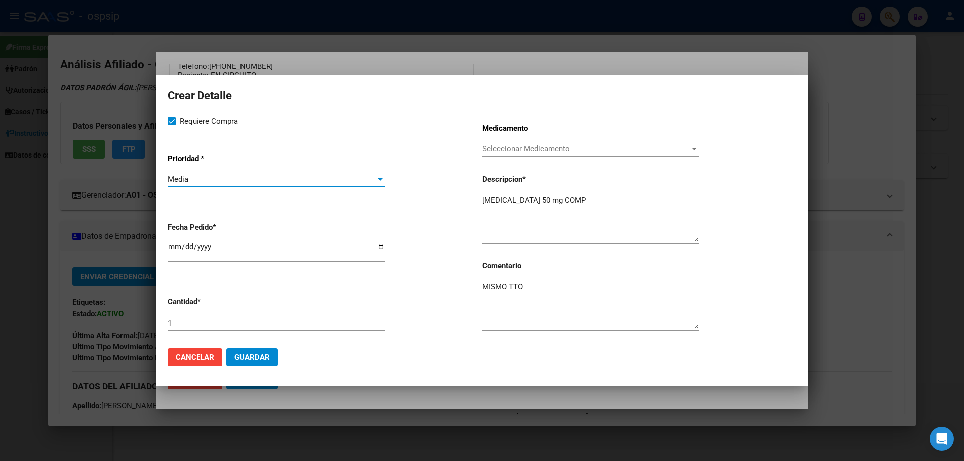
click at [174, 250] on input "[DATE]" at bounding box center [276, 251] width 217 height 16
type input "[DATE]"
click at [263, 355] on span "Guardar" at bounding box center [251, 357] width 35 height 9
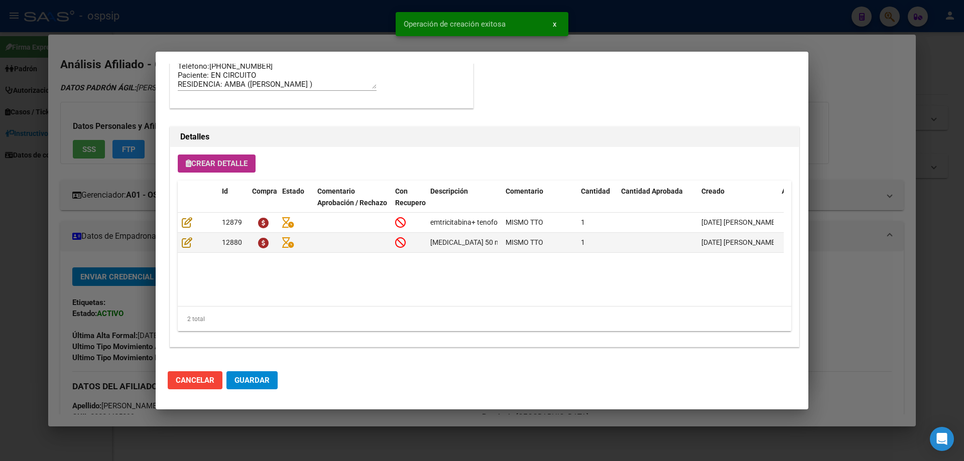
click at [261, 385] on span "Guardar" at bounding box center [251, 380] width 35 height 9
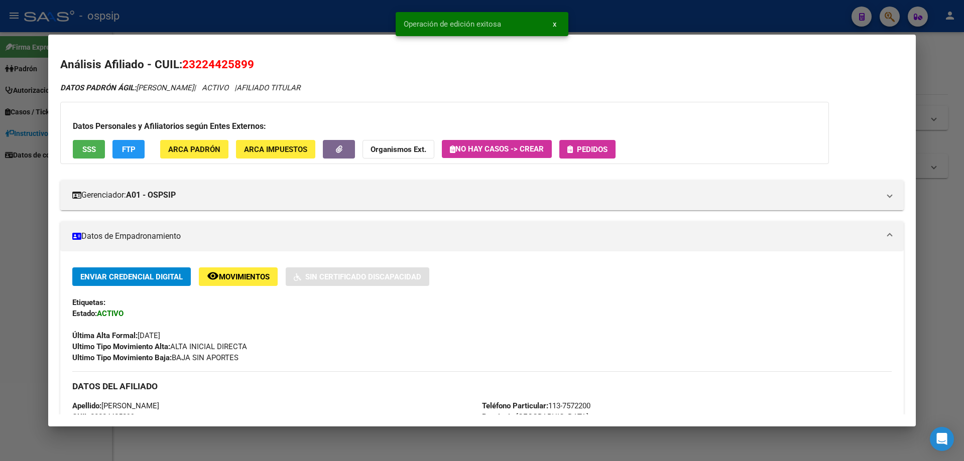
click at [600, 145] on span "Pedidos" at bounding box center [587, 149] width 40 height 9
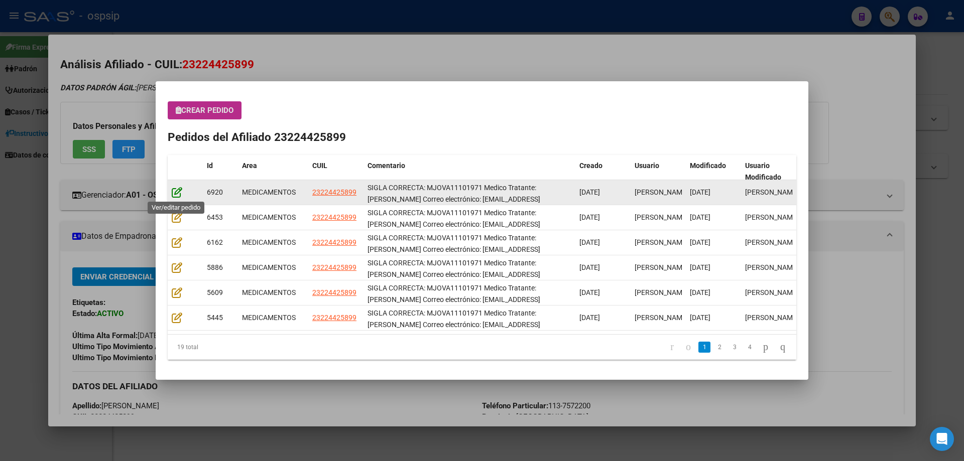
click at [175, 192] on icon at bounding box center [177, 192] width 11 height 11
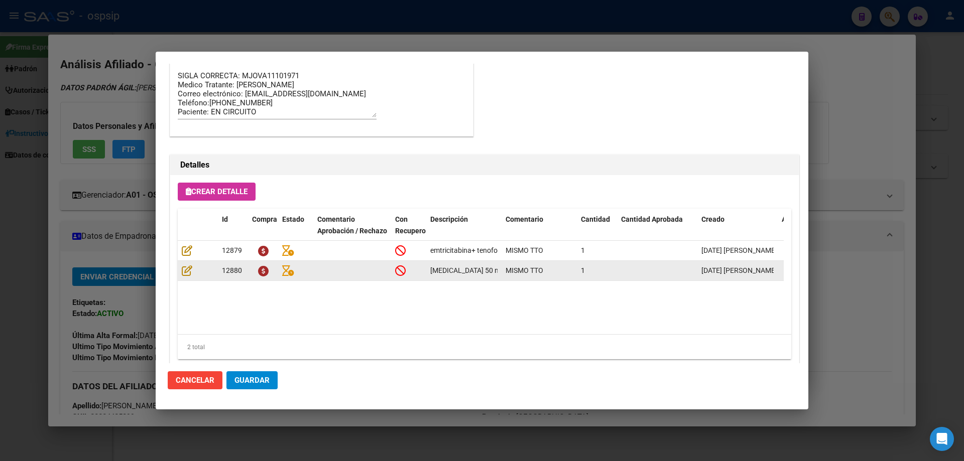
scroll to position [653, 0]
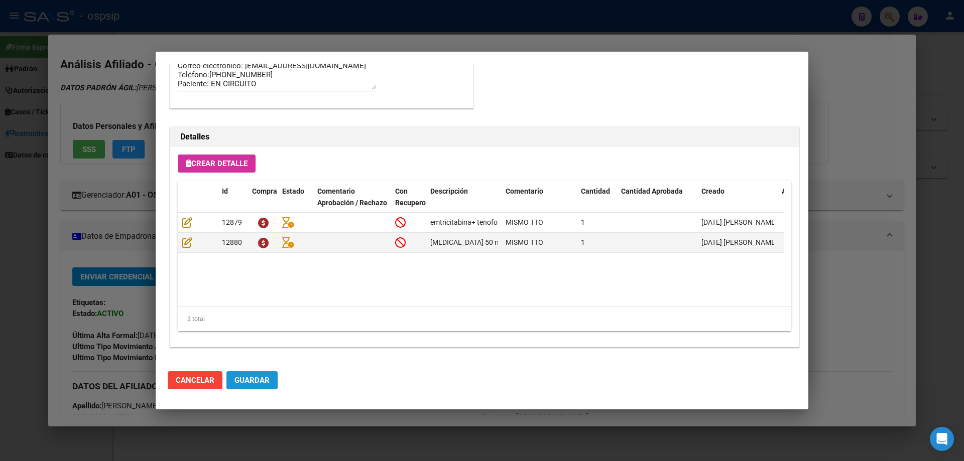
click at [256, 383] on span "Guardar" at bounding box center [251, 380] width 35 height 9
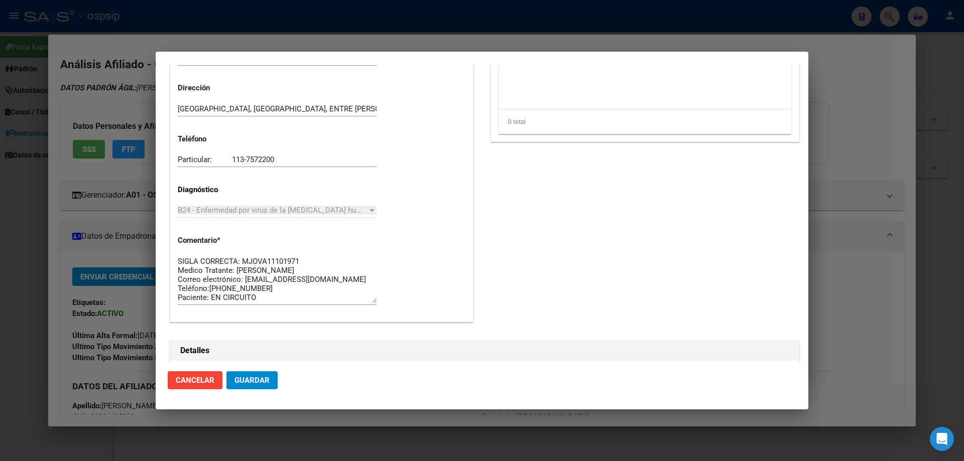
scroll to position [452, 0]
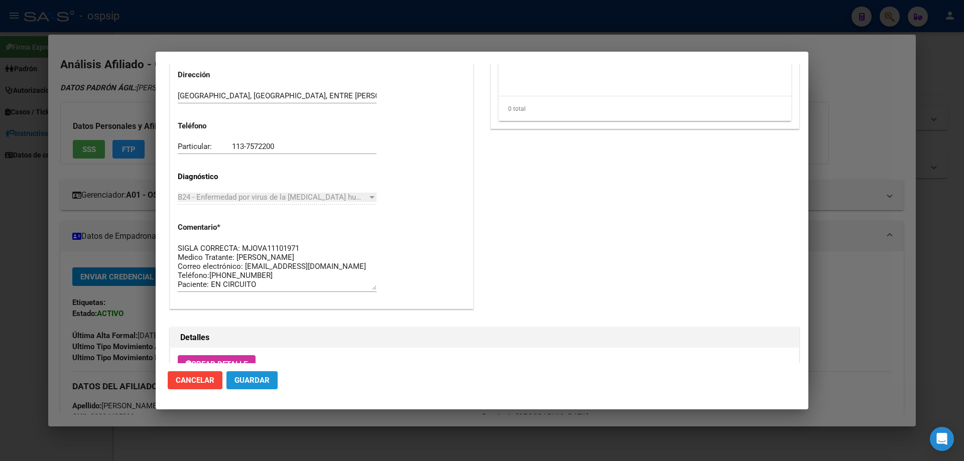
click at [262, 375] on button "Guardar" at bounding box center [251, 380] width 51 height 18
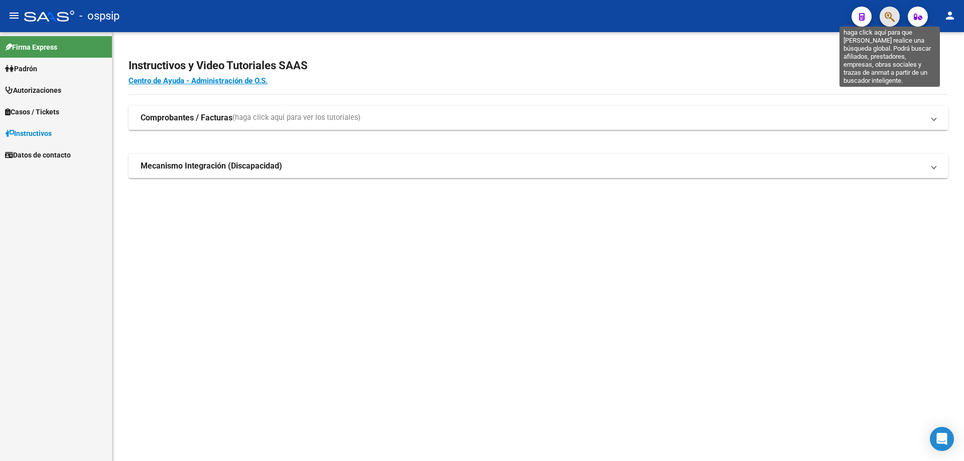
click at [889, 21] on icon "button" at bounding box center [890, 17] width 10 height 12
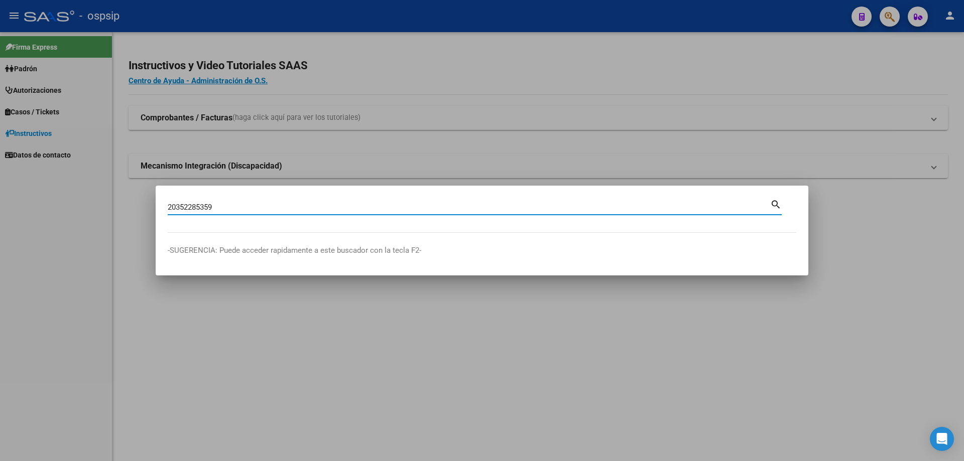
type input "20352285359"
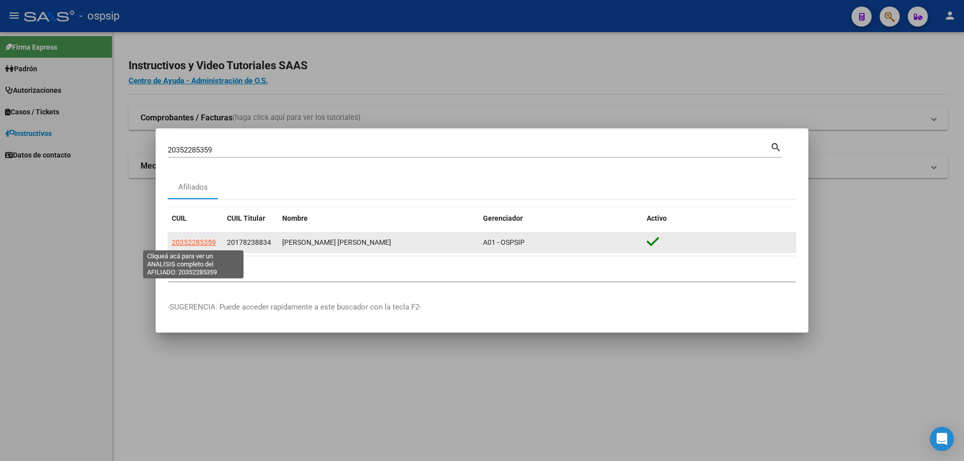
click at [189, 241] on span "20352285359" at bounding box center [194, 242] width 44 height 8
type textarea "20352285359"
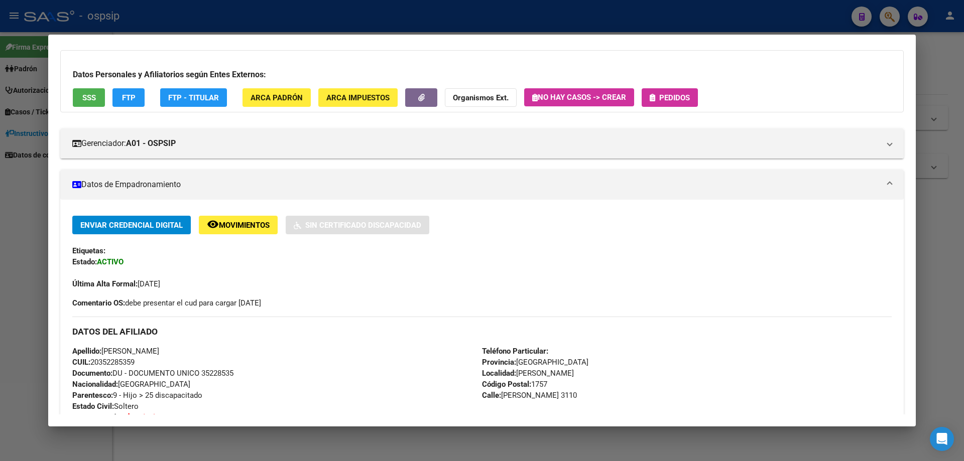
scroll to position [100, 0]
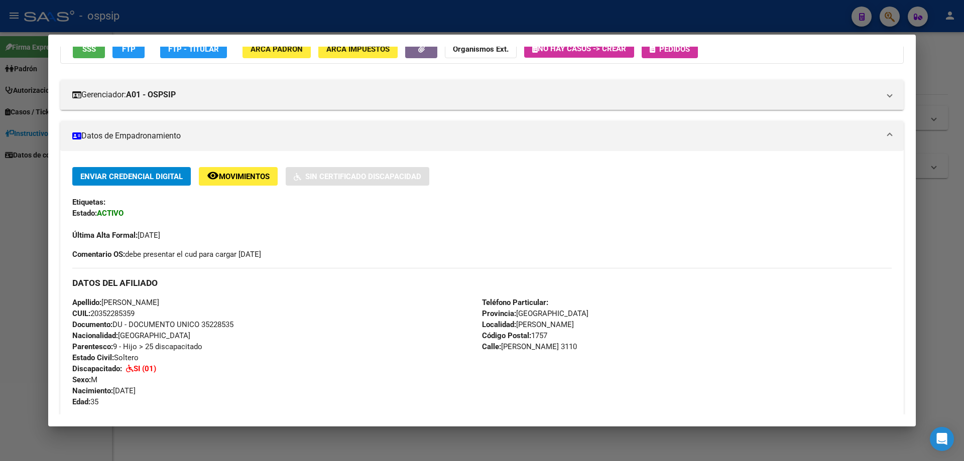
drag, startPoint x: 201, startPoint y: 325, endPoint x: 244, endPoint y: 326, distance: 43.7
click at [244, 326] on div "Apellido: [PERSON_NAME]: 20352285359 Documento: DU - DOCUMENTO UNICO 35228535 N…" at bounding box center [277, 352] width 410 height 110
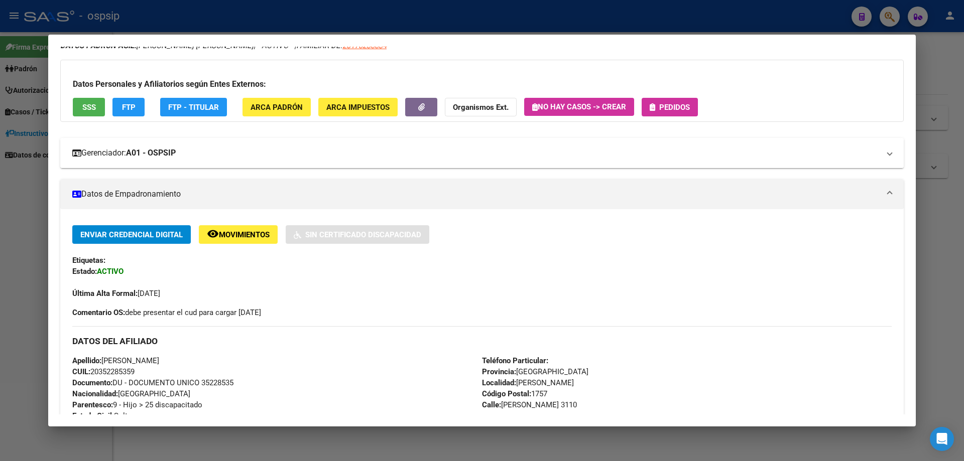
scroll to position [0, 0]
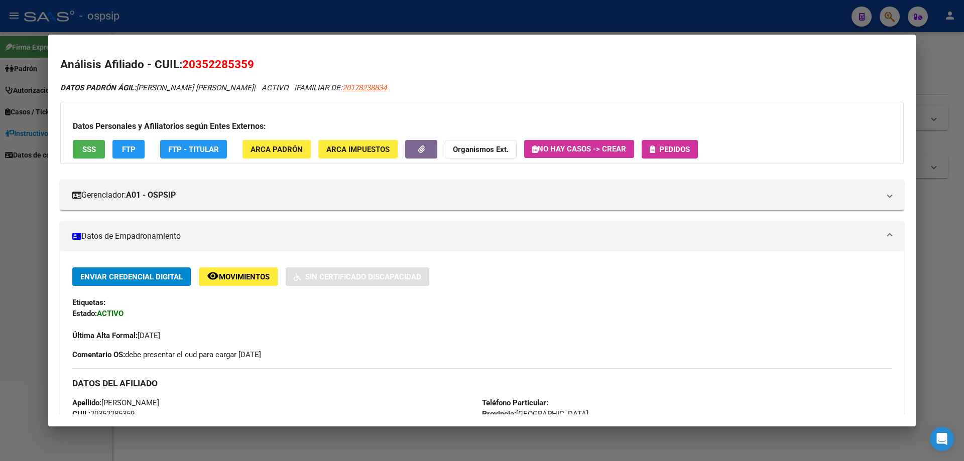
click at [671, 152] on span "Pedidos" at bounding box center [674, 149] width 31 height 9
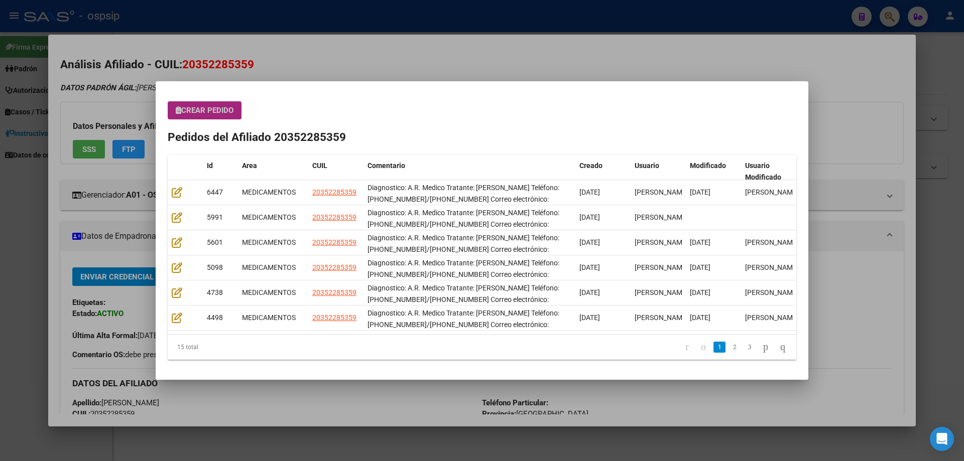
click at [207, 117] on button "Crear Pedido" at bounding box center [205, 110] width 74 height 18
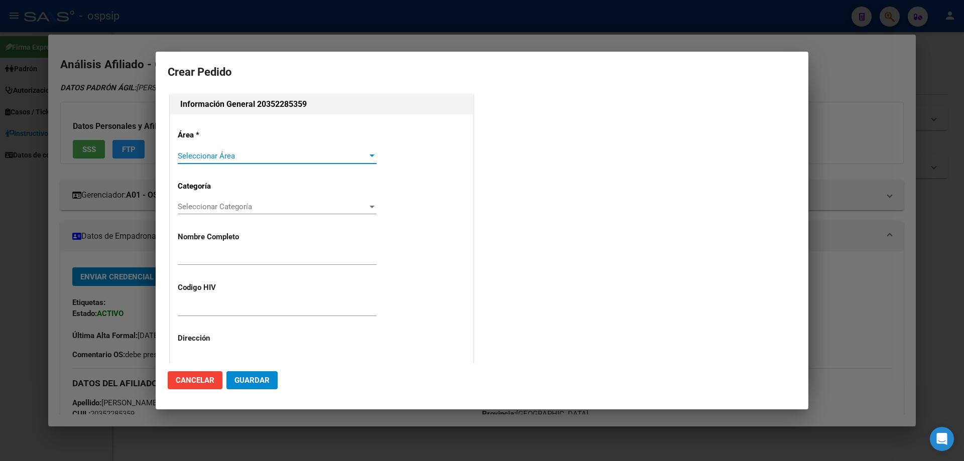
type input "[PERSON_NAME]"
type input "[GEOGRAPHIC_DATA], [PERSON_NAME], [PERSON_NAME] 3110"
type input "NO CORRESPONDE"
type input "[GEOGRAPHIC_DATA], [PERSON_NAME], [PERSON_NAME] 3110"
click at [188, 161] on div "Seleccionar Área Seleccionar Área" at bounding box center [277, 156] width 199 height 15
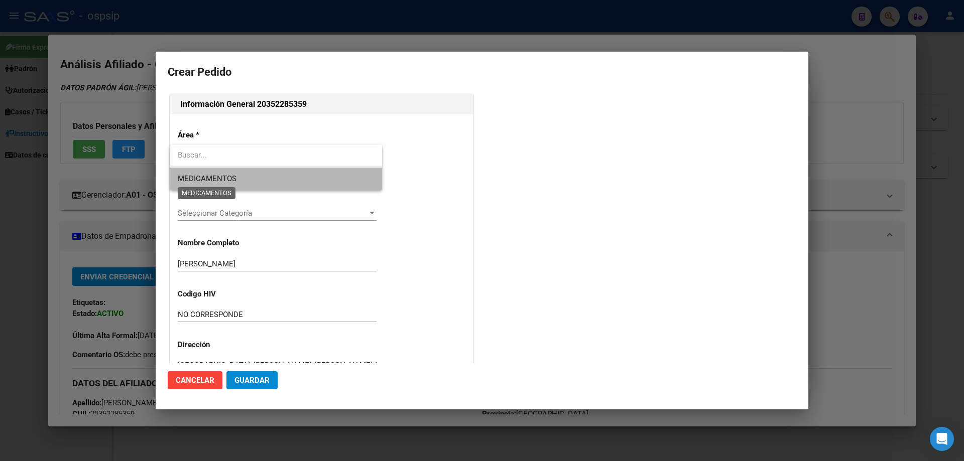
click at [194, 181] on span "MEDICAMENTOS" at bounding box center [207, 178] width 59 height 9
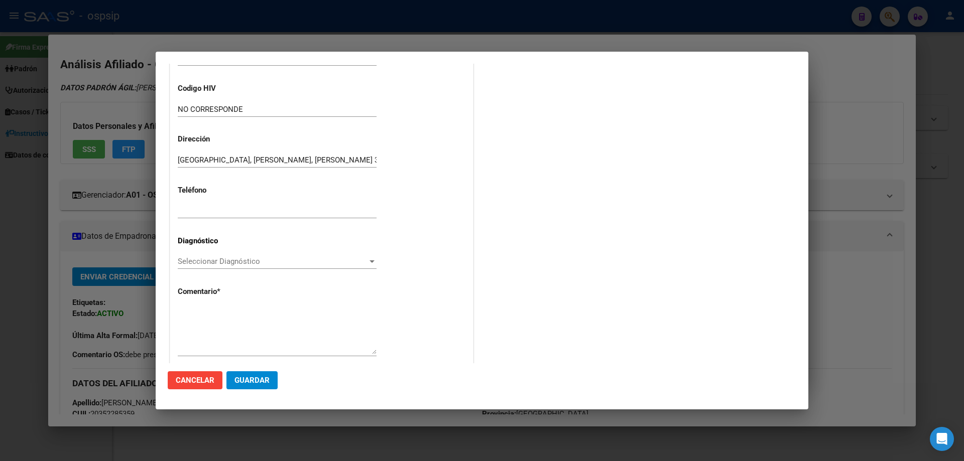
scroll to position [201, 0]
paste input "2091-7876/[PHONE_NUMBER]"
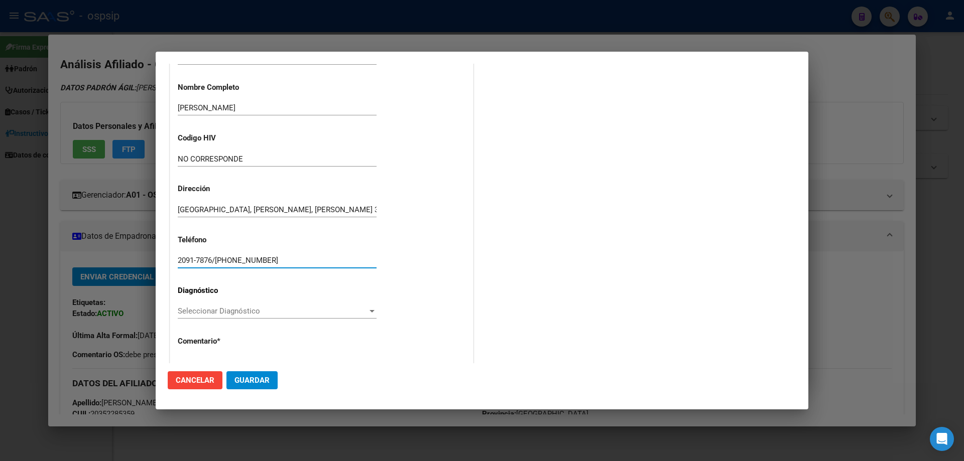
scroll to position [151, 0]
type input "2091-7876/[PHONE_NUMBER]"
click at [187, 311] on span "Seleccionar Diagnóstico" at bounding box center [273, 310] width 190 height 9
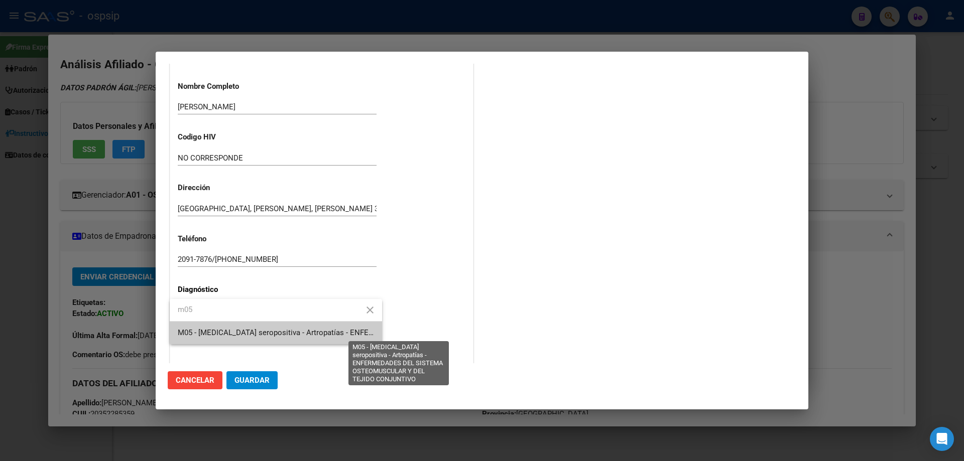
type input "m05"
click at [195, 333] on span "M05 - [MEDICAL_DATA] seropositiva - Artropatías - ENFERMEDADES DEL SISTEMA OSTE…" at bounding box center [399, 332] width 443 height 9
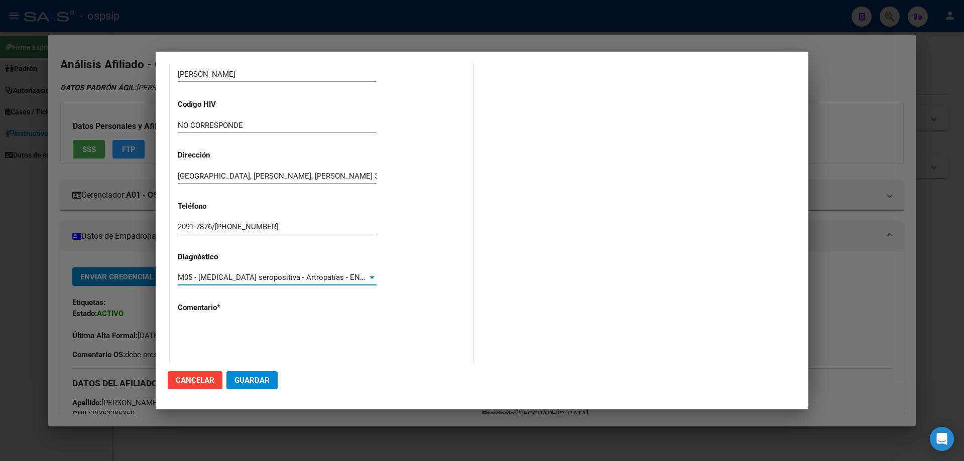
scroll to position [225, 0]
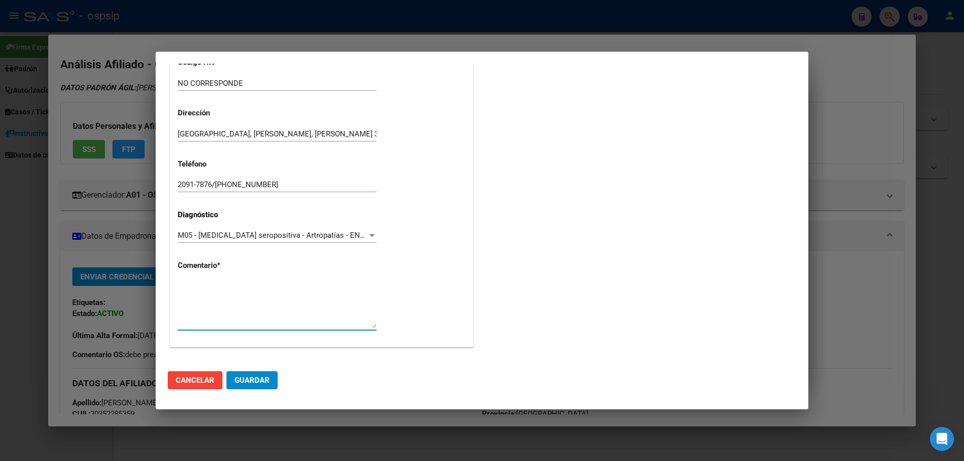
paste textarea "Diagnostico: A.R. Medico Tratante: [PERSON_NAME] Teléfono: [PHONE_NUMBER]/[PHON…"
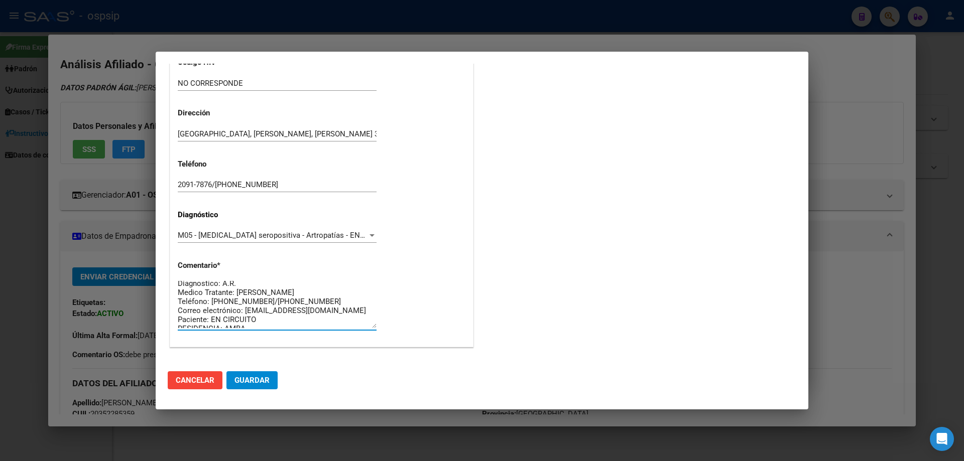
scroll to position [9, 0]
click at [286, 319] on textarea "Diagnostico: A.R. Medico Tratante: [PERSON_NAME] Teléfono: [PHONE_NUMBER]/[PHON…" at bounding box center [277, 304] width 199 height 47
type textarea "Diagnostico: A.R. Medico Tratante: [PERSON_NAME] Teléfono: [PHONE_NUMBER]/[PHON…"
click at [270, 376] on button "Guardar" at bounding box center [251, 380] width 51 height 18
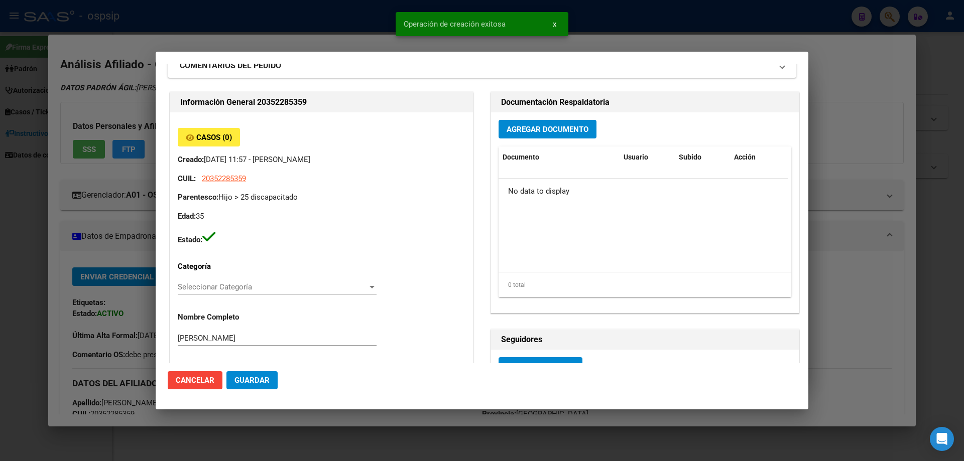
scroll to position [0, 0]
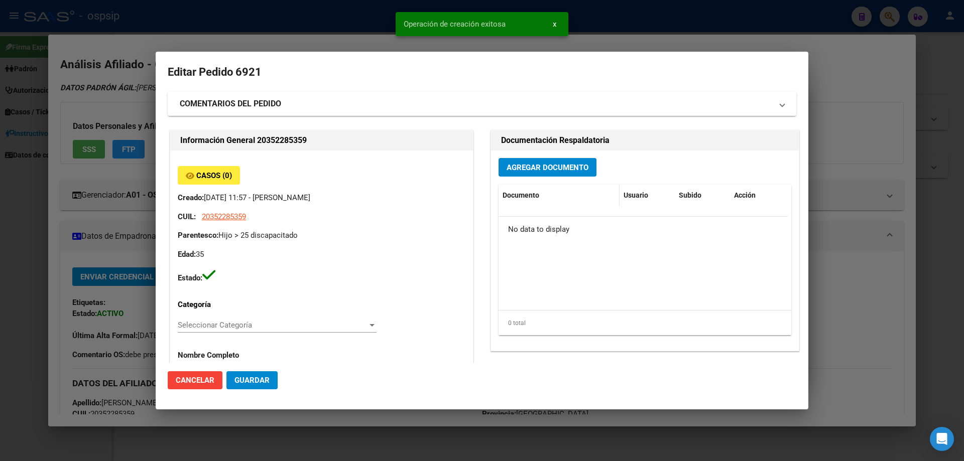
click at [533, 190] on div "Documento" at bounding box center [559, 196] width 113 height 12
click at [534, 167] on span "Agregar Documento" at bounding box center [548, 167] width 82 height 9
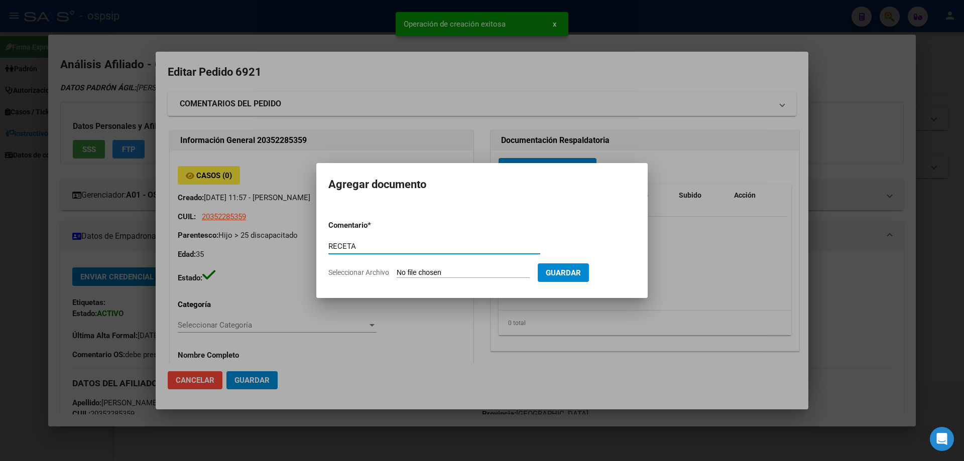
type input "RECETA"
click at [447, 265] on form "Comentario * RECETA Comentario Seleccionar Archivo Guardar" at bounding box center [481, 248] width 307 height 73
click at [447, 269] on input "Seleccionar Archivo" at bounding box center [463, 274] width 133 height 10
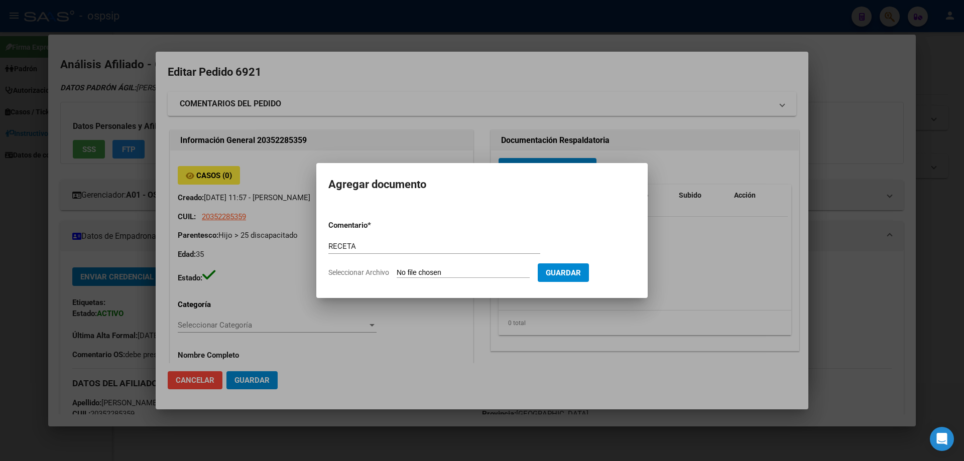
type input "C:\fakepath\CamScanner [DATE] 13.18_4.jpg"
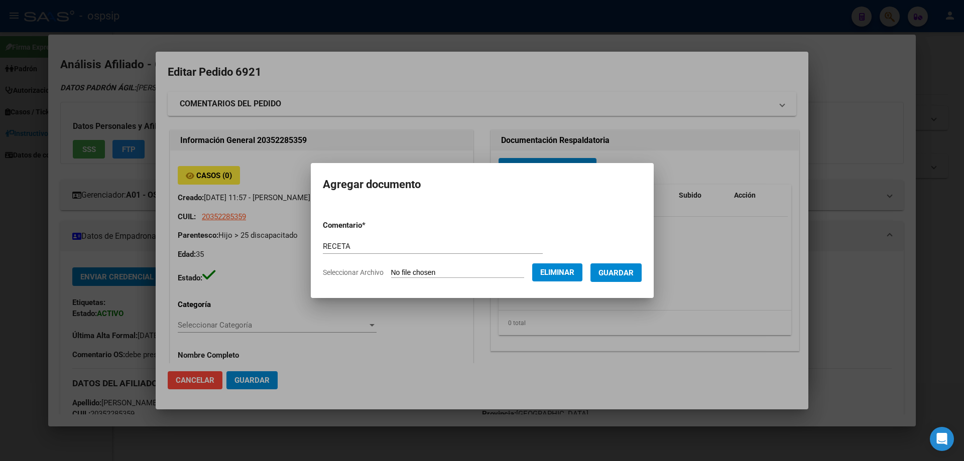
click at [634, 273] on span "Guardar" at bounding box center [615, 273] width 35 height 9
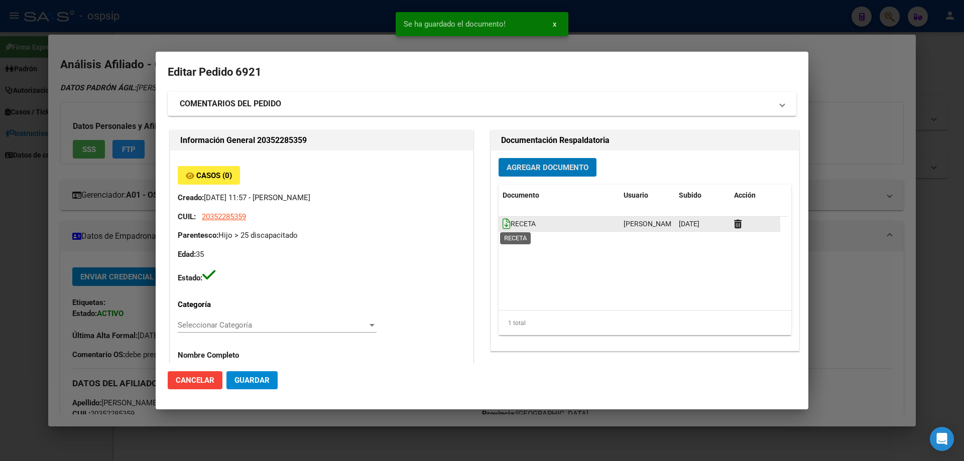
click at [503, 223] on icon at bounding box center [507, 223] width 8 height 11
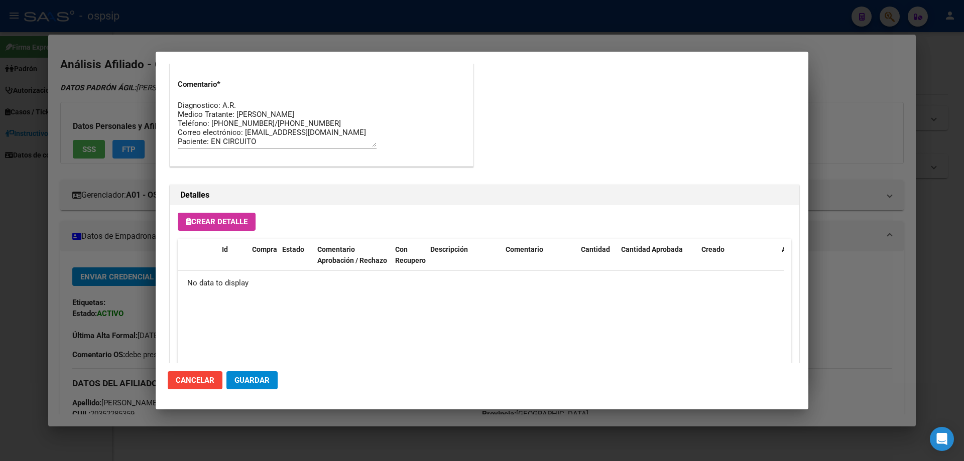
scroll to position [583, 0]
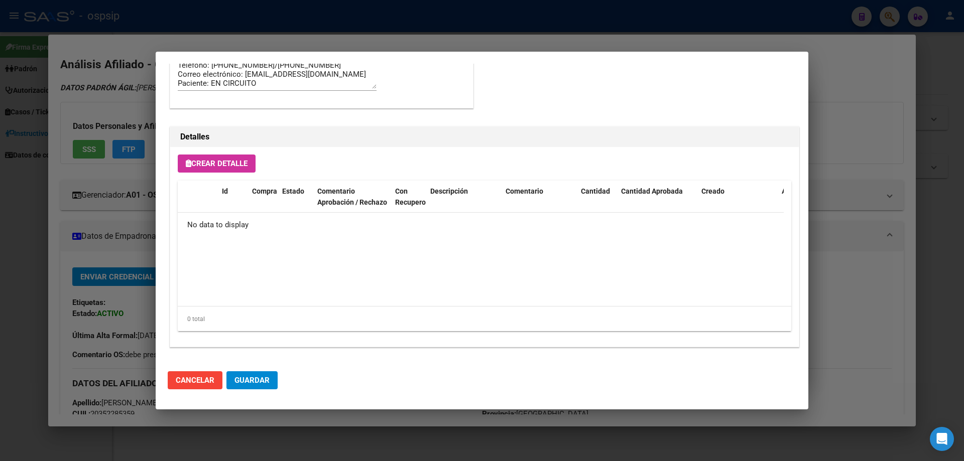
click at [247, 161] on span "Crear Detalle" at bounding box center [217, 163] width 62 height 9
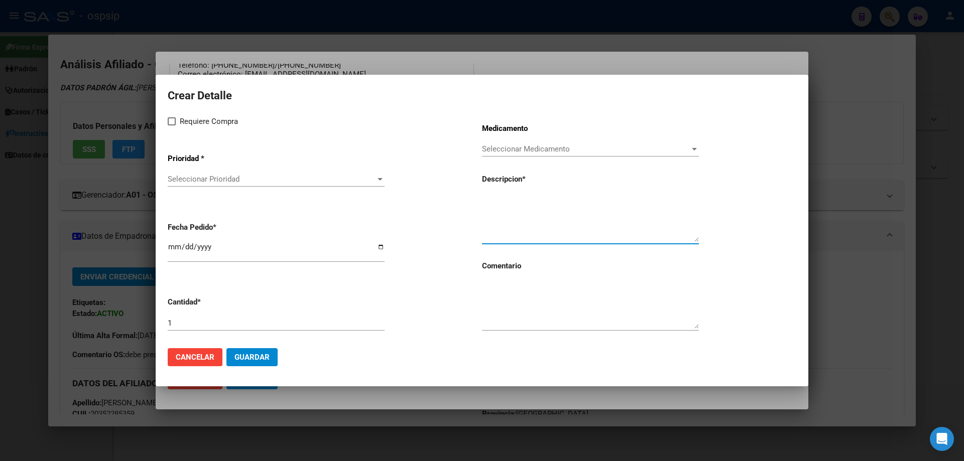
paste textarea "[URL][DOMAIN_NAME]"
click at [511, 311] on textarea at bounding box center [590, 305] width 217 height 47
drag, startPoint x: 697, startPoint y: 209, endPoint x: 466, endPoint y: 214, distance: 231.0
click at [466, 214] on div "Requiere Compra Prioridad * Seleccionar Prioridad Seleccionar Prioridad Fecha P…" at bounding box center [482, 227] width 629 height 225
type textarea "h"
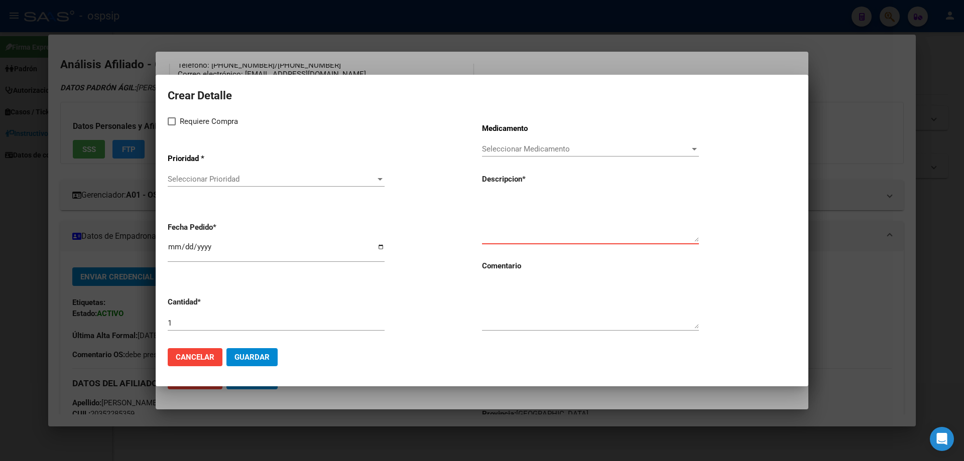
paste textarea "[MEDICAL_DATA] 50 mg Autoinyector x 4"
type textarea "[MEDICAL_DATA] 50 mg Autoinyector x 4"
click at [511, 309] on textarea at bounding box center [590, 305] width 217 height 47
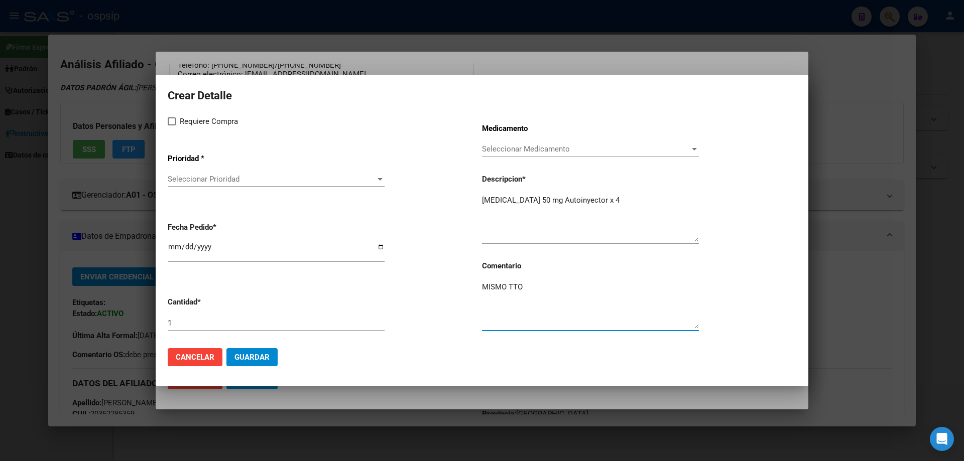
type textarea "MISMO TTO"
click at [172, 124] on span at bounding box center [172, 121] width 8 height 8
click at [172, 126] on input "Requiere Compra" at bounding box center [171, 126] width 1 height 1
checkbox input "true"
click at [203, 170] on app-drop-down-list "Prioridad * Seleccionar Prioridad Seleccionar Prioridad" at bounding box center [325, 171] width 314 height 51
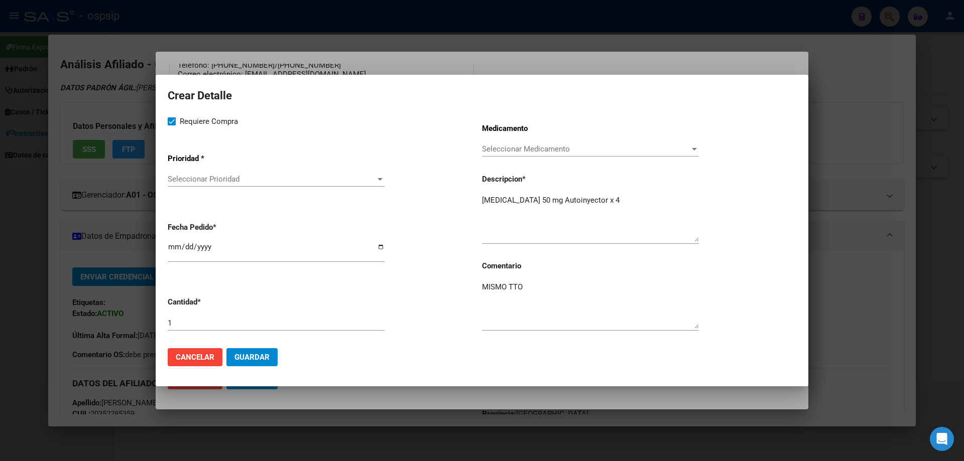
click at [208, 184] on span "Seleccionar Prioridad" at bounding box center [272, 179] width 208 height 9
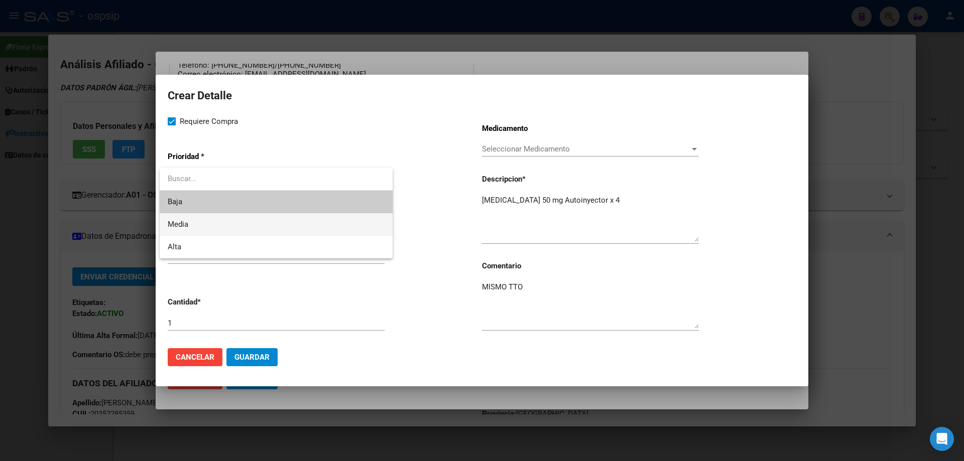
click at [207, 231] on span "Media" at bounding box center [276, 224] width 217 height 23
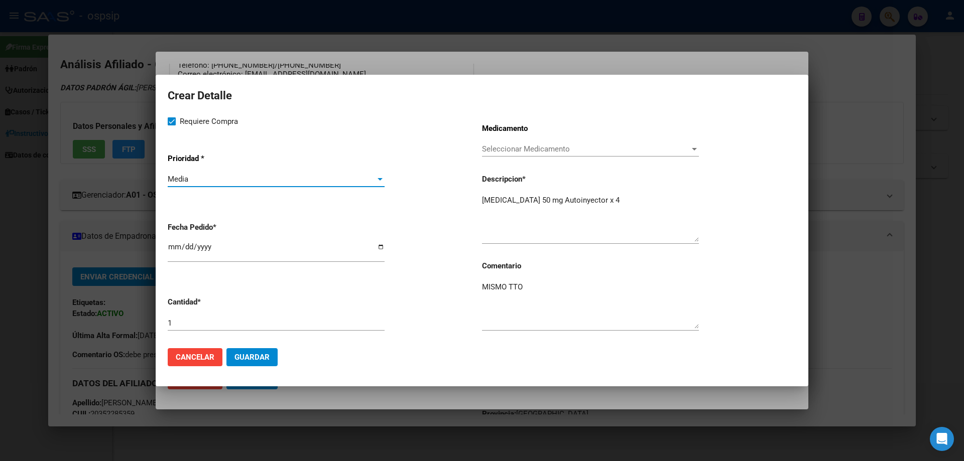
click at [177, 245] on input "[DATE]" at bounding box center [276, 251] width 217 height 16
type input "[DATE]"
click at [262, 362] on button "Guardar" at bounding box center [251, 357] width 51 height 18
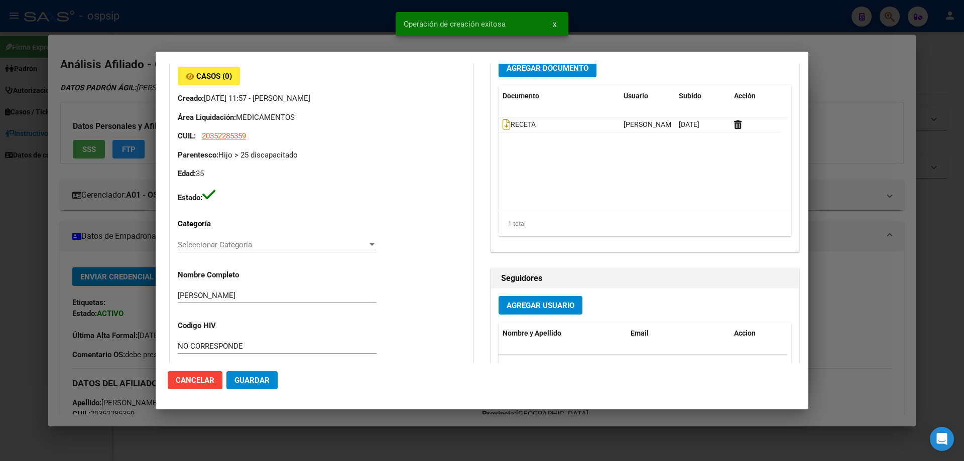
scroll to position [0, 0]
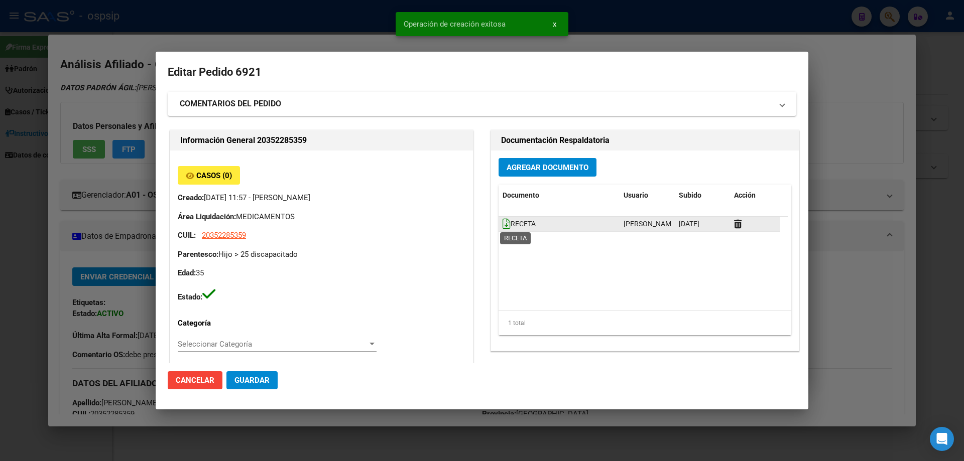
click at [503, 225] on icon at bounding box center [507, 223] width 8 height 11
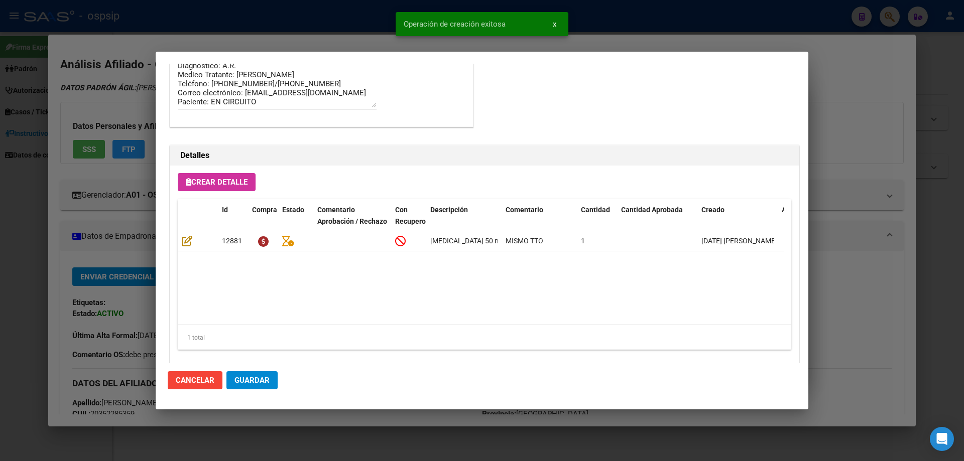
scroll to position [602, 0]
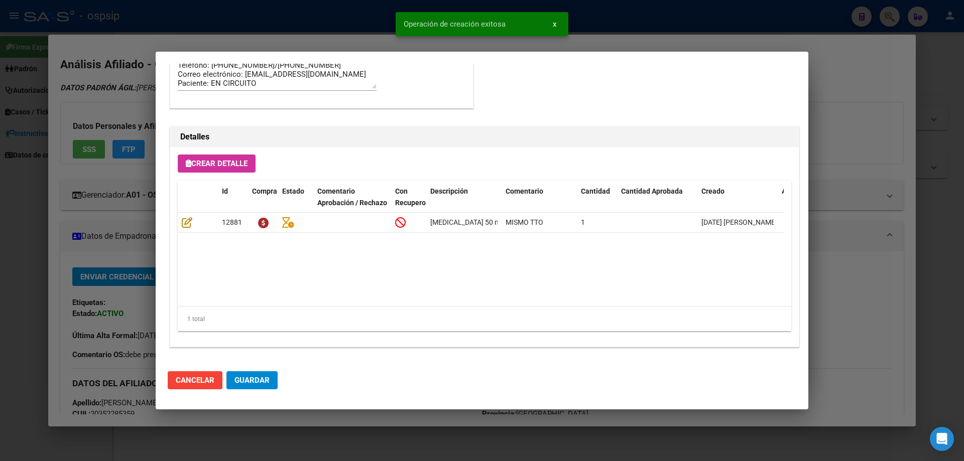
click at [254, 383] on span "Guardar" at bounding box center [251, 380] width 35 height 9
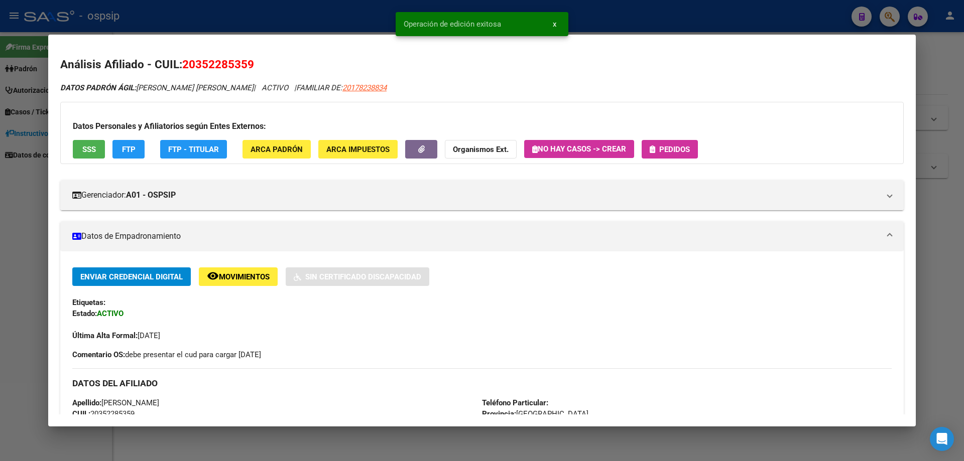
click at [656, 145] on span "Pedidos" at bounding box center [670, 149] width 40 height 9
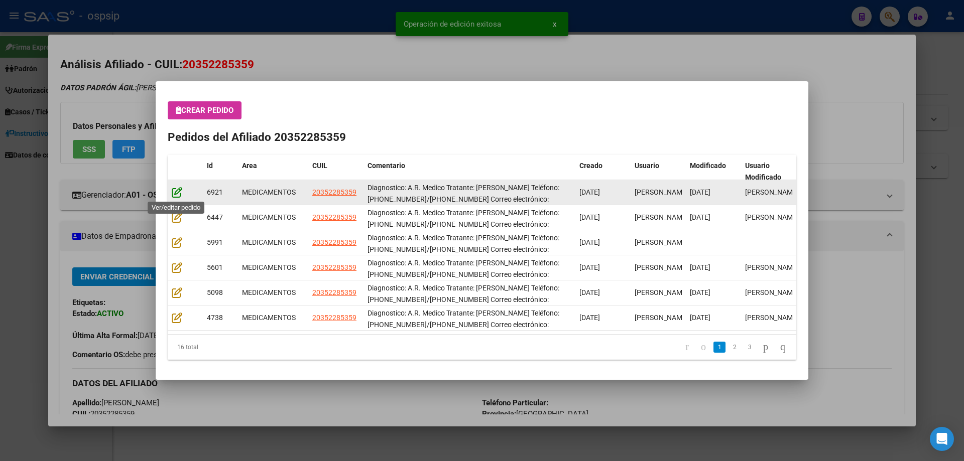
click at [178, 191] on icon at bounding box center [177, 192] width 11 height 11
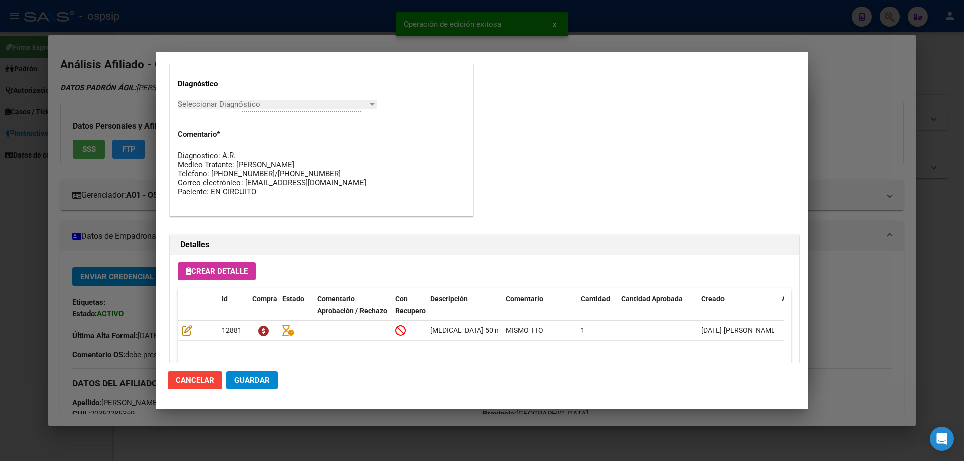
scroll to position [653, 0]
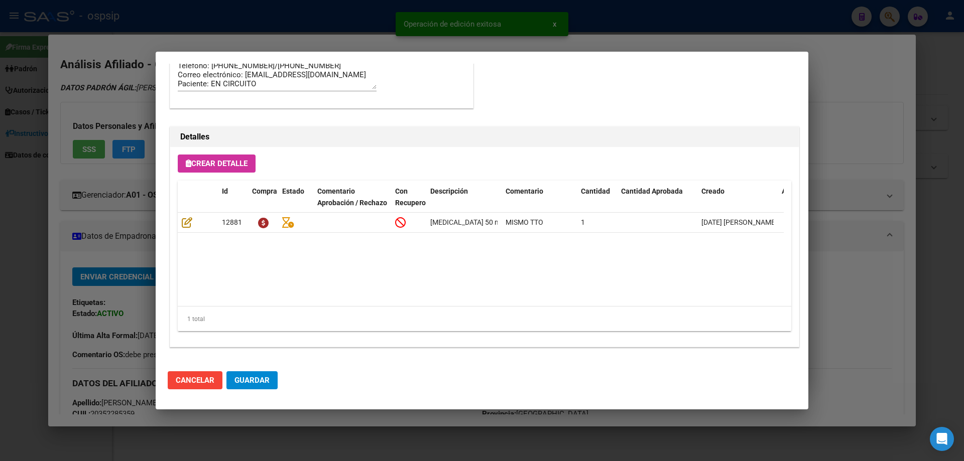
click at [266, 376] on span "Guardar" at bounding box center [251, 380] width 35 height 9
